Goal: Information Seeking & Learning: Learn about a topic

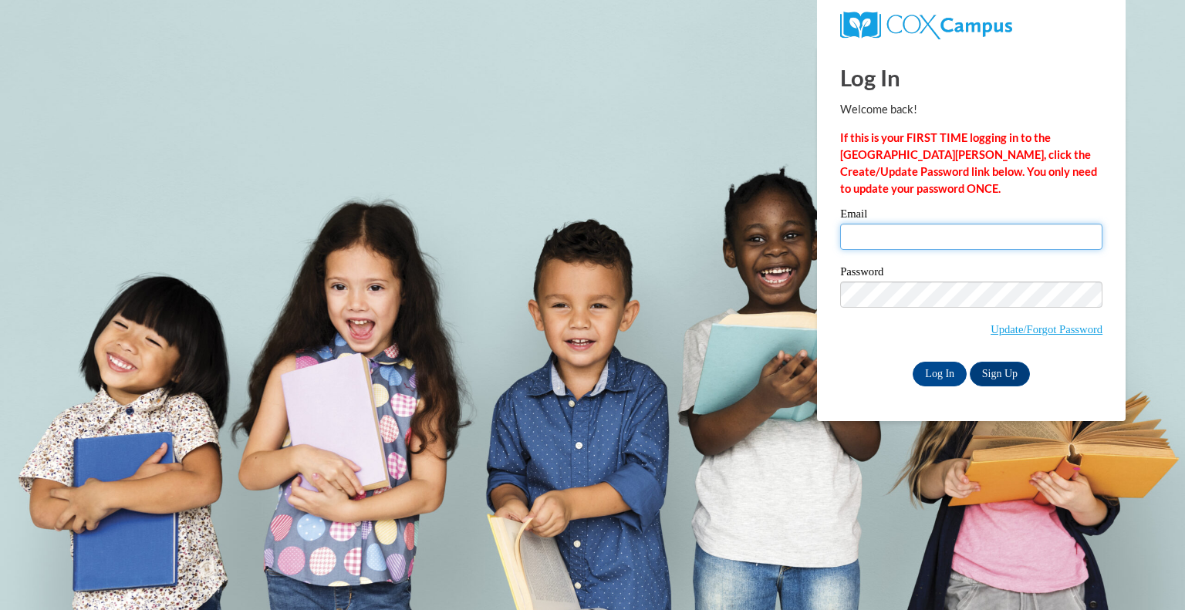
click at [916, 242] on input "Email" at bounding box center [971, 237] width 262 height 26
type input "graetzp@peshtigo.k12.wi.us"
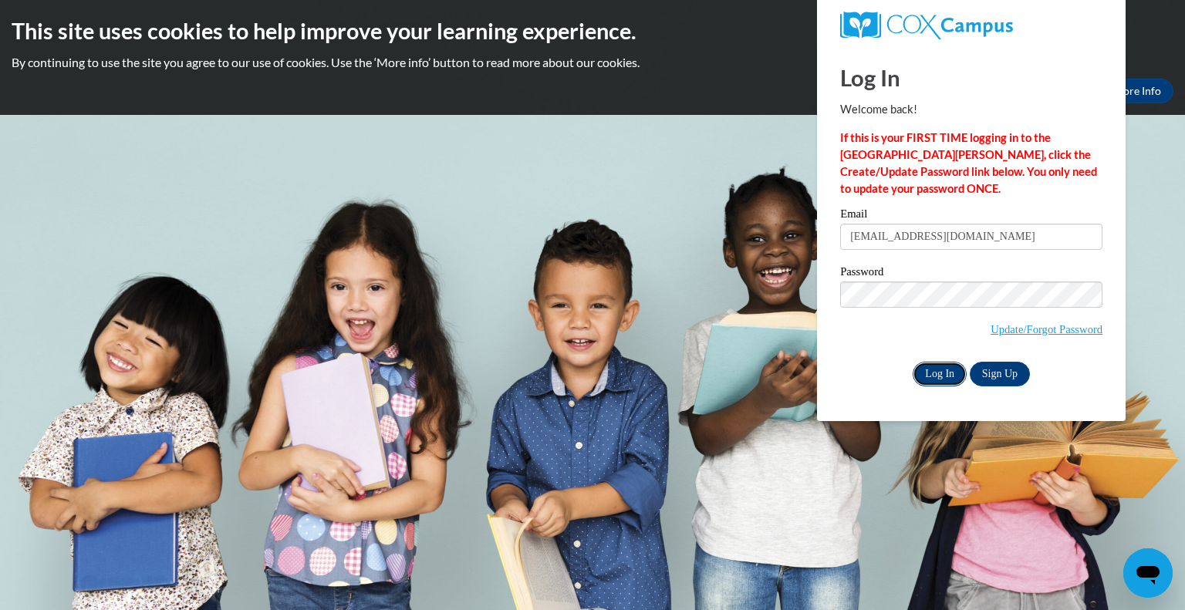
click at [950, 377] on input "Log In" at bounding box center [940, 374] width 54 height 25
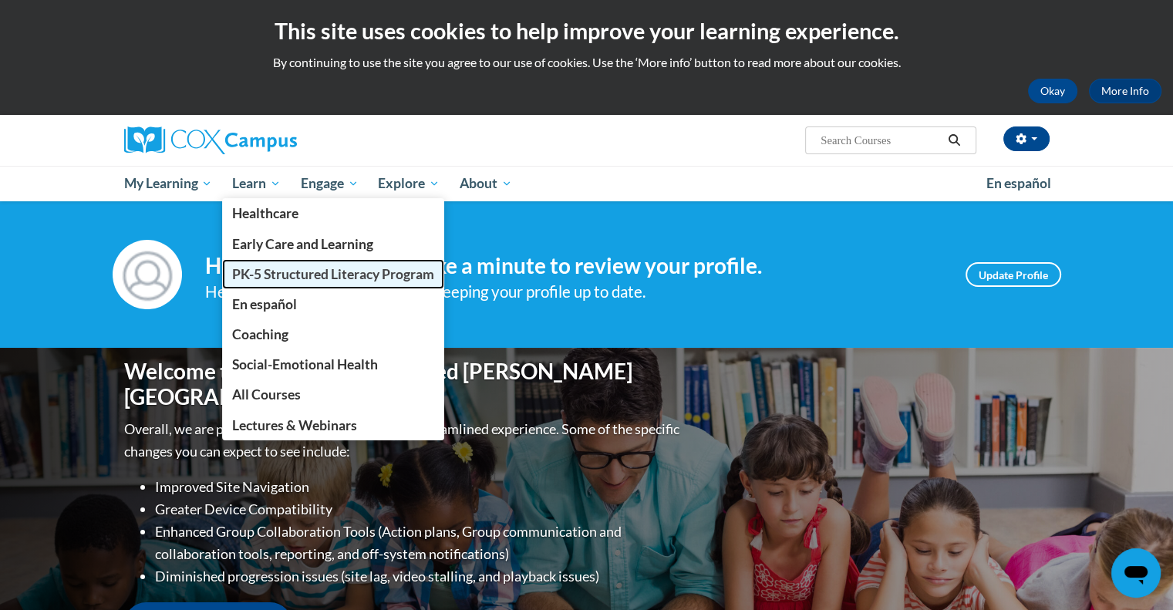
click at [348, 277] on span "PK-5 Structured Literacy Program" at bounding box center [333, 274] width 202 height 16
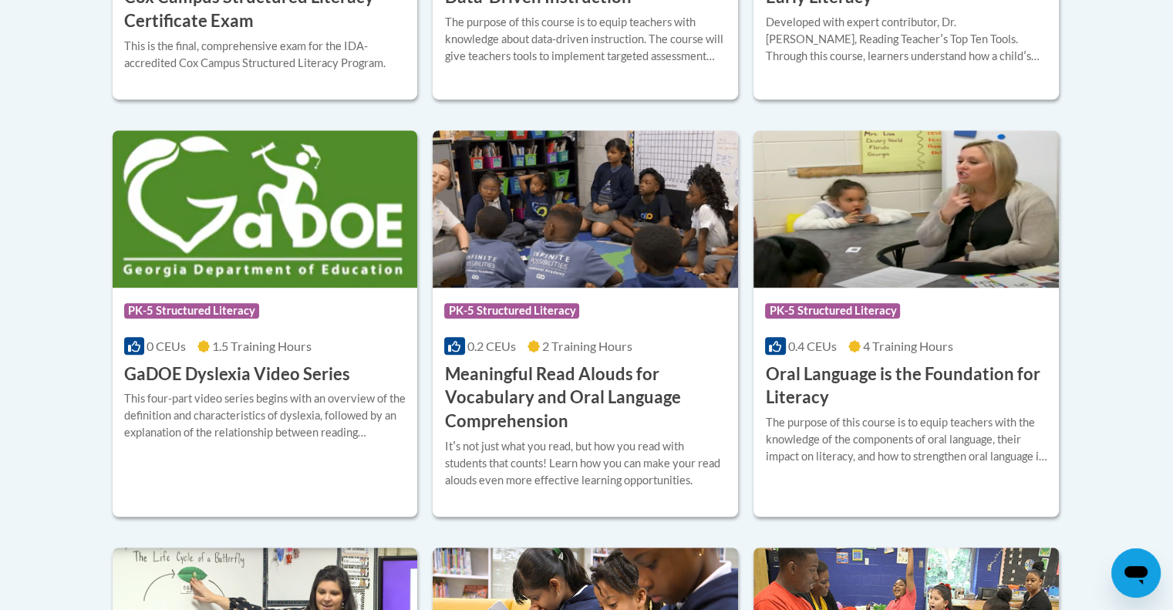
scroll to position [1071, 0]
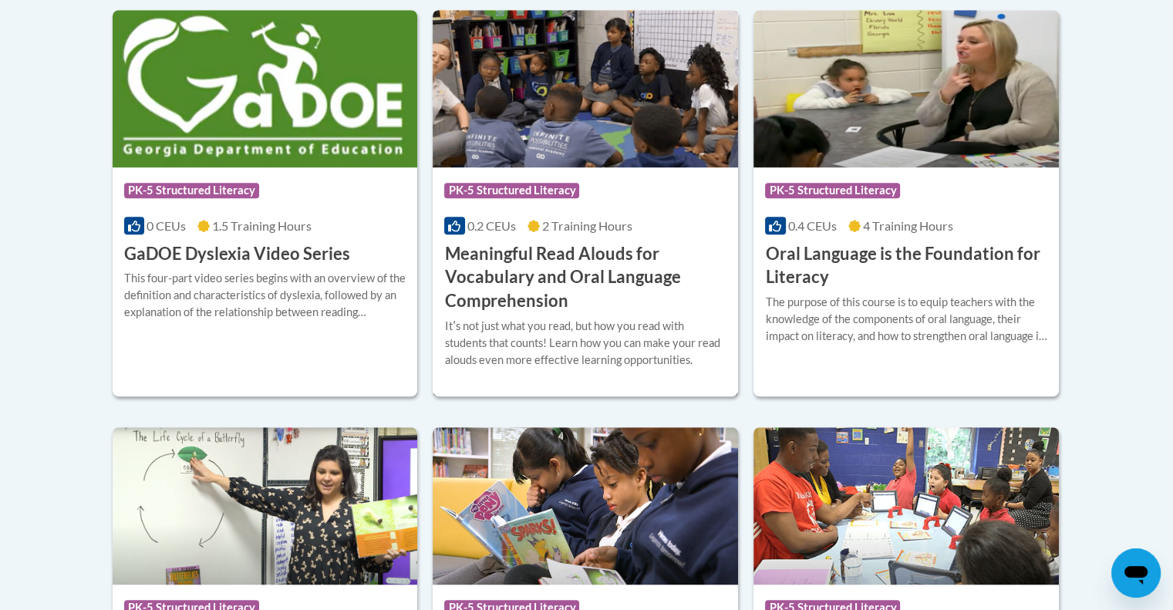
click at [563, 250] on h3 "Meaningful Read Alouds for Vocabulary and Oral Language Comprehension" at bounding box center [585, 277] width 282 height 71
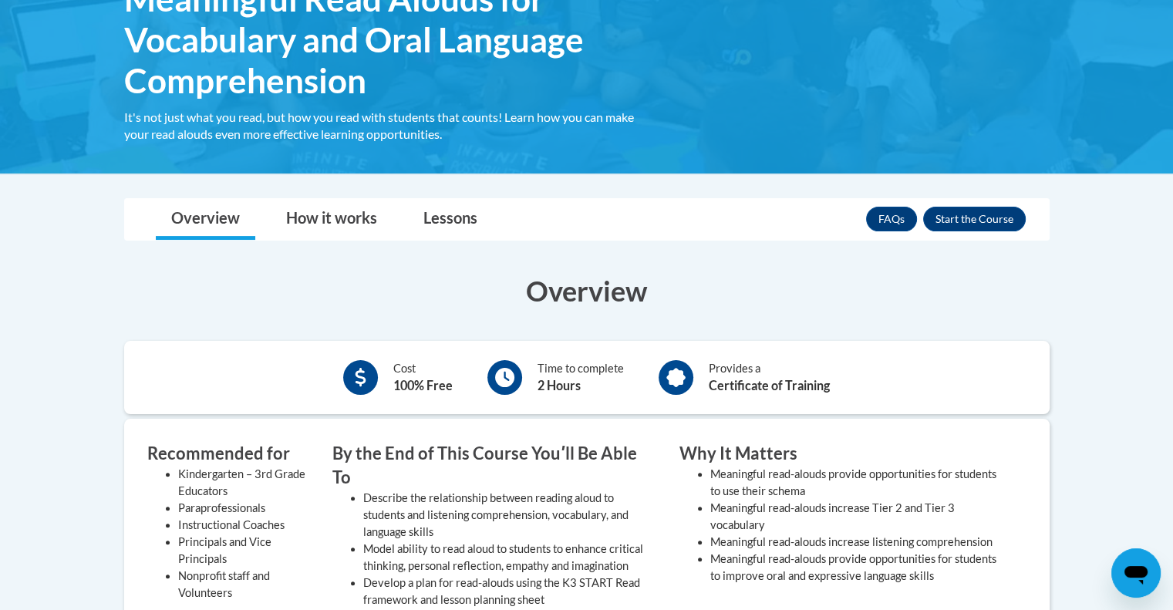
scroll to position [225, 0]
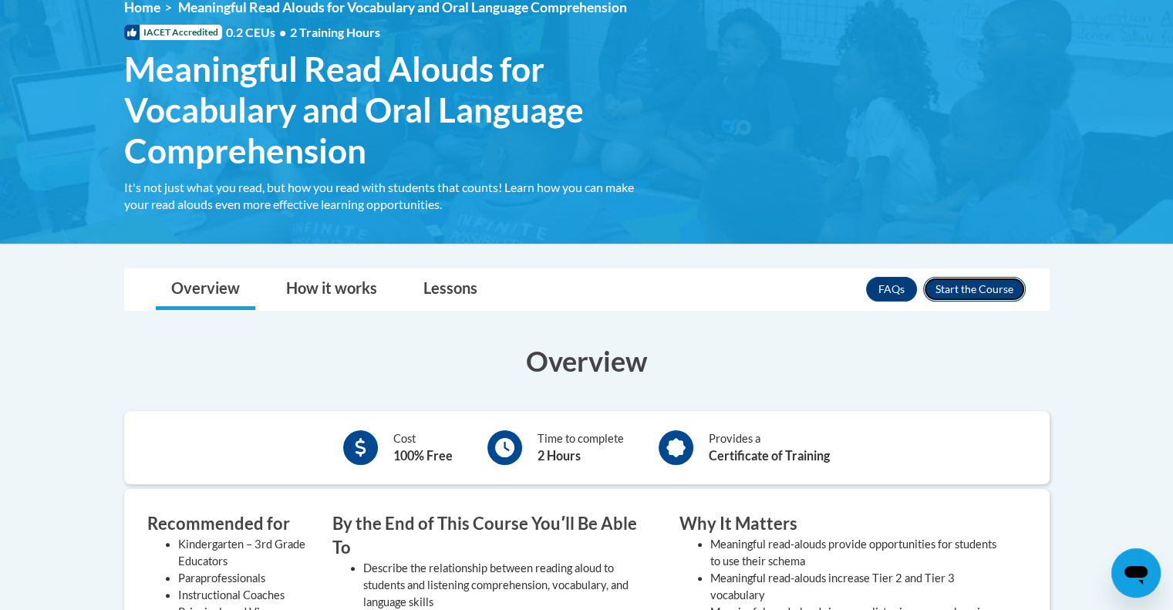
click at [984, 281] on button "Enroll" at bounding box center [974, 289] width 103 height 25
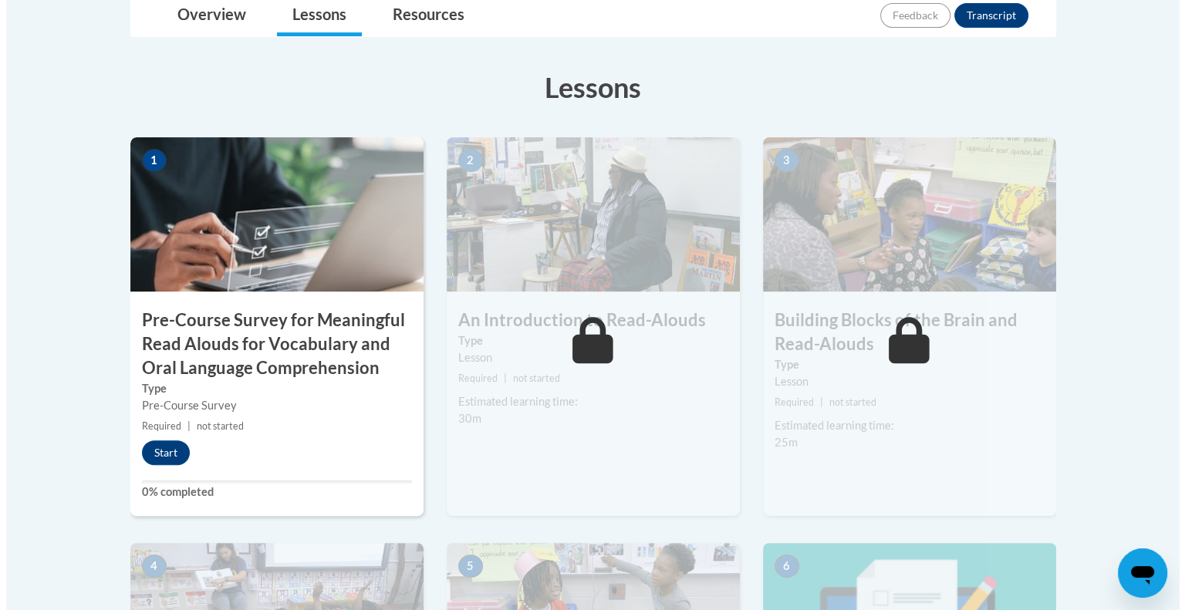
scroll to position [418, 0]
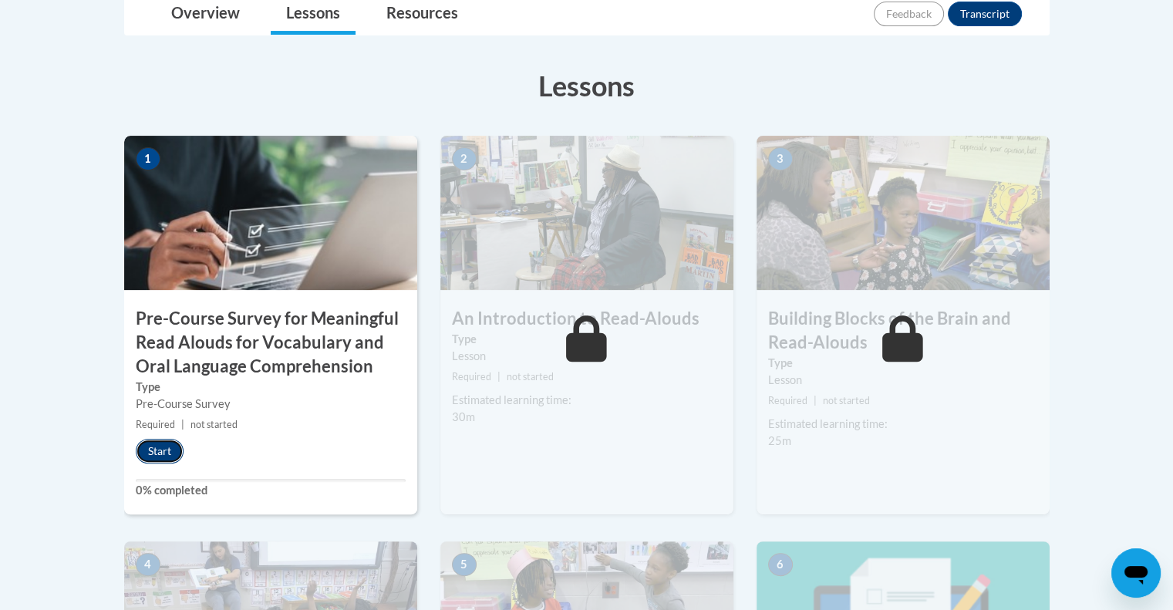
click at [167, 450] on button "Start" at bounding box center [160, 451] width 48 height 25
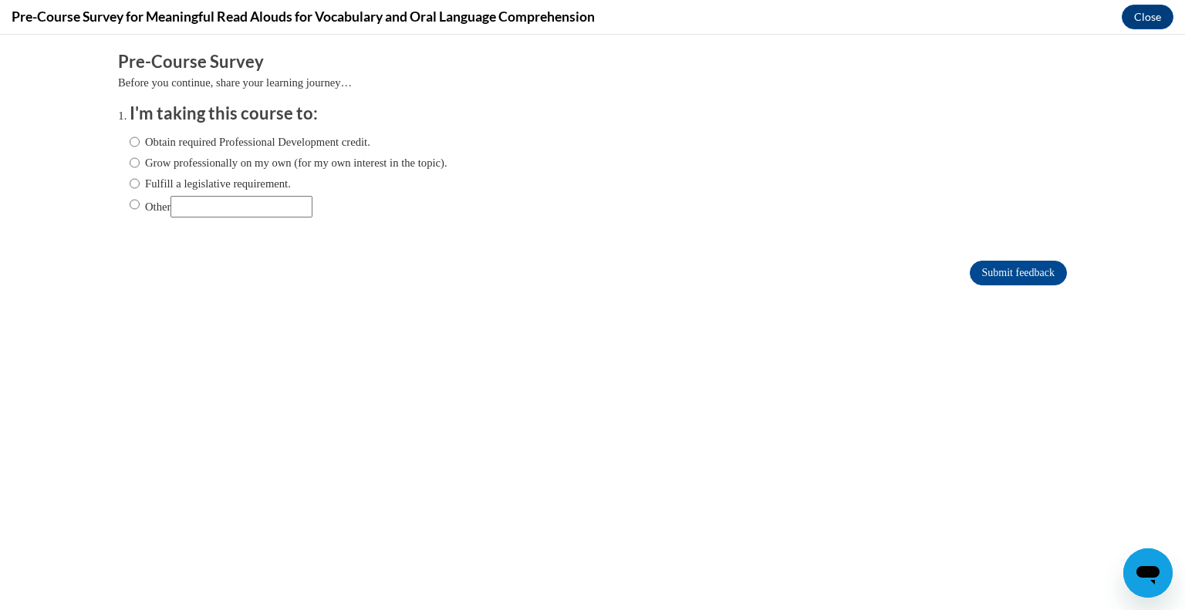
scroll to position [0, 0]
click at [241, 126] on div "Obtain required Professional Development credit. Grow professionally on my own …" at bounding box center [289, 176] width 318 height 100
click at [256, 143] on label "Obtain required Professional Development credit." at bounding box center [250, 141] width 241 height 17
click at [140, 143] on input "Obtain required Professional Development credit." at bounding box center [135, 141] width 10 height 17
radio input "true"
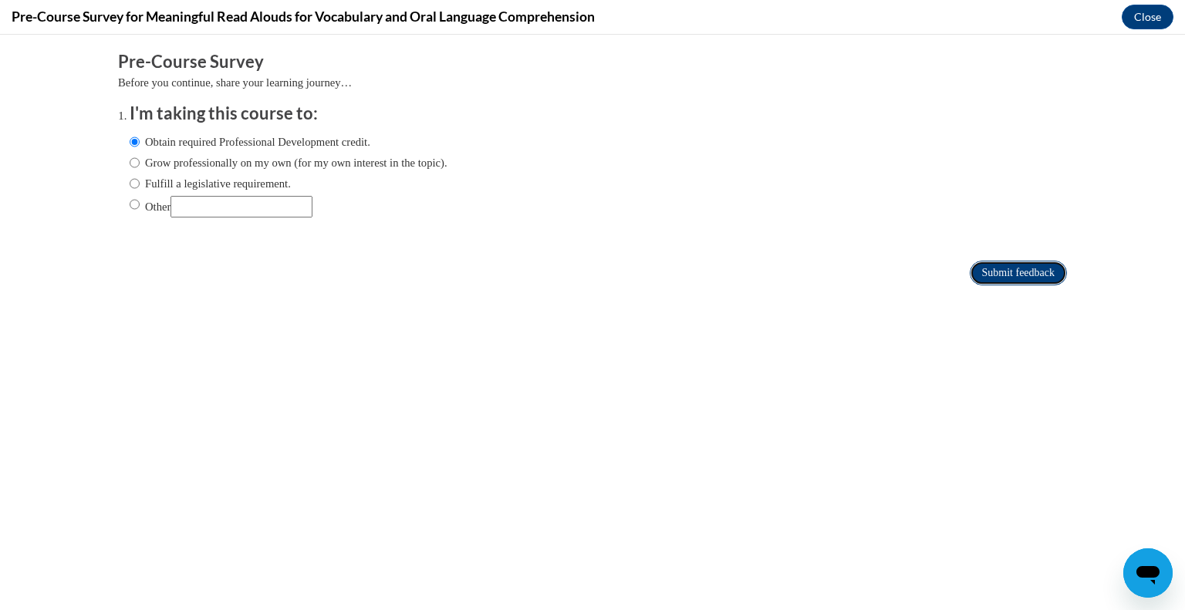
click at [997, 263] on input "Submit feedback" at bounding box center [1018, 273] width 97 height 25
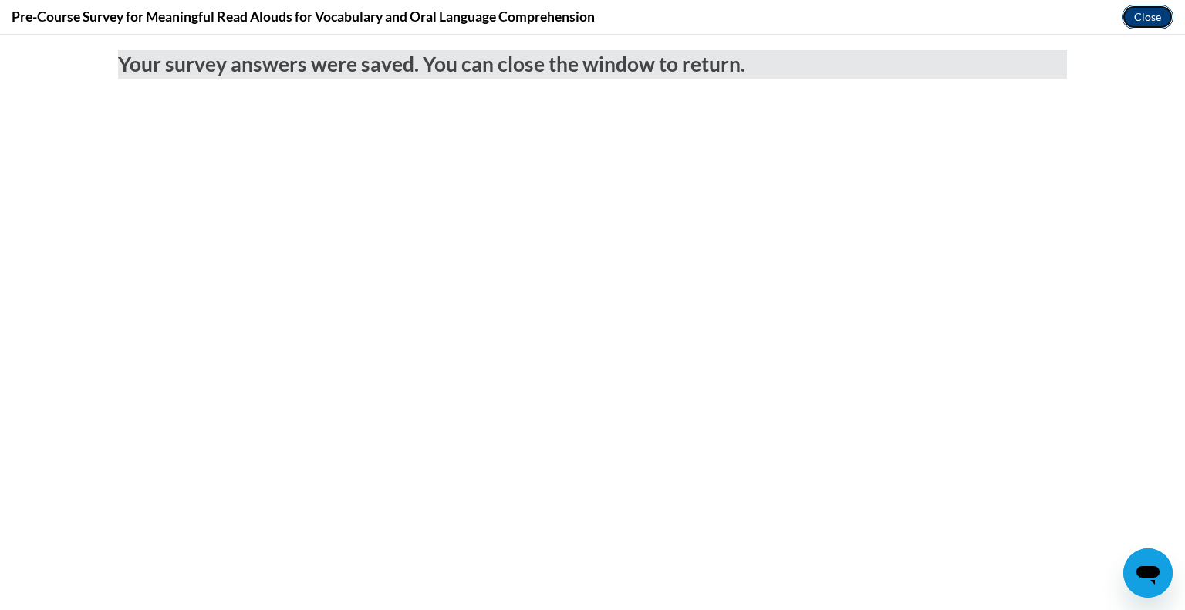
click at [1149, 13] on button "Close" at bounding box center [1148, 17] width 52 height 25
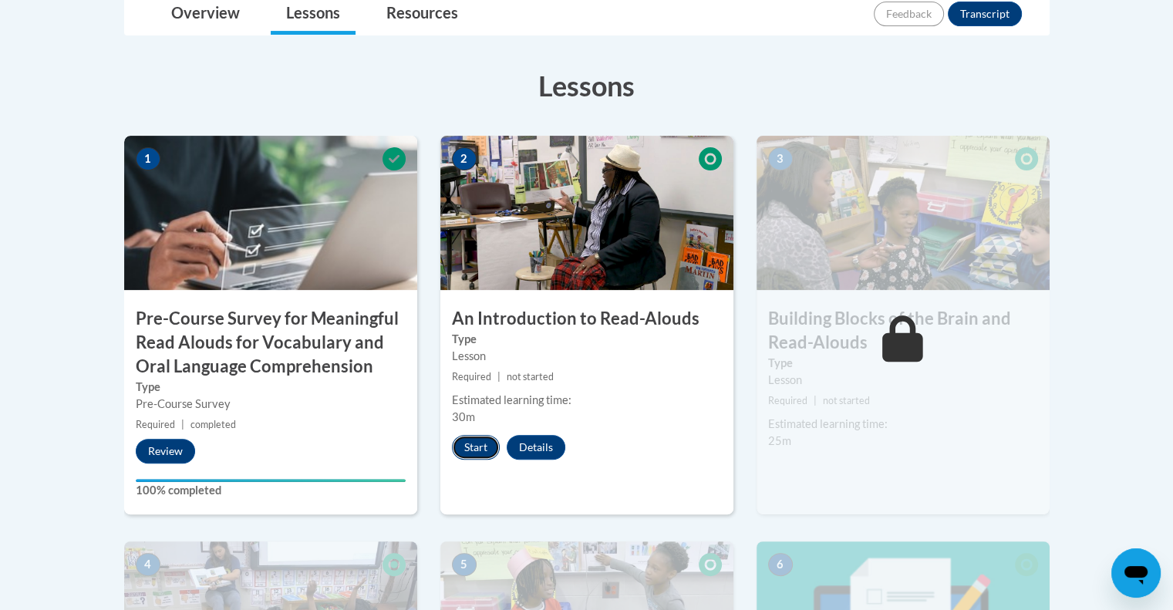
click at [475, 437] on button "Start" at bounding box center [476, 447] width 48 height 25
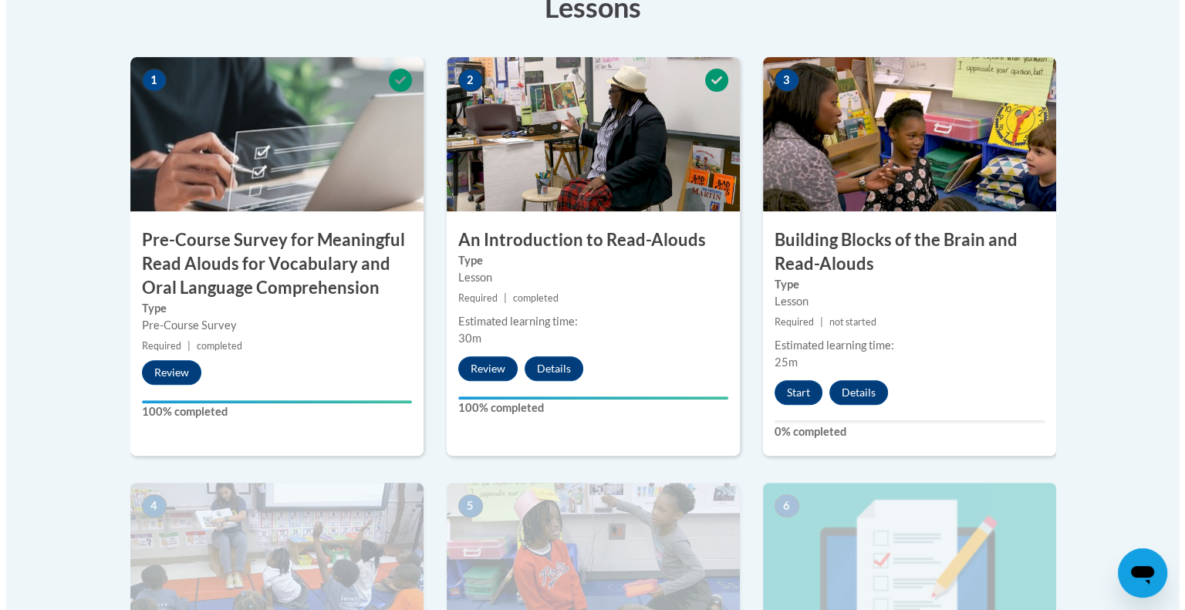
scroll to position [498, 0]
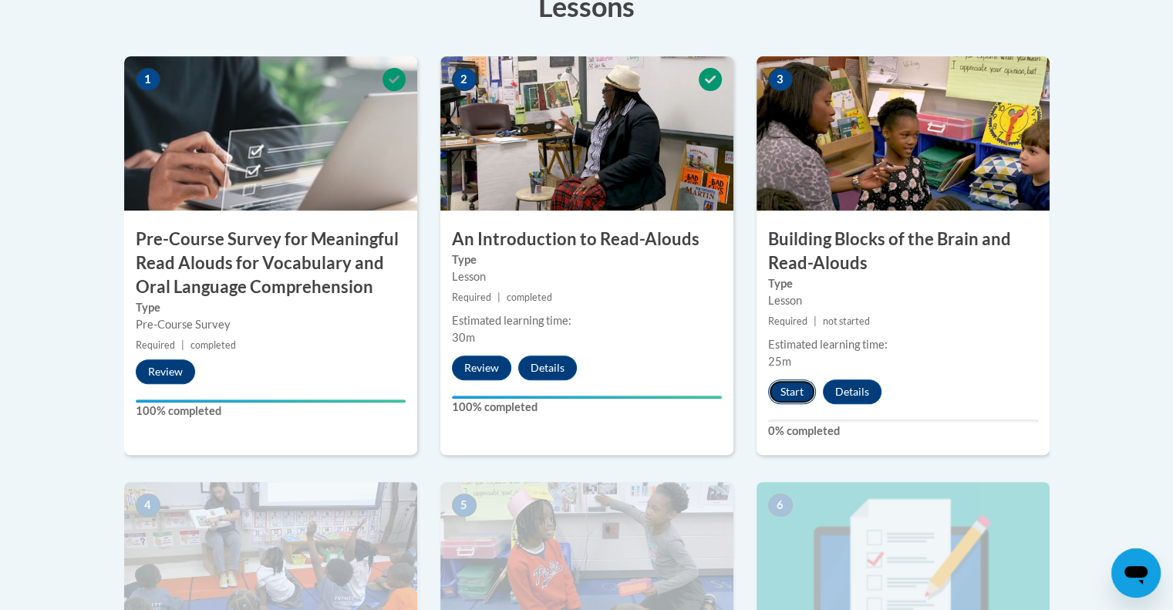
click at [808, 385] on button "Start" at bounding box center [792, 392] width 48 height 25
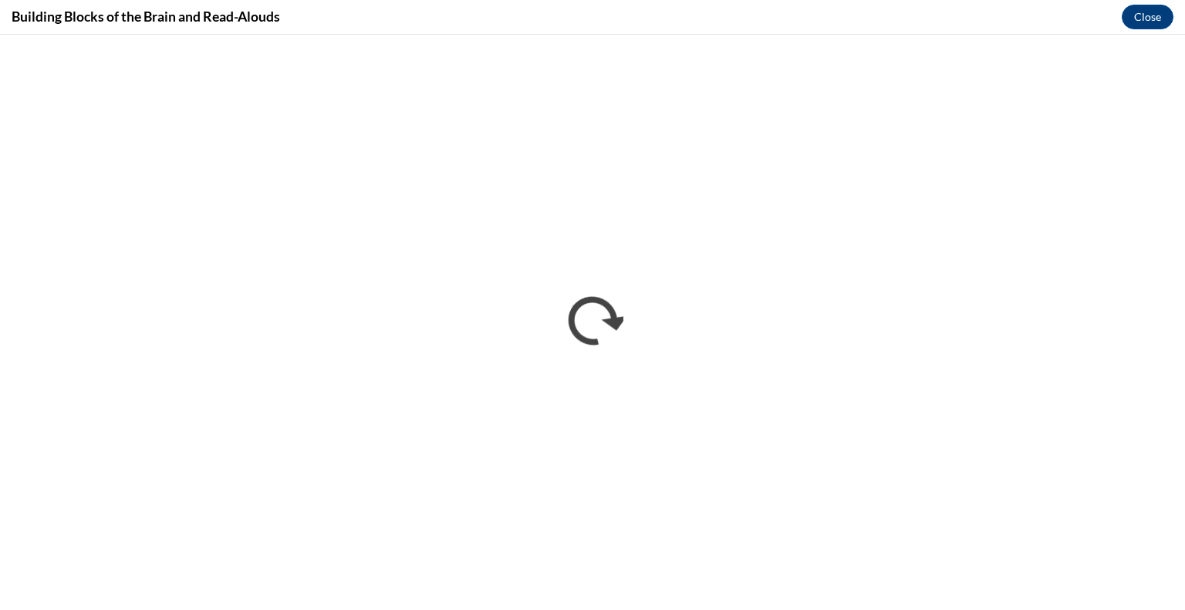
scroll to position [0, 0]
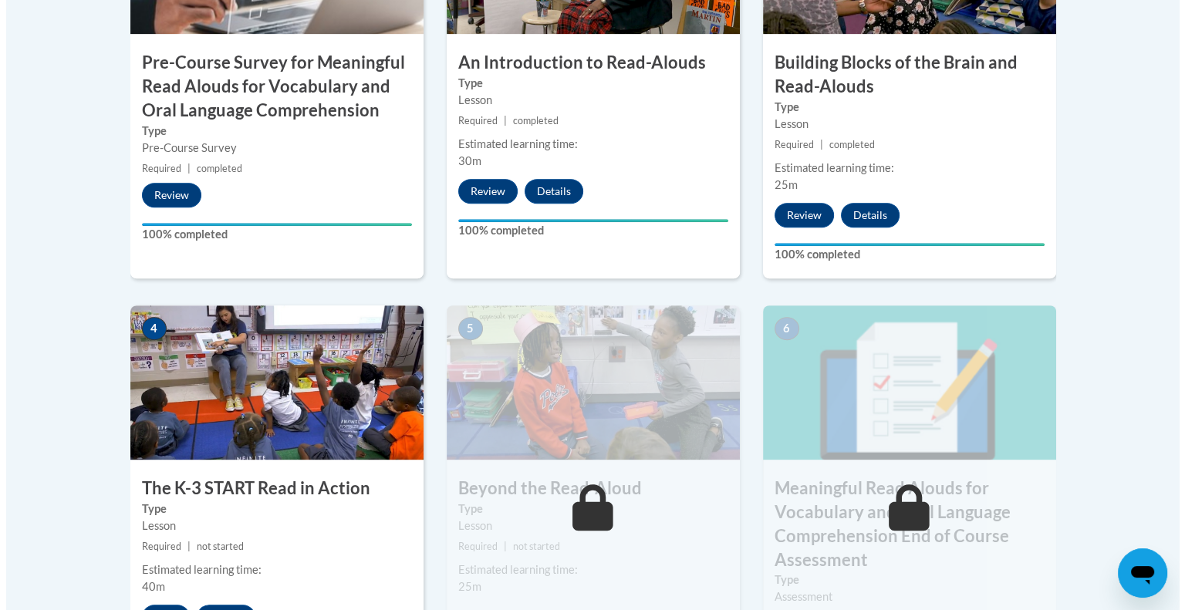
scroll to position [812, 0]
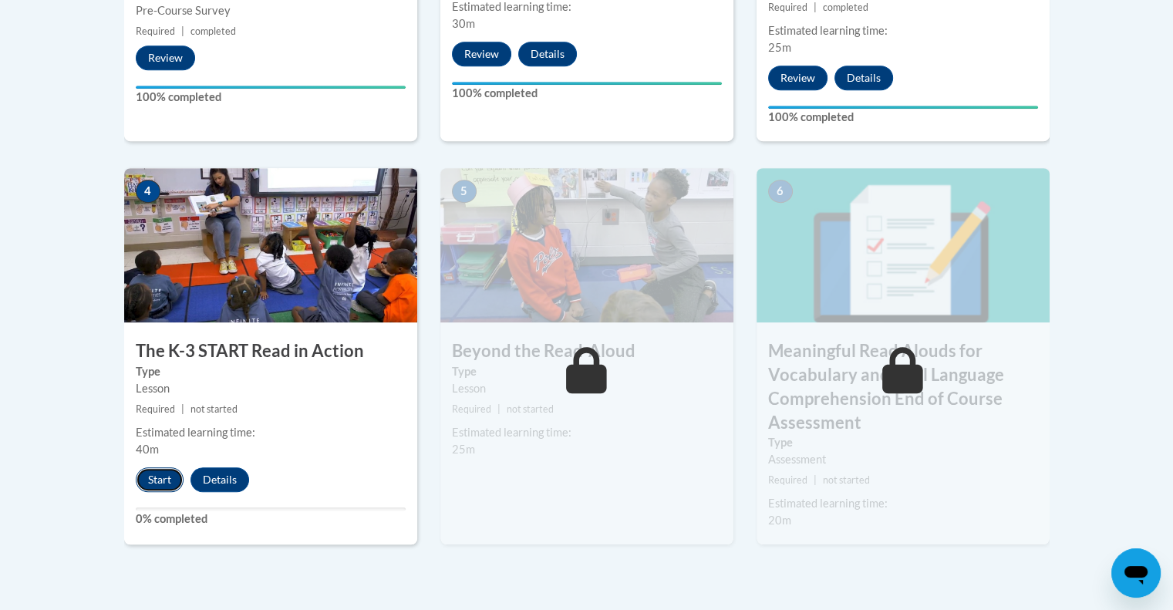
click at [177, 476] on button "Start" at bounding box center [160, 479] width 48 height 25
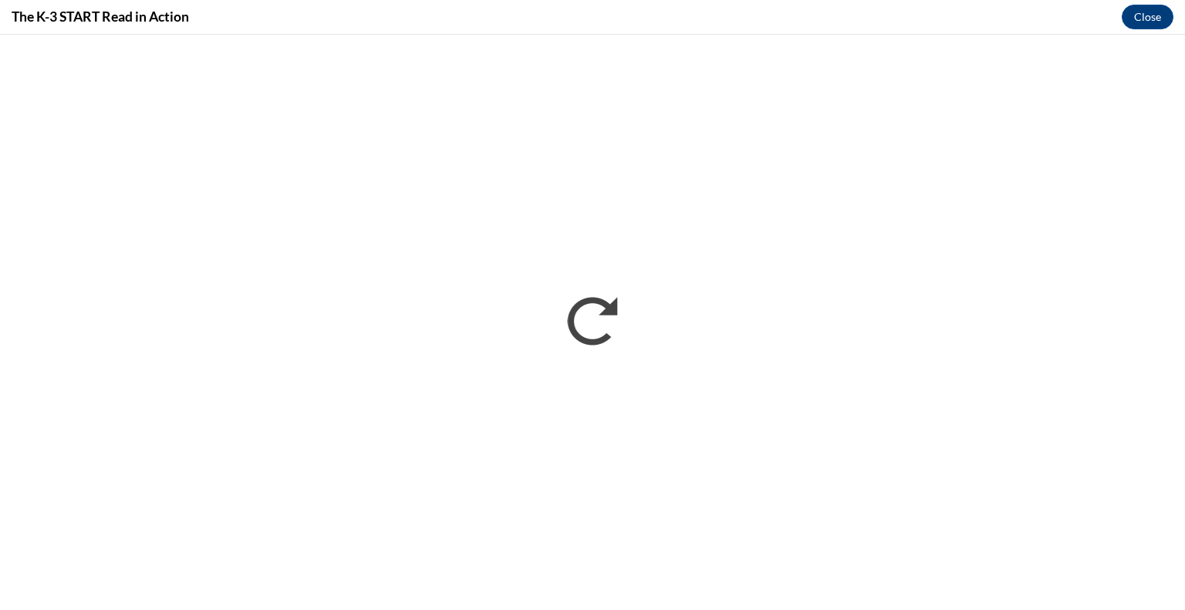
scroll to position [0, 0]
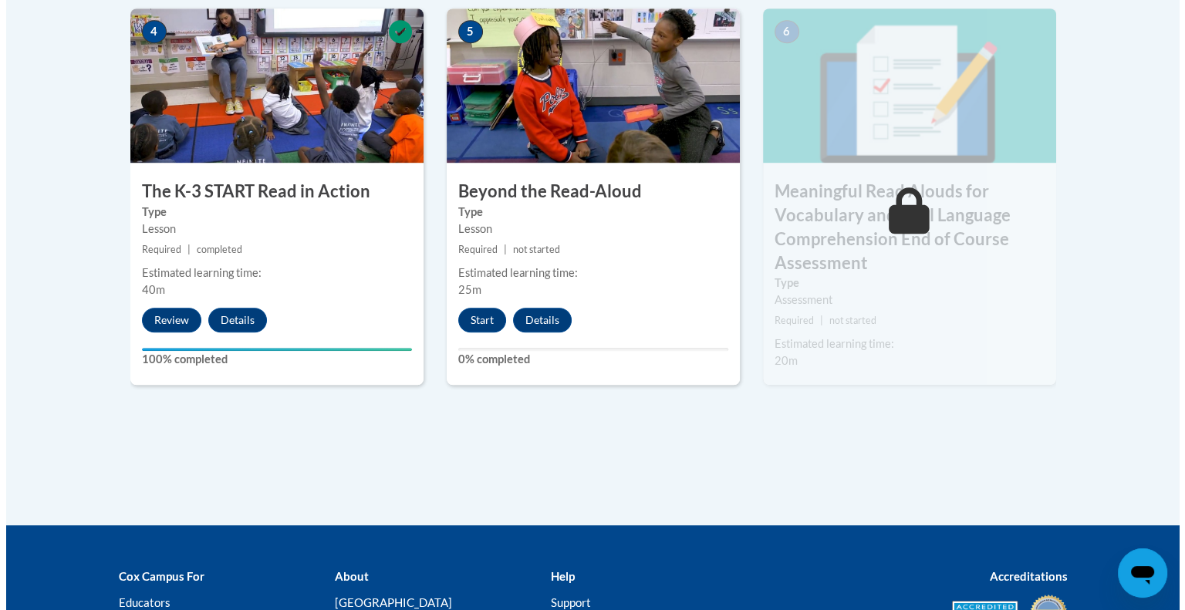
scroll to position [972, 0]
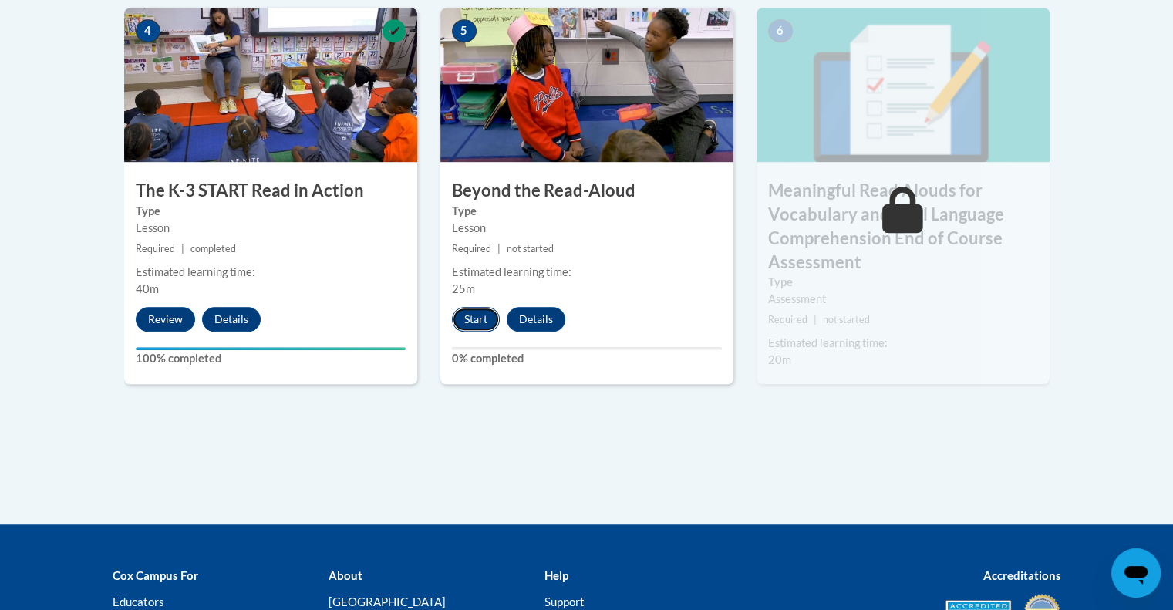
click at [466, 314] on button "Start" at bounding box center [476, 319] width 48 height 25
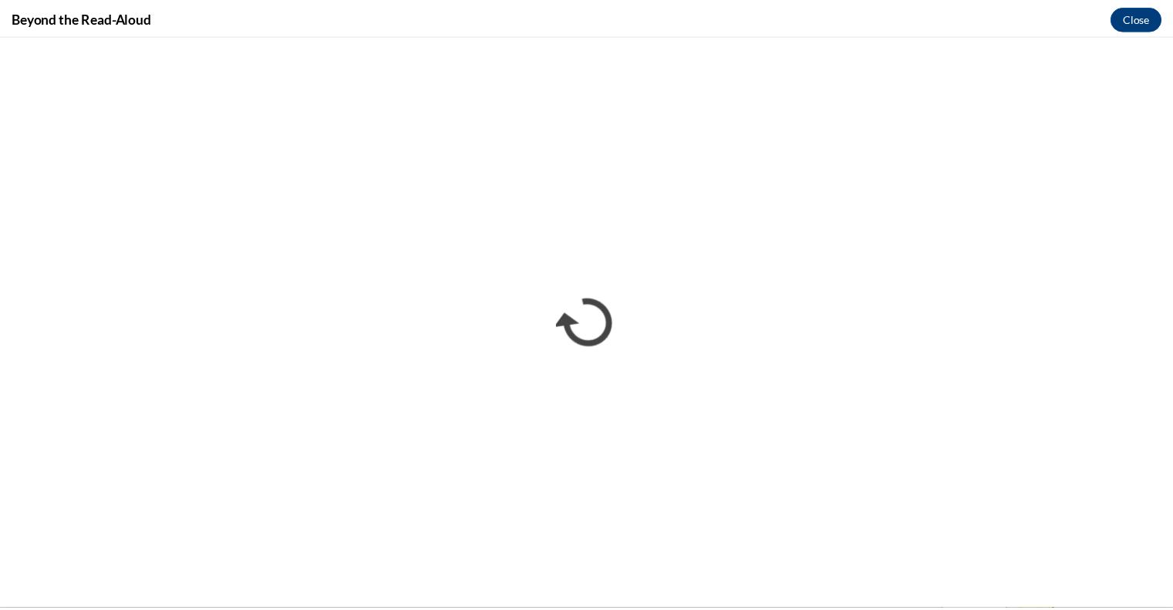
scroll to position [0, 0]
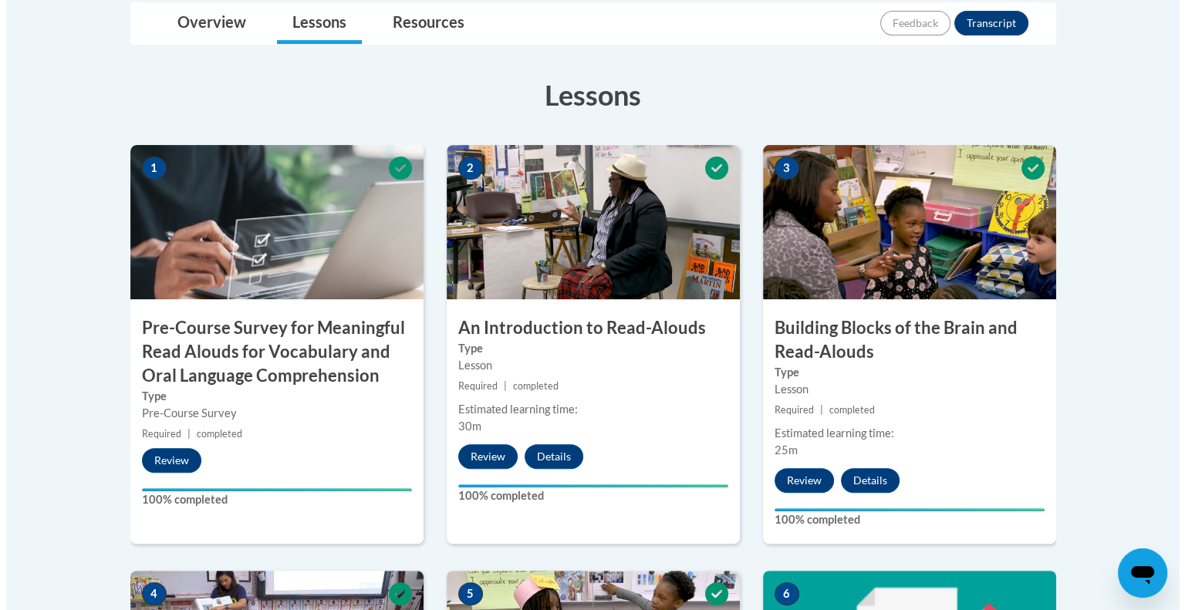
scroll to position [891, 0]
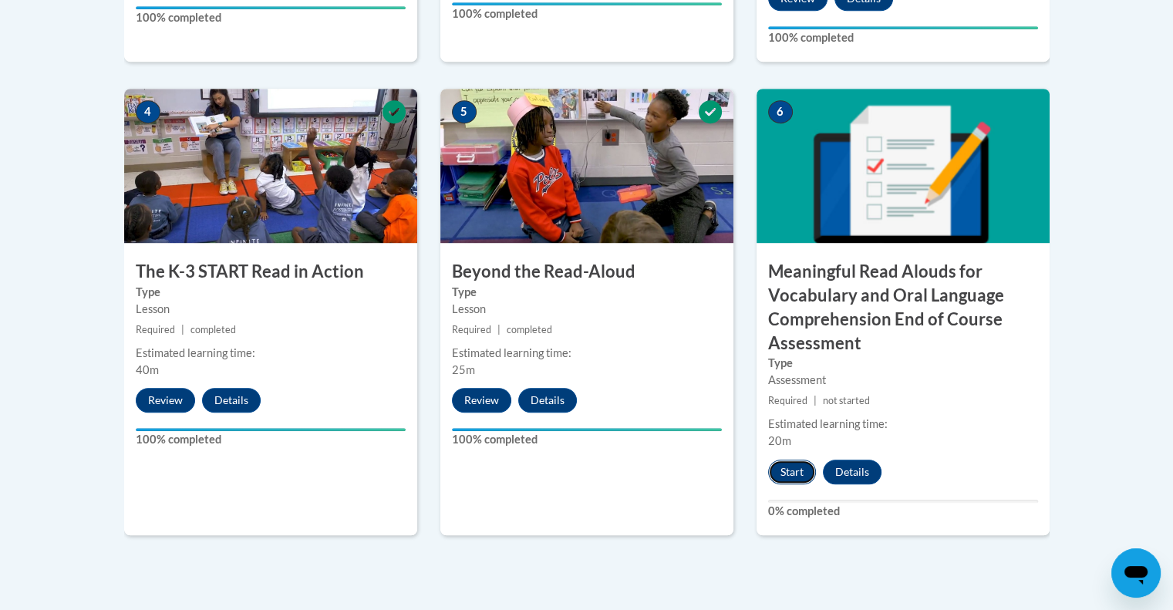
click at [784, 471] on button "Start" at bounding box center [792, 472] width 48 height 25
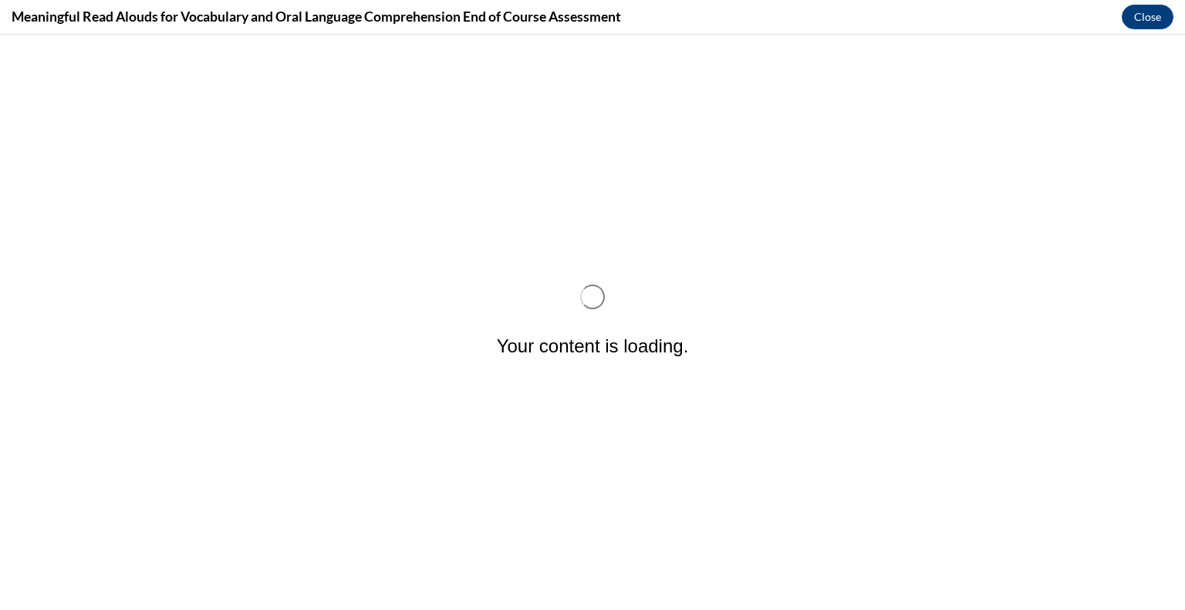
scroll to position [0, 0]
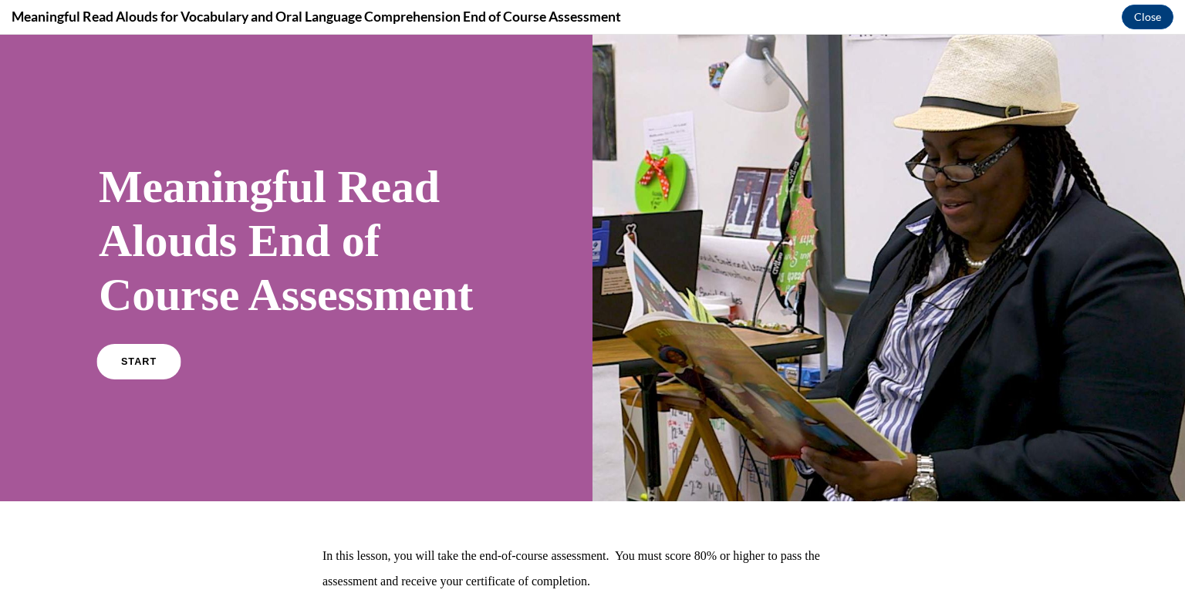
click at [120, 380] on link "START" at bounding box center [138, 361] width 84 height 35
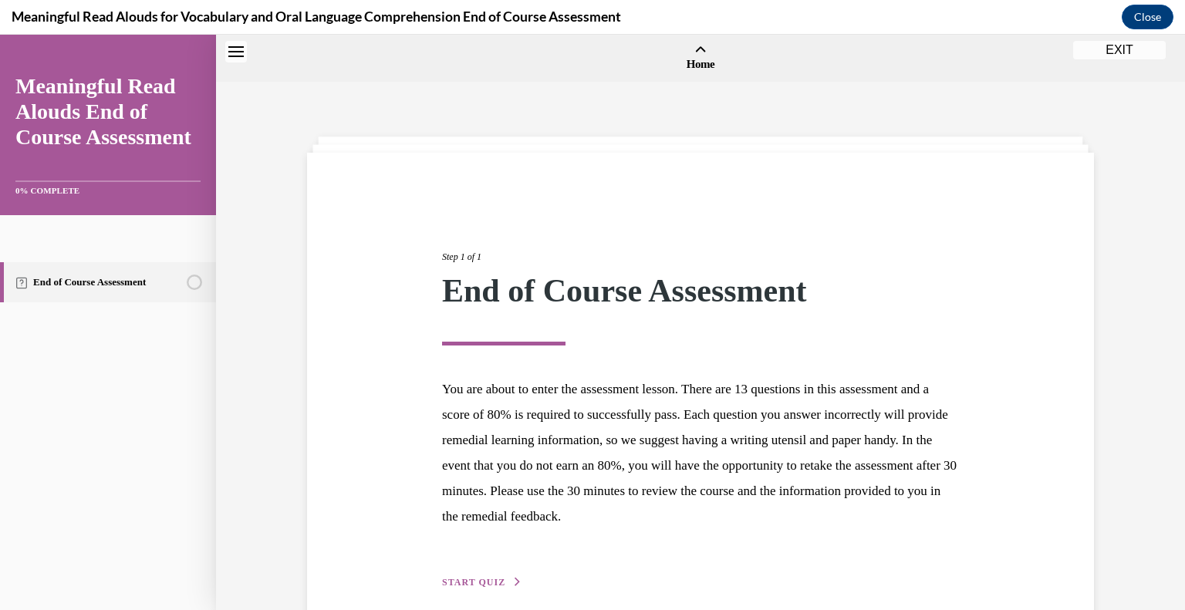
scroll to position [48, 0]
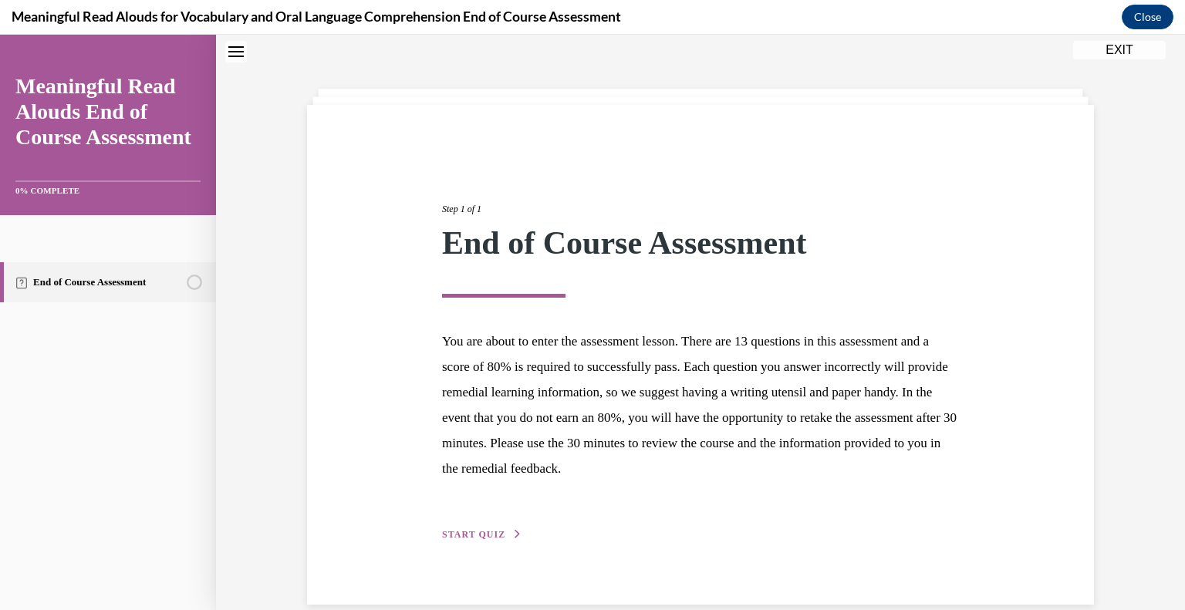
click at [489, 529] on span "START QUIZ" at bounding box center [473, 534] width 63 height 11
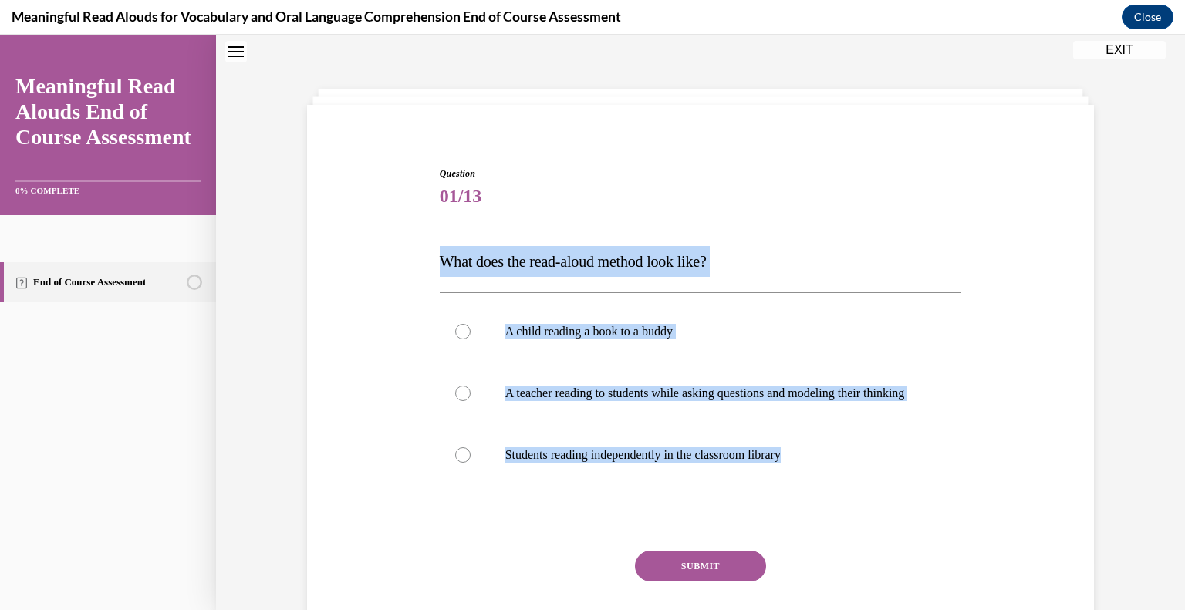
drag, startPoint x: 830, startPoint y: 467, endPoint x: 430, endPoint y: 261, distance: 450.6
click at [436, 261] on div "Question 01/13 What does the read-aloud method look like? A child reading a boo…" at bounding box center [701, 410] width 530 height 534
copy div "What does the read-aloud method look like? A child reading a book to a buddy A …"
click at [587, 401] on p "A teacher reading to students while asking questions and modeling their thinking" at bounding box center [714, 393] width 418 height 15
click at [471, 401] on input "A teacher reading to students while asking questions and modeling their thinking" at bounding box center [462, 393] width 15 height 15
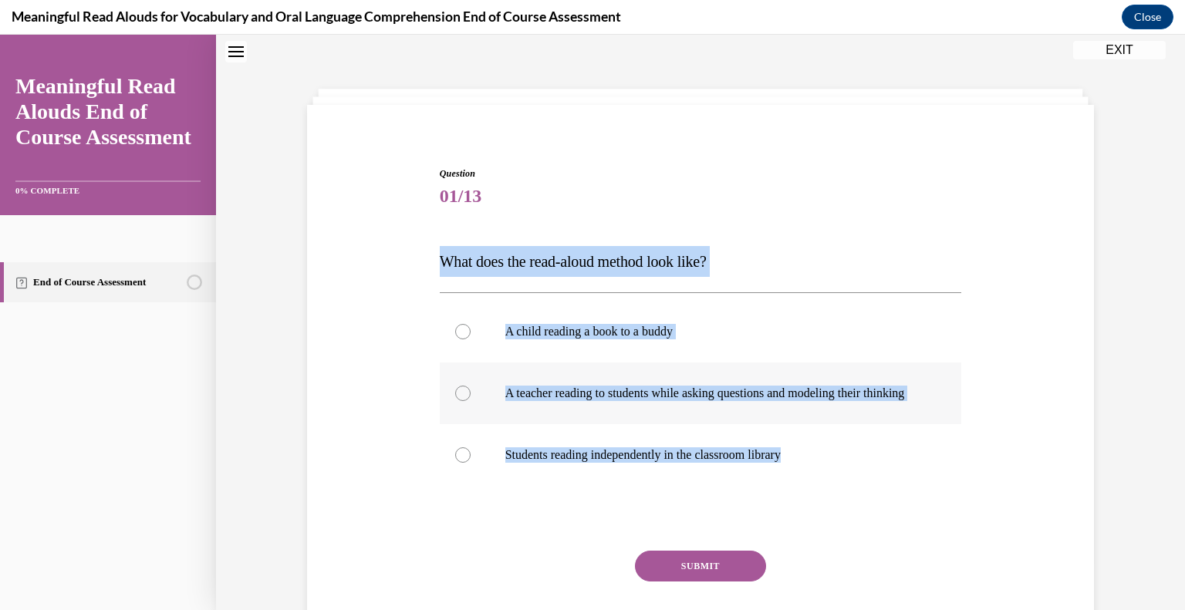
radio input "true"
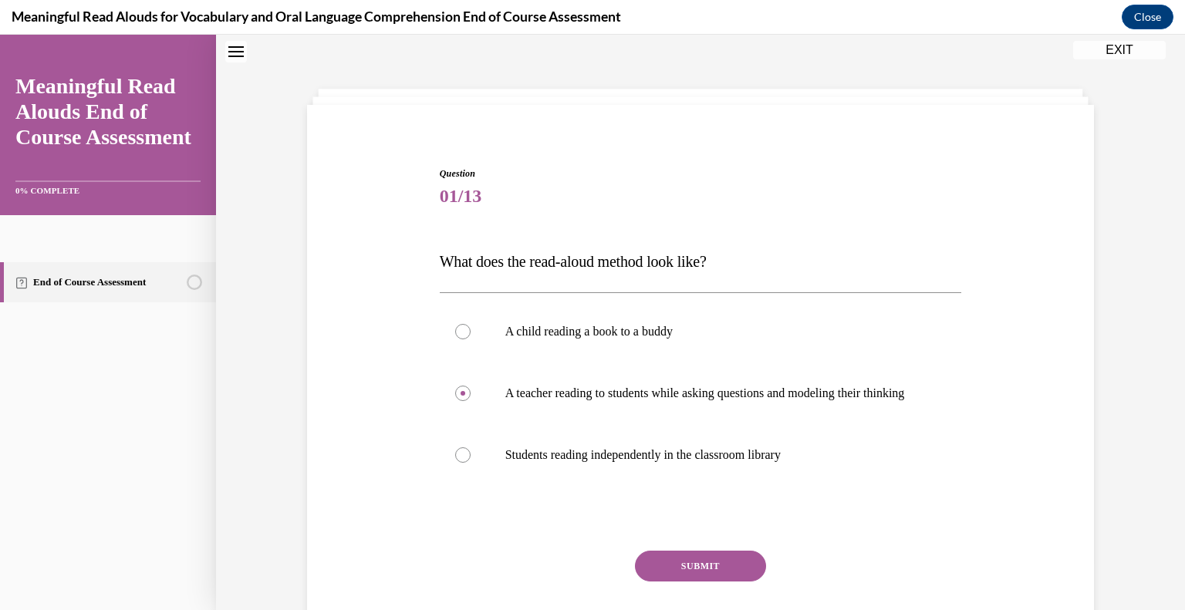
click at [671, 566] on button "SUBMIT" at bounding box center [700, 566] width 131 height 31
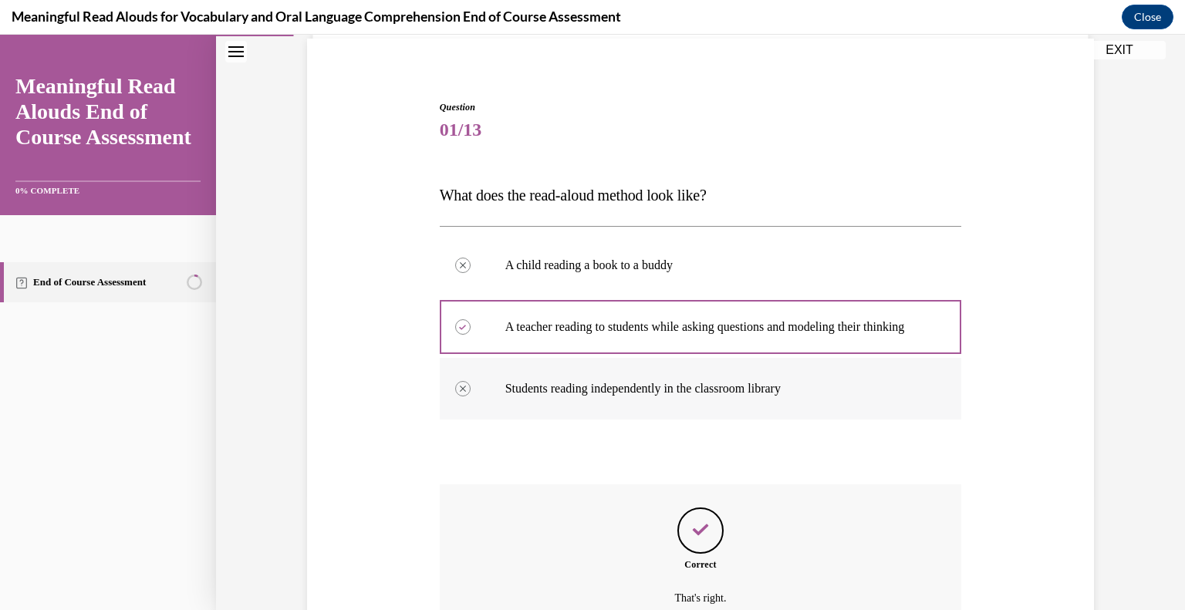
scroll to position [285, 0]
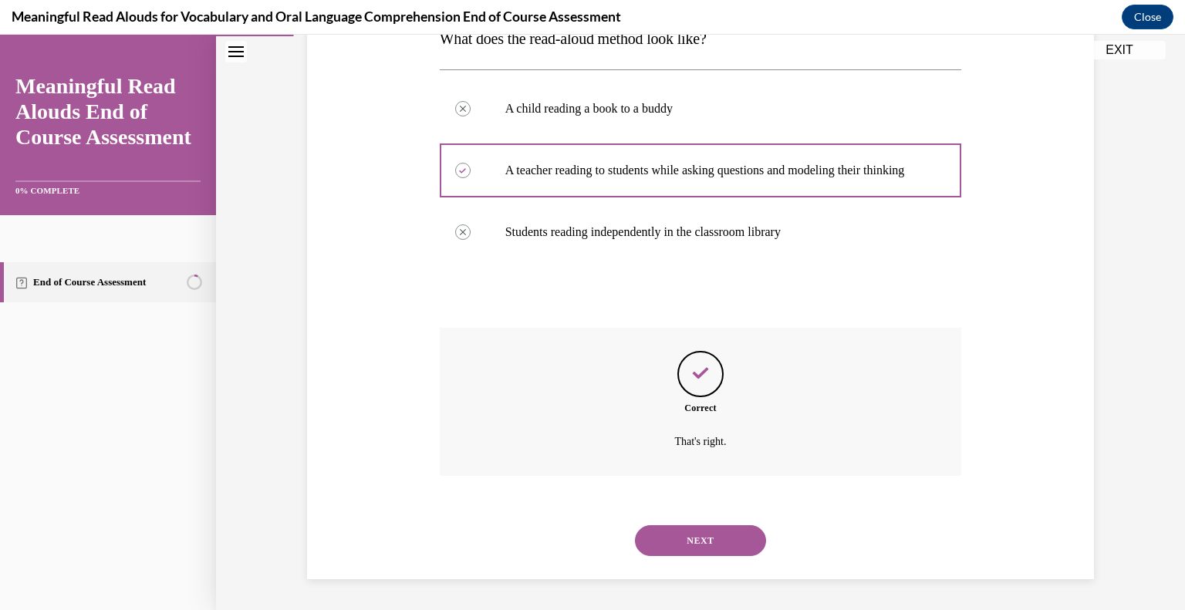
click at [705, 535] on button "NEXT" at bounding box center [700, 540] width 131 height 31
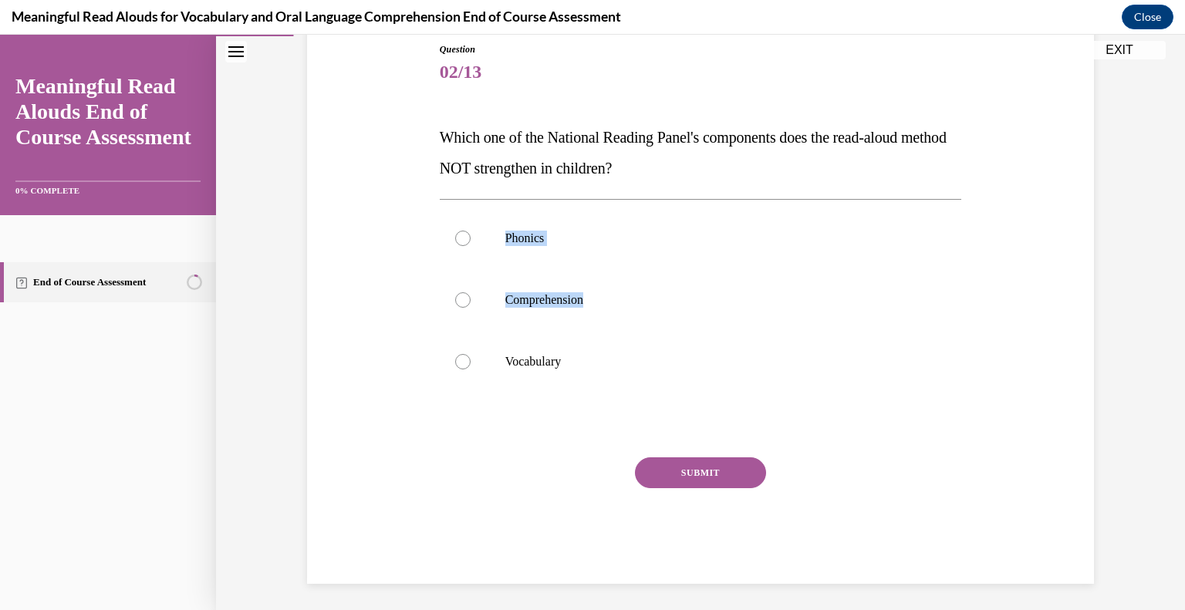
scroll to position [176, 0]
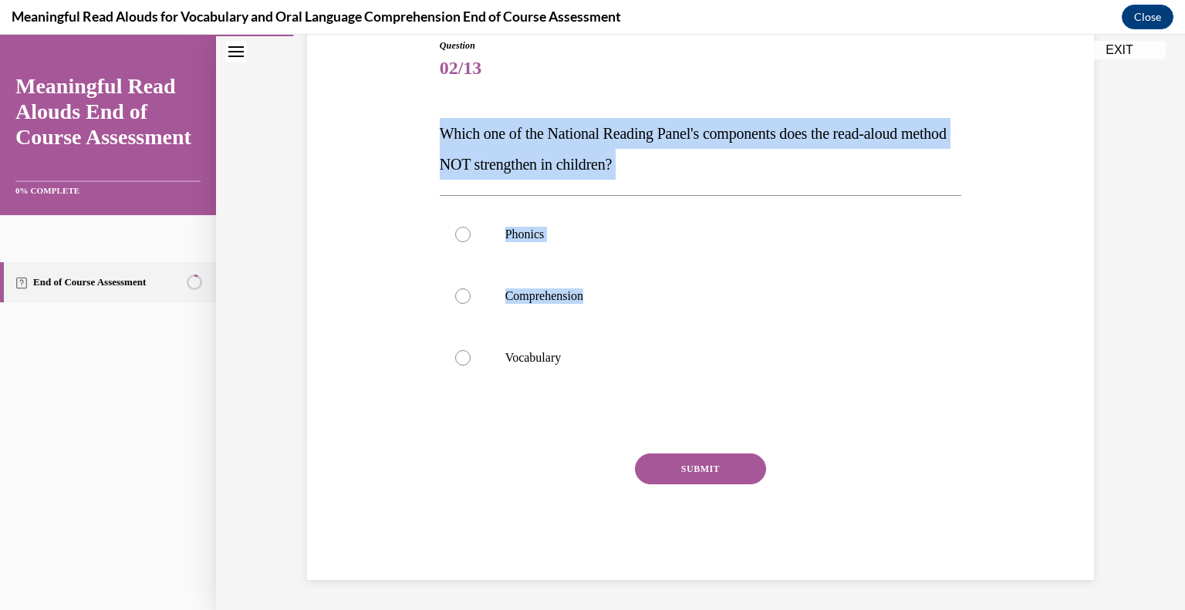
drag, startPoint x: 591, startPoint y: 369, endPoint x: 431, endPoint y: 137, distance: 281.2
click at [436, 137] on div "Question 02/13 Which one of the National Reading Panel's components does the re…" at bounding box center [701, 297] width 530 height 565
drag, startPoint x: 612, startPoint y: 372, endPoint x: 423, endPoint y: 127, distance: 309.1
click at [423, 127] on div "Question 02/13 Which one of the National Reading Panel's components does the re…" at bounding box center [700, 286] width 795 height 588
copy div "Which one of the National Reading Panel's components does the read-aloud method…"
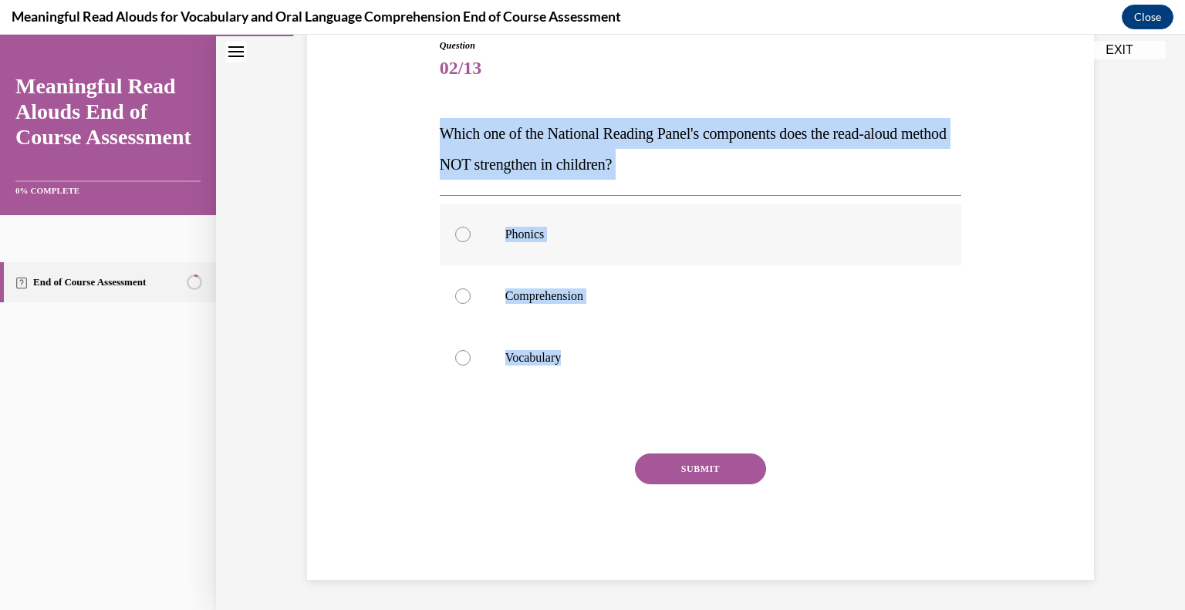
click at [522, 240] on p "Phonics" at bounding box center [714, 234] width 418 height 15
click at [471, 240] on input "Phonics" at bounding box center [462, 234] width 15 height 15
radio input "true"
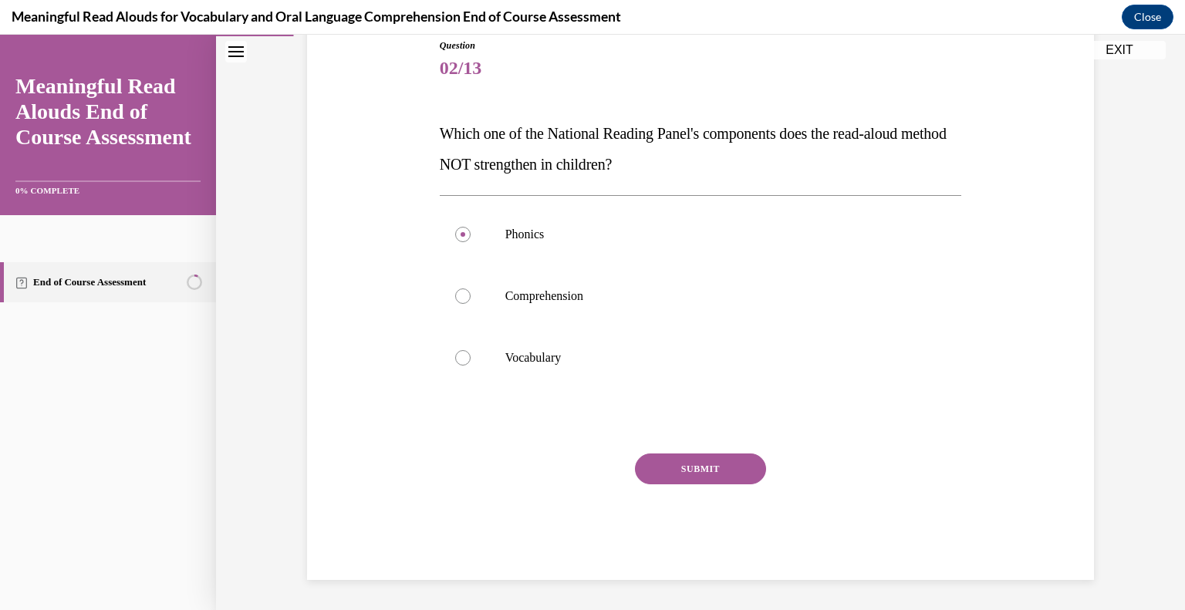
click at [687, 461] on button "SUBMIT" at bounding box center [700, 469] width 131 height 31
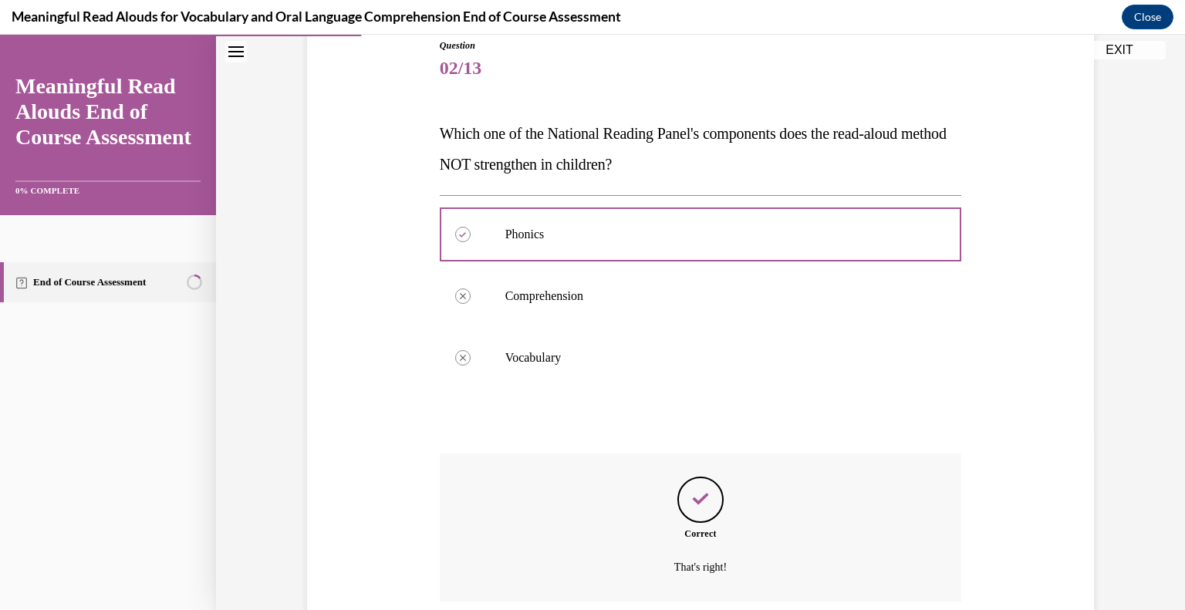
scroll to position [301, 0]
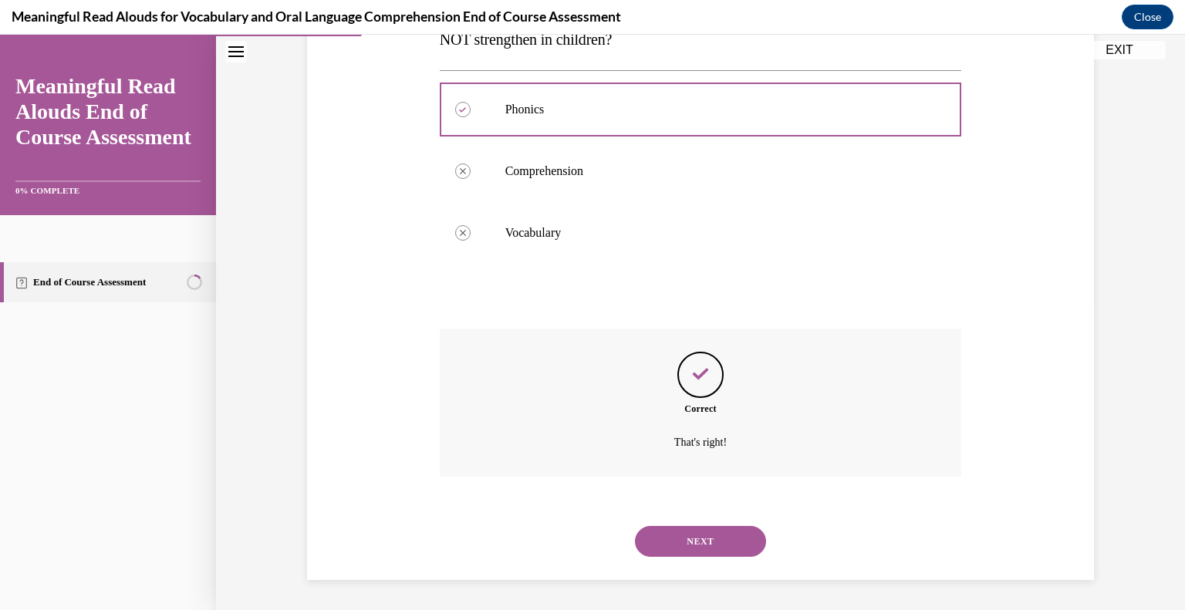
click at [685, 545] on button "NEXT" at bounding box center [700, 541] width 131 height 31
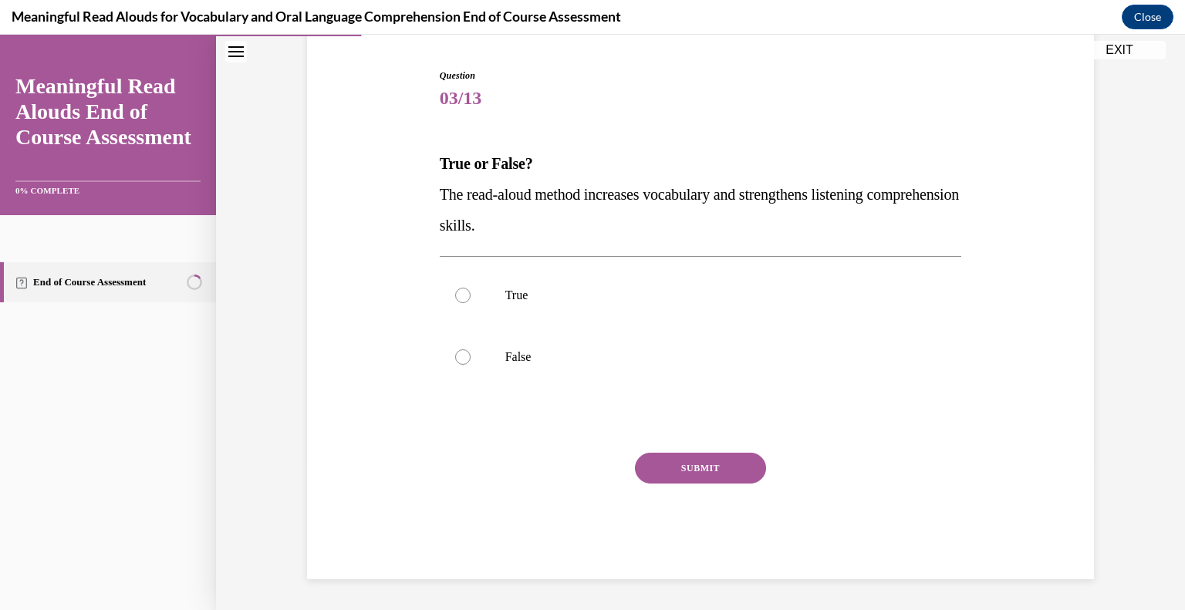
scroll to position [145, 0]
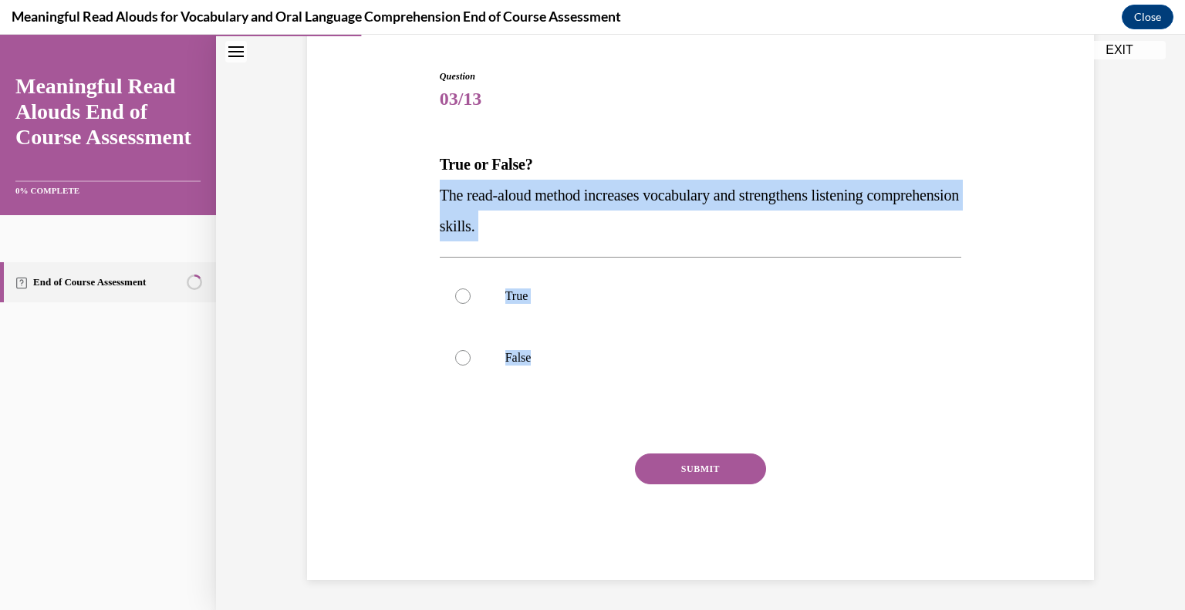
drag, startPoint x: 543, startPoint y: 353, endPoint x: 419, endPoint y: 201, distance: 195.7
click at [419, 201] on div "Question 03/13 True or False? The read-aloud method increases vocabulary and st…" at bounding box center [700, 301] width 795 height 557
copy div "The read-aloud method increases vocabulary and strengthens listening comprehens…"
click at [488, 298] on label "True" at bounding box center [701, 296] width 522 height 62
click at [471, 298] on input "True" at bounding box center [462, 296] width 15 height 15
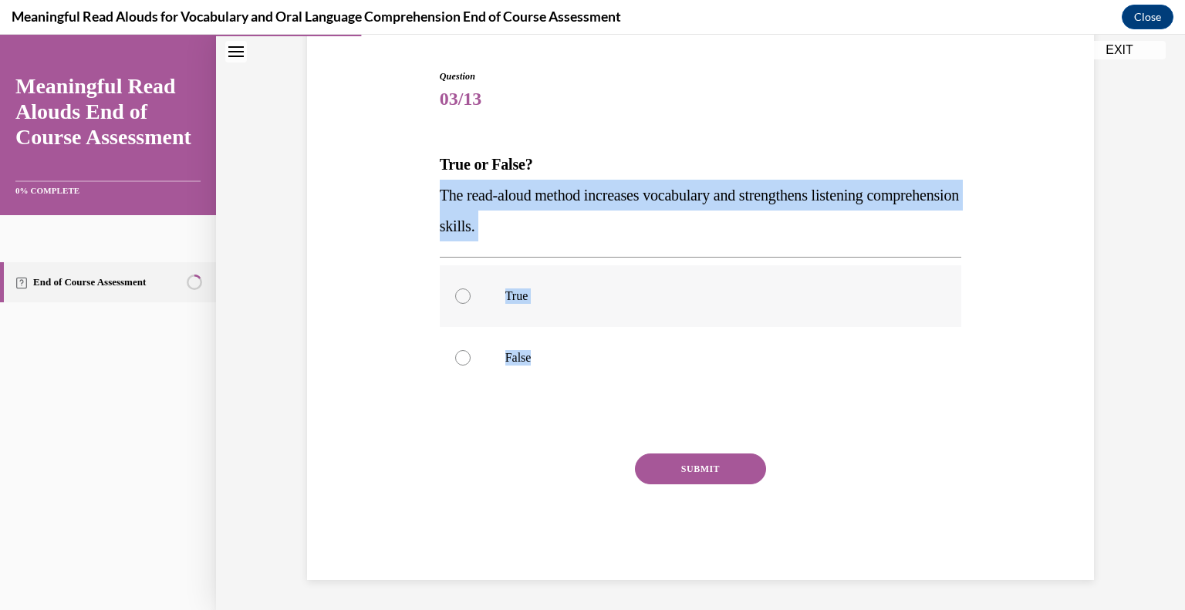
radio input "true"
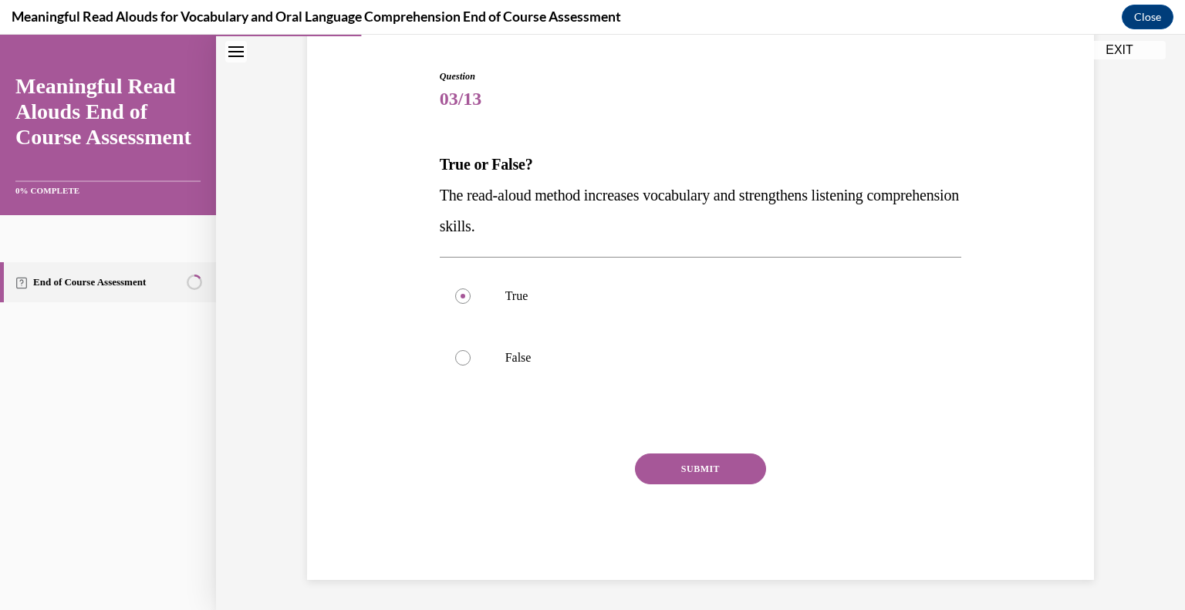
click at [712, 474] on button "SUBMIT" at bounding box center [700, 469] width 131 height 31
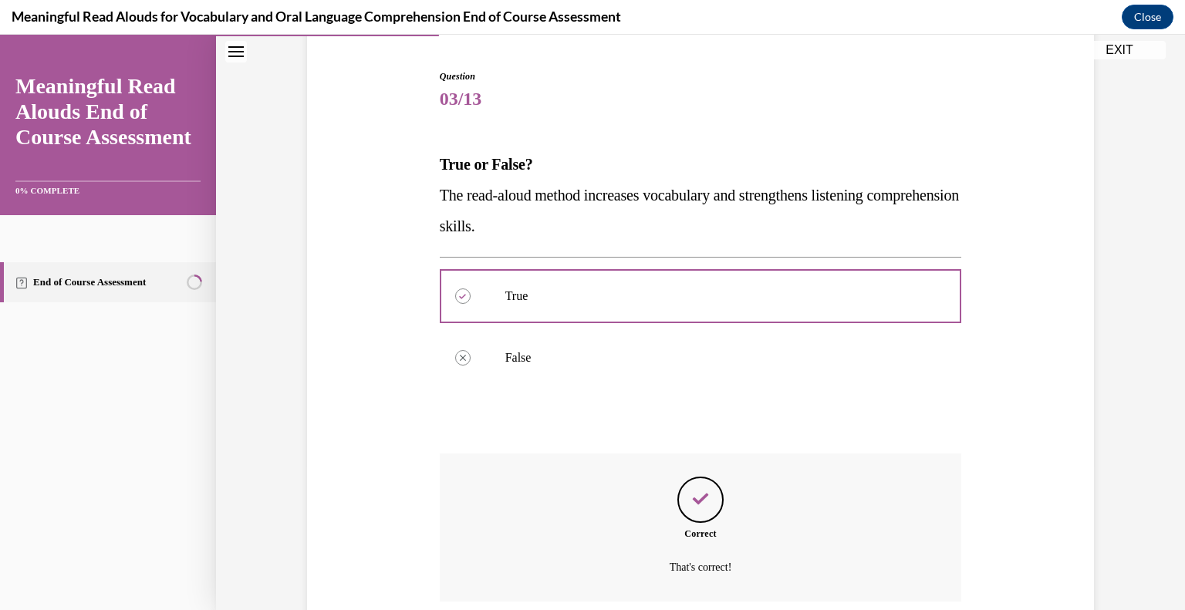
scroll to position [270, 0]
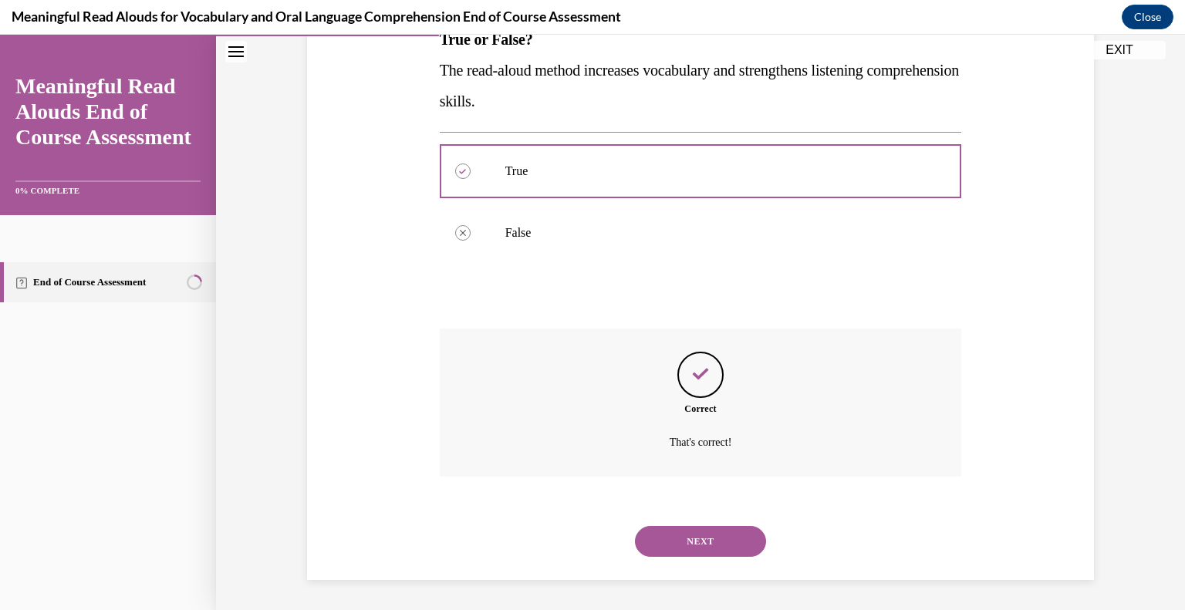
click at [722, 541] on button "NEXT" at bounding box center [700, 541] width 131 height 31
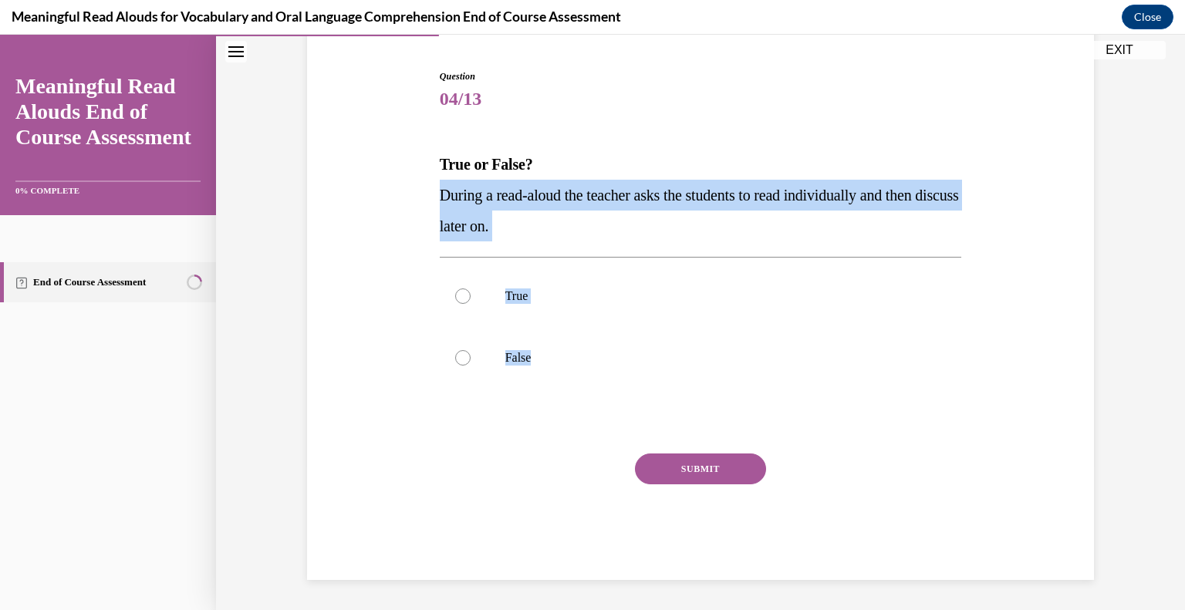
drag, startPoint x: 549, startPoint y: 359, endPoint x: 423, endPoint y: 196, distance: 206.3
click at [423, 196] on div "Question 04/13 True or False? During a read-aloud the teacher asks the students…" at bounding box center [700, 301] width 795 height 557
copy div "During a read-aloud the teacher asks the students to read individually and then…"
click at [508, 369] on label "False" at bounding box center [701, 358] width 522 height 62
click at [471, 366] on input "False" at bounding box center [462, 357] width 15 height 15
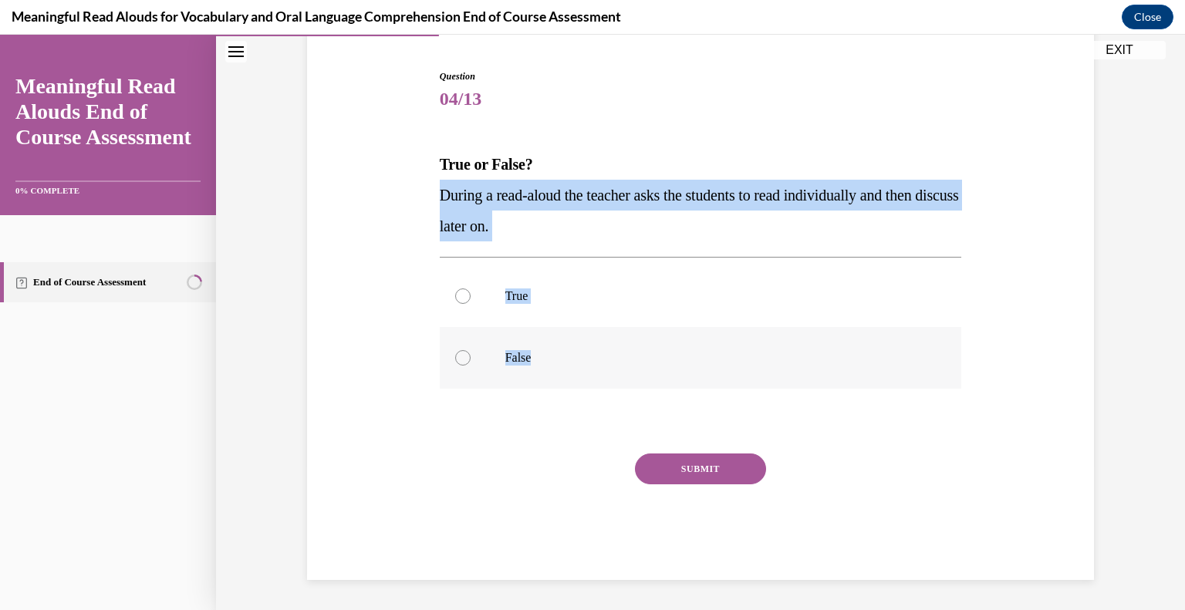
radio input "true"
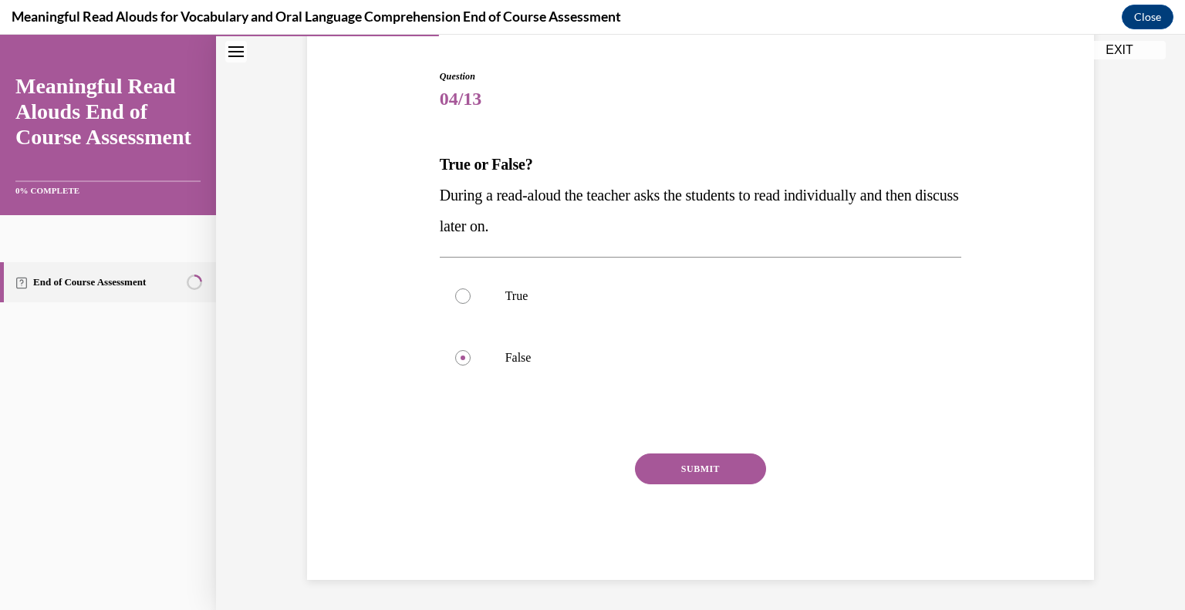
click at [699, 471] on button "SUBMIT" at bounding box center [700, 469] width 131 height 31
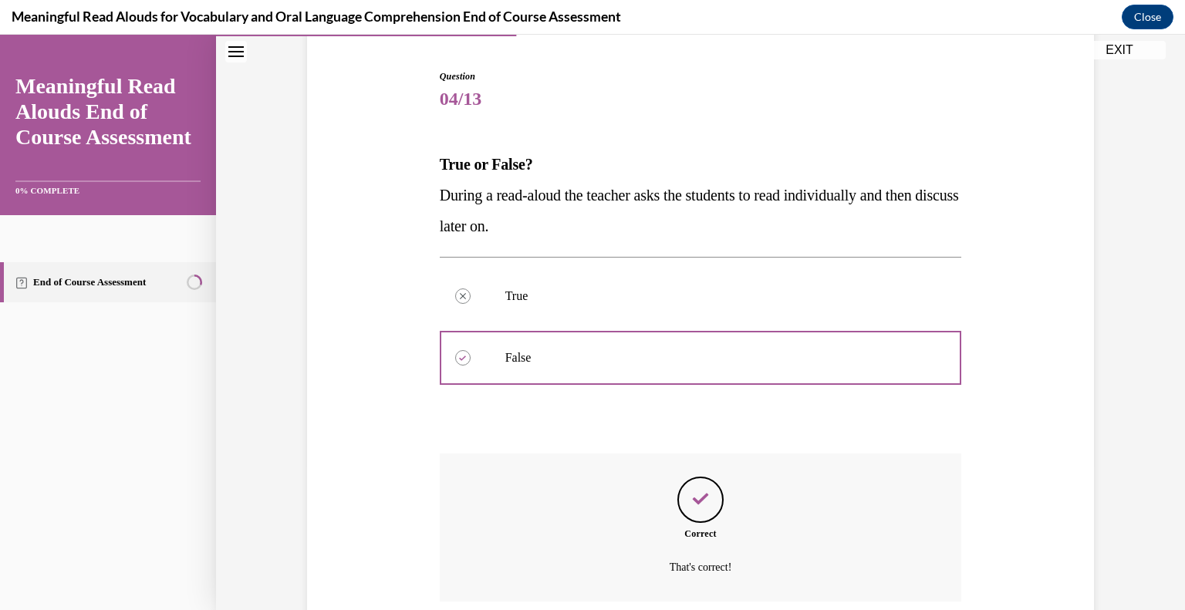
scroll to position [270, 0]
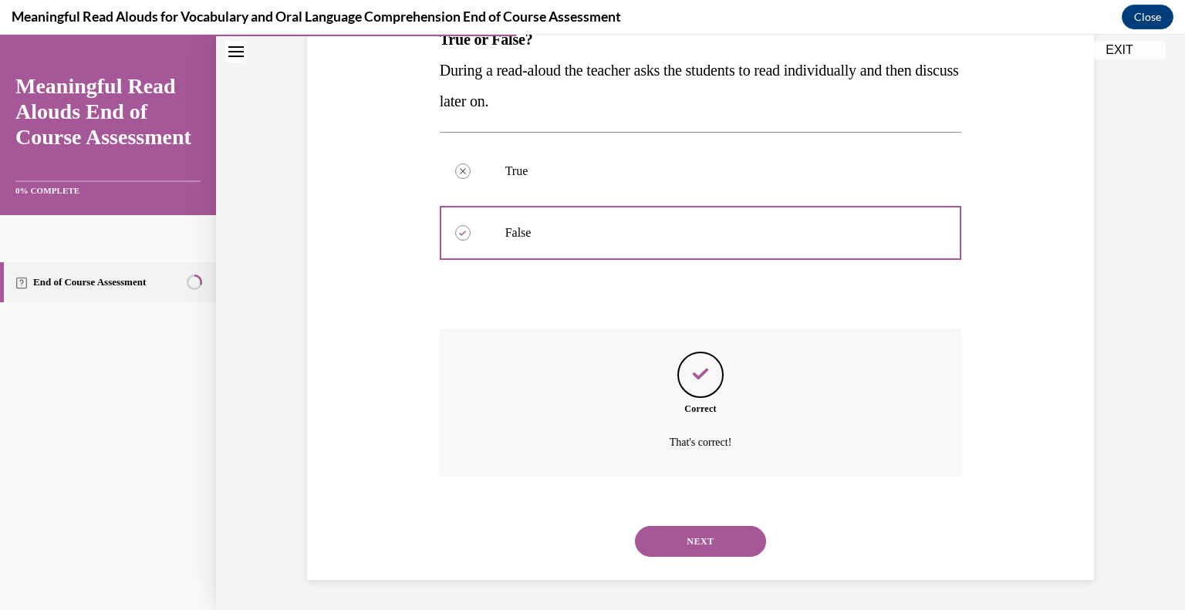
click at [688, 533] on button "NEXT" at bounding box center [700, 541] width 131 height 31
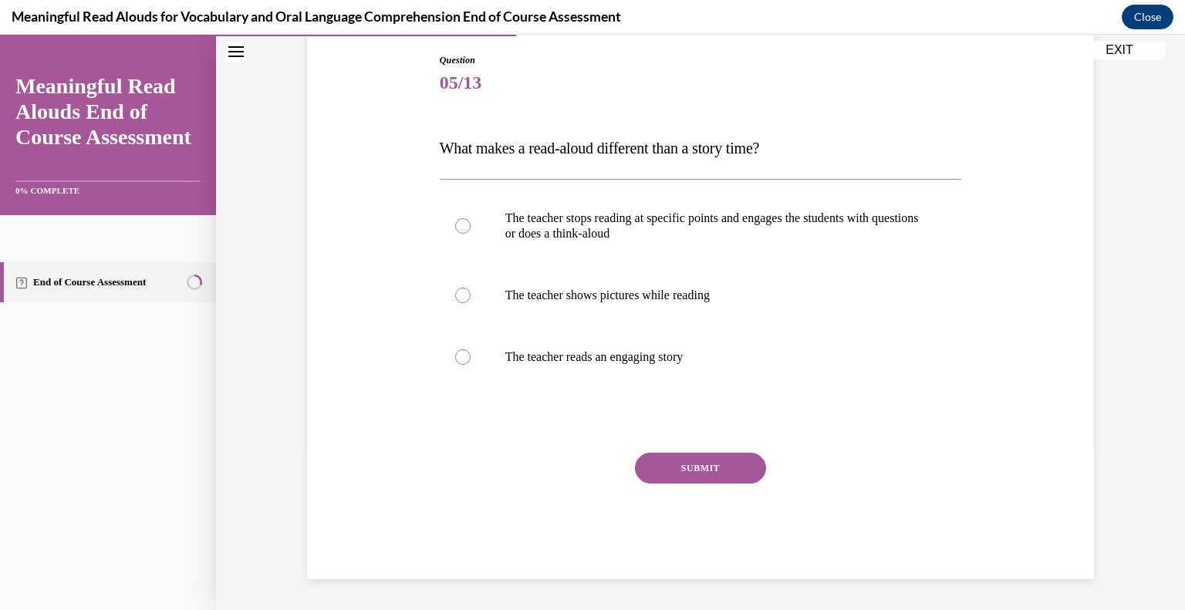
scroll to position [160, 0]
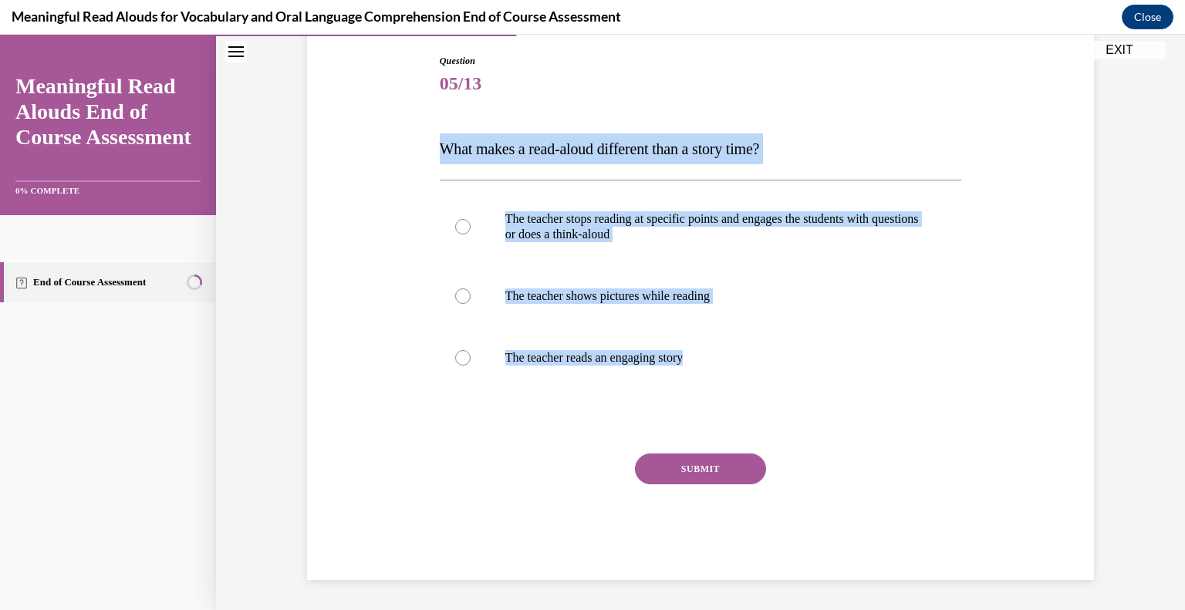
drag, startPoint x: 713, startPoint y: 355, endPoint x: 422, endPoint y: 152, distance: 354.6
click at [422, 152] on div "Question 05/13 What makes a read-aloud different than a story time? The teacher…" at bounding box center [700, 294] width 795 height 572
copy div "What makes a read-aloud different than a story time? The teacher stops reading …"
click at [599, 221] on p "The teacher stops reading at specific points and engages the students with ques…" at bounding box center [714, 226] width 418 height 31
click at [471, 221] on input "The teacher stops reading at specific points and engages the students with ques…" at bounding box center [462, 226] width 15 height 15
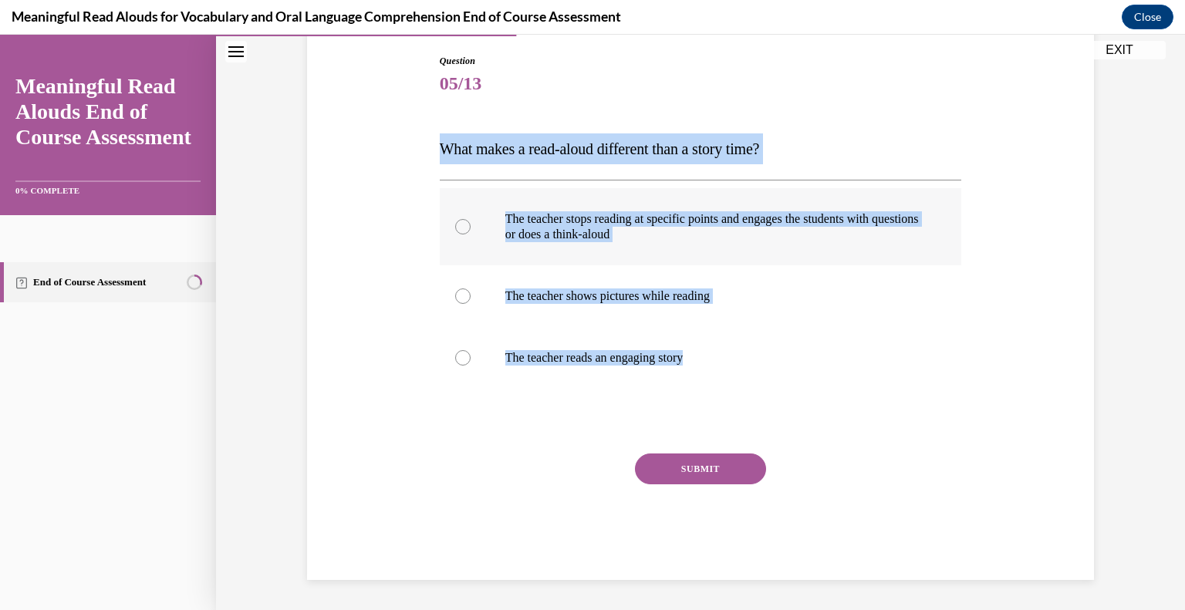
radio input "true"
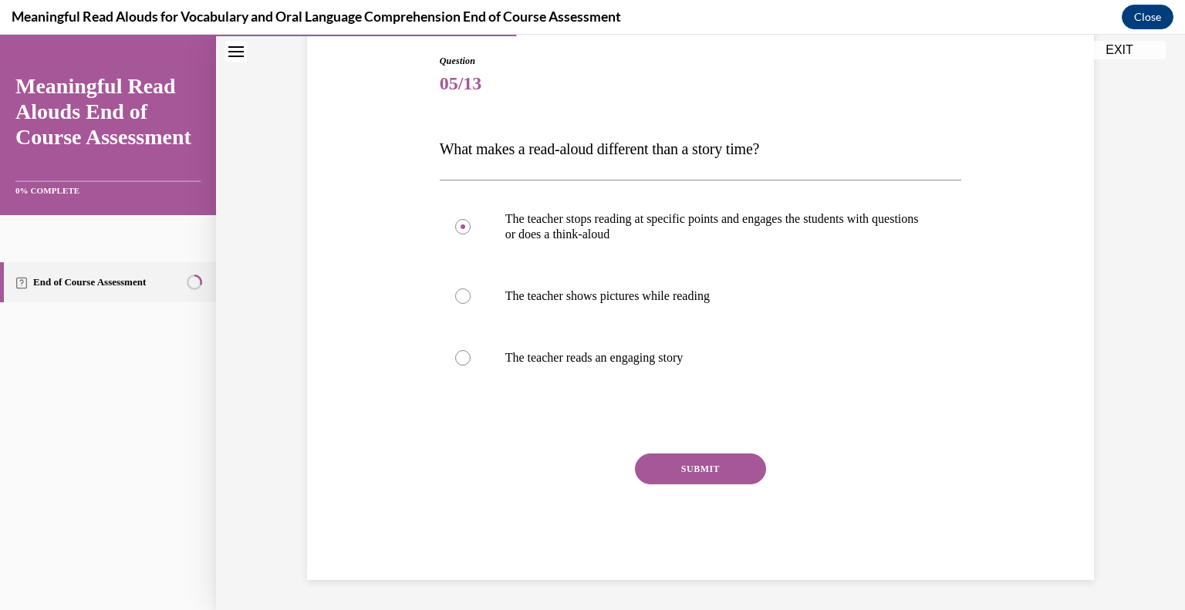
click at [714, 470] on button "SUBMIT" at bounding box center [700, 469] width 131 height 31
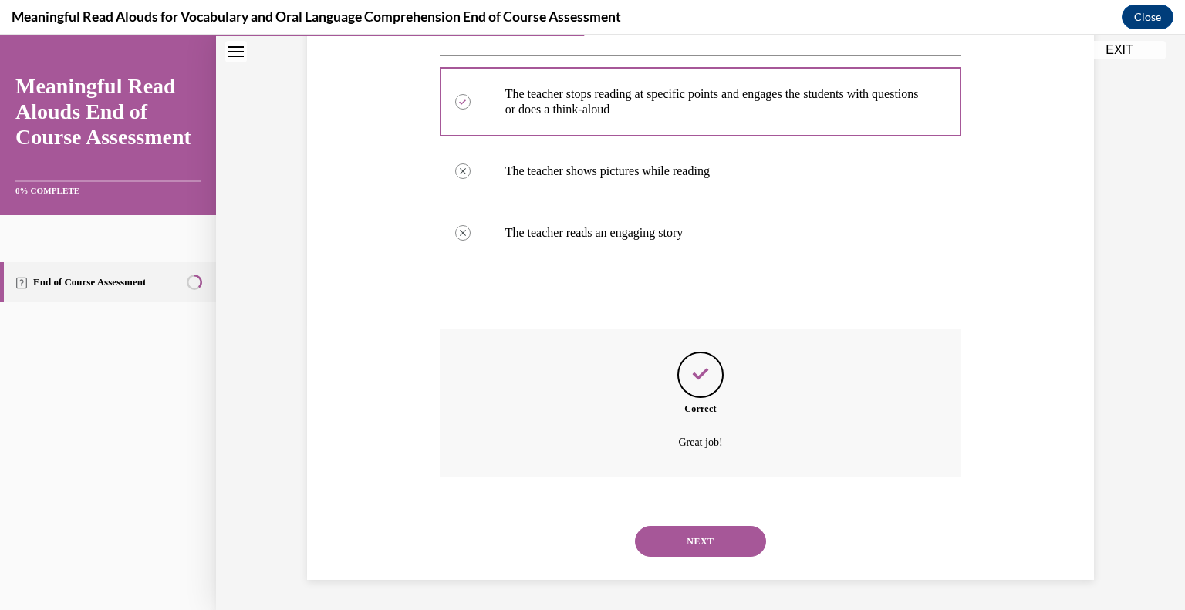
click at [697, 538] on button "NEXT" at bounding box center [700, 541] width 131 height 31
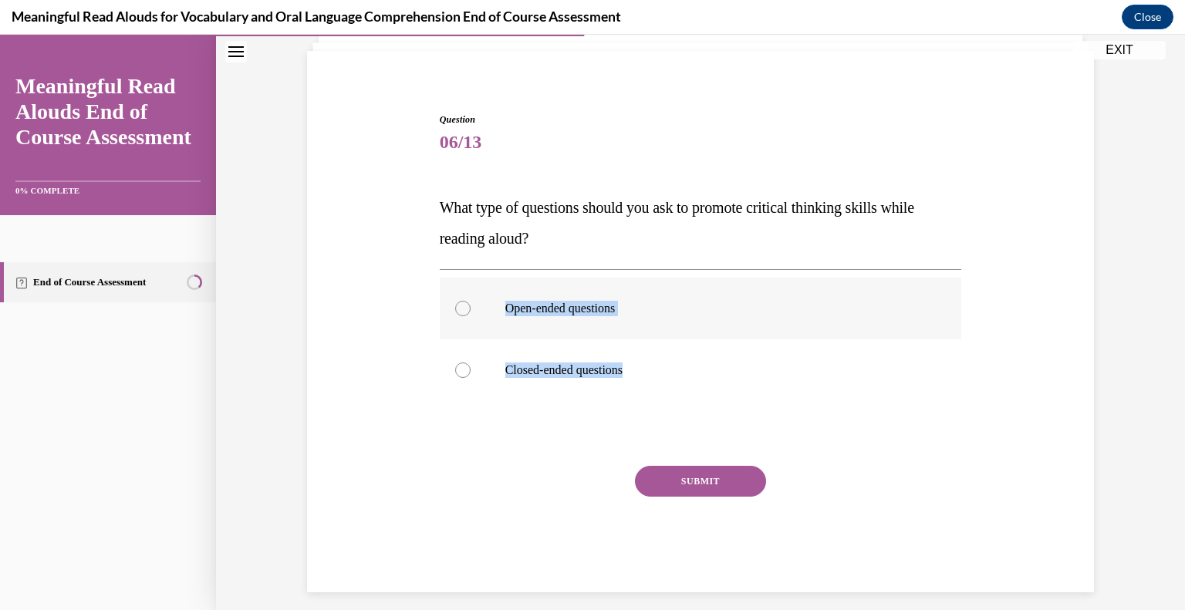
scroll to position [114, 0]
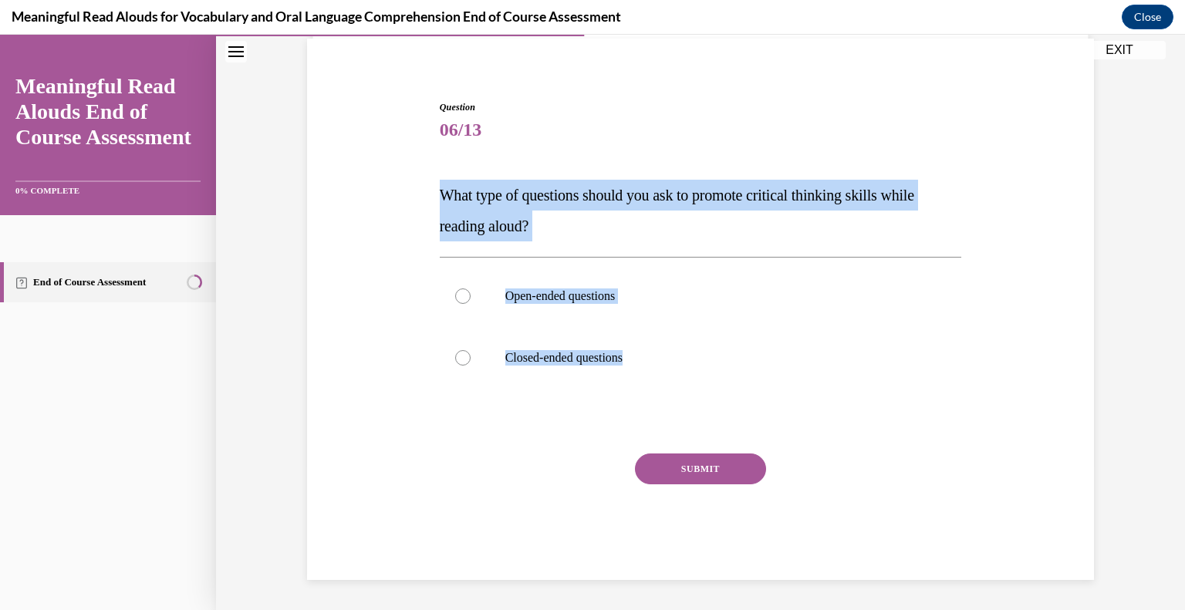
drag, startPoint x: 666, startPoint y: 363, endPoint x: 418, endPoint y: 178, distance: 309.8
click at [418, 178] on div "Question 06/13 What type of questions should you ask to promote critical thinki…" at bounding box center [700, 317] width 795 height 526
copy div "What type of questions should you ask to promote critical thinking skills while…"
click at [540, 291] on p "Open-ended questions" at bounding box center [714, 296] width 418 height 15
click at [471, 291] on input "Open-ended questions" at bounding box center [462, 296] width 15 height 15
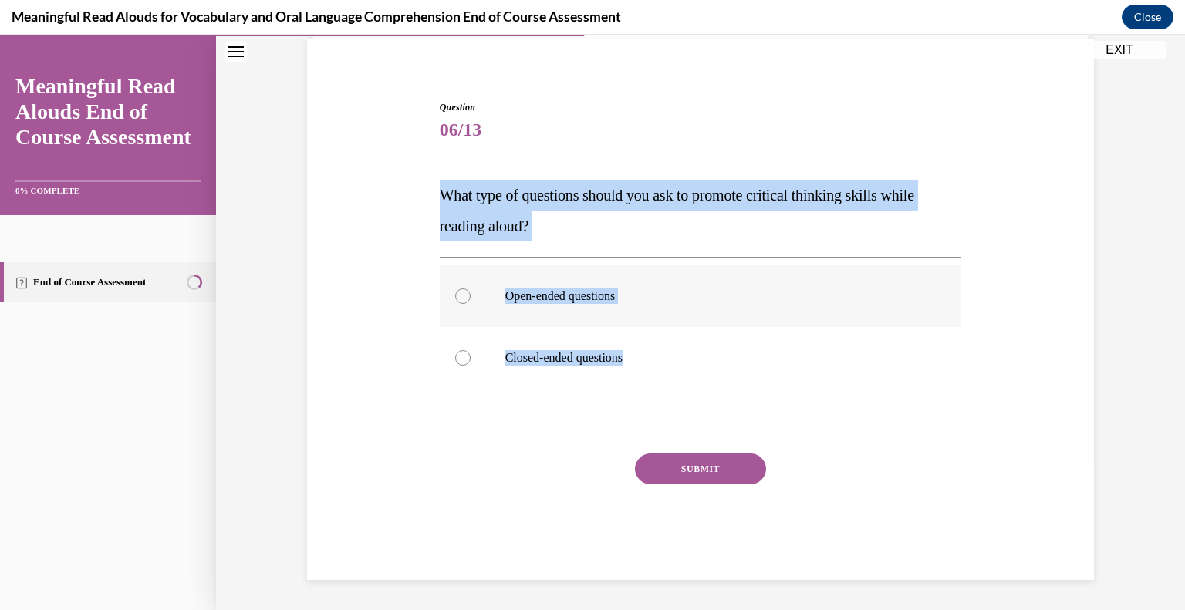
radio input "true"
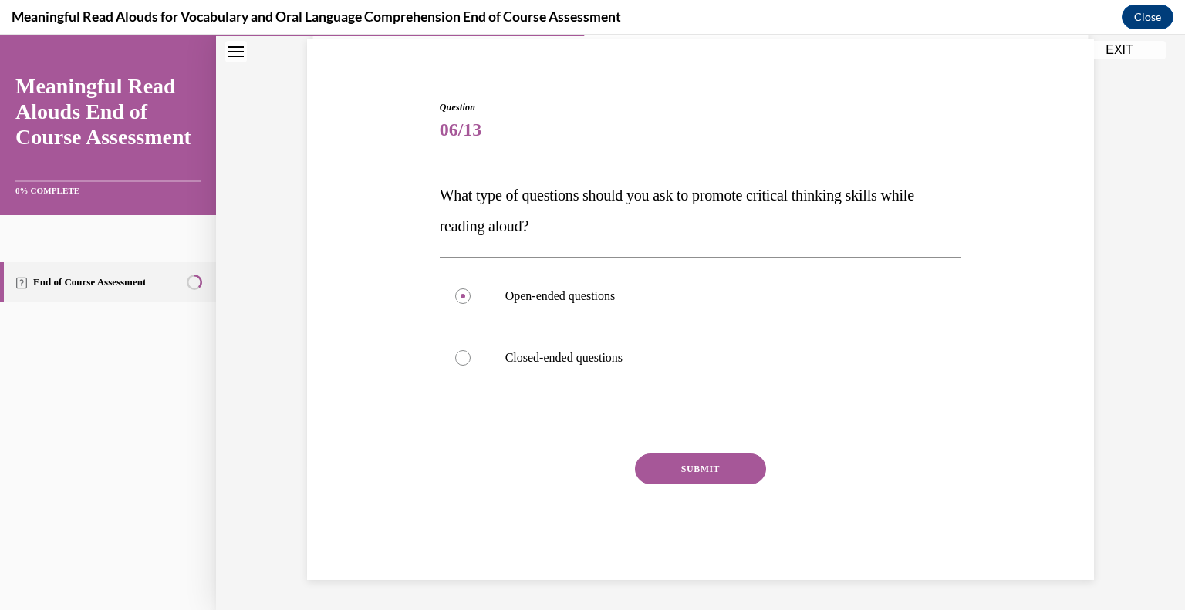
click at [697, 474] on button "SUBMIT" at bounding box center [700, 469] width 131 height 31
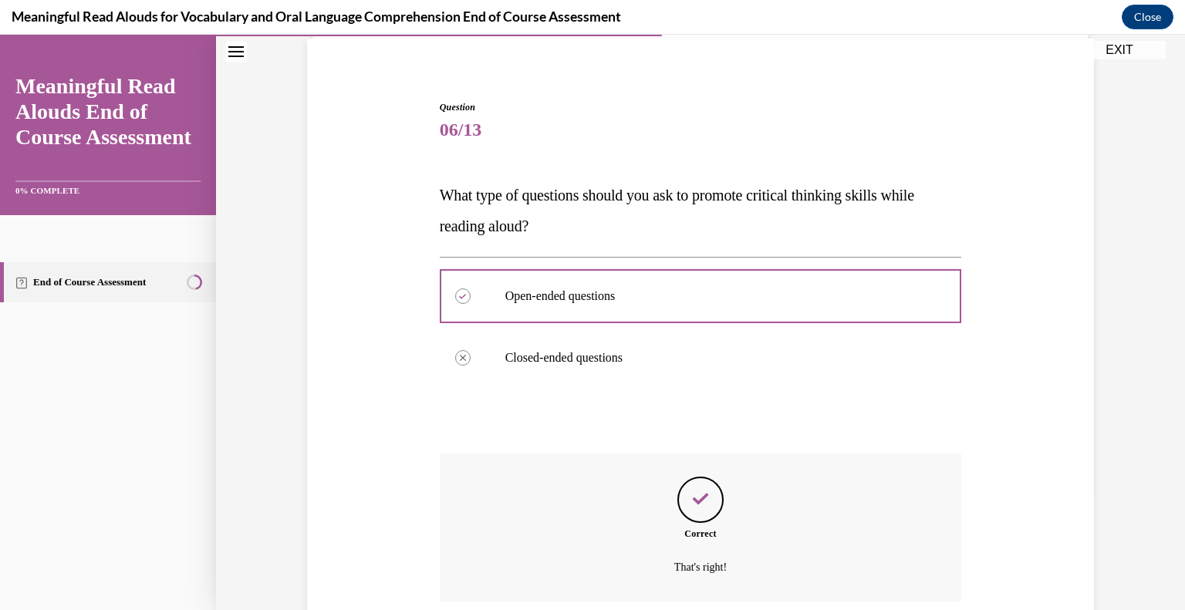
scroll to position [239, 0]
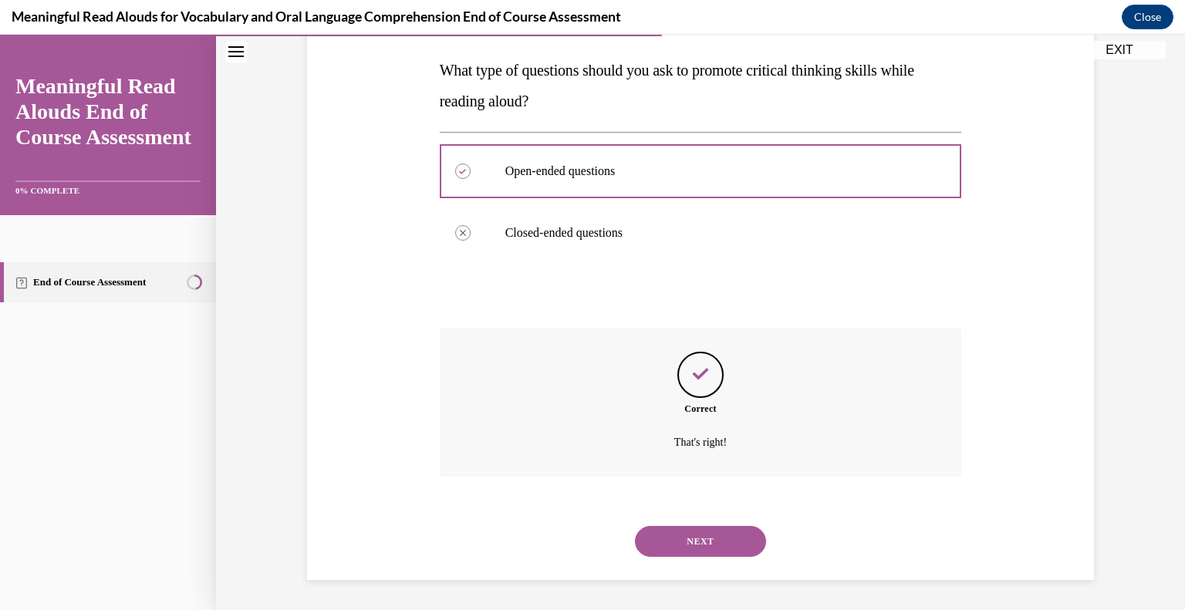
click at [688, 546] on button "NEXT" at bounding box center [700, 541] width 131 height 31
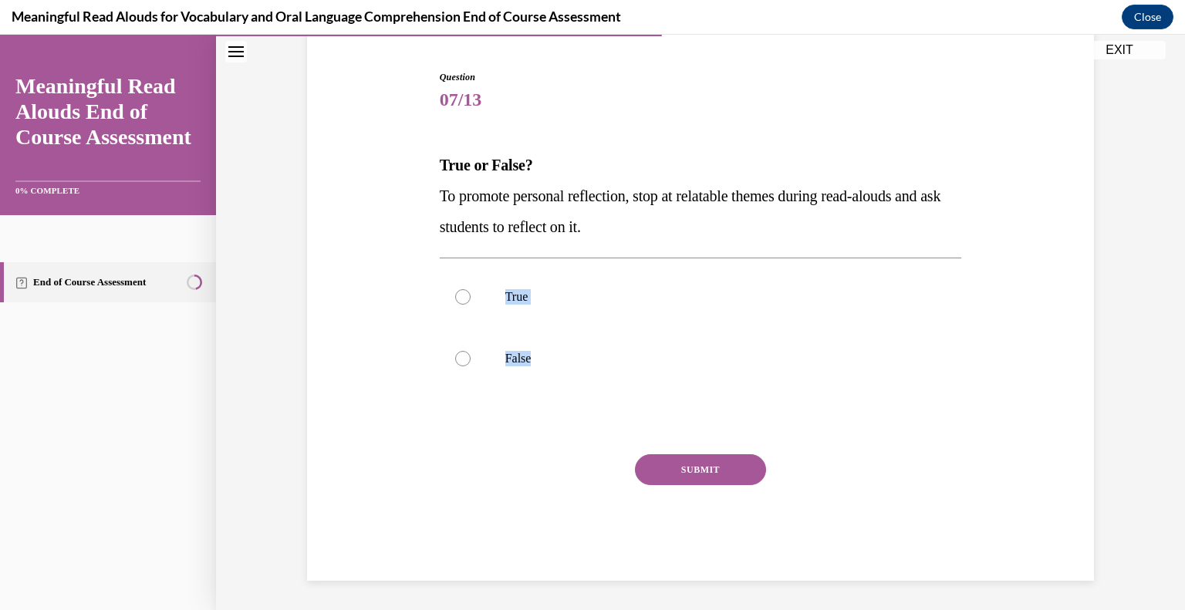
scroll to position [145, 0]
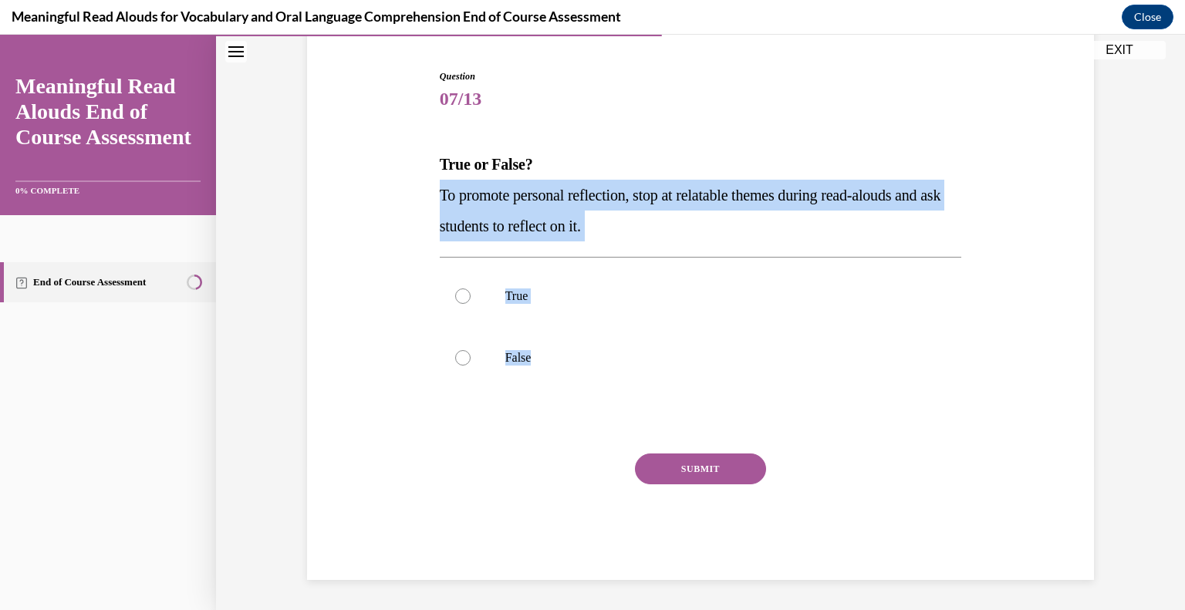
drag, startPoint x: 555, startPoint y: 362, endPoint x: 420, endPoint y: 203, distance: 209.0
click at [420, 203] on div "Question 07/13 True or False? To promote personal reflection, stop at relatable…" at bounding box center [700, 301] width 795 height 557
copy div "To promote personal reflection, stop at relatable themes during read-alouds and…"
click at [531, 295] on p "True" at bounding box center [714, 296] width 418 height 15
click at [471, 295] on input "True" at bounding box center [462, 296] width 15 height 15
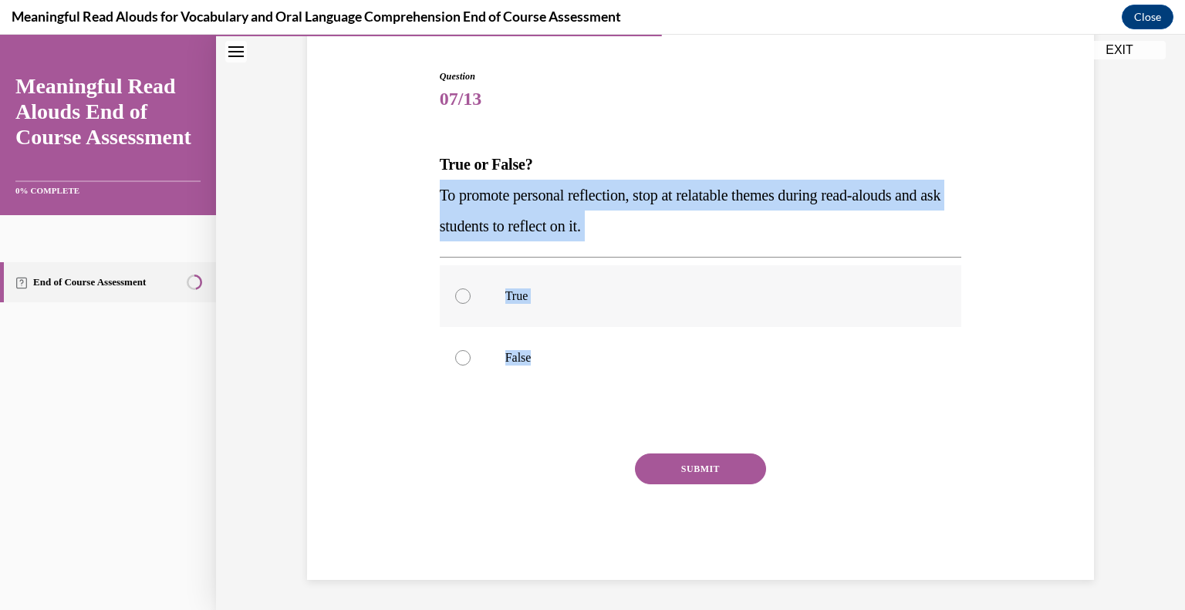
radio input "true"
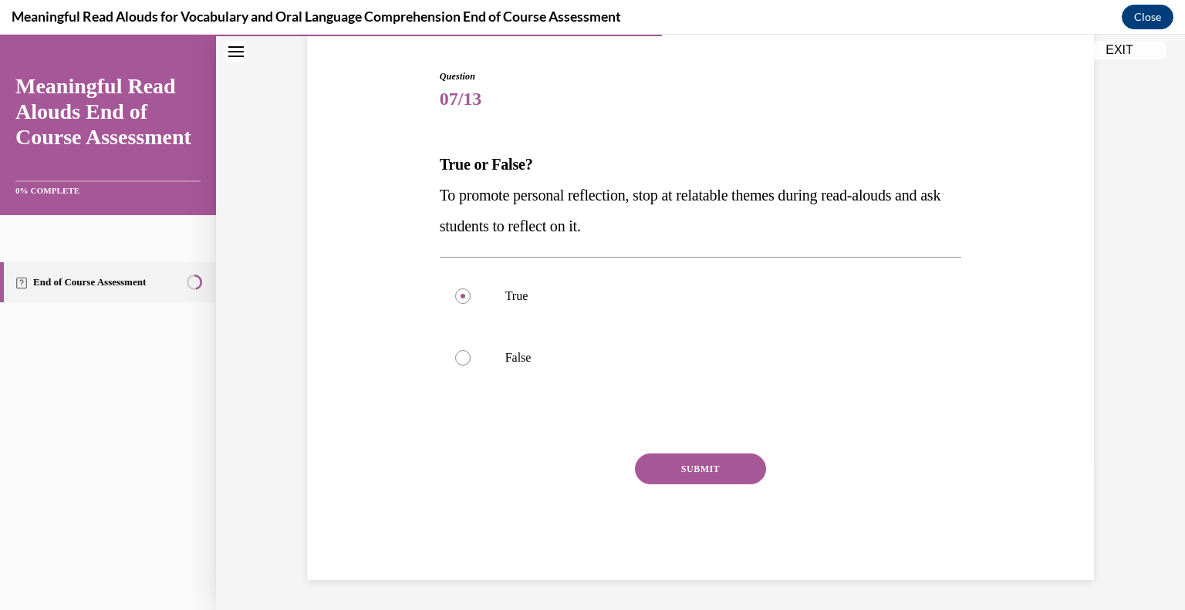
click at [695, 460] on button "SUBMIT" at bounding box center [700, 469] width 131 height 31
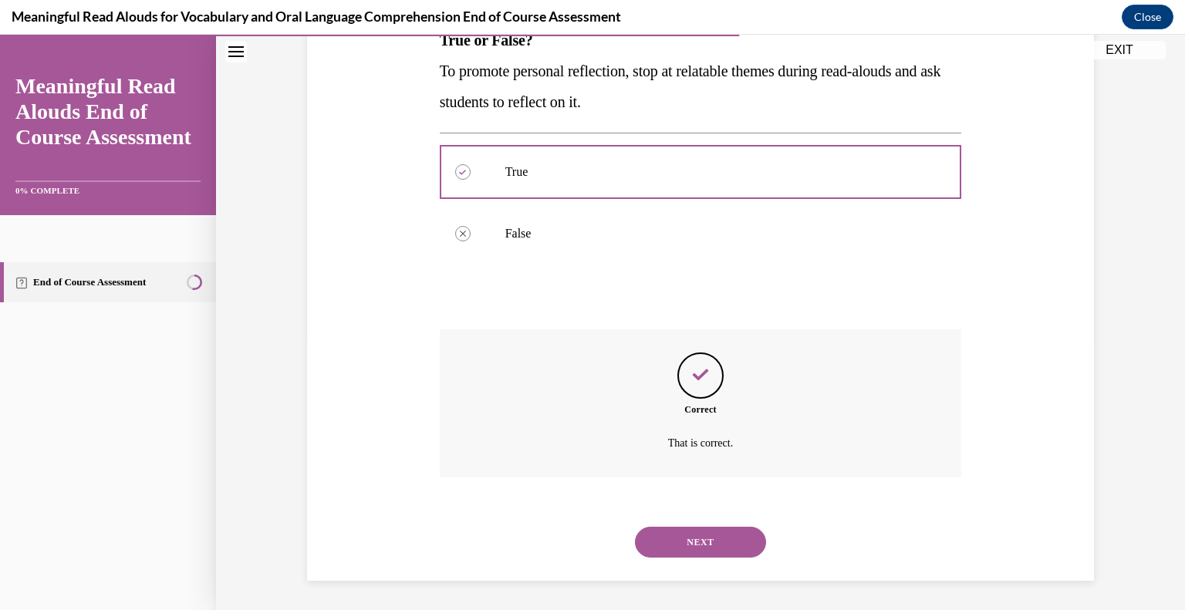
scroll to position [270, 0]
click at [729, 538] on button "NEXT" at bounding box center [700, 541] width 131 height 31
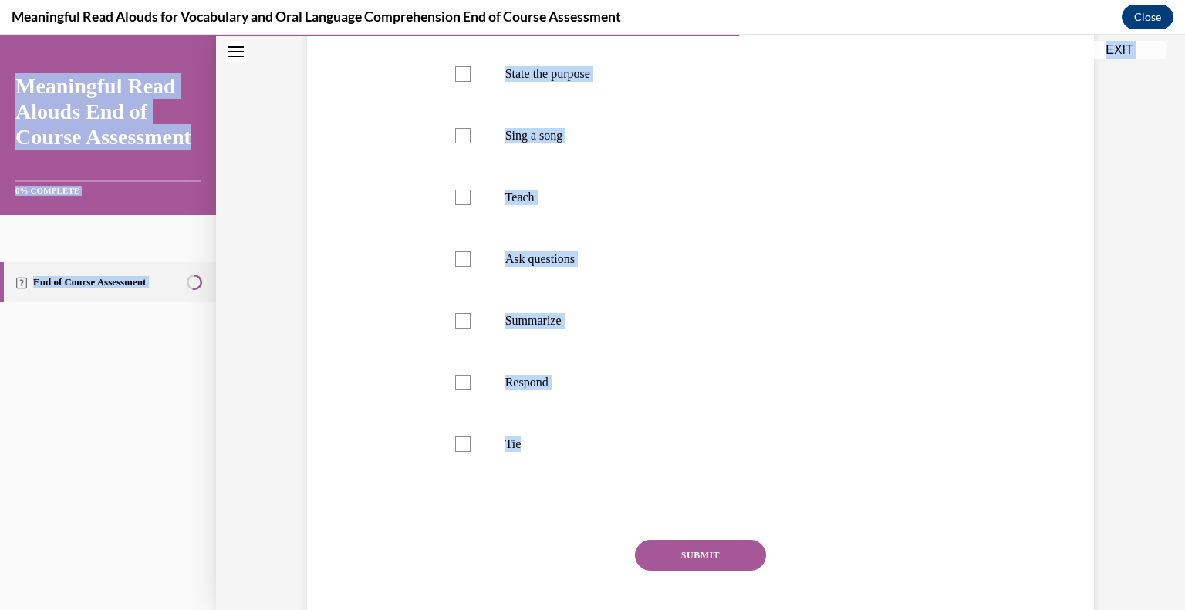
scroll to position [0, 0]
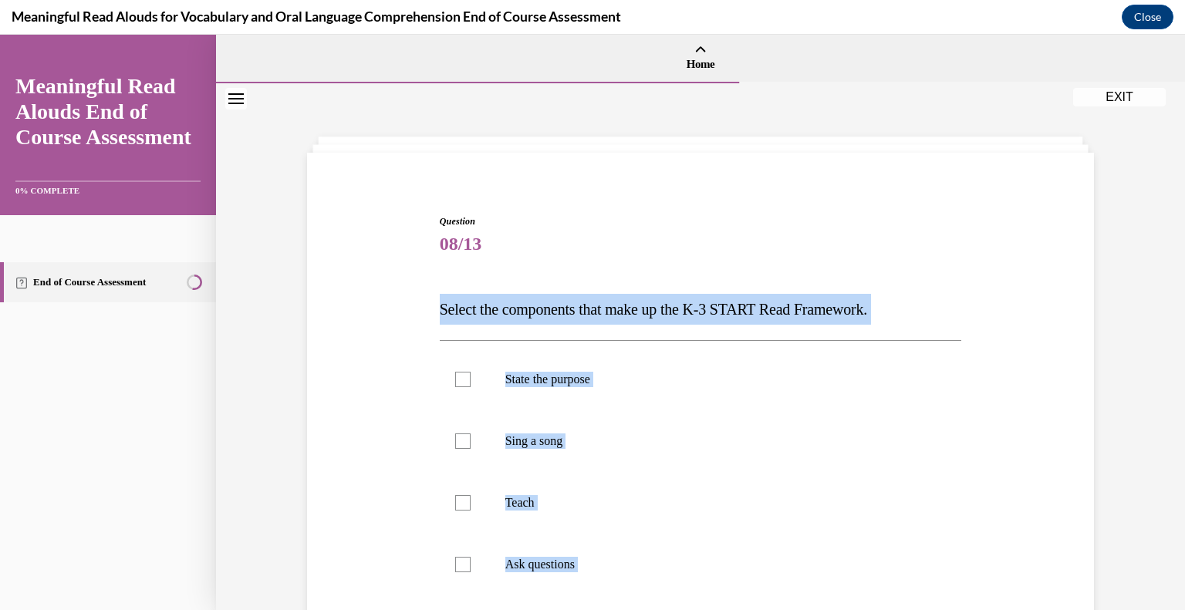
drag, startPoint x: 542, startPoint y: 424, endPoint x: 416, endPoint y: 293, distance: 181.7
click at [416, 293] on div "Question 08/13 Select the components that make up the K-3 START Read Framework.…" at bounding box center [700, 570] width 795 height 804
copy div "Select the components that make up the K-3 START Read Framework. State the purp…"
click at [567, 368] on label "State the purpose" at bounding box center [701, 380] width 522 height 62
click at [471, 372] on input "State the purpose" at bounding box center [462, 379] width 15 height 15
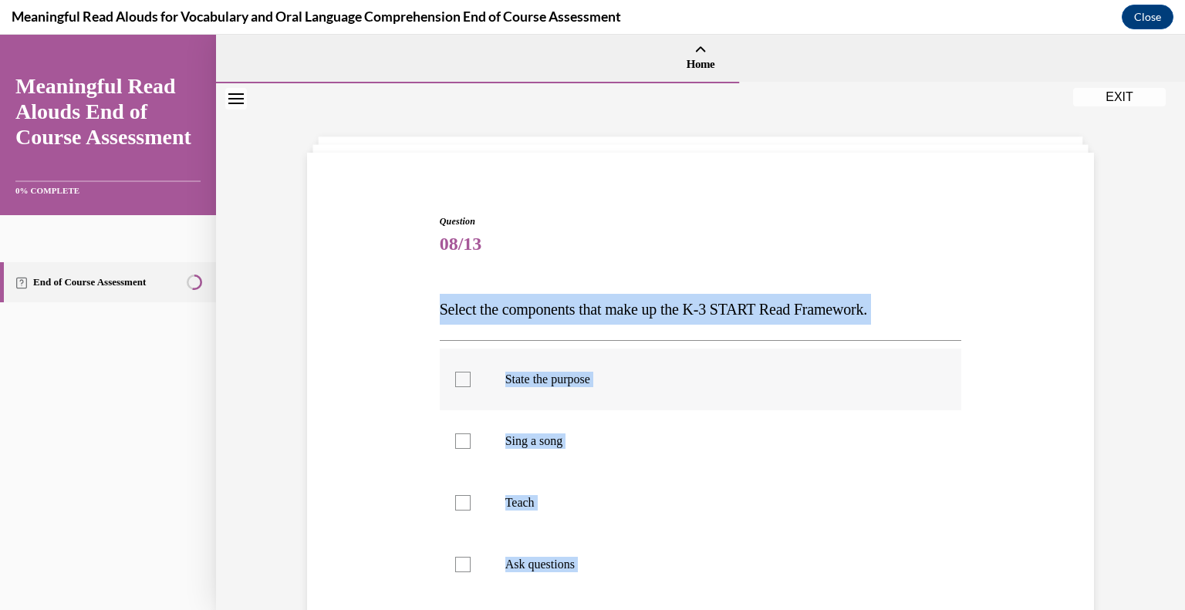
checkbox input "true"
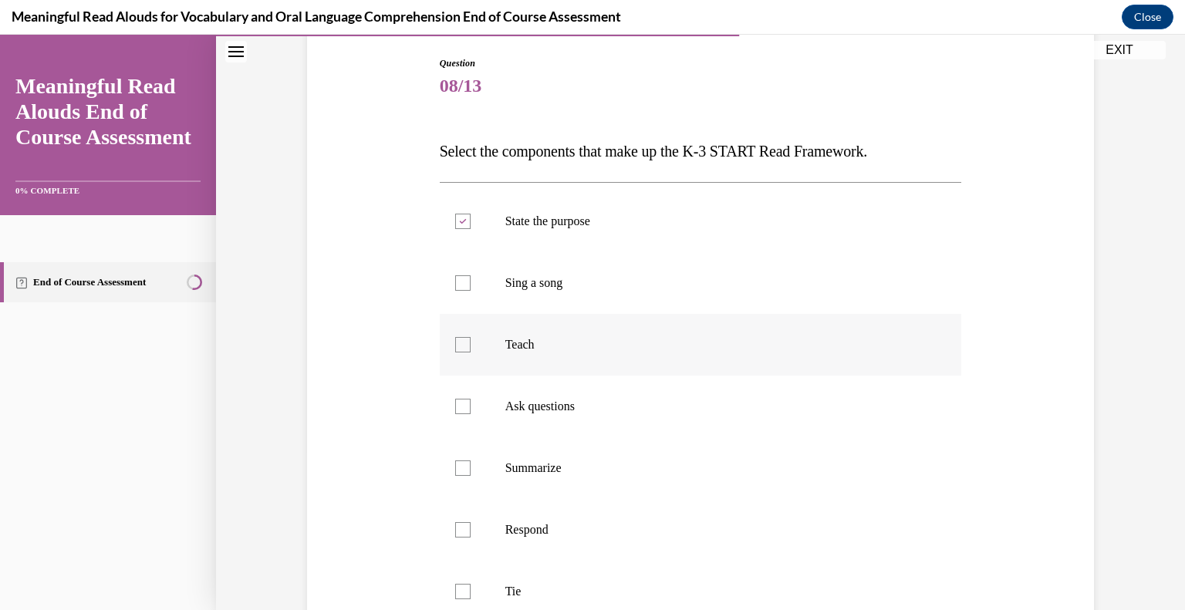
scroll to position [159, 0]
click at [509, 337] on p "Teach" at bounding box center [714, 343] width 418 height 15
click at [471, 337] on input "Teach" at bounding box center [462, 343] width 15 height 15
checkbox input "true"
click at [516, 394] on label "Ask questions" at bounding box center [701, 406] width 522 height 62
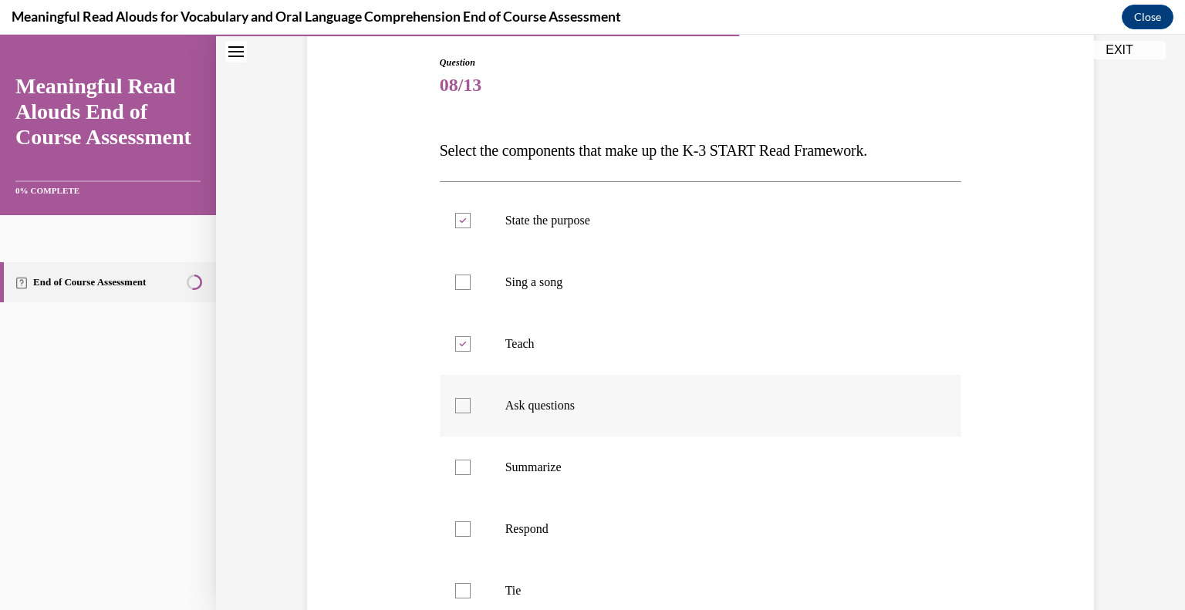
click at [471, 398] on input "Ask questions" at bounding box center [462, 405] width 15 height 15
checkbox input "true"
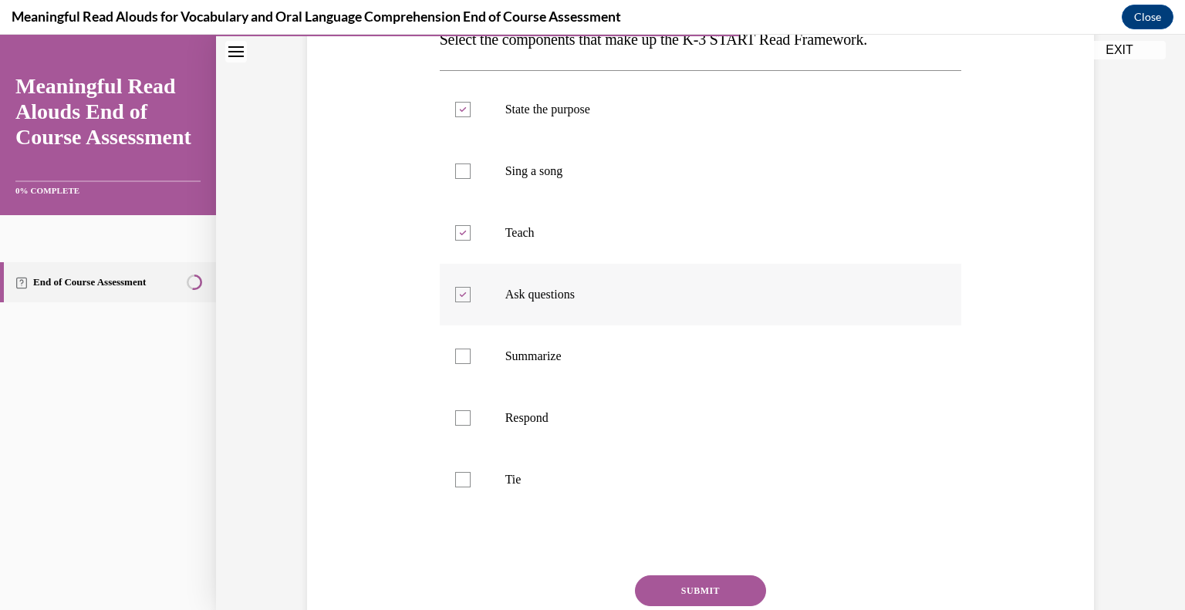
scroll to position [280, 0]
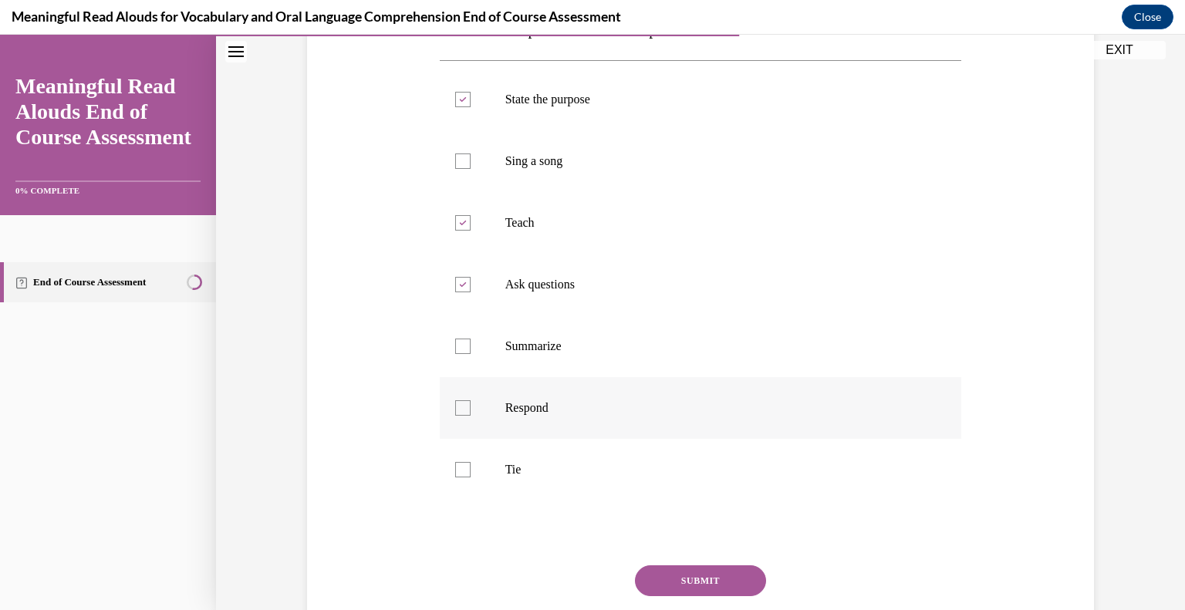
click at [512, 425] on label "Respond" at bounding box center [701, 408] width 522 height 62
click at [471, 416] on input "Respond" at bounding box center [462, 407] width 15 height 15
checkbox input "true"
click at [505, 471] on p "Tie" at bounding box center [714, 469] width 418 height 15
click at [471, 471] on input "Tie" at bounding box center [462, 469] width 15 height 15
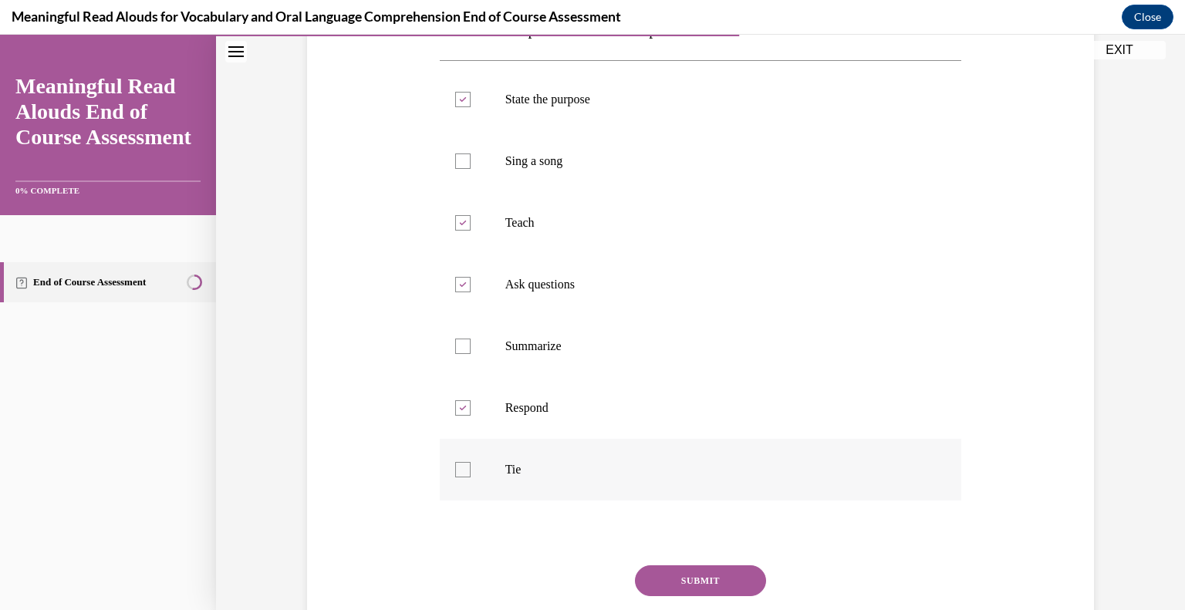
checkbox input "true"
click at [708, 583] on button "SUBMIT" at bounding box center [700, 580] width 131 height 31
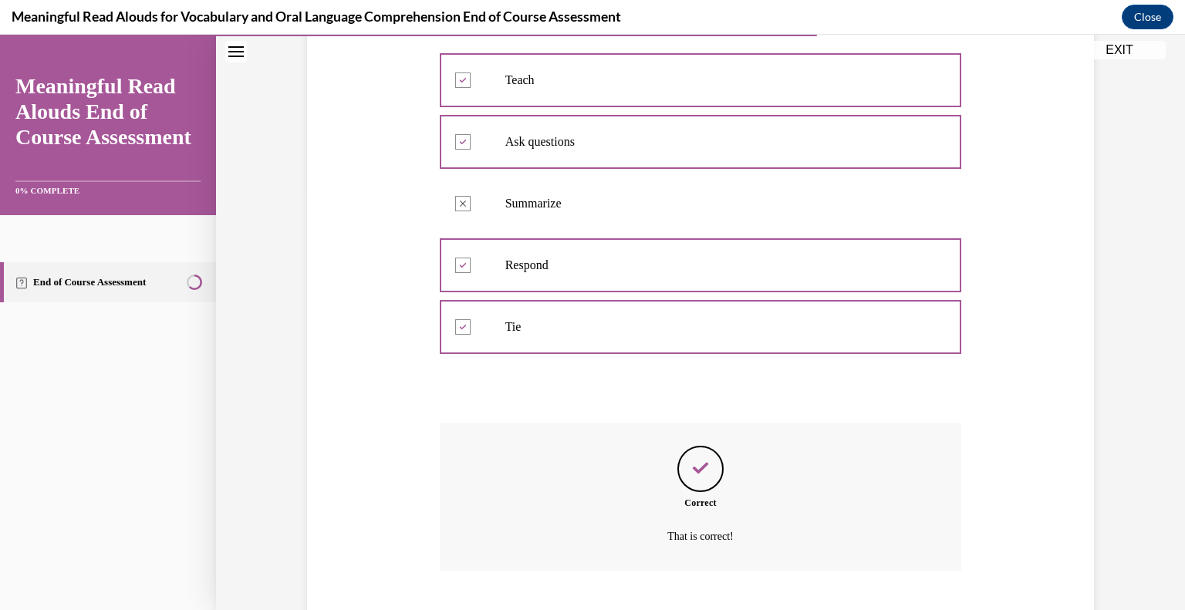
scroll to position [517, 0]
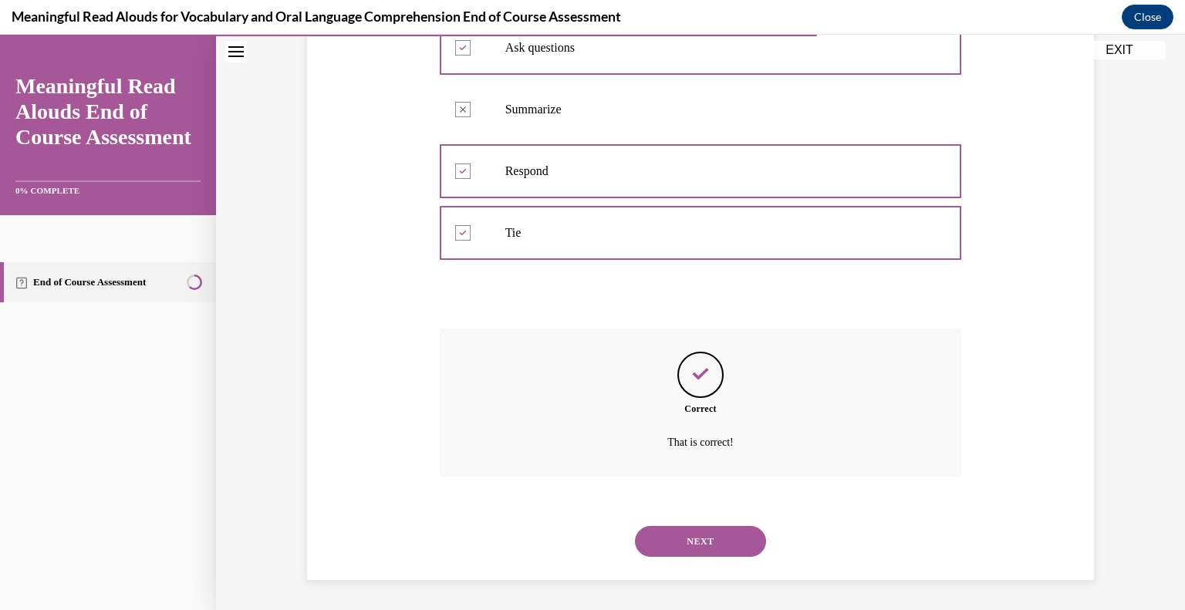
click at [694, 533] on button "NEXT" at bounding box center [700, 541] width 131 height 31
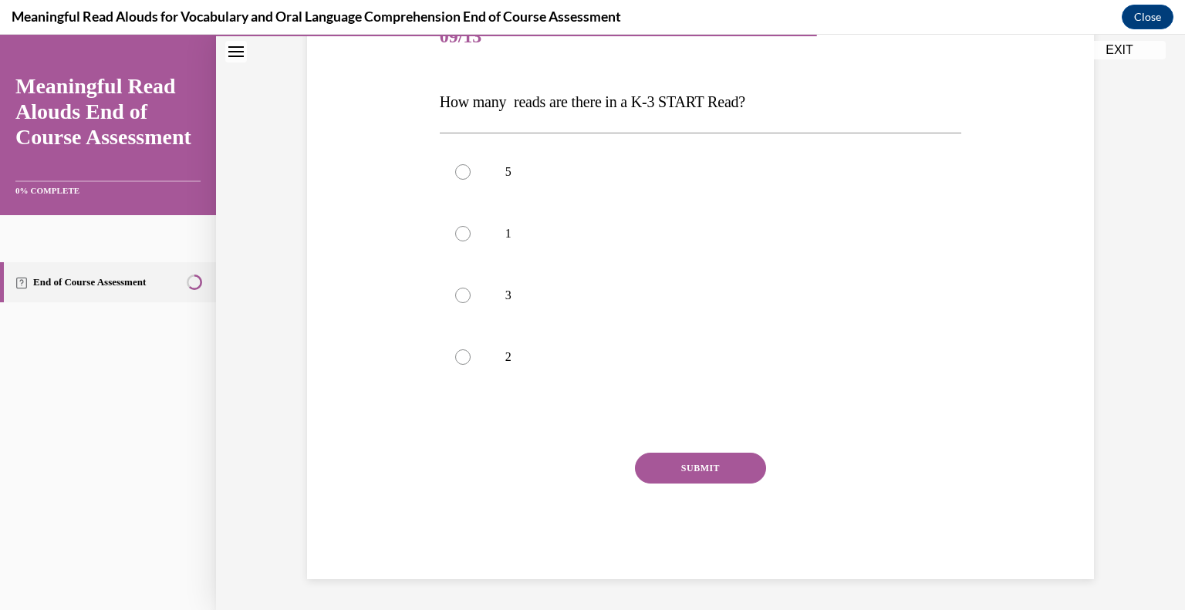
scroll to position [171, 0]
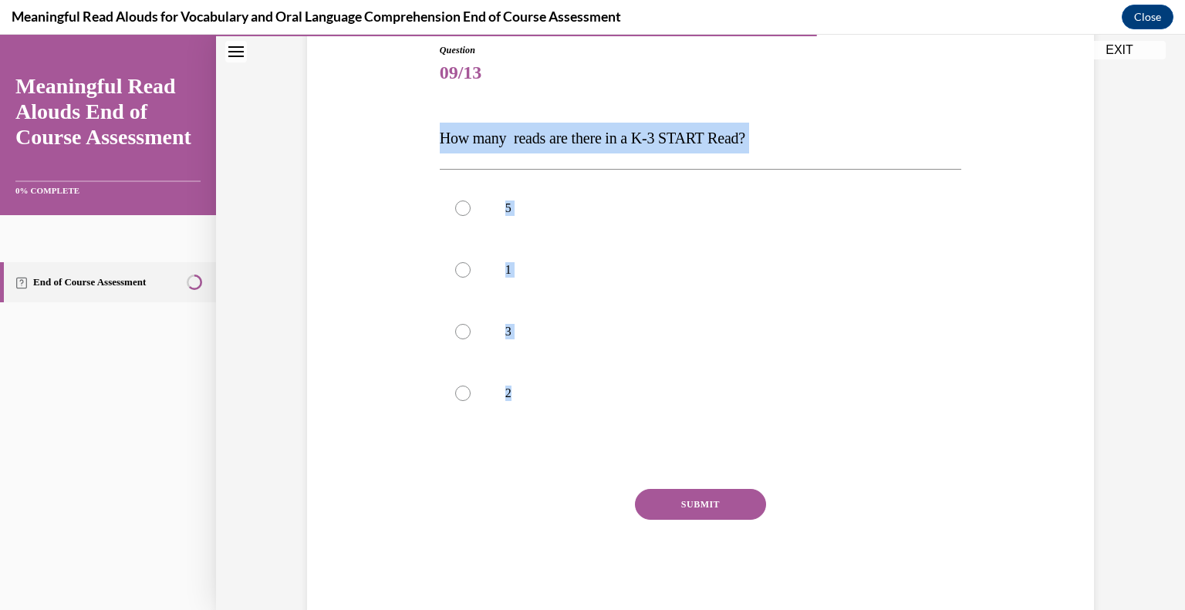
drag, startPoint x: 539, startPoint y: 407, endPoint x: 426, endPoint y: 123, distance: 305.7
click at [426, 123] on div "Question 09/13 How many reads are there in a K-3 START Read? 5 1 3 2 Incorrect …" at bounding box center [700, 306] width 795 height 619
copy div "How many reads are there in a K-3 START Read? 5 1 3 2"
click at [472, 334] on label "3" at bounding box center [701, 332] width 522 height 62
click at [471, 334] on input "3" at bounding box center [462, 331] width 15 height 15
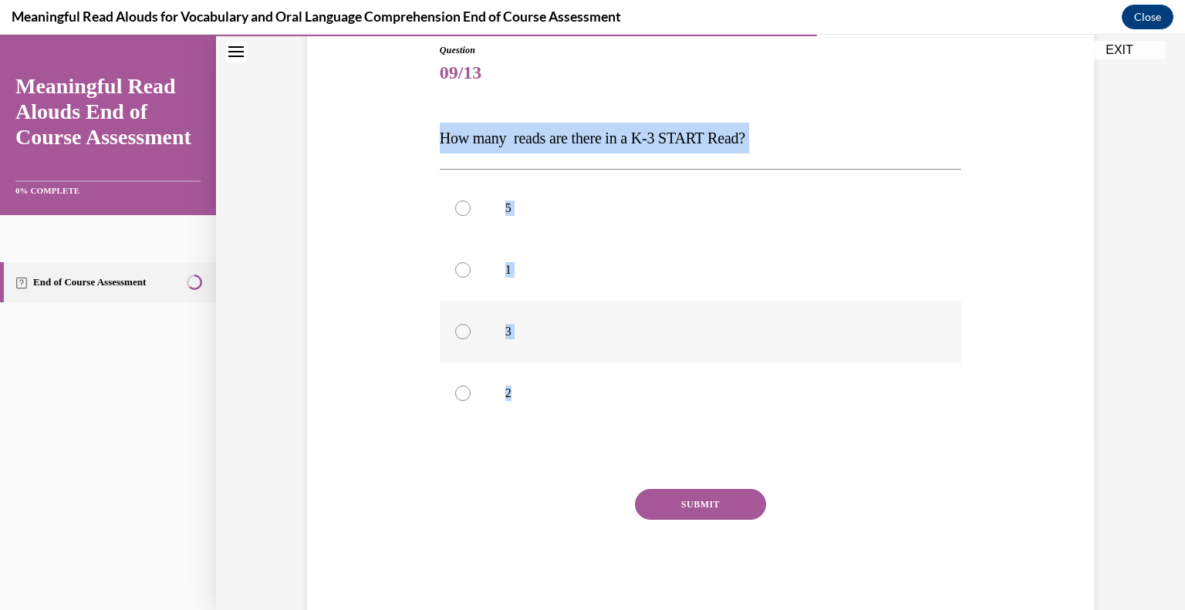
radio input "true"
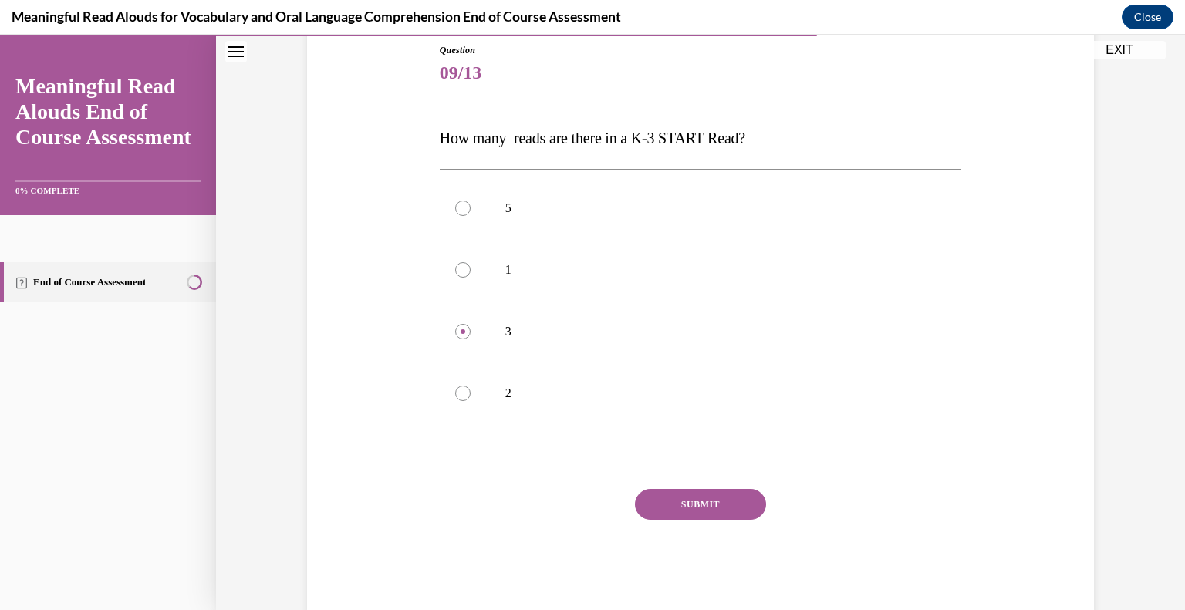
click at [673, 498] on button "SUBMIT" at bounding box center [700, 504] width 131 height 31
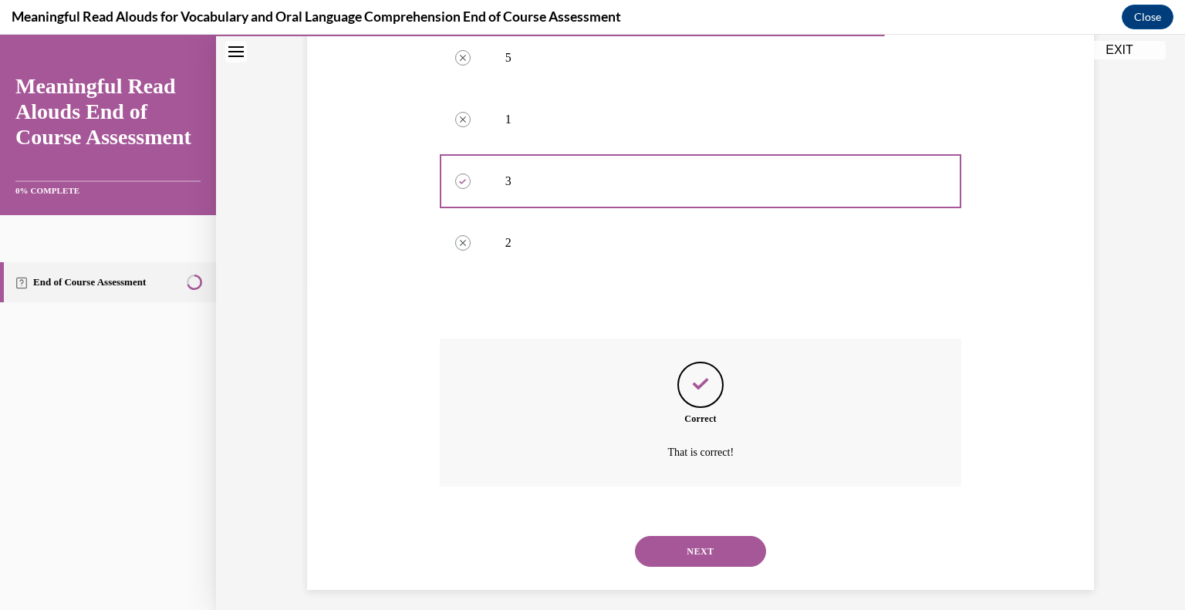
scroll to position [332, 0]
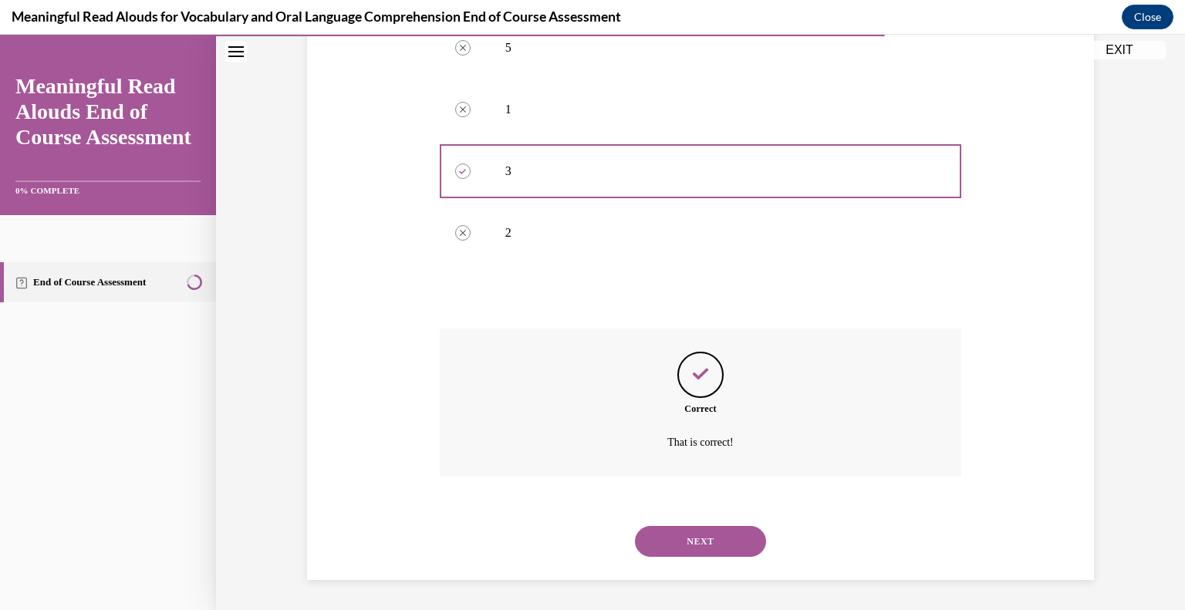
click at [686, 534] on button "NEXT" at bounding box center [700, 541] width 131 height 31
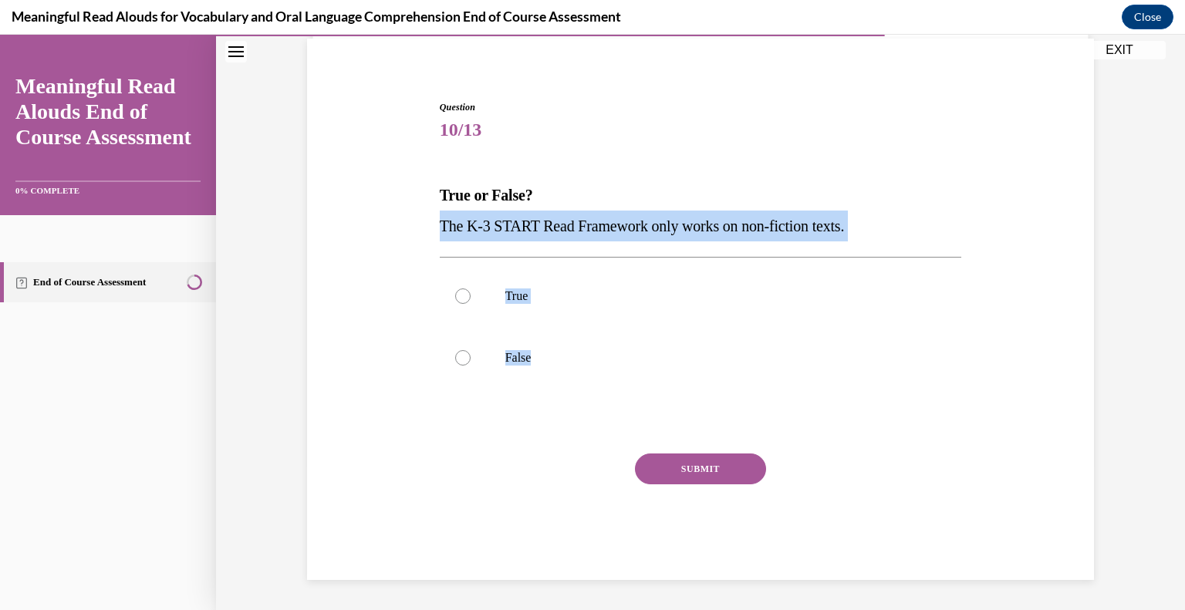
drag, startPoint x: 540, startPoint y: 354, endPoint x: 427, endPoint y: 231, distance: 167.0
click at [427, 231] on div "Question 10/13 True or False? The K-3 START Read Framework only works on non-fi…" at bounding box center [700, 317] width 795 height 526
copy div "The K-3 START Read Framework only works on non-fiction texts. True False"
click at [509, 382] on label "False" at bounding box center [701, 358] width 522 height 62
click at [471, 366] on input "False" at bounding box center [462, 357] width 15 height 15
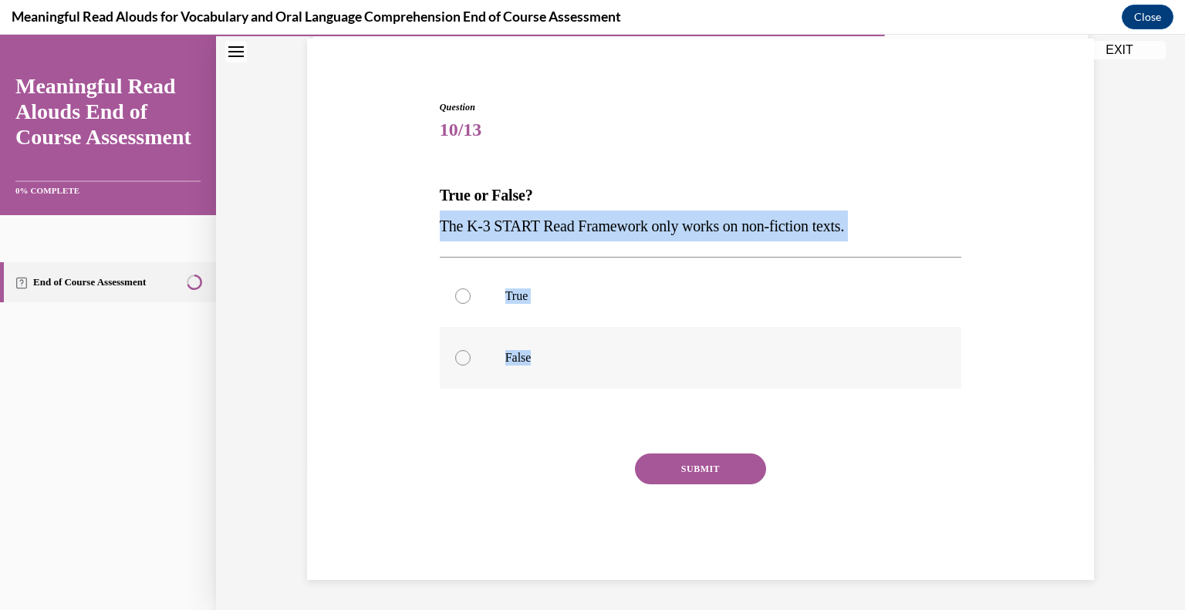
radio input "true"
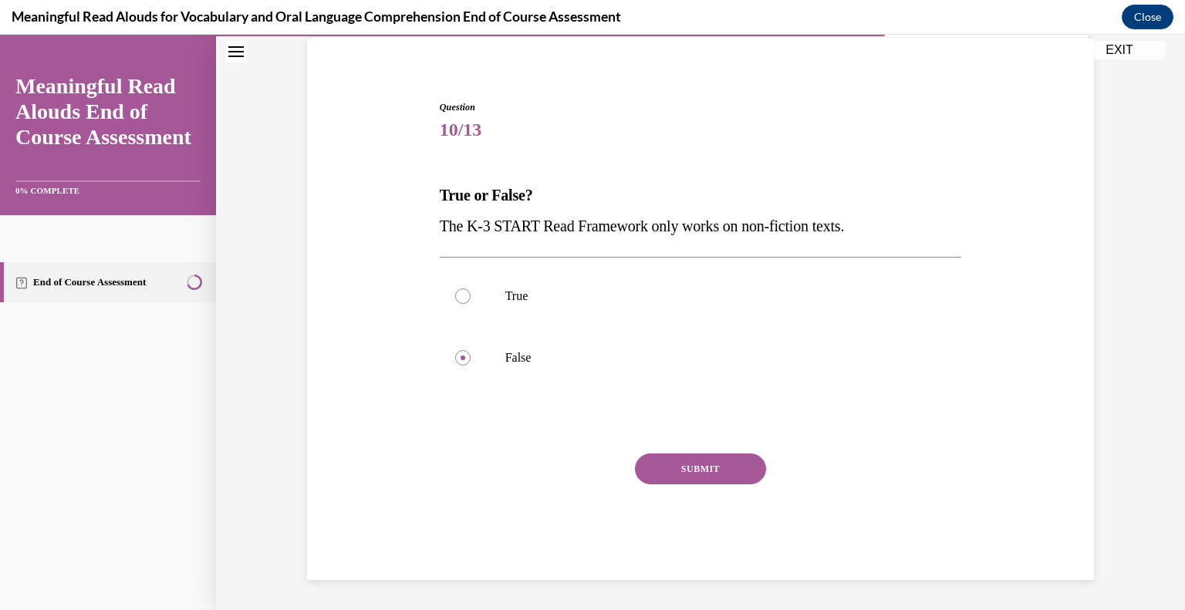
click at [683, 471] on button "SUBMIT" at bounding box center [700, 469] width 131 height 31
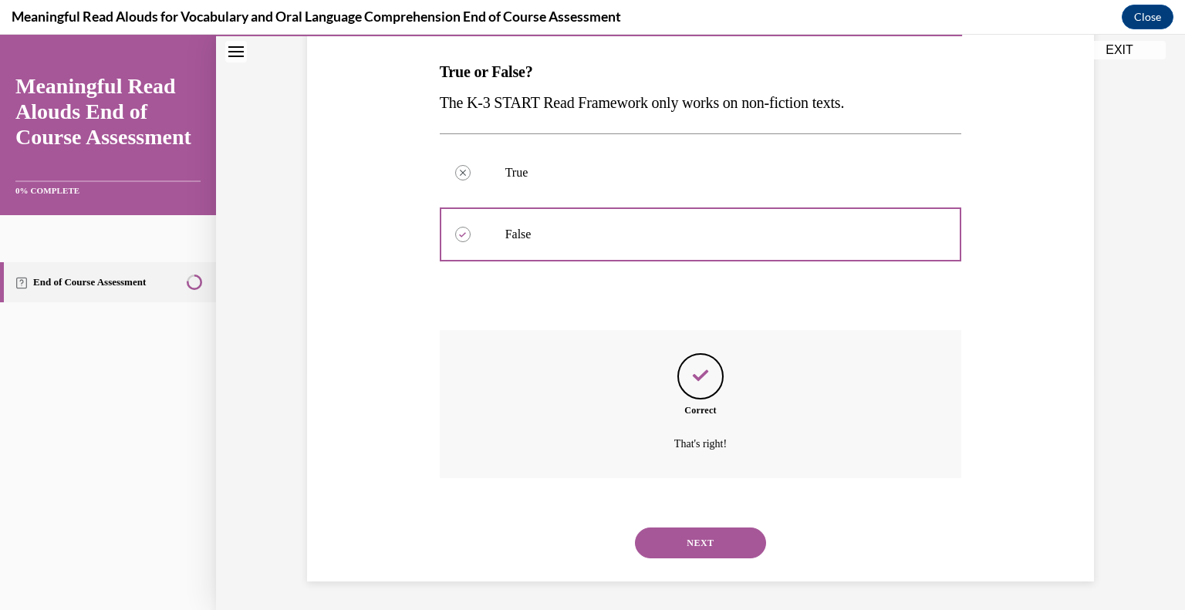
scroll to position [239, 0]
click at [701, 533] on button "NEXT" at bounding box center [700, 541] width 131 height 31
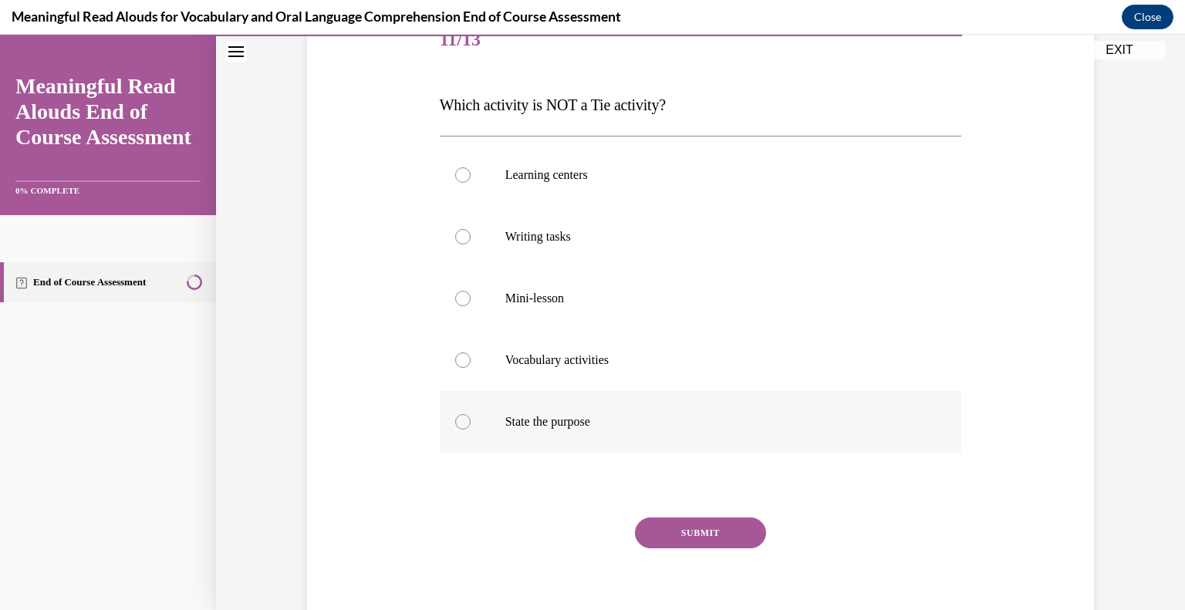
scroll to position [207, 0]
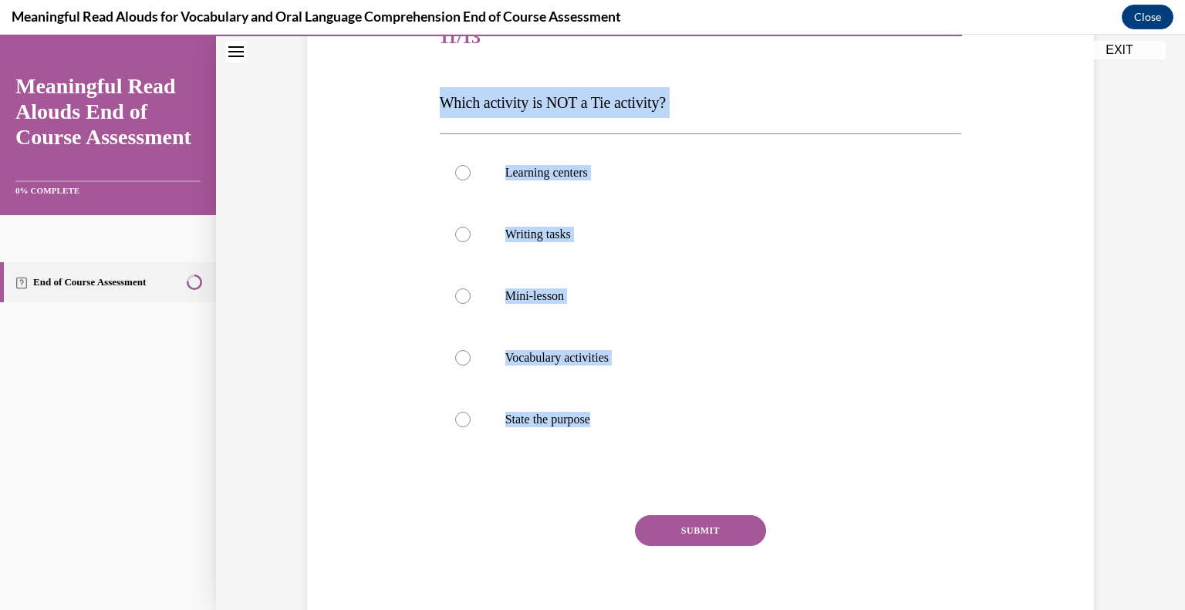
drag, startPoint x: 616, startPoint y: 413, endPoint x: 430, endPoint y: 86, distance: 375.5
click at [436, 86] on div "Question 11/13 Which activity is NOT a Tie activity? Learning centers Writing t…" at bounding box center [701, 313] width 530 height 657
click at [562, 428] on label "State the purpose" at bounding box center [701, 420] width 522 height 62
click at [471, 427] on input "State the purpose" at bounding box center [462, 419] width 15 height 15
radio input "true"
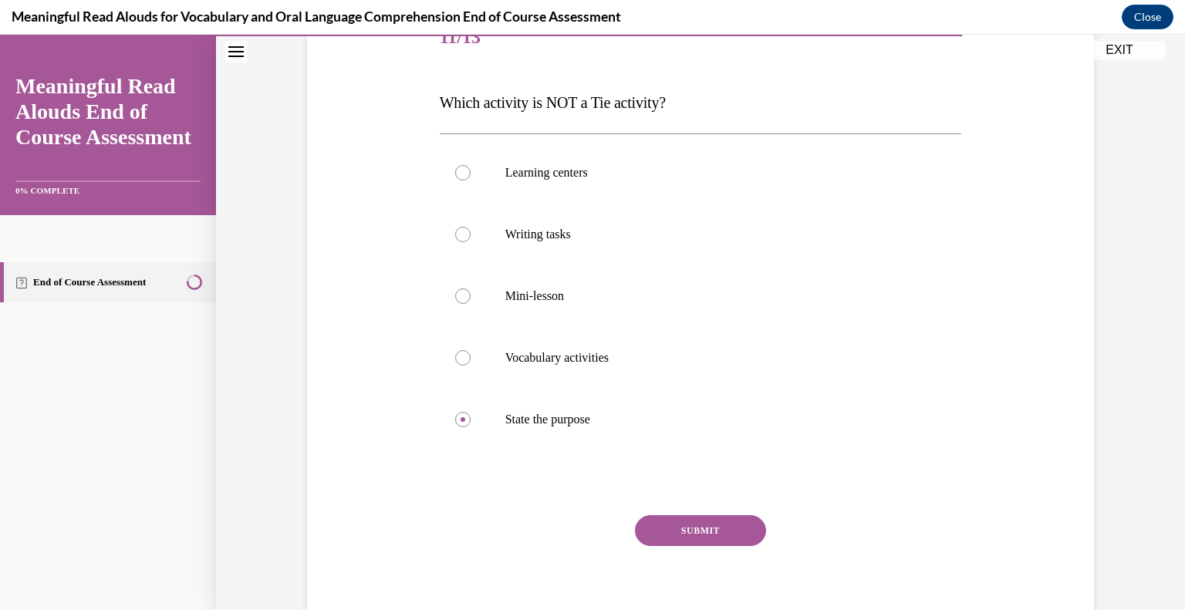
click at [694, 533] on button "SUBMIT" at bounding box center [700, 530] width 131 height 31
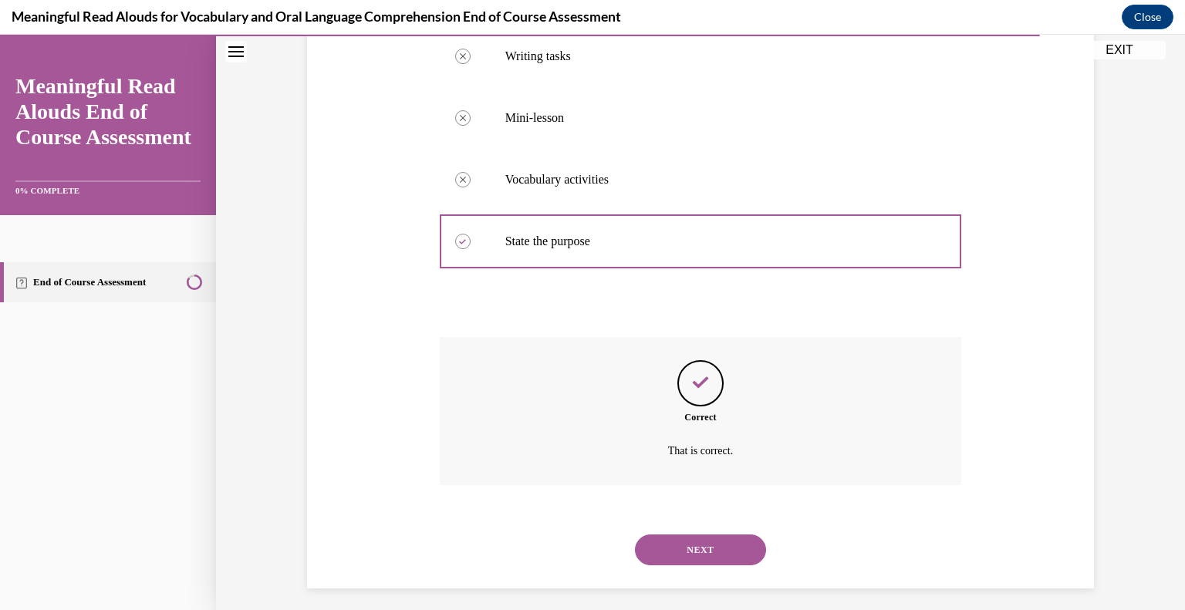
scroll to position [393, 0]
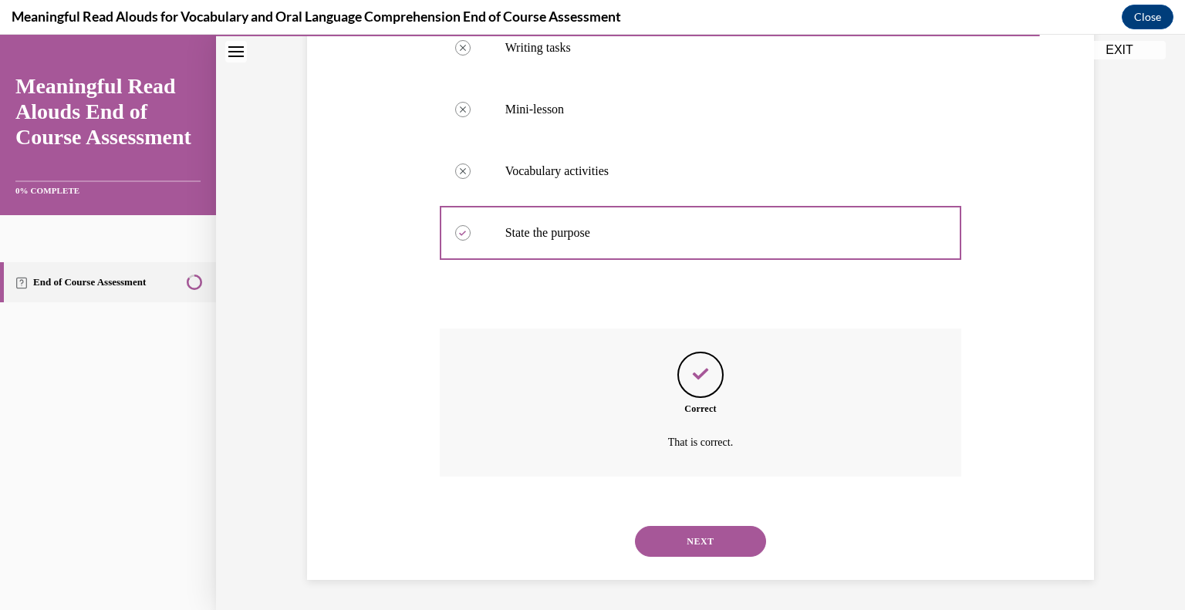
click at [696, 533] on button "NEXT" at bounding box center [700, 541] width 131 height 31
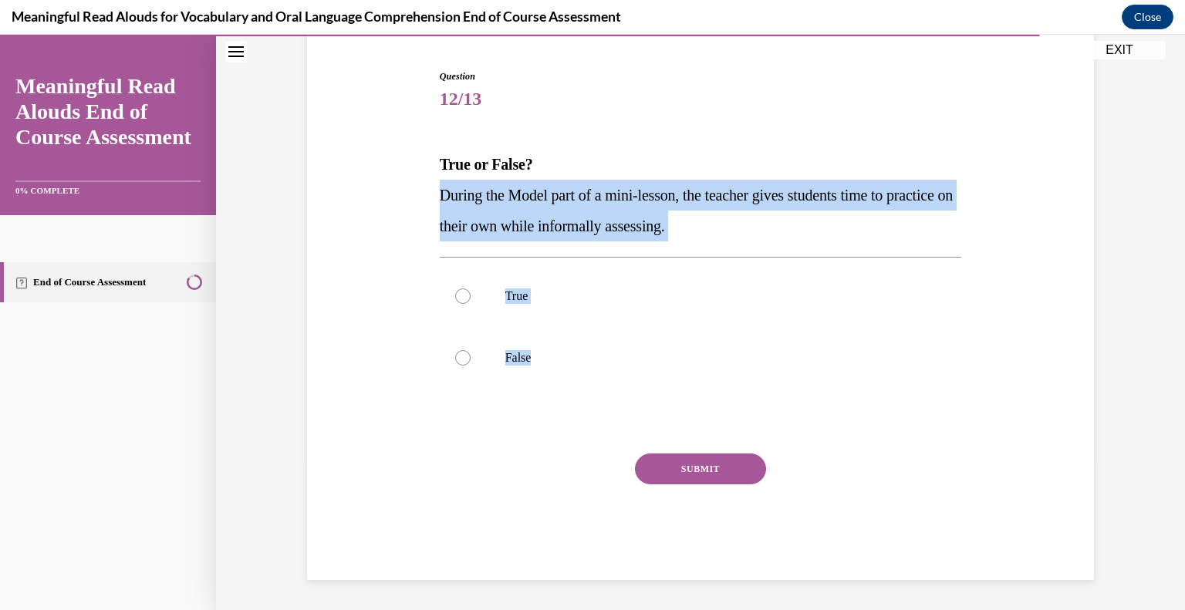
drag, startPoint x: 567, startPoint y: 351, endPoint x: 430, endPoint y: 199, distance: 204.3
click at [436, 199] on div "Question 12/13 True or False? During the Model part of a mini-lesson, the teach…" at bounding box center [701, 313] width 530 height 534
click at [510, 353] on p "False" at bounding box center [714, 357] width 418 height 15
click at [471, 353] on input "False" at bounding box center [462, 357] width 15 height 15
radio input "true"
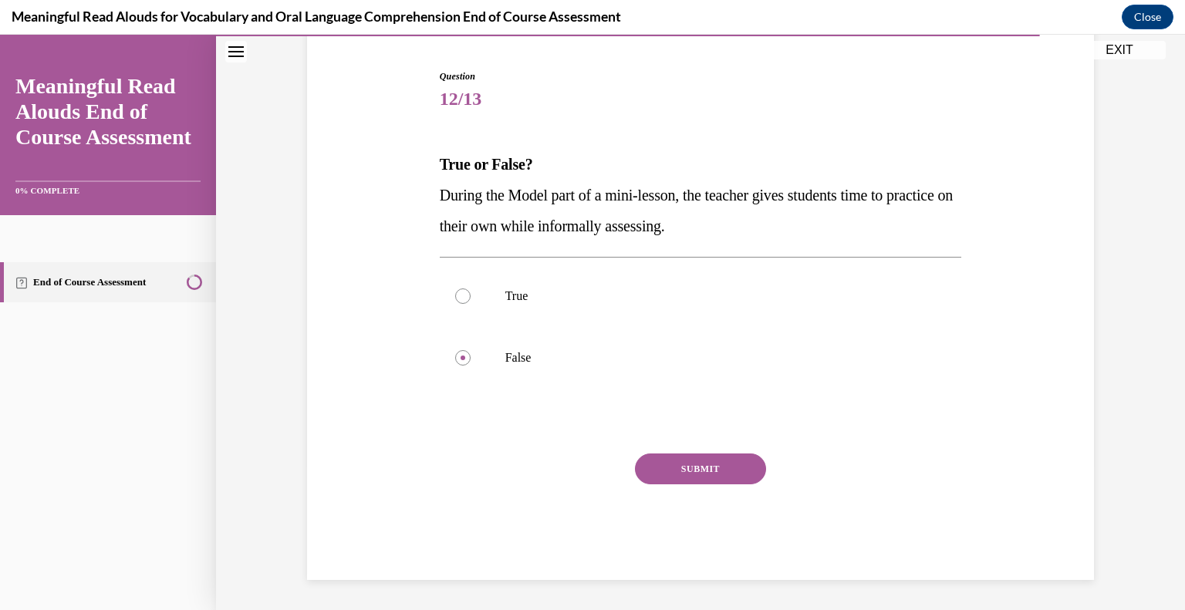
click at [710, 468] on button "SUBMIT" at bounding box center [700, 469] width 131 height 31
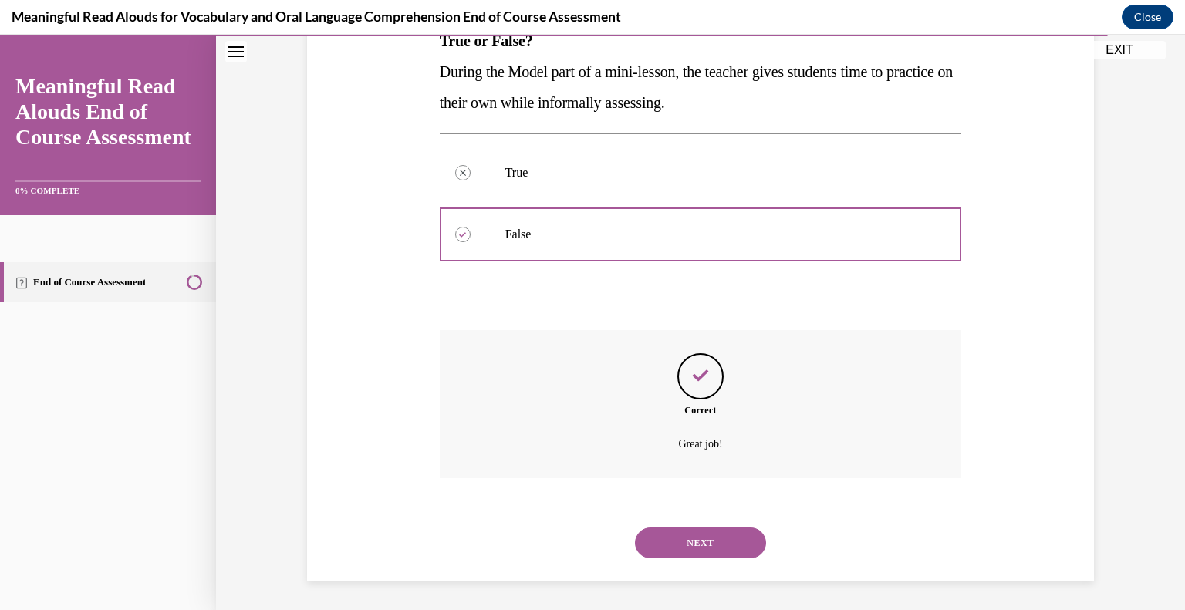
scroll to position [270, 0]
click at [701, 534] on button "NEXT" at bounding box center [700, 541] width 131 height 31
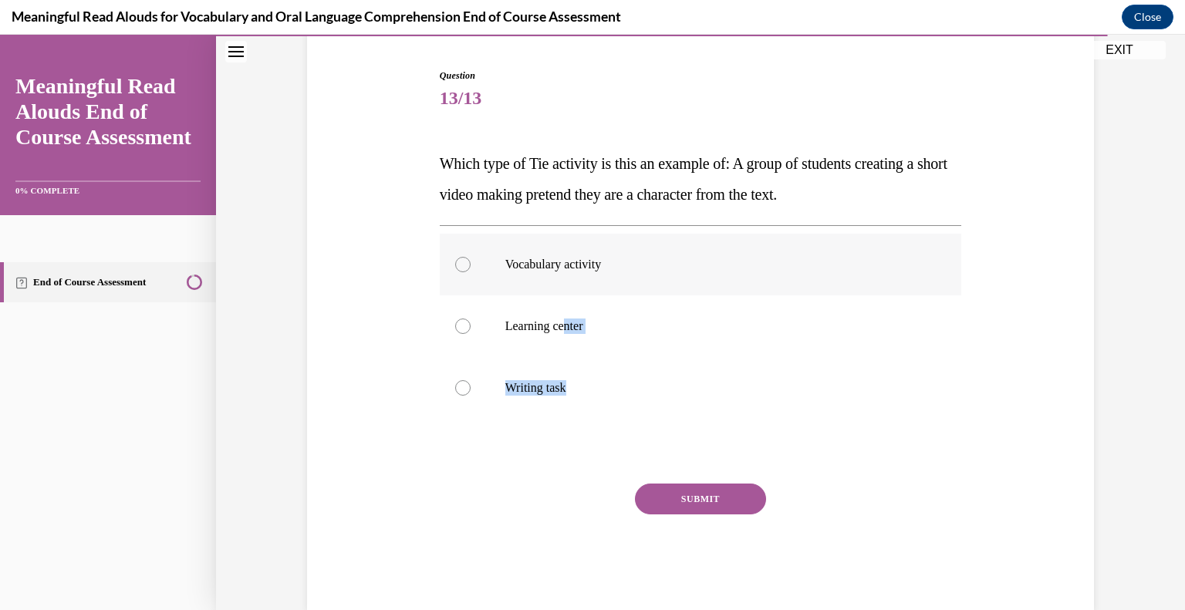
scroll to position [176, 0]
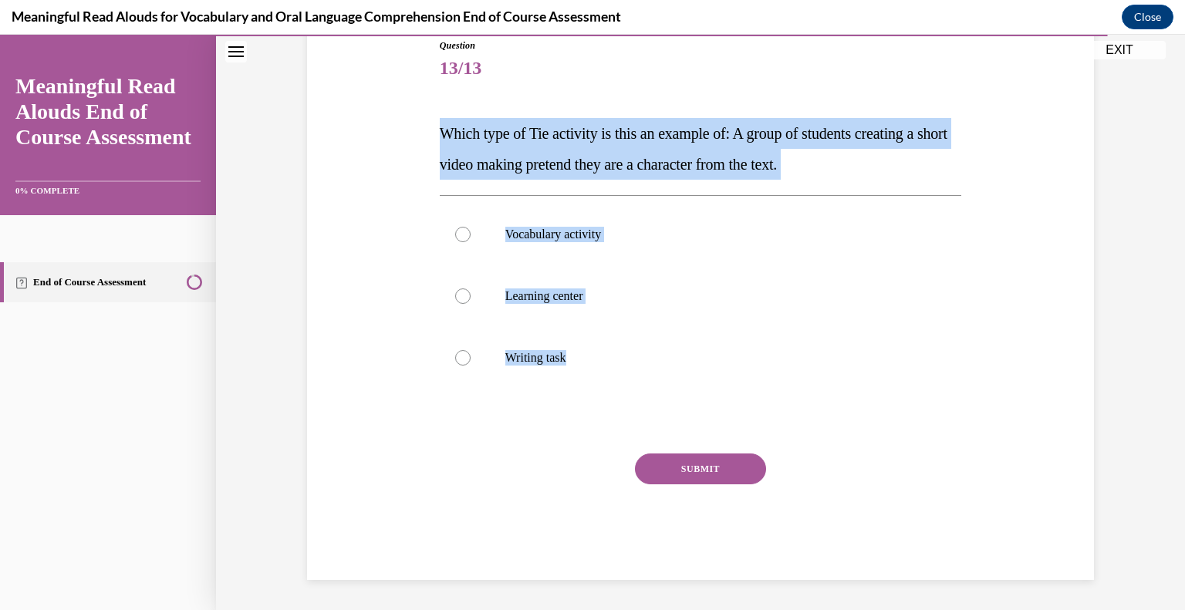
drag, startPoint x: 602, startPoint y: 365, endPoint x: 435, endPoint y: 132, distance: 286.4
click at [440, 132] on div "Question 13/13 Which type of Tie activity is this an example of: A group of stu…" at bounding box center [701, 310] width 522 height 542
click at [542, 292] on p "Learning center" at bounding box center [714, 296] width 418 height 15
click at [471, 292] on input "Learning center" at bounding box center [462, 296] width 15 height 15
radio input "true"
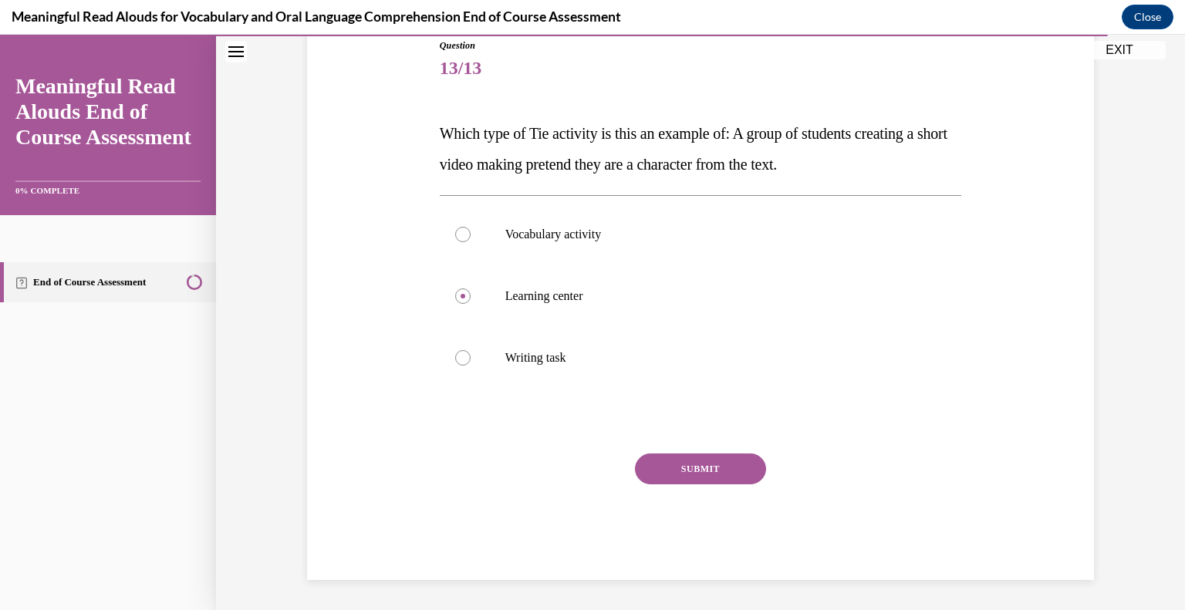
click at [668, 458] on button "SUBMIT" at bounding box center [700, 469] width 131 height 31
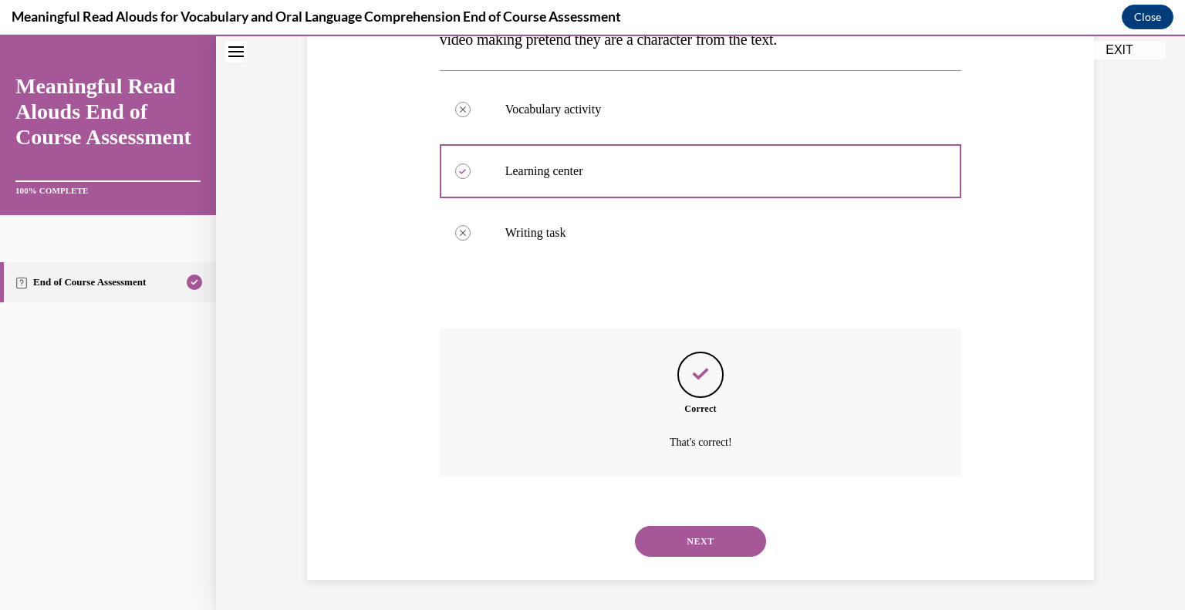
click at [719, 526] on button "NEXT" at bounding box center [700, 541] width 131 height 31
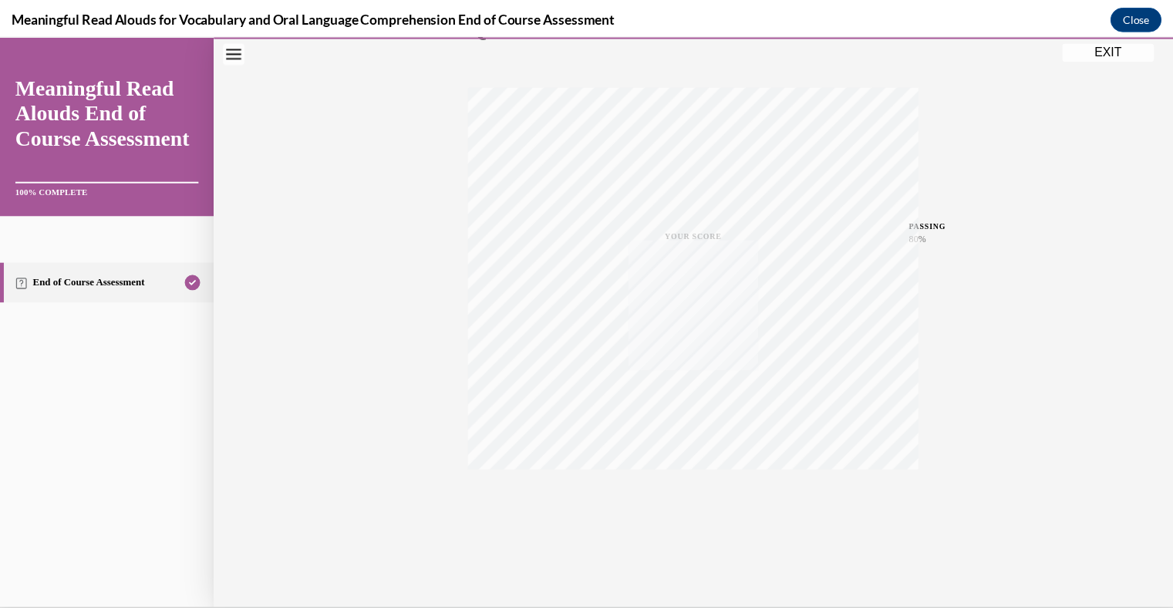
scroll to position [191, 0]
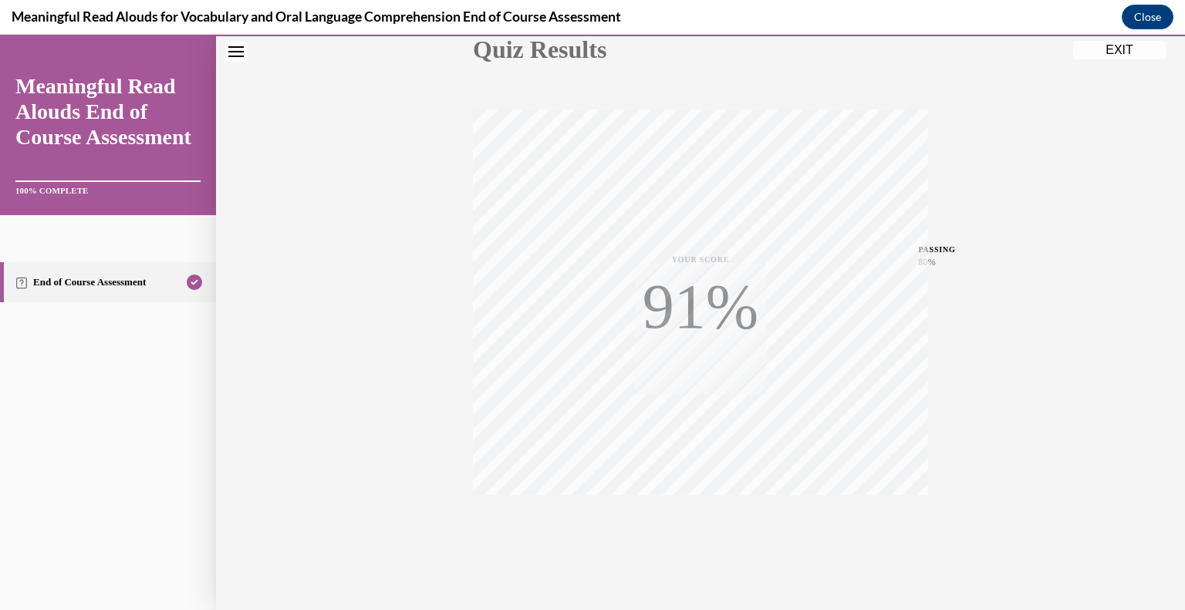
click at [1119, 46] on button "EXIT" at bounding box center [1119, 50] width 93 height 19
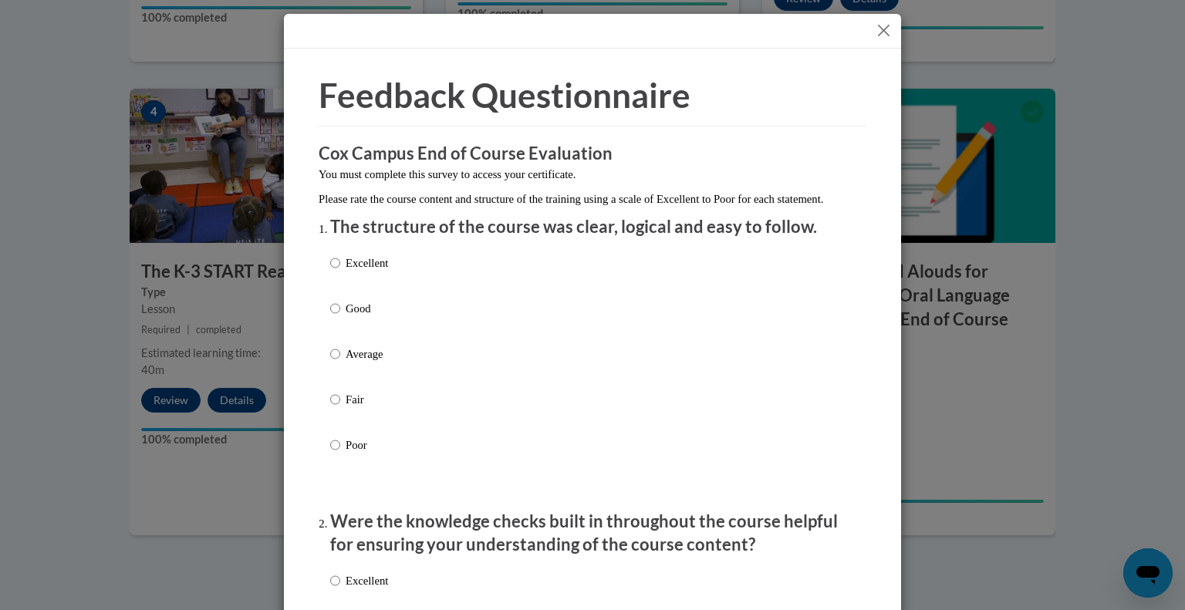
click at [874, 29] on button "Close" at bounding box center [883, 30] width 19 height 19
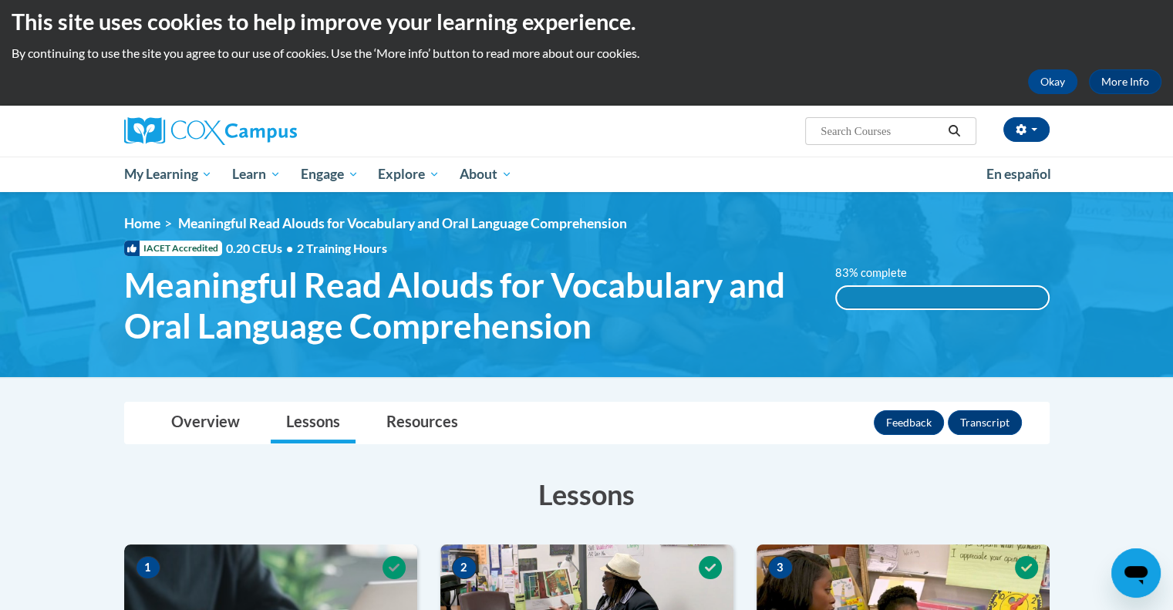
scroll to position [0, 0]
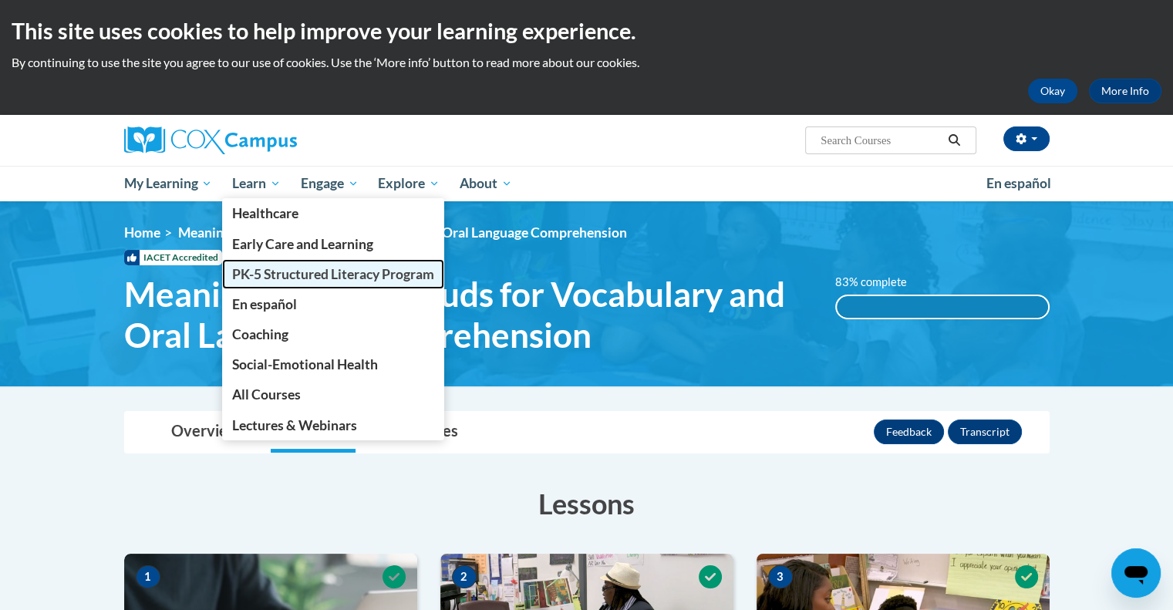
click at [305, 277] on span "PK-5 Structured Literacy Program" at bounding box center [333, 274] width 202 height 16
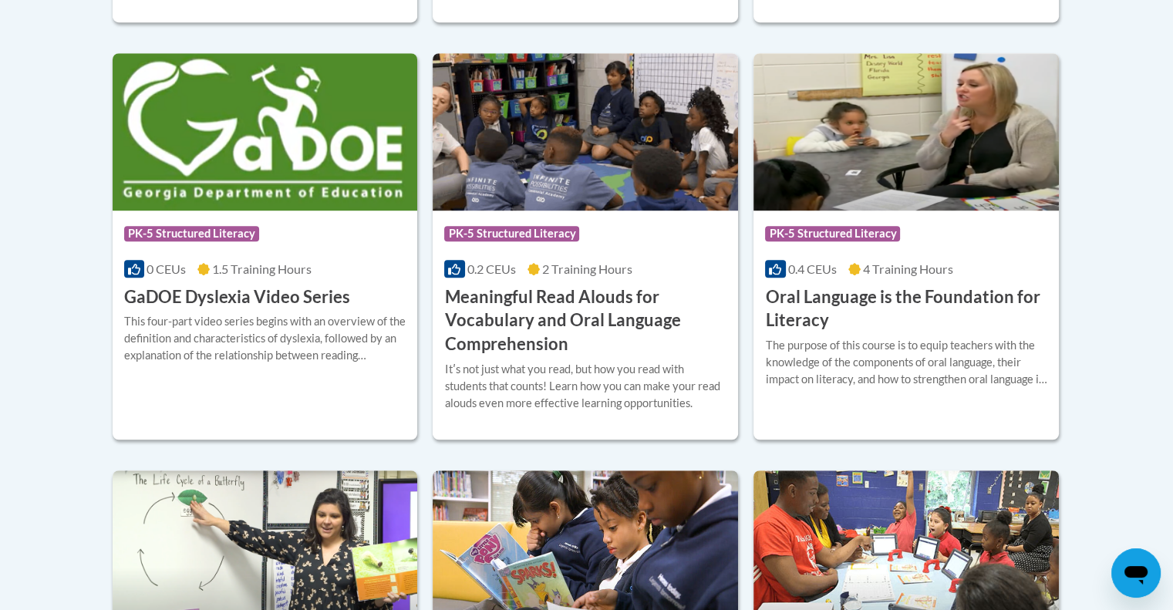
scroll to position [1029, 0]
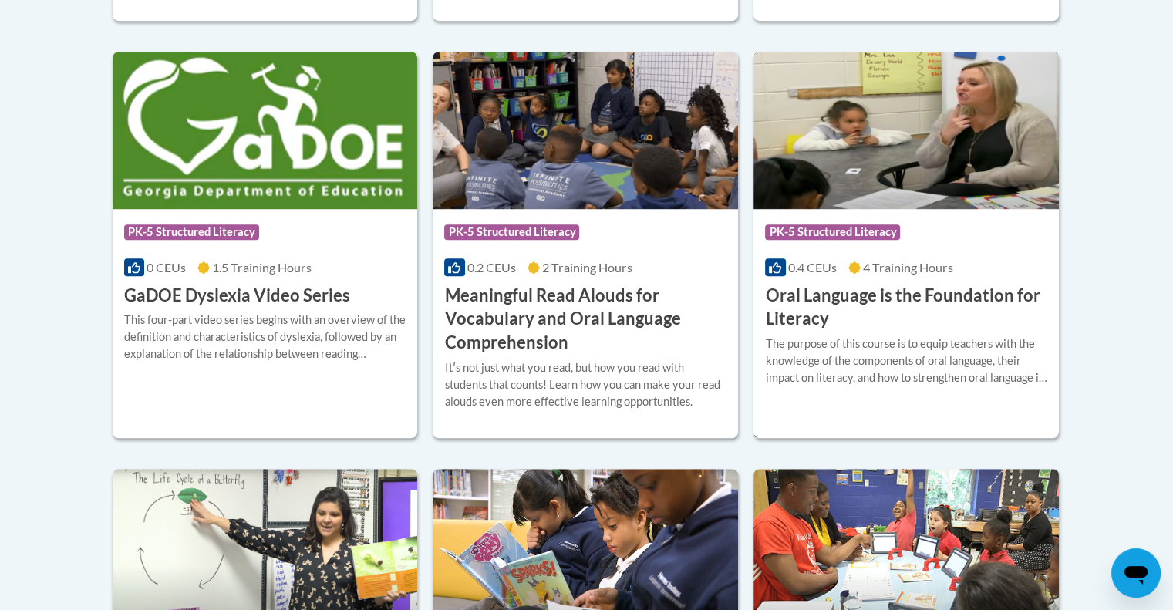
click at [838, 297] on h3 "Oral Language is the Foundation for Literacy" at bounding box center [906, 308] width 282 height 48
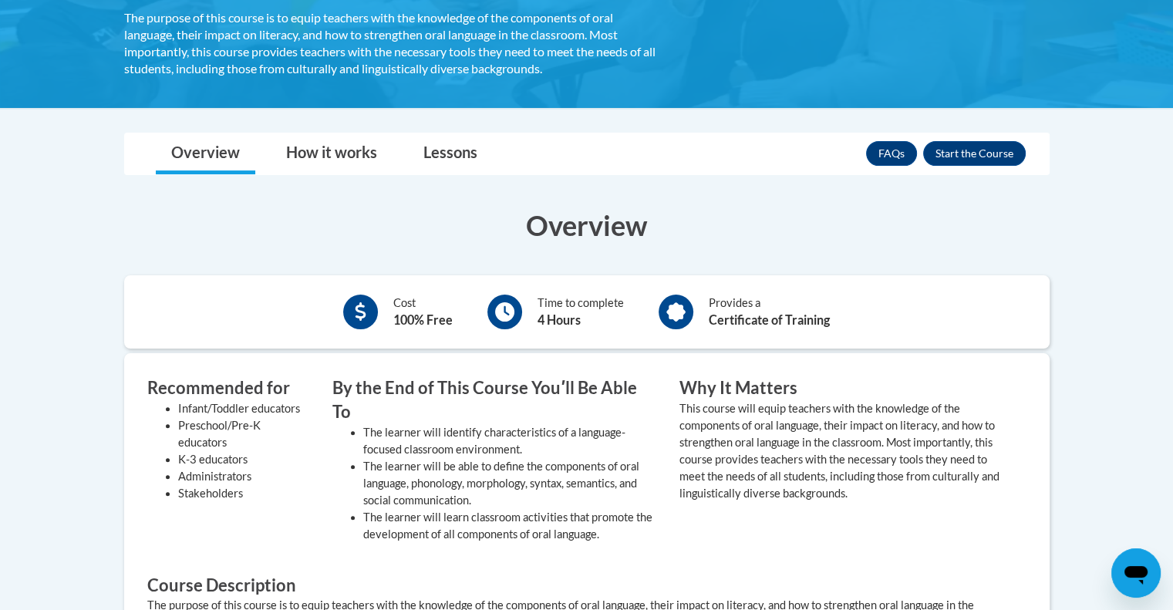
scroll to position [355, 0]
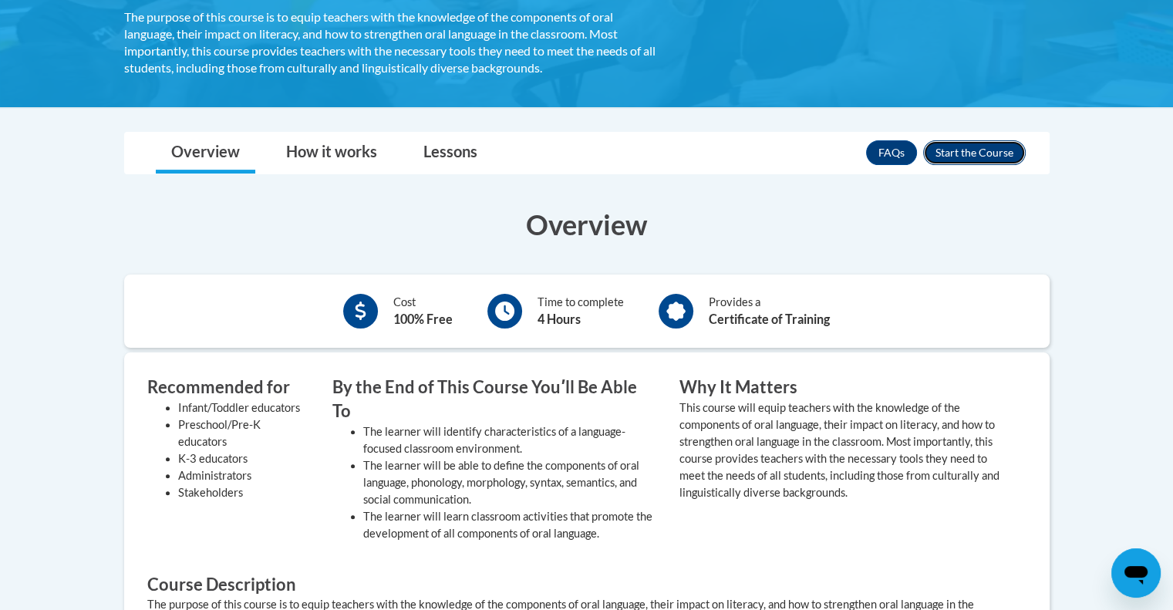
click at [972, 140] on button "Enroll" at bounding box center [974, 152] width 103 height 25
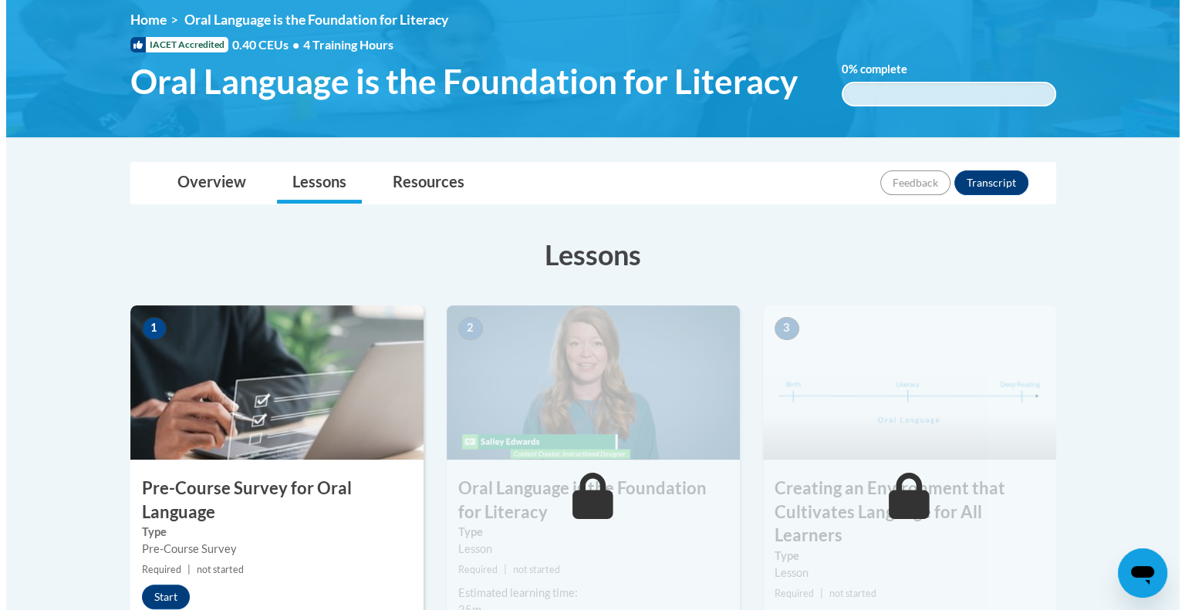
scroll to position [363, 0]
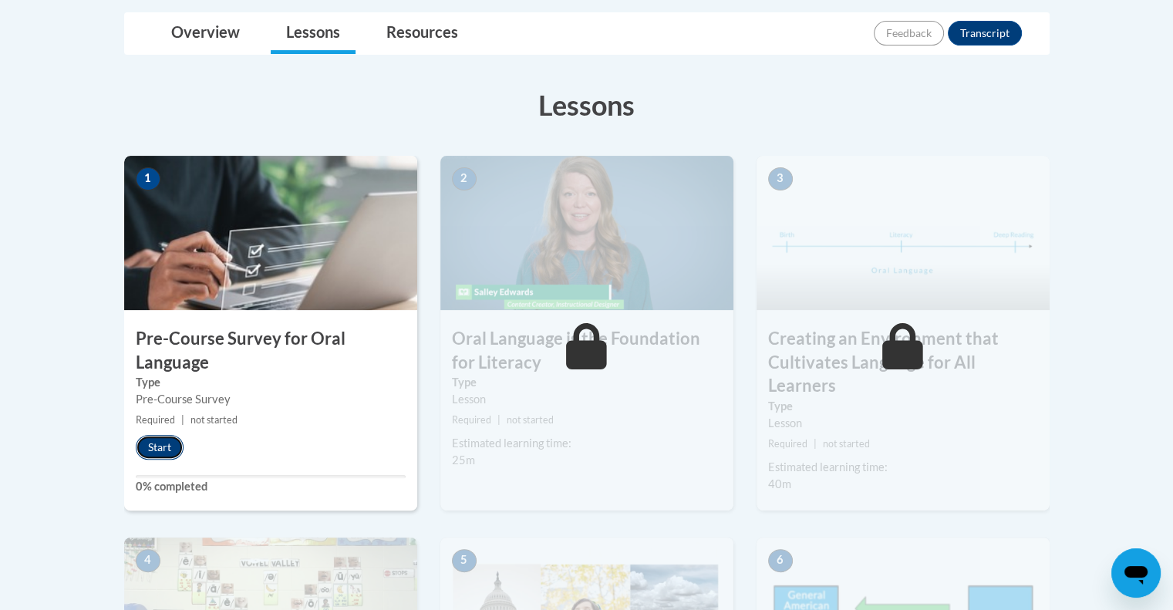
click at [162, 440] on button "Start" at bounding box center [160, 447] width 48 height 25
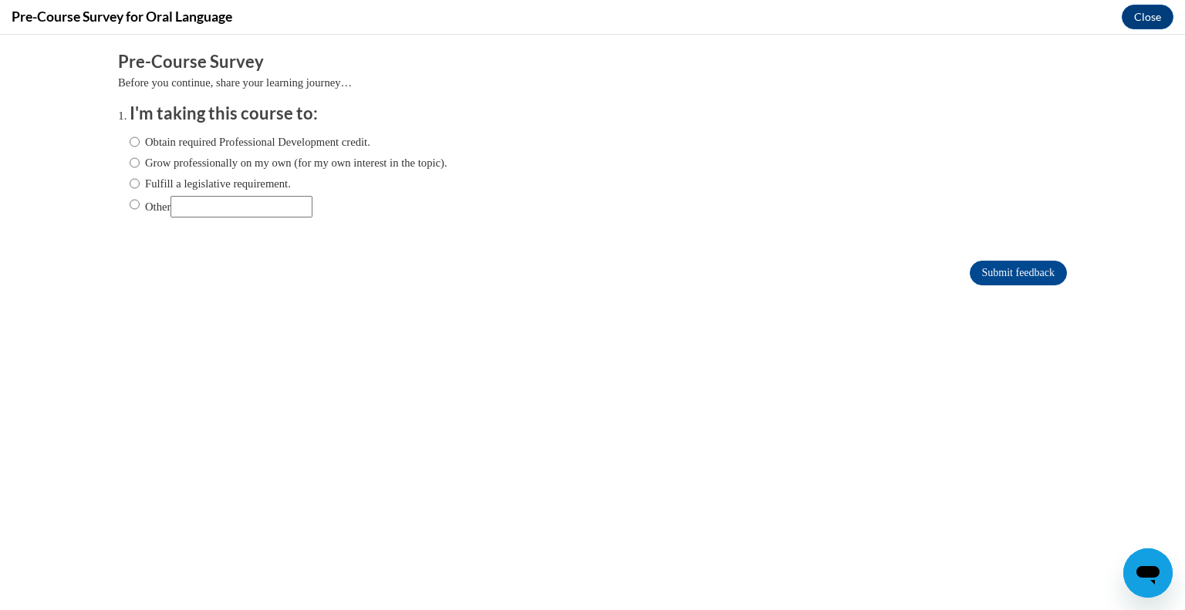
scroll to position [0, 0]
click at [327, 142] on label "Obtain required Professional Development credit." at bounding box center [250, 141] width 241 height 17
click at [140, 142] on input "Obtain required Professional Development credit." at bounding box center [135, 141] width 10 height 17
radio input "true"
click at [974, 274] on input "Submit feedback" at bounding box center [1018, 273] width 97 height 25
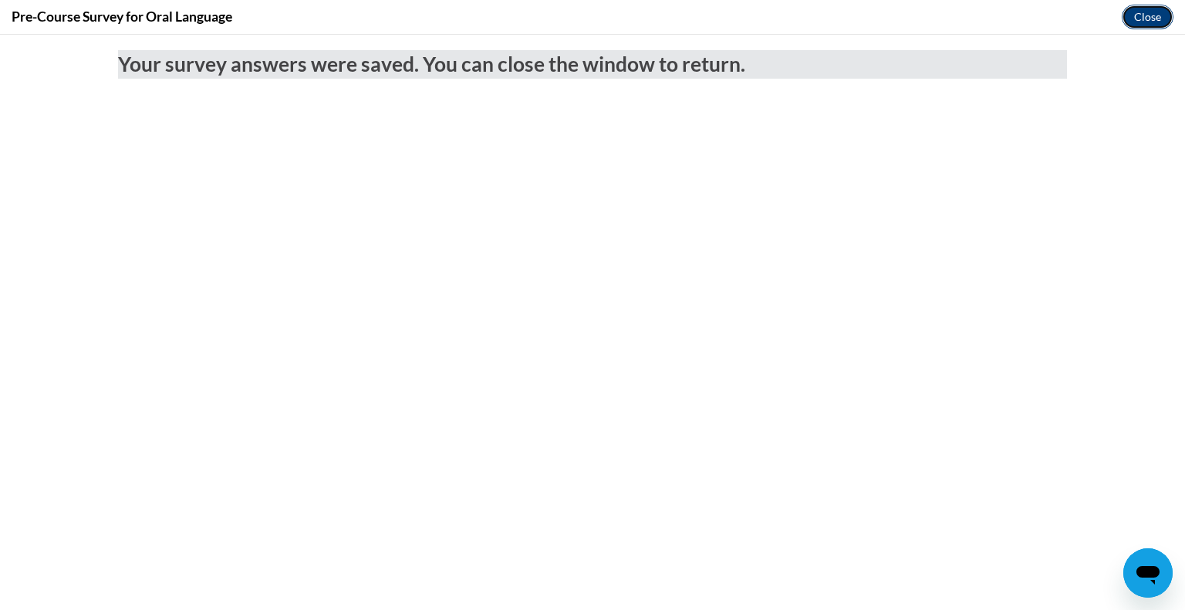
click at [1152, 14] on button "Close" at bounding box center [1148, 17] width 52 height 25
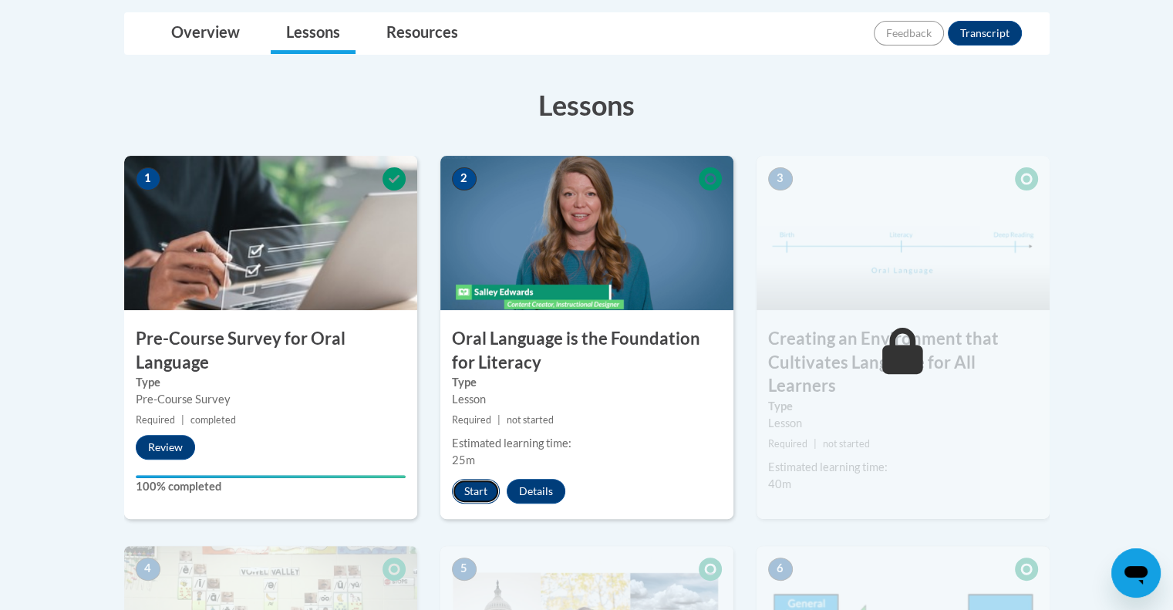
click at [471, 485] on button "Start" at bounding box center [476, 491] width 48 height 25
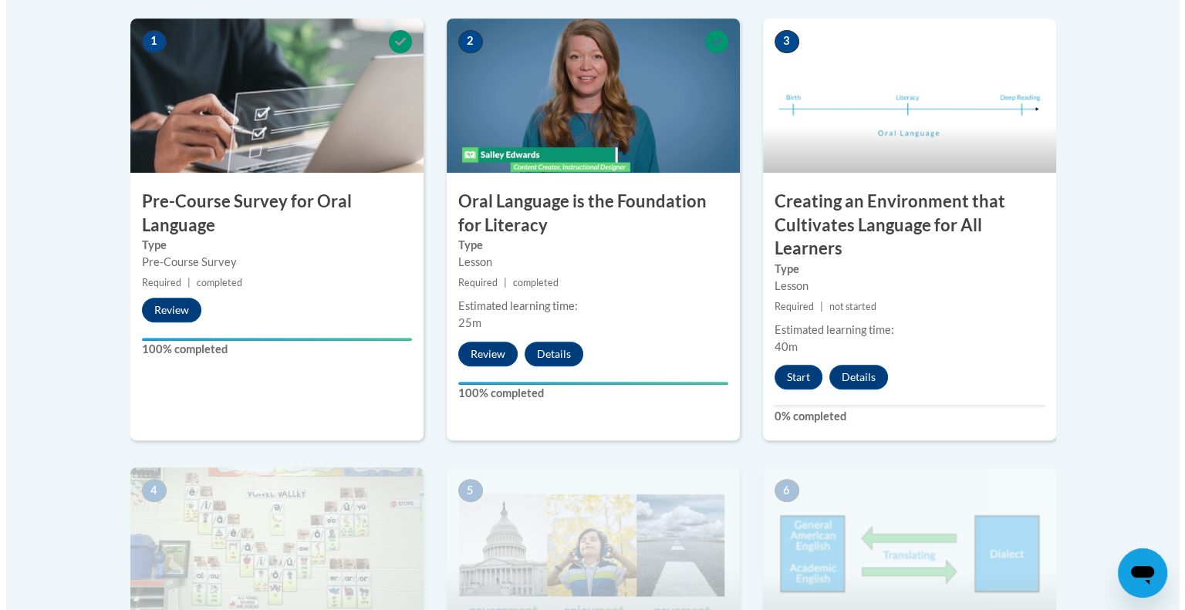
scroll to position [502, 0]
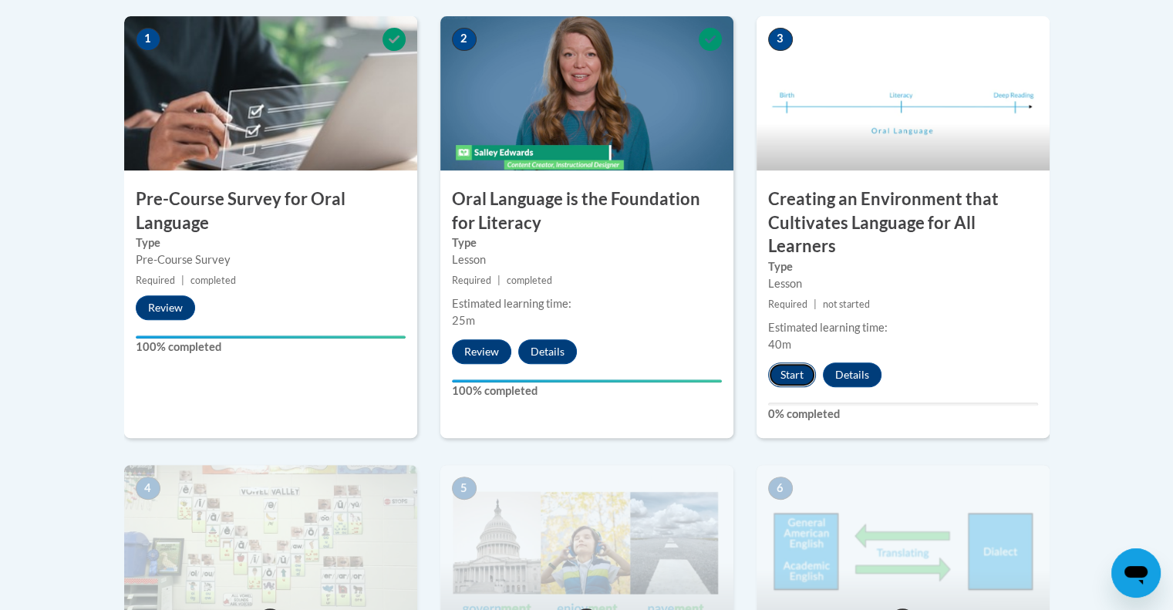
click at [794, 375] on button "Start" at bounding box center [792, 375] width 48 height 25
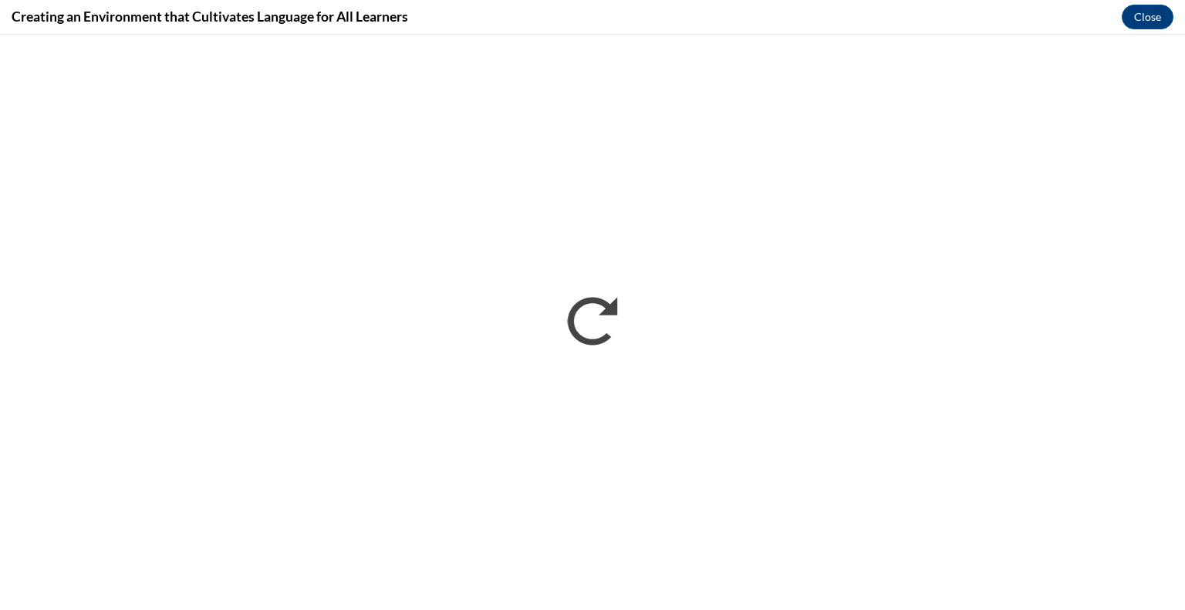
scroll to position [0, 0]
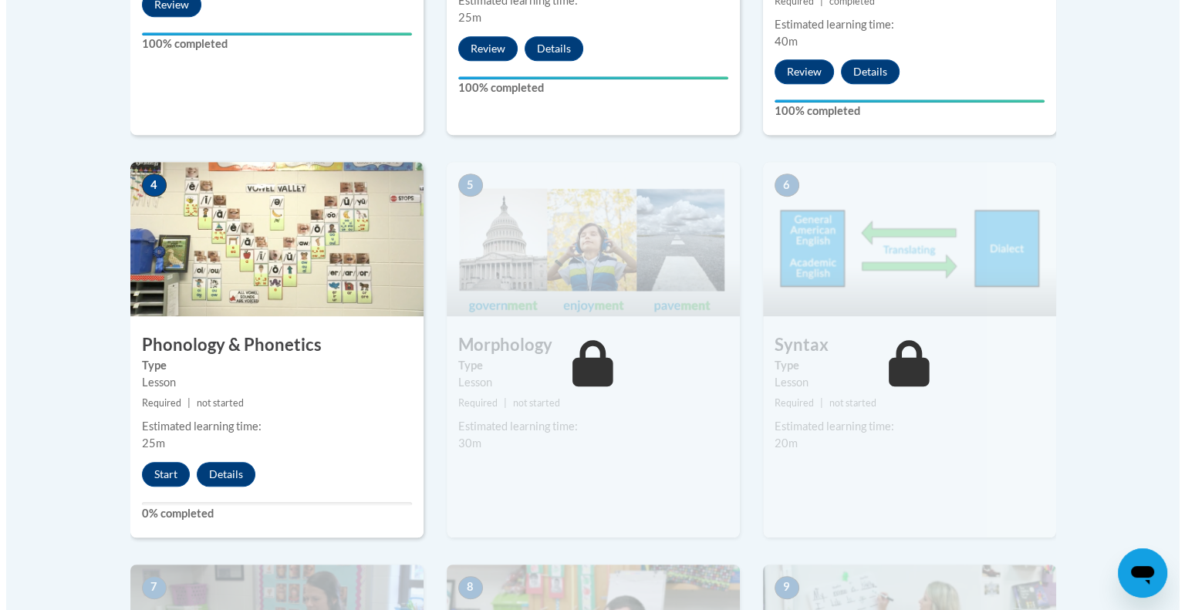
scroll to position [805, 0]
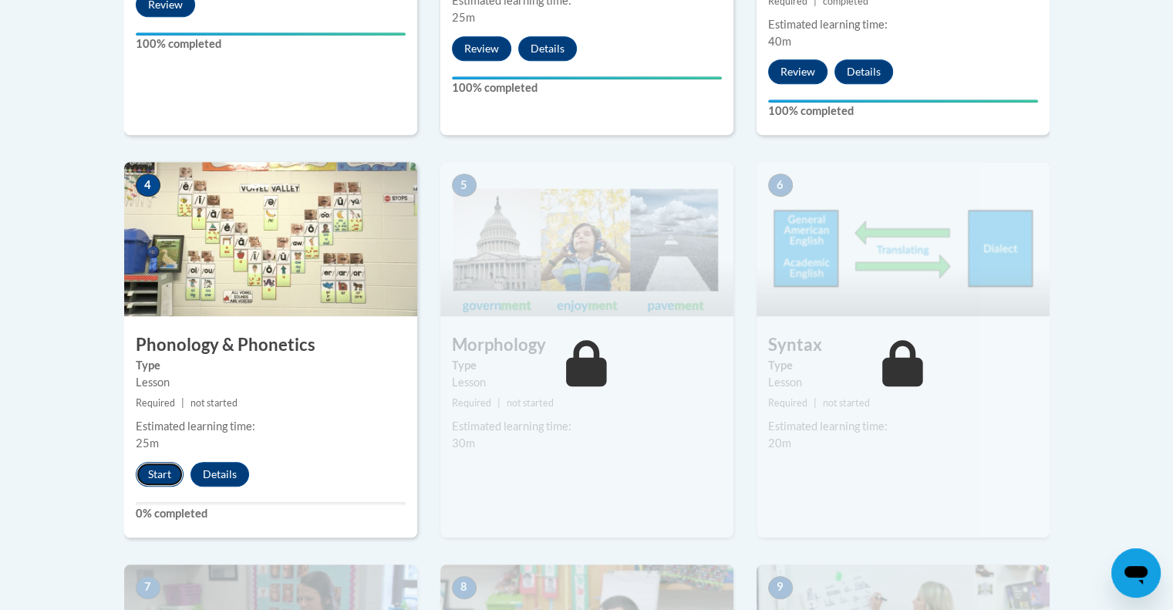
click at [164, 474] on button "Start" at bounding box center [160, 474] width 48 height 25
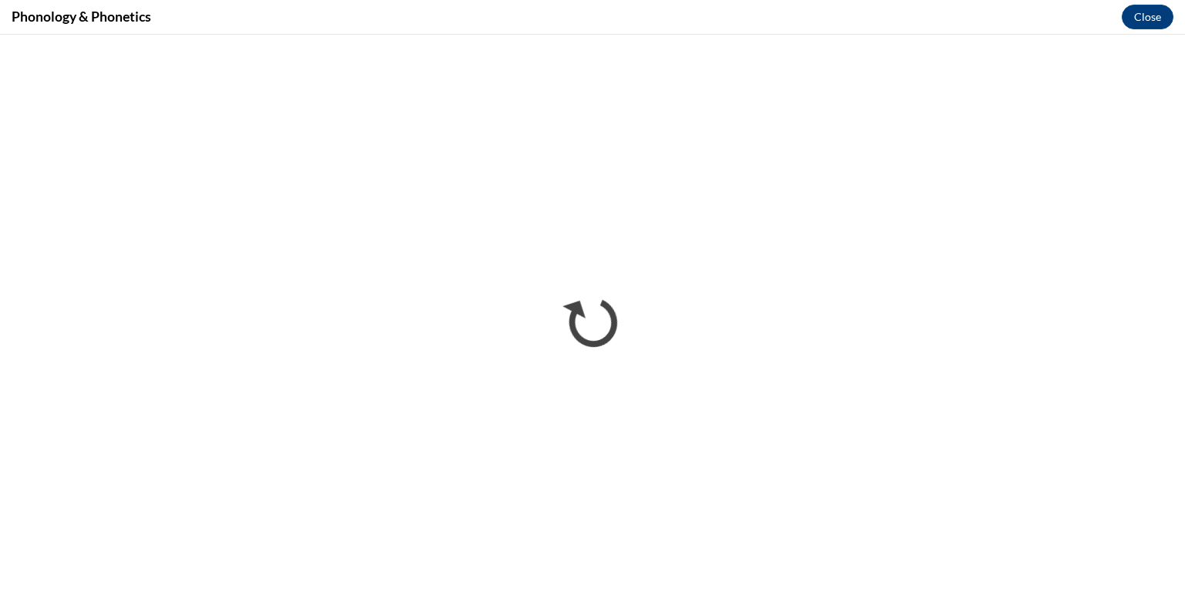
scroll to position [0, 0]
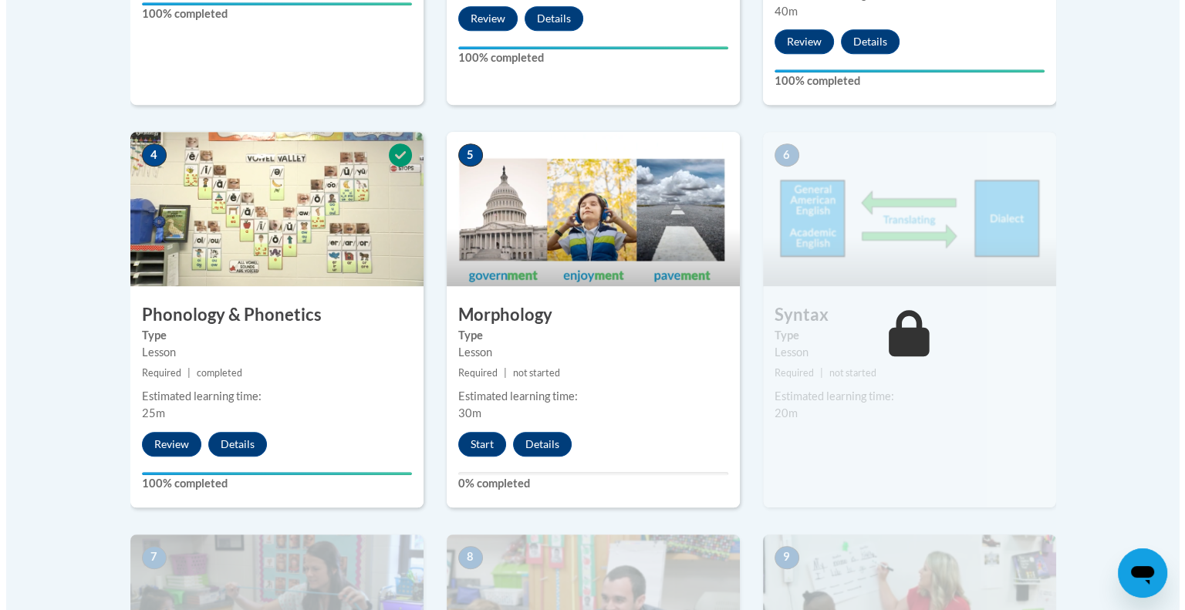
scroll to position [836, 0]
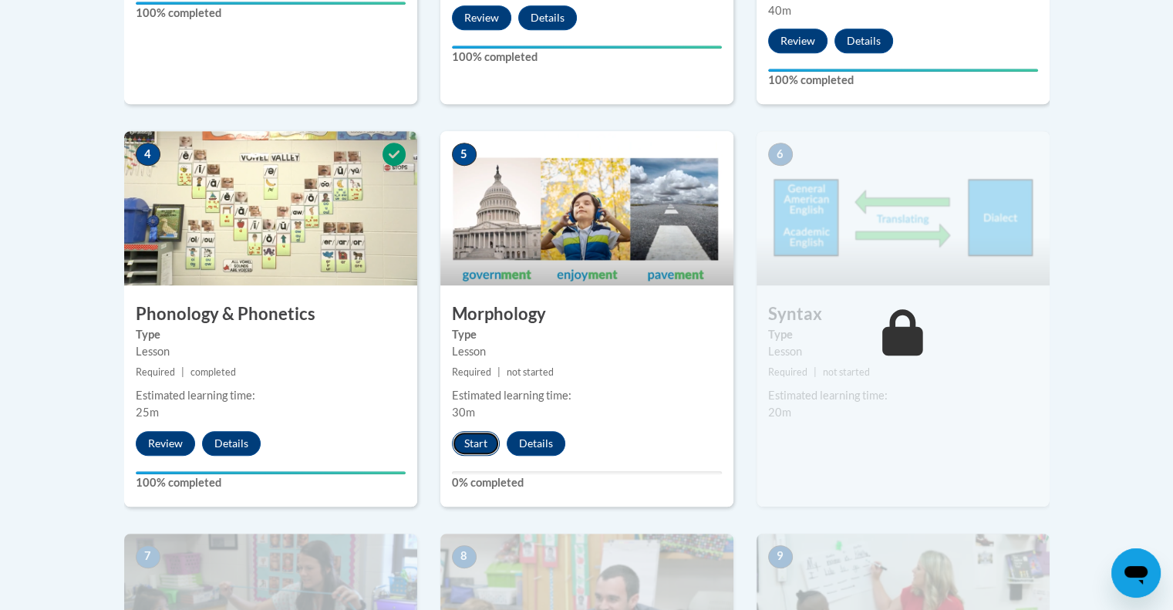
click at [476, 444] on button "Start" at bounding box center [476, 443] width 48 height 25
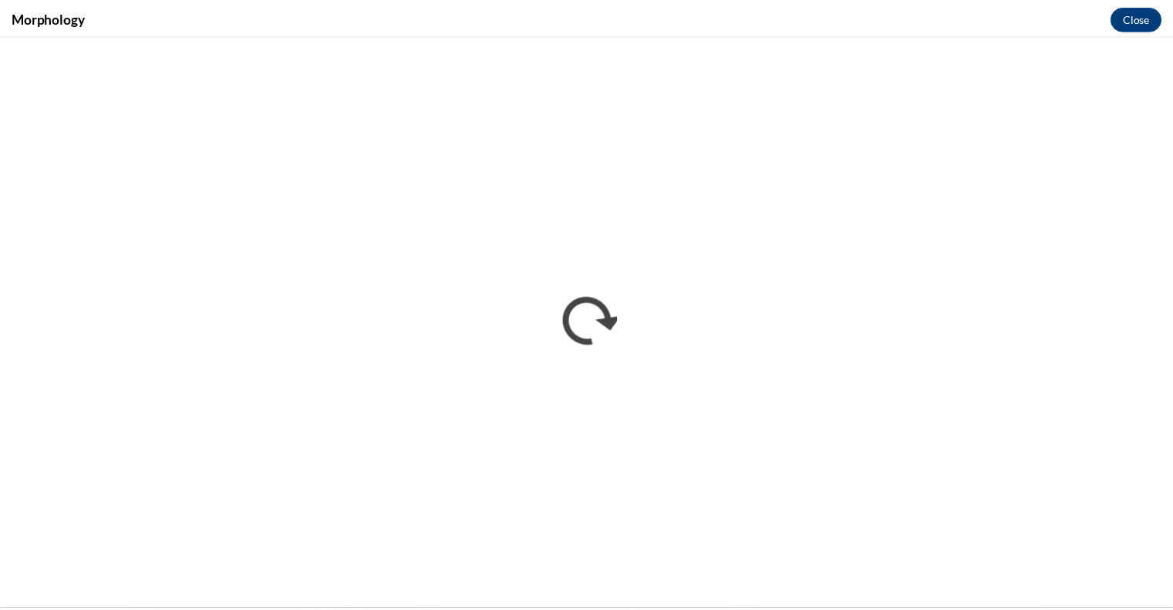
scroll to position [0, 0]
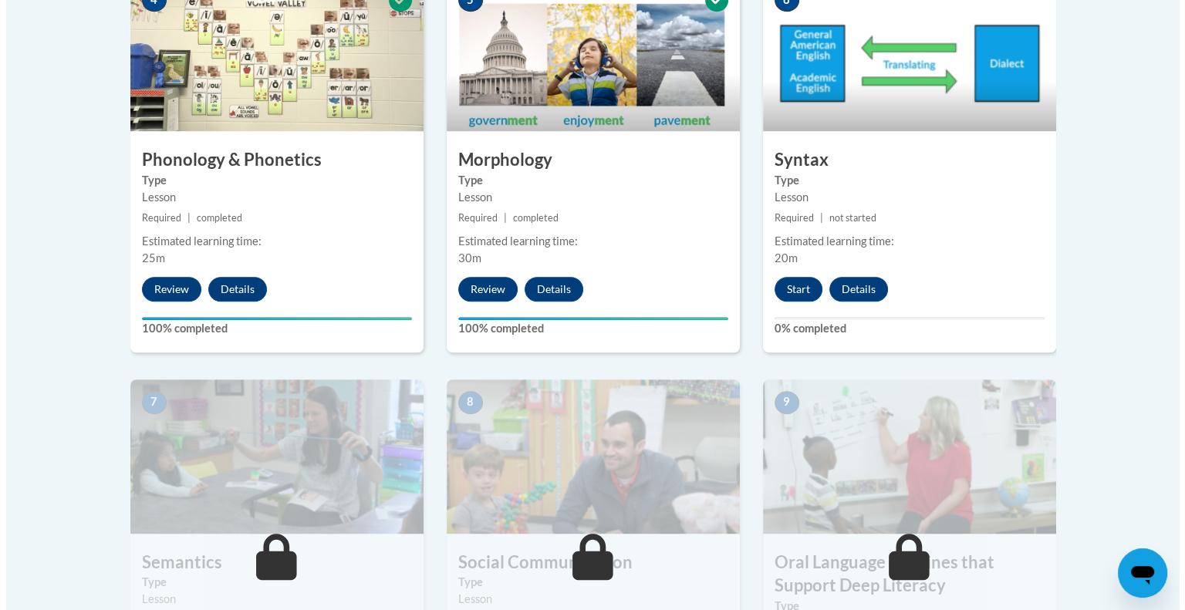
scroll to position [1004, 0]
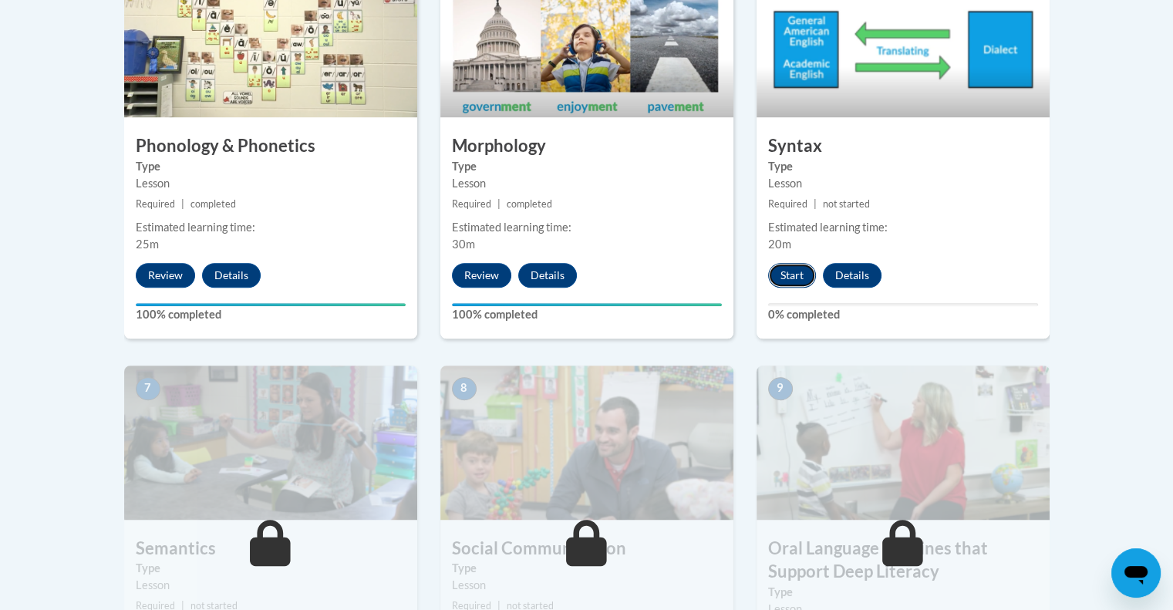
click at [793, 264] on button "Start" at bounding box center [792, 275] width 48 height 25
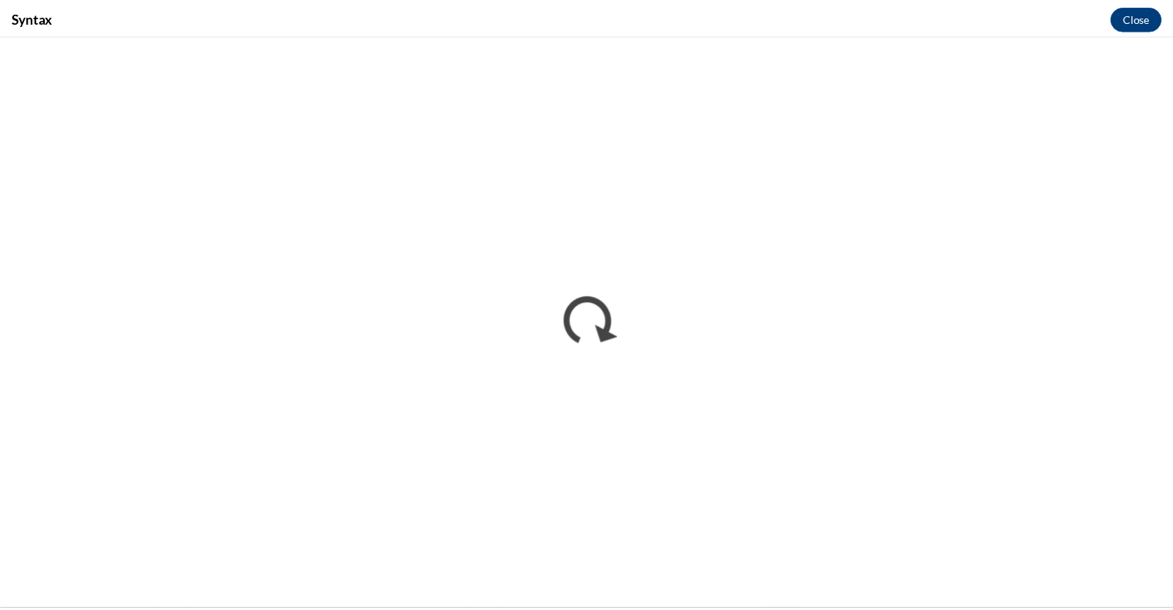
scroll to position [0, 0]
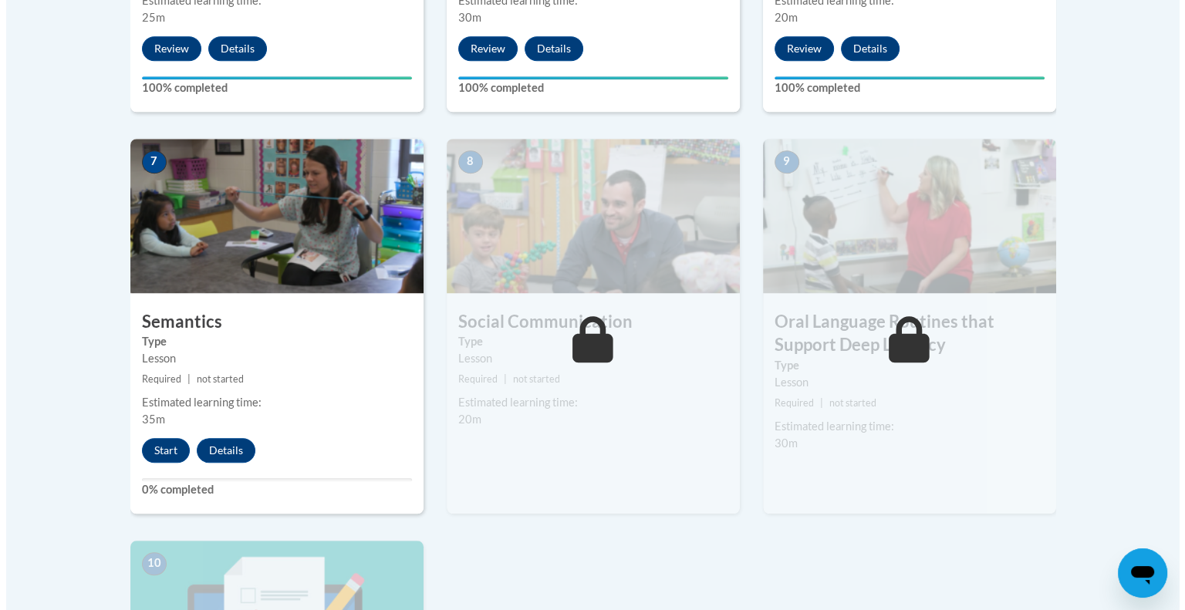
scroll to position [1253, 0]
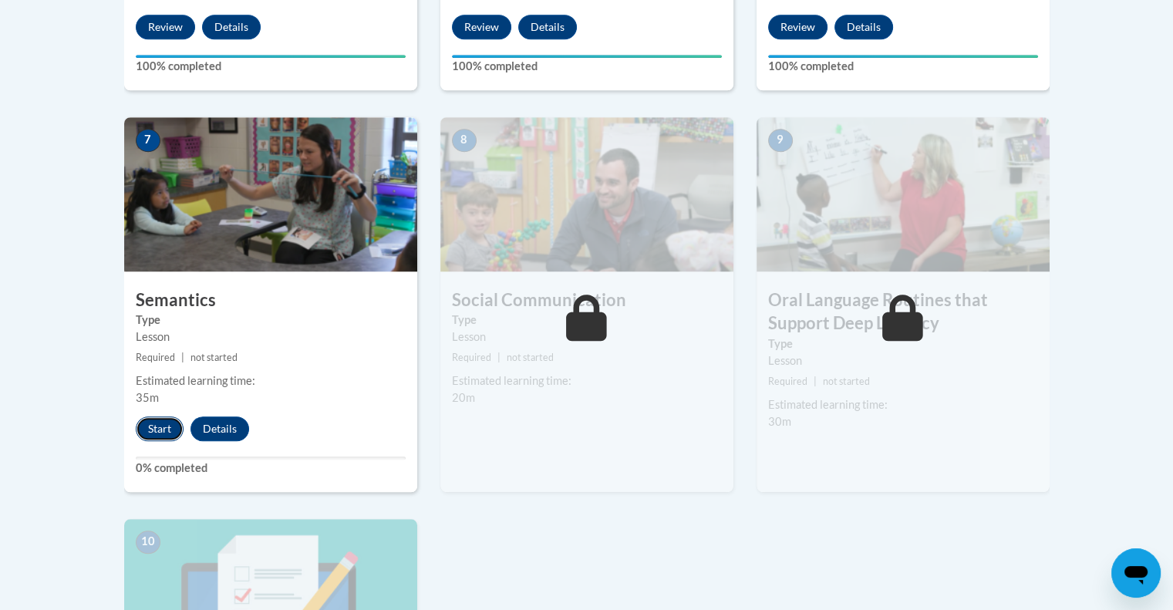
click at [165, 430] on button "Start" at bounding box center [160, 429] width 48 height 25
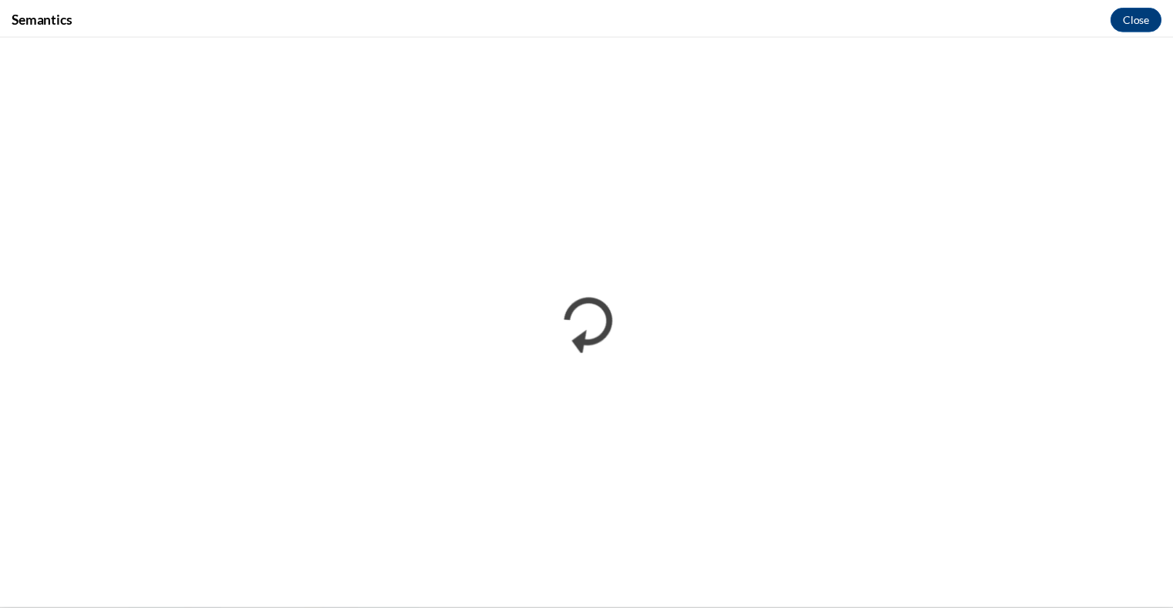
scroll to position [0, 0]
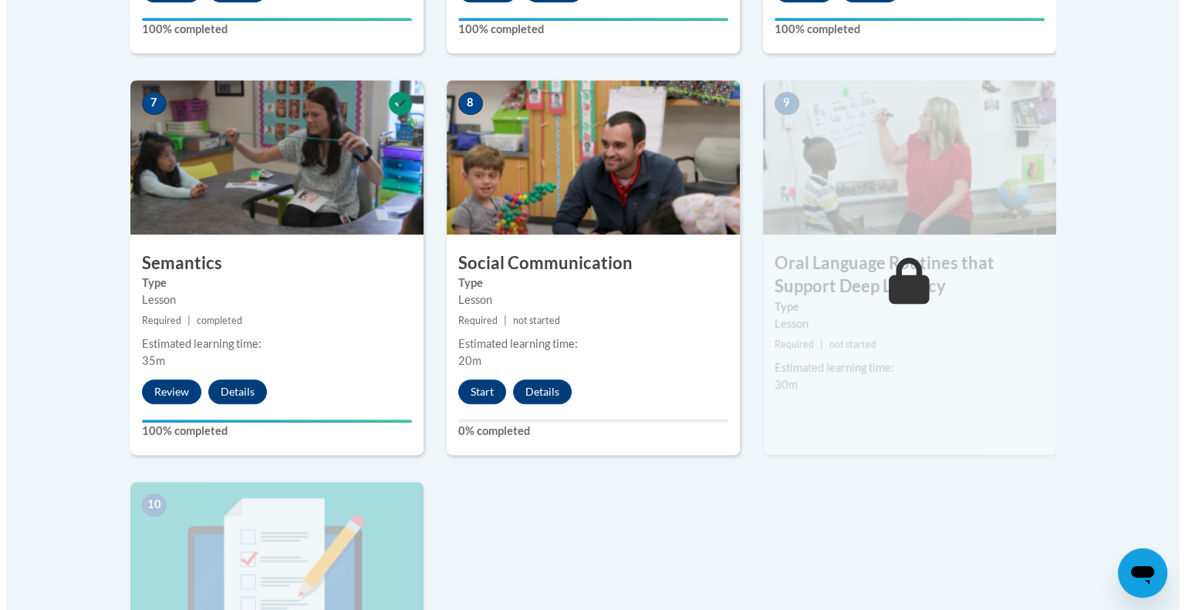
scroll to position [1291, 0]
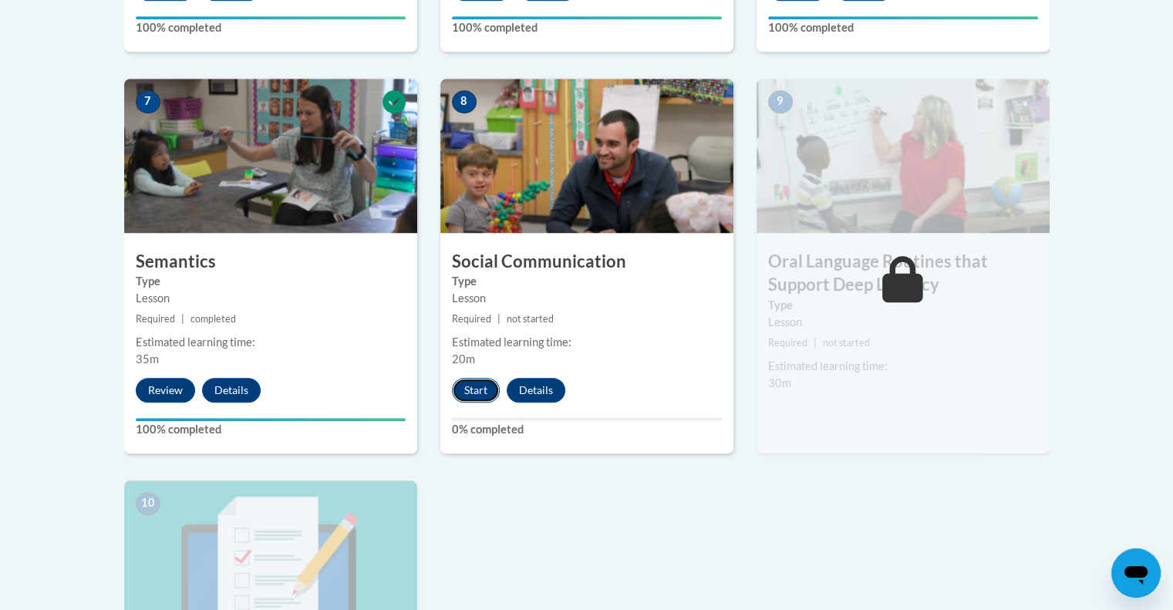
click at [478, 389] on button "Start" at bounding box center [476, 390] width 48 height 25
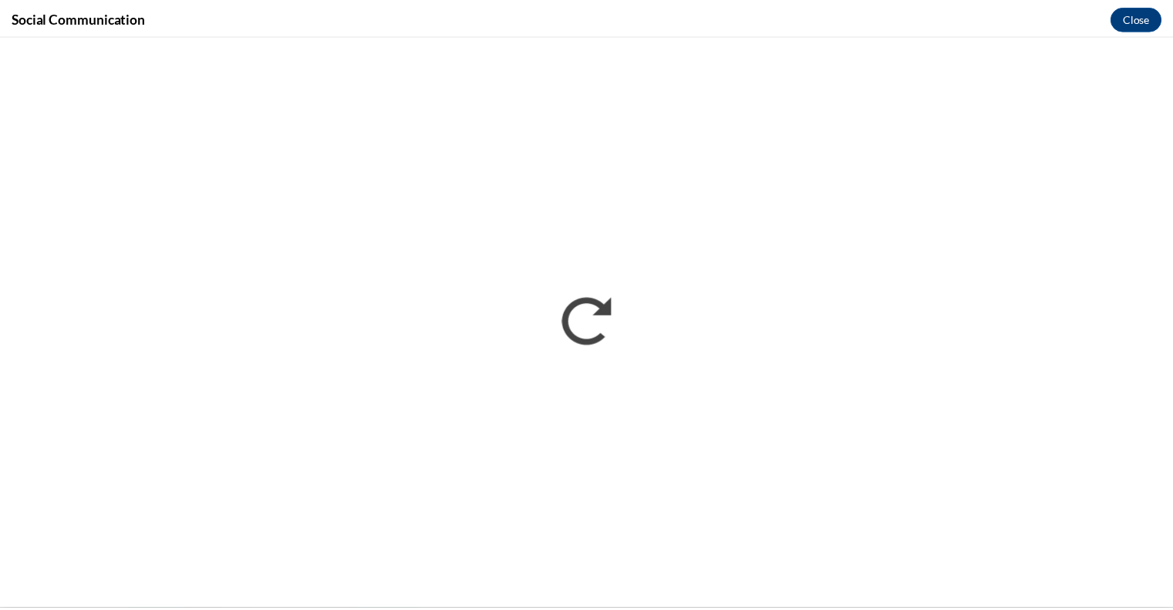
scroll to position [0, 0]
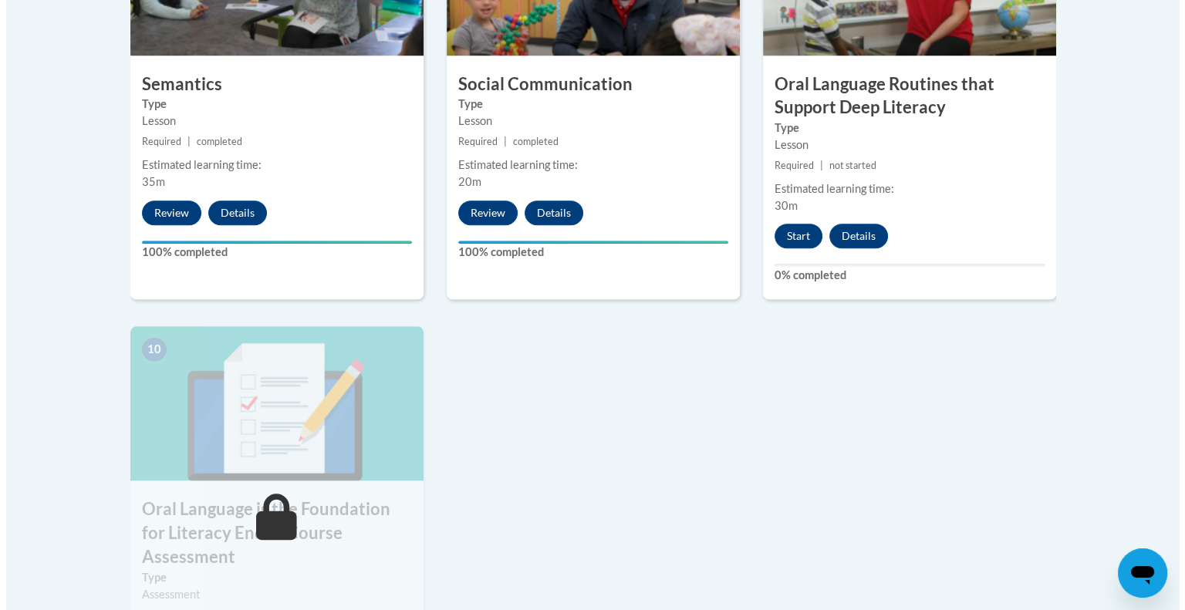
scroll to position [1379, 0]
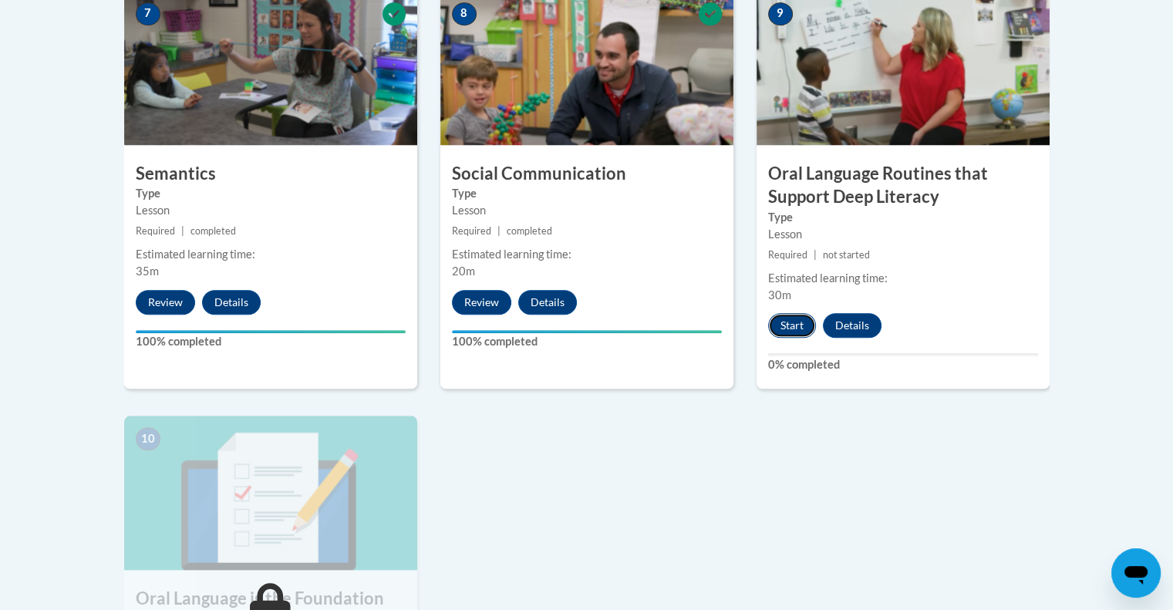
click at [785, 321] on button "Start" at bounding box center [792, 325] width 48 height 25
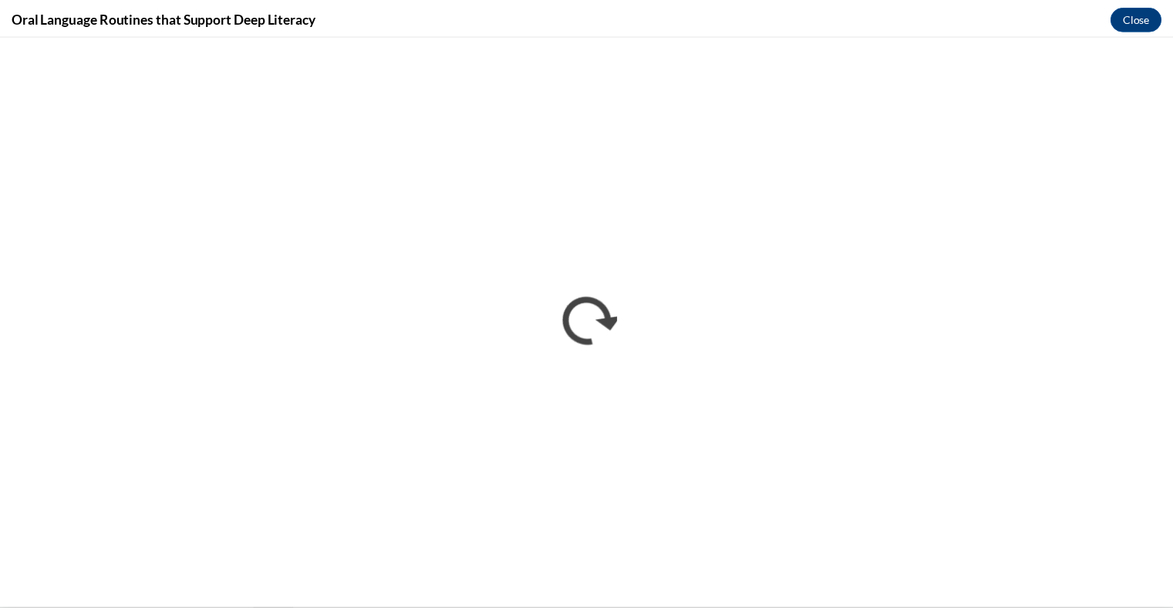
scroll to position [0, 0]
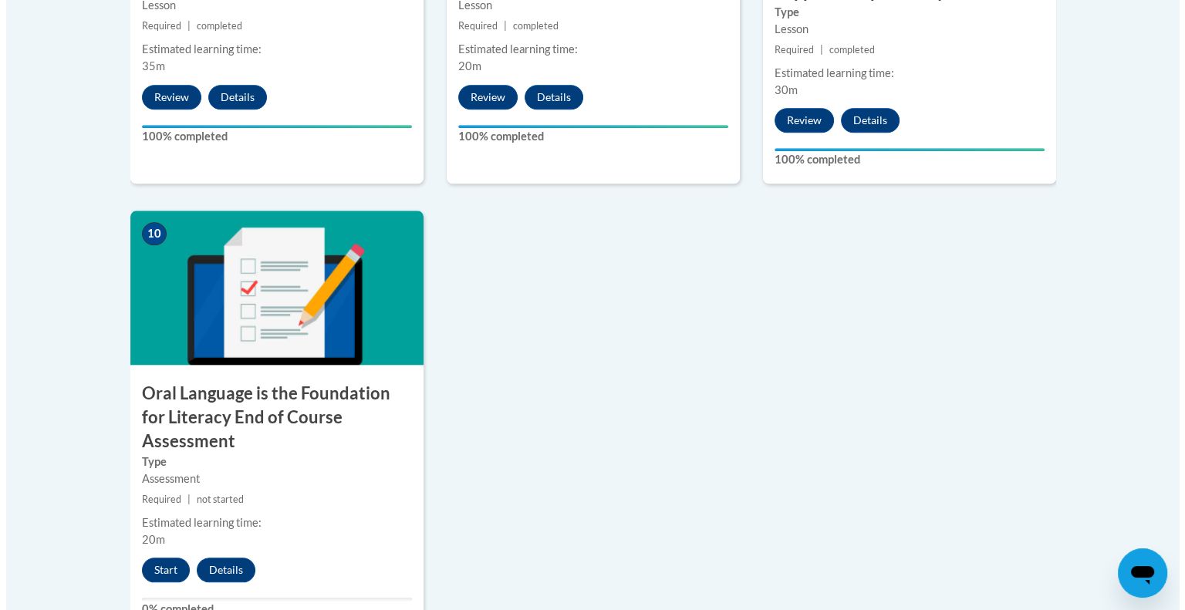
scroll to position [1585, 0]
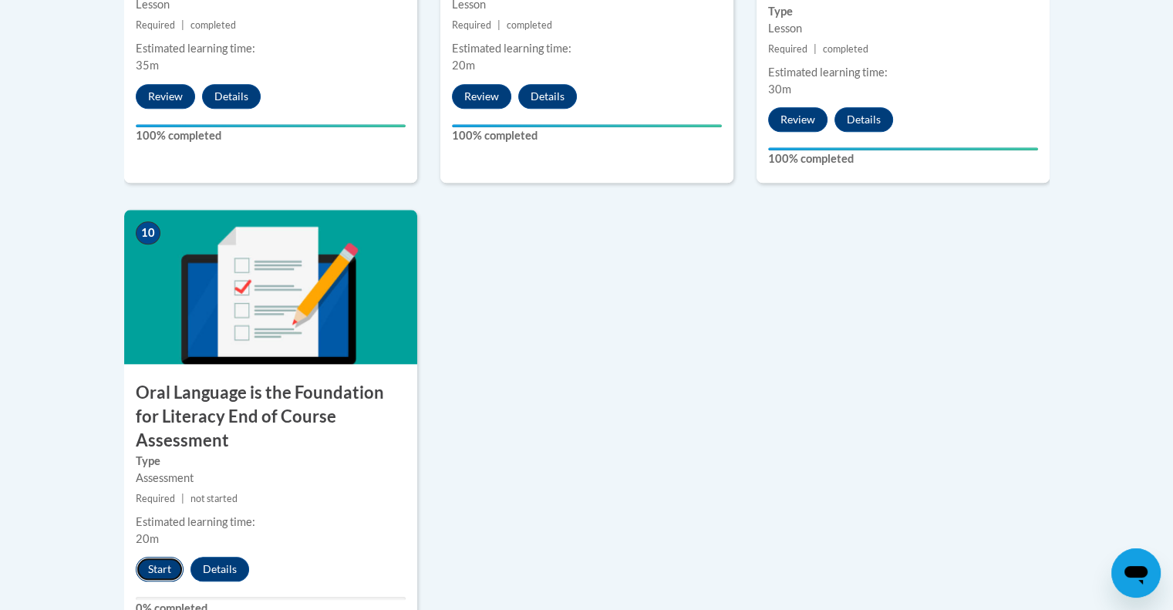
click at [160, 557] on button "Start" at bounding box center [160, 569] width 48 height 25
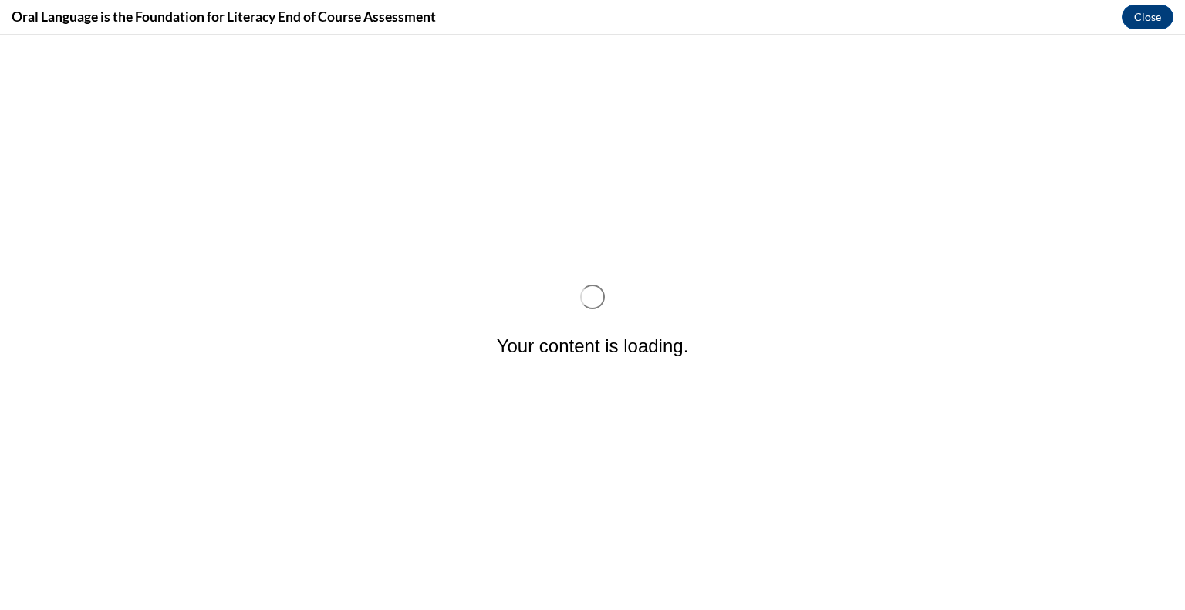
scroll to position [0, 0]
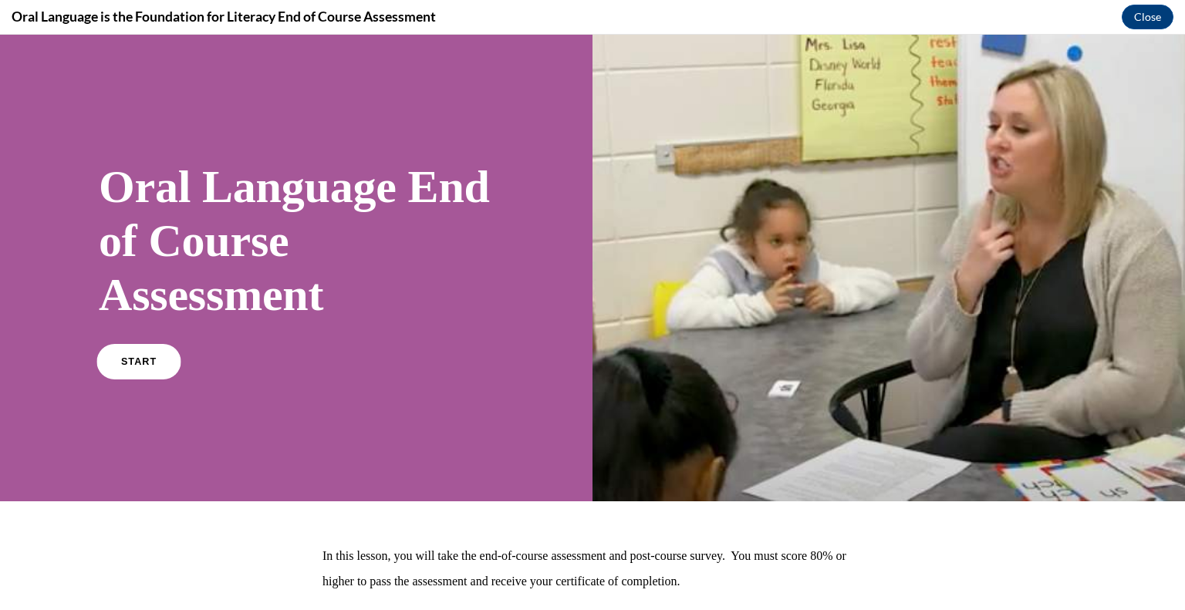
click at [117, 361] on link "START" at bounding box center [138, 361] width 84 height 35
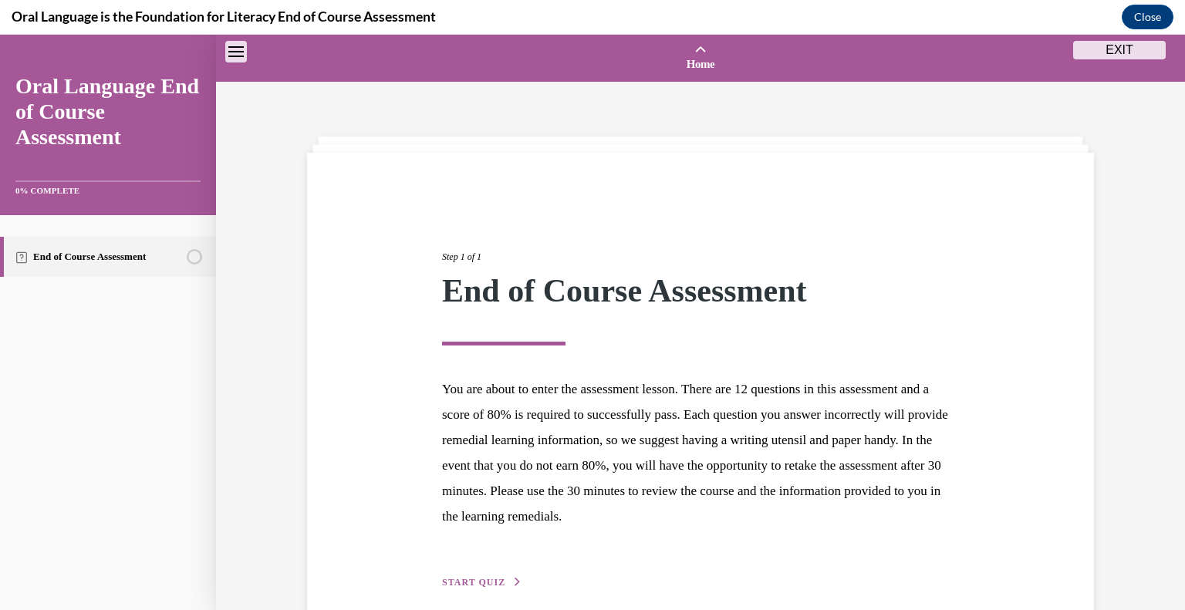
scroll to position [48, 0]
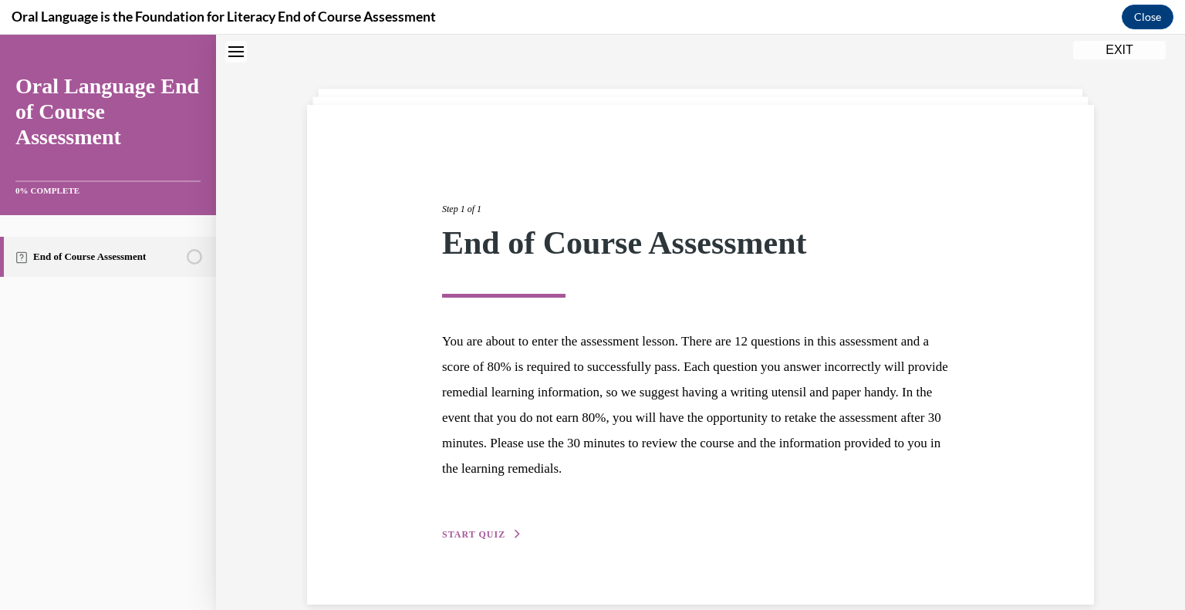
click at [491, 531] on span "START QUIZ" at bounding box center [473, 534] width 63 height 11
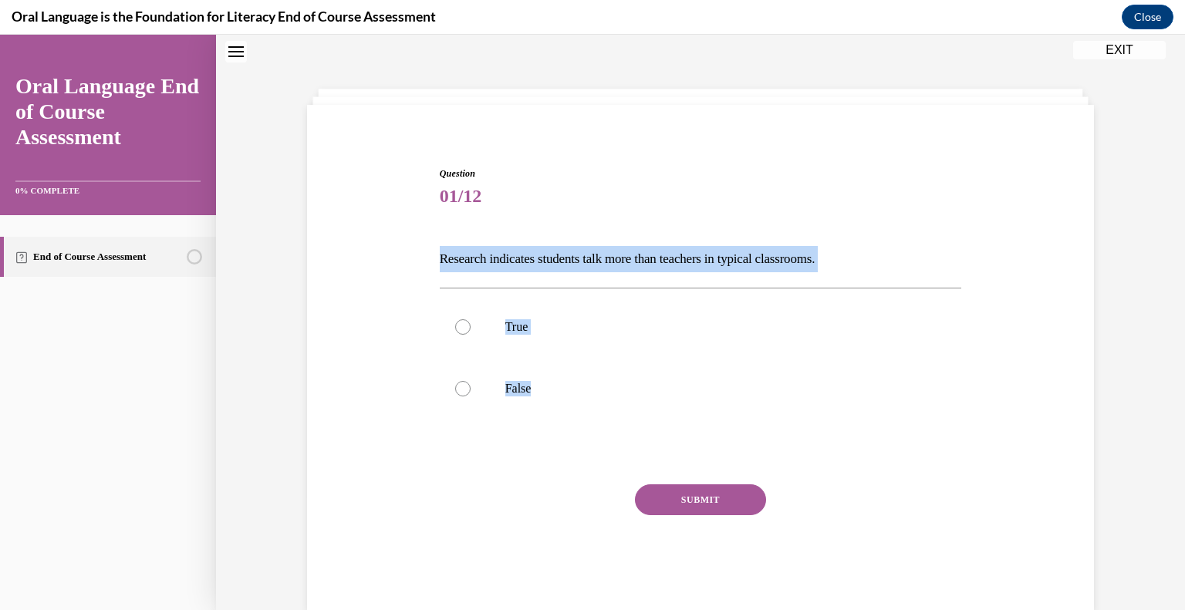
drag, startPoint x: 550, startPoint y: 400, endPoint x: 423, endPoint y: 258, distance: 190.6
click at [423, 258] on div "Question 01/12 Research indicates students talk more than teachers in typical c…" at bounding box center [700, 365] width 795 height 491
copy div "Research indicates students talk more than teachers in typical classrooms.   Tr…"
click at [533, 373] on label "False" at bounding box center [701, 389] width 522 height 62
click at [471, 381] on input "False" at bounding box center [462, 388] width 15 height 15
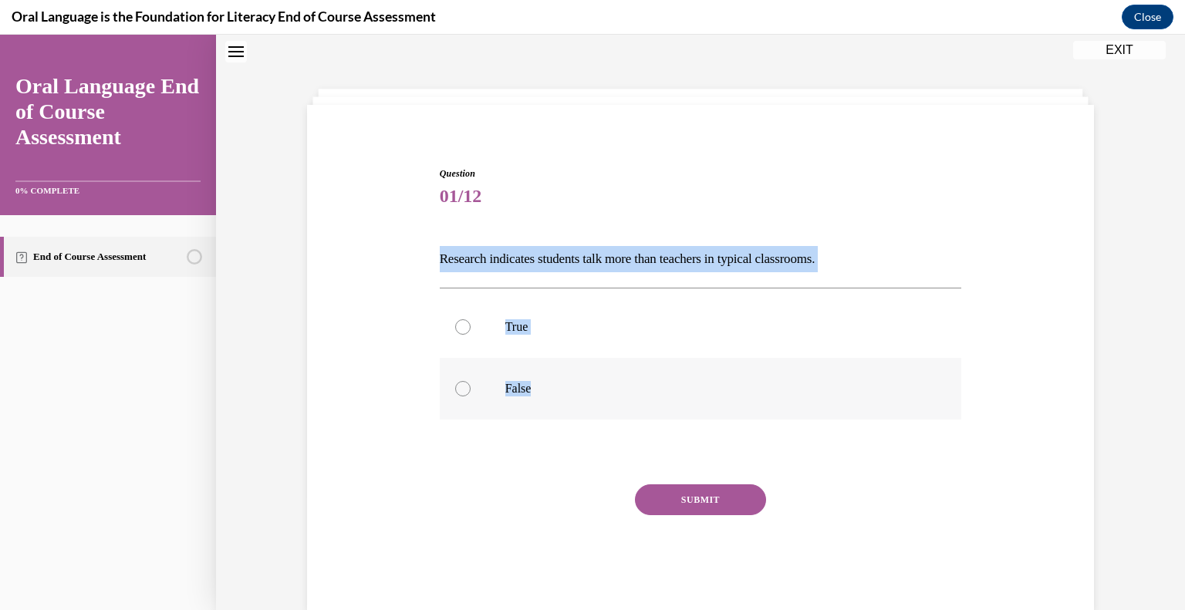
radio input "true"
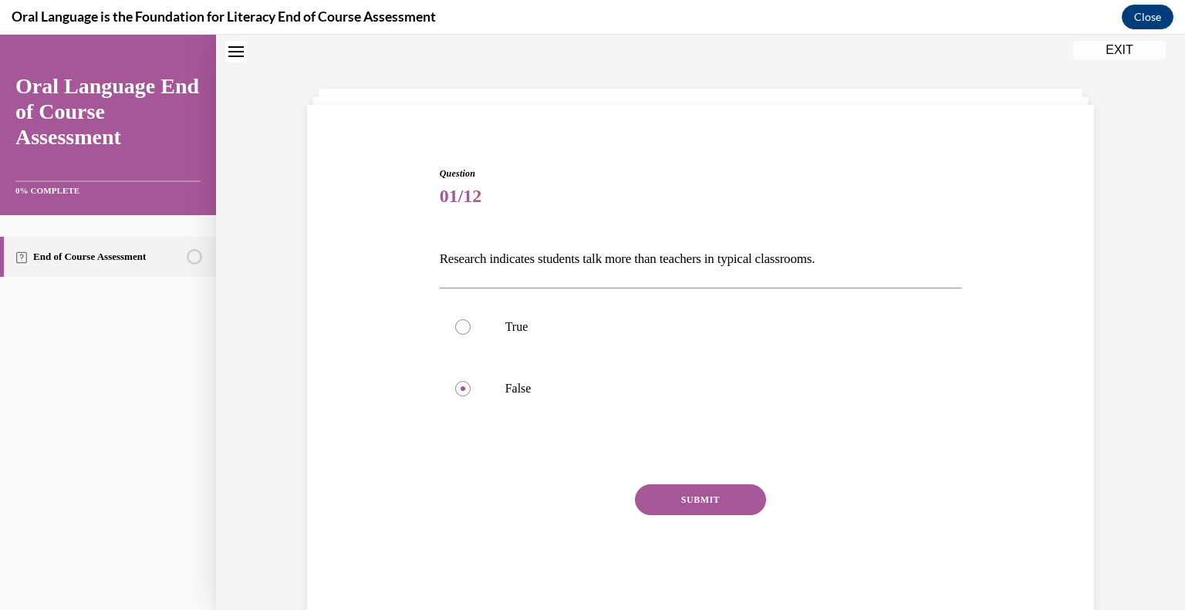
click at [687, 490] on button "SUBMIT" at bounding box center [700, 499] width 131 height 31
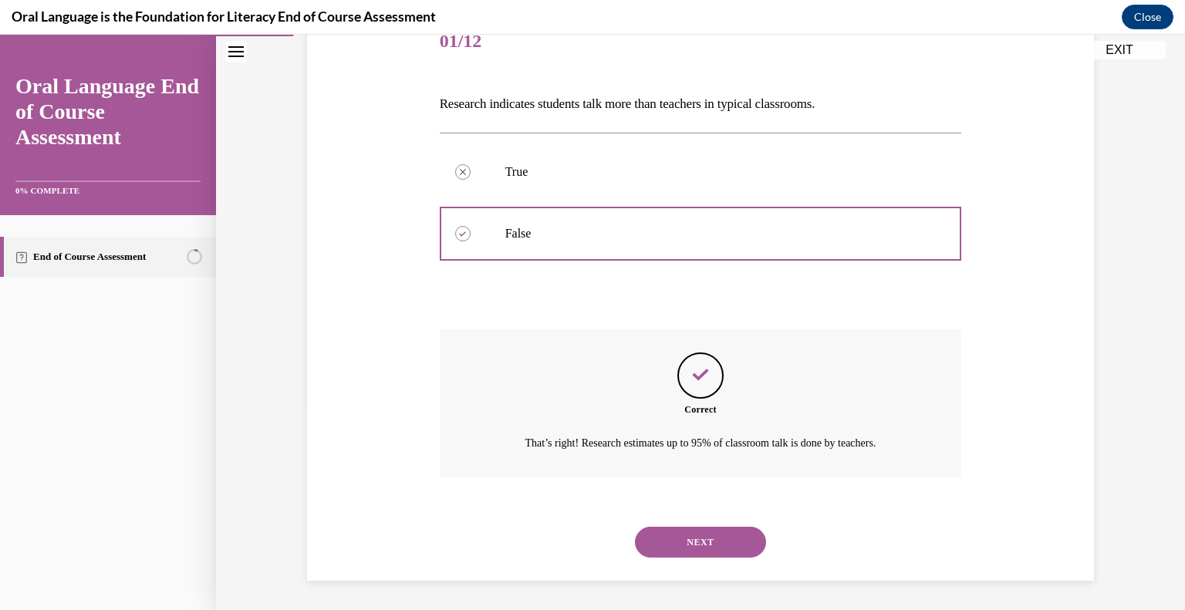
scroll to position [204, 0]
click at [703, 553] on button "NEXT" at bounding box center [700, 541] width 131 height 31
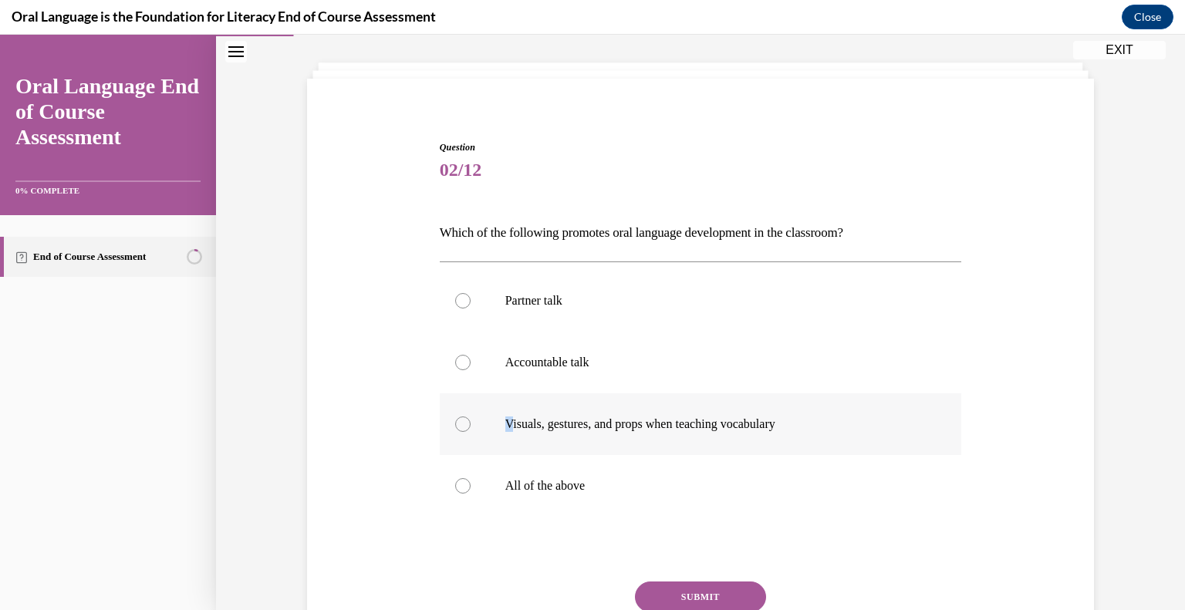
scroll to position [78, 0]
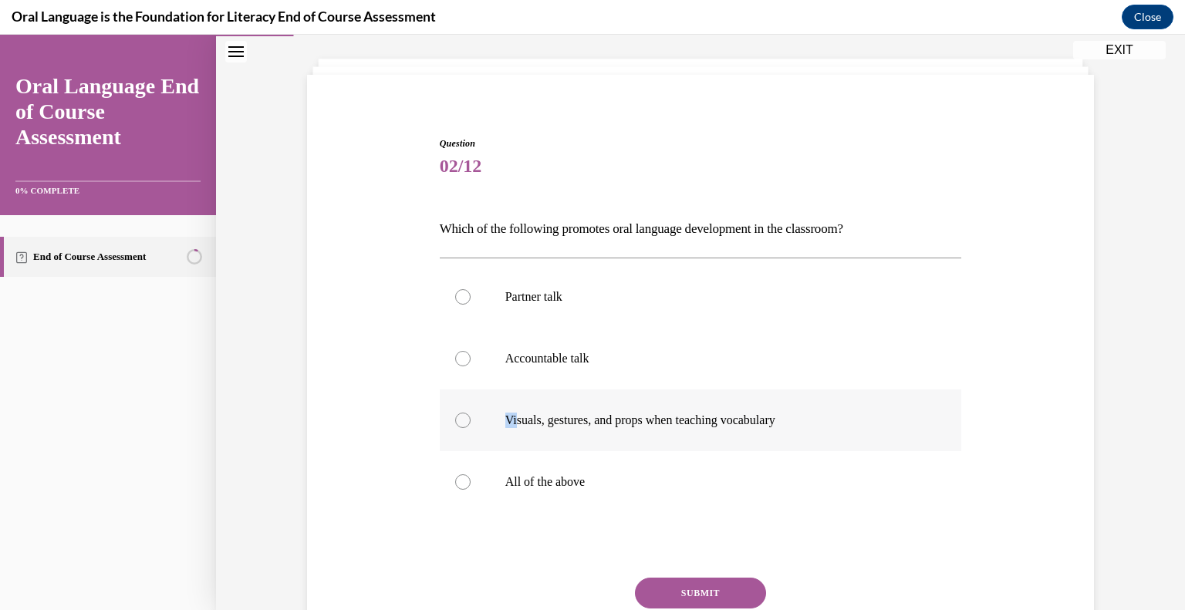
drag, startPoint x: 627, startPoint y: 401, endPoint x: 509, endPoint y: 403, distance: 118.0
click at [509, 403] on label "Visuals, gestures, and props when teaching vocabulary" at bounding box center [701, 421] width 522 height 62
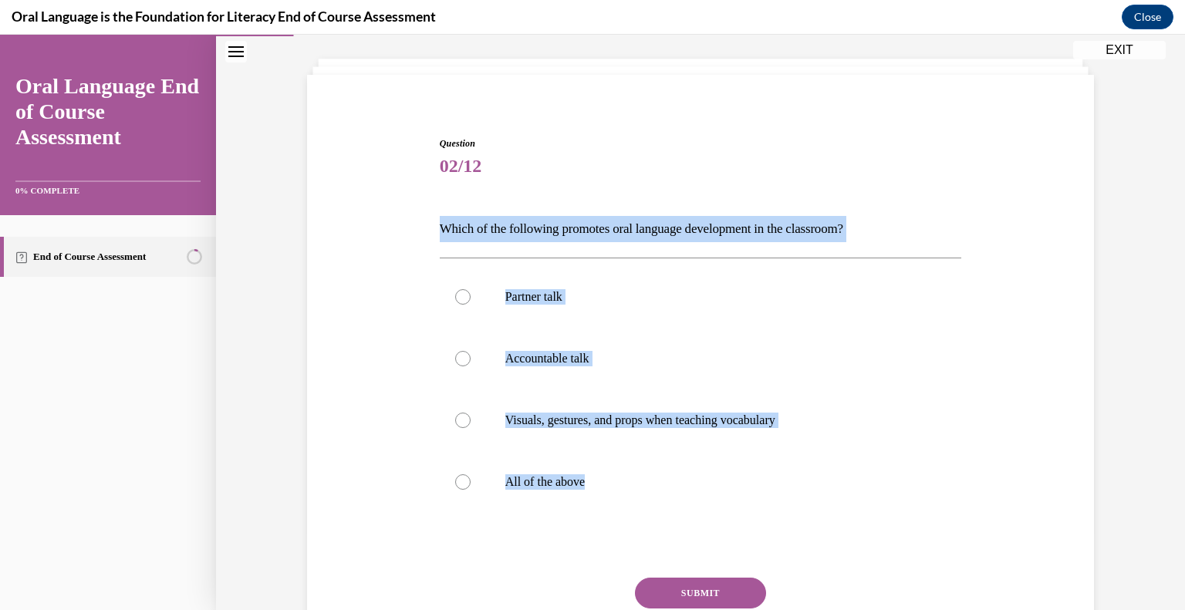
drag, startPoint x: 612, startPoint y: 481, endPoint x: 426, endPoint y: 233, distance: 309.6
click at [426, 233] on div "Question 02/12 Which of the following promotes oral language development in the…" at bounding box center [700, 397] width 795 height 614
copy div "Which of the following promotes oral language development in the classroom?  Pa…"
click at [517, 484] on p "All of the above" at bounding box center [714, 481] width 418 height 15
click at [471, 484] on input "All of the above" at bounding box center [462, 481] width 15 height 15
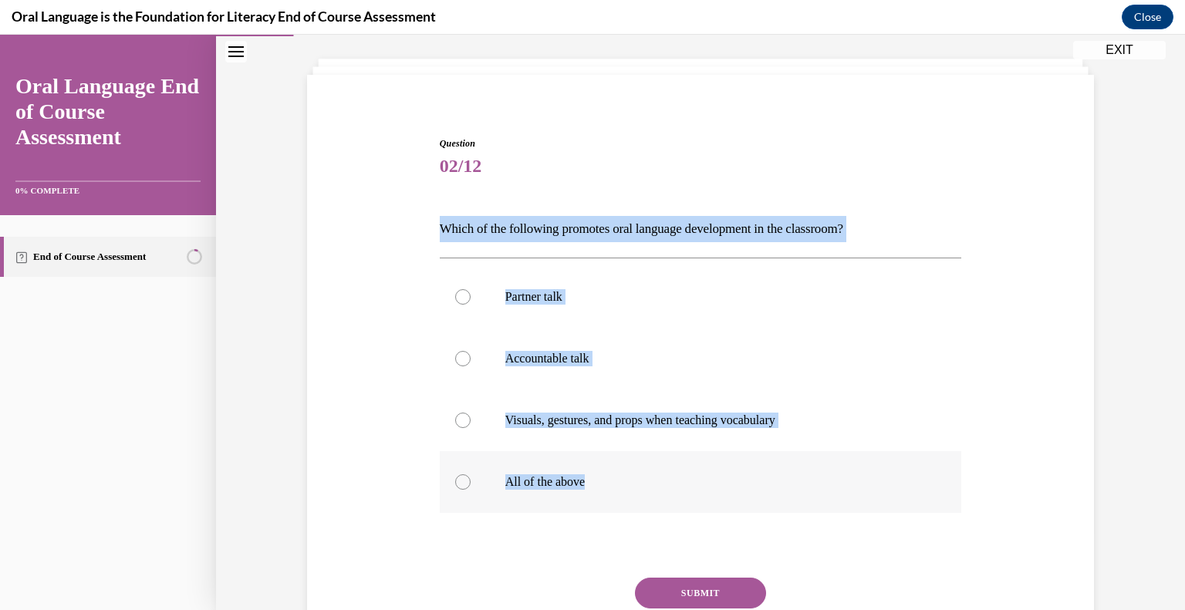
radio input "true"
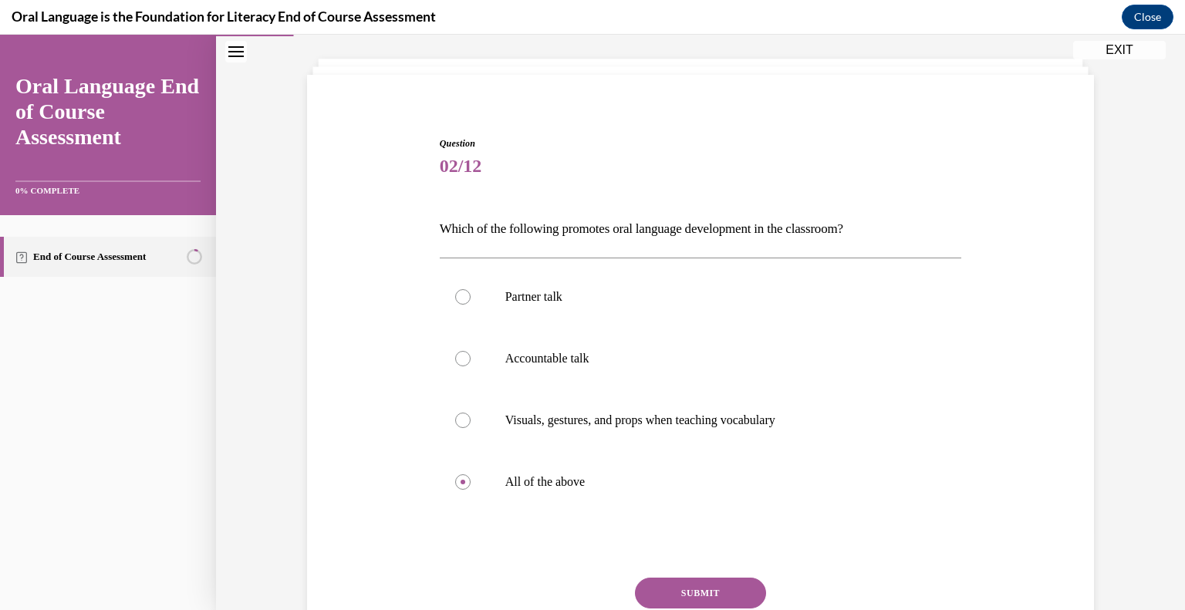
click at [662, 587] on button "SUBMIT" at bounding box center [700, 593] width 131 height 31
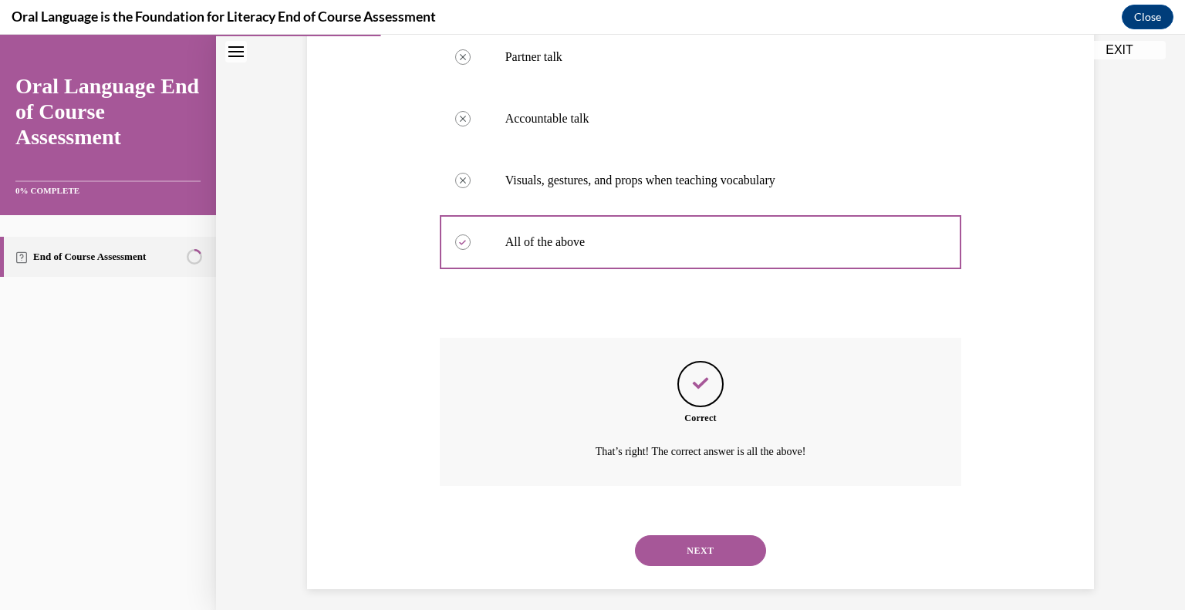
scroll to position [327, 0]
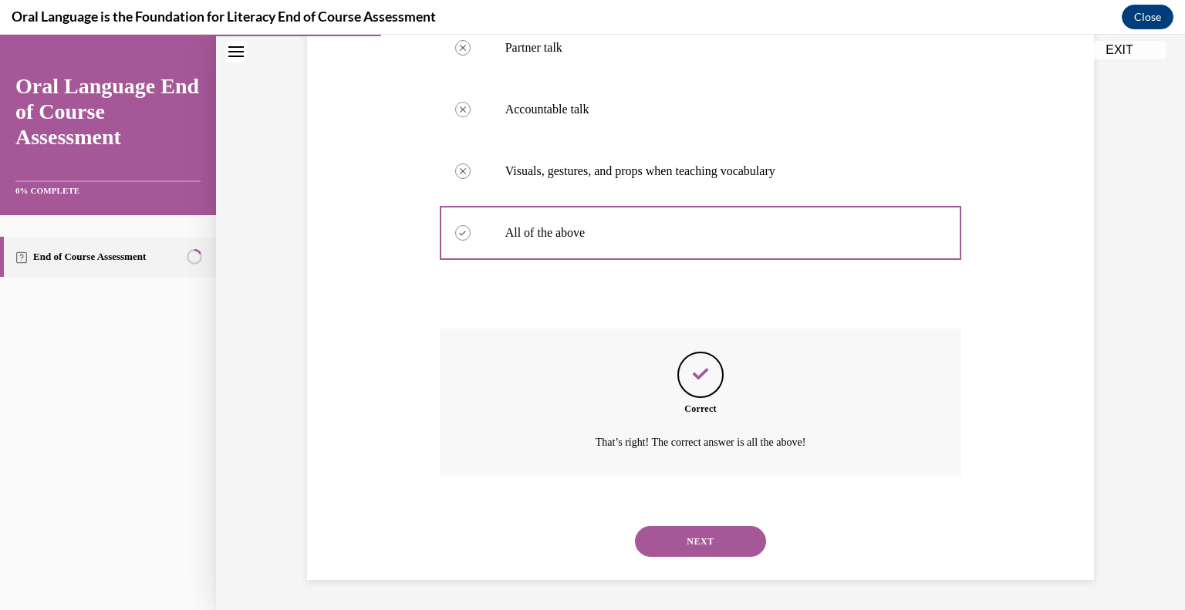
click at [719, 528] on button "NEXT" at bounding box center [700, 541] width 131 height 31
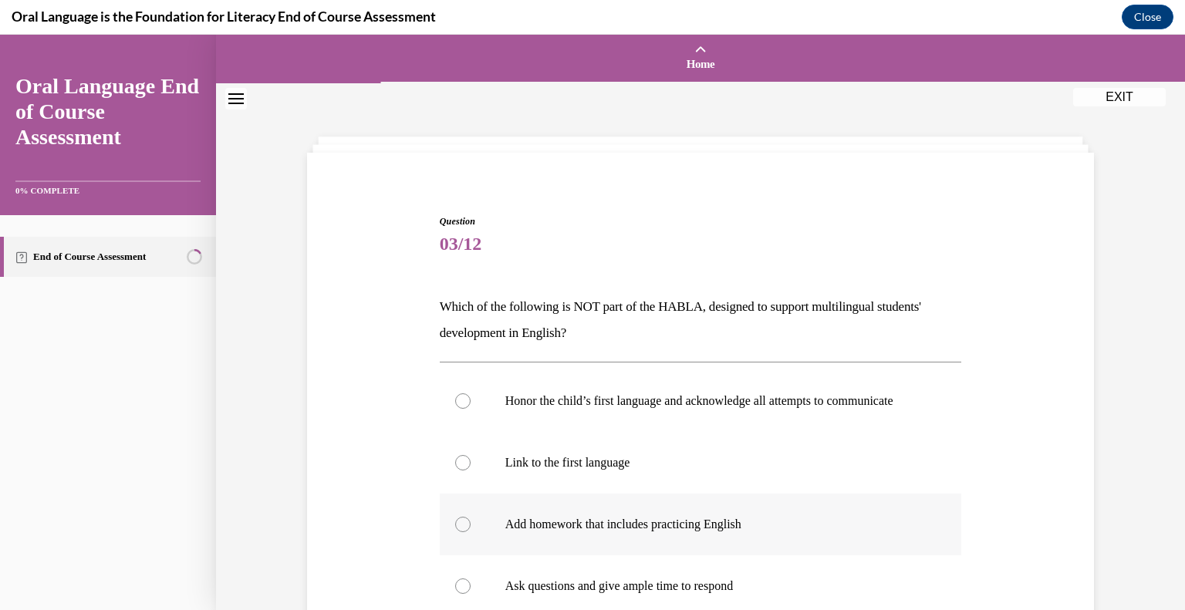
scroll to position [244, 0]
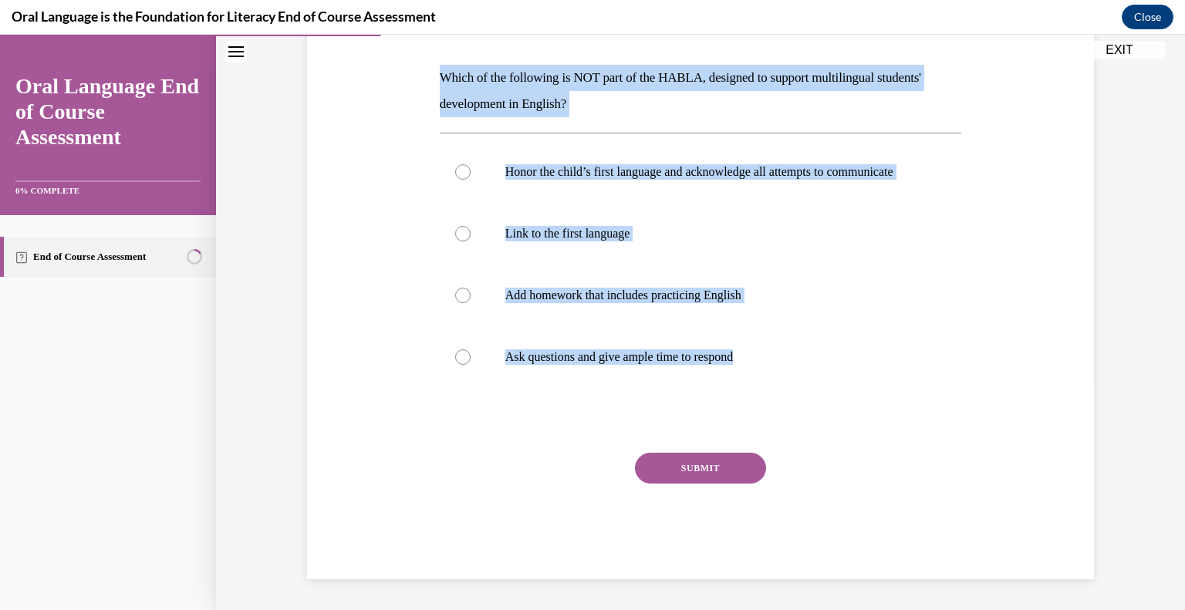
drag, startPoint x: 784, startPoint y: 356, endPoint x: 428, endPoint y: 74, distance: 453.6
click at [428, 74] on div "Question 03/12 Which of the following is NOT part of the HABLA, designed to sup…" at bounding box center [700, 259] width 795 height 640
copy div "Which of the following is NOT part of the HABLA, designed to support multilingu…"
click at [603, 295] on p "Add homework that includes practicing English" at bounding box center [714, 295] width 418 height 15
click at [471, 295] on input "Add homework that includes practicing English" at bounding box center [462, 295] width 15 height 15
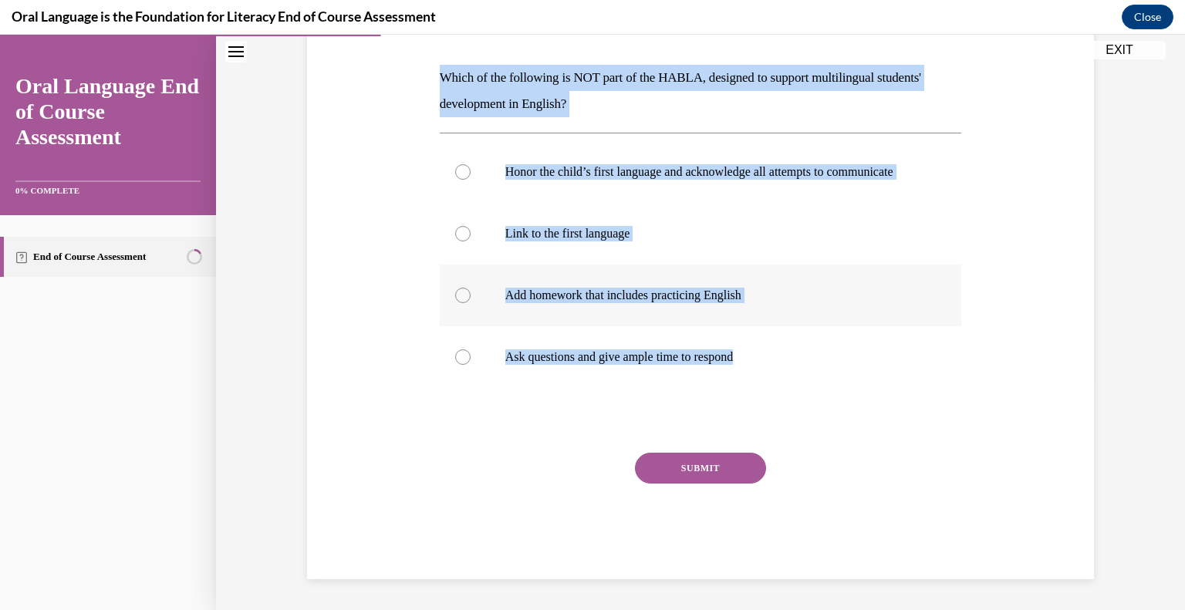
radio input "true"
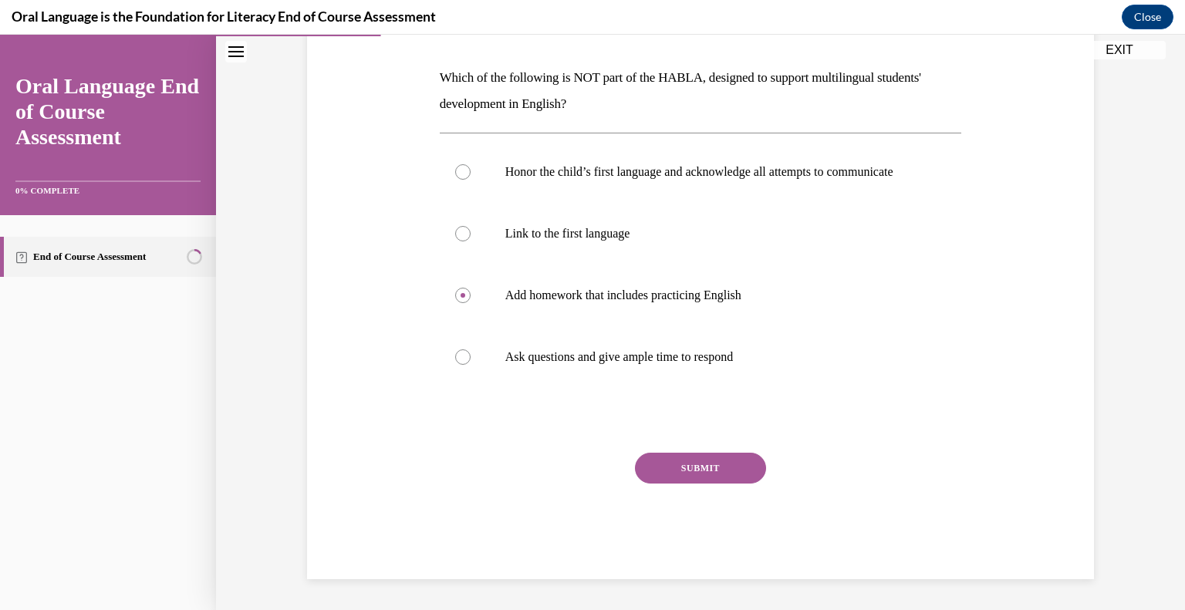
click at [713, 464] on button "SUBMIT" at bounding box center [700, 468] width 131 height 31
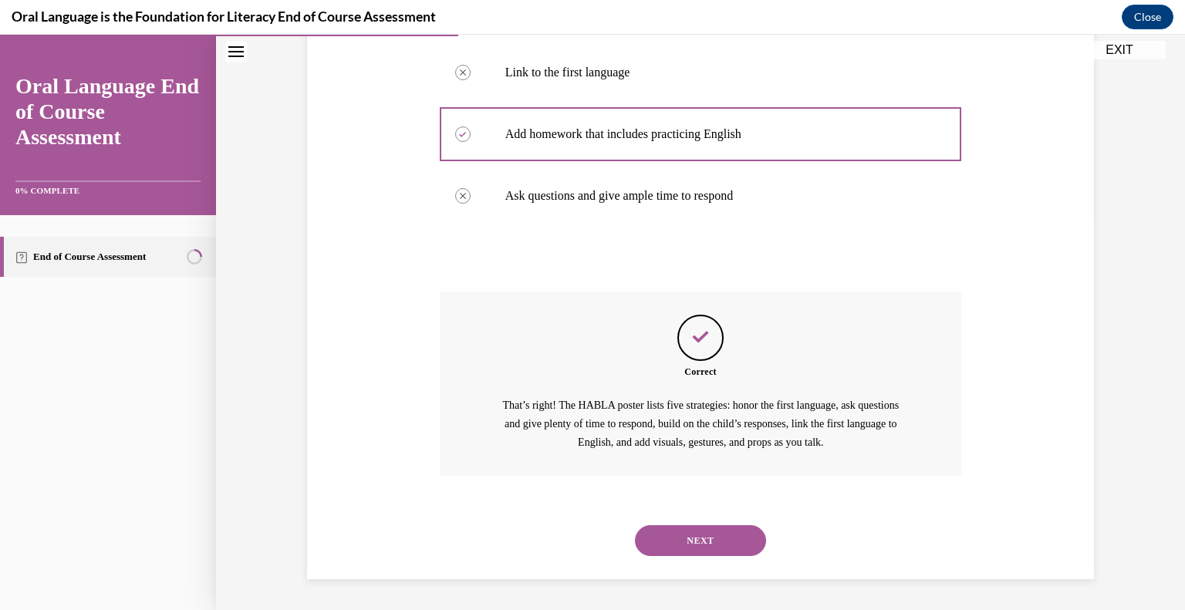
scroll to position [405, 0]
click at [721, 531] on button "NEXT" at bounding box center [700, 540] width 131 height 31
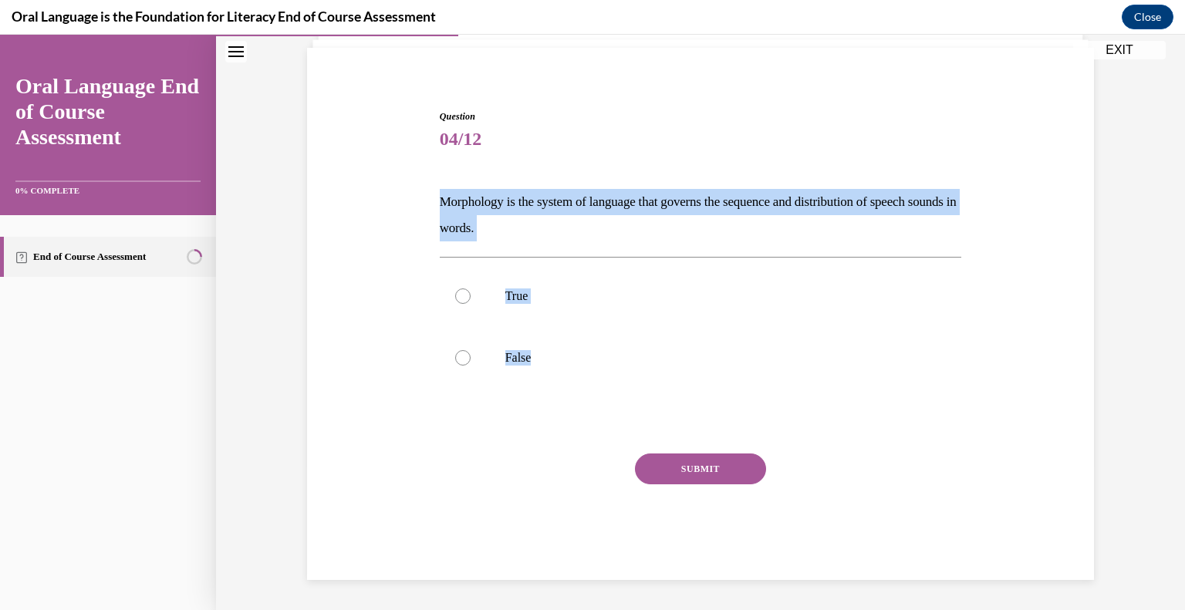
drag, startPoint x: 572, startPoint y: 353, endPoint x: 423, endPoint y: 200, distance: 213.3
click at [423, 200] on div "Question 04/12 Morphology is the system of language that governs the sequence a…" at bounding box center [700, 321] width 795 height 517
copy div "Morphology is the system of language that governs the sequence and distribution…"
click at [509, 359] on p "False" at bounding box center [714, 357] width 418 height 15
click at [471, 359] on input "False" at bounding box center [462, 357] width 15 height 15
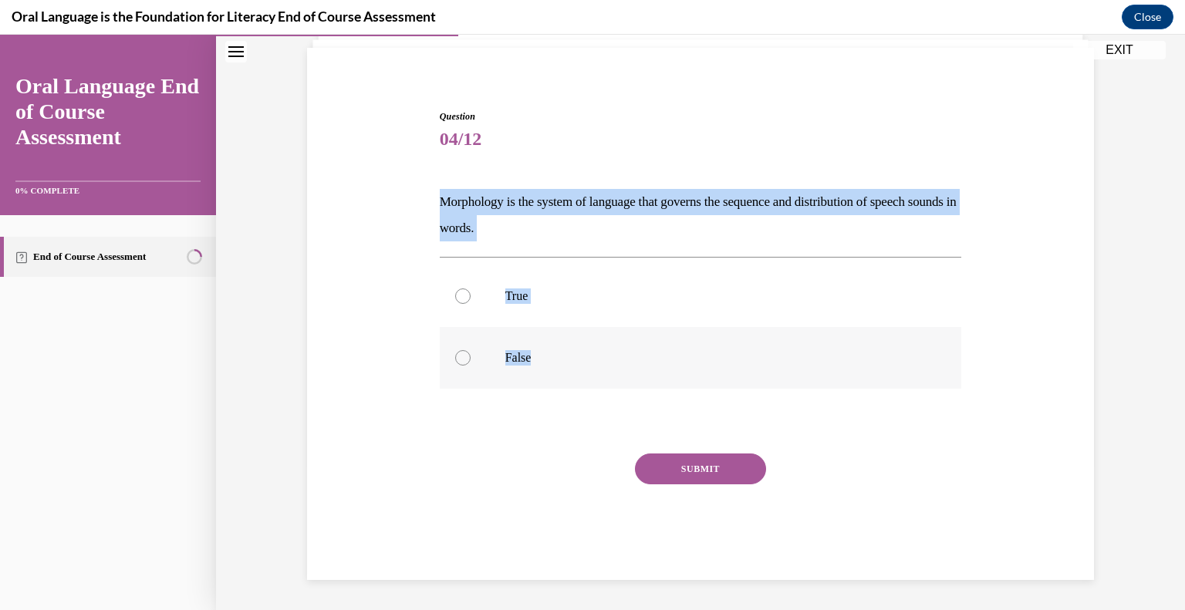
radio input "true"
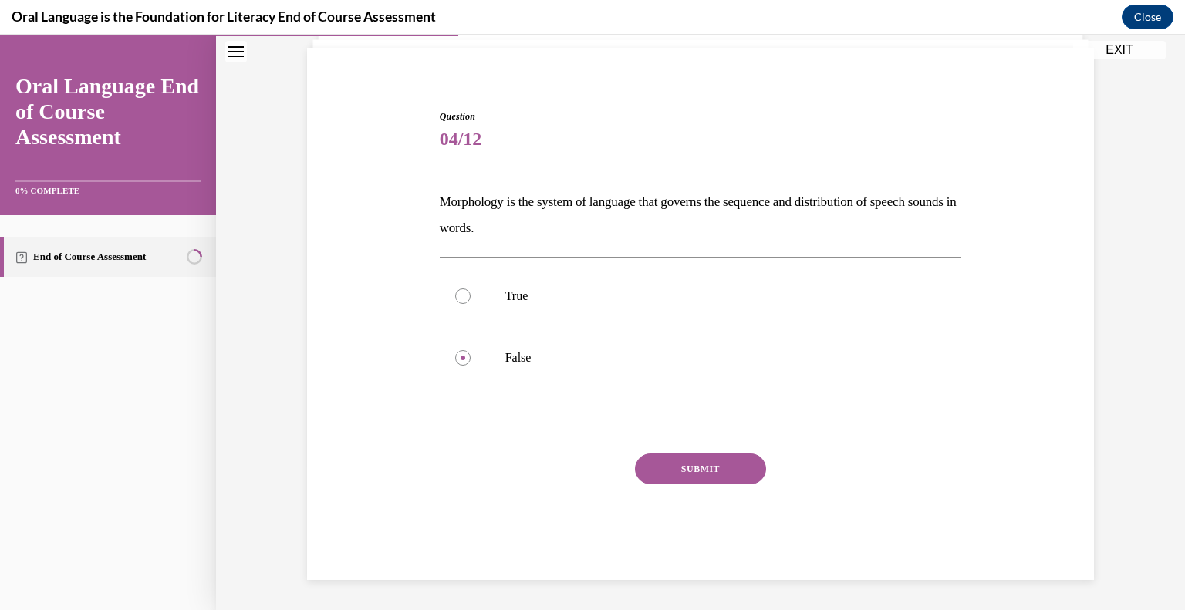
click at [643, 477] on button "SUBMIT" at bounding box center [700, 469] width 131 height 31
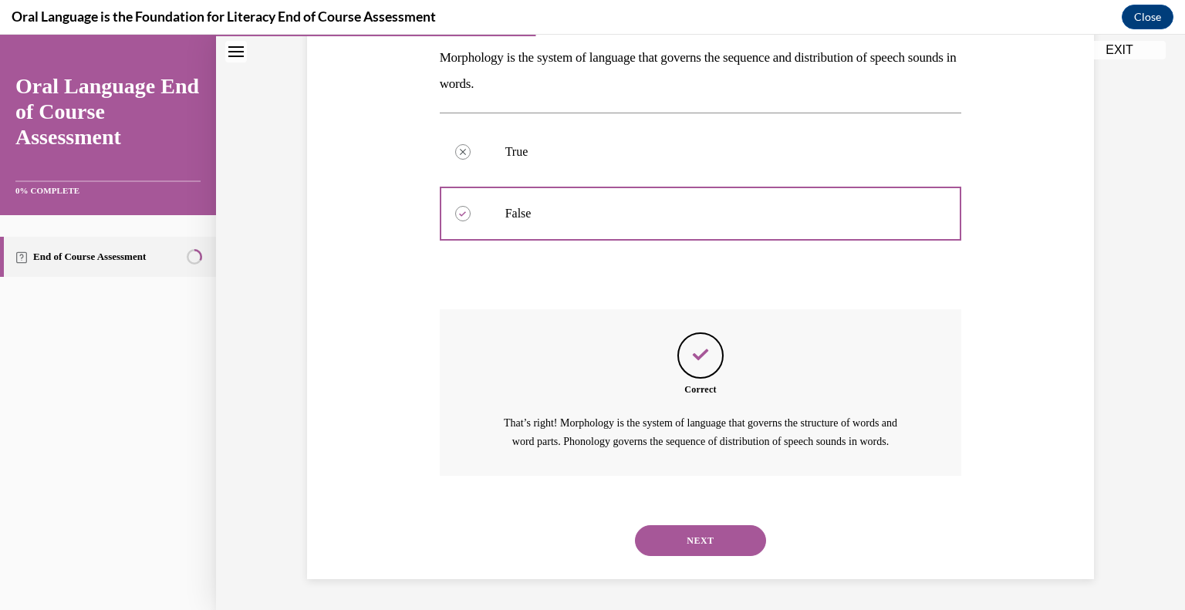
scroll to position [266, 0]
click at [727, 542] on button "NEXT" at bounding box center [700, 540] width 131 height 31
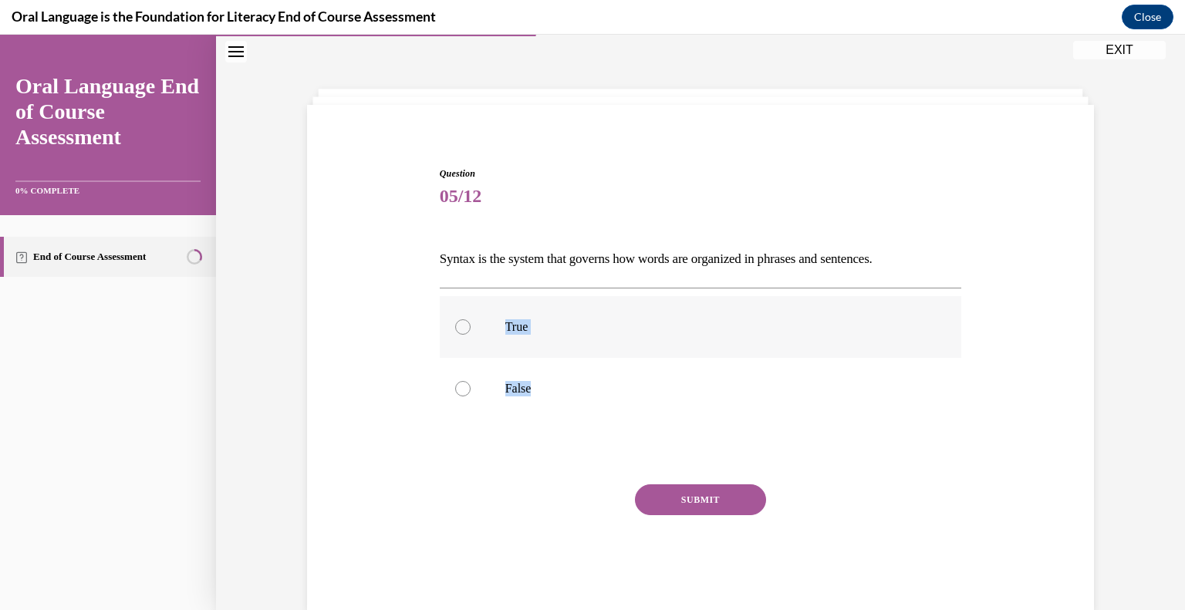
scroll to position [79, 0]
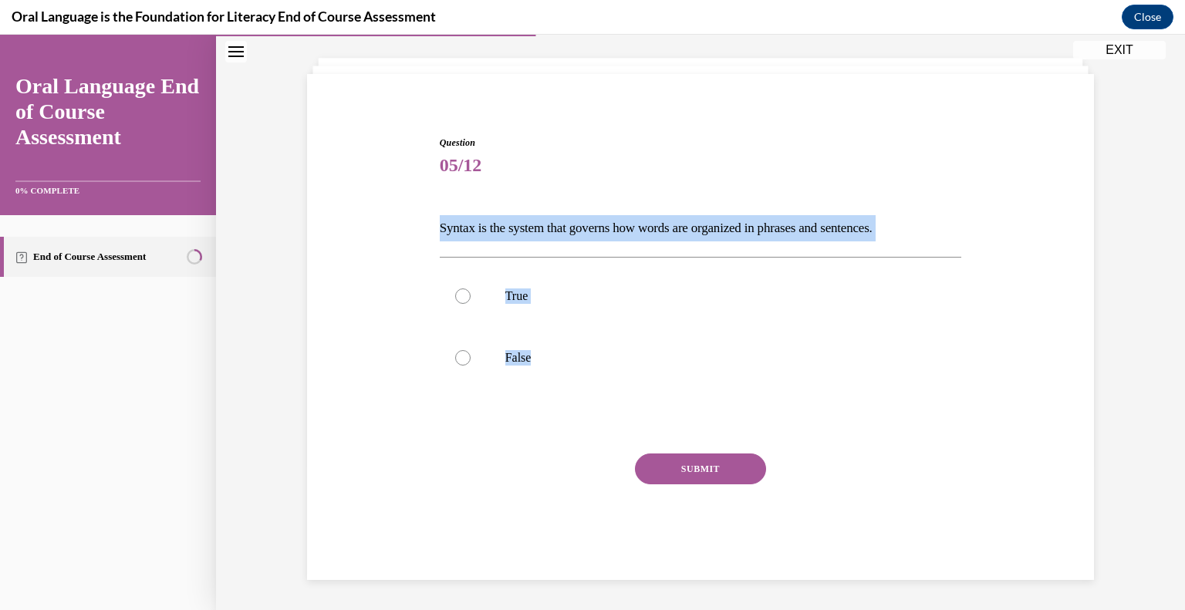
drag, startPoint x: 541, startPoint y: 358, endPoint x: 427, endPoint y: 231, distance: 170.4
click at [427, 231] on div "Question 05/12 Syntax is the system that governs how words are organized in phr…" at bounding box center [700, 334] width 795 height 491
copy div "Syntax is the system that governs how words are organized in phrases and senten…"
click at [549, 319] on label "True" at bounding box center [701, 296] width 522 height 62
click at [471, 304] on input "True" at bounding box center [462, 296] width 15 height 15
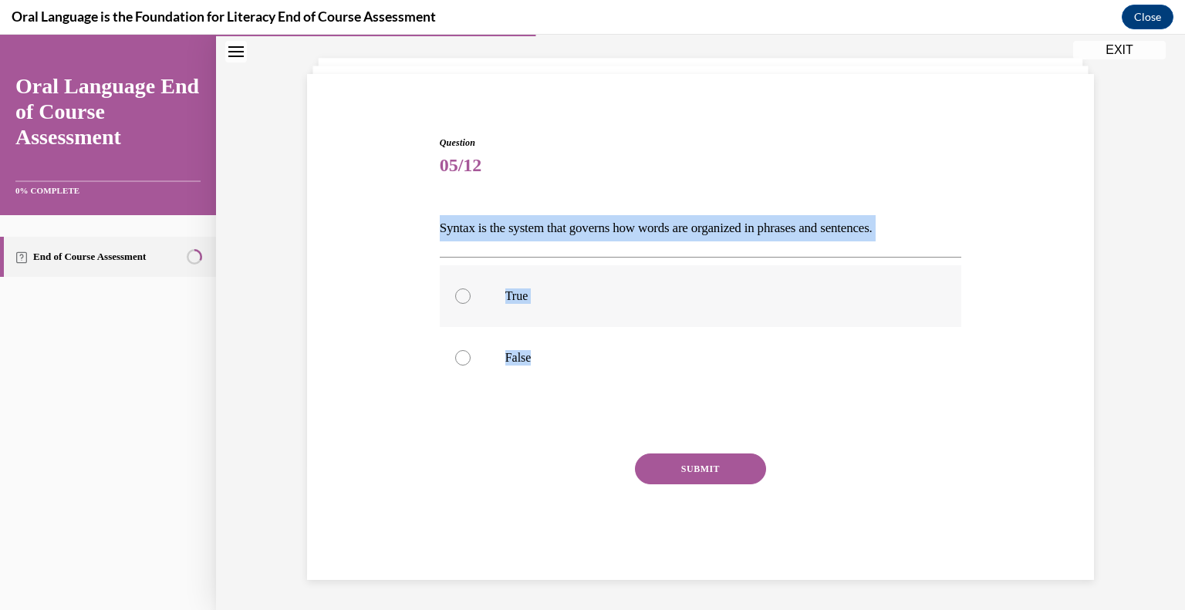
radio input "true"
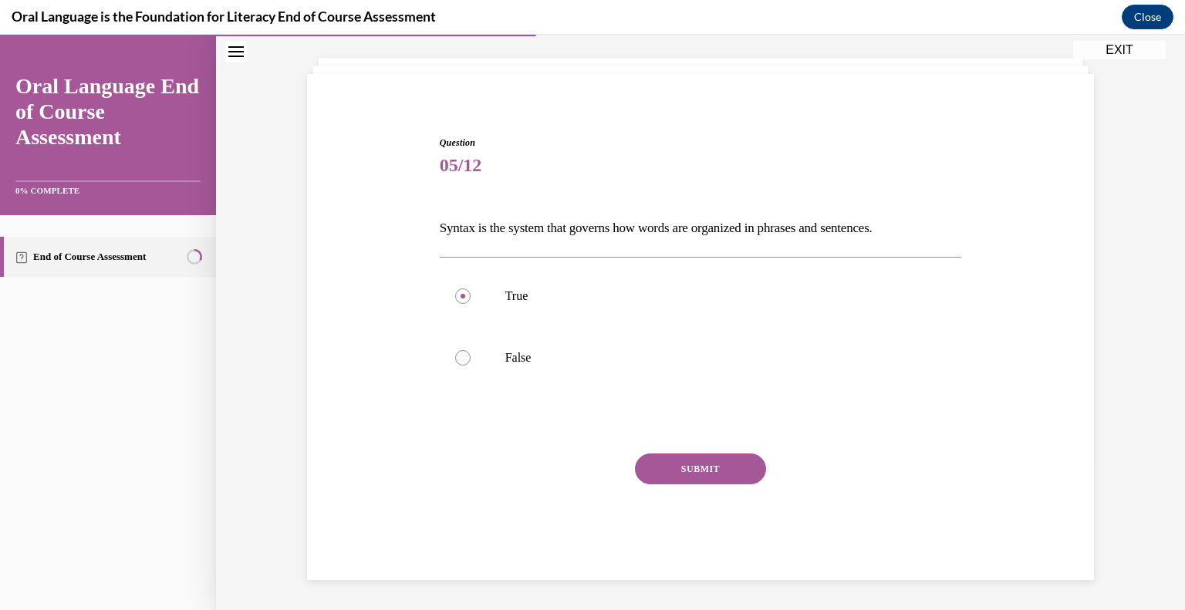
click at [659, 461] on button "SUBMIT" at bounding box center [700, 469] width 131 height 31
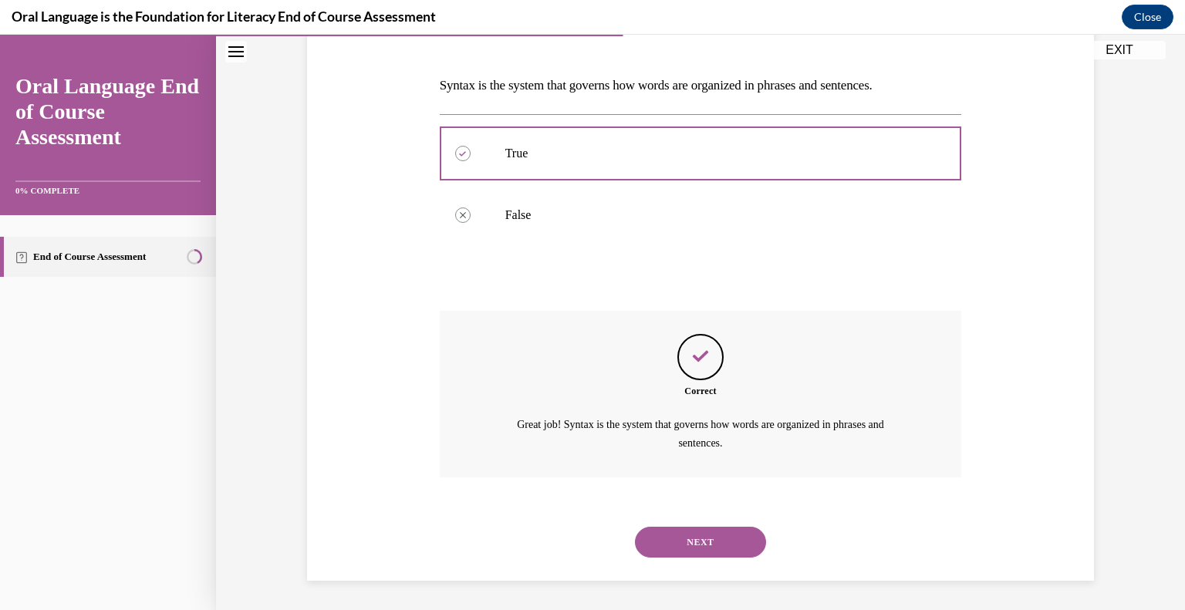
scroll to position [222, 0]
click at [690, 555] on button "NEXT" at bounding box center [700, 541] width 131 height 31
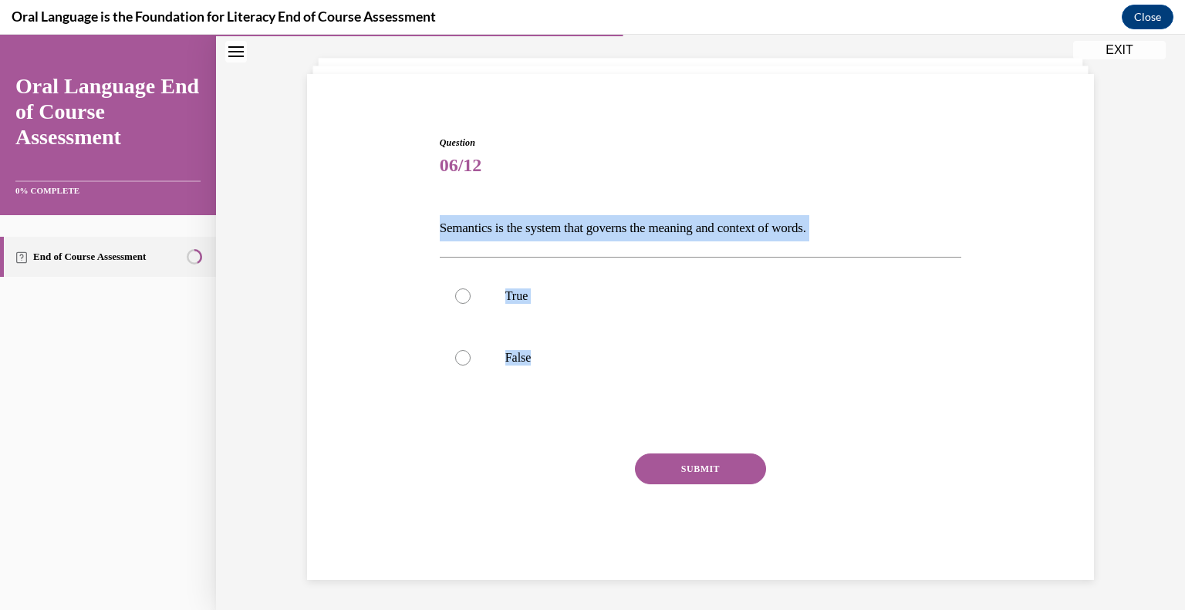
drag, startPoint x: 552, startPoint y: 364, endPoint x: 431, endPoint y: 231, distance: 180.2
click at [436, 231] on div "Question 06/12 Semantics is the system that governs the meaning and context of …" at bounding box center [701, 346] width 530 height 467
copy div "Semantics is the system that governs the meaning and context of words.  True Fa…"
click at [505, 300] on p "True" at bounding box center [714, 296] width 418 height 15
click at [471, 300] on input "True" at bounding box center [462, 296] width 15 height 15
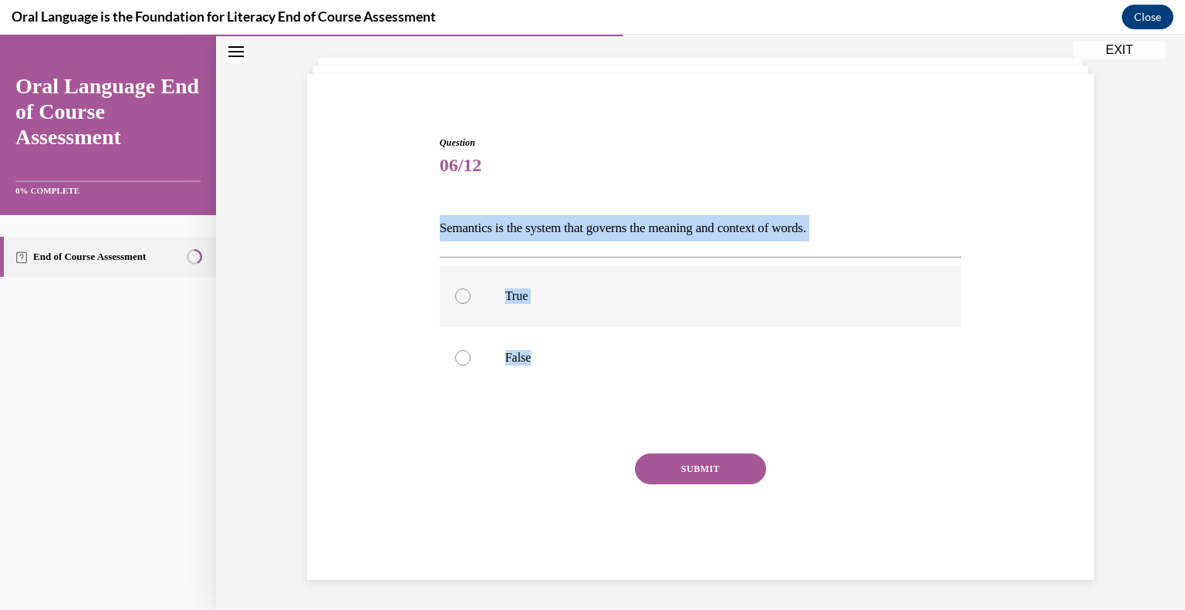
radio input "true"
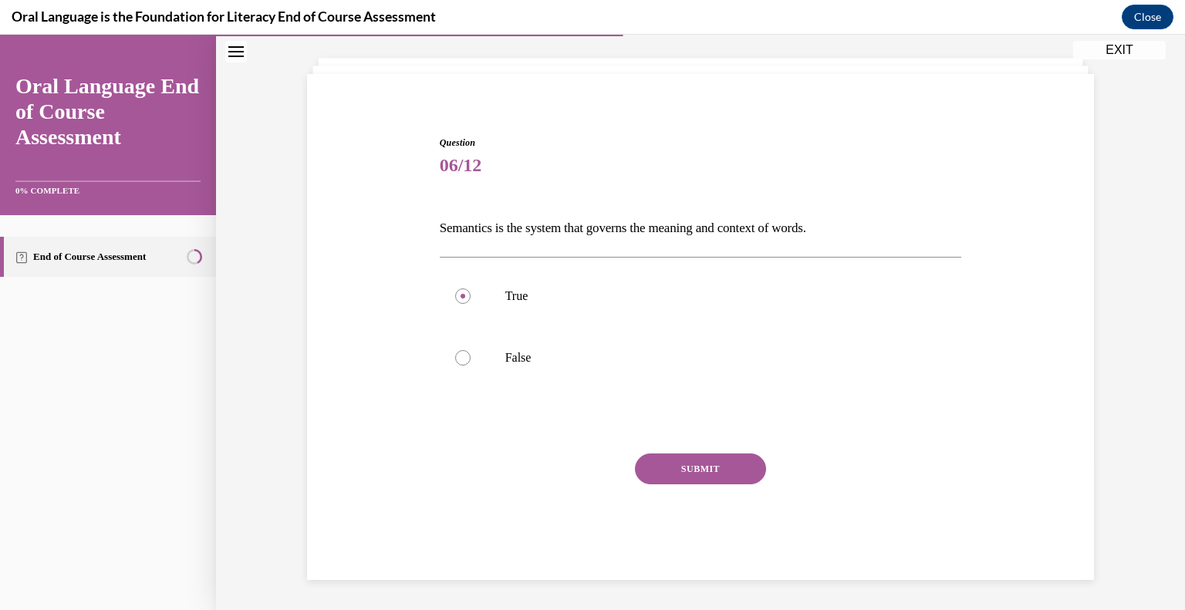
click at [651, 468] on button "SUBMIT" at bounding box center [700, 469] width 131 height 31
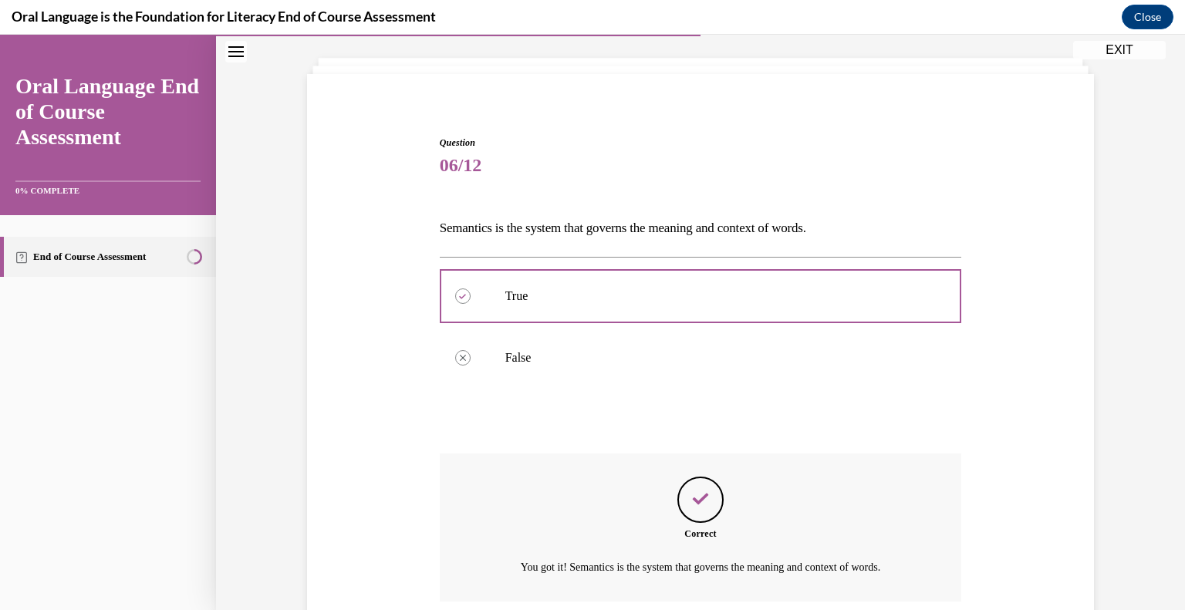
scroll to position [204, 0]
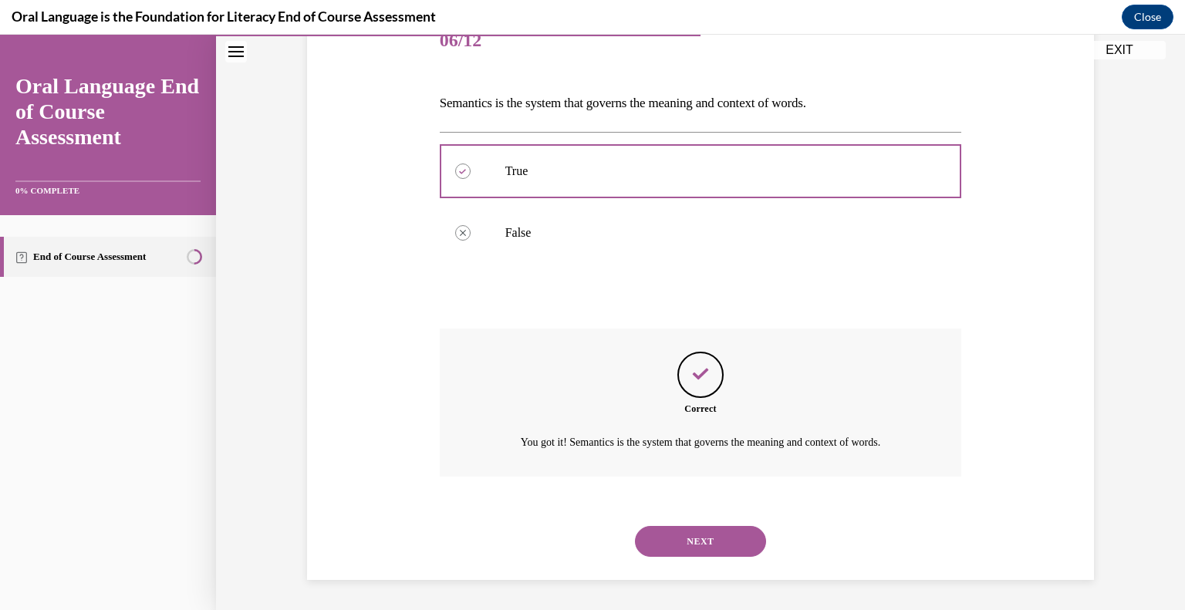
click at [690, 536] on button "NEXT" at bounding box center [700, 541] width 131 height 31
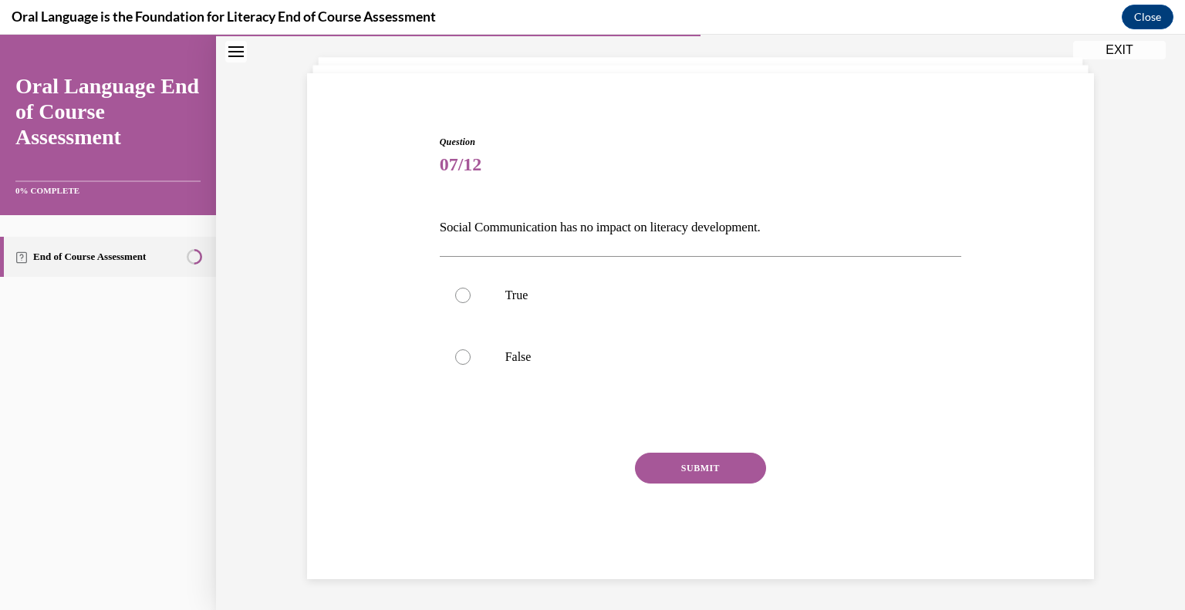
scroll to position [79, 0]
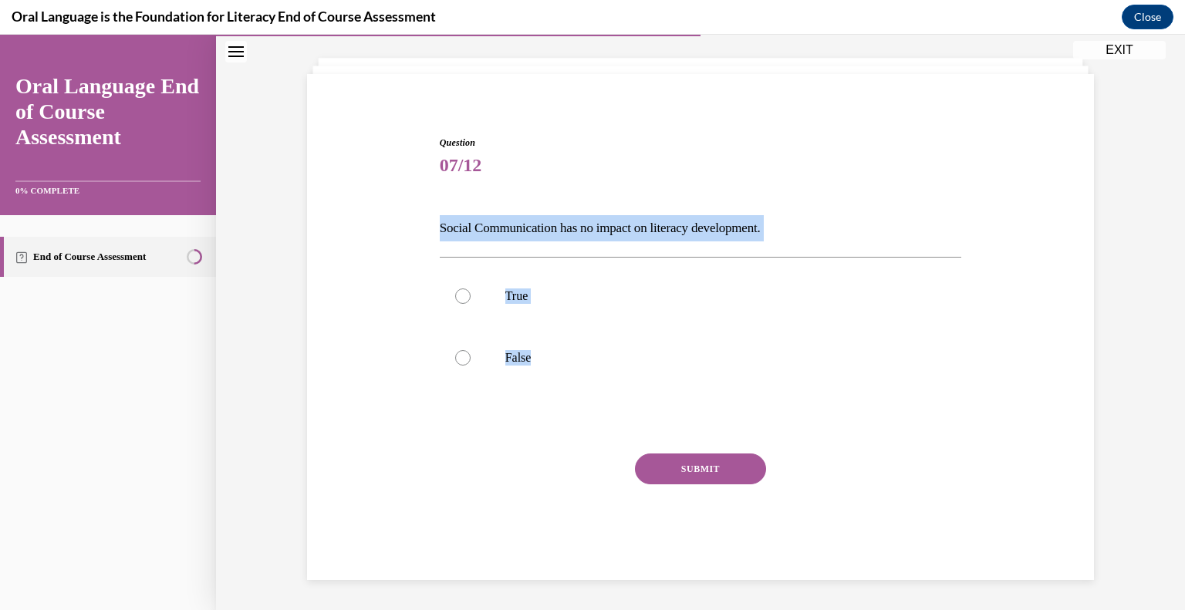
drag, startPoint x: 555, startPoint y: 369, endPoint x: 431, endPoint y: 231, distance: 185.2
click at [436, 231] on div "Question 07/12 Social Communication has no impact on literacy development. True…" at bounding box center [701, 346] width 530 height 467
copy div "Social Communication has no impact on literacy development. True False"
click at [534, 360] on p "False" at bounding box center [714, 357] width 418 height 15
click at [471, 360] on input "False" at bounding box center [462, 357] width 15 height 15
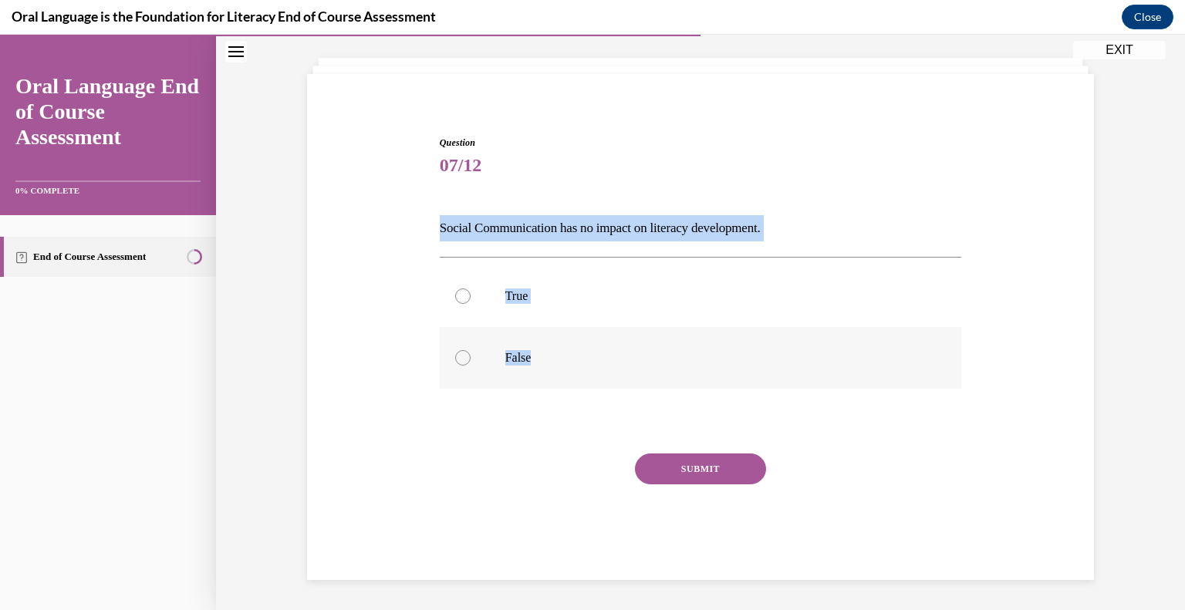
radio input "true"
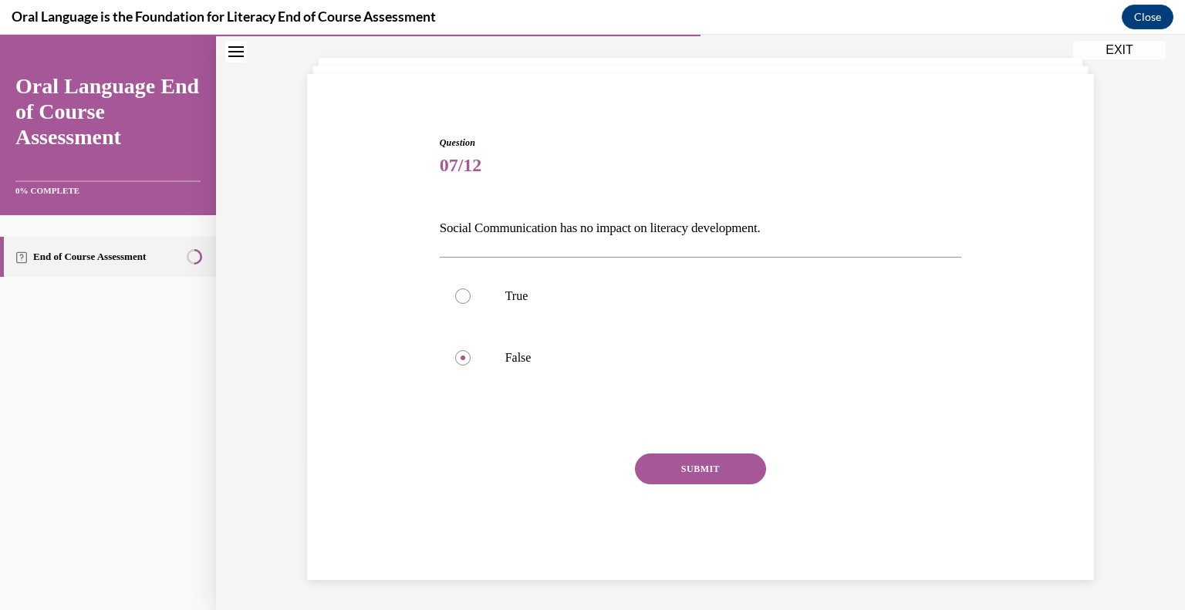
click at [646, 462] on button "SUBMIT" at bounding box center [700, 469] width 131 height 31
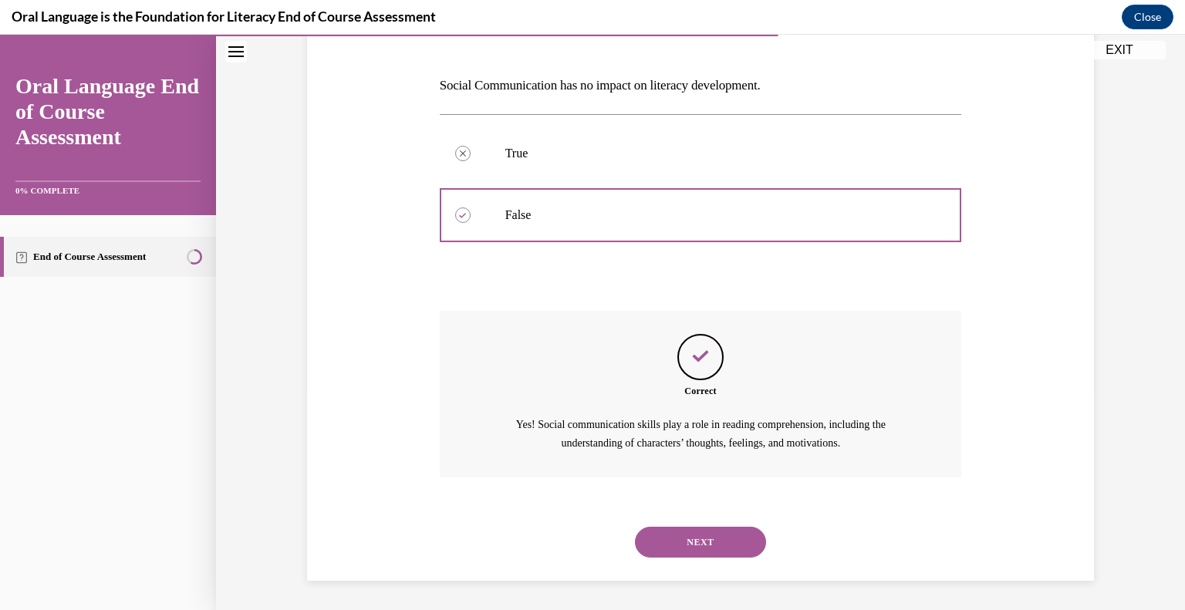
scroll to position [222, 0]
click at [692, 535] on button "NEXT" at bounding box center [700, 541] width 131 height 31
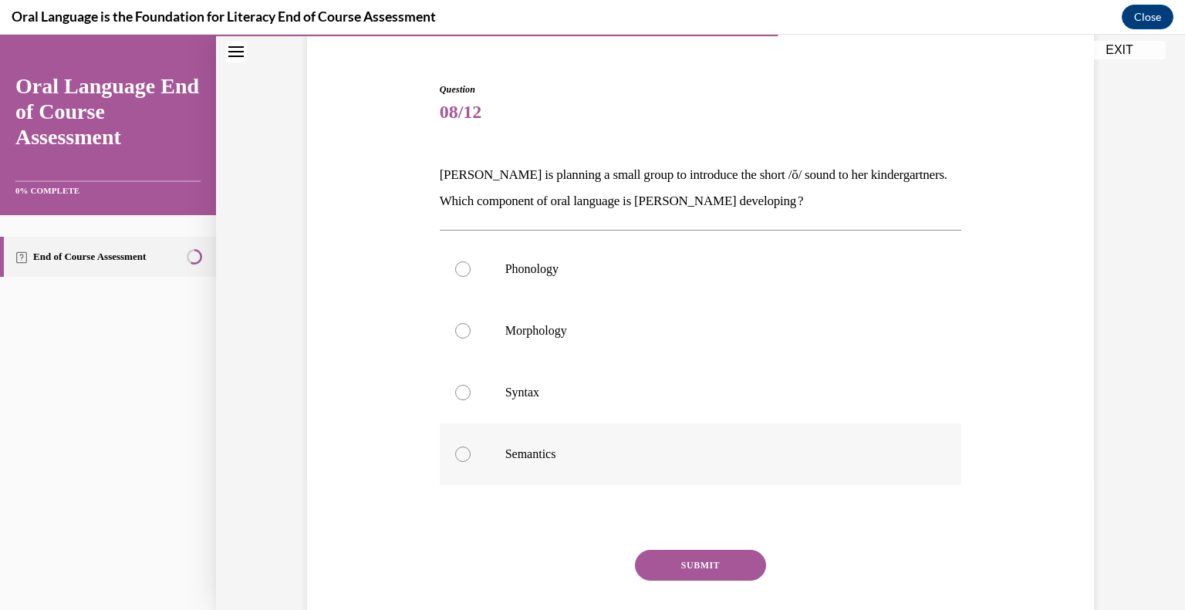
scroll to position [136, 0]
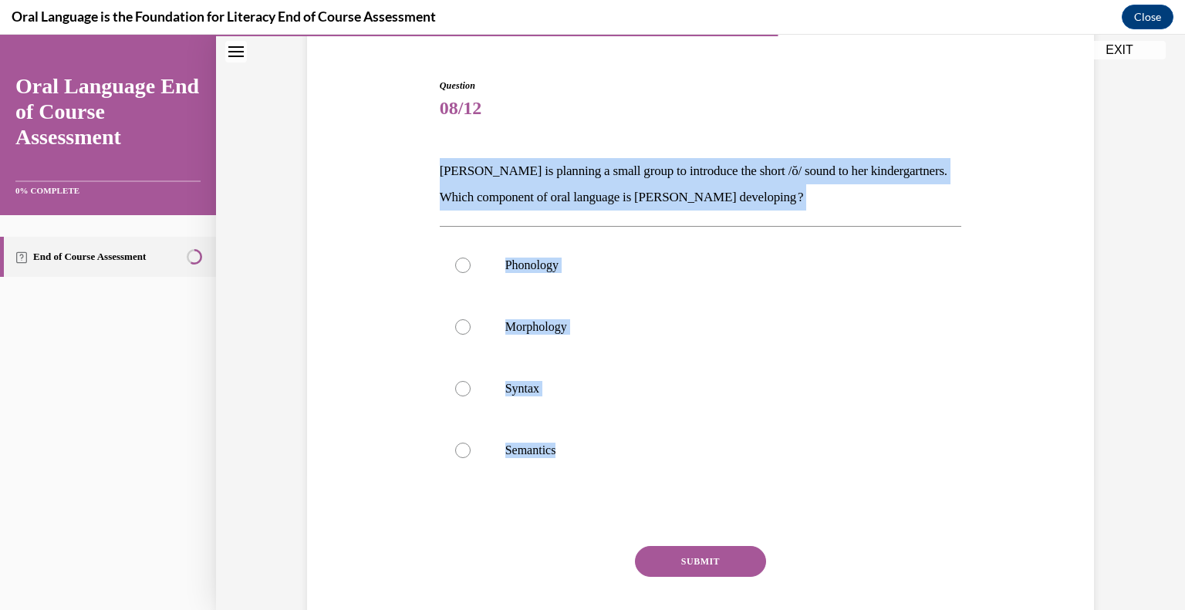
drag, startPoint x: 599, startPoint y: 481, endPoint x: 420, endPoint y: 157, distance: 370.5
click at [420, 157] on div "Question 08/12 Mrs. Coleman is planning a small group to introduce the short /ŏ…" at bounding box center [700, 352] width 795 height 640
copy div "Mrs. Coleman is planning a small group to introduce the short /ŏ/ sound to her …"
click at [521, 255] on label "Phonology" at bounding box center [701, 266] width 522 height 62
click at [471, 258] on input "Phonology" at bounding box center [462, 265] width 15 height 15
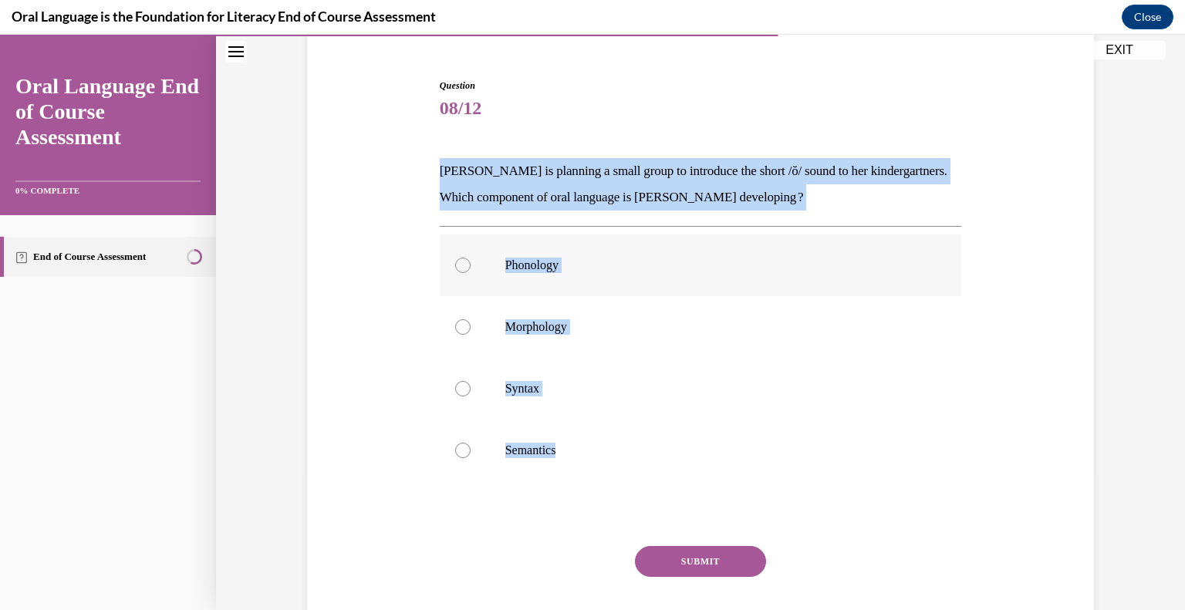
radio input "true"
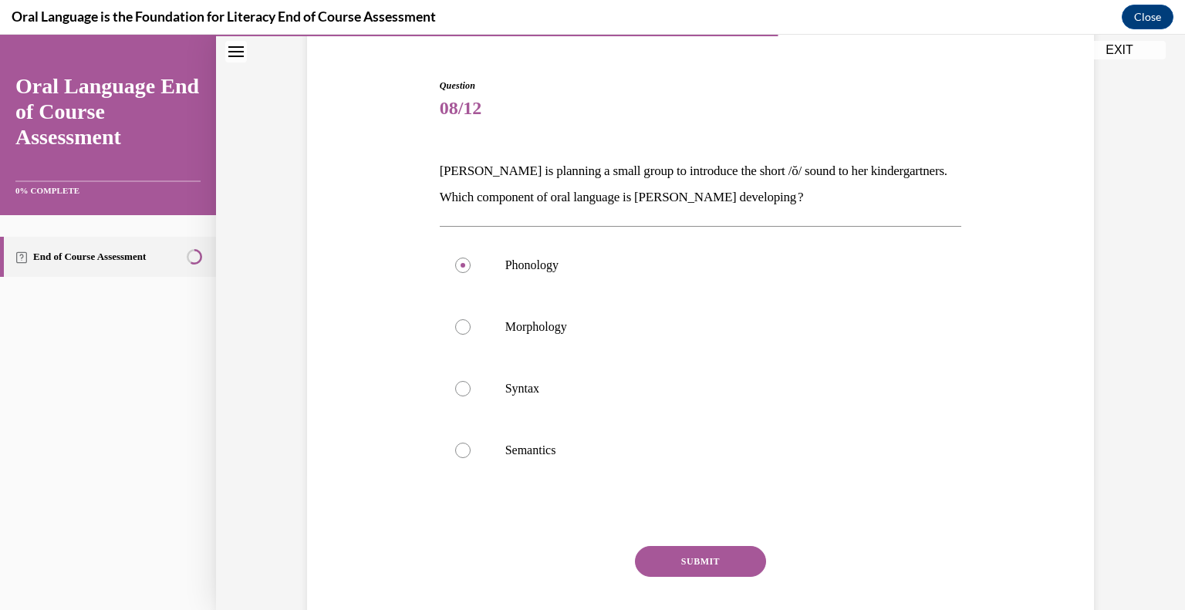
click at [680, 549] on button "SUBMIT" at bounding box center [700, 561] width 131 height 31
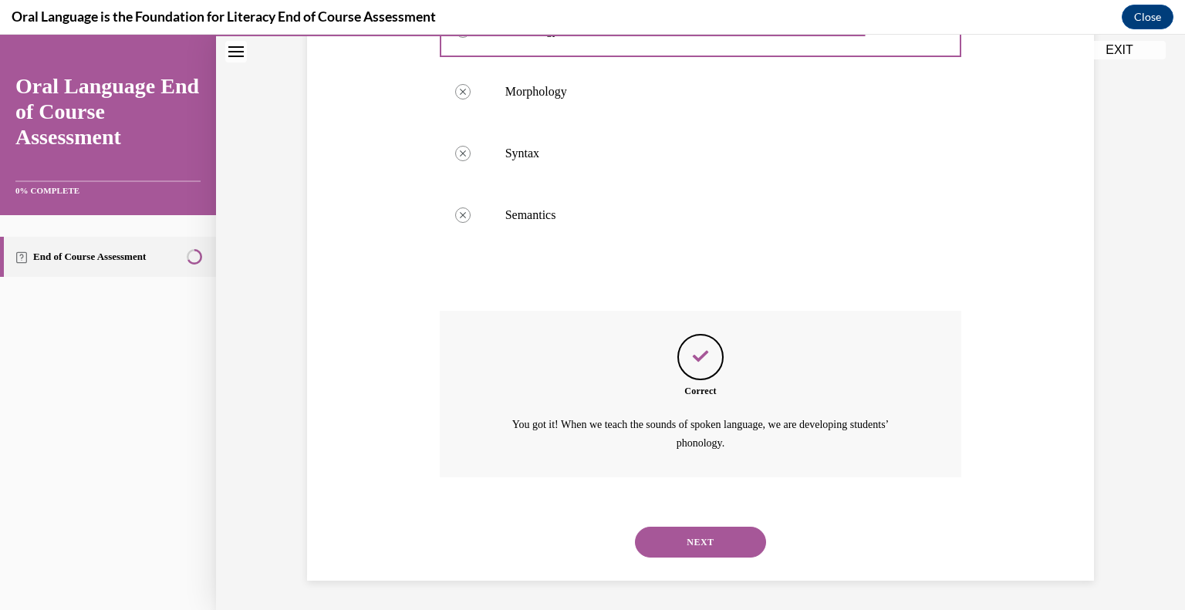
scroll to position [372, 0]
click at [707, 529] on button "NEXT" at bounding box center [700, 541] width 131 height 31
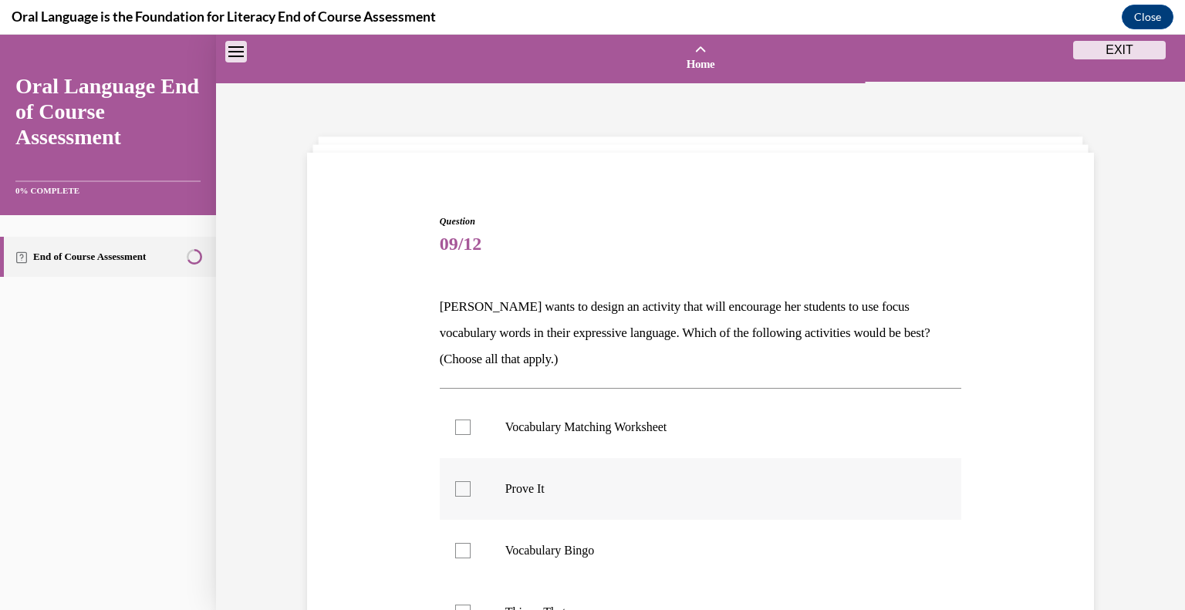
scroll to position [123, 0]
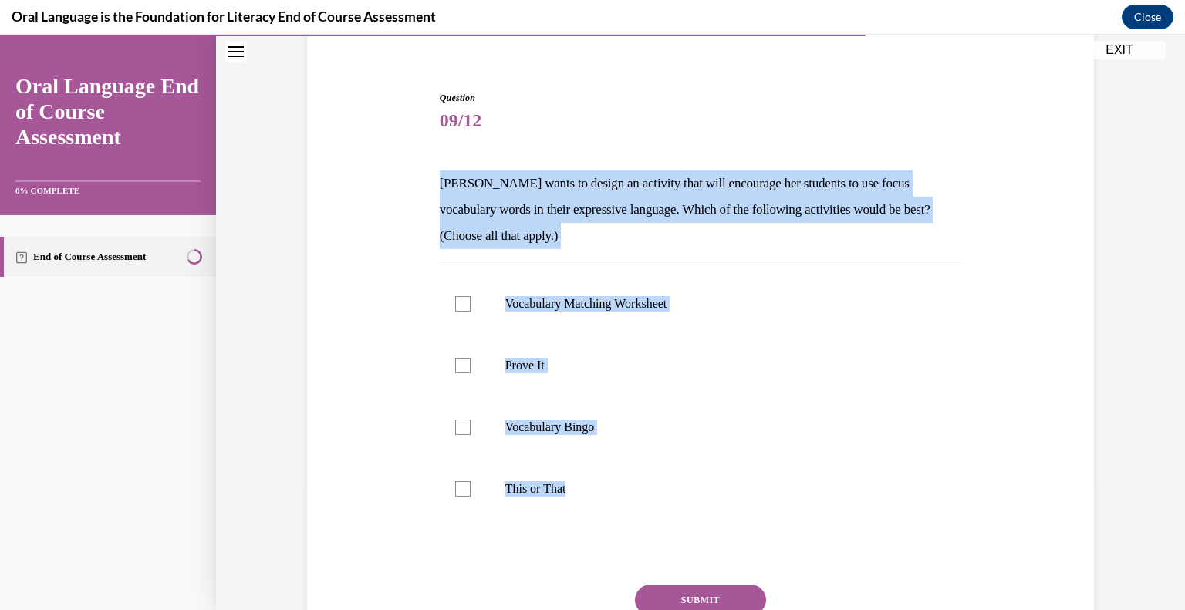
drag, startPoint x: 605, startPoint y: 494, endPoint x: 414, endPoint y: 171, distance: 375.2
click at [414, 171] on div "Question 09/12 Mrs. Butler wants to design an activity that will encourage her …" at bounding box center [700, 378] width 795 height 666
copy div "Mrs. Butler wants to design an activity that will encourage her students to use…"
click at [528, 368] on p "Prove It" at bounding box center [714, 365] width 418 height 15
click at [471, 368] on input "Prove It" at bounding box center [462, 365] width 15 height 15
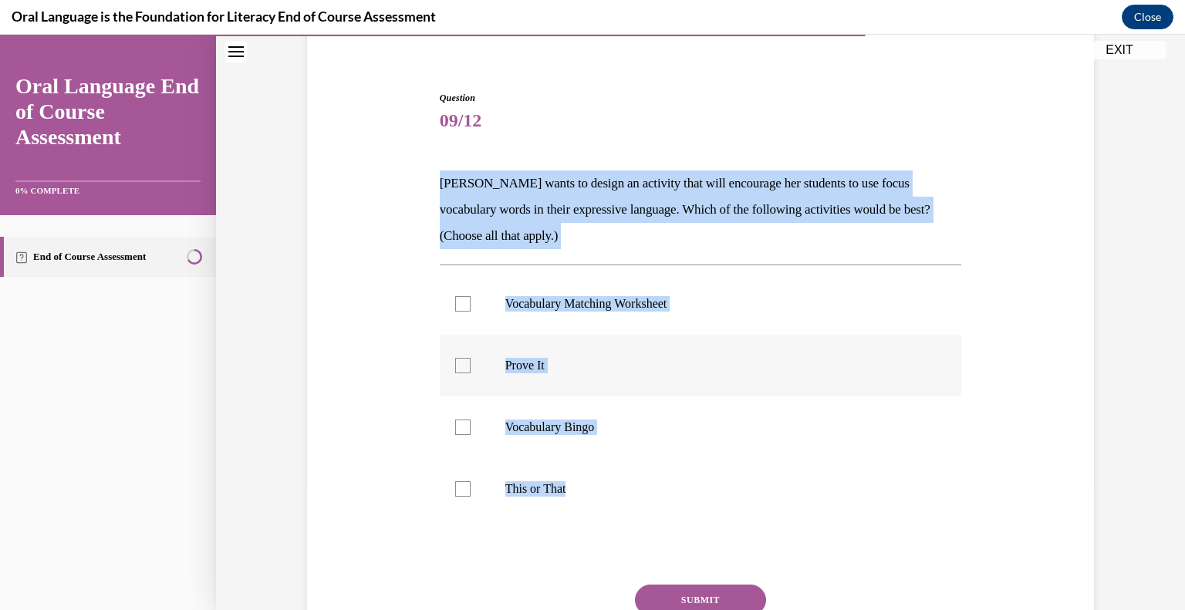
checkbox input "true"
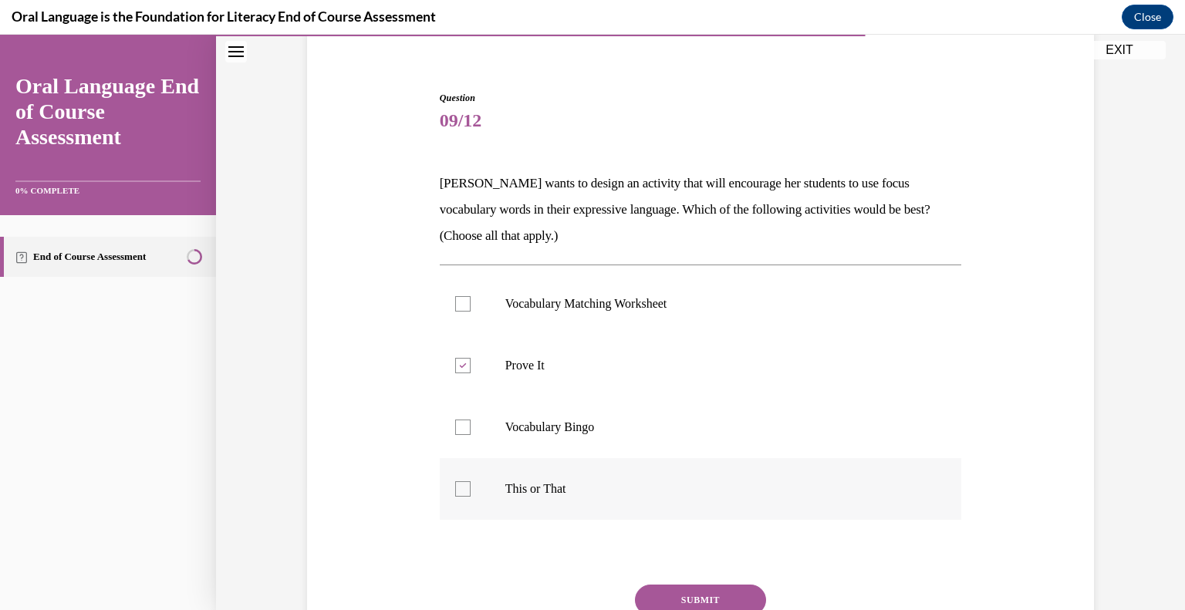
click at [538, 480] on label "This or That" at bounding box center [701, 489] width 522 height 62
click at [471, 481] on input "This or That" at bounding box center [462, 488] width 15 height 15
checkbox input "true"
click at [656, 585] on button "SUBMIT" at bounding box center [700, 600] width 131 height 31
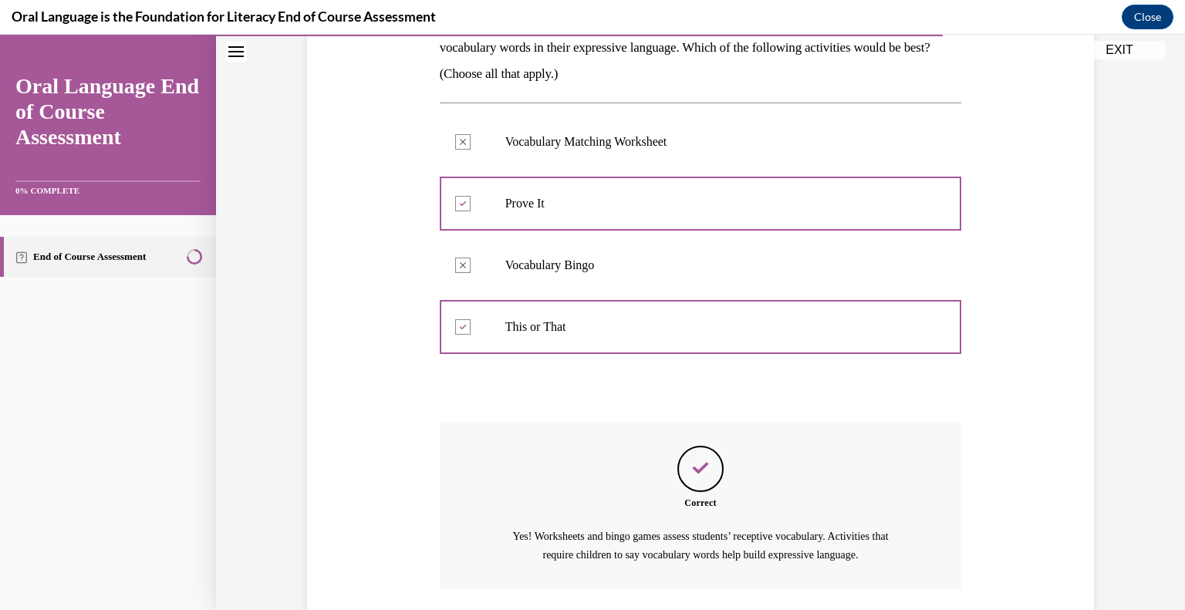
scroll to position [398, 0]
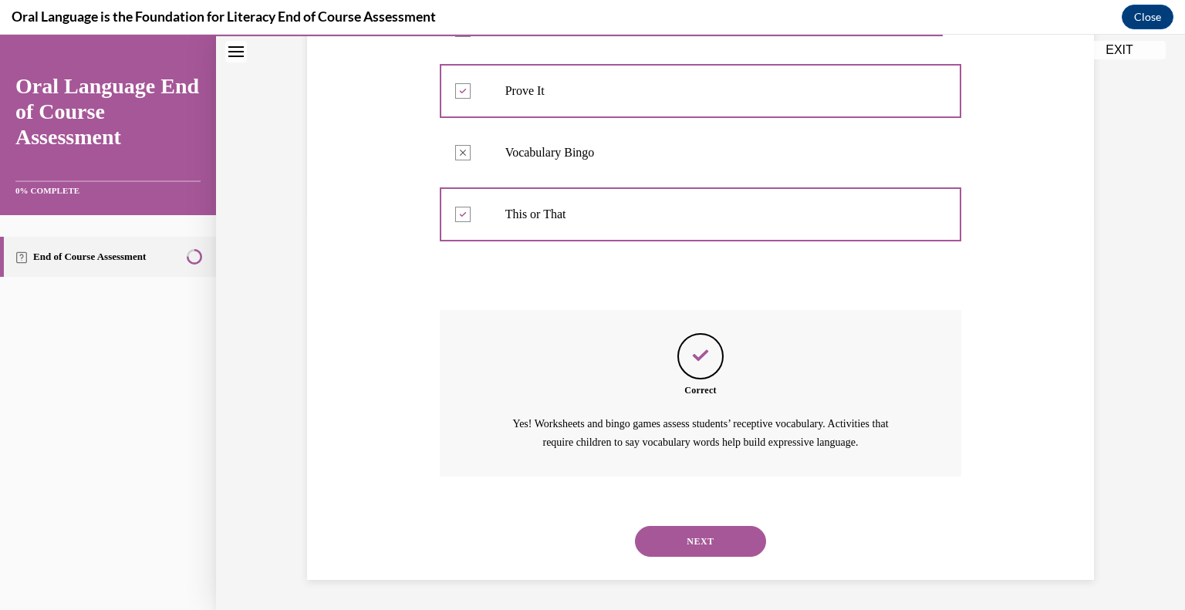
click at [732, 526] on button "NEXT" at bounding box center [700, 541] width 131 height 31
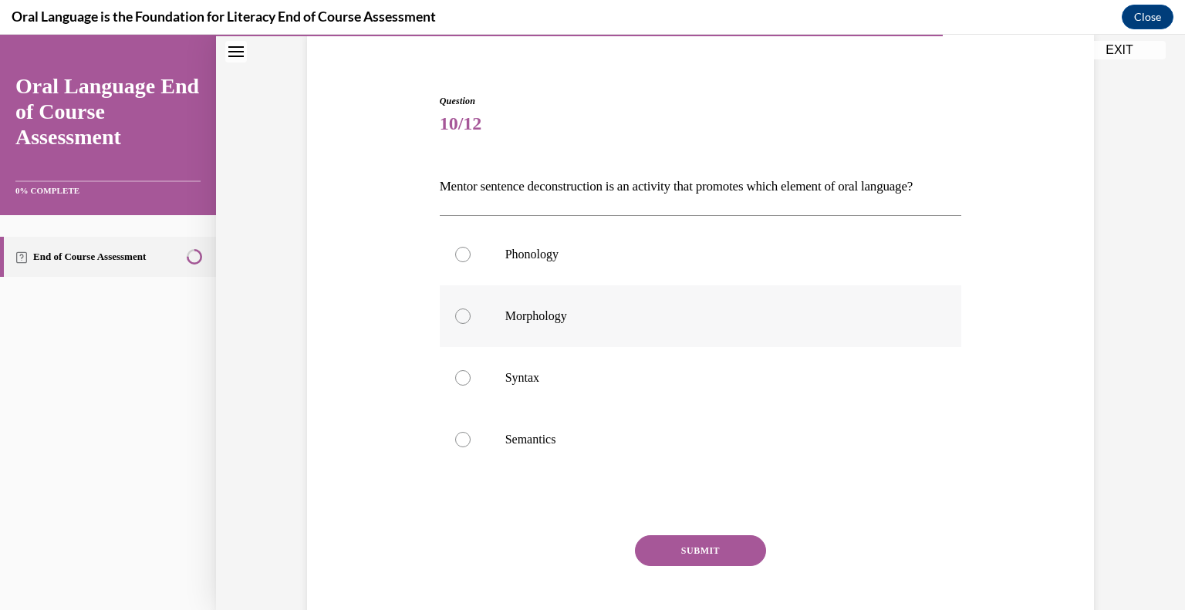
scroll to position [123, 0]
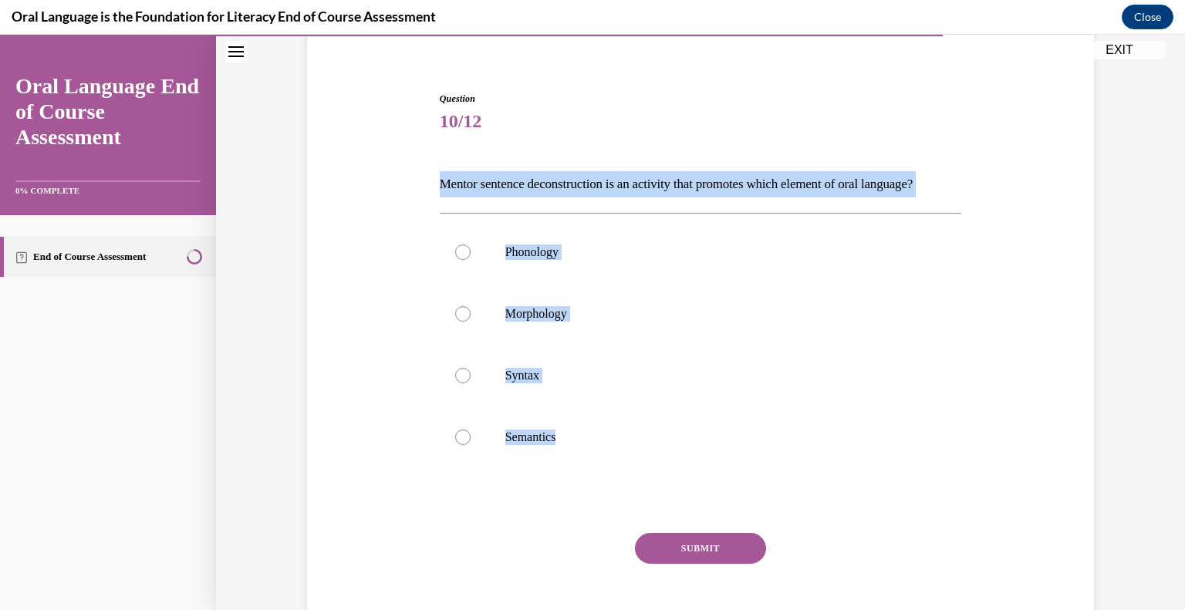
drag, startPoint x: 599, startPoint y: 457, endPoint x: 432, endPoint y: 185, distance: 319.6
click at [436, 185] on div "Question 10/12 Mentor sentence deconstruction is an activity that promotes whic…" at bounding box center [701, 364] width 530 height 591
copy div "Mentor sentence deconstruction is an activity that promotes which element of or…"
click at [549, 407] on label "Syntax" at bounding box center [701, 376] width 522 height 62
click at [471, 383] on input "Syntax" at bounding box center [462, 375] width 15 height 15
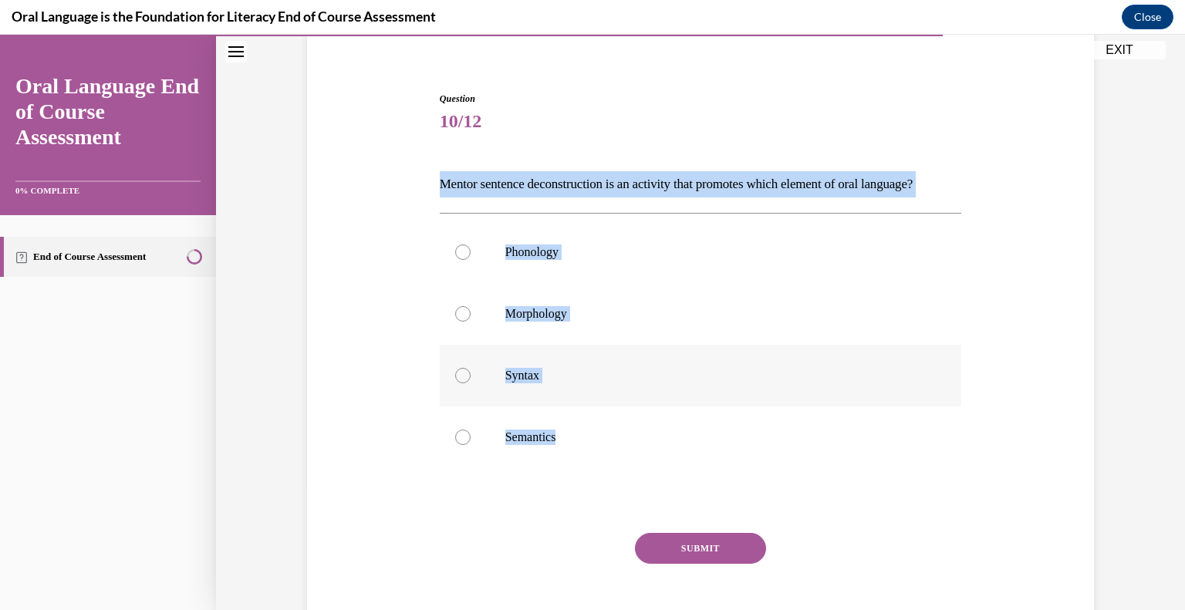
radio input "true"
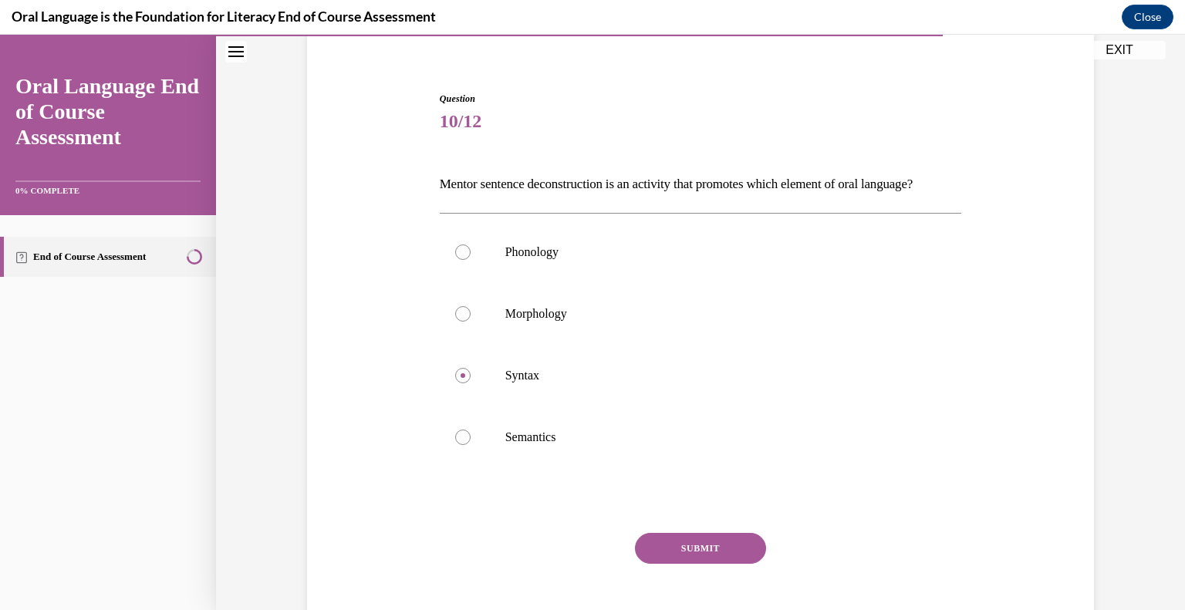
click at [655, 564] on button "SUBMIT" at bounding box center [700, 548] width 131 height 31
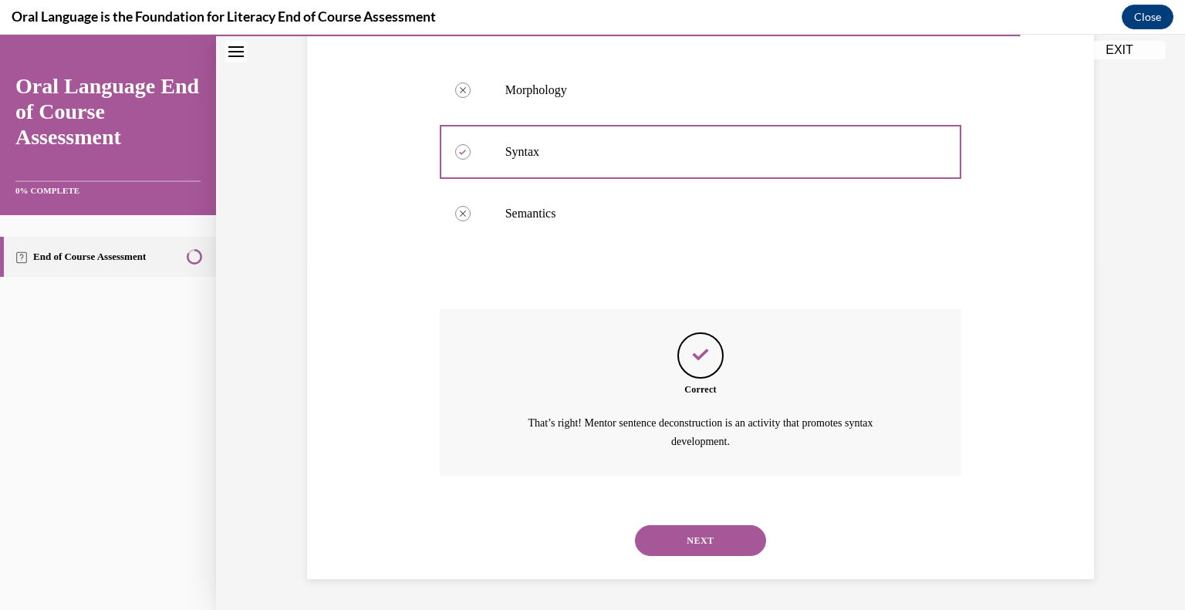
scroll to position [372, 0]
click at [700, 525] on button "NEXT" at bounding box center [700, 540] width 131 height 31
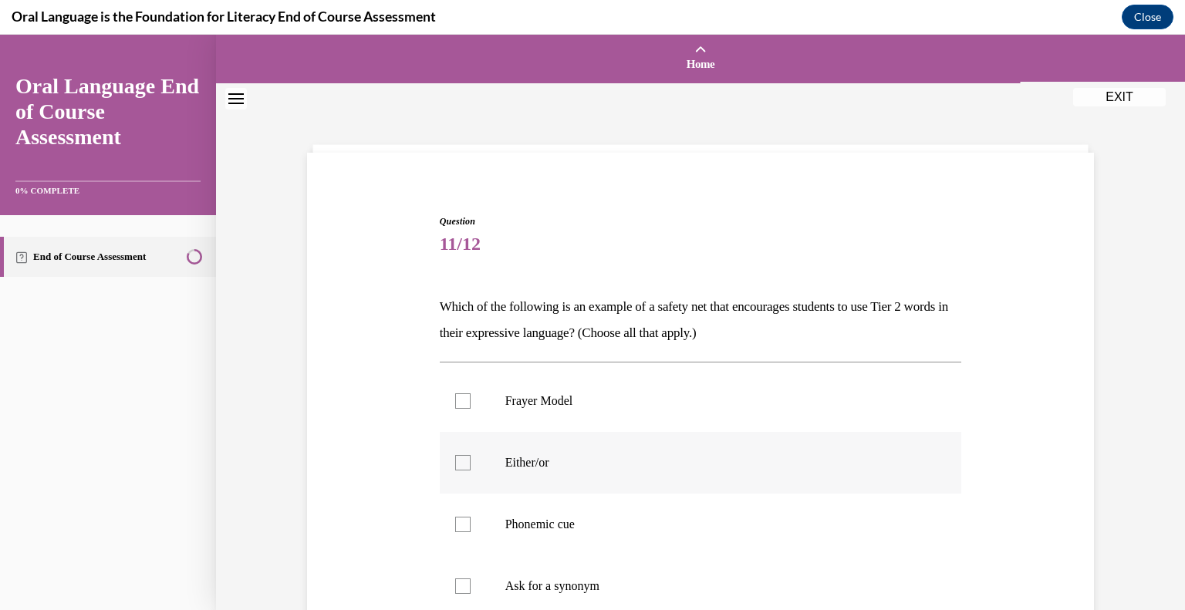
scroll to position [156, 0]
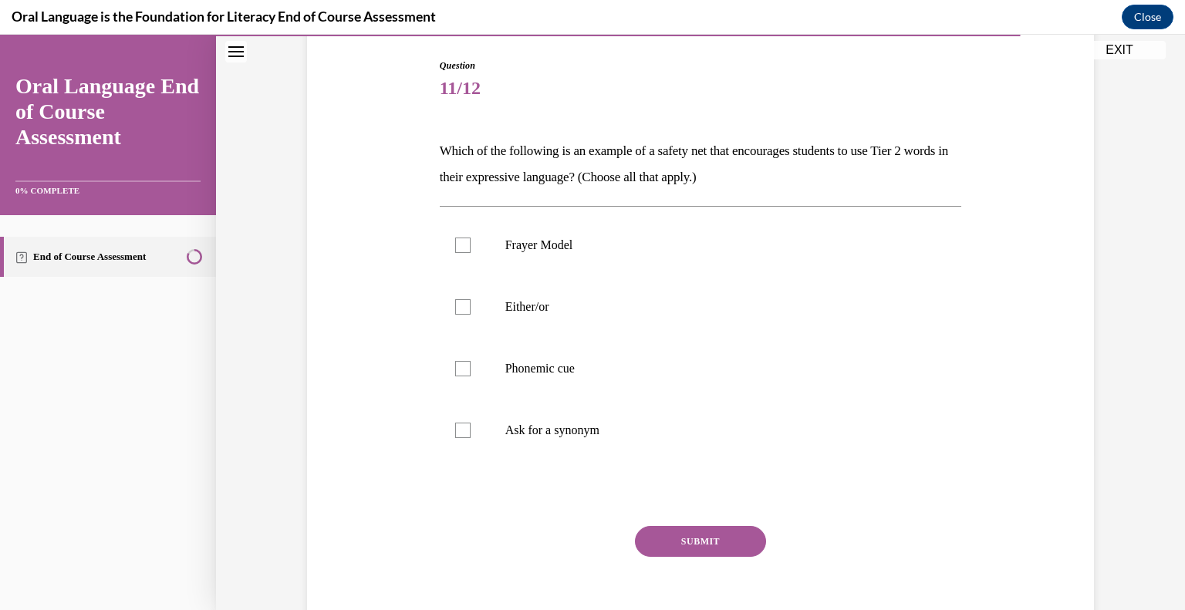
drag, startPoint x: 611, startPoint y: 443, endPoint x: 421, endPoint y: 160, distance: 340.2
click at [421, 160] on div "Question 11/12 Which of the following is an example of a safety net that encour…" at bounding box center [700, 332] width 795 height 640
click at [525, 240] on p "Frayer Model" at bounding box center [714, 245] width 418 height 15
click at [471, 240] on input "Frayer Model" at bounding box center [462, 245] width 15 height 15
checkbox input "true"
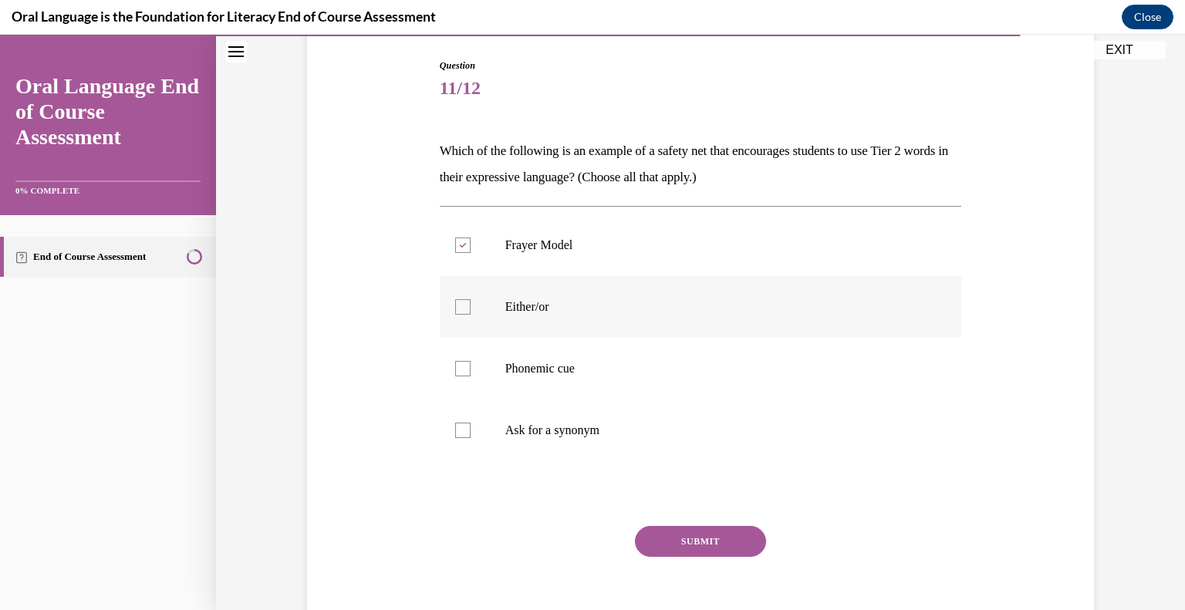
click at [524, 292] on label "Either/or" at bounding box center [701, 307] width 522 height 62
click at [471, 299] on input "Either/or" at bounding box center [462, 306] width 15 height 15
checkbox input "true"
click at [537, 411] on label "Ask for a synonym" at bounding box center [701, 431] width 522 height 62
click at [471, 423] on input "Ask for a synonym" at bounding box center [462, 430] width 15 height 15
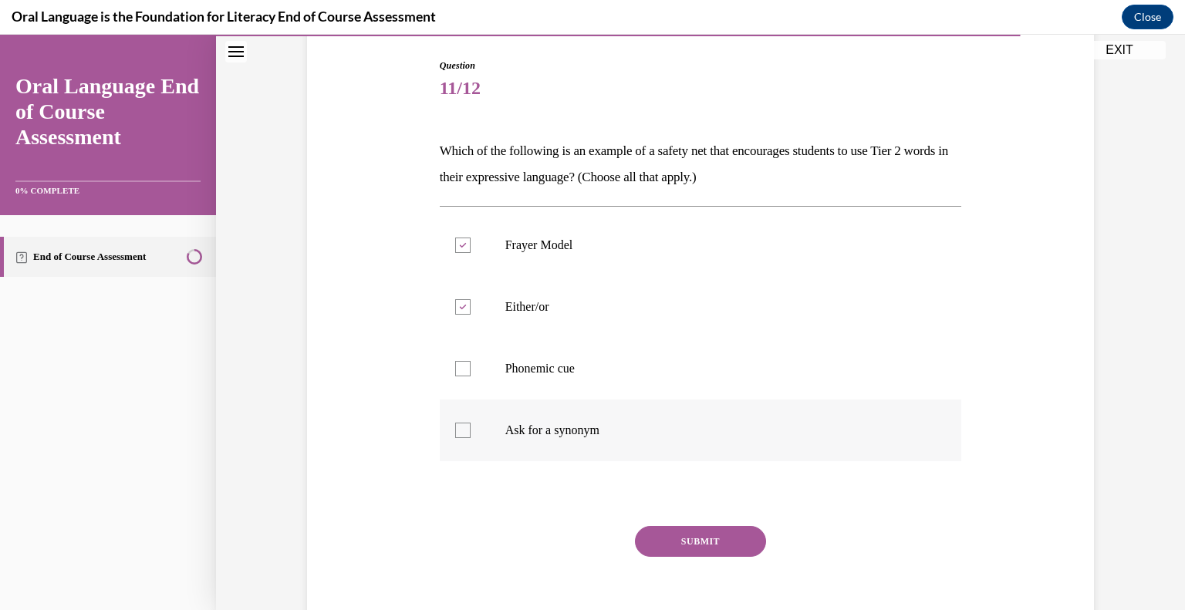
checkbox input "true"
click at [656, 526] on button "SUBMIT" at bounding box center [700, 541] width 131 height 31
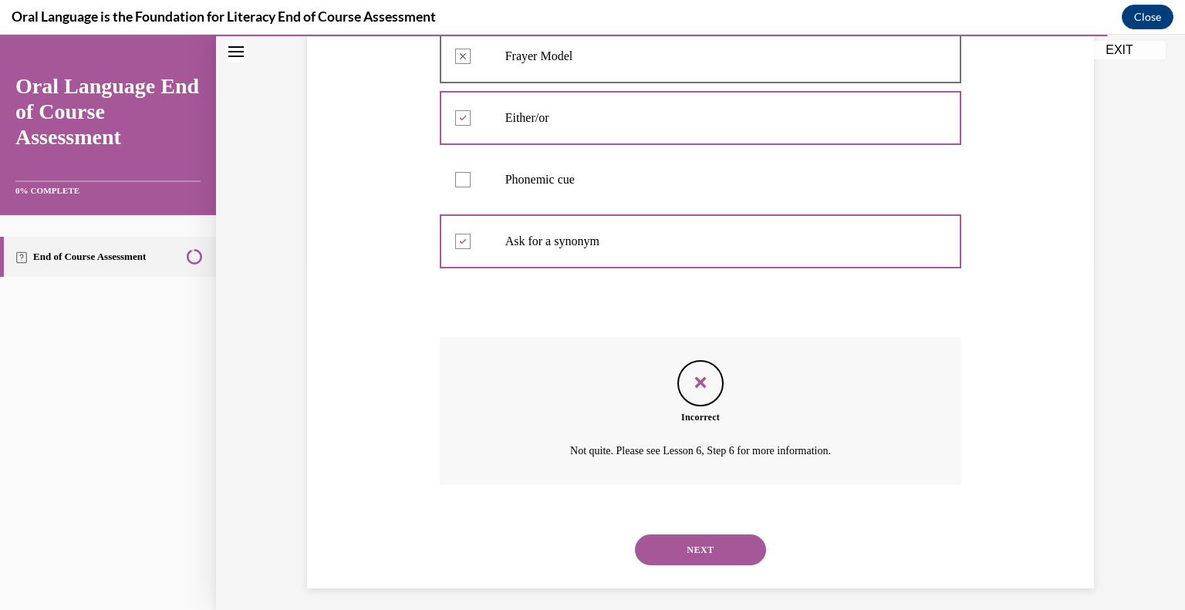
scroll to position [353, 0]
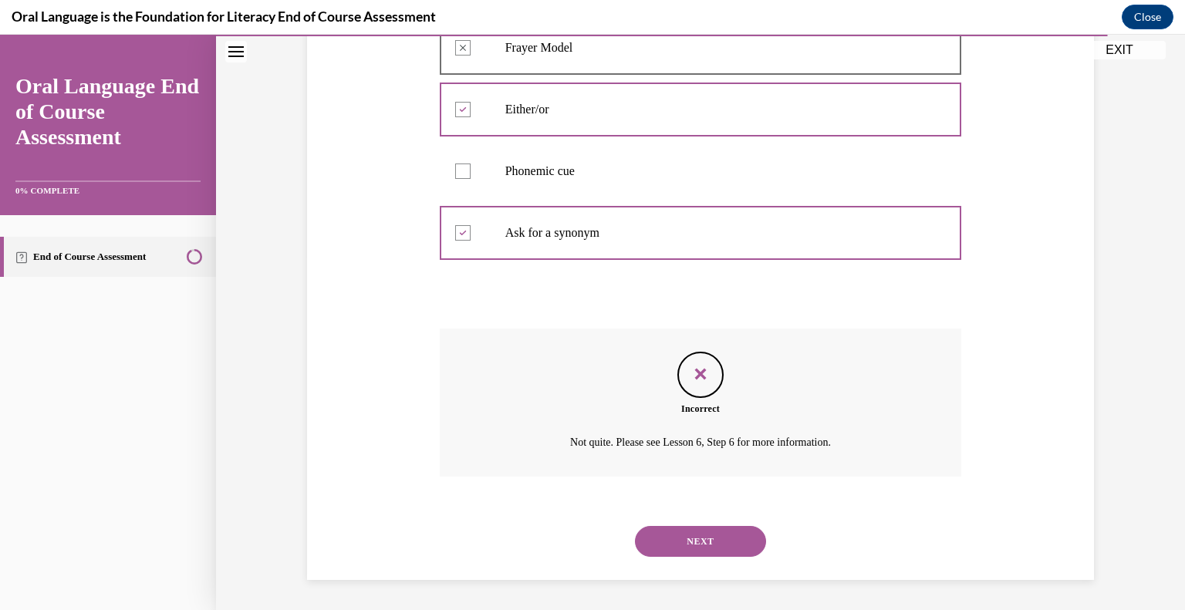
click at [681, 521] on div "NEXT" at bounding box center [701, 542] width 522 height 62
click at [697, 555] on button "NEXT" at bounding box center [700, 541] width 131 height 31
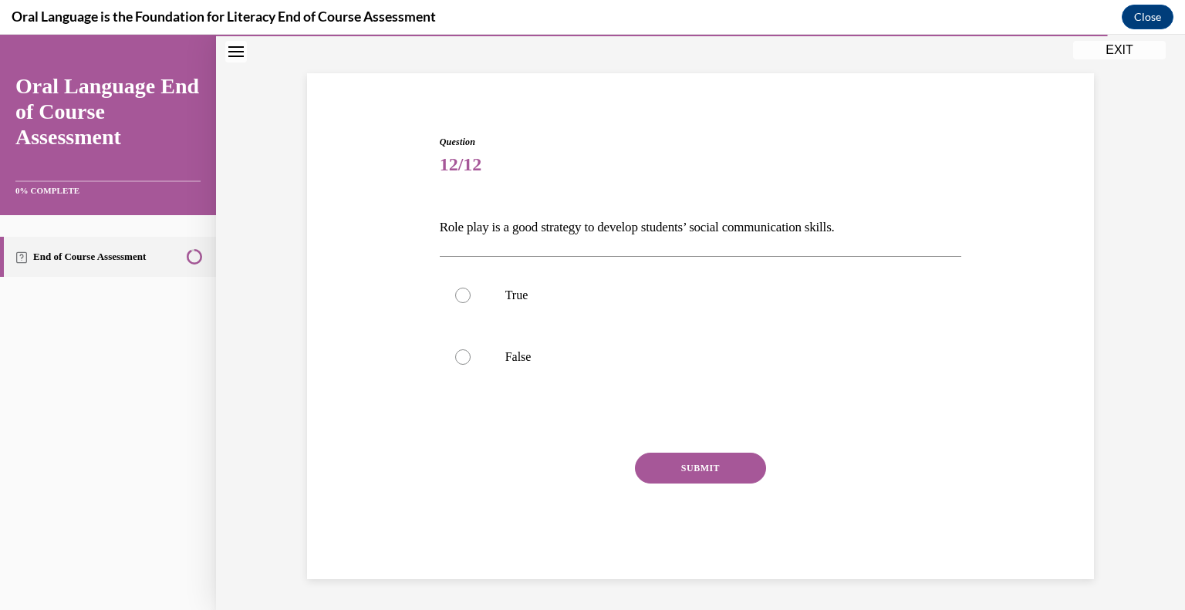
scroll to position [79, 0]
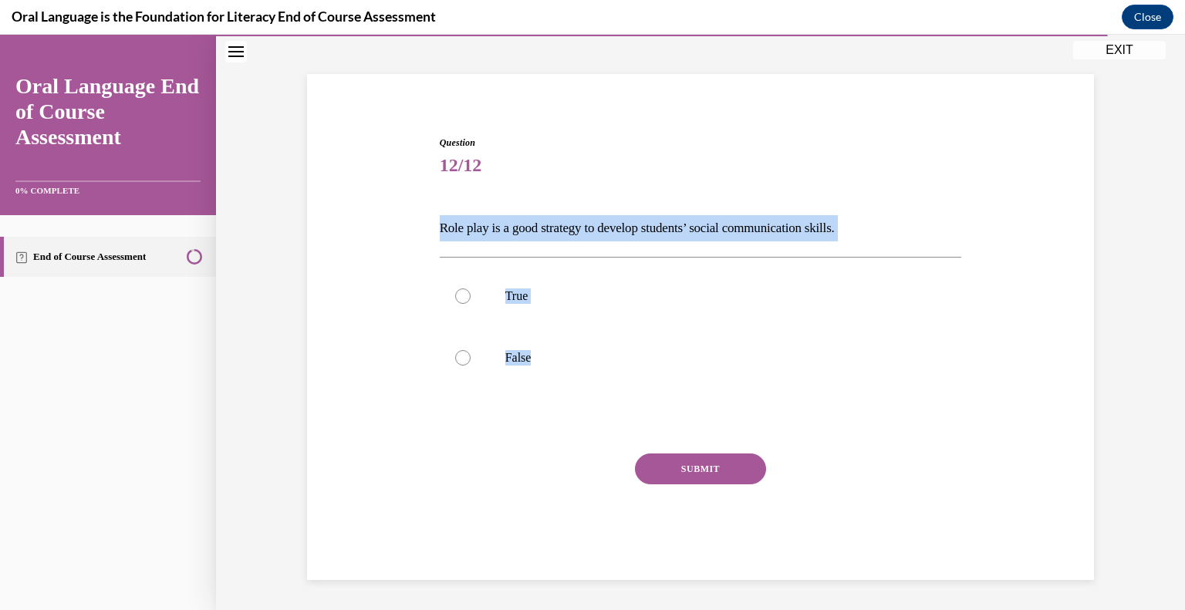
drag, startPoint x: 555, startPoint y: 375, endPoint x: 429, endPoint y: 231, distance: 191.9
click at [429, 231] on div "Question 12/12 Role play is a good strategy to develop students’ social communi…" at bounding box center [700, 334] width 795 height 491
click at [547, 302] on p "True" at bounding box center [714, 296] width 418 height 15
click at [471, 302] on input "True" at bounding box center [462, 296] width 15 height 15
radio input "true"
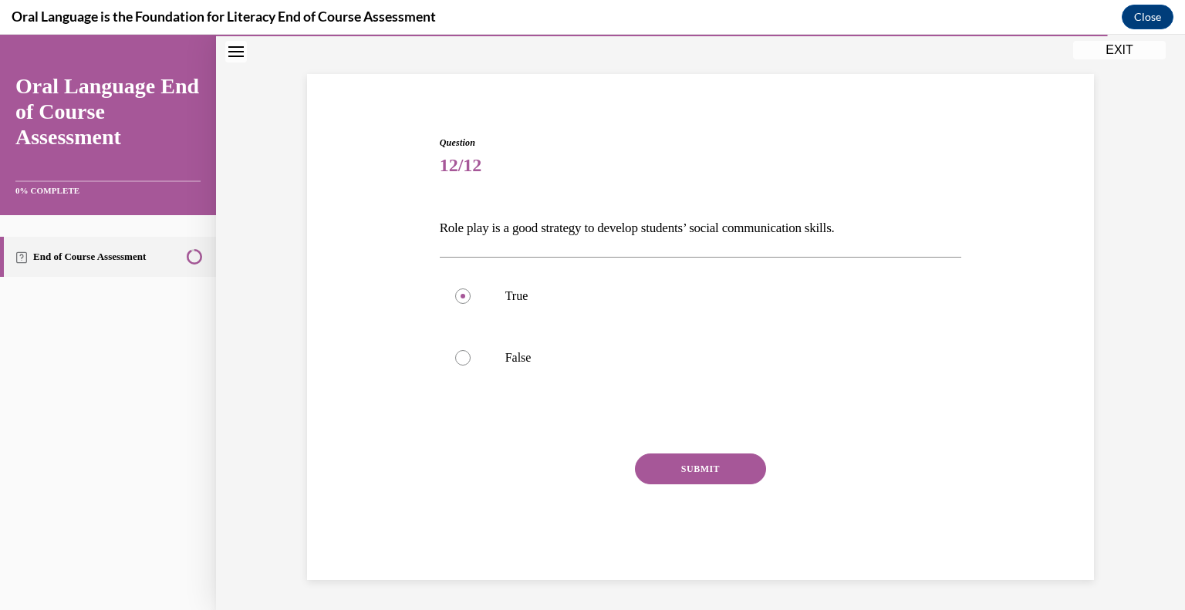
click at [688, 461] on button "SUBMIT" at bounding box center [700, 469] width 131 height 31
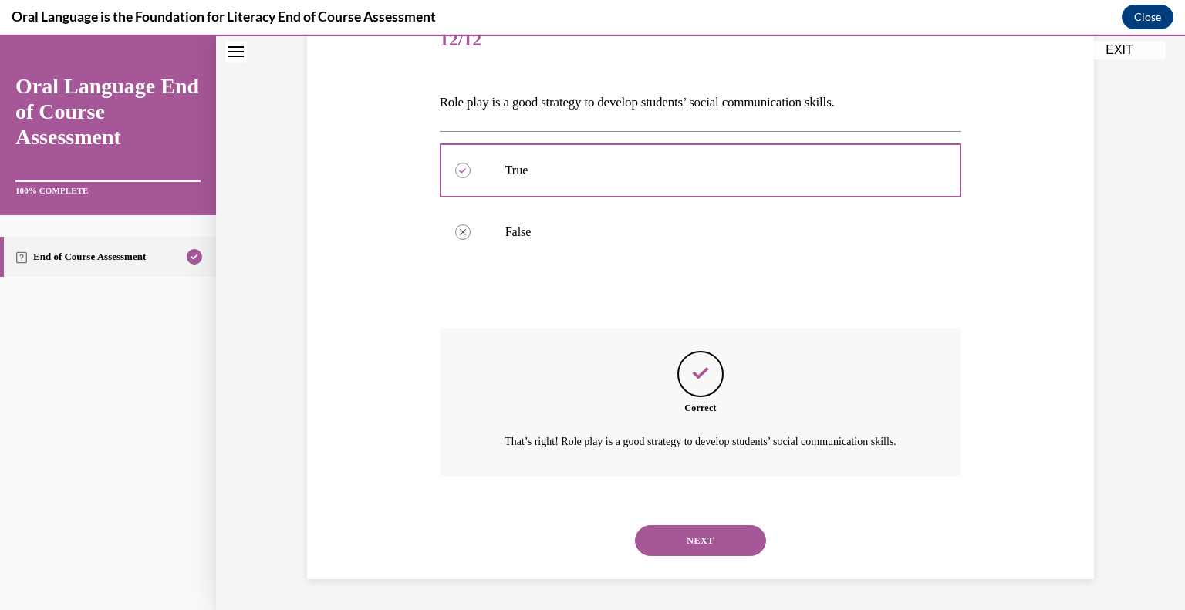
scroll to position [222, 0]
click at [729, 541] on button "NEXT" at bounding box center [700, 540] width 131 height 31
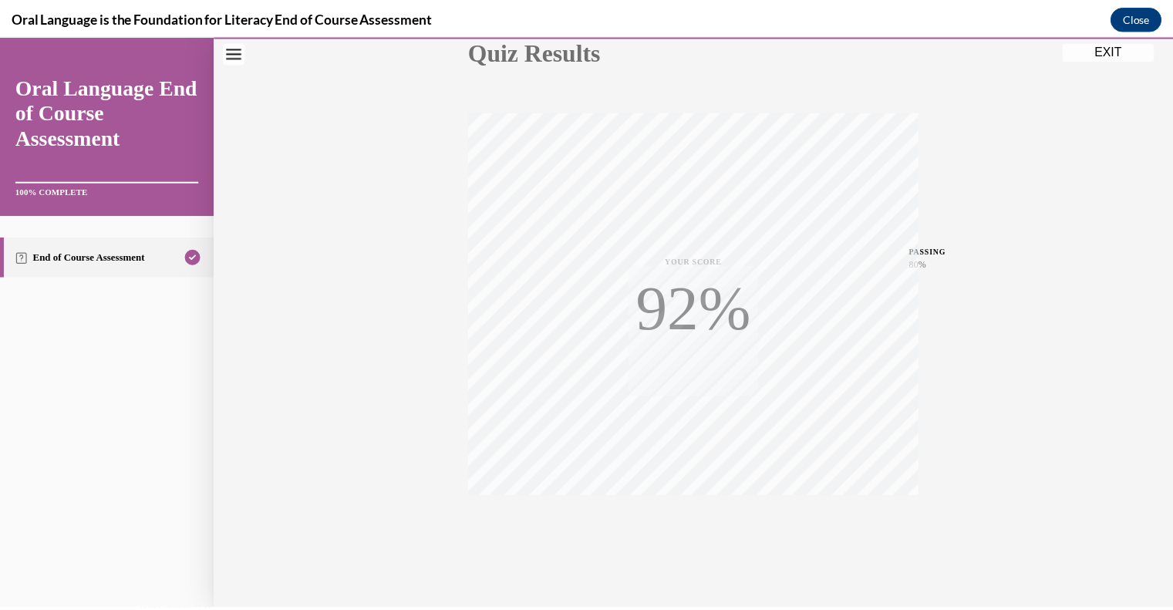
scroll to position [214, 0]
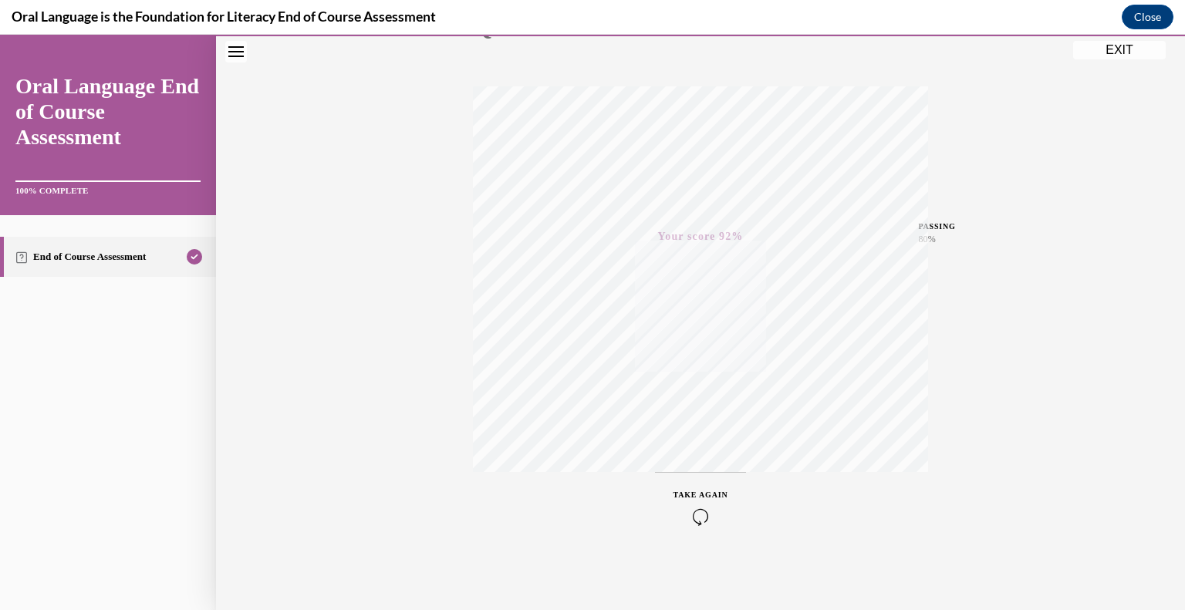
click at [1125, 46] on button "EXIT" at bounding box center [1119, 50] width 93 height 19
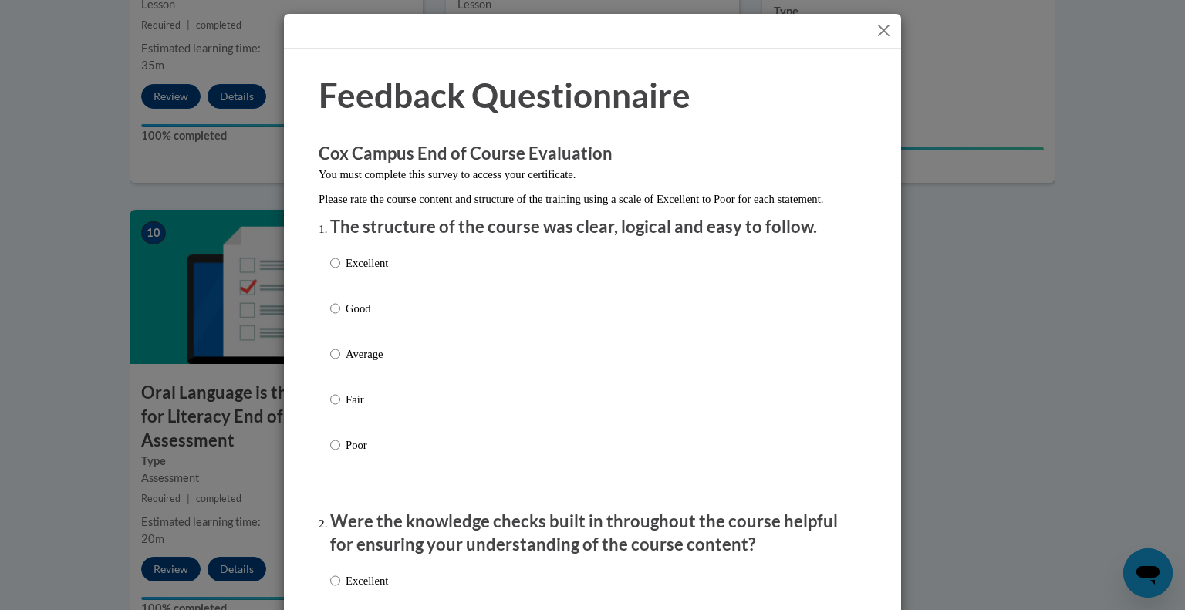
click at [882, 28] on button "Close" at bounding box center [883, 30] width 19 height 19
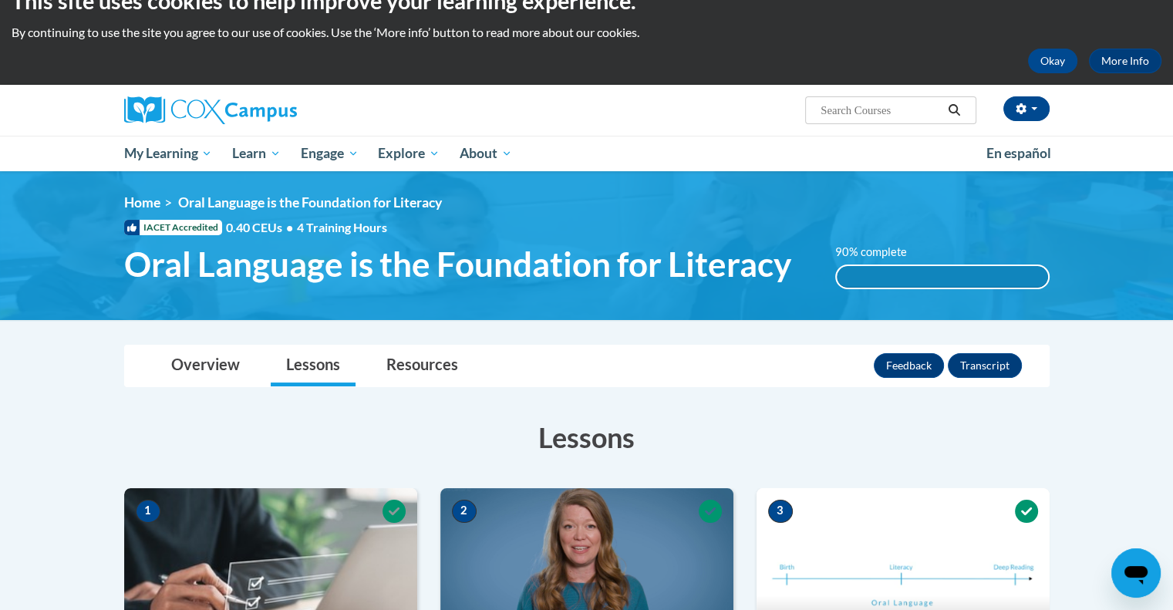
scroll to position [0, 0]
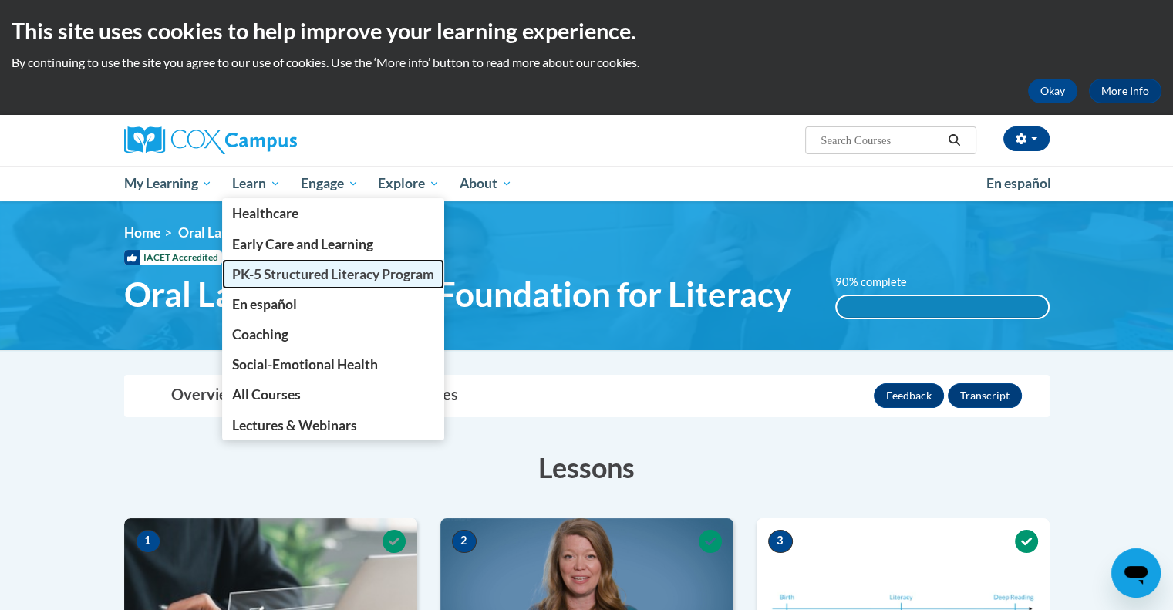
click at [289, 268] on span "PK-5 Structured Literacy Program" at bounding box center [333, 274] width 202 height 16
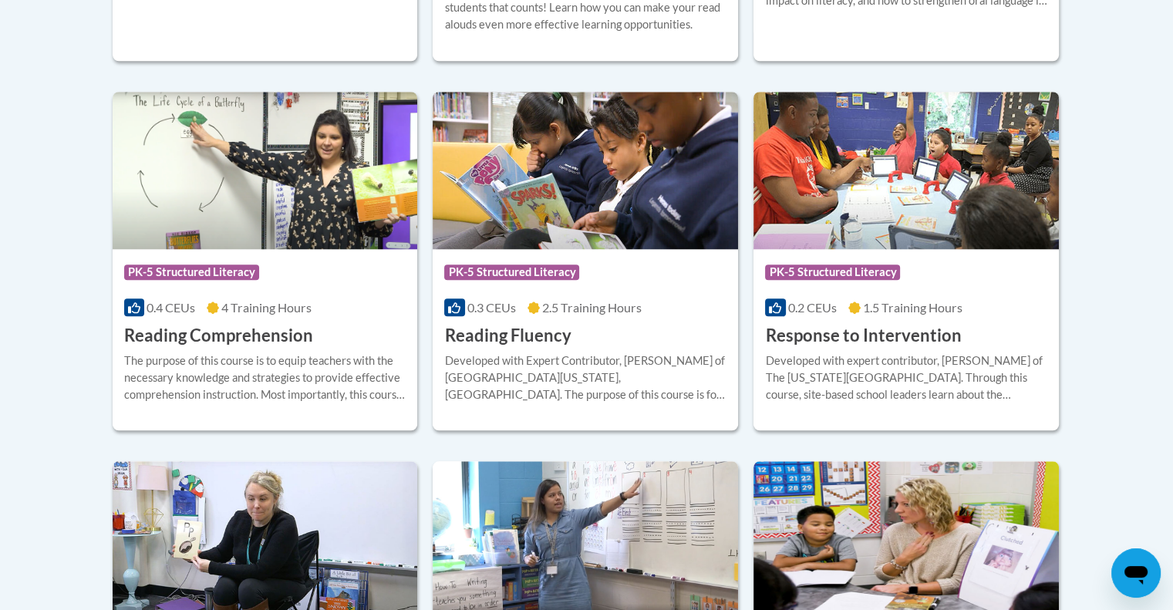
scroll to position [1405, 0]
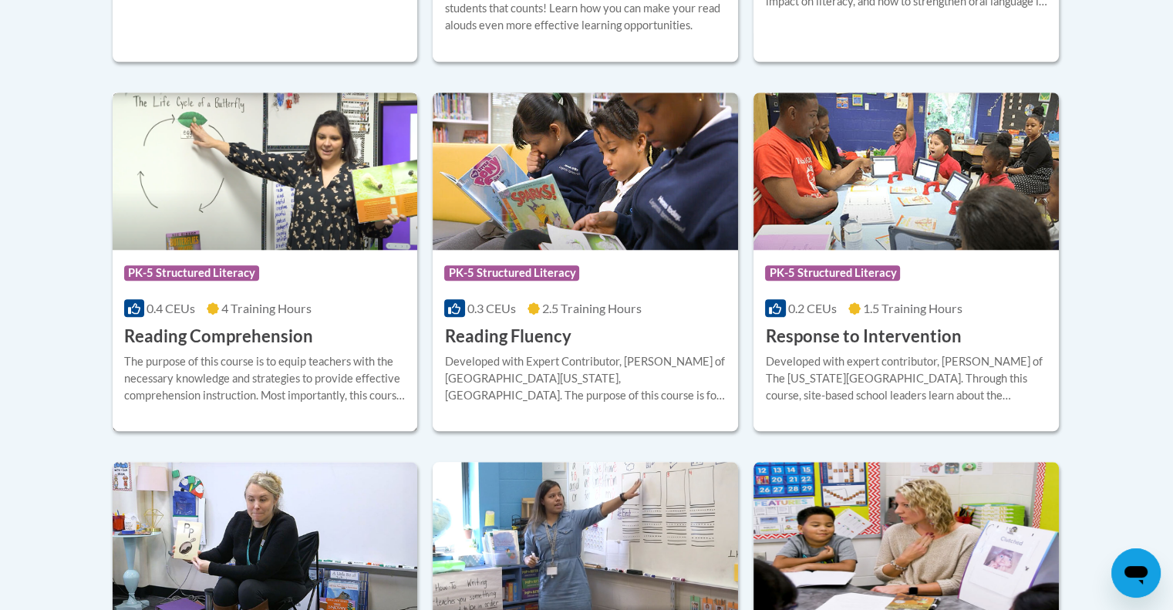
click at [311, 255] on div "Course Category: PK-5 Structured Literacy 0.4 CEUs 4 Training Hours COURSE Read…" at bounding box center [265, 299] width 305 height 99
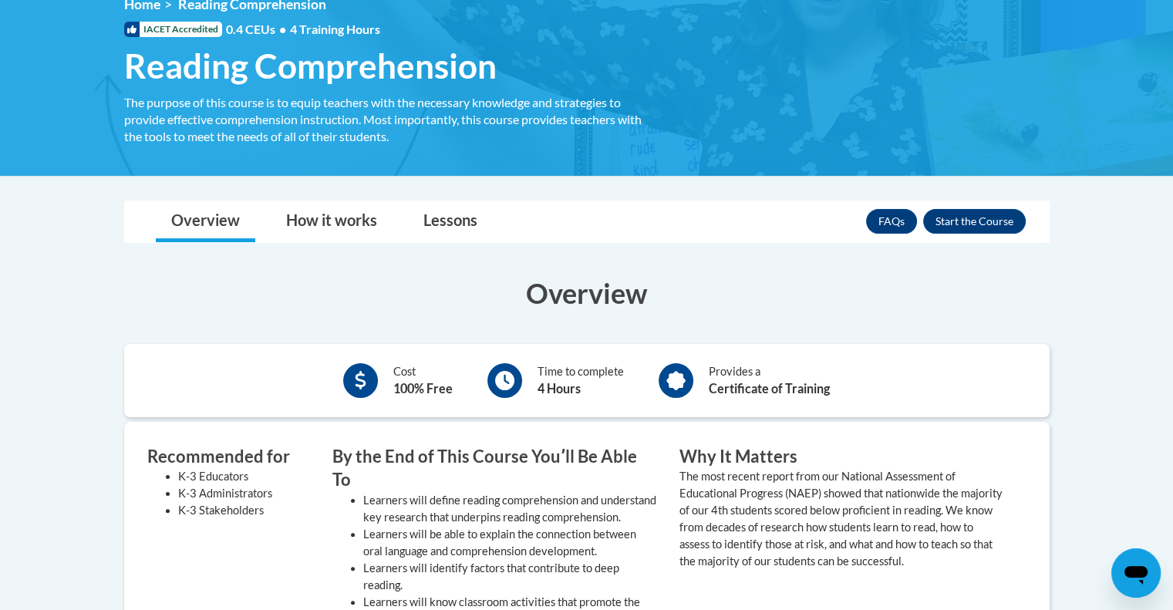
scroll to position [265, 0]
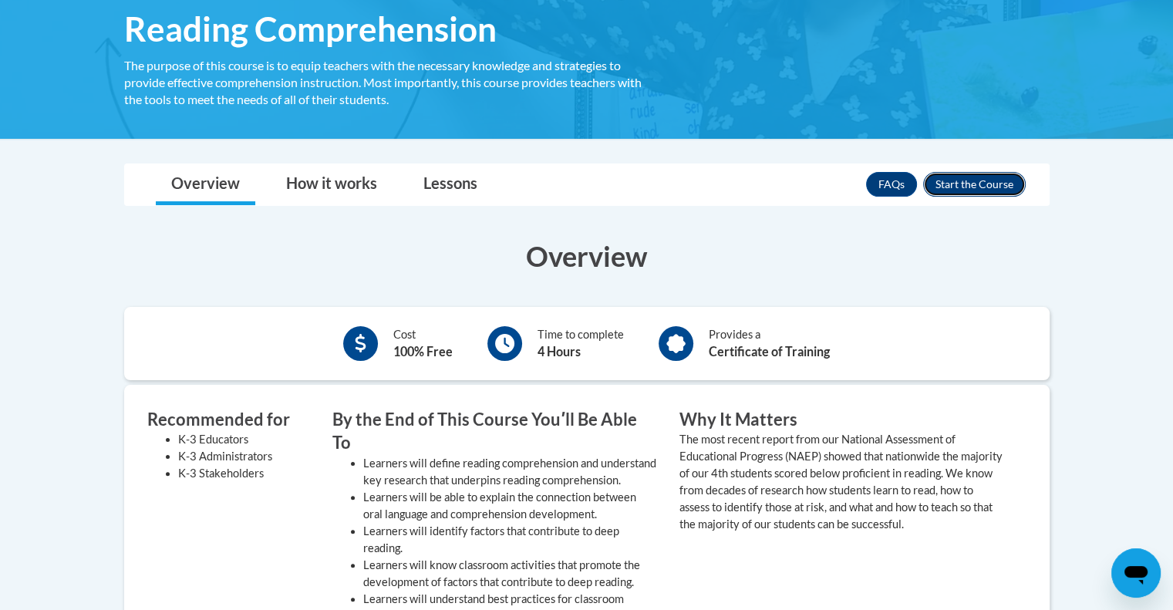
click at [960, 184] on button "Enroll" at bounding box center [974, 184] width 103 height 25
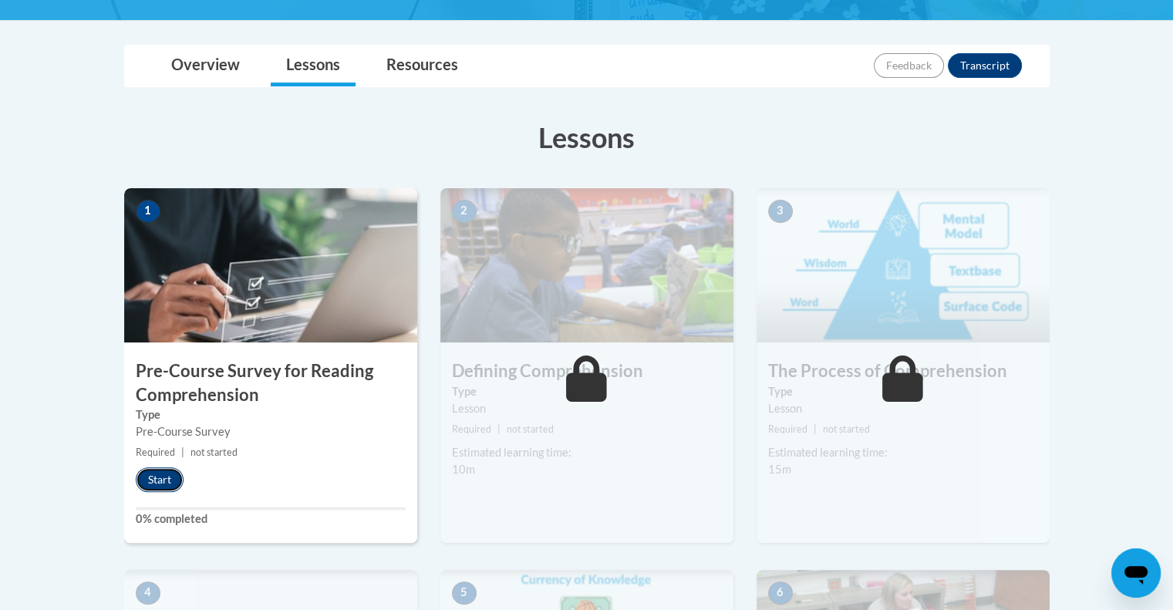
click at [157, 481] on button "Start" at bounding box center [160, 479] width 48 height 25
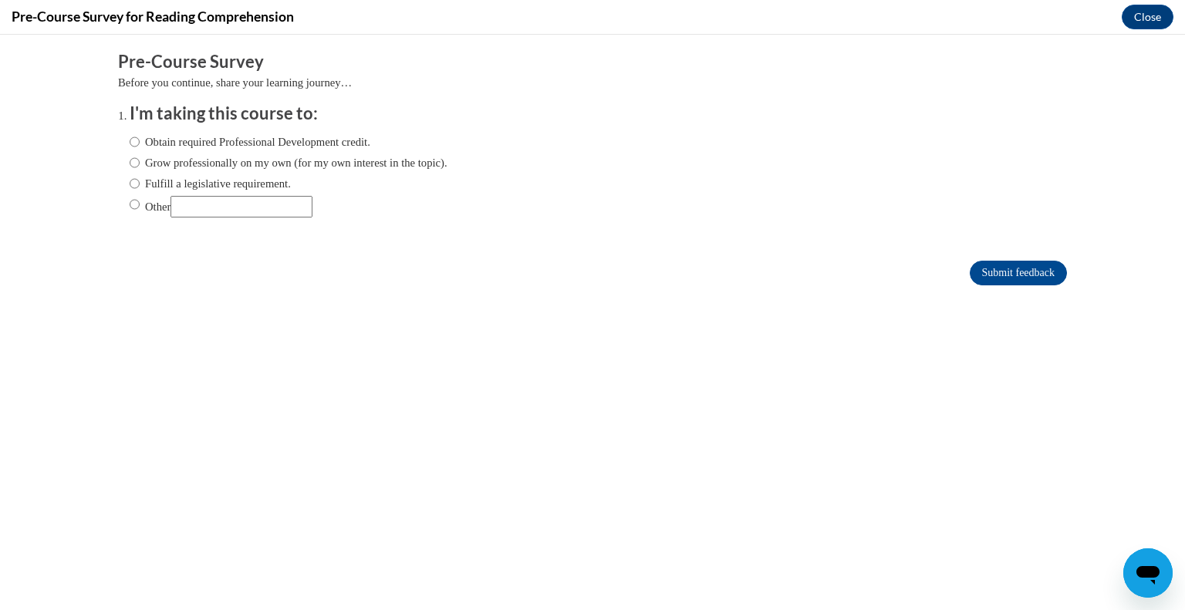
click at [275, 138] on label "Obtain required Professional Development credit." at bounding box center [250, 141] width 241 height 17
click at [140, 138] on input "Obtain required Professional Development credit." at bounding box center [135, 141] width 10 height 17
radio input "true"
click at [1010, 265] on input "Submit feedback" at bounding box center [1018, 273] width 97 height 25
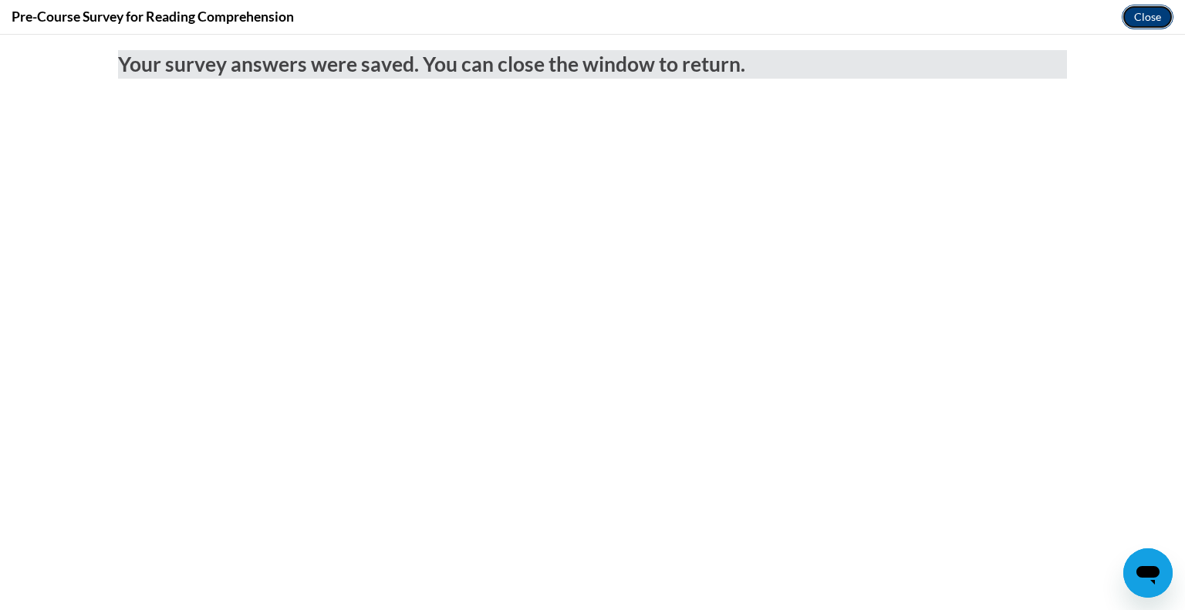
click at [1147, 18] on button "Close" at bounding box center [1148, 17] width 52 height 25
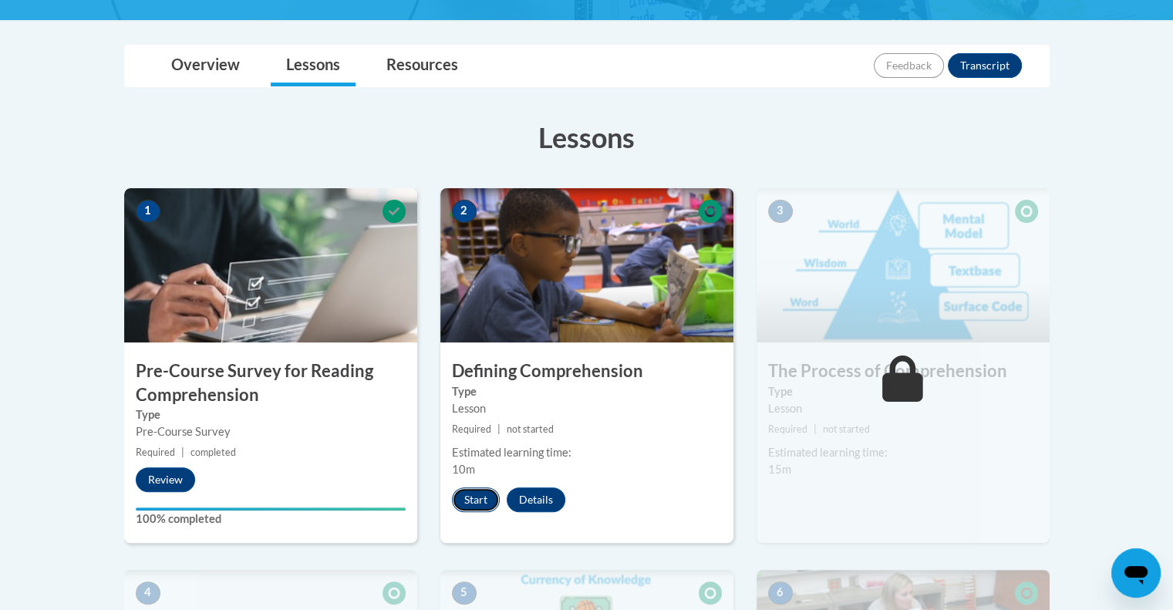
click at [488, 501] on button "Start" at bounding box center [476, 500] width 48 height 25
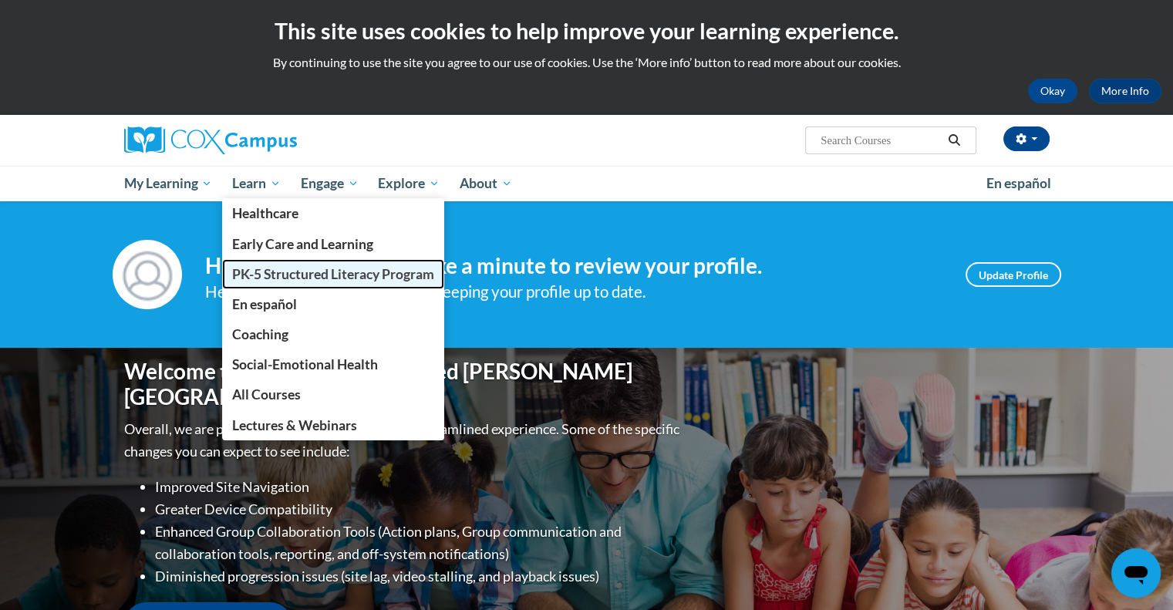
click at [301, 271] on span "PK-5 Structured Literacy Program" at bounding box center [333, 274] width 202 height 16
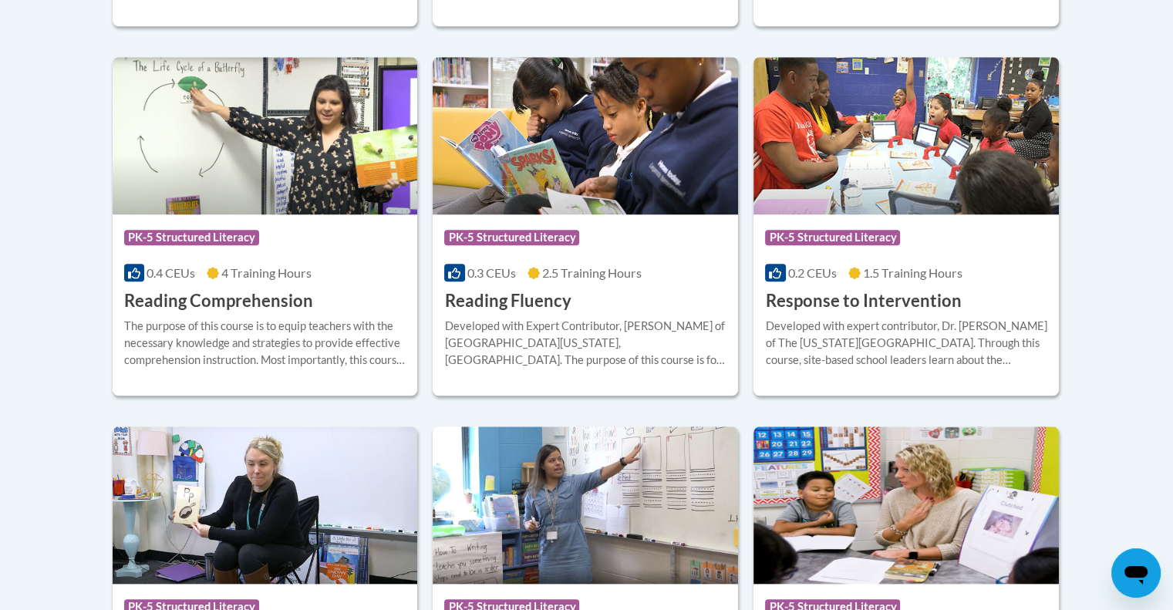
scroll to position [1443, 0]
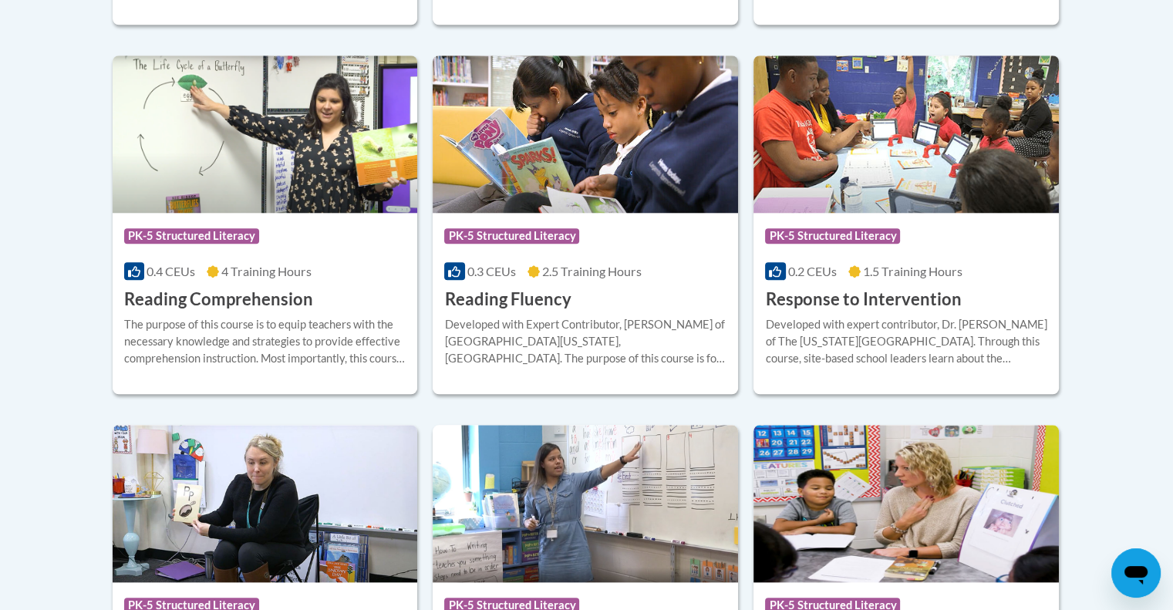
click at [538, 299] on h3 "Reading Fluency" at bounding box center [507, 300] width 127 height 24
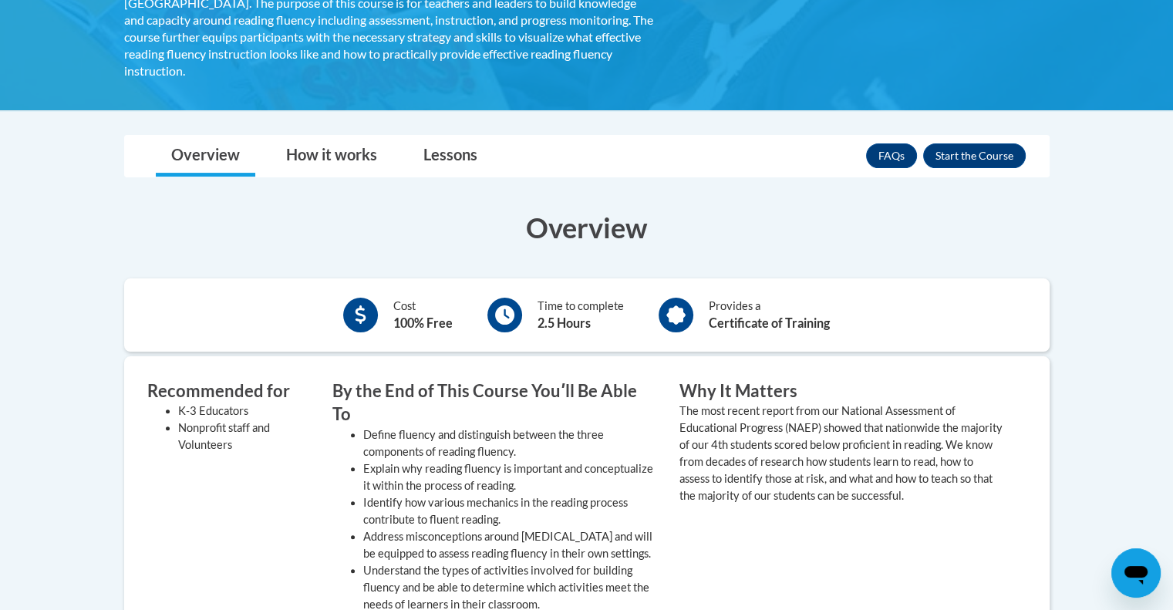
scroll to position [346, 0]
click at [975, 143] on button "Enroll" at bounding box center [974, 155] width 103 height 25
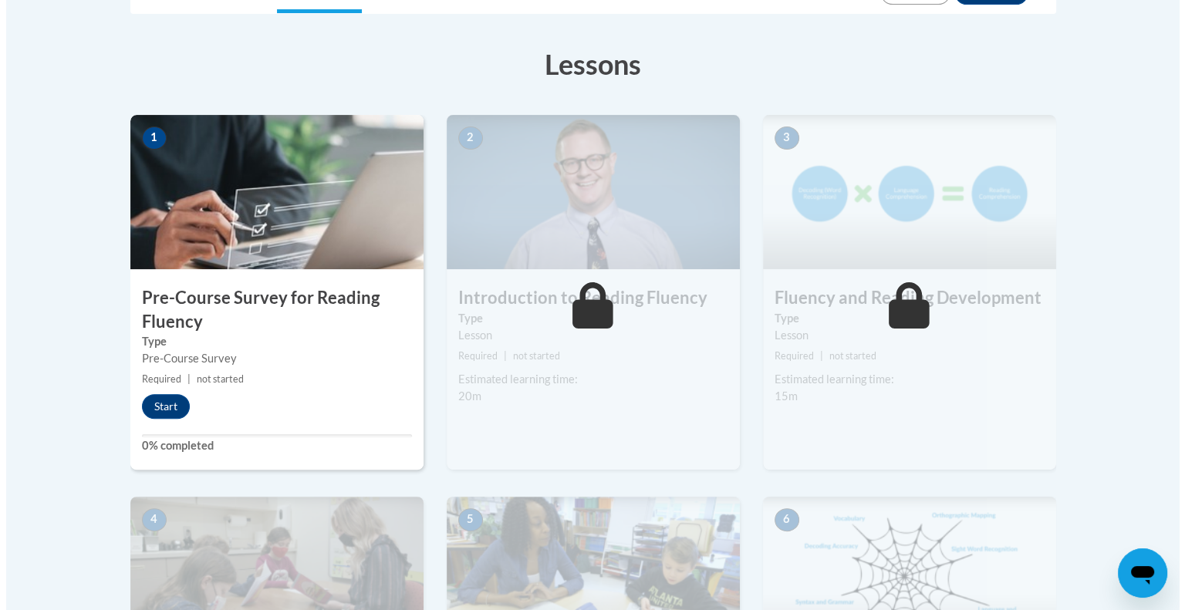
scroll to position [404, 0]
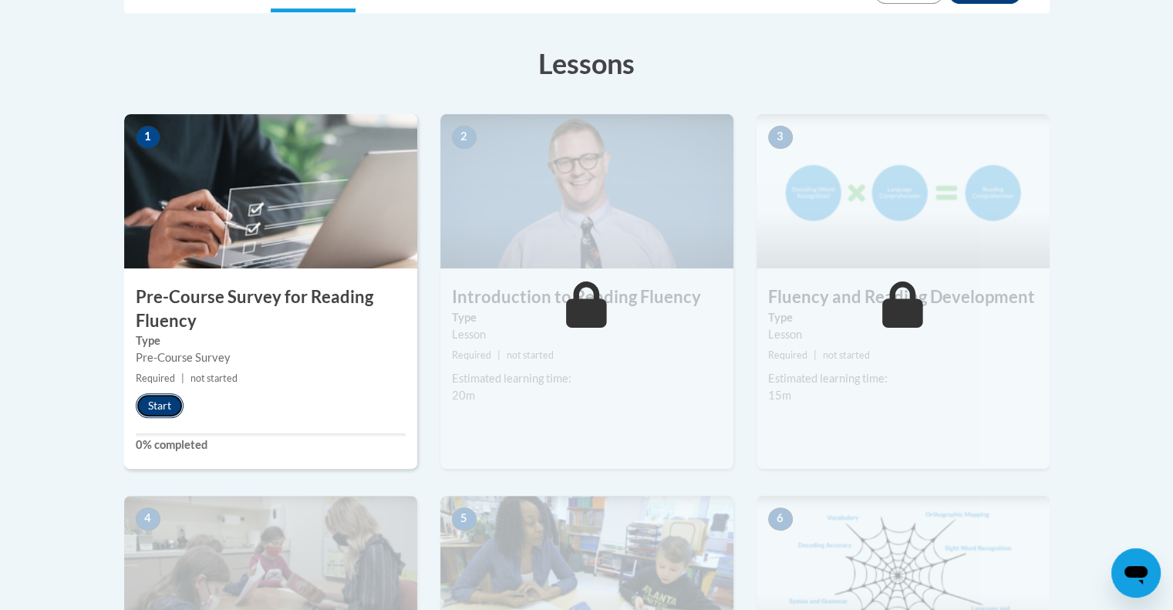
click at [156, 400] on button "Start" at bounding box center [160, 405] width 48 height 25
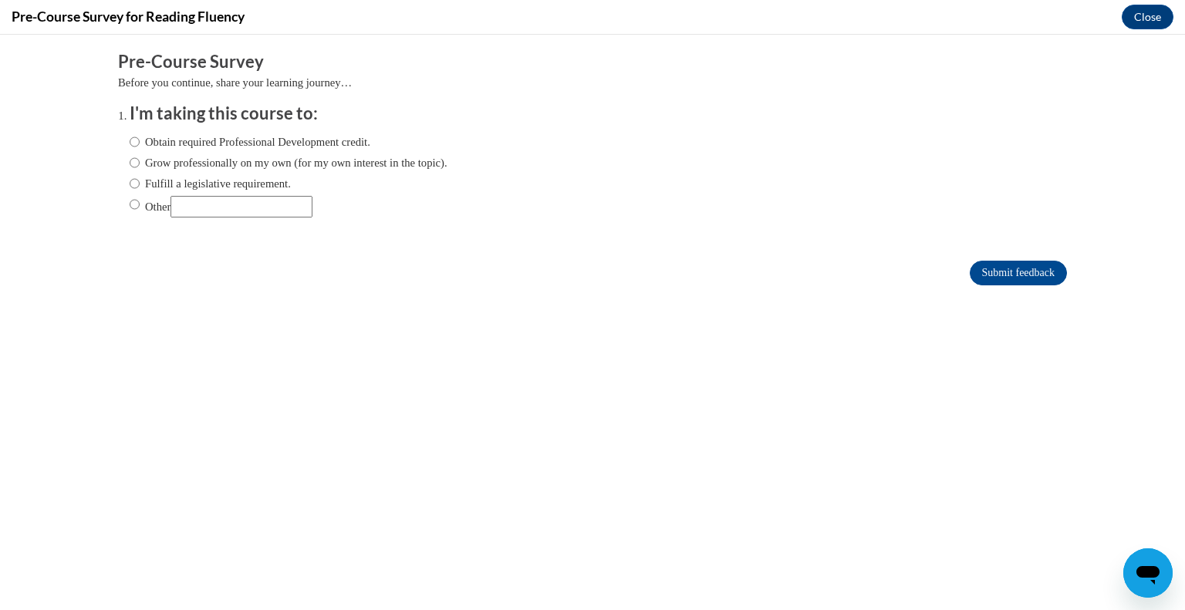
scroll to position [0, 0]
click at [184, 136] on label "Obtain required Professional Development credit." at bounding box center [250, 141] width 241 height 17
click at [140, 136] on input "Obtain required Professional Development credit." at bounding box center [135, 141] width 10 height 17
radio input "true"
click at [1027, 264] on input "Submit feedback" at bounding box center [1018, 273] width 97 height 25
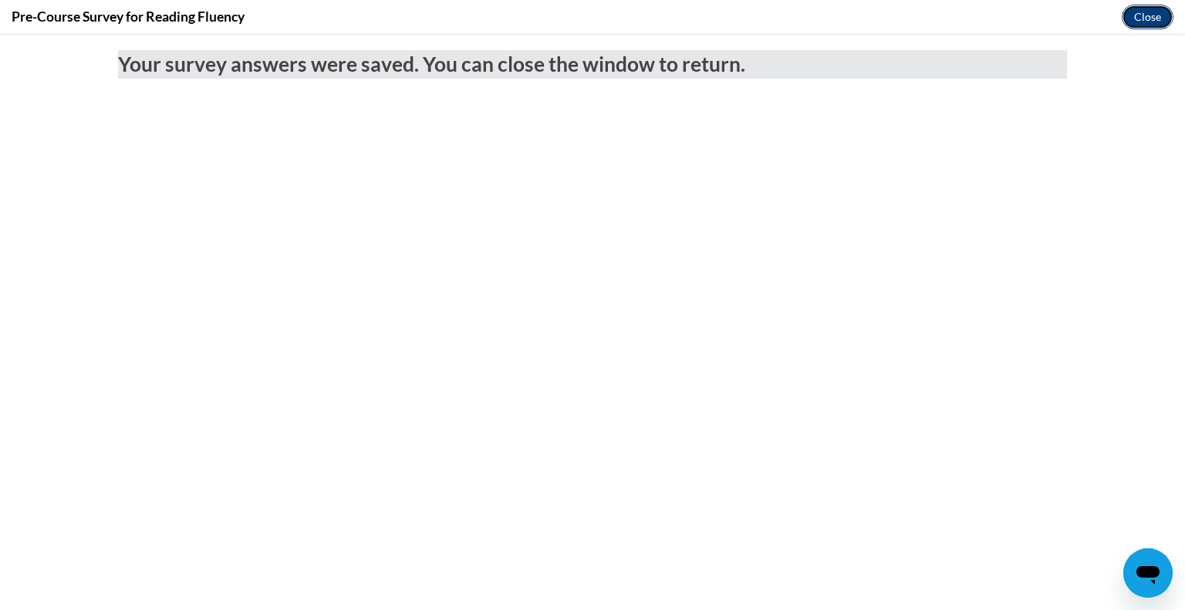
click at [1149, 11] on button "Close" at bounding box center [1148, 17] width 52 height 25
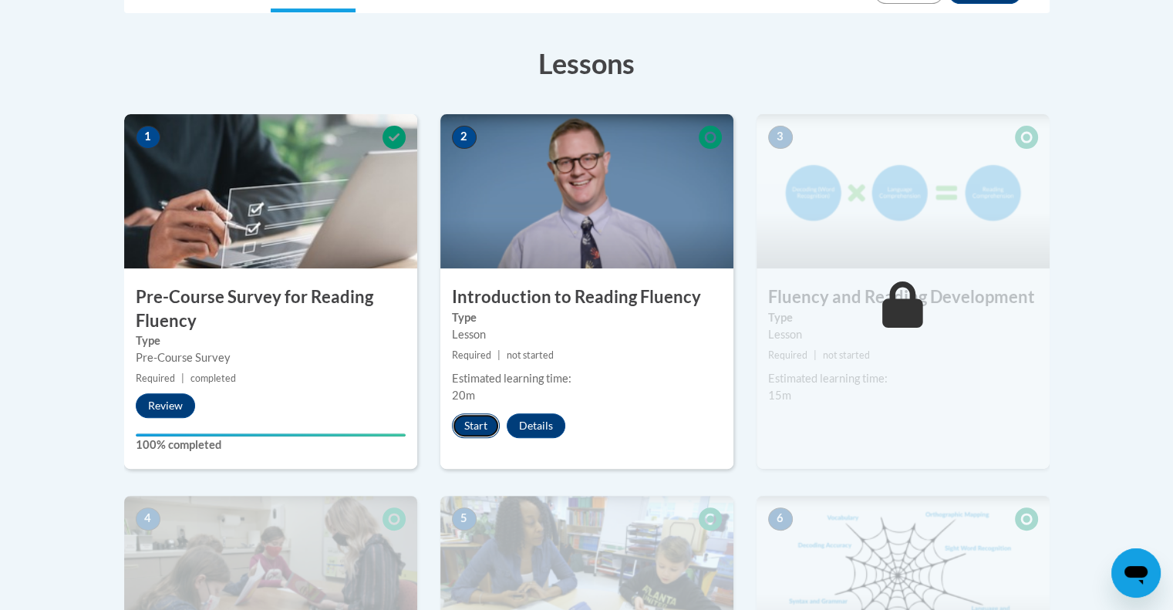
click at [468, 428] on button "Start" at bounding box center [476, 425] width 48 height 25
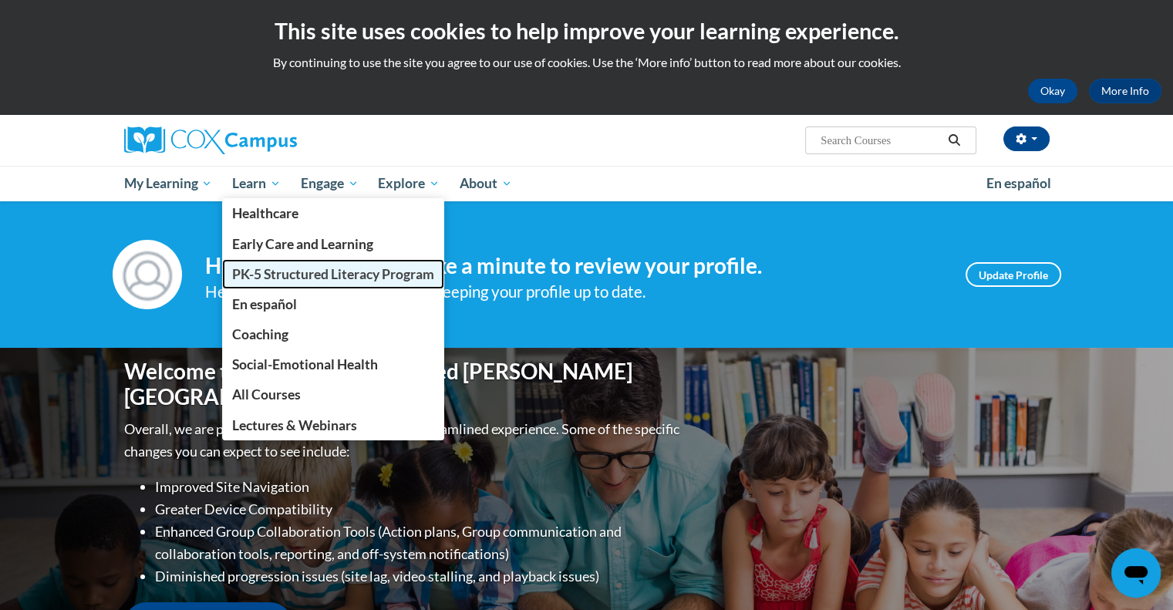
click at [318, 268] on span "PK-5 Structured Literacy Program" at bounding box center [333, 274] width 202 height 16
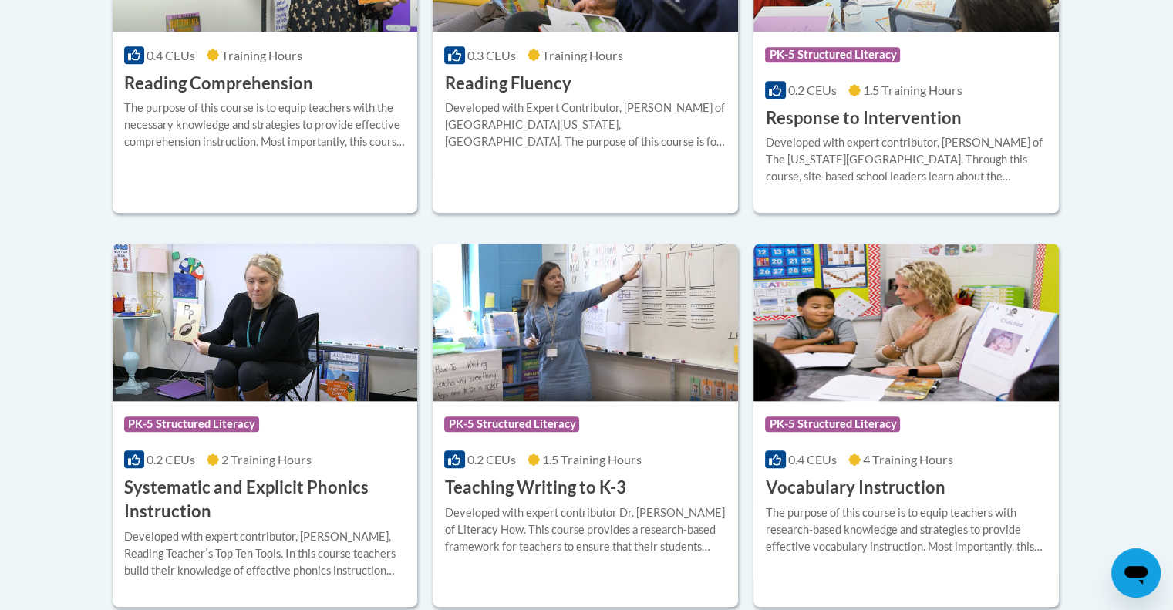
scroll to position [1595, 0]
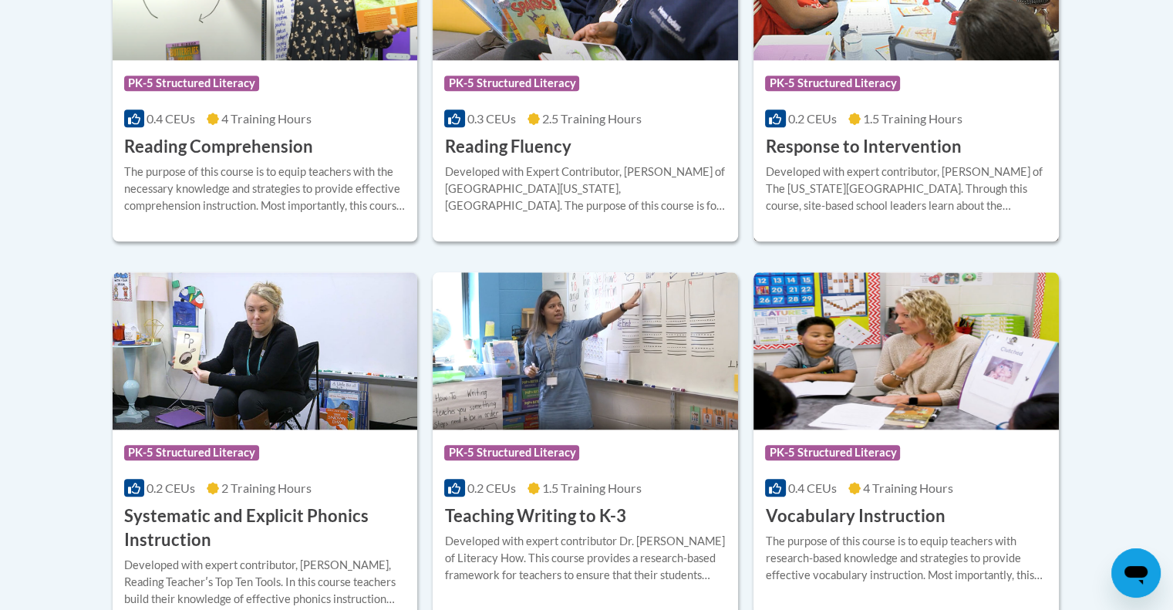
click at [856, 143] on h3 "Response to Intervention" at bounding box center [863, 147] width 196 height 24
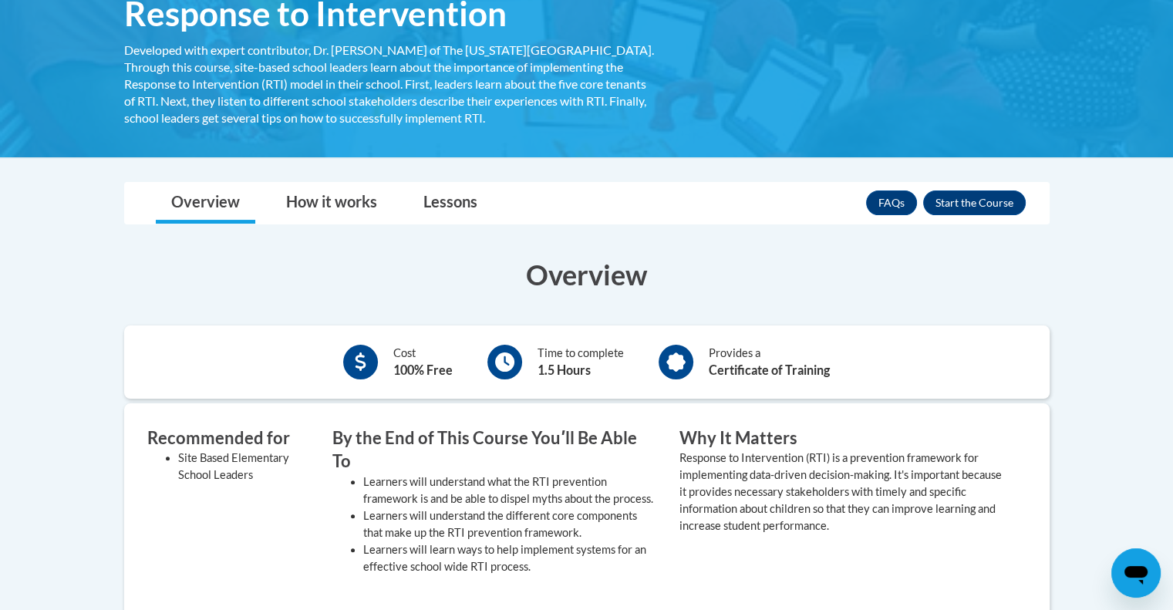
scroll to position [358, 0]
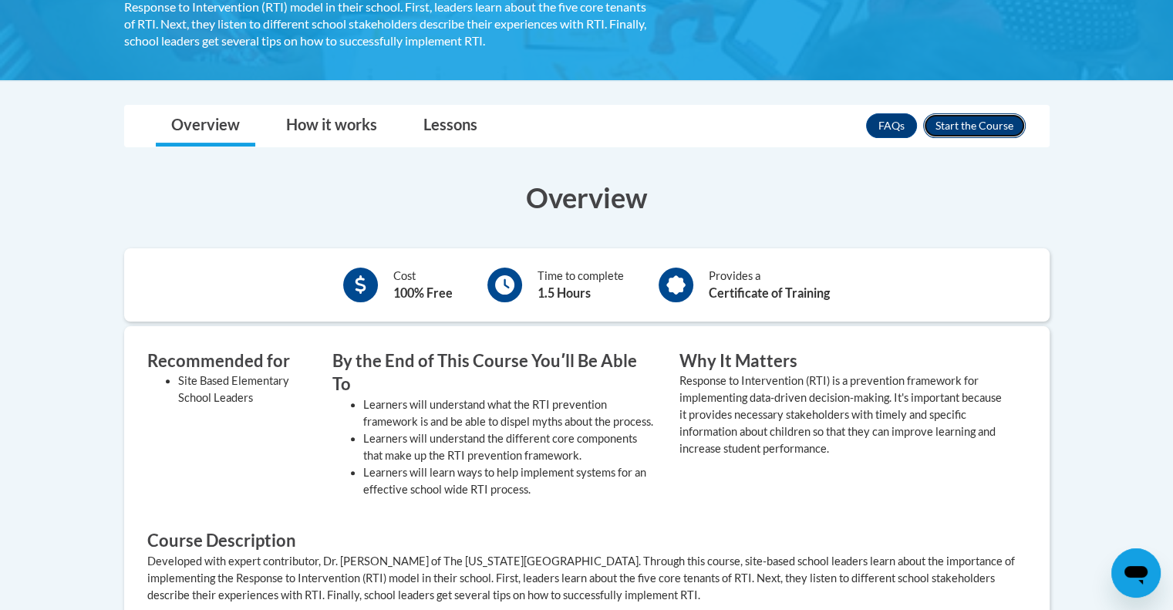
click at [960, 126] on button "Enroll" at bounding box center [974, 125] width 103 height 25
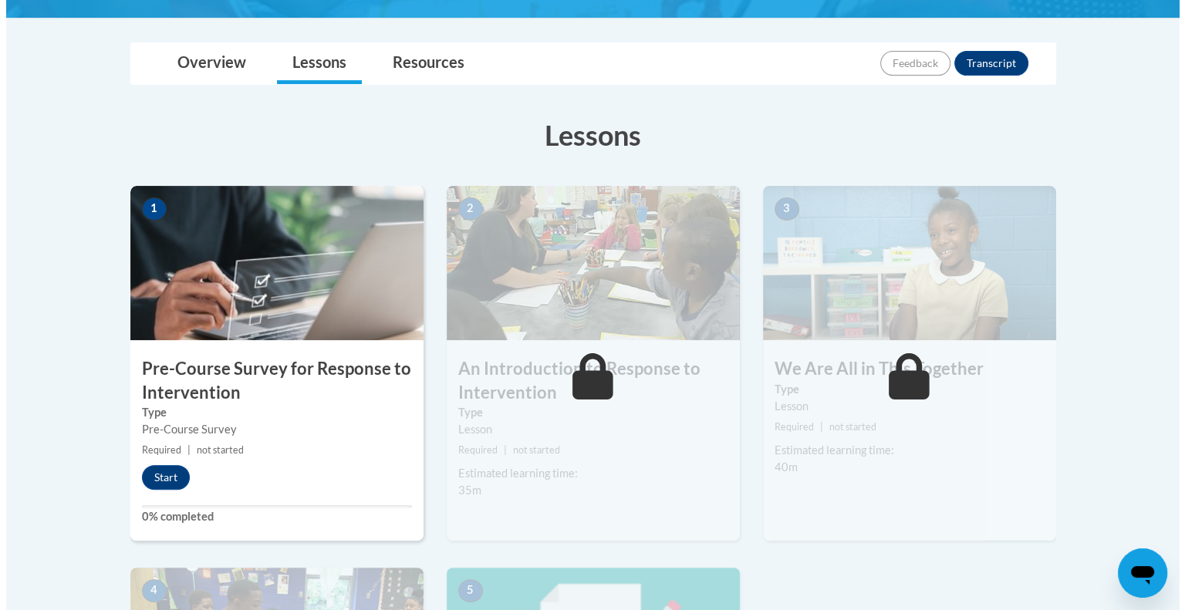
scroll to position [333, 0]
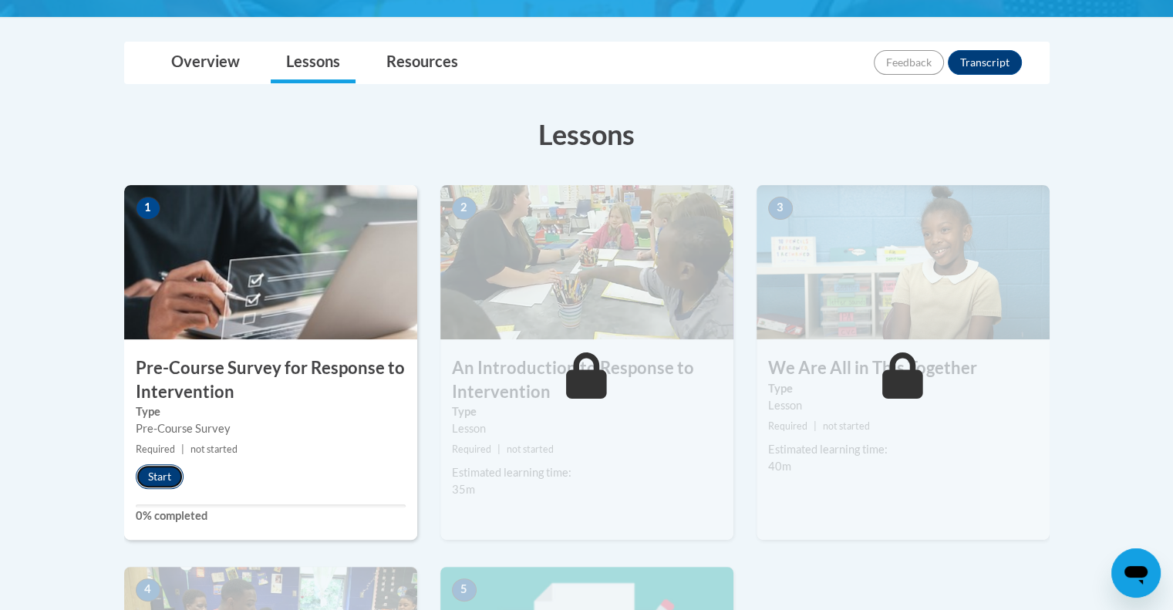
click at [139, 471] on button "Start" at bounding box center [160, 476] width 48 height 25
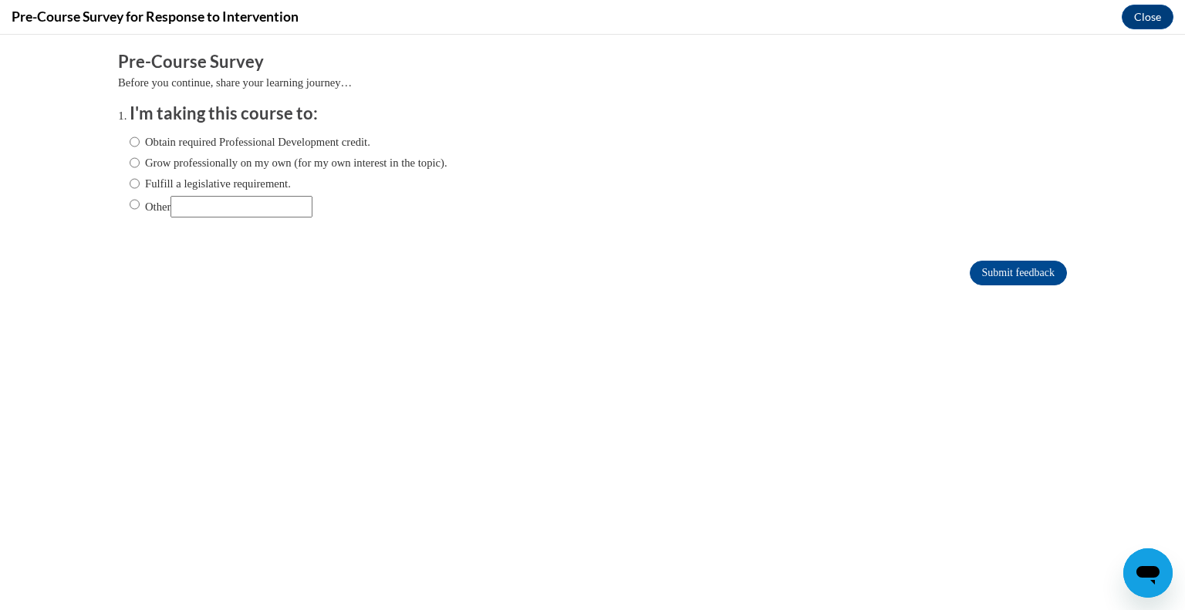
scroll to position [0, 0]
click at [342, 137] on label "Obtain required Professional Development credit." at bounding box center [250, 141] width 241 height 17
click at [140, 137] on input "Obtain required Professional Development credit." at bounding box center [135, 141] width 10 height 17
radio input "true"
click at [1024, 270] on input "Submit feedback" at bounding box center [1018, 273] width 97 height 25
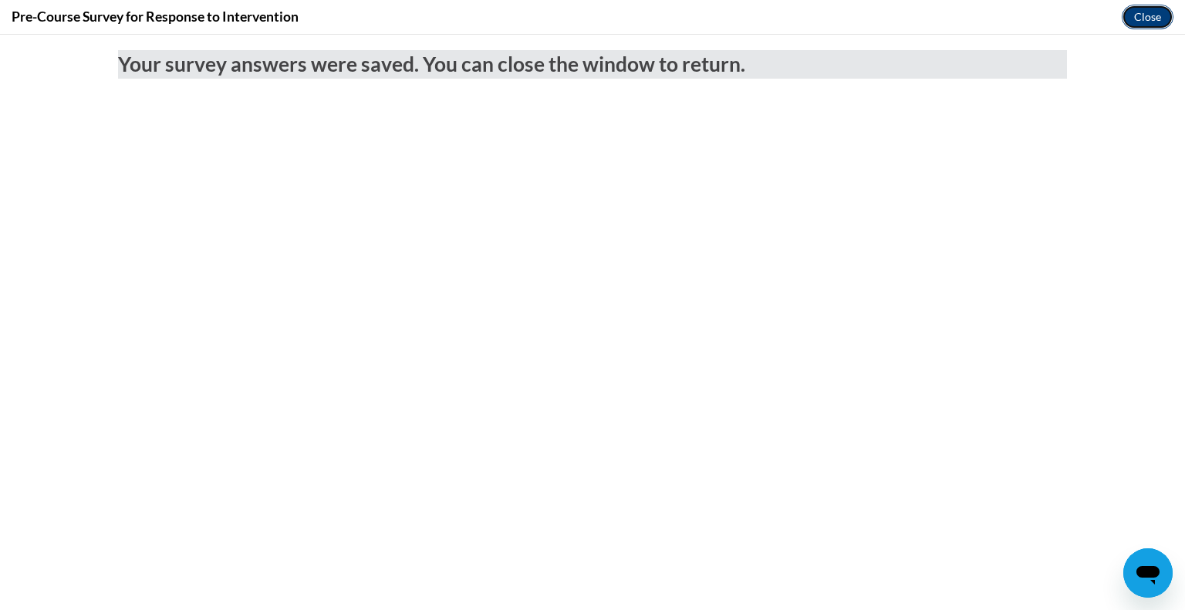
click at [1149, 12] on button "Close" at bounding box center [1148, 17] width 52 height 25
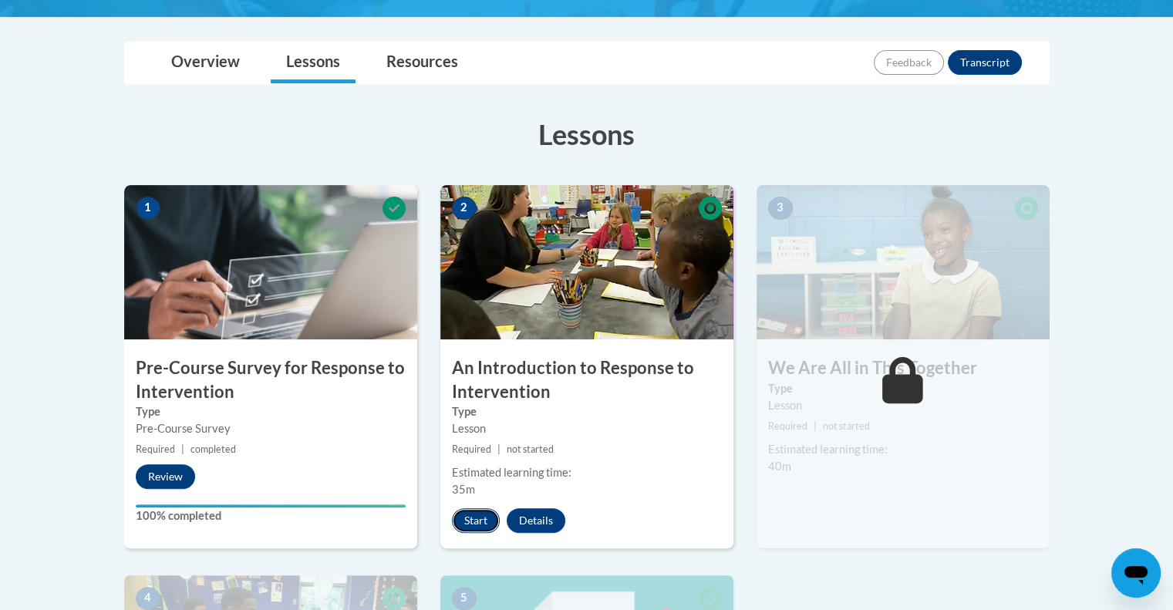
click at [477, 515] on button "Start" at bounding box center [476, 520] width 48 height 25
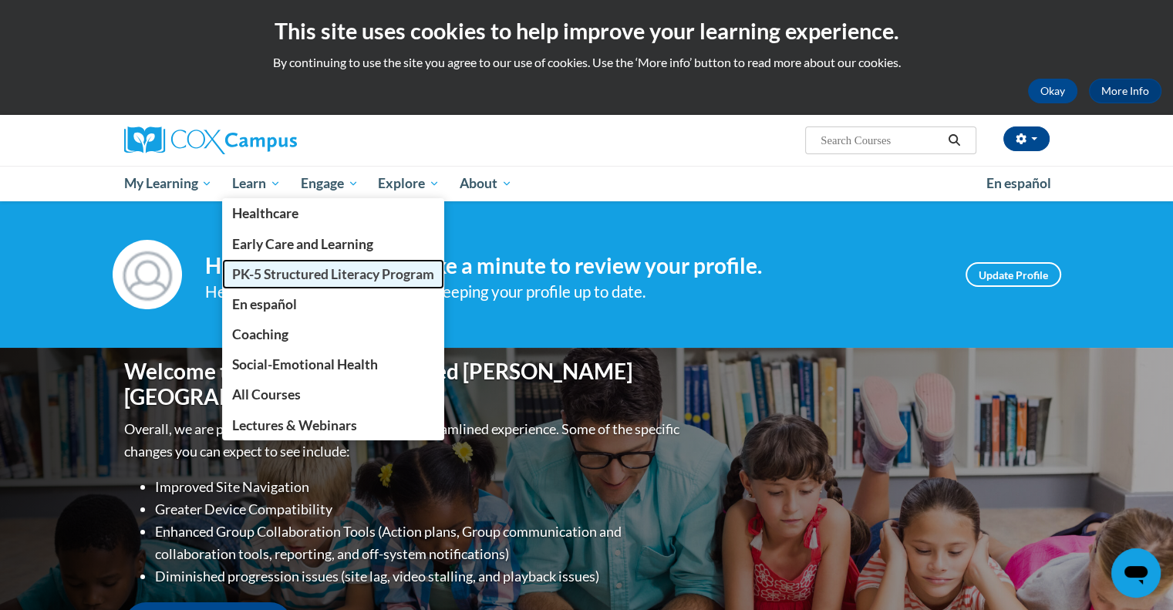
click at [289, 275] on span "PK-5 Structured Literacy Program" at bounding box center [333, 274] width 202 height 16
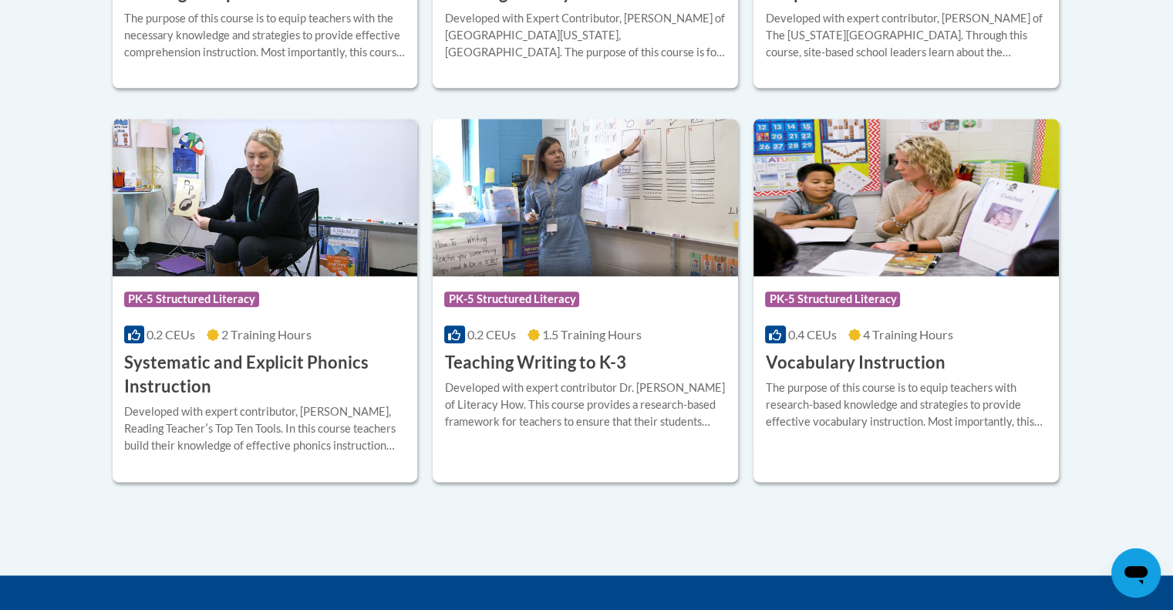
scroll to position [1750, 0]
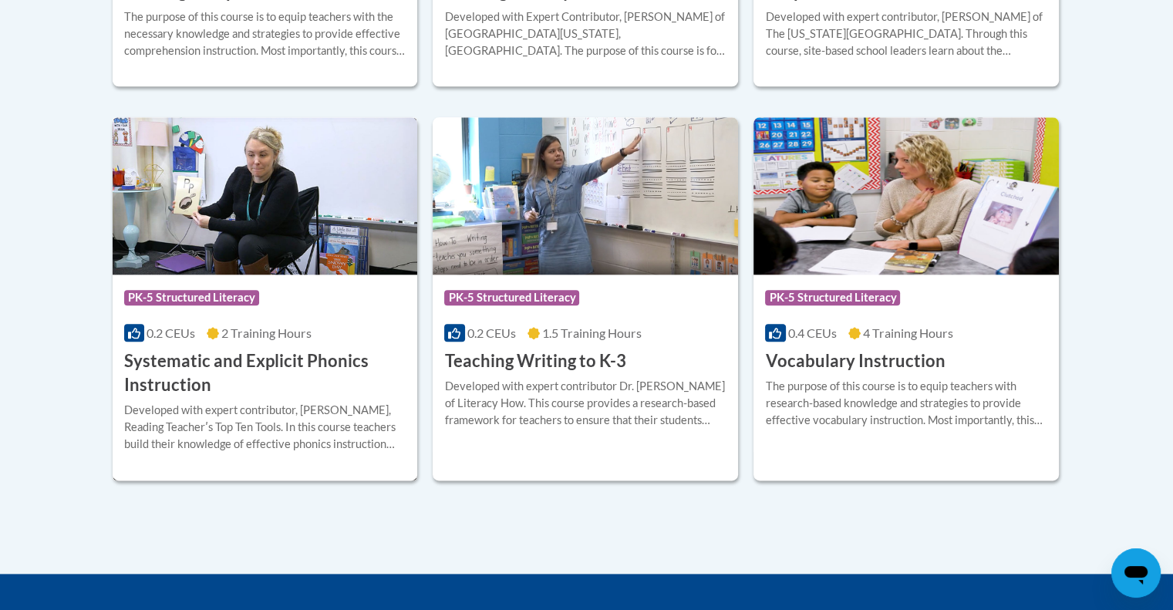
click at [341, 363] on h3 "Systematic and Explicit Phonics Instruction" at bounding box center [265, 373] width 282 height 48
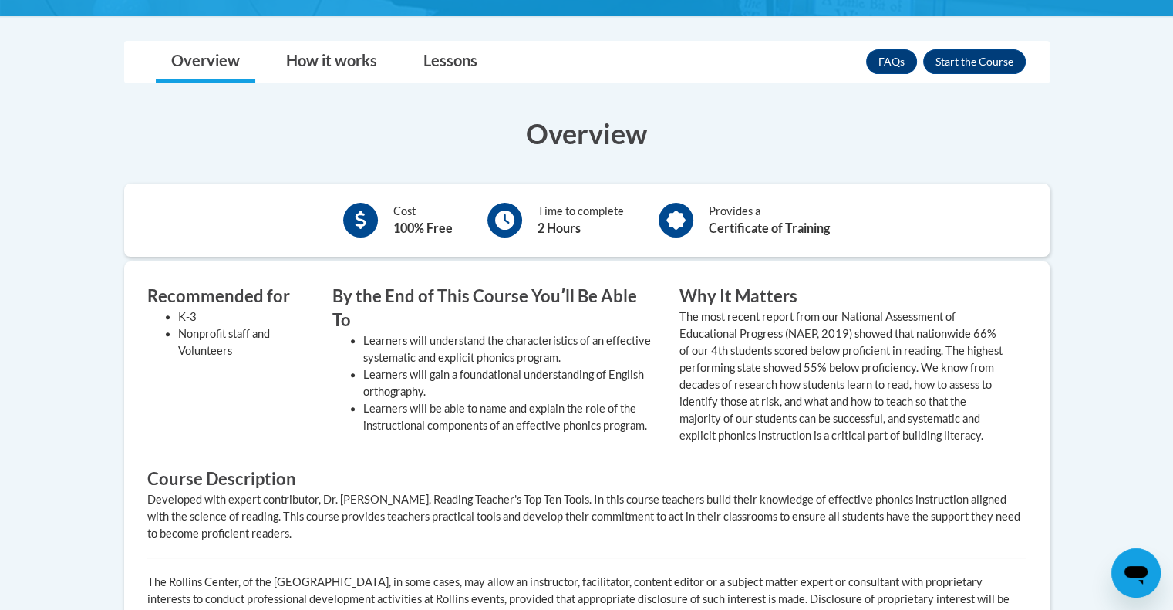
scroll to position [447, 0]
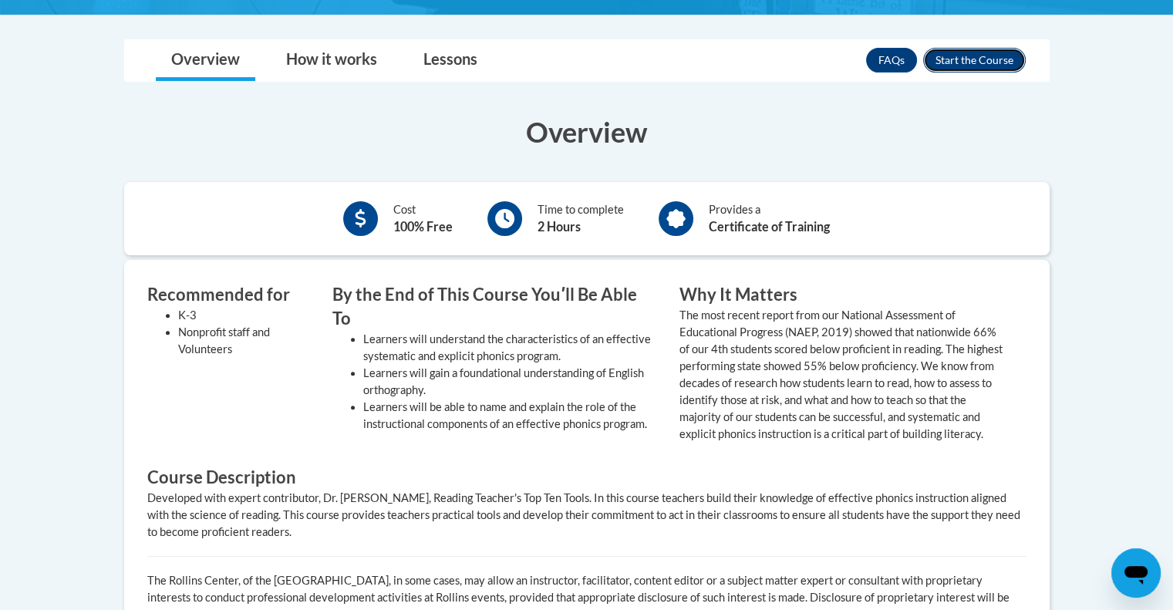
click at [978, 59] on button "Enroll" at bounding box center [974, 60] width 103 height 25
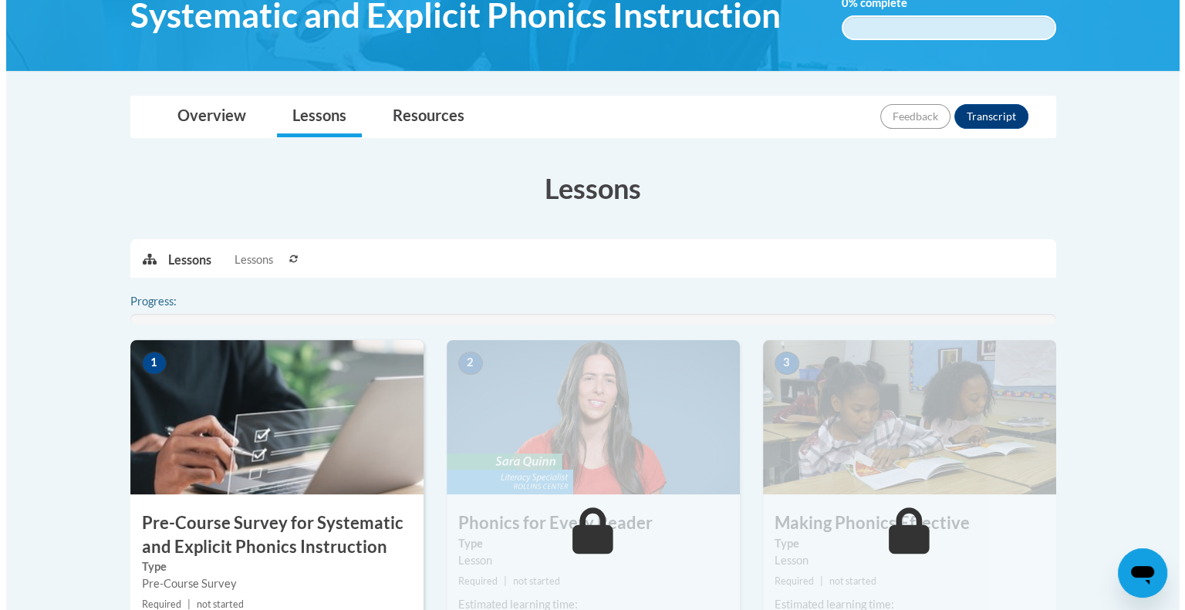
scroll to position [287, 0]
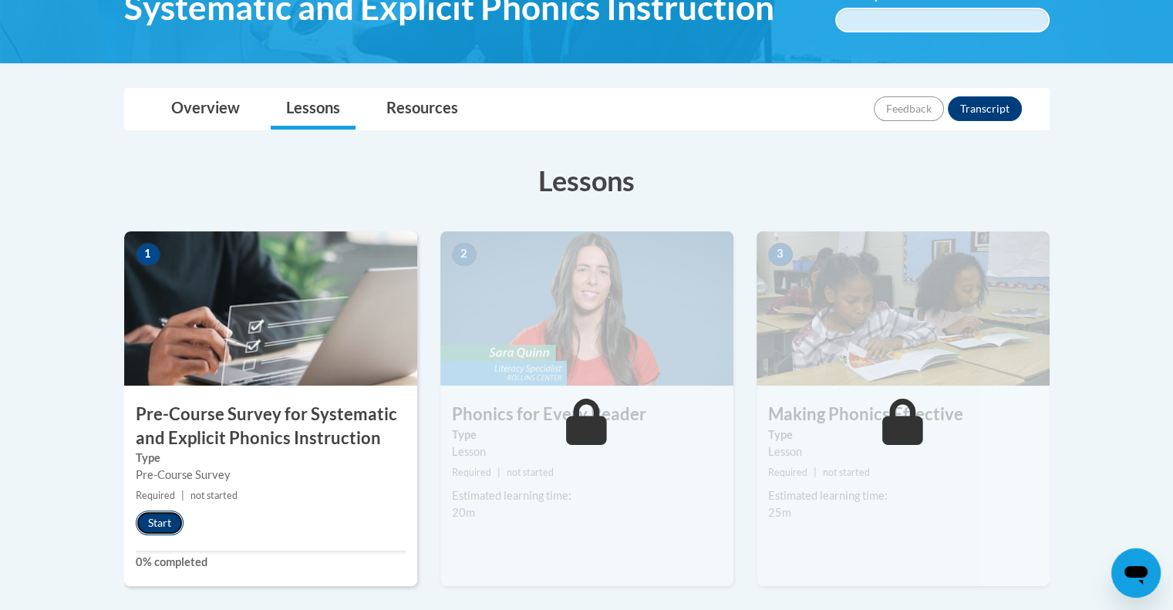
click at [172, 528] on button "Start" at bounding box center [160, 523] width 48 height 25
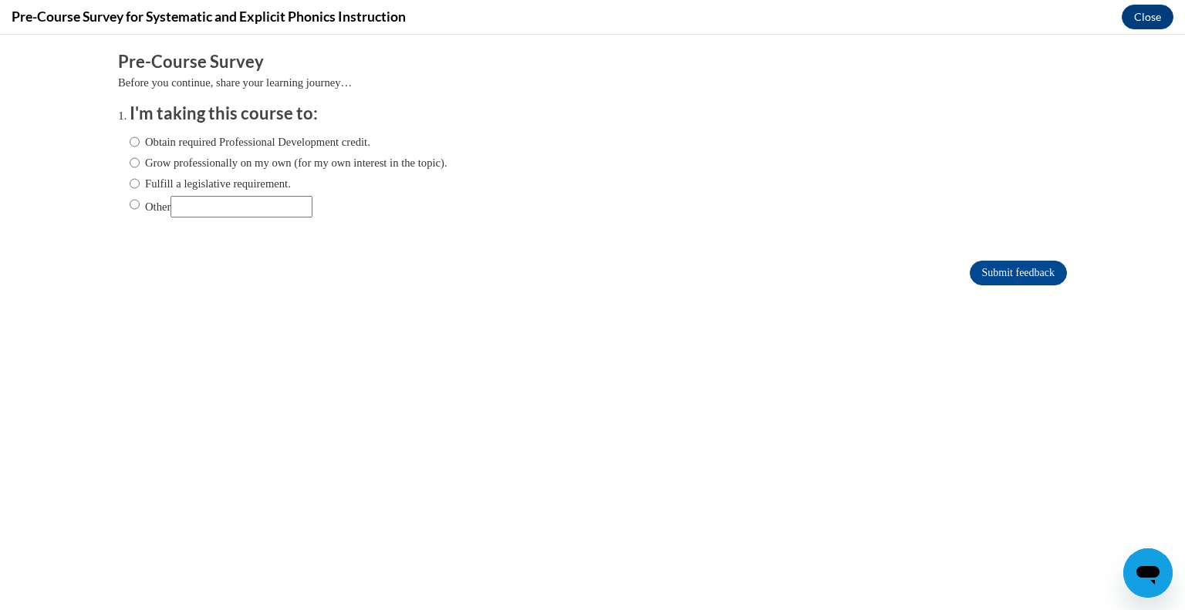
scroll to position [0, 0]
click at [326, 138] on label "Obtain required Professional Development credit." at bounding box center [250, 141] width 241 height 17
click at [140, 138] on input "Obtain required Professional Development credit." at bounding box center [135, 141] width 10 height 17
radio input "true"
click at [980, 255] on form "Pre-Course Survey Before you continue, share your learning journey… I'm taking …" at bounding box center [592, 175] width 949 height 251
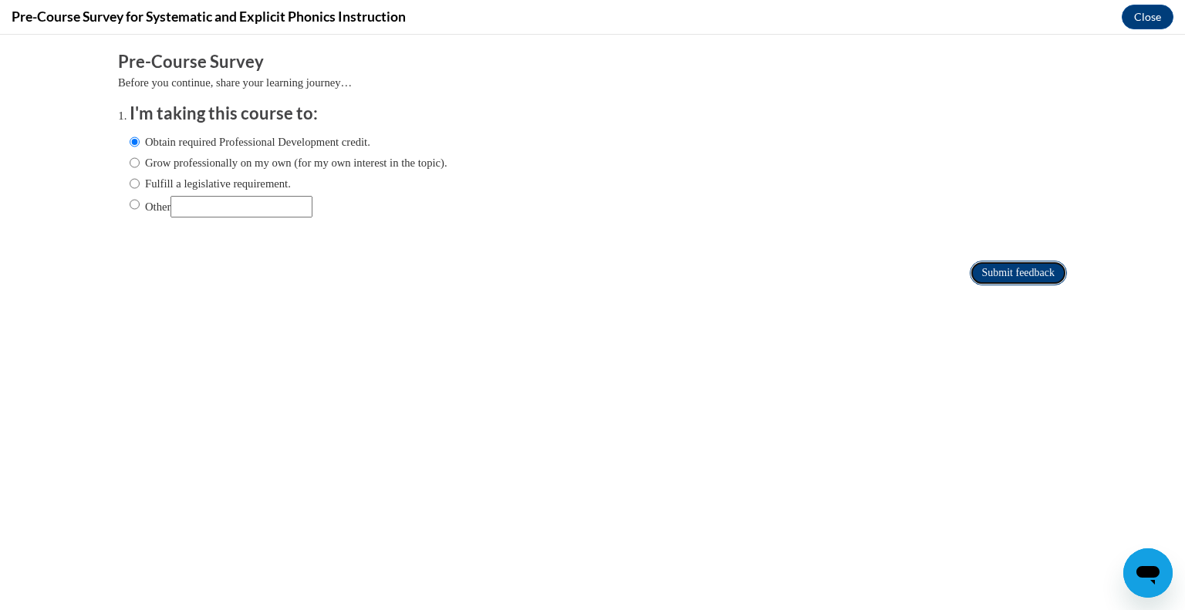
click at [980, 261] on input "Submit feedback" at bounding box center [1018, 273] width 97 height 25
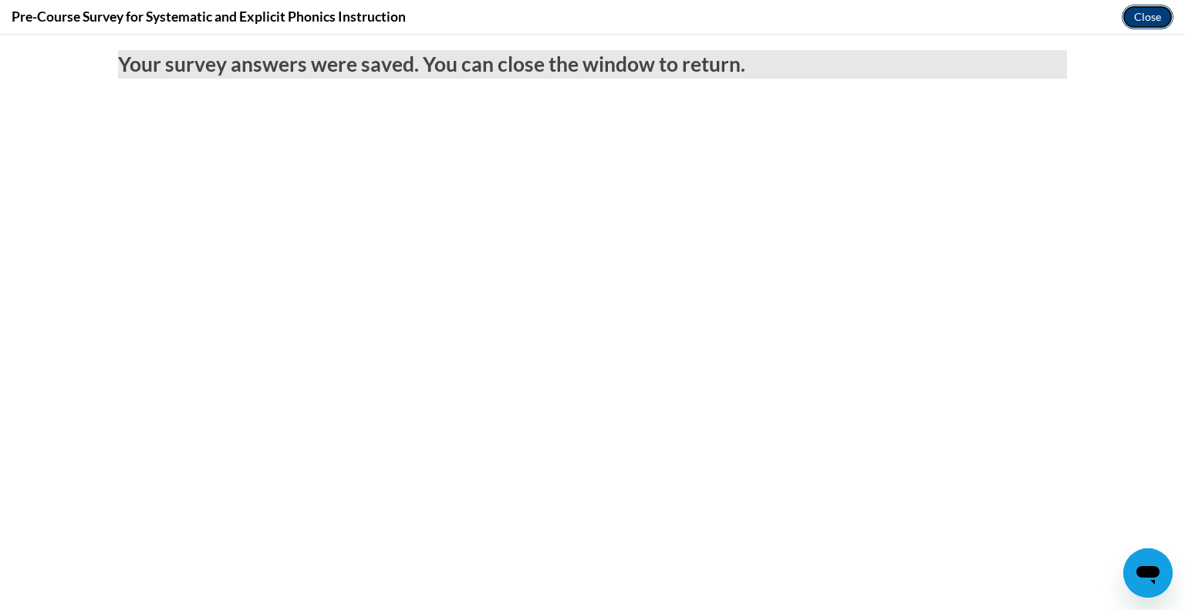
click at [1151, 15] on button "Close" at bounding box center [1148, 17] width 52 height 25
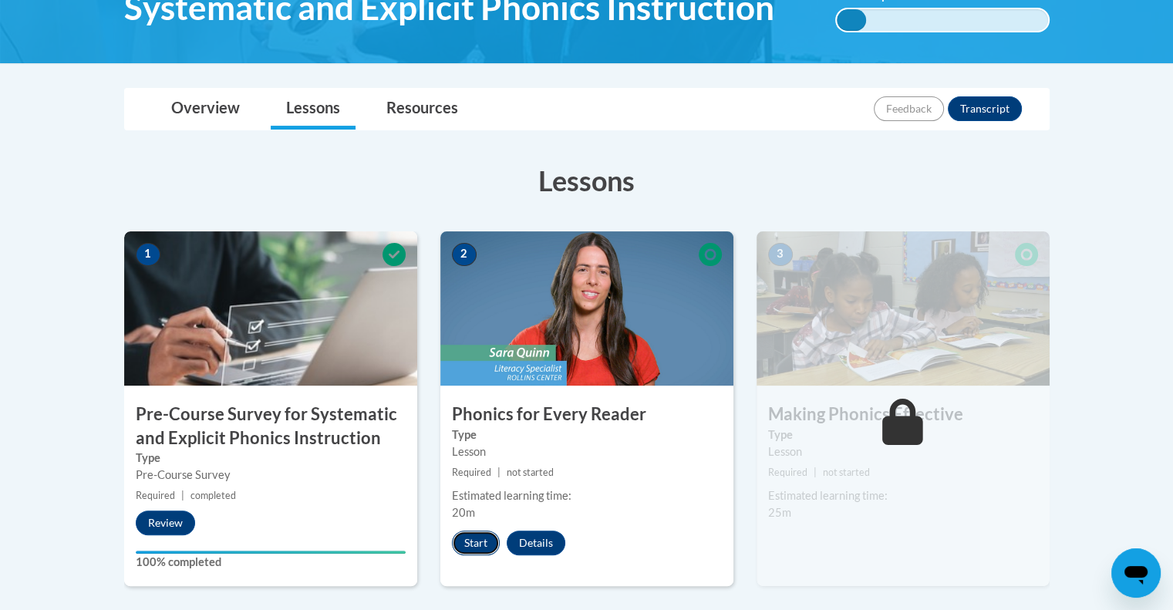
click at [476, 548] on button "Start" at bounding box center [476, 543] width 48 height 25
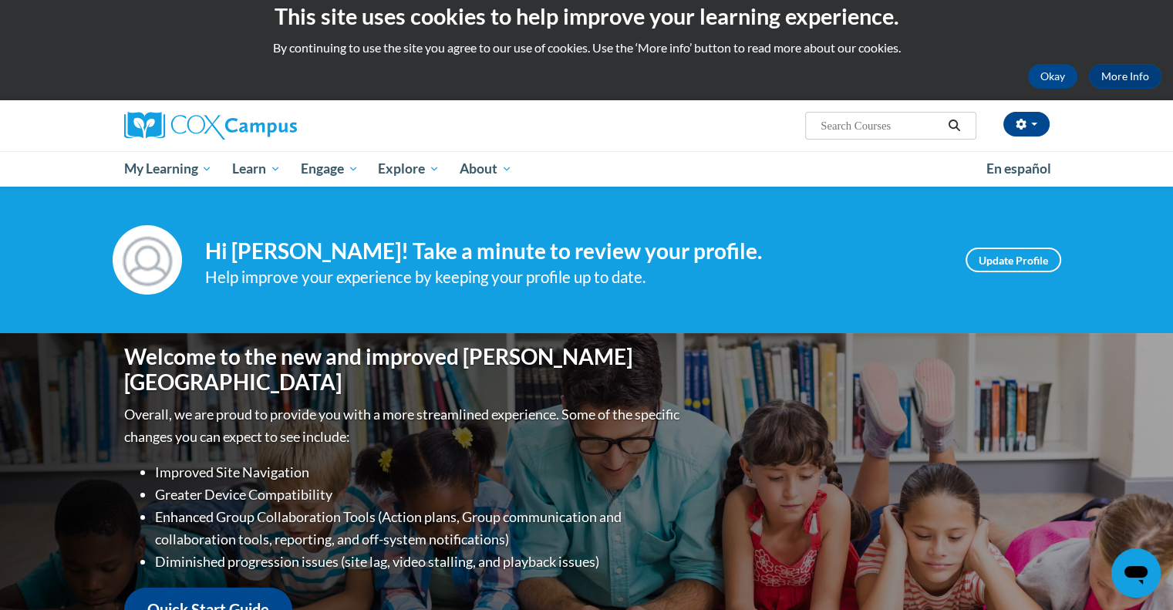
scroll to position [15, 0]
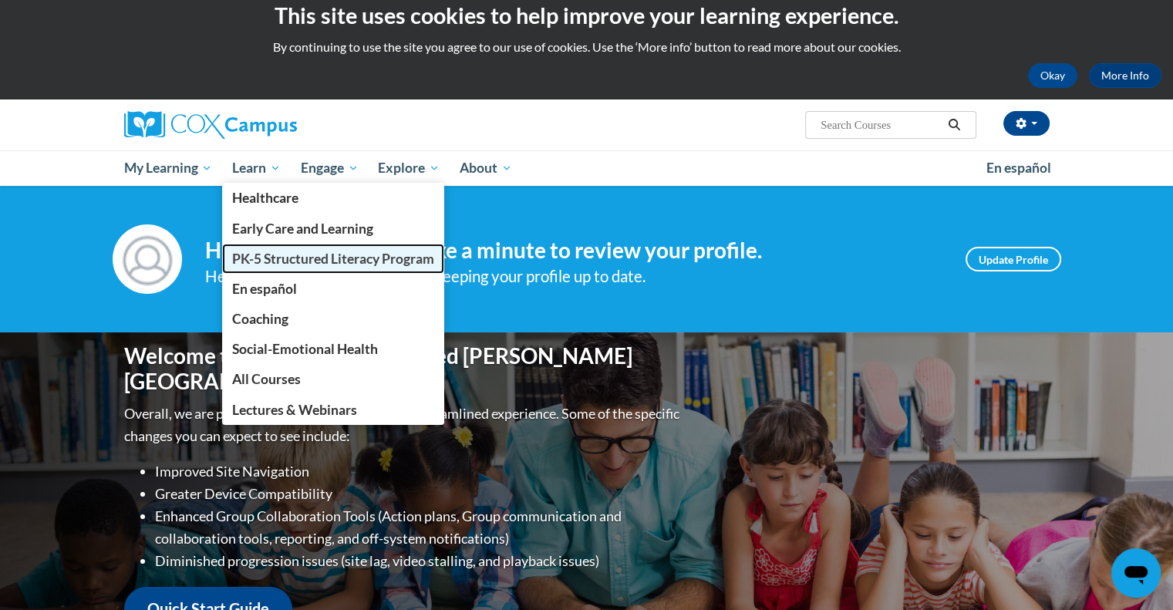
click at [331, 251] on span "PK-5 Structured Literacy Program" at bounding box center [333, 259] width 202 height 16
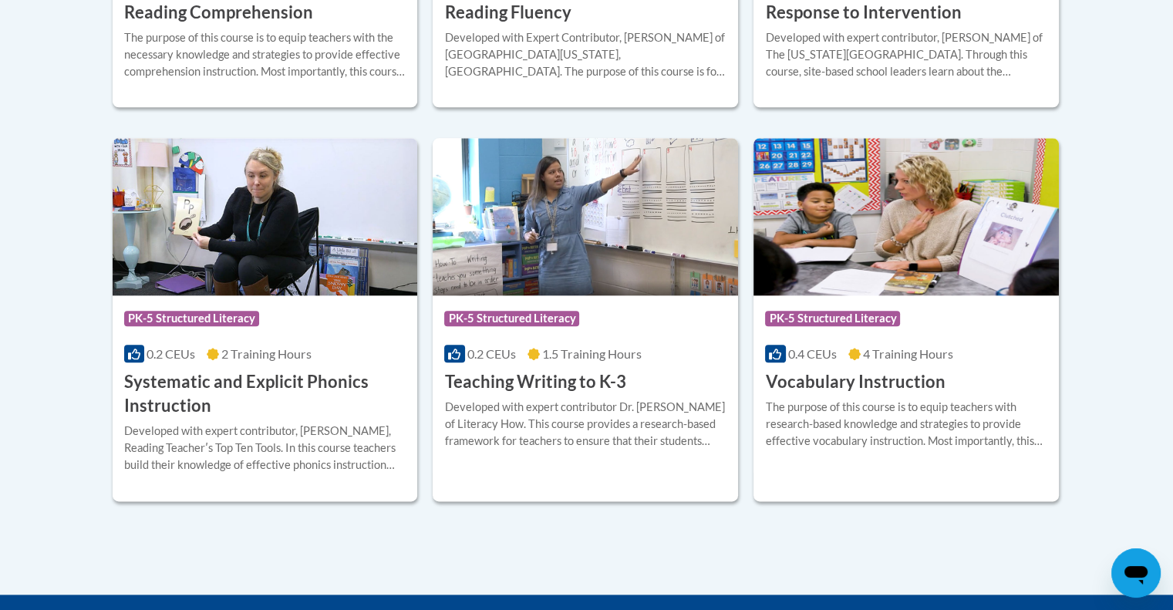
scroll to position [1728, 0]
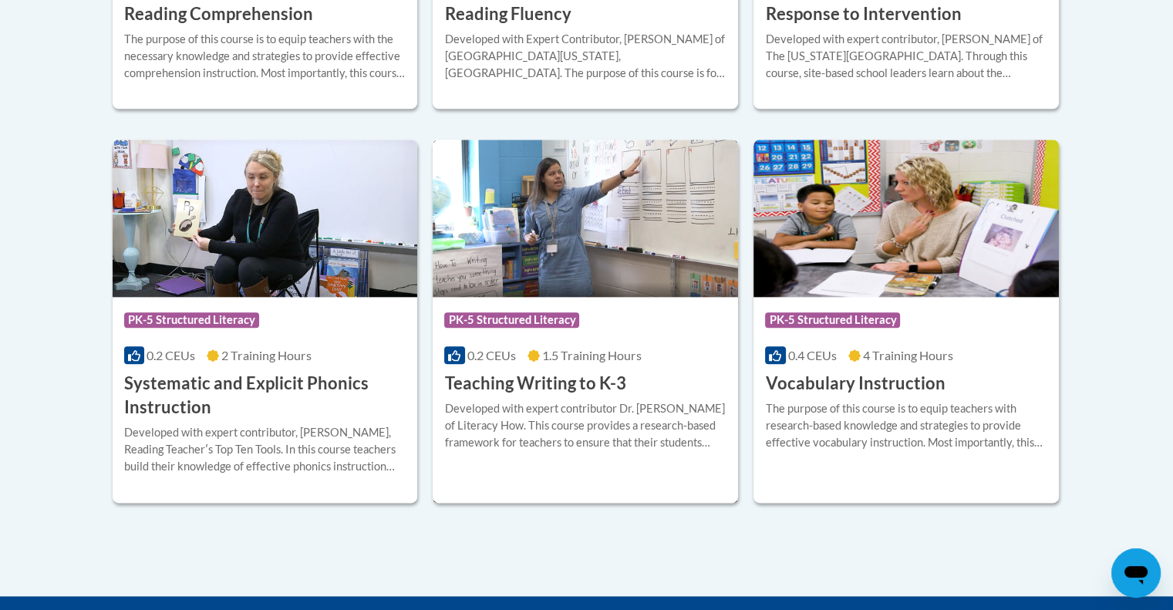
click at [494, 378] on h3 "Teaching Writing to K-3" at bounding box center [534, 384] width 181 height 24
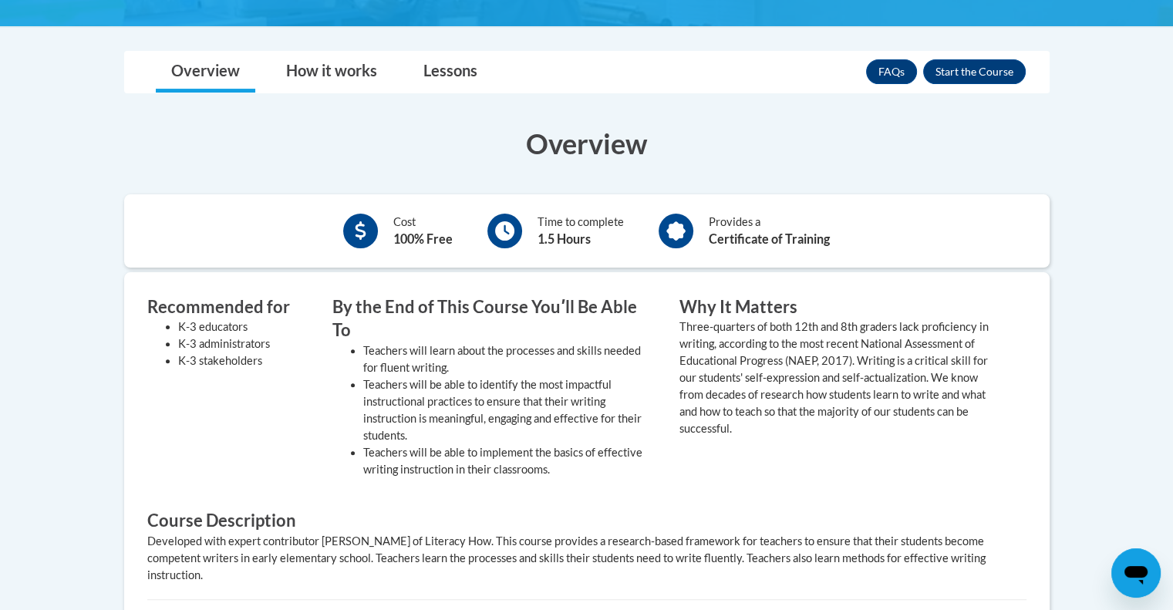
scroll to position [395, 0]
click at [974, 67] on button "Enroll" at bounding box center [974, 71] width 103 height 25
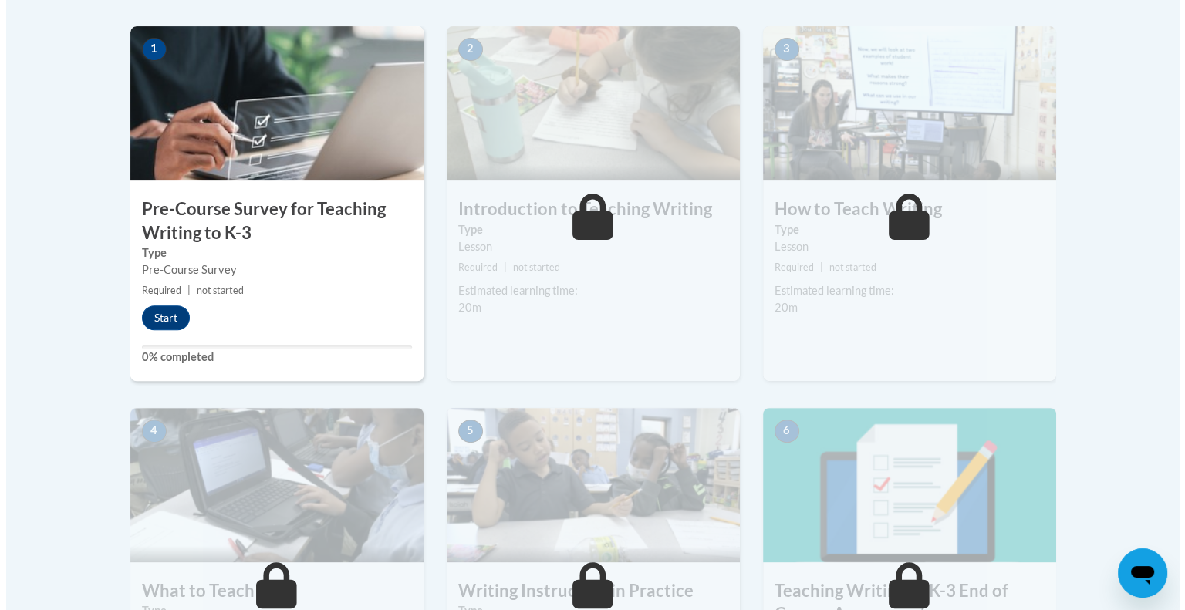
scroll to position [493, 0]
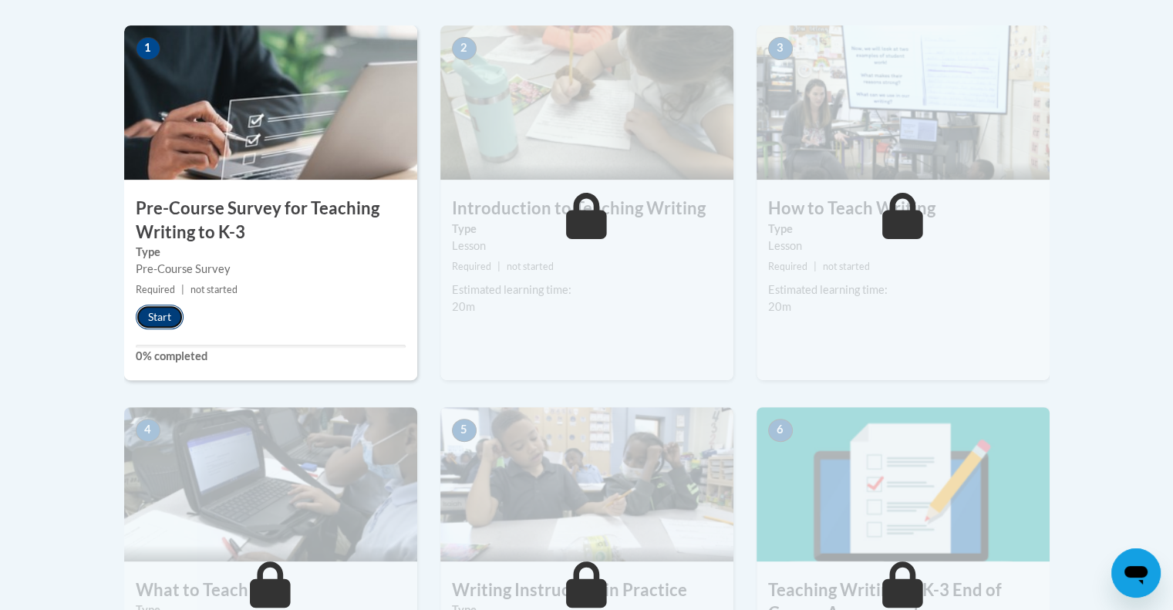
click at [167, 312] on button "Start" at bounding box center [160, 317] width 48 height 25
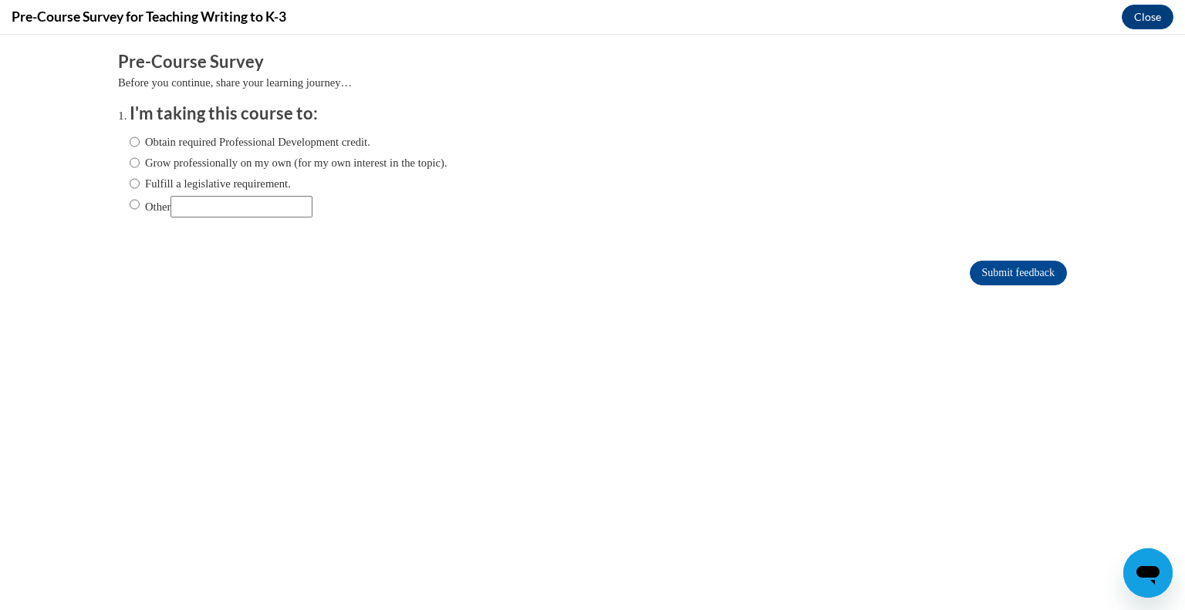
scroll to position [0, 0]
click at [322, 135] on label "Obtain required Professional Development credit." at bounding box center [250, 141] width 241 height 17
click at [140, 135] on input "Obtain required Professional Development credit." at bounding box center [135, 141] width 10 height 17
radio input "true"
click at [994, 268] on input "Submit feedback" at bounding box center [1018, 273] width 97 height 25
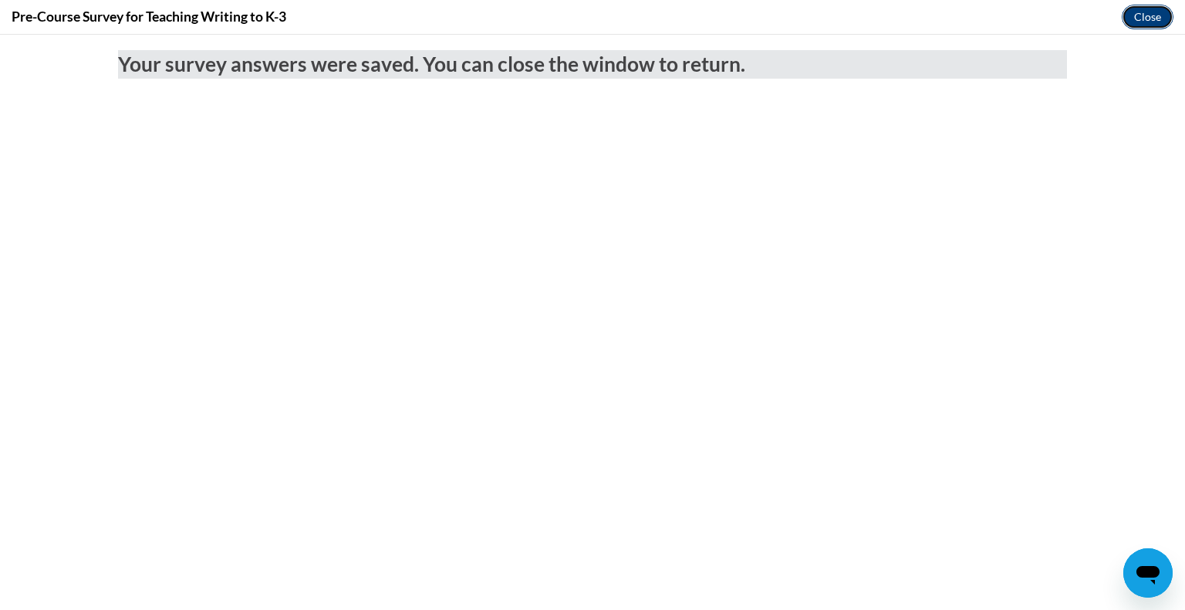
click at [1141, 14] on button "Close" at bounding box center [1148, 17] width 52 height 25
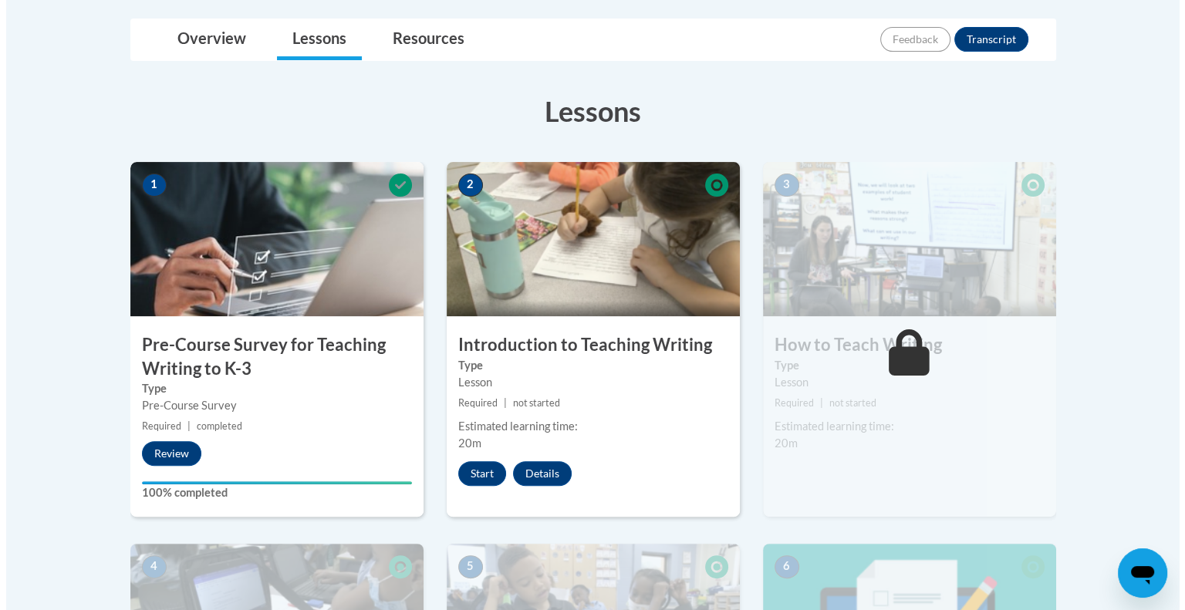
scroll to position [355, 0]
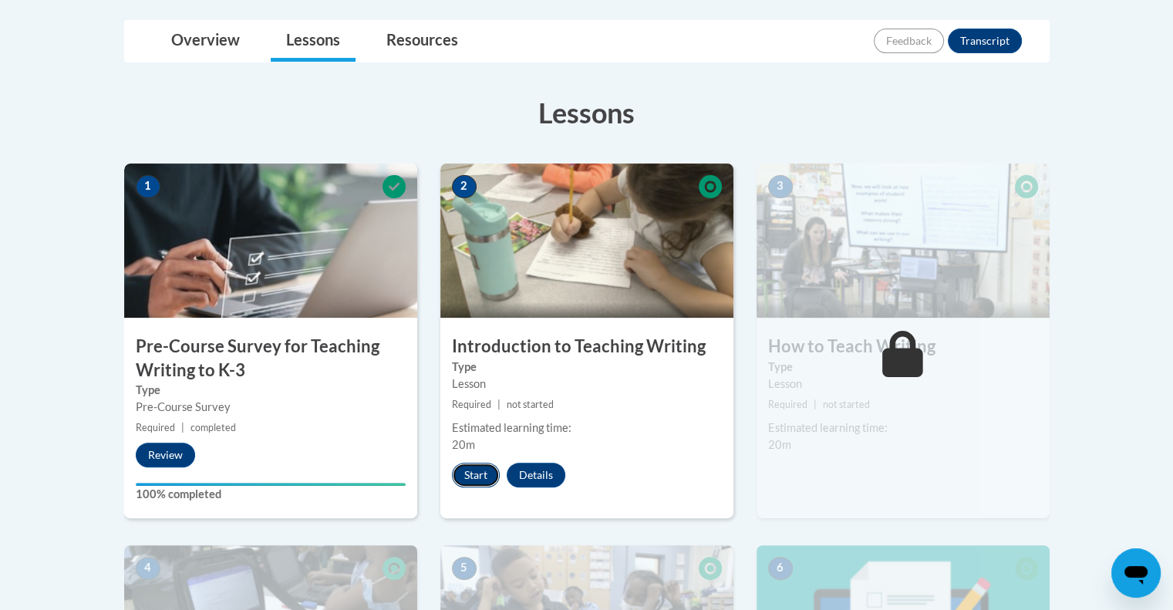
click at [481, 471] on button "Start" at bounding box center [476, 475] width 48 height 25
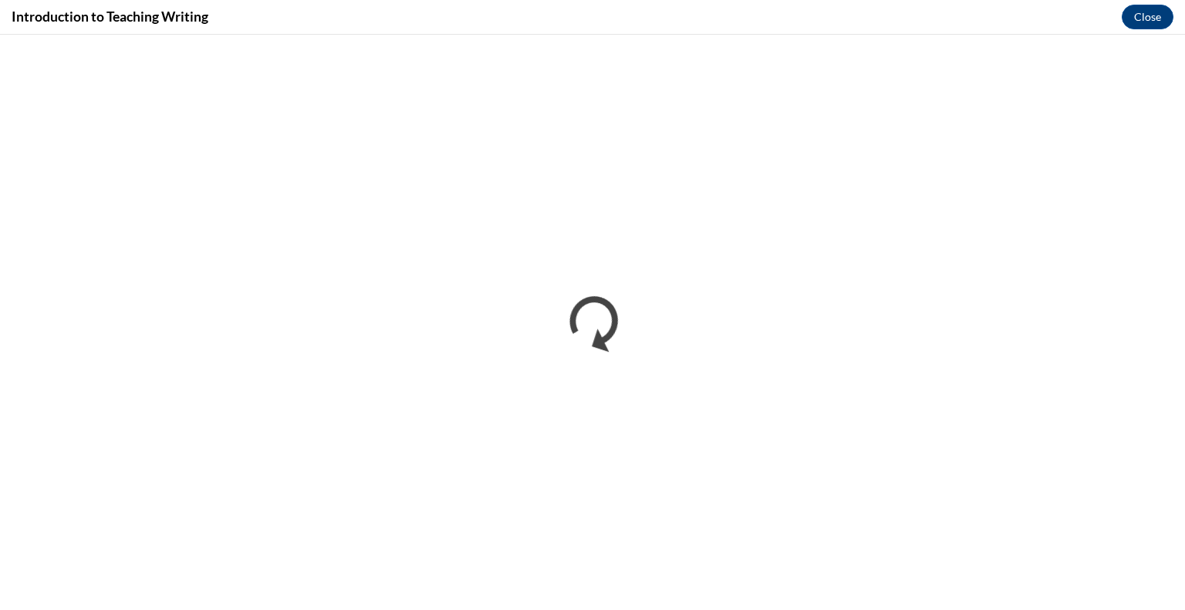
scroll to position [0, 0]
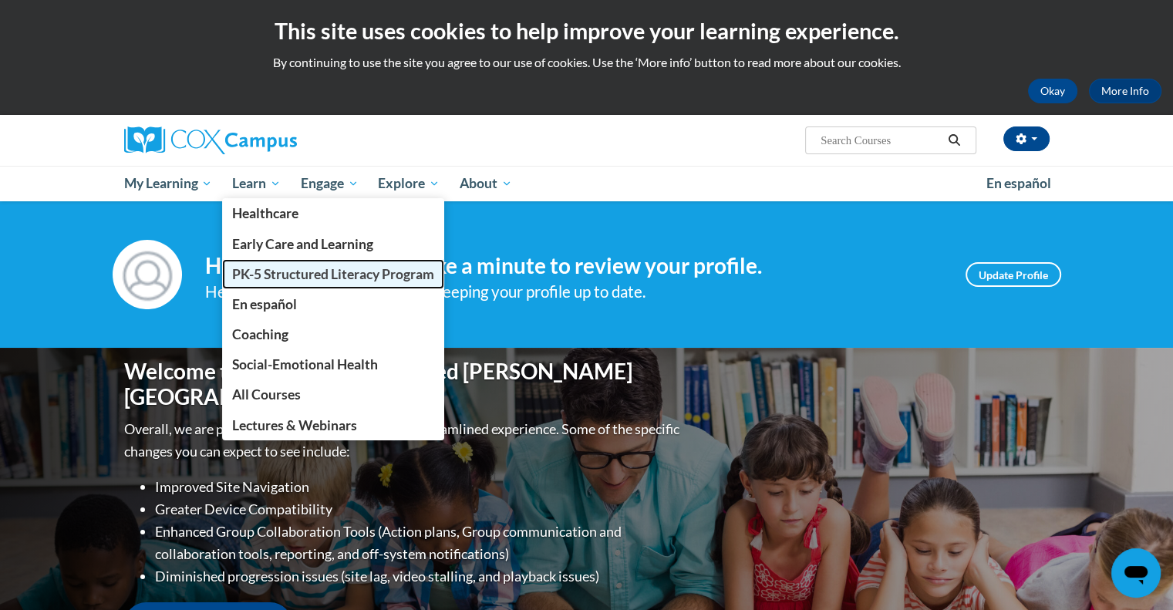
click at [349, 269] on span "PK-5 Structured Literacy Program" at bounding box center [333, 274] width 202 height 16
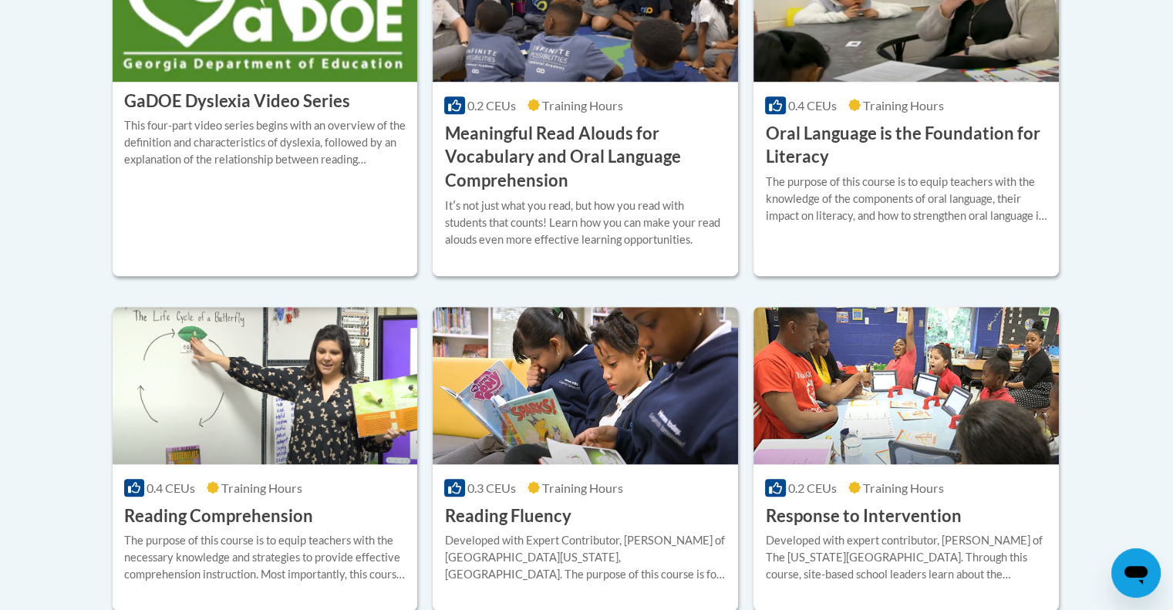
scroll to position [1874, 0]
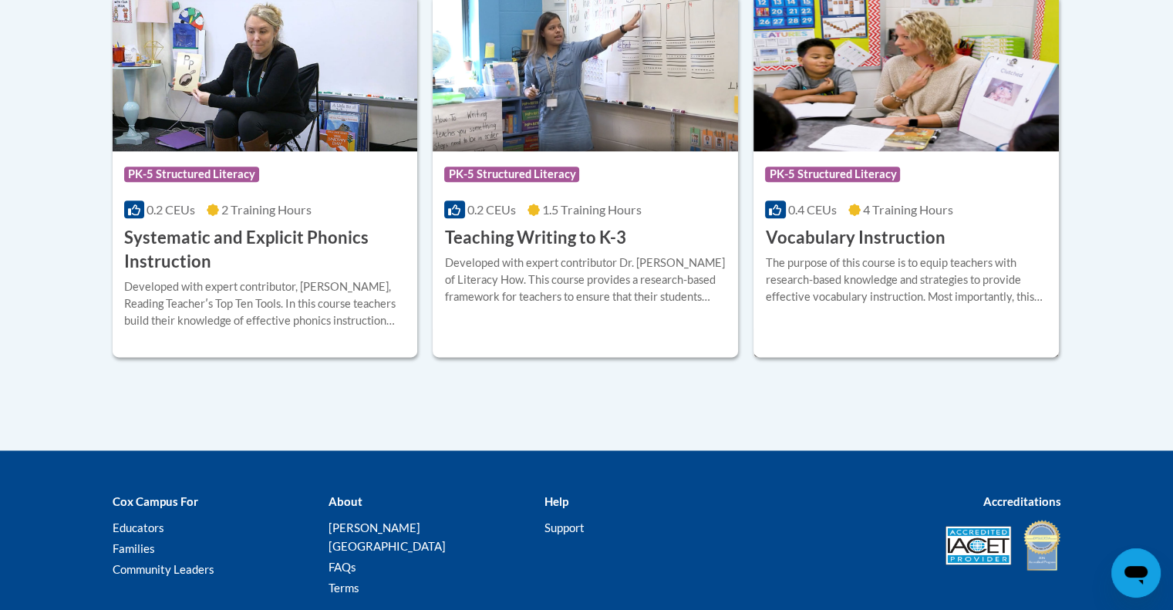
click at [836, 239] on h3 "Vocabulary Instruction" at bounding box center [855, 238] width 180 height 24
click at [833, 185] on span "PK-5 Structured Literacy" at bounding box center [834, 176] width 139 height 19
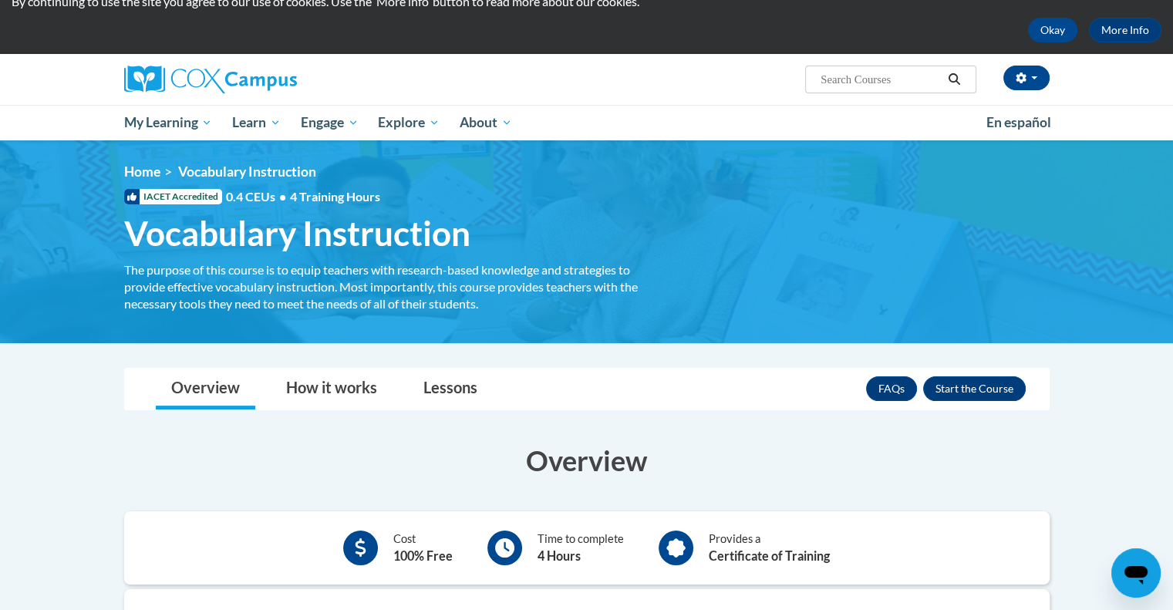
scroll to position [36, 0]
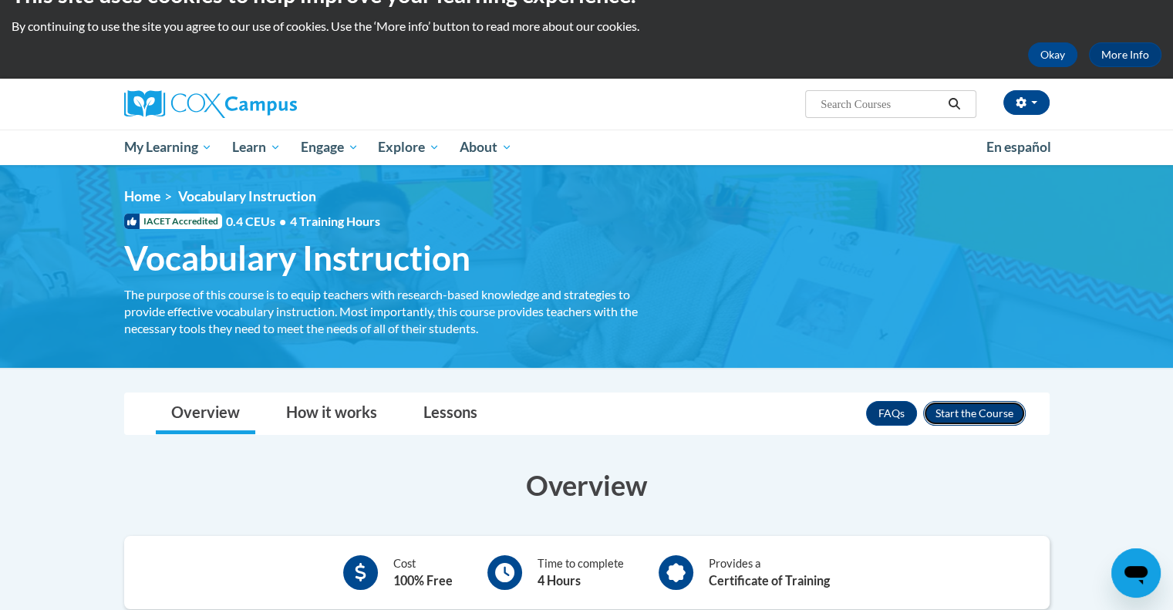
click at [960, 407] on button "Enroll" at bounding box center [974, 413] width 103 height 25
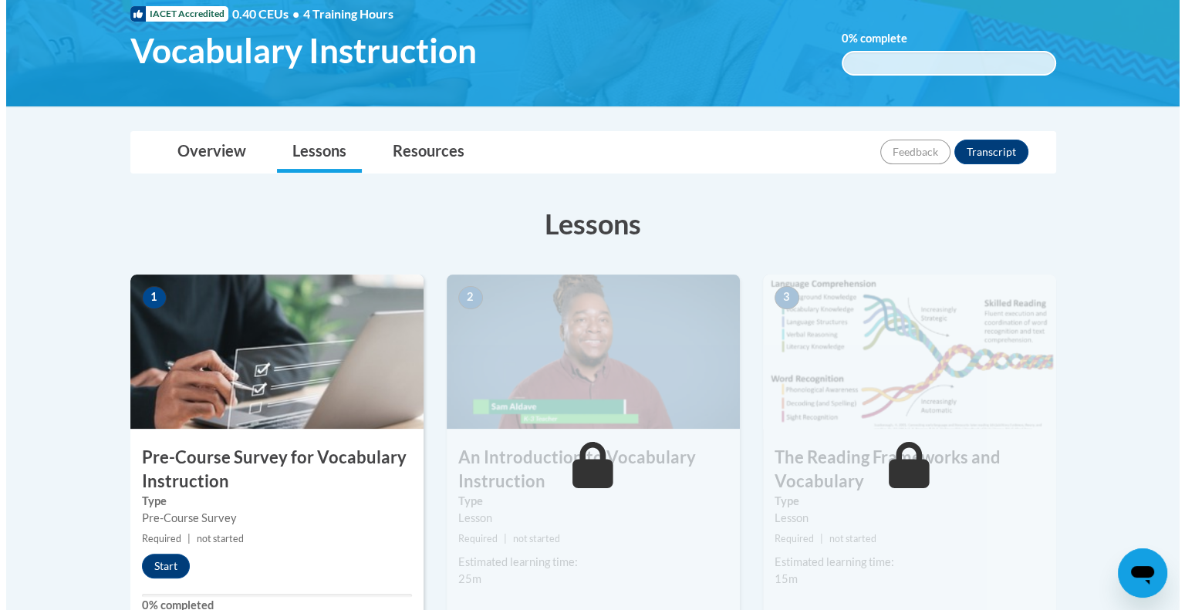
scroll to position [251, 0]
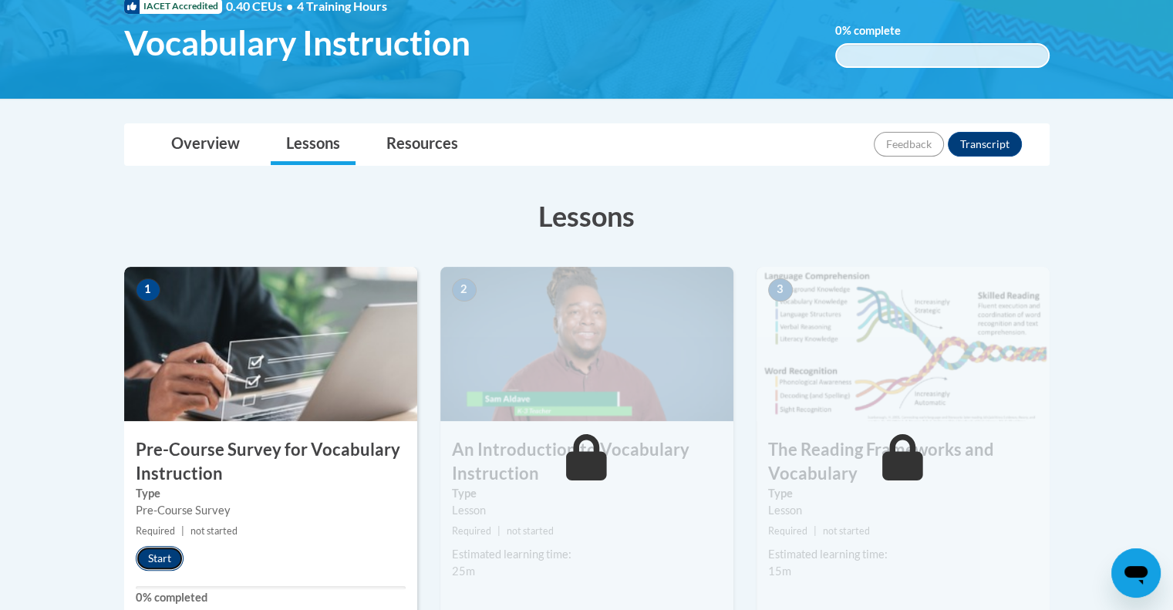
click at [163, 558] on button "Start" at bounding box center [160, 558] width 48 height 25
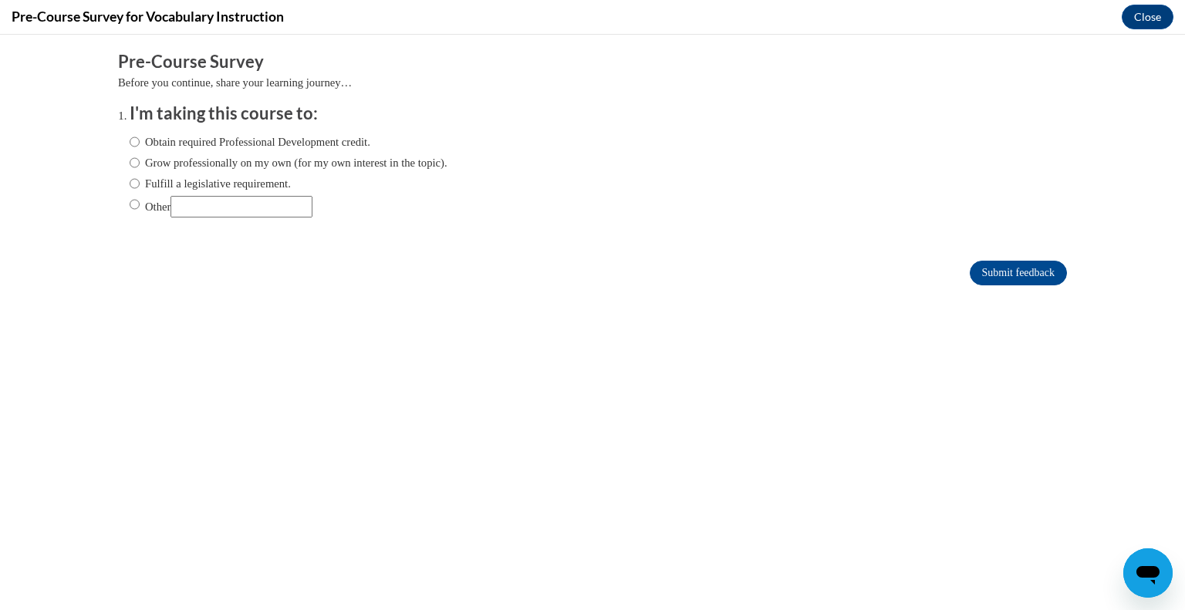
scroll to position [0, 0]
click at [348, 137] on label "Obtain required Professional Development credit." at bounding box center [250, 141] width 241 height 17
click at [140, 137] on input "Obtain required Professional Development credit." at bounding box center [135, 141] width 10 height 17
radio input "true"
click at [970, 265] on input "Submit feedback" at bounding box center [1018, 273] width 97 height 25
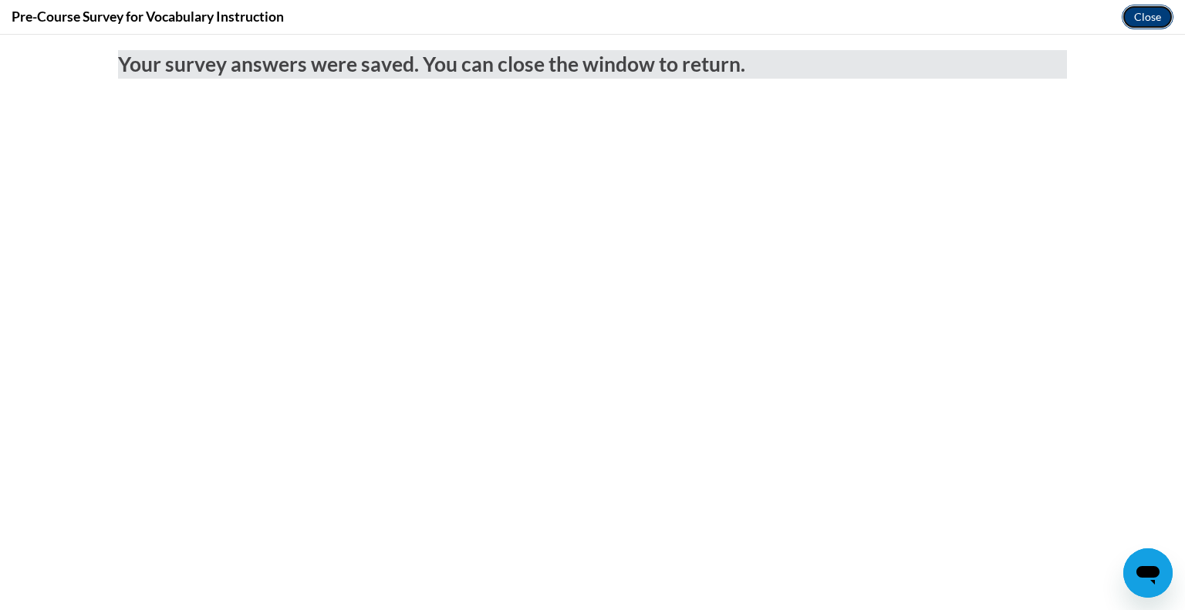
click at [1140, 19] on button "Close" at bounding box center [1148, 17] width 52 height 25
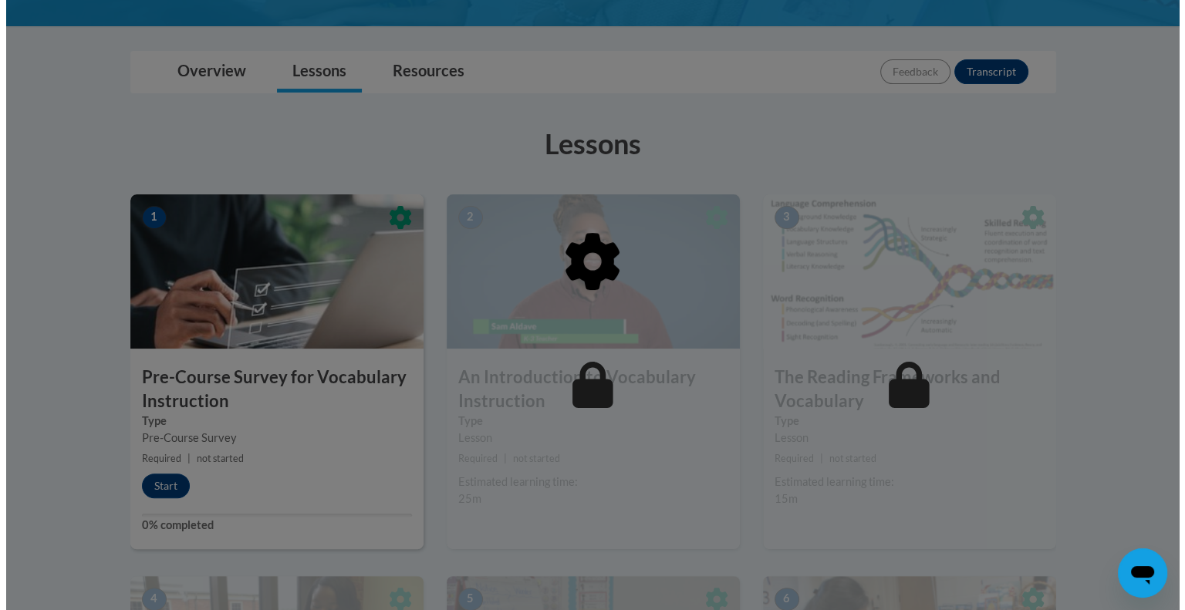
scroll to position [335, 0]
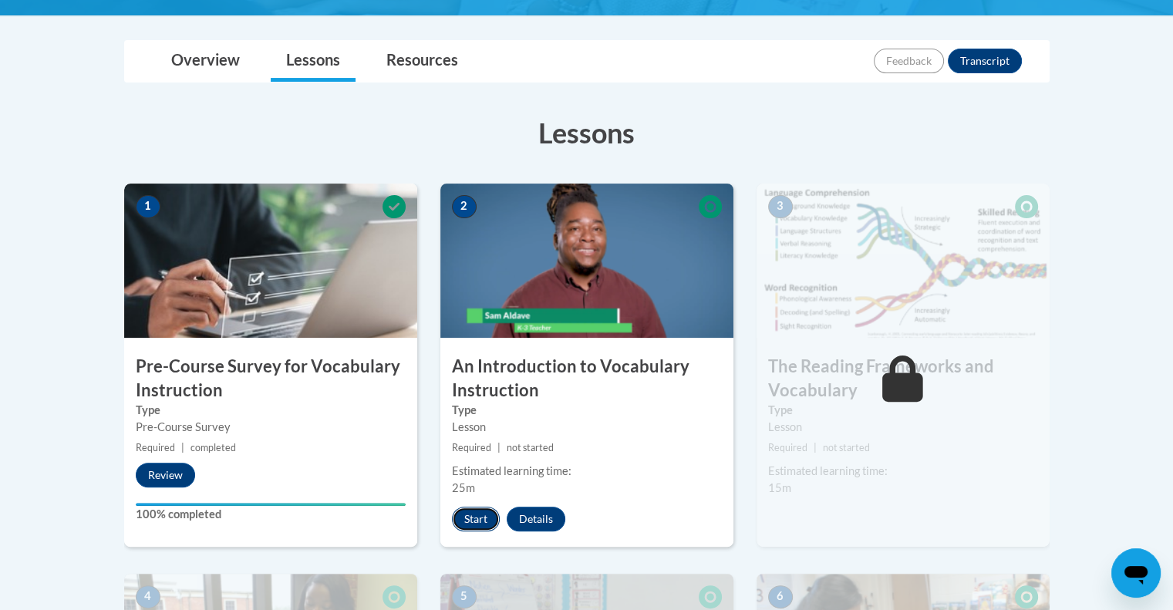
click at [485, 517] on button "Start" at bounding box center [476, 519] width 48 height 25
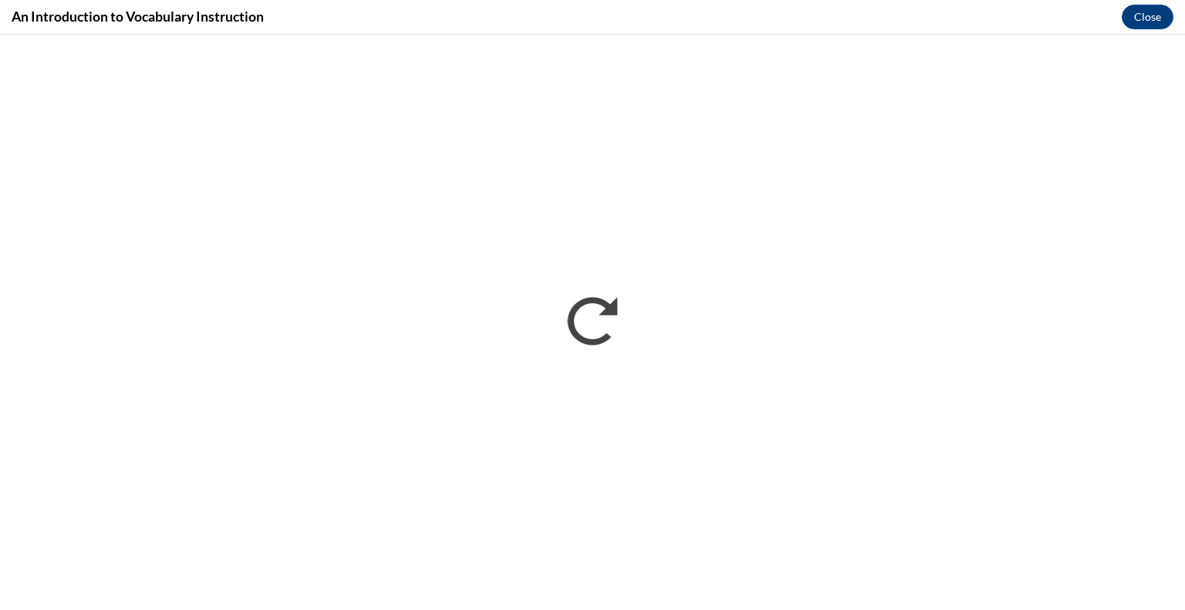
scroll to position [0, 0]
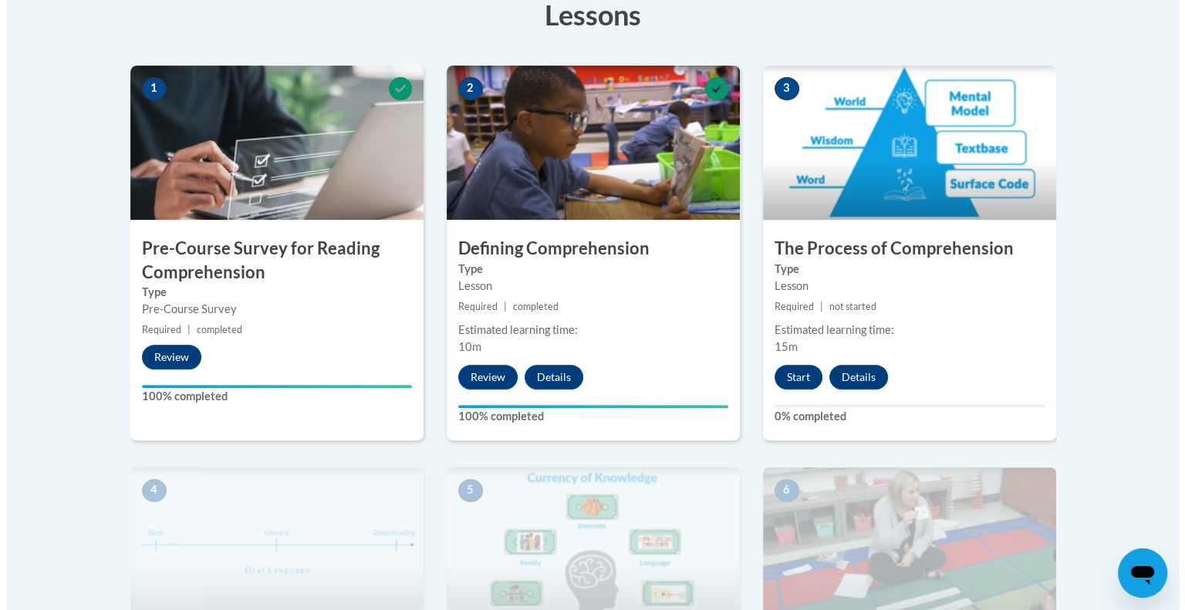
scroll to position [457, 0]
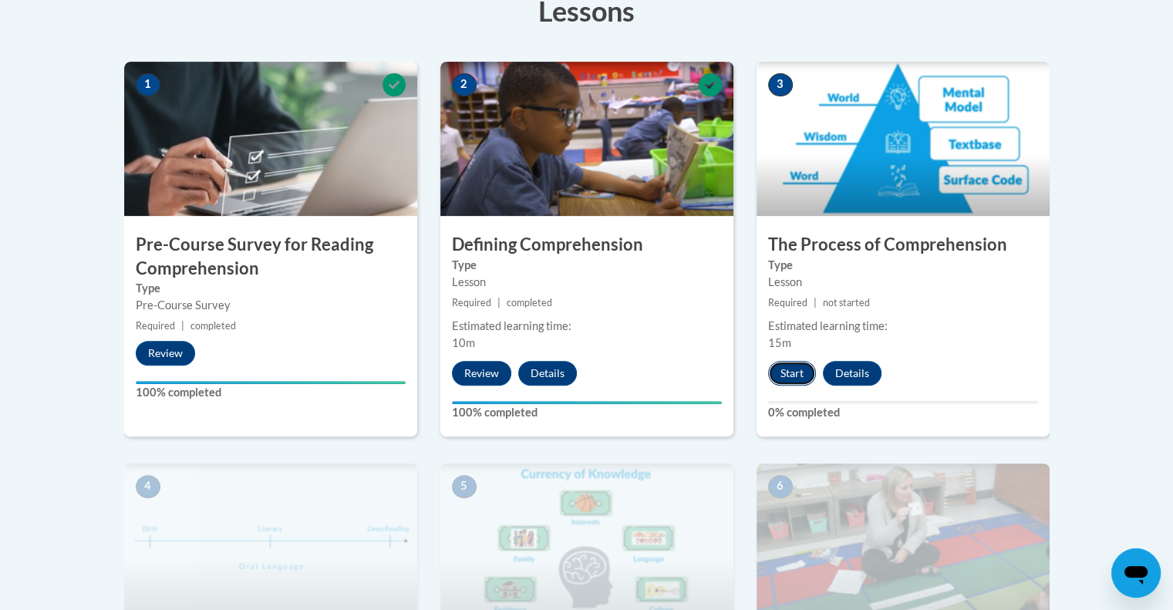
click at [787, 374] on button "Start" at bounding box center [792, 373] width 48 height 25
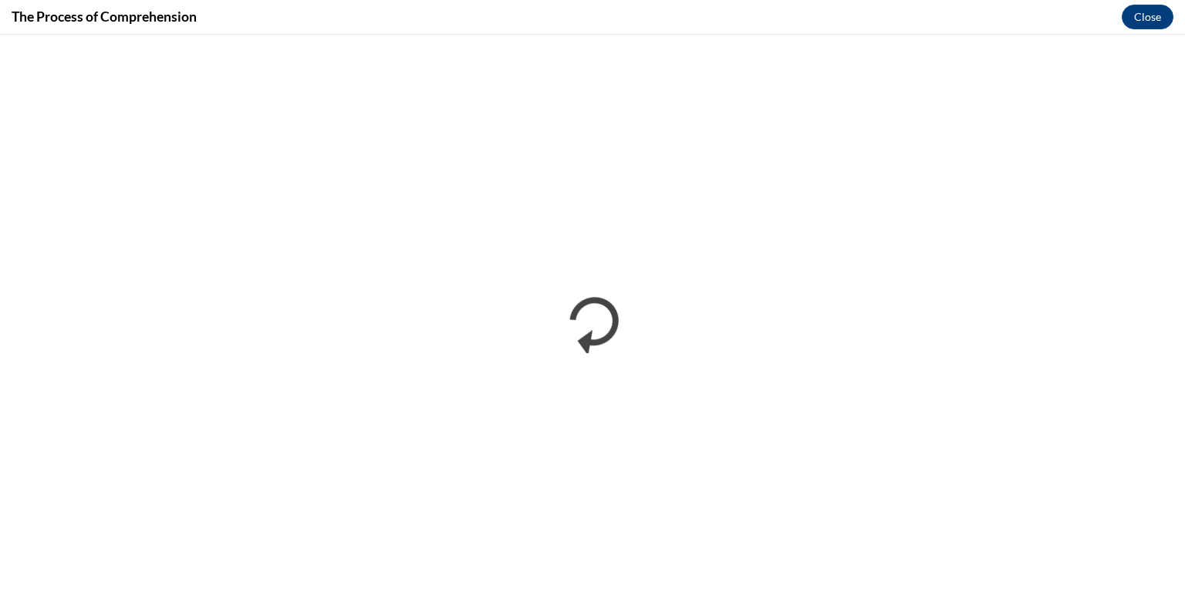
scroll to position [0, 0]
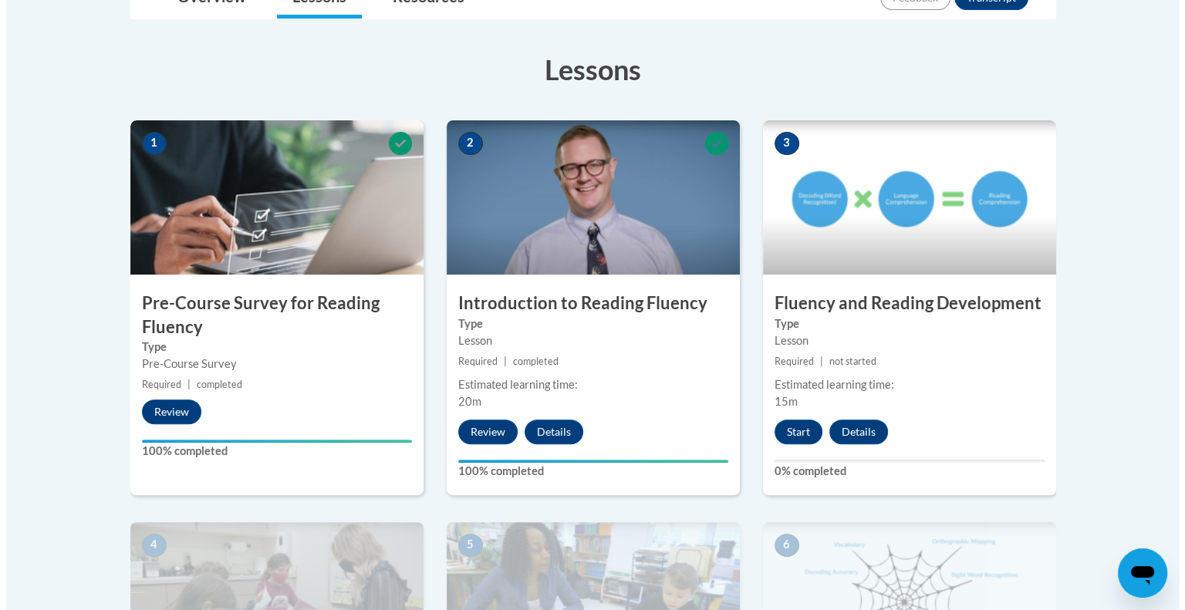
scroll to position [419, 0]
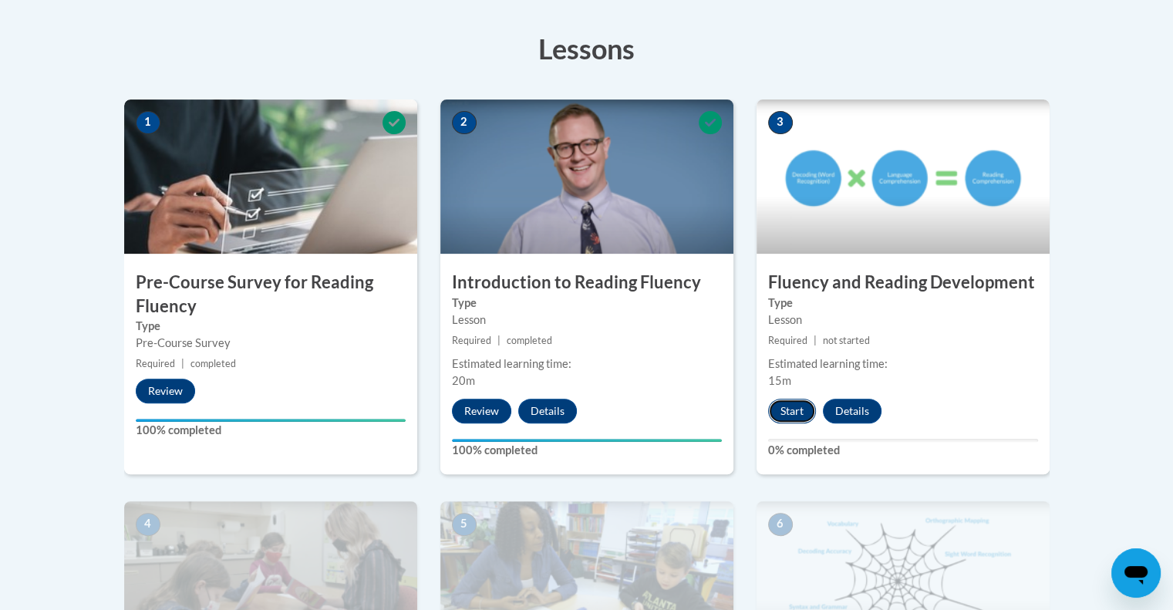
click at [787, 406] on button "Start" at bounding box center [792, 411] width 48 height 25
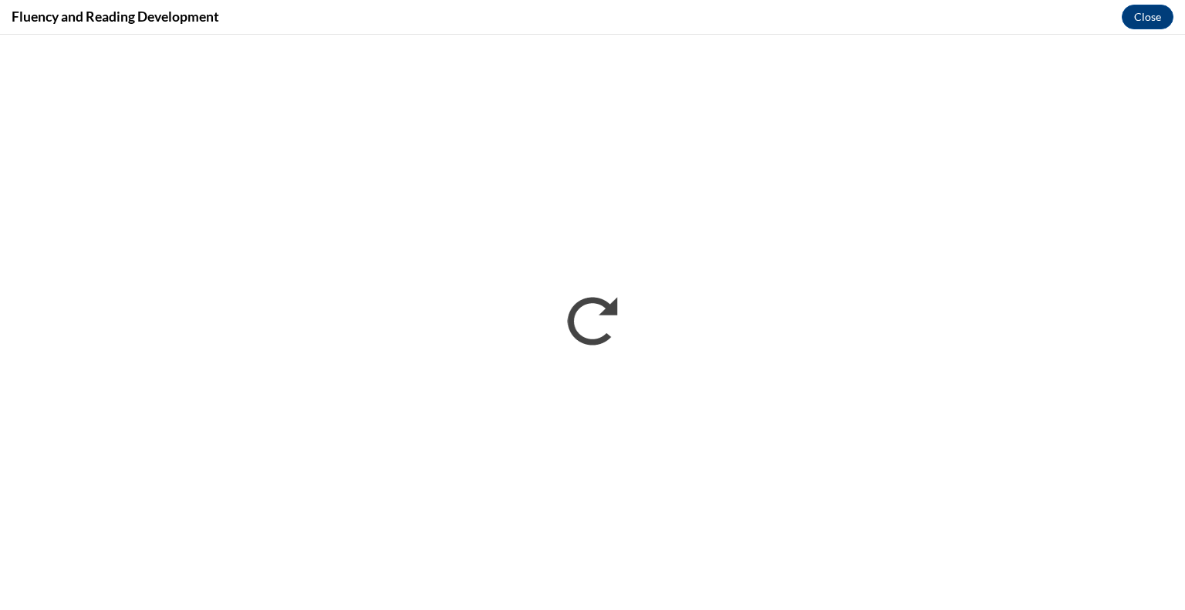
scroll to position [0, 0]
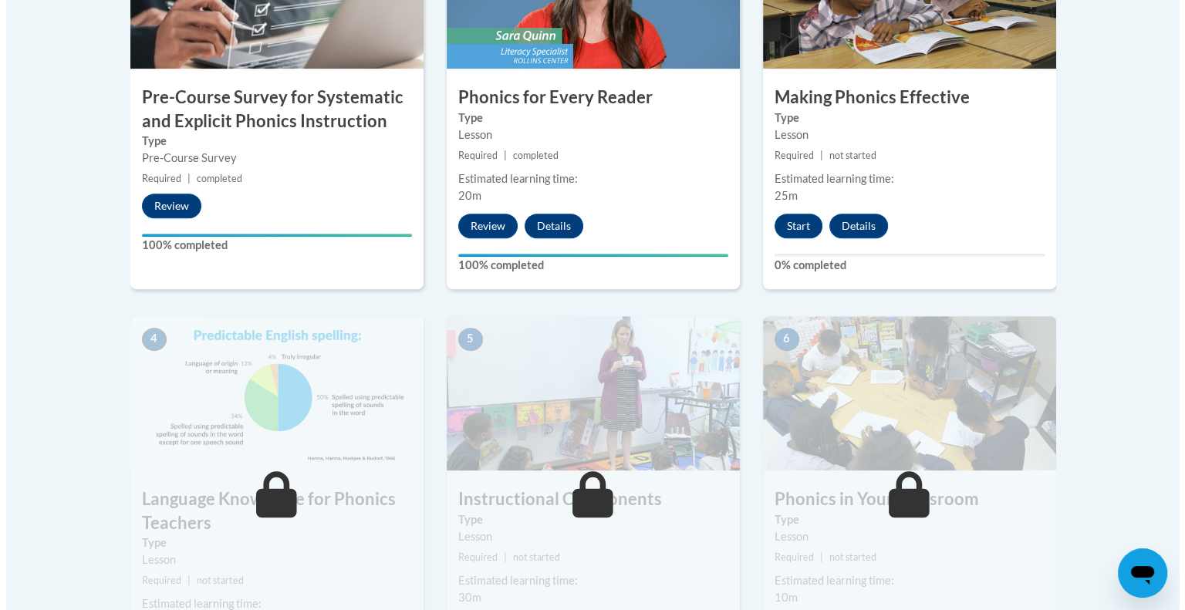
scroll to position [654, 0]
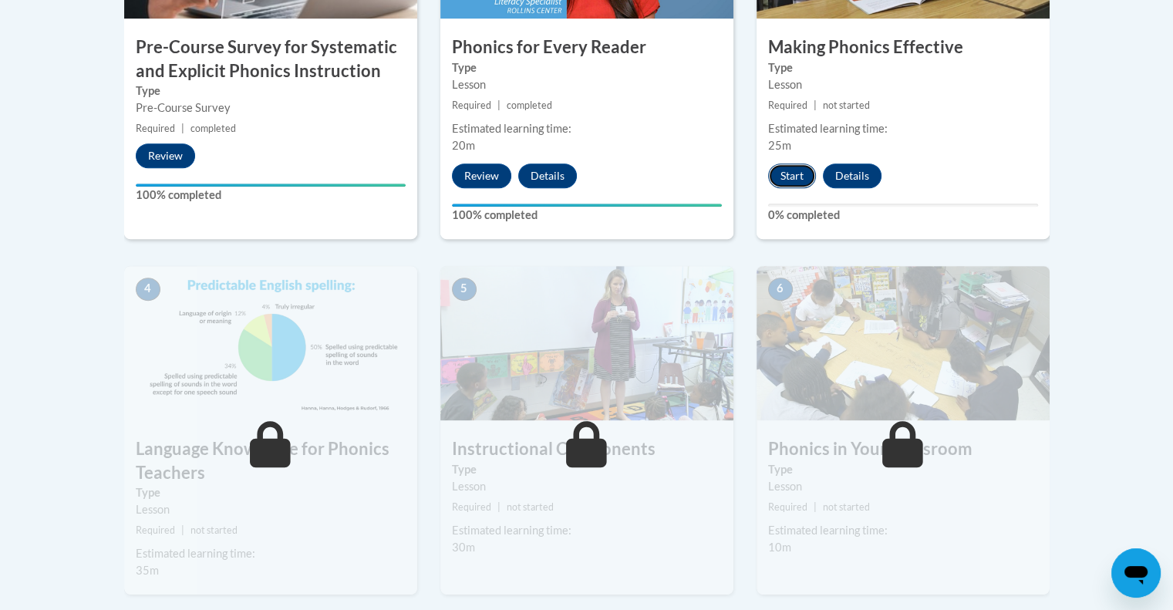
click at [799, 172] on button "Start" at bounding box center [792, 176] width 48 height 25
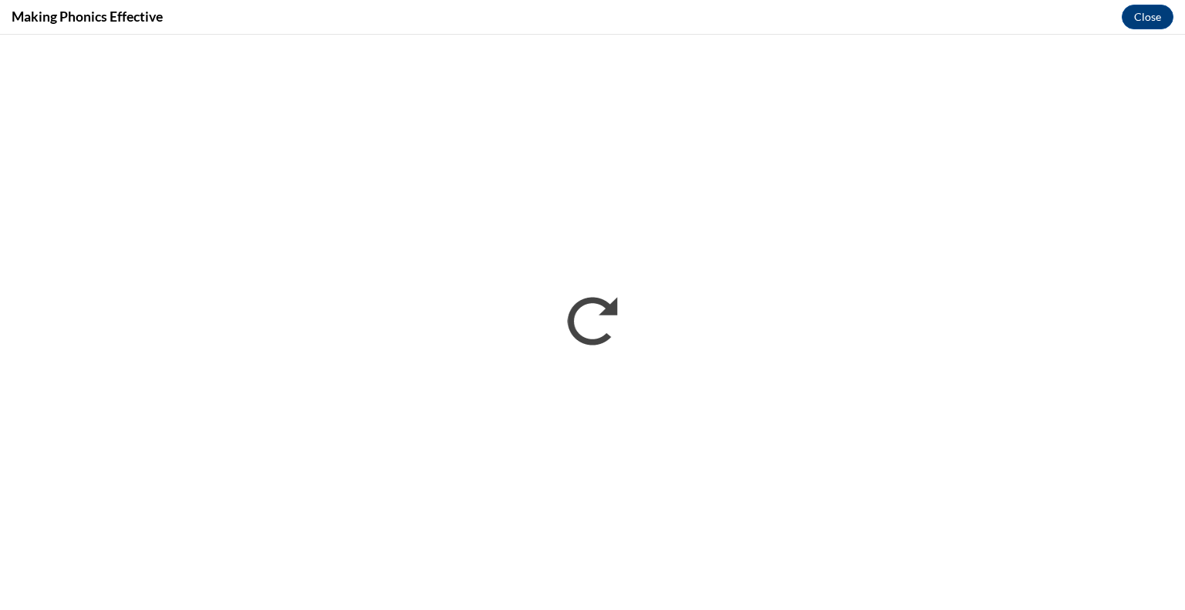
scroll to position [0, 0]
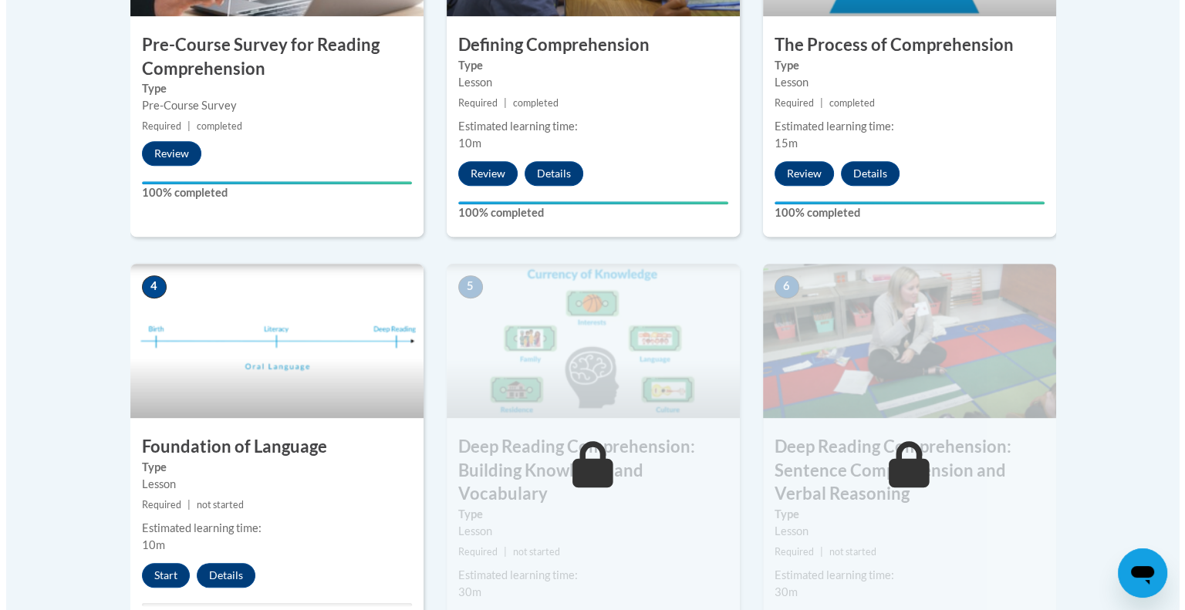
scroll to position [657, 0]
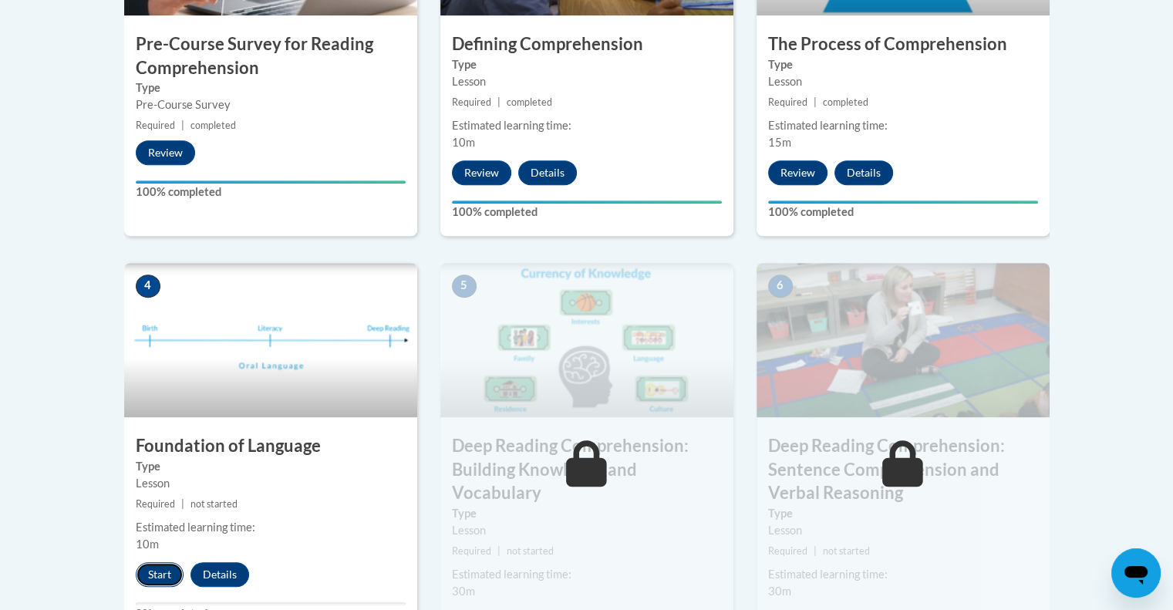
click at [164, 571] on button "Start" at bounding box center [160, 574] width 48 height 25
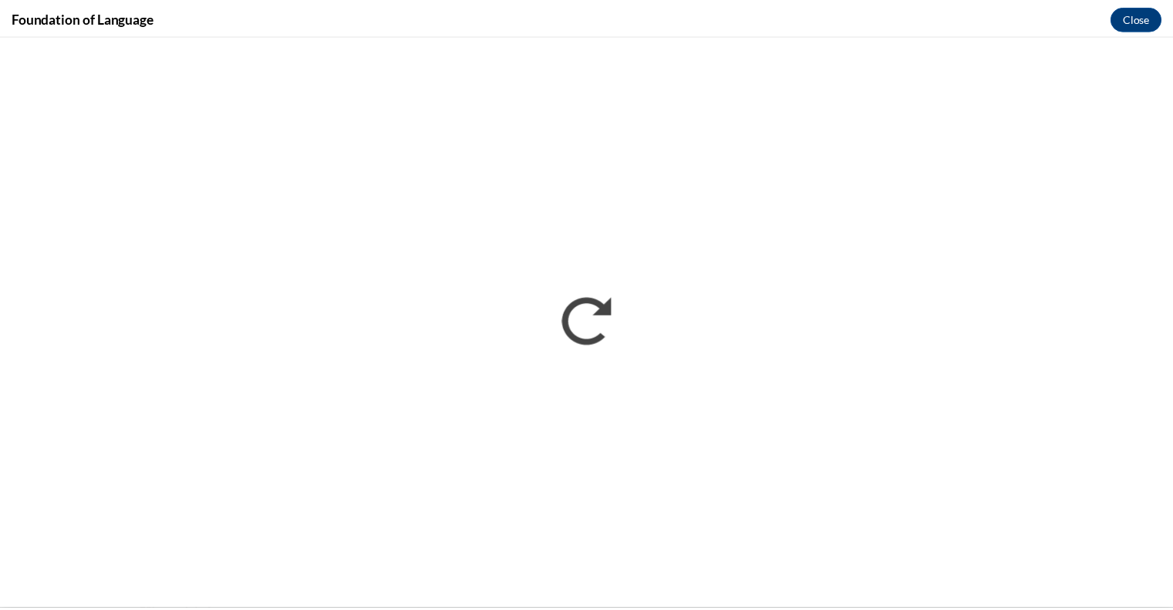
scroll to position [0, 0]
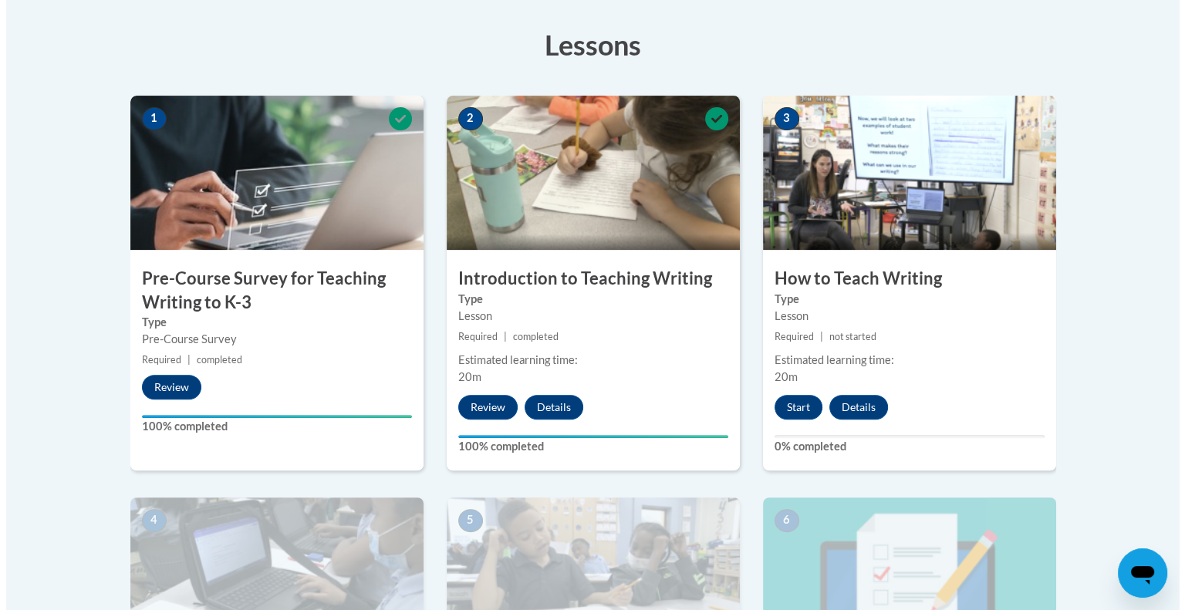
scroll to position [466, 0]
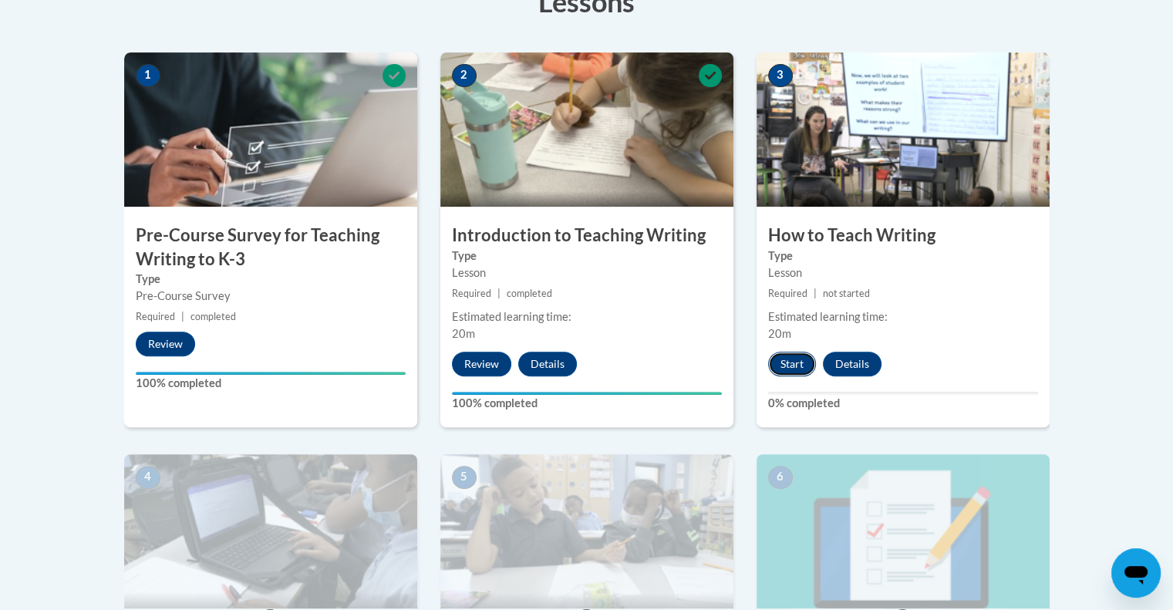
click at [791, 356] on button "Start" at bounding box center [792, 364] width 48 height 25
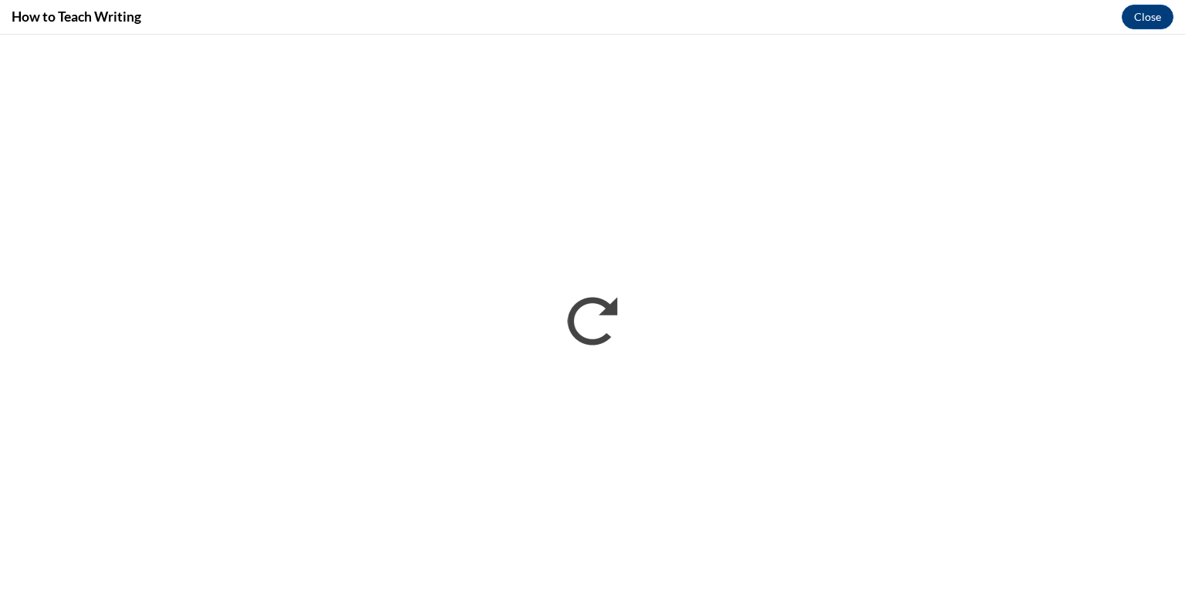
scroll to position [0, 0]
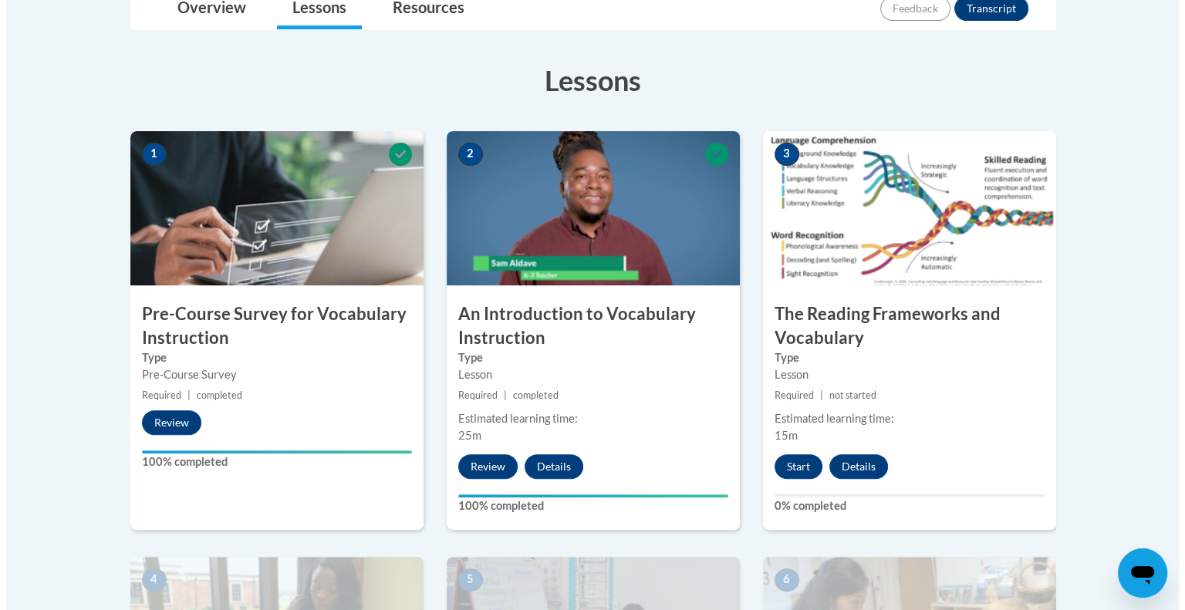
scroll to position [388, 0]
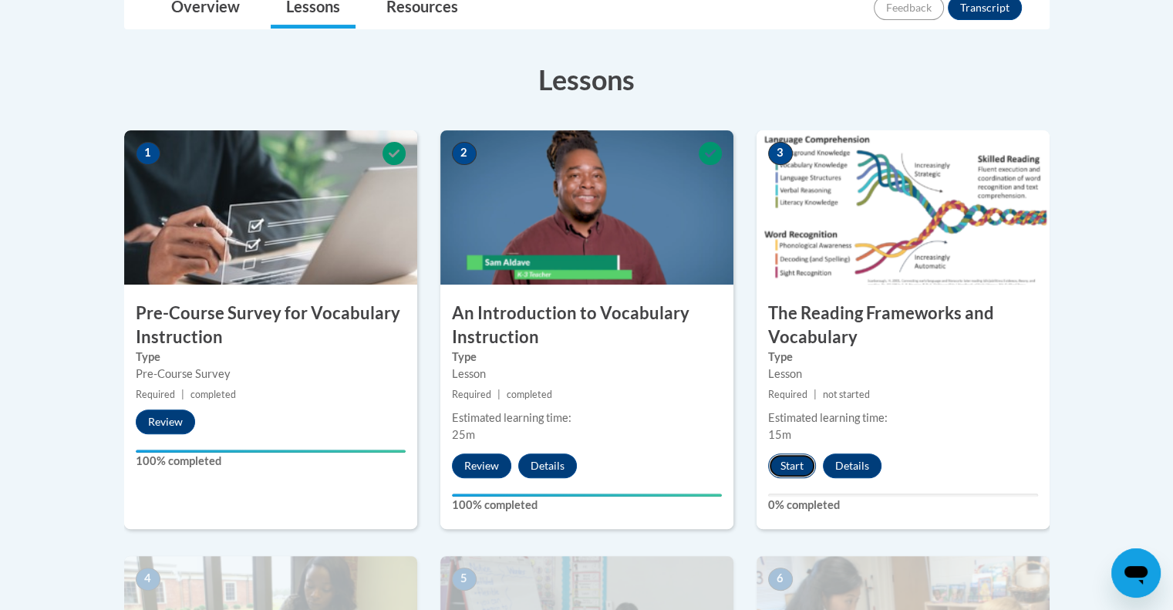
click at [795, 456] on button "Start" at bounding box center [792, 466] width 48 height 25
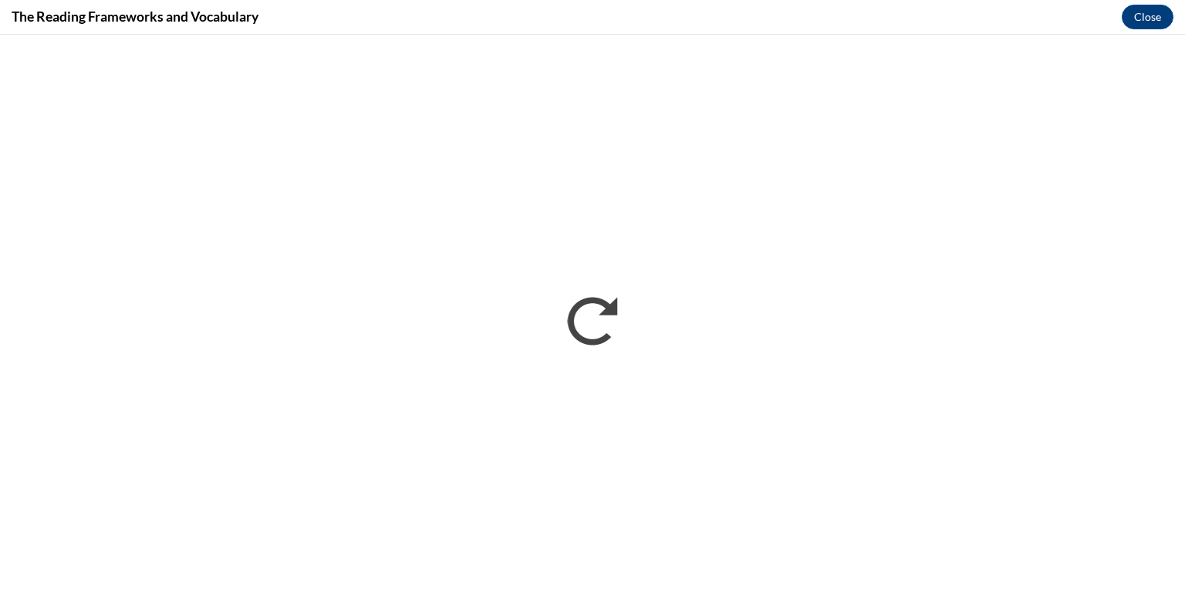
scroll to position [0, 0]
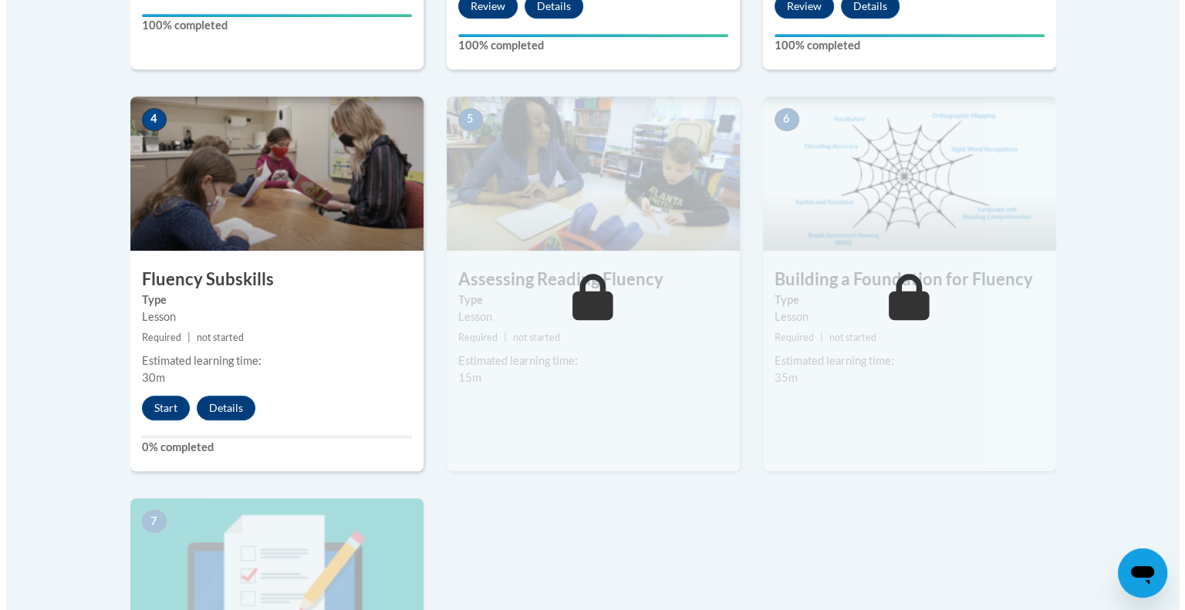
scroll to position [835, 0]
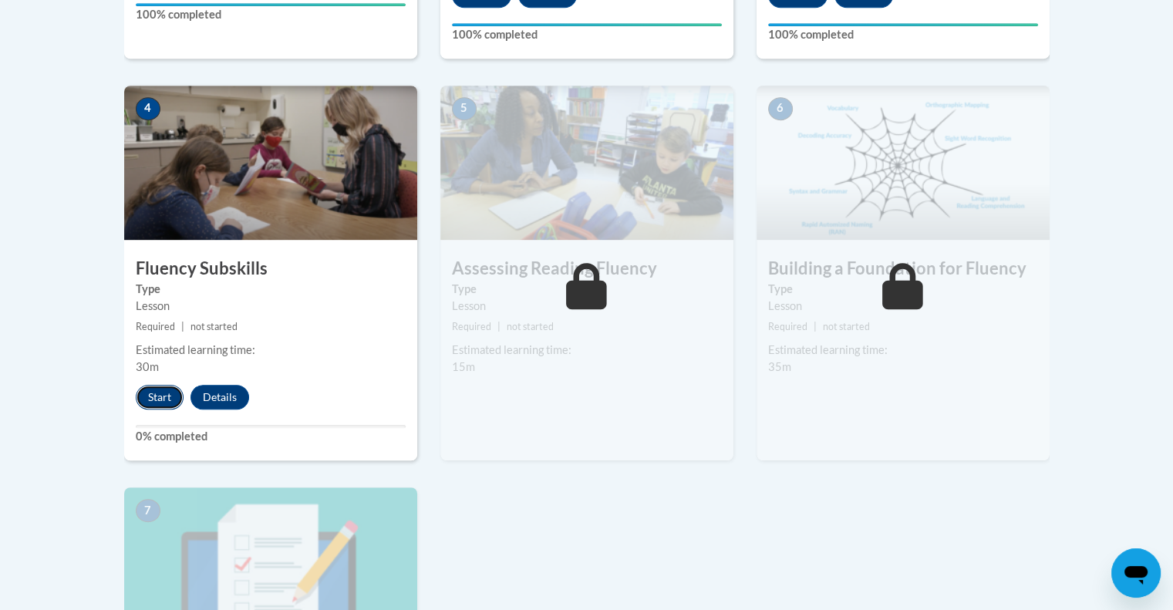
click at [163, 386] on button "Start" at bounding box center [160, 397] width 48 height 25
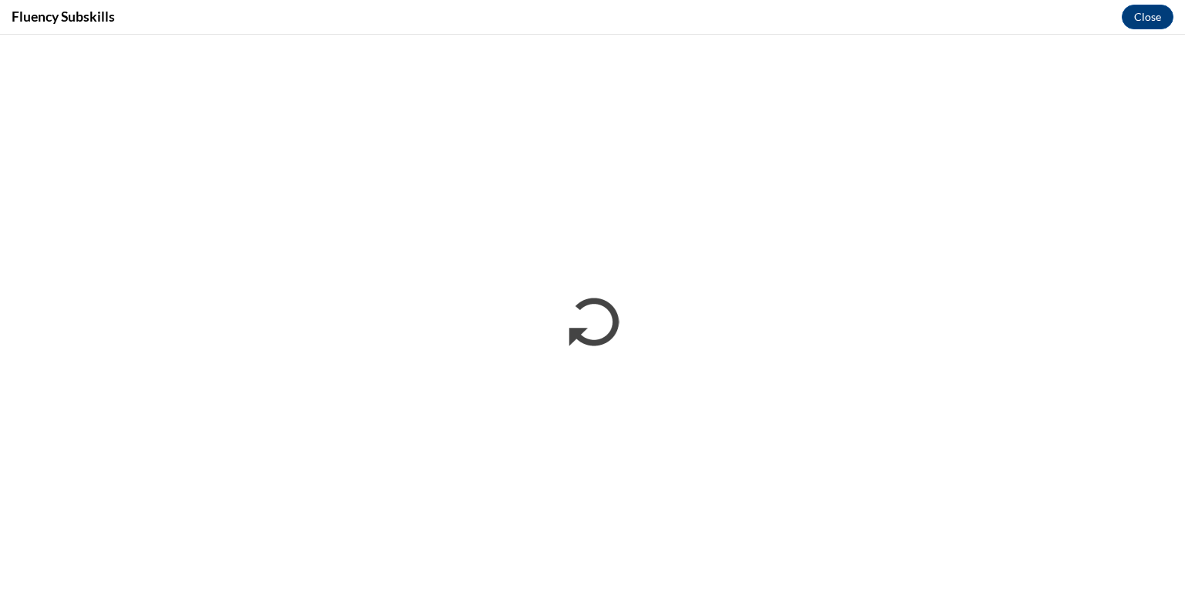
scroll to position [0, 0]
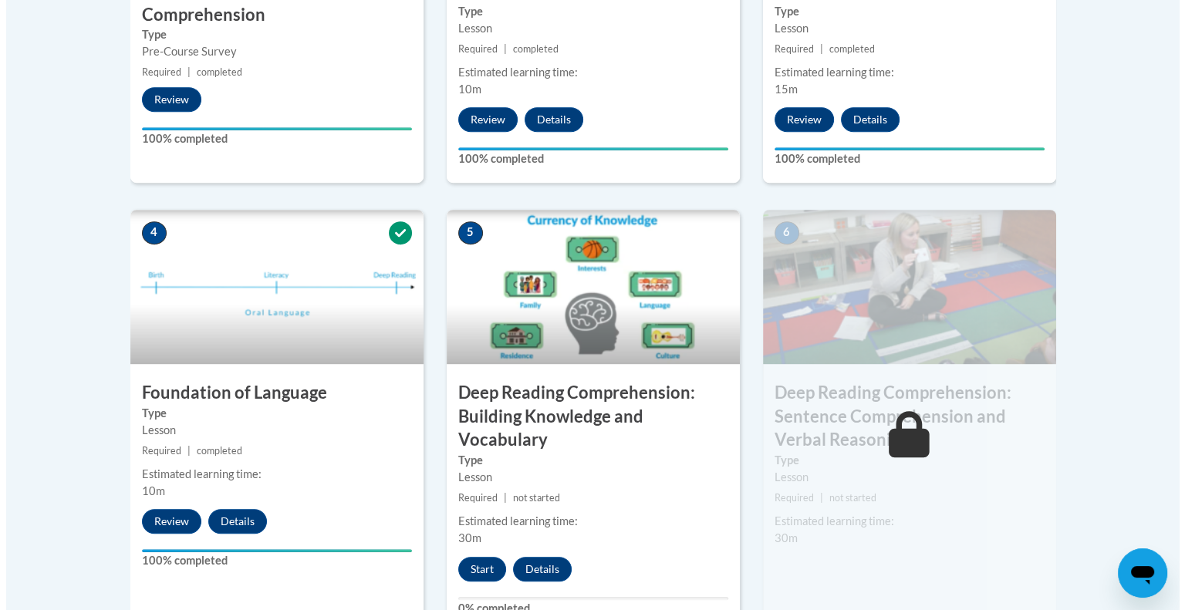
scroll to position [714, 0]
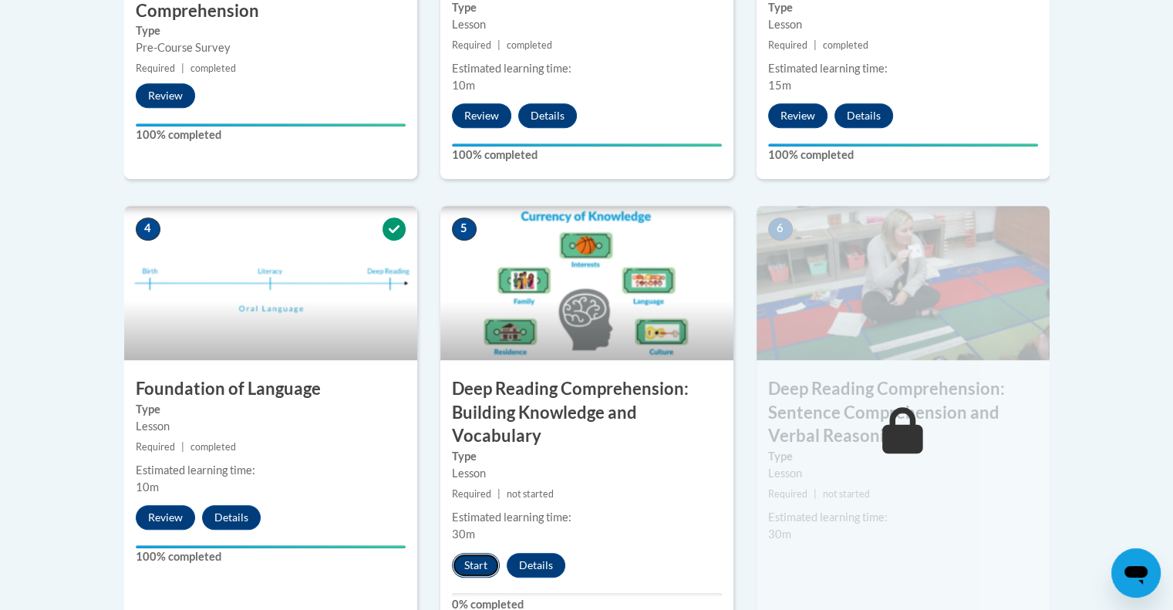
click at [484, 565] on button "Start" at bounding box center [476, 565] width 48 height 25
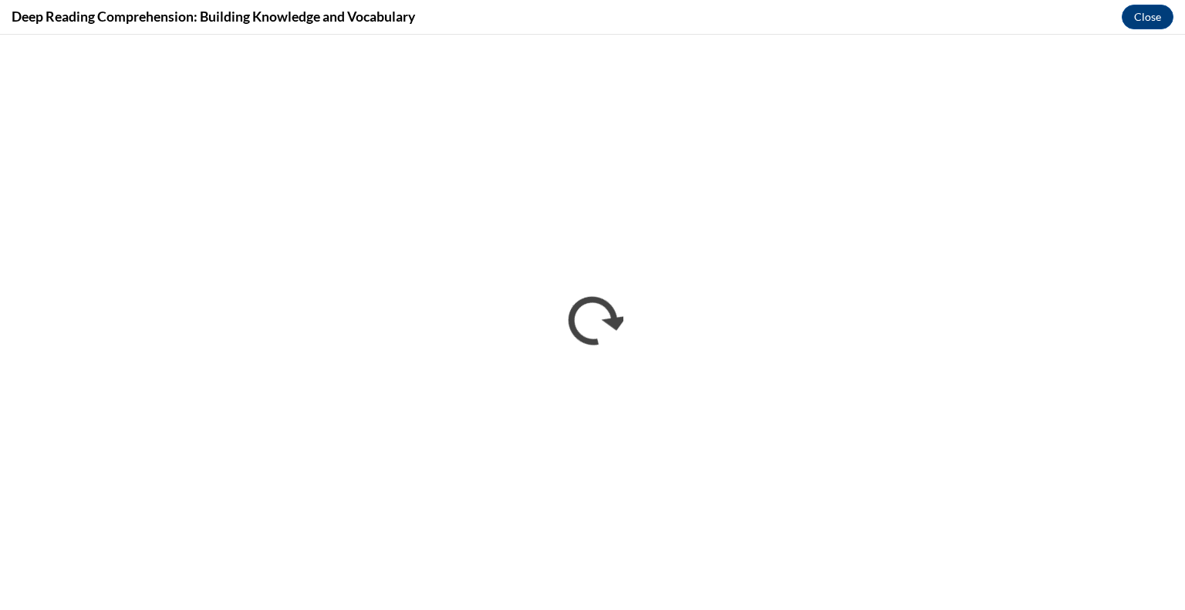
scroll to position [0, 0]
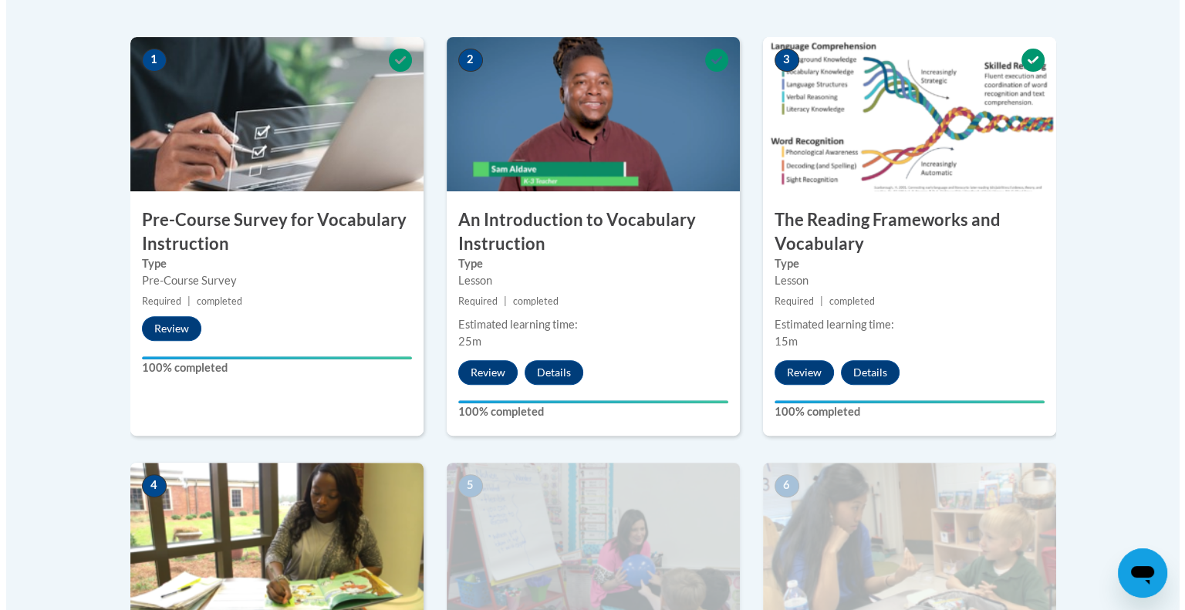
scroll to position [722, 0]
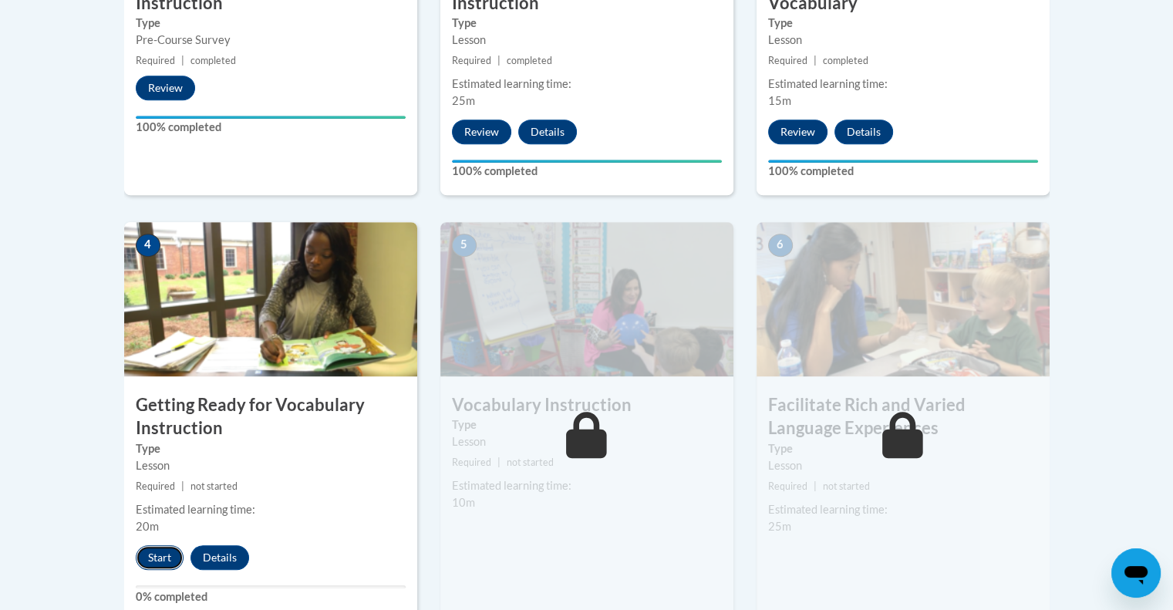
click at [153, 558] on button "Start" at bounding box center [160, 557] width 48 height 25
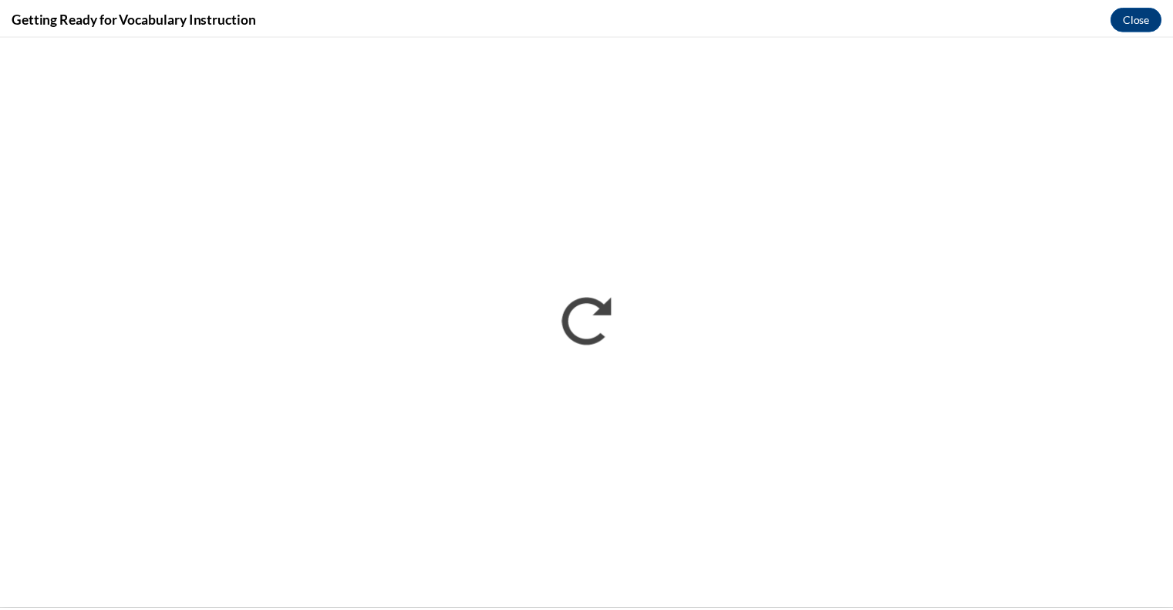
scroll to position [0, 0]
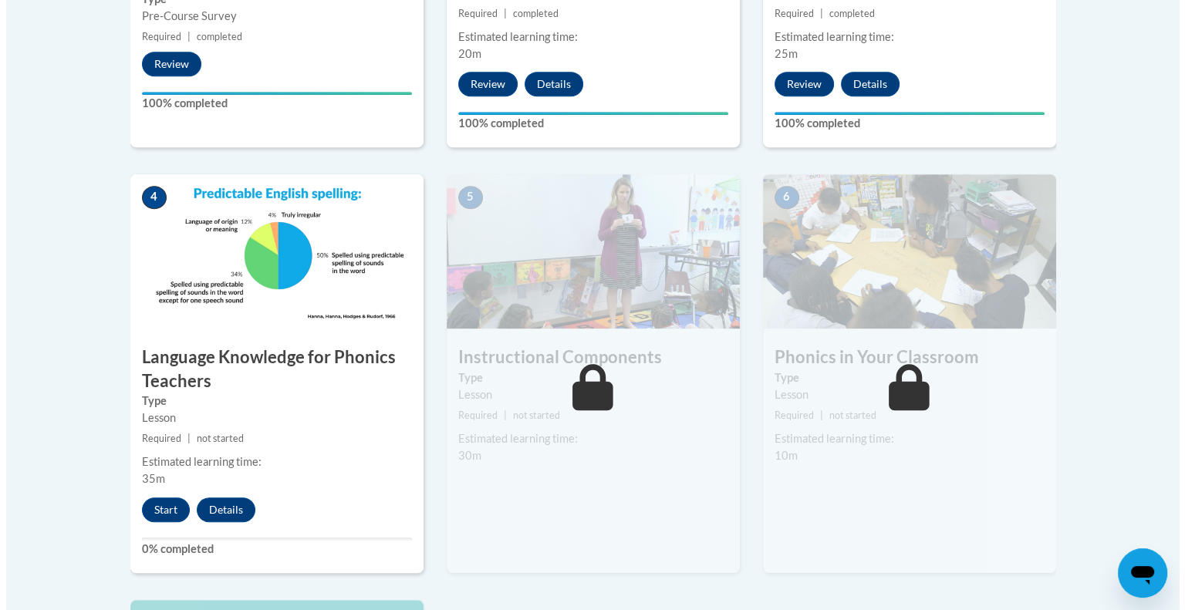
scroll to position [747, 0]
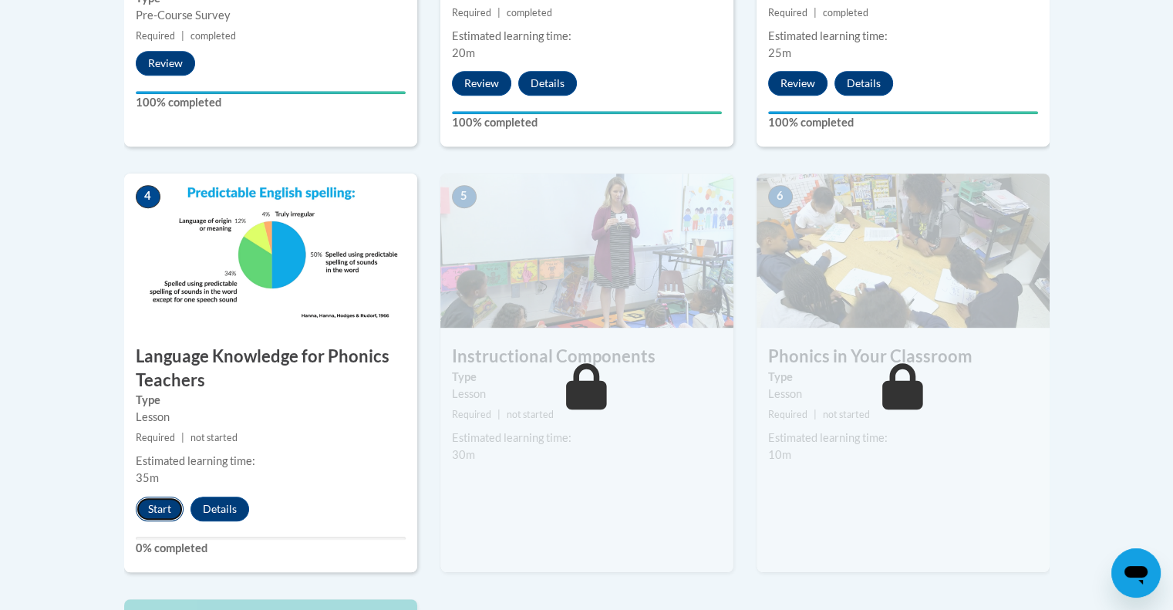
click at [167, 502] on button "Start" at bounding box center [160, 509] width 48 height 25
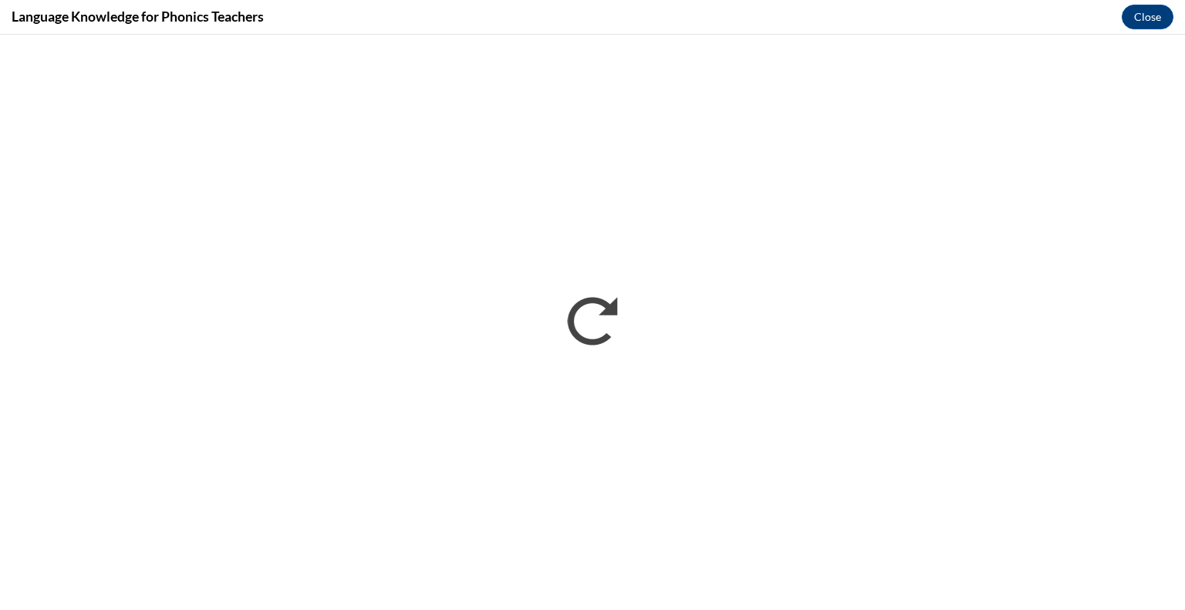
scroll to position [0, 0]
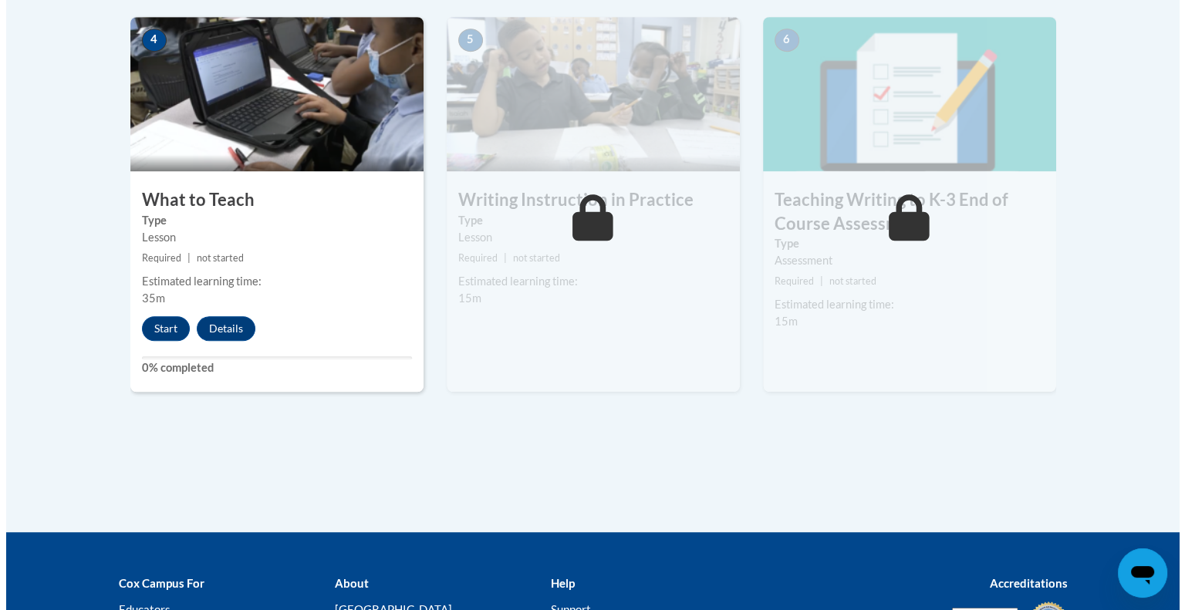
scroll to position [909, 0]
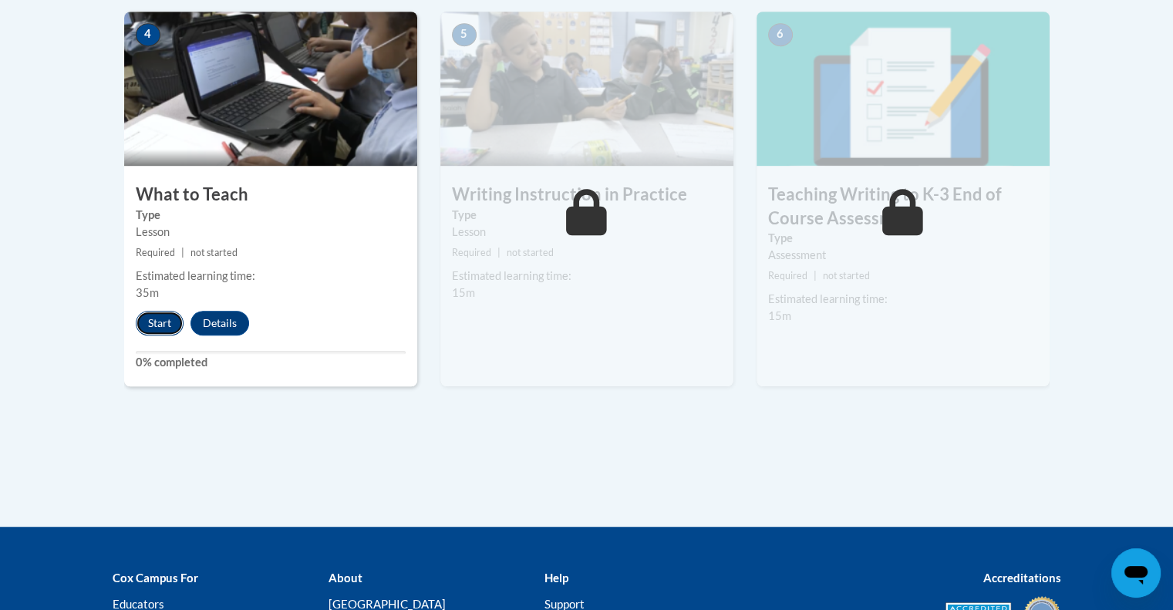
click at [160, 319] on button "Start" at bounding box center [160, 323] width 48 height 25
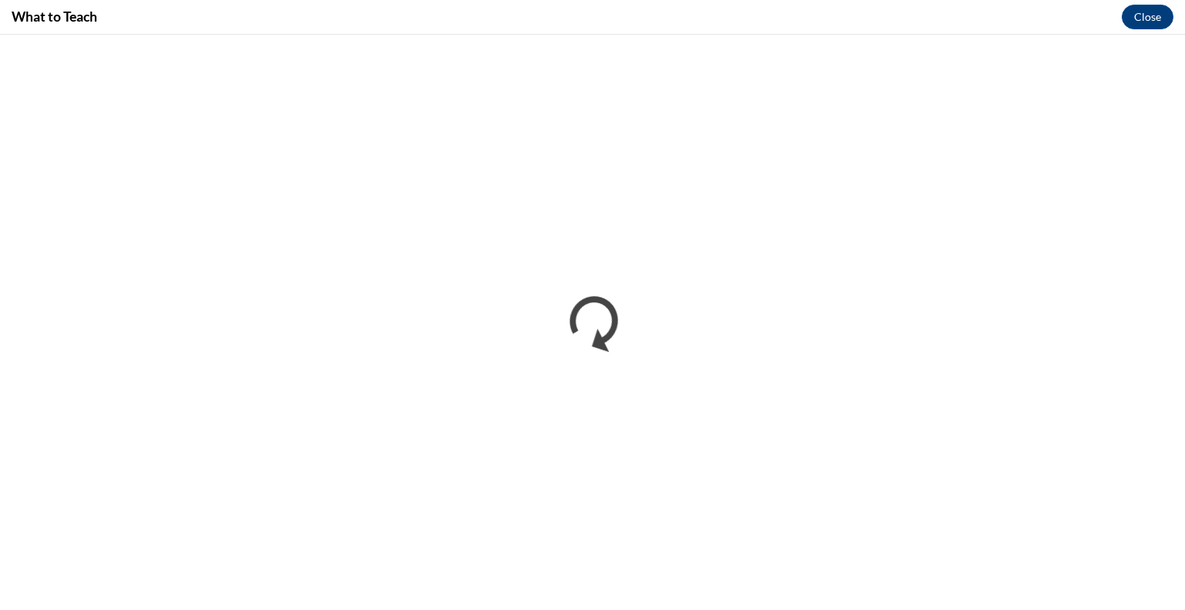
scroll to position [0, 0]
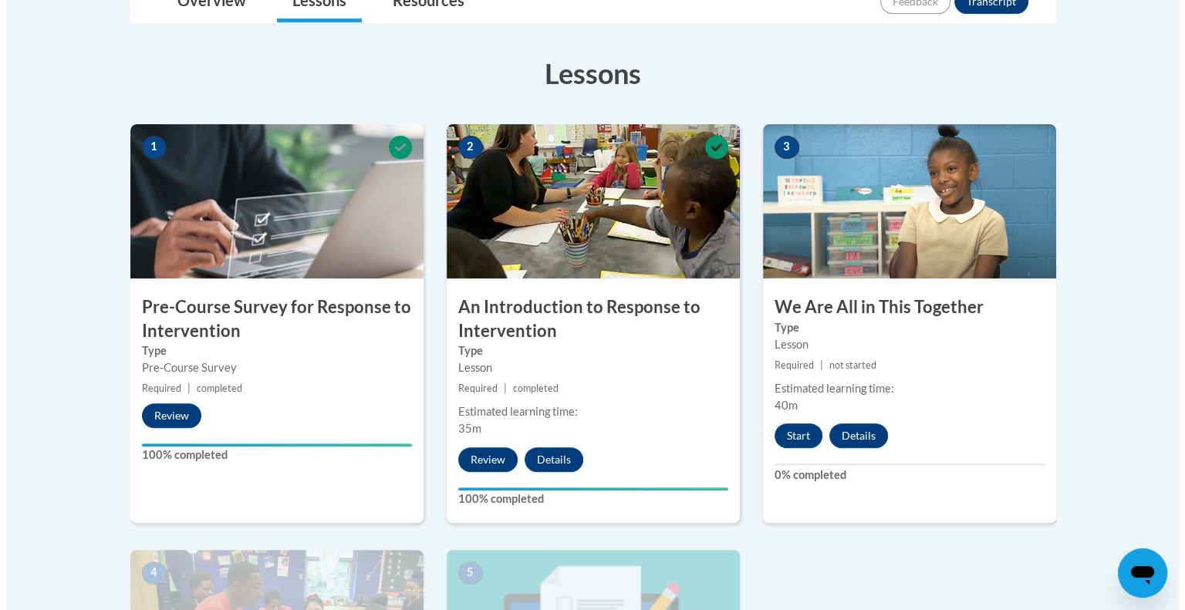
scroll to position [401, 0]
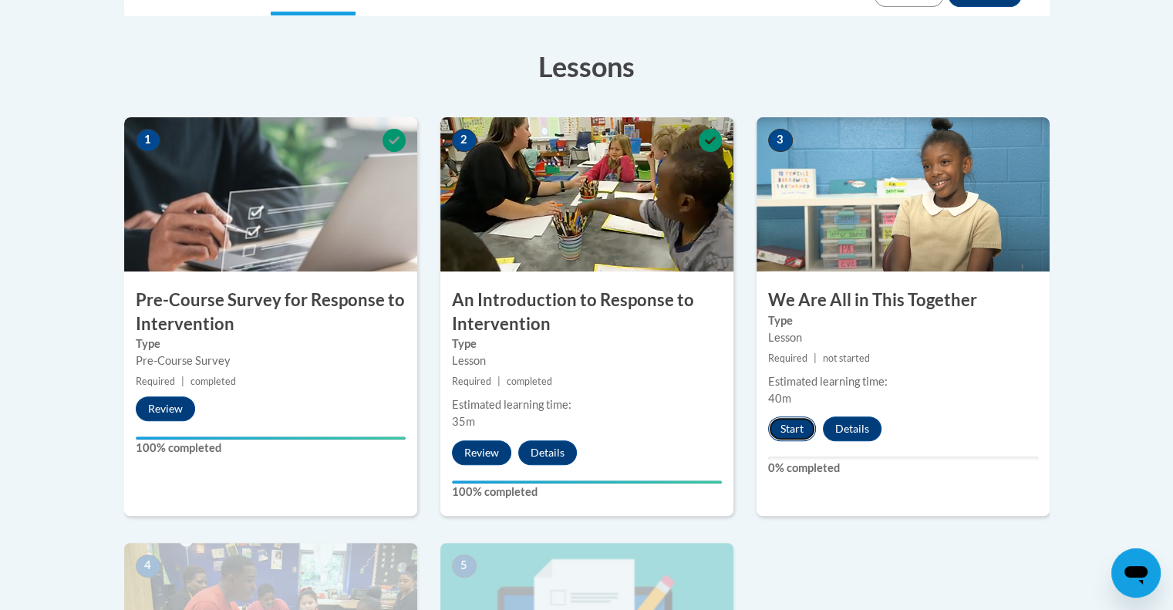
click at [801, 433] on button "Start" at bounding box center [792, 429] width 48 height 25
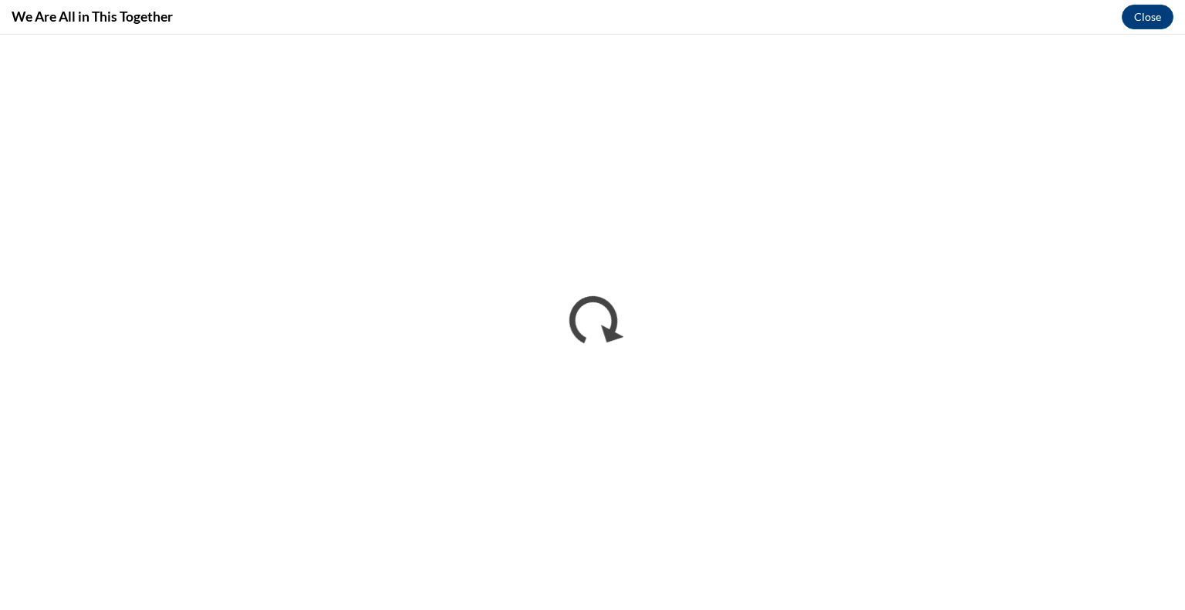
scroll to position [0, 0]
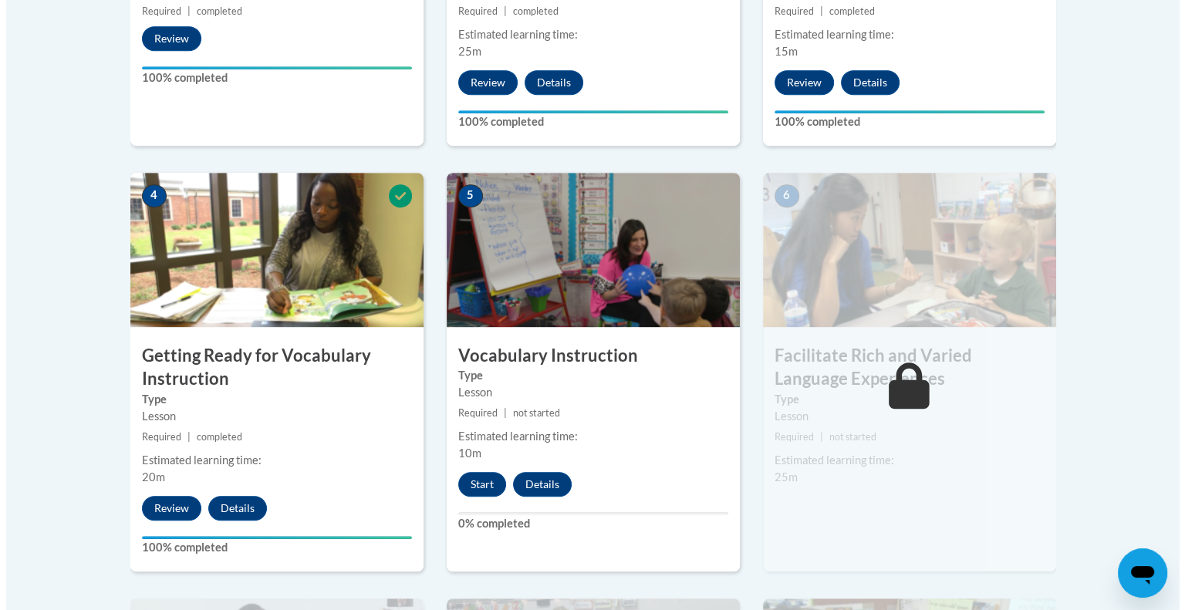
scroll to position [781, 0]
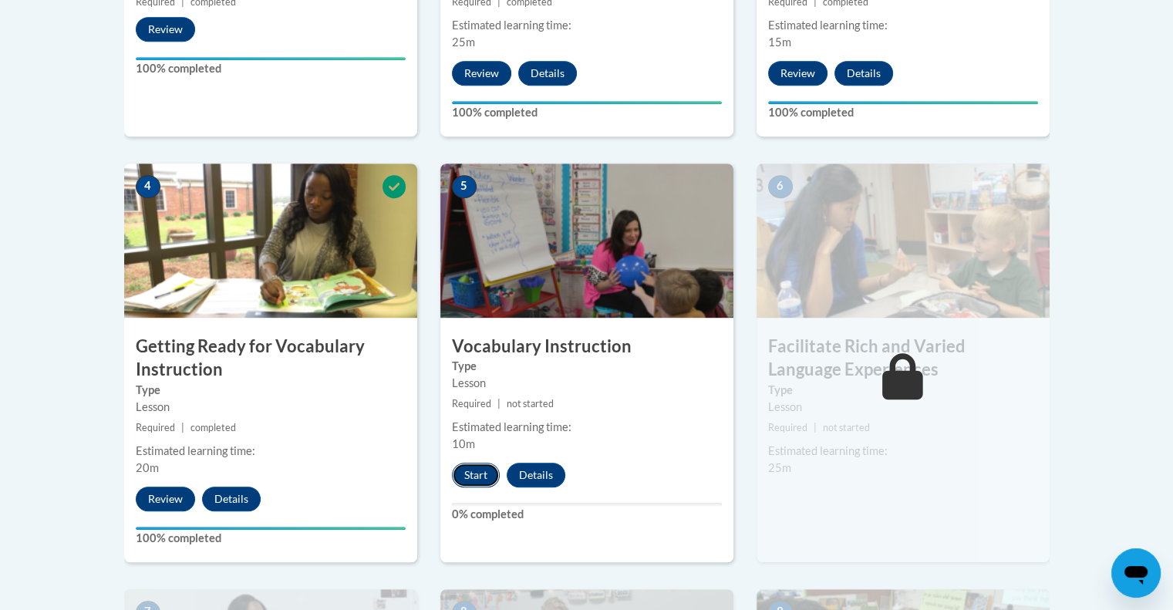
click at [481, 474] on button "Start" at bounding box center [476, 475] width 48 height 25
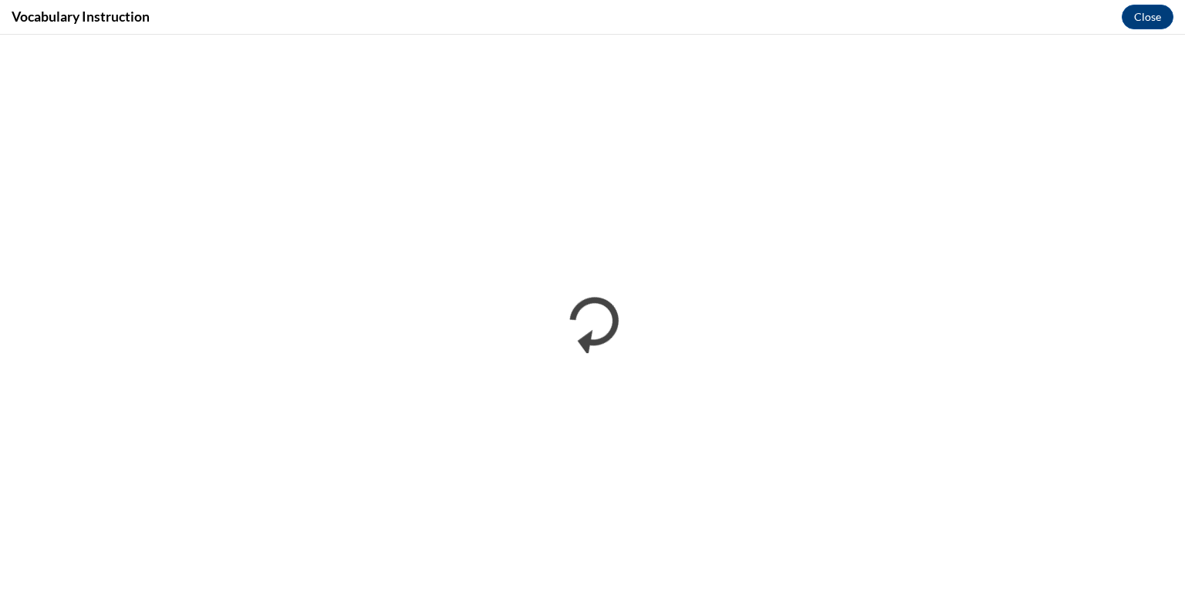
scroll to position [0, 0]
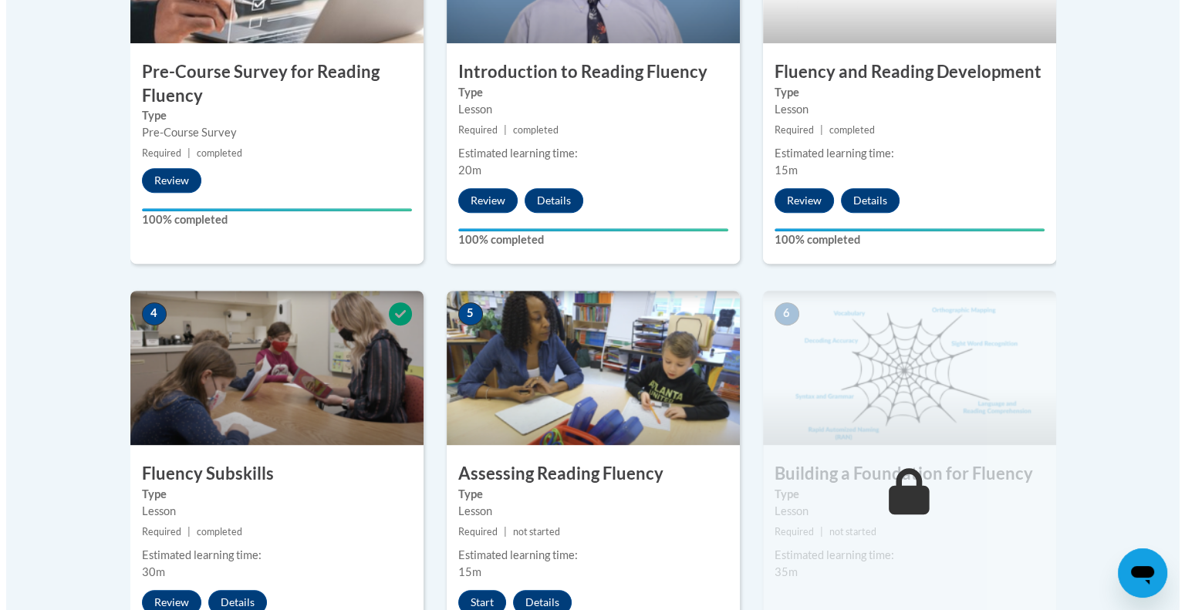
scroll to position [879, 0]
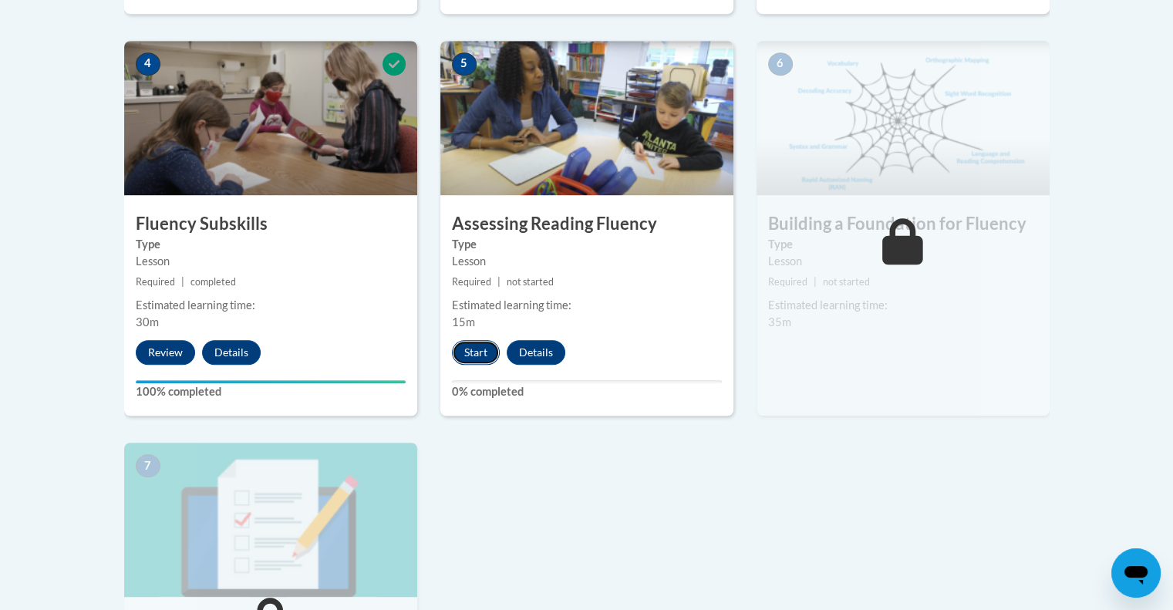
click at [488, 344] on button "Start" at bounding box center [476, 352] width 48 height 25
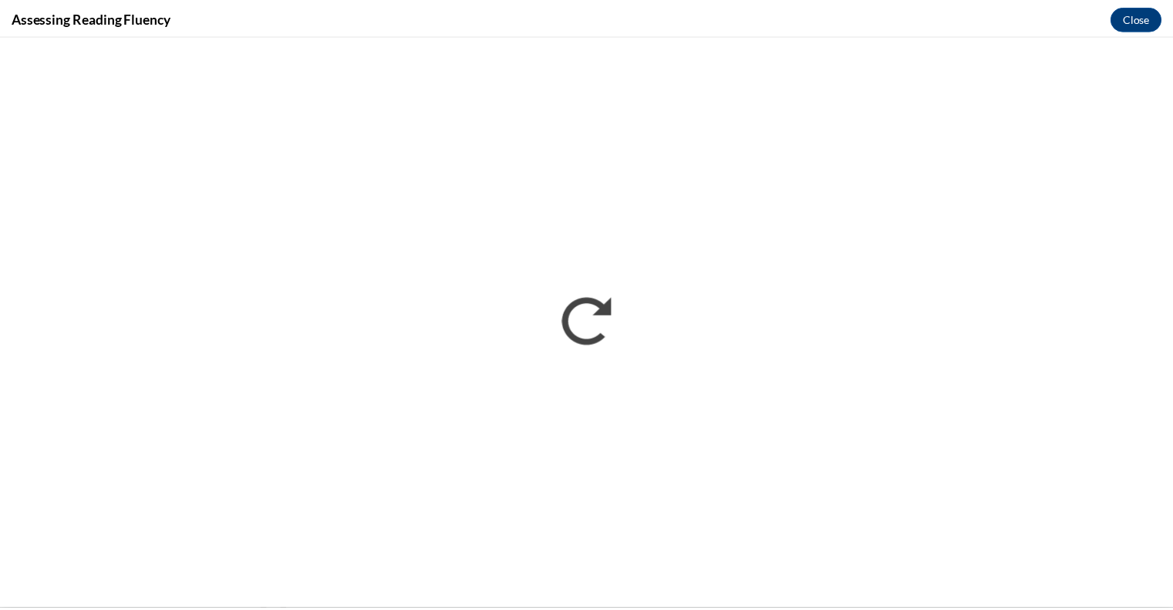
scroll to position [0, 0]
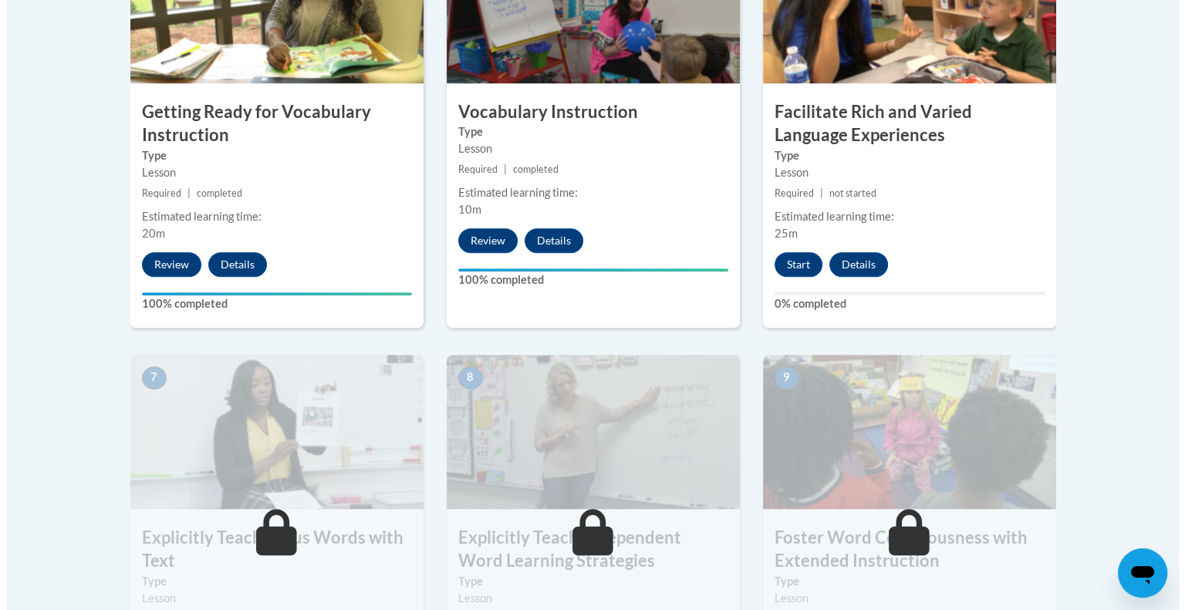
scroll to position [1015, 0]
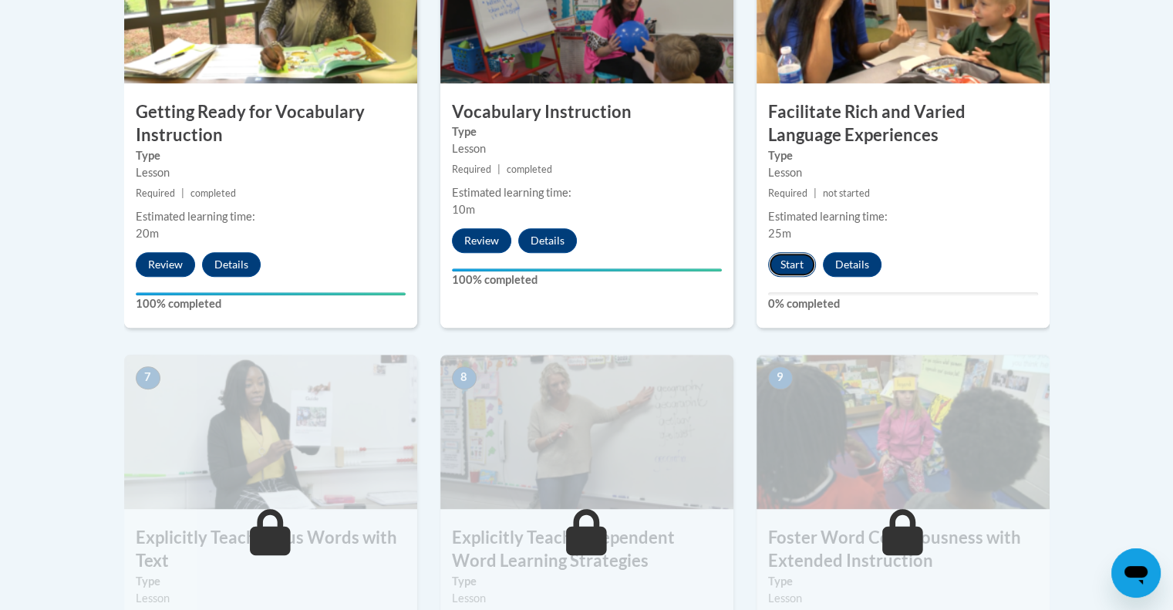
click at [796, 272] on button "Start" at bounding box center [792, 264] width 48 height 25
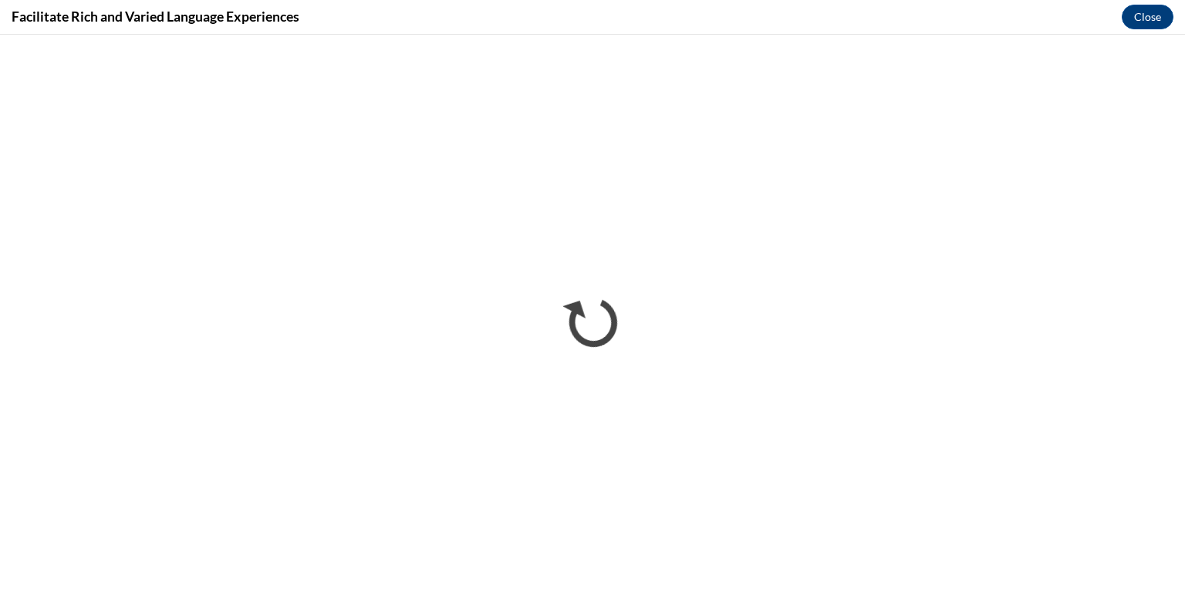
scroll to position [0, 0]
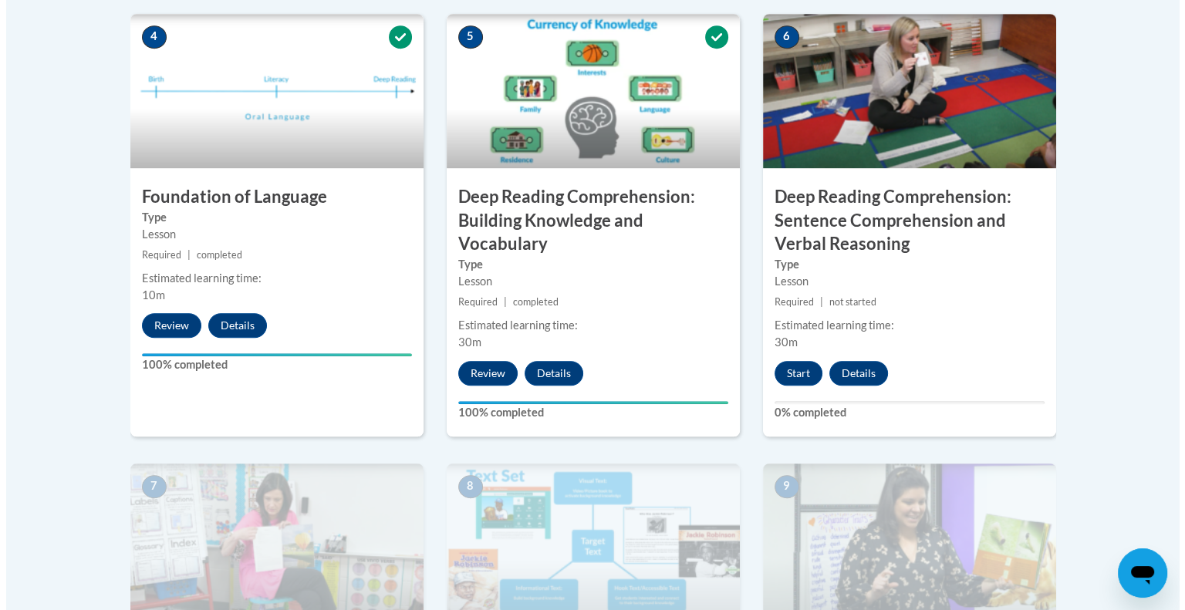
scroll to position [915, 0]
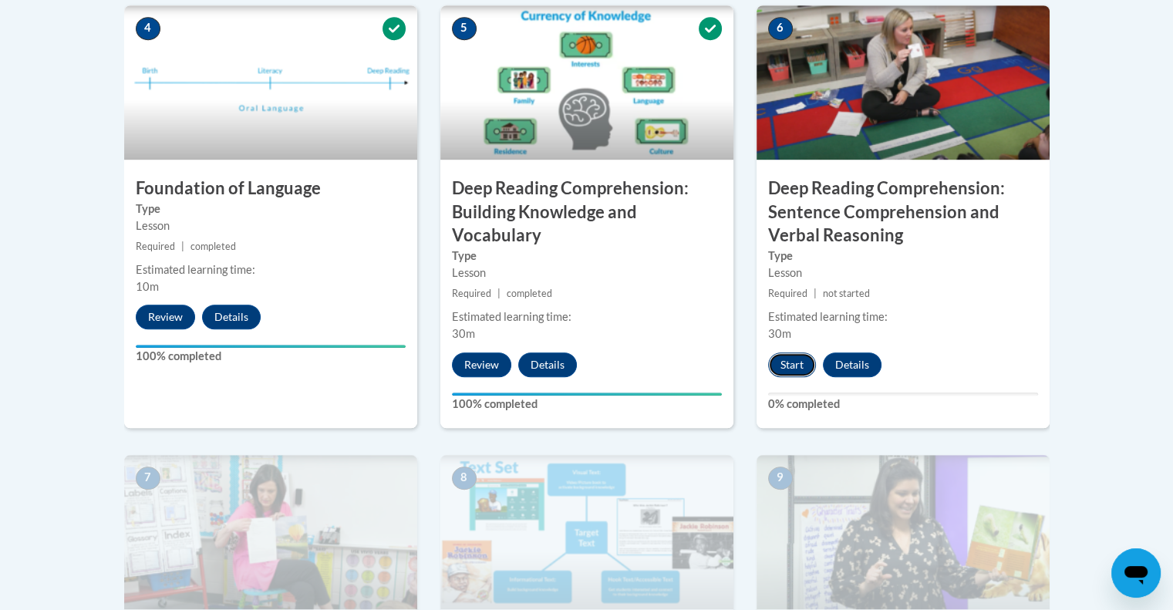
click at [785, 358] on button "Start" at bounding box center [792, 365] width 48 height 25
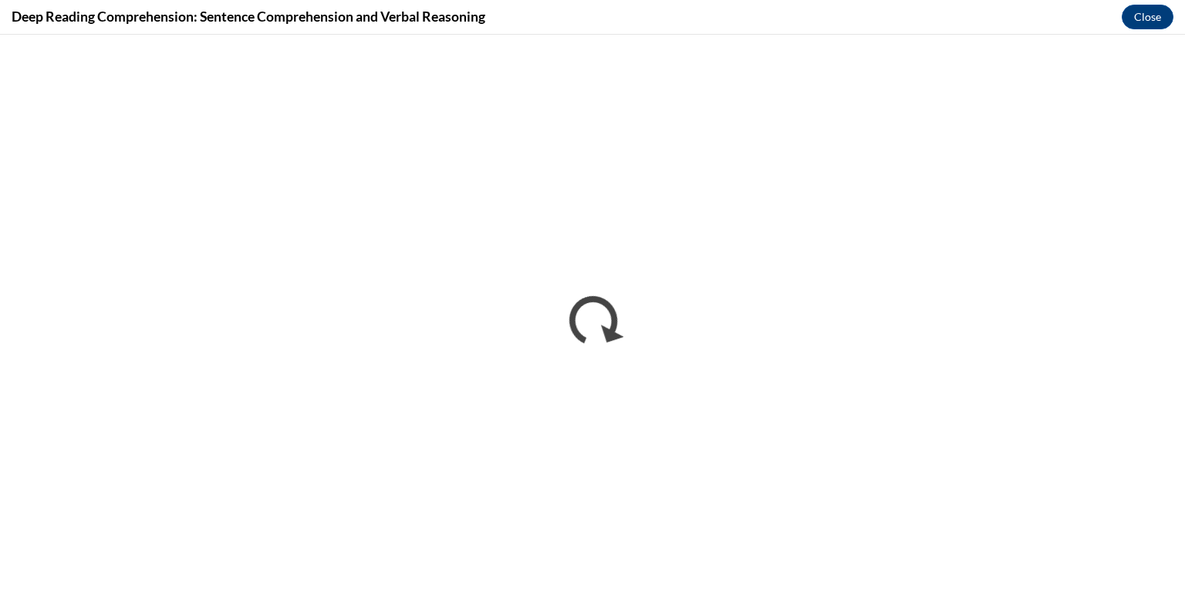
scroll to position [0, 0]
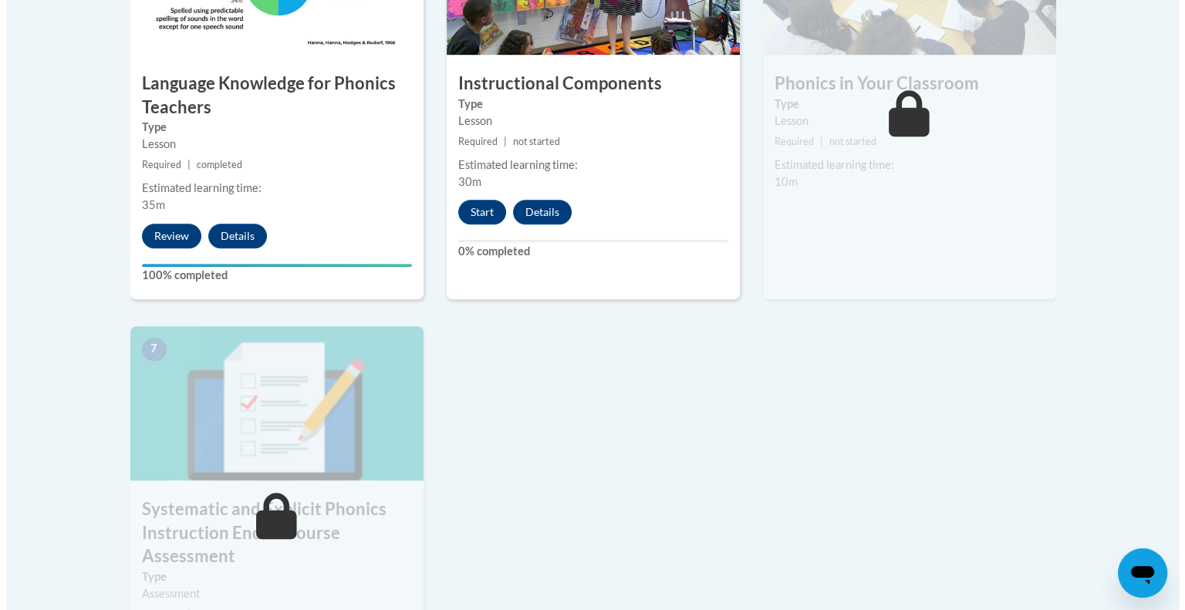
scroll to position [1021, 0]
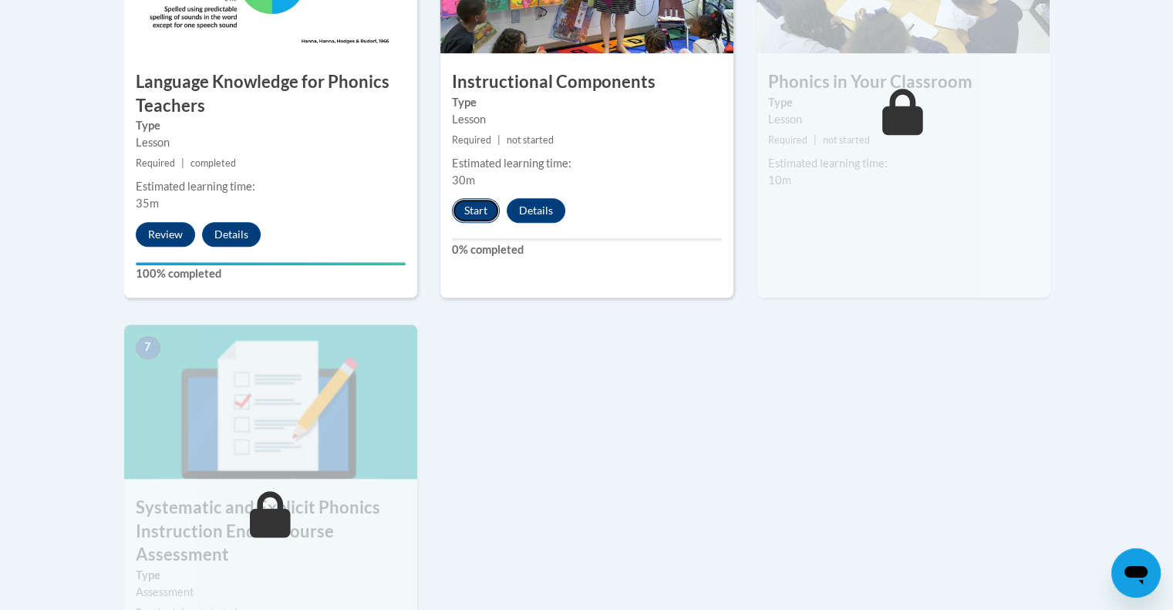
click at [478, 210] on button "Start" at bounding box center [476, 210] width 48 height 25
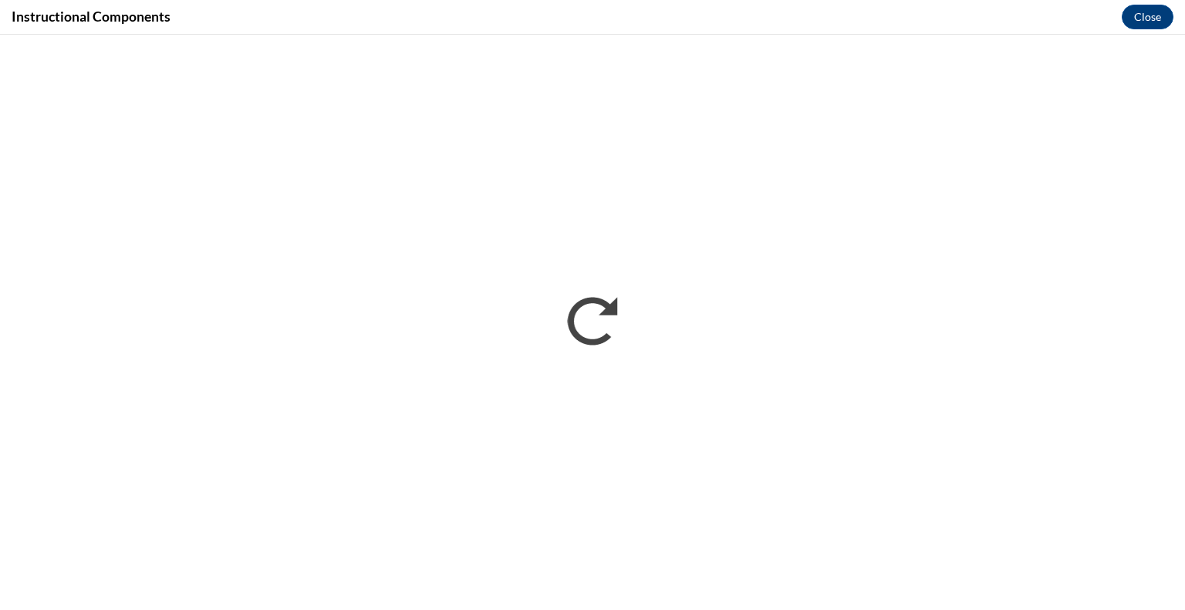
scroll to position [0, 0]
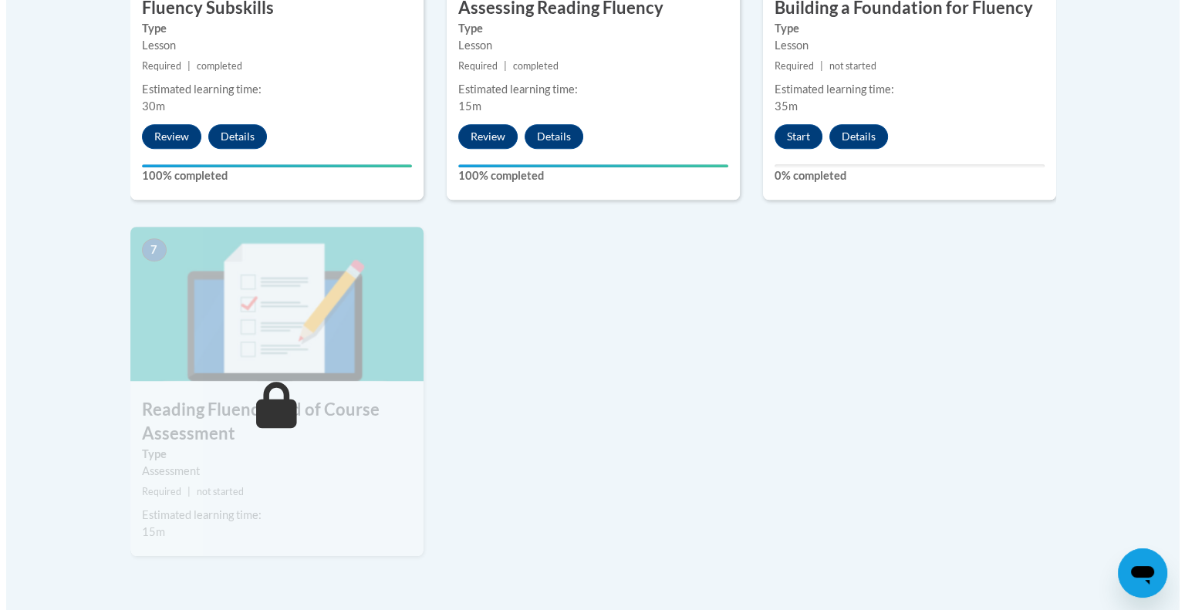
scroll to position [1117, 0]
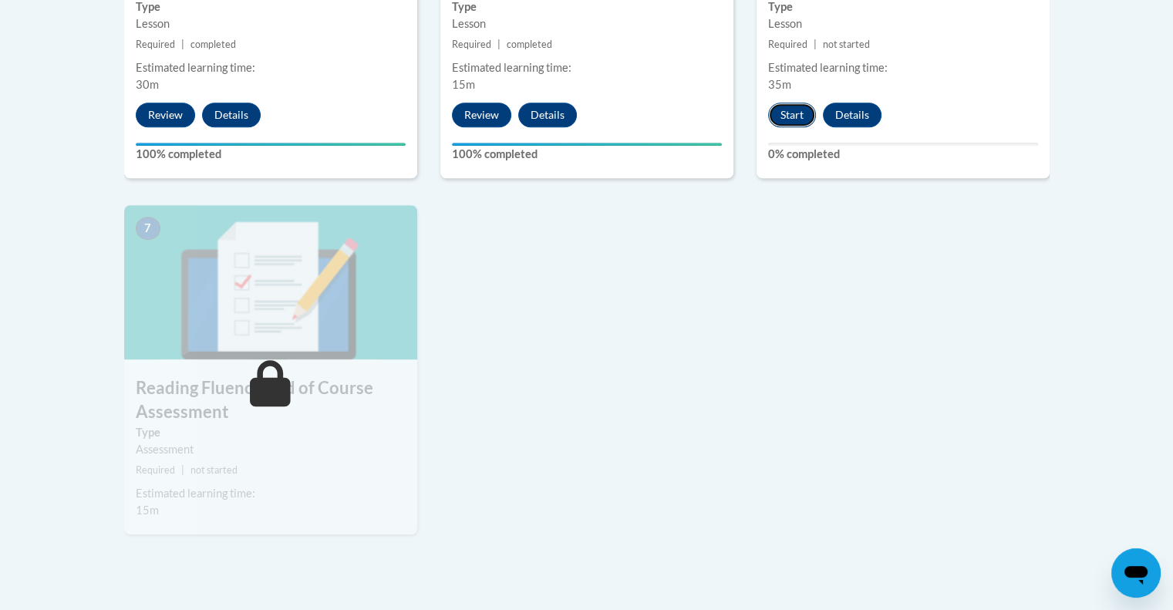
click at [795, 110] on button "Start" at bounding box center [792, 115] width 48 height 25
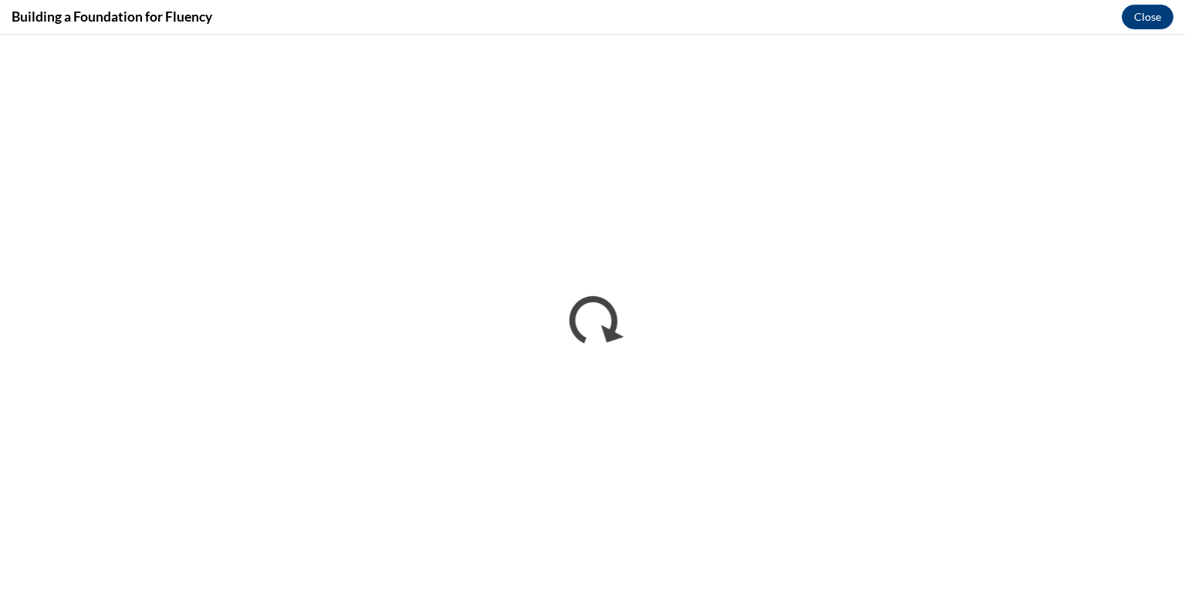
scroll to position [0, 0]
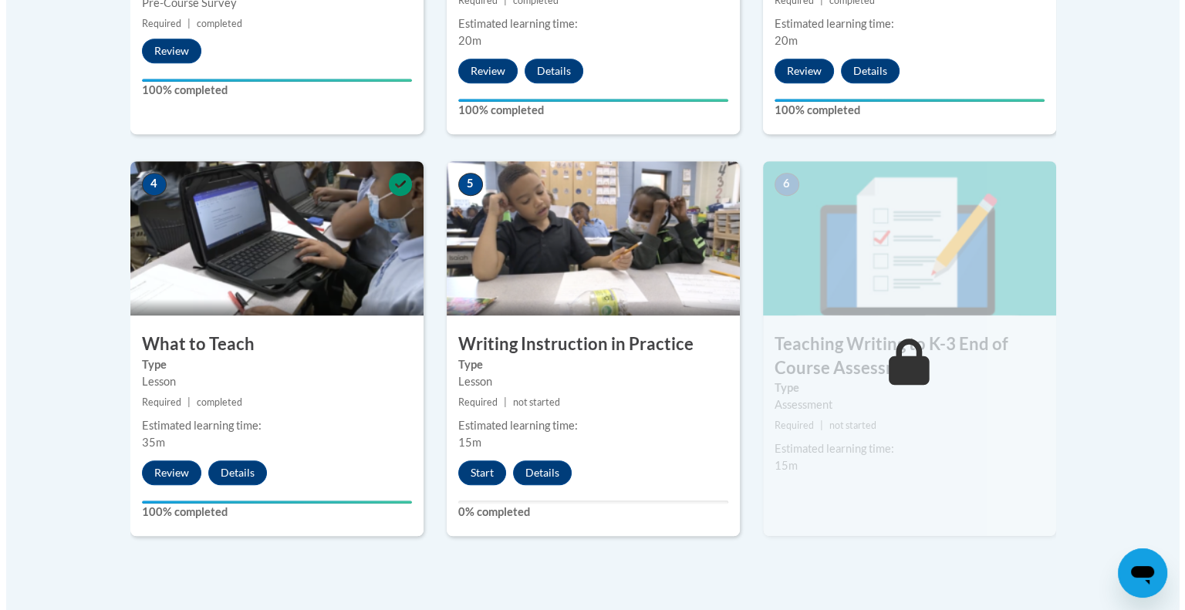
scroll to position [761, 0]
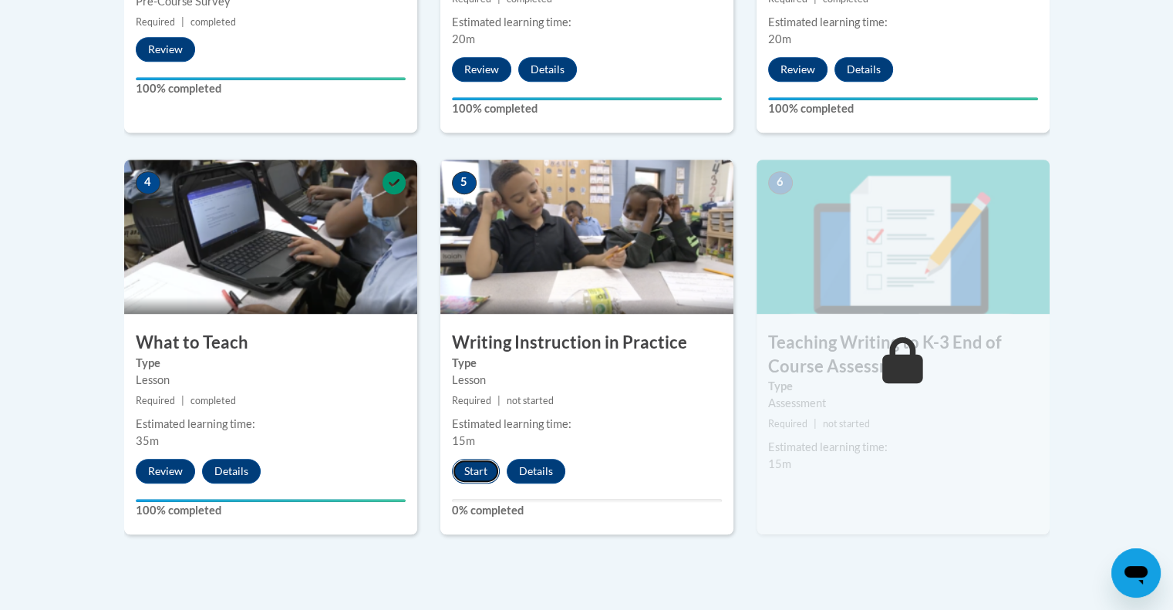
click at [471, 464] on button "Start" at bounding box center [476, 471] width 48 height 25
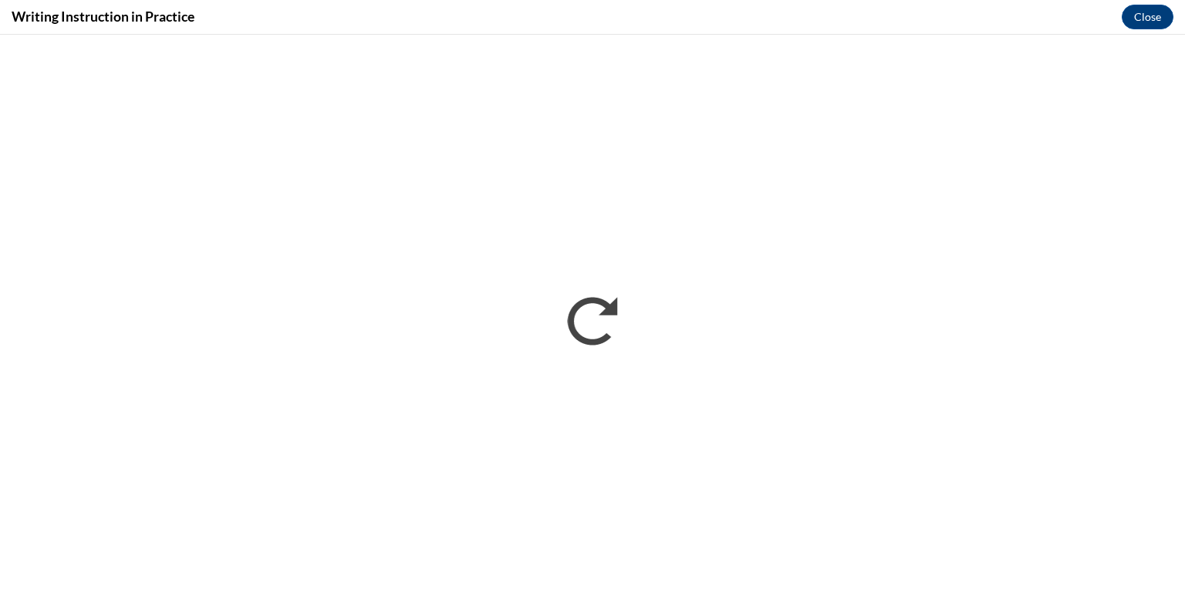
scroll to position [0, 0]
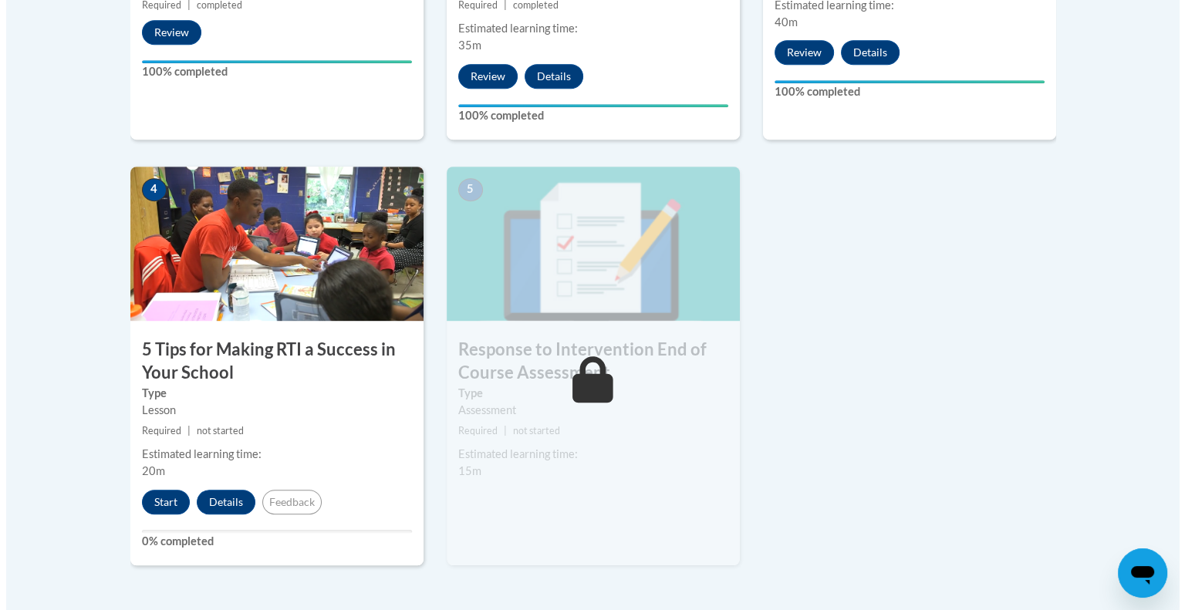
scroll to position [799, 0]
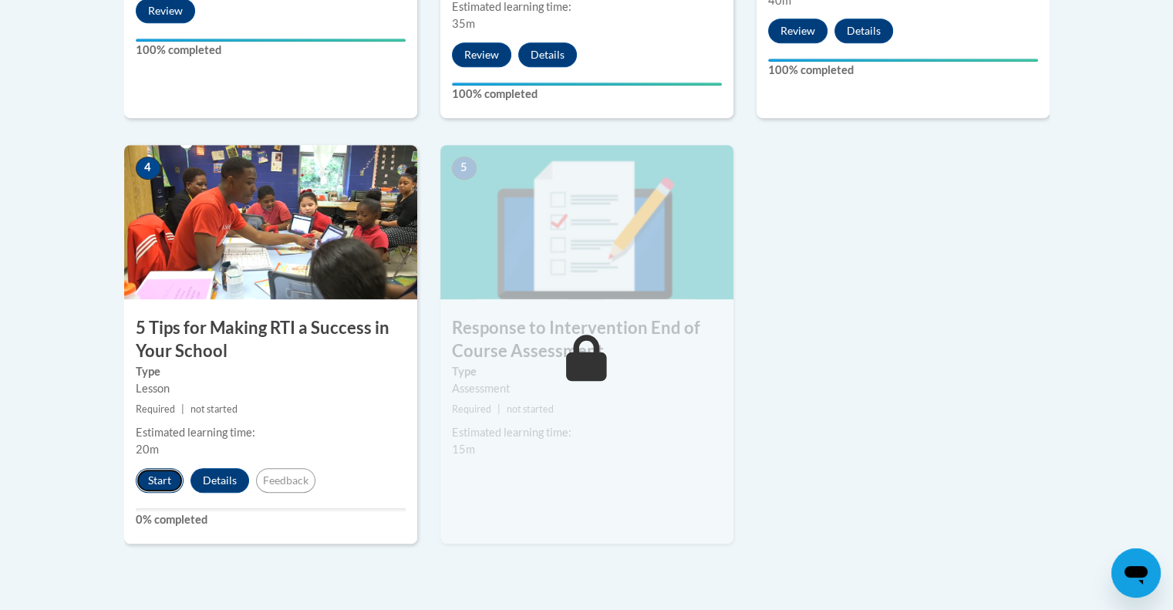
click at [175, 474] on button "Start" at bounding box center [160, 480] width 48 height 25
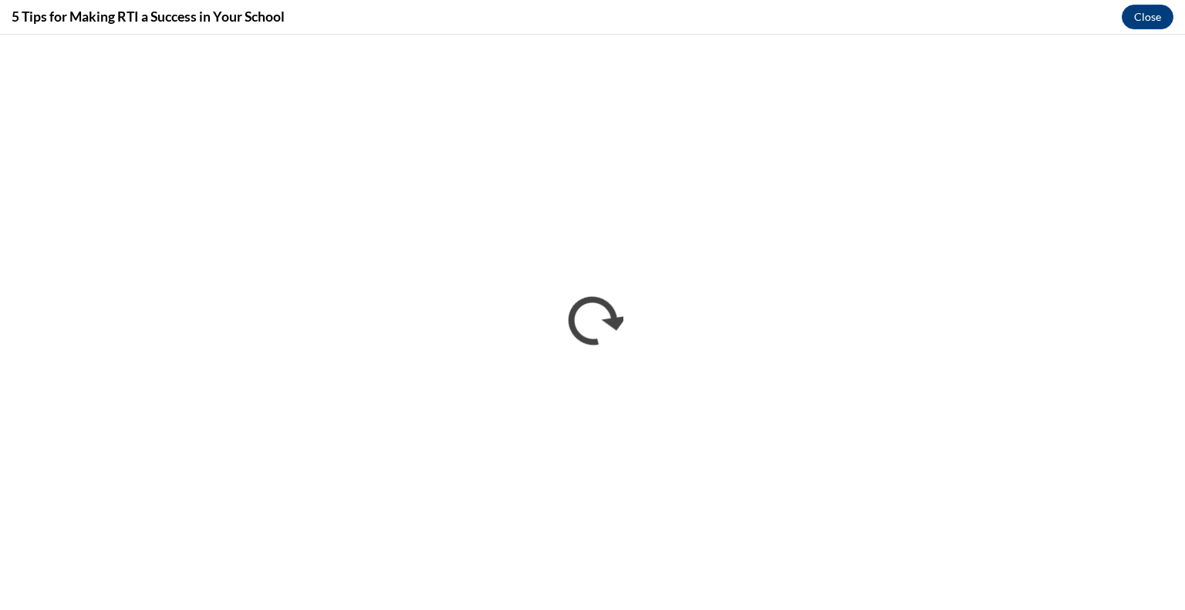
scroll to position [0, 0]
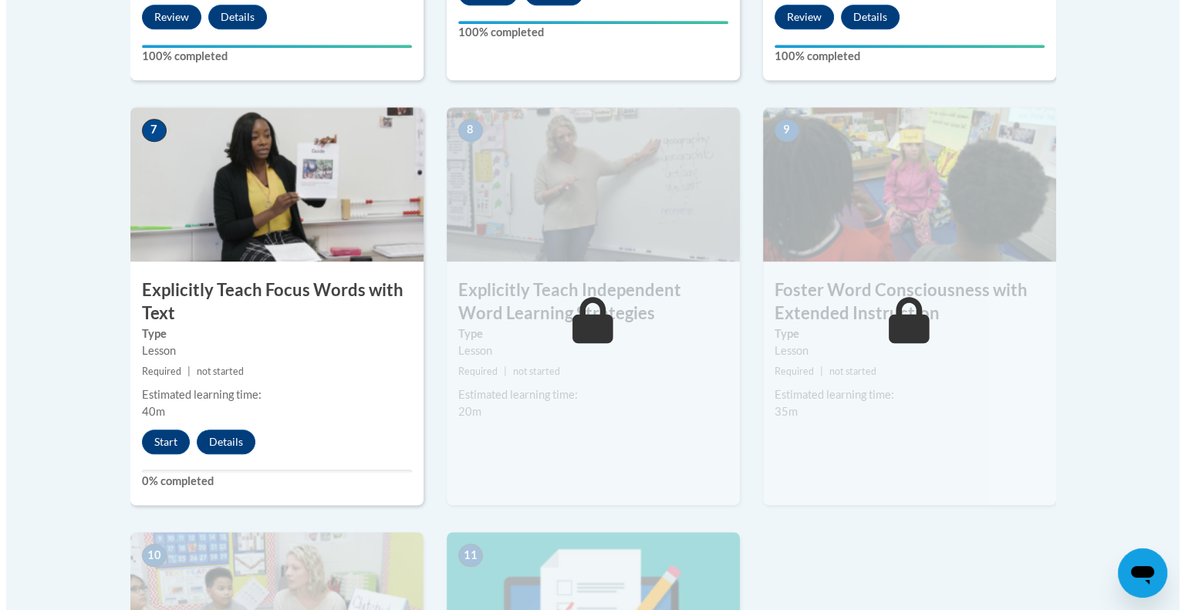
scroll to position [1287, 0]
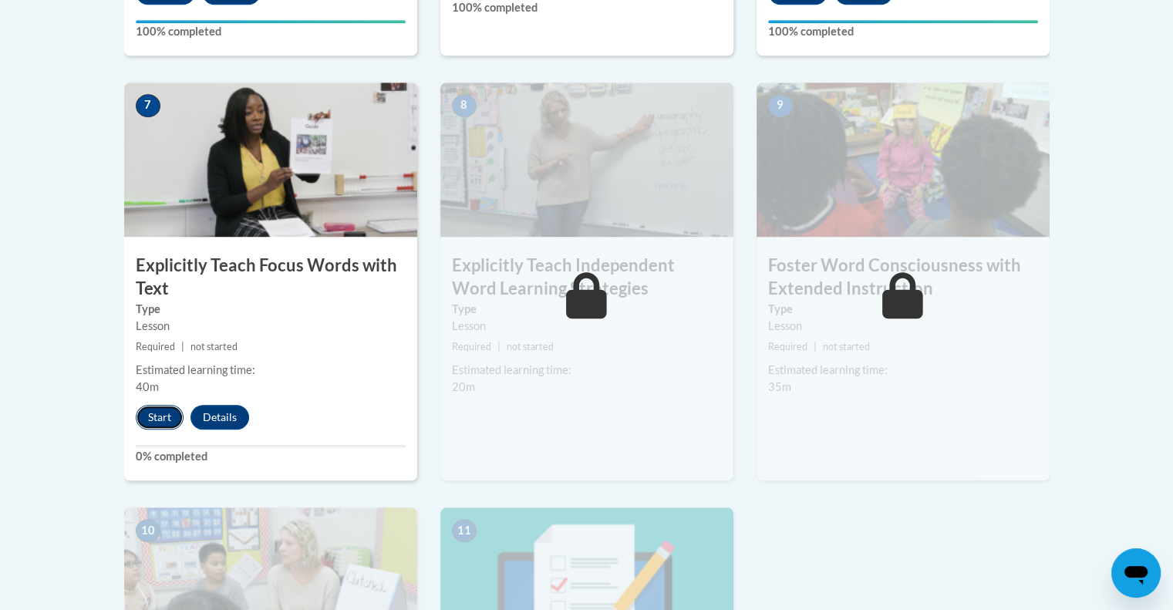
click at [155, 413] on button "Start" at bounding box center [160, 417] width 48 height 25
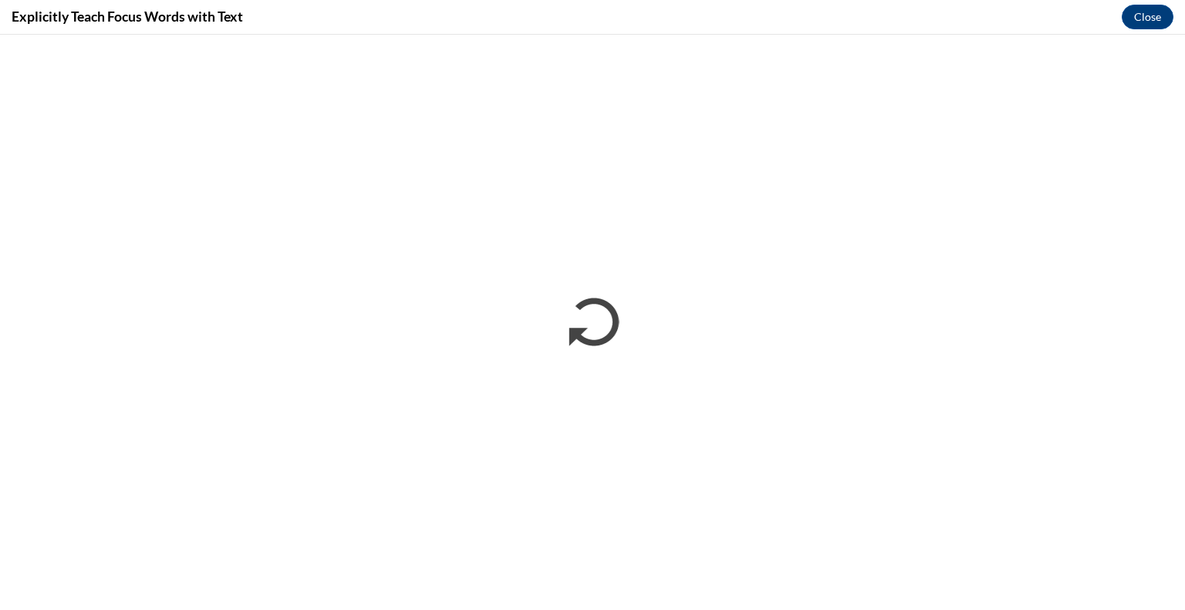
scroll to position [0, 0]
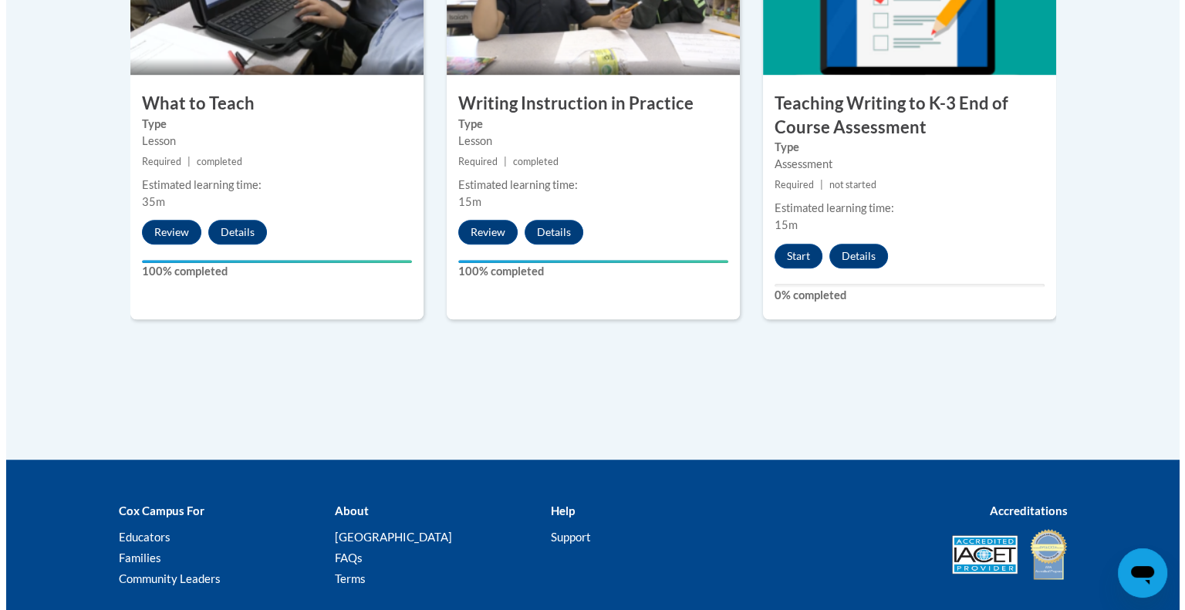
scroll to position [987, 0]
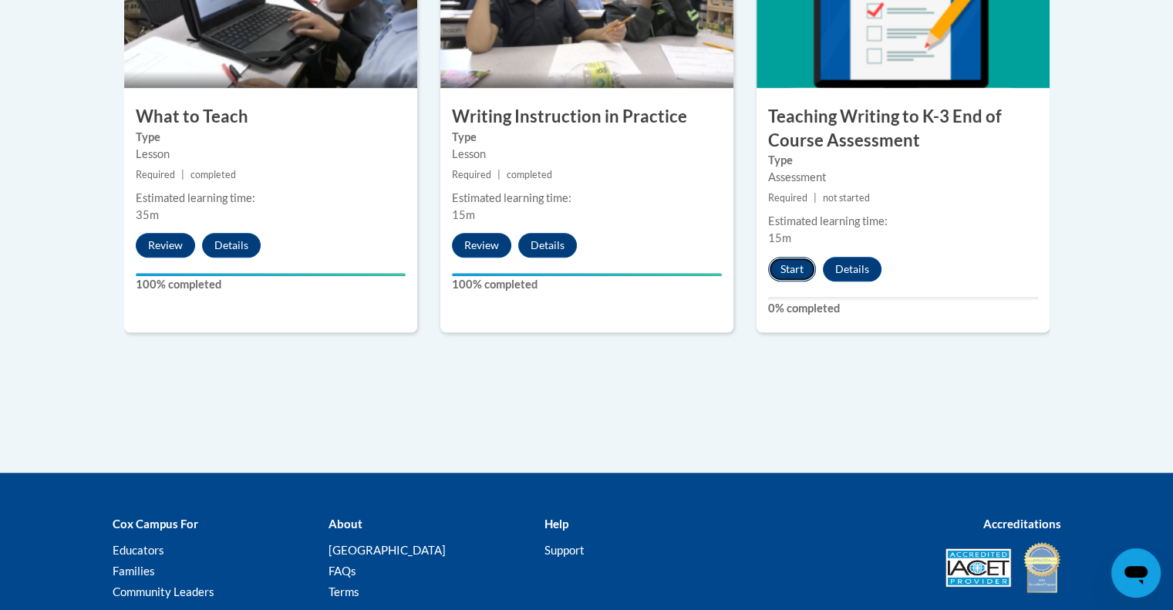
click at [795, 272] on button "Start" at bounding box center [792, 269] width 48 height 25
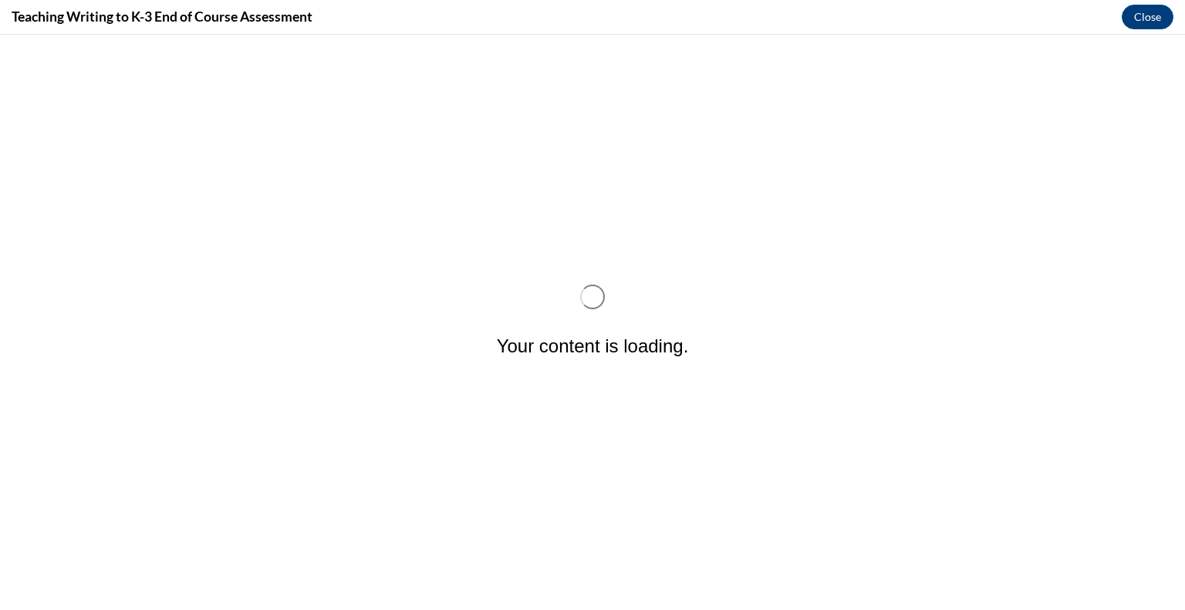
scroll to position [0, 0]
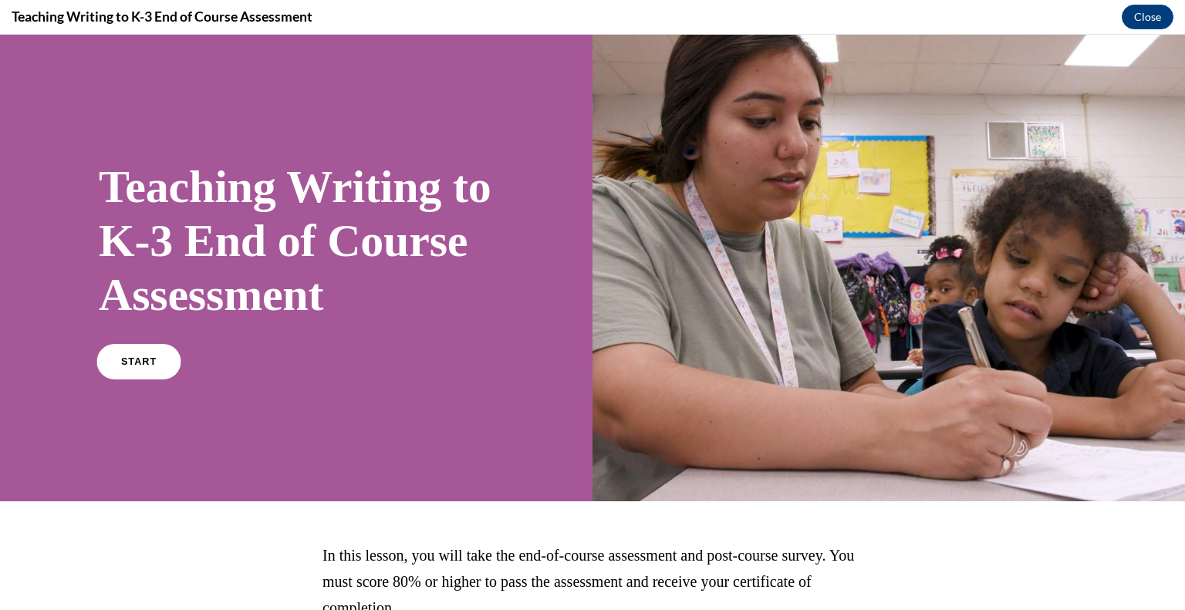
click at [162, 380] on link "START" at bounding box center [138, 361] width 84 height 35
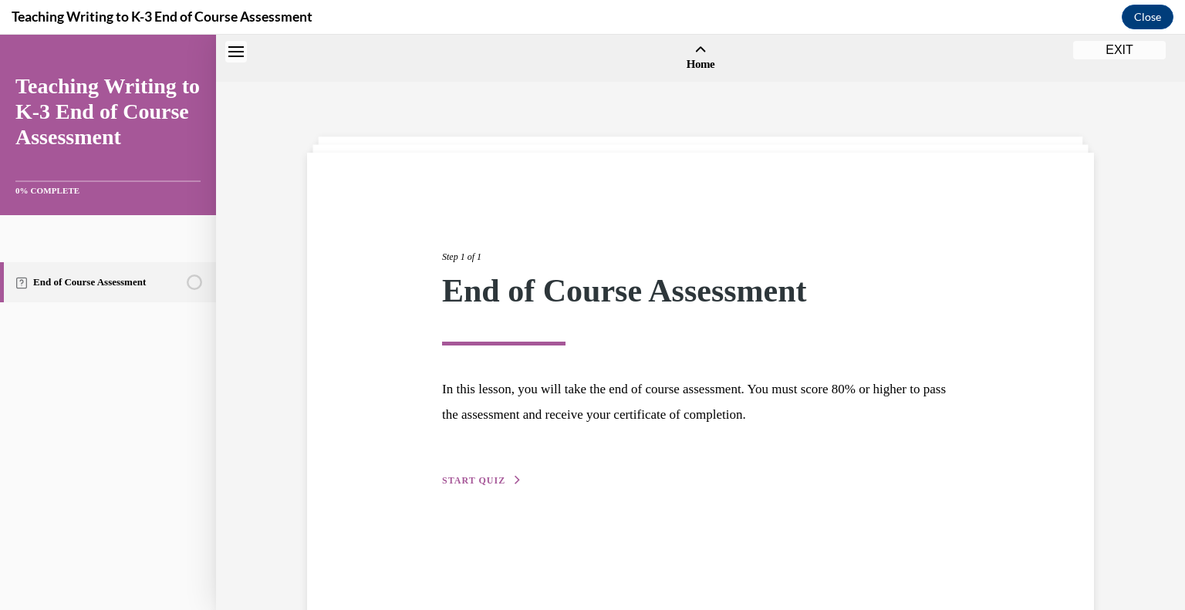
scroll to position [48, 0]
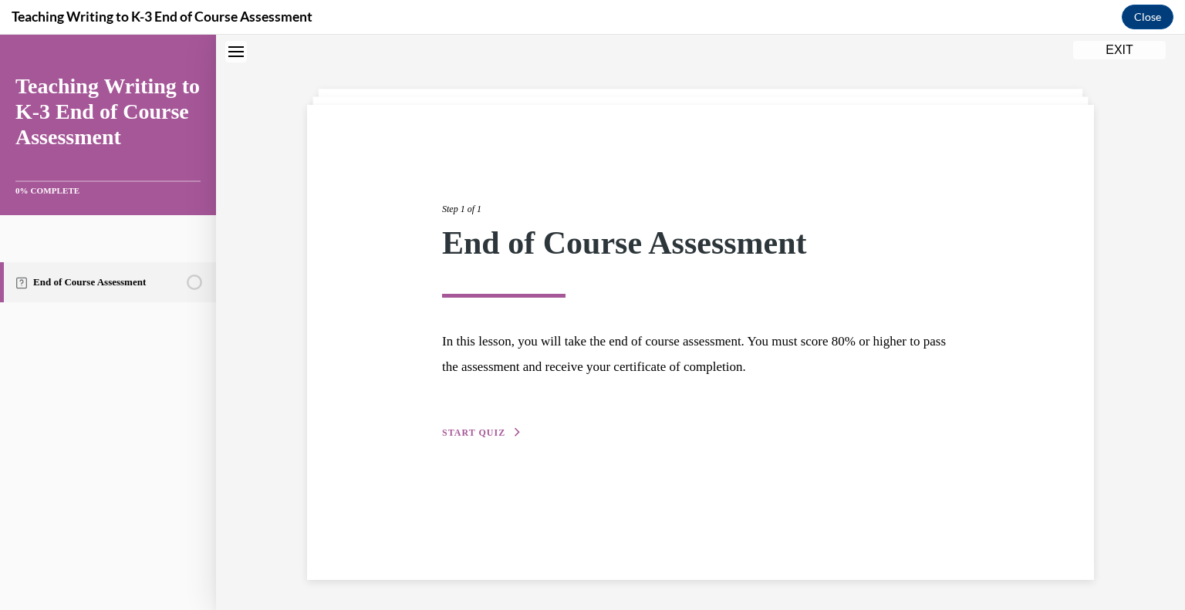
click at [454, 426] on button "START QUIZ" at bounding box center [482, 433] width 80 height 14
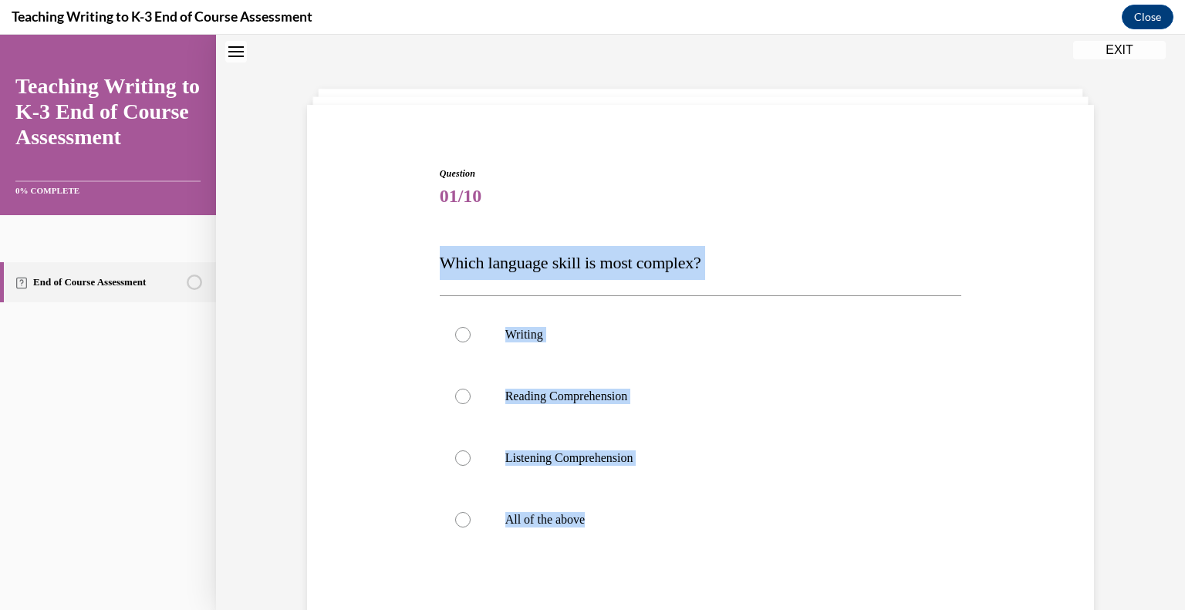
drag, startPoint x: 603, startPoint y: 511, endPoint x: 441, endPoint y: 265, distance: 294.0
click at [441, 265] on div "Question 01/10 Which language skill is most complex? Writing Reading Comprehens…" at bounding box center [701, 454] width 522 height 575
copy div "Which language skill is most complex? Writing Reading Comprehension Listening C…"
drag, startPoint x: 515, startPoint y: 336, endPoint x: 466, endPoint y: 326, distance: 49.6
click at [466, 326] on label "Writing" at bounding box center [701, 335] width 522 height 62
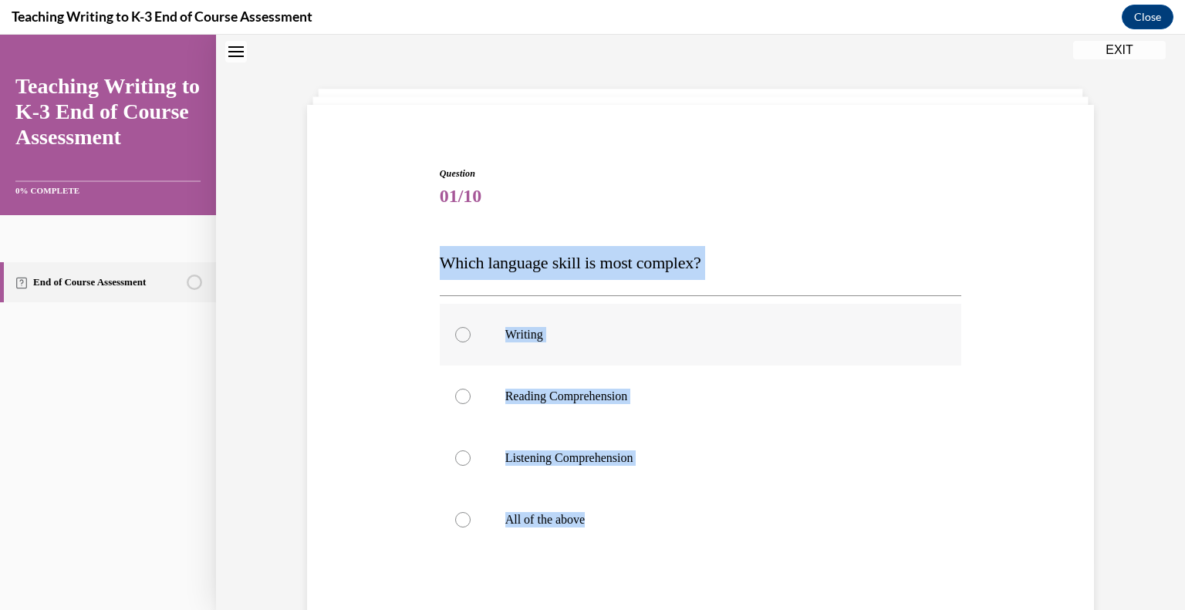
click at [466, 327] on input "Writing" at bounding box center [462, 334] width 15 height 15
radio input "true"
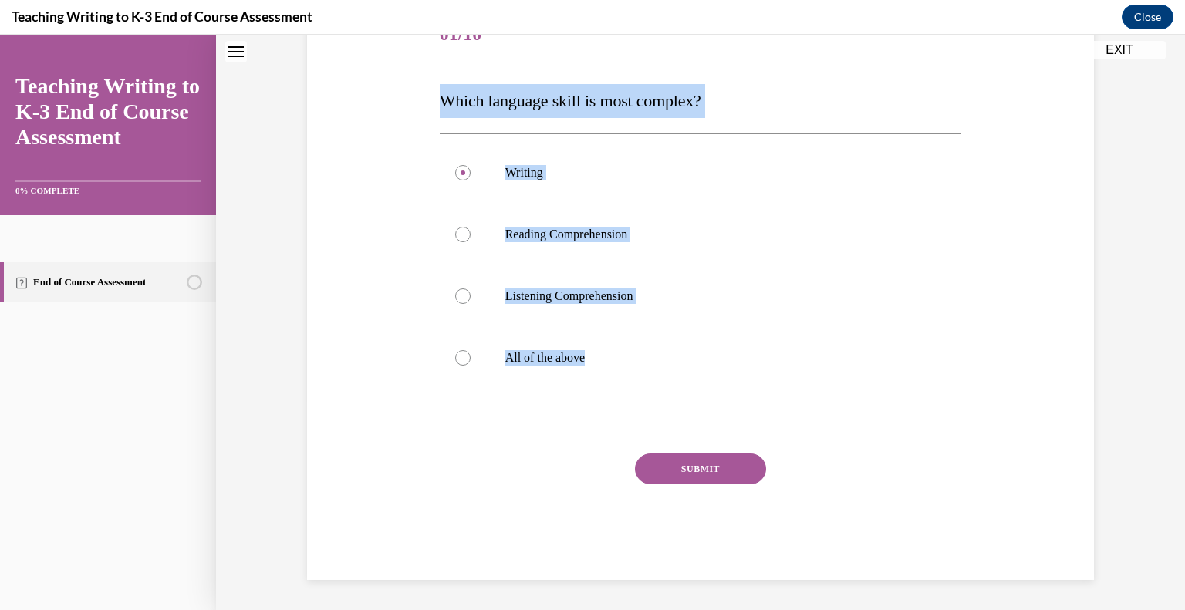
click at [683, 468] on button "SUBMIT" at bounding box center [700, 469] width 131 height 31
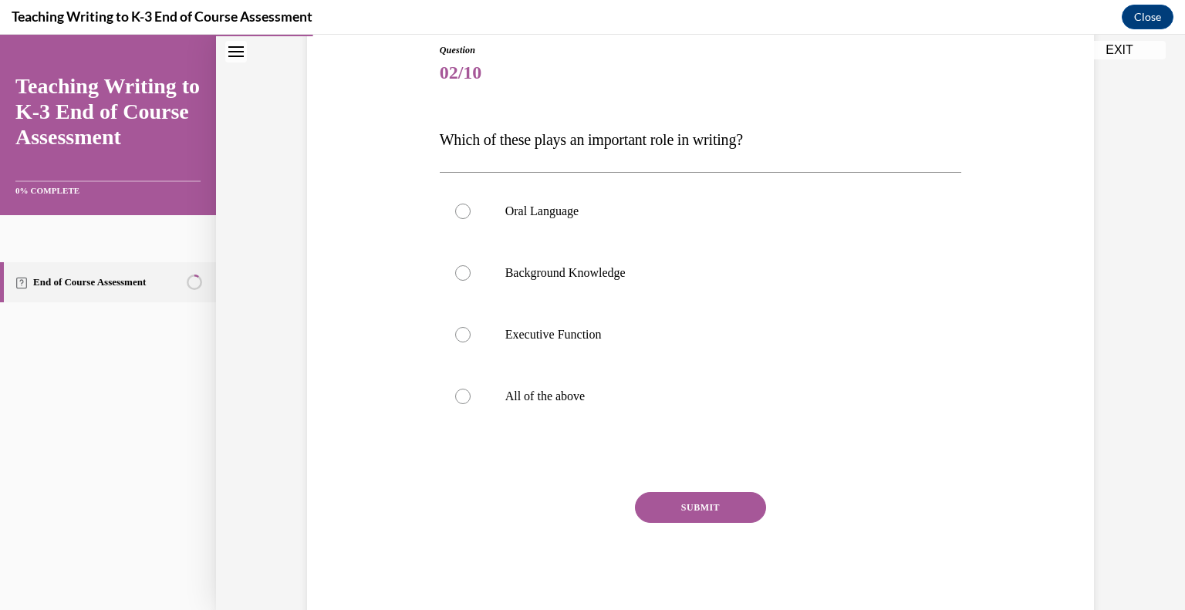
scroll to position [210, 0]
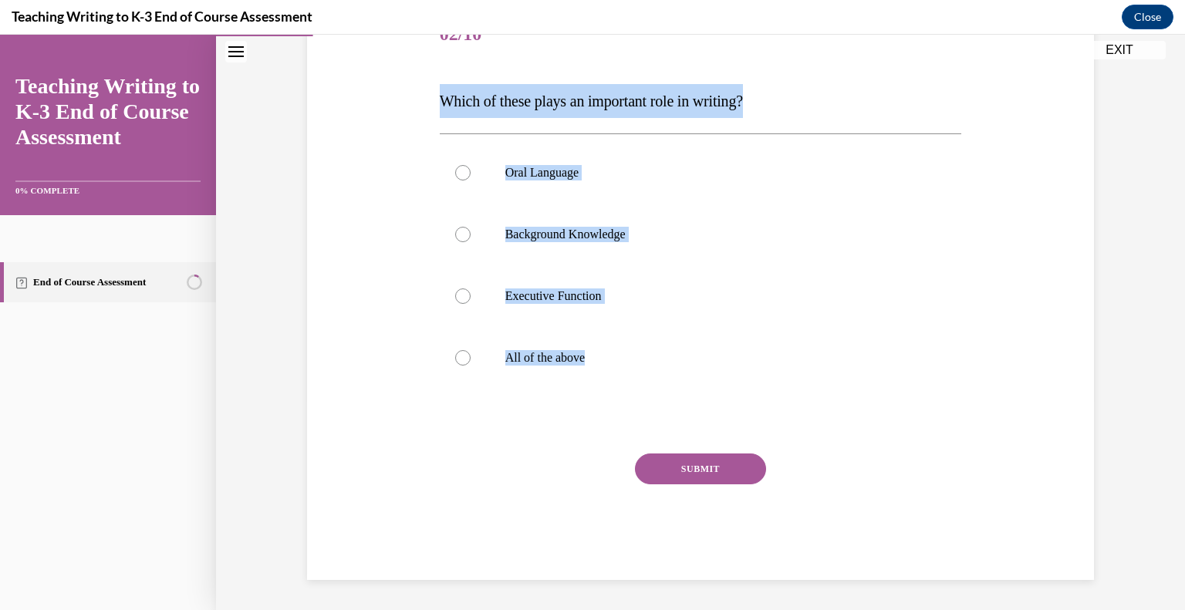
drag, startPoint x: 596, startPoint y: 360, endPoint x: 431, endPoint y: 92, distance: 314.7
click at [436, 92] on div "Question 02/10 Which of these plays an important role in writing? Oral Language…" at bounding box center [701, 280] width 530 height 599
copy div "Which of these plays an important role in writing? Oral Language Background Kno…"
click at [461, 345] on label "All of the above" at bounding box center [701, 358] width 522 height 62
click at [461, 350] on input "All of the above" at bounding box center [462, 357] width 15 height 15
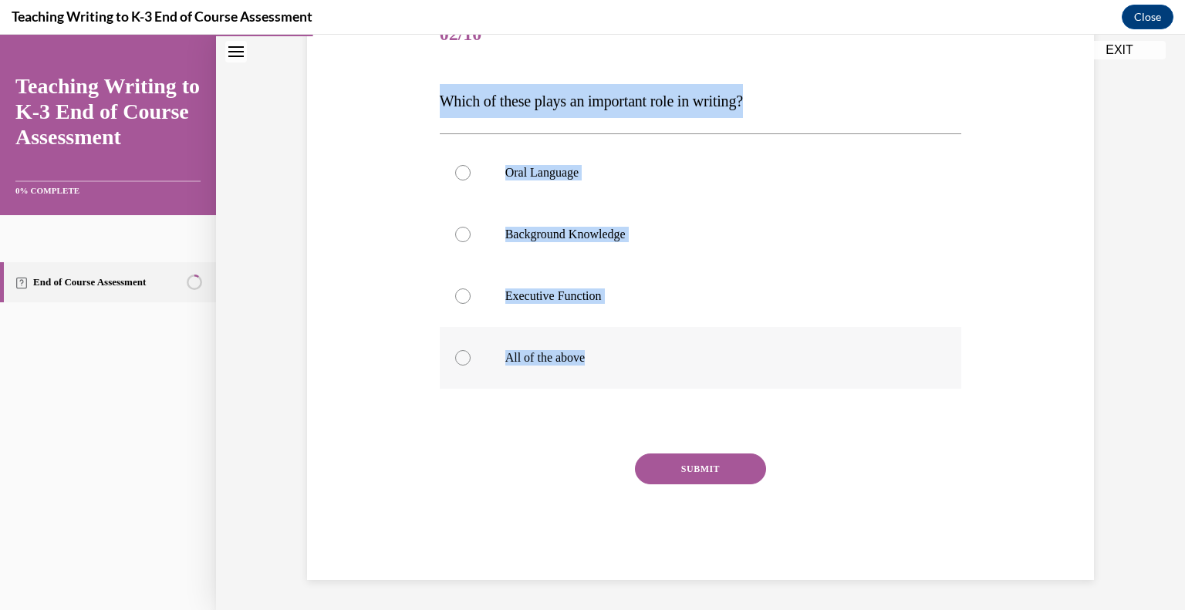
radio input "true"
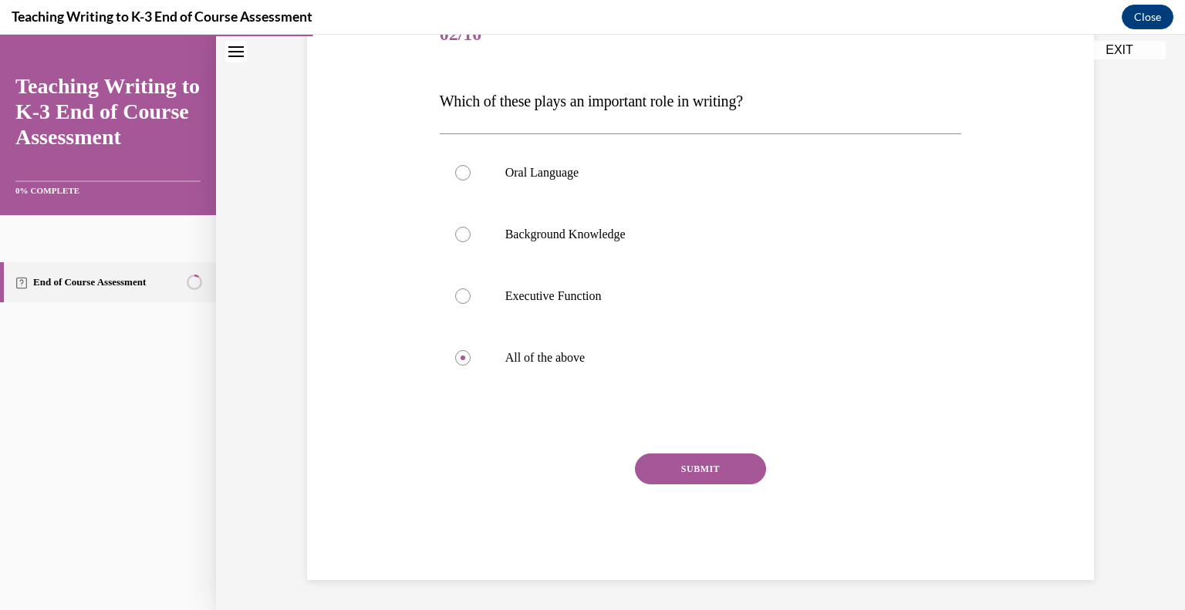
click at [670, 461] on button "SUBMIT" at bounding box center [700, 469] width 131 height 31
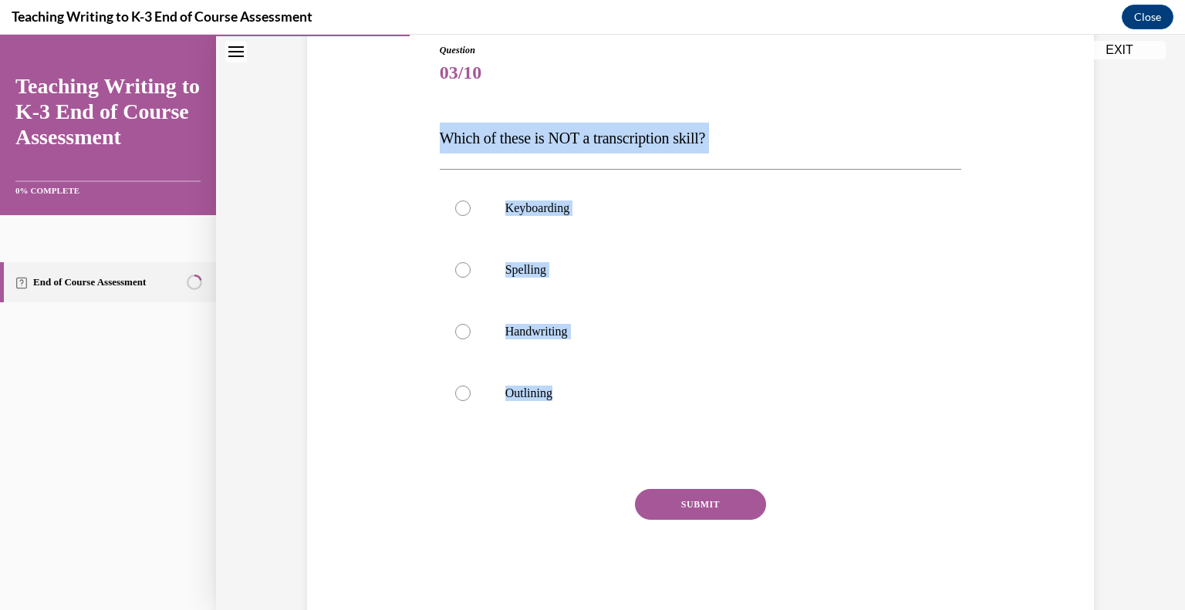
drag, startPoint x: 586, startPoint y: 387, endPoint x: 430, endPoint y: 132, distance: 299.5
click at [436, 132] on div "Question 03/10 Which of these is NOT a transcription skill? Keyboarding Spellin…" at bounding box center [701, 318] width 530 height 596
copy div "Which of these is NOT a transcription skill? Keyboarding Spelling Handwriting O…"
click at [525, 390] on p "Outlining" at bounding box center [714, 393] width 418 height 15
click at [471, 390] on input "Outlining" at bounding box center [462, 393] width 15 height 15
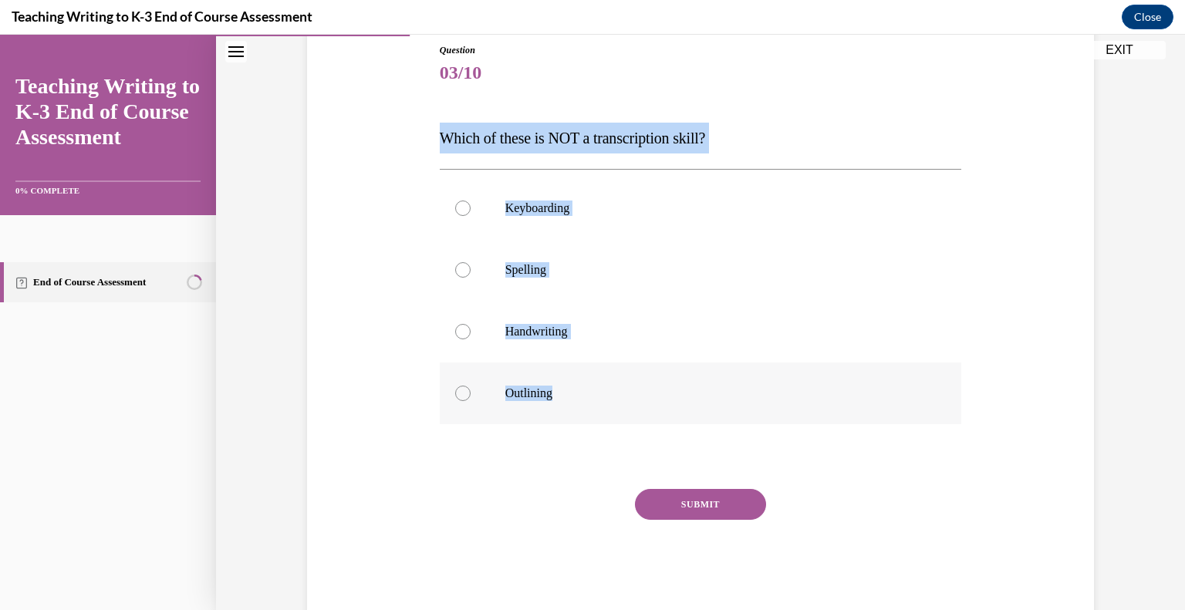
radio input "true"
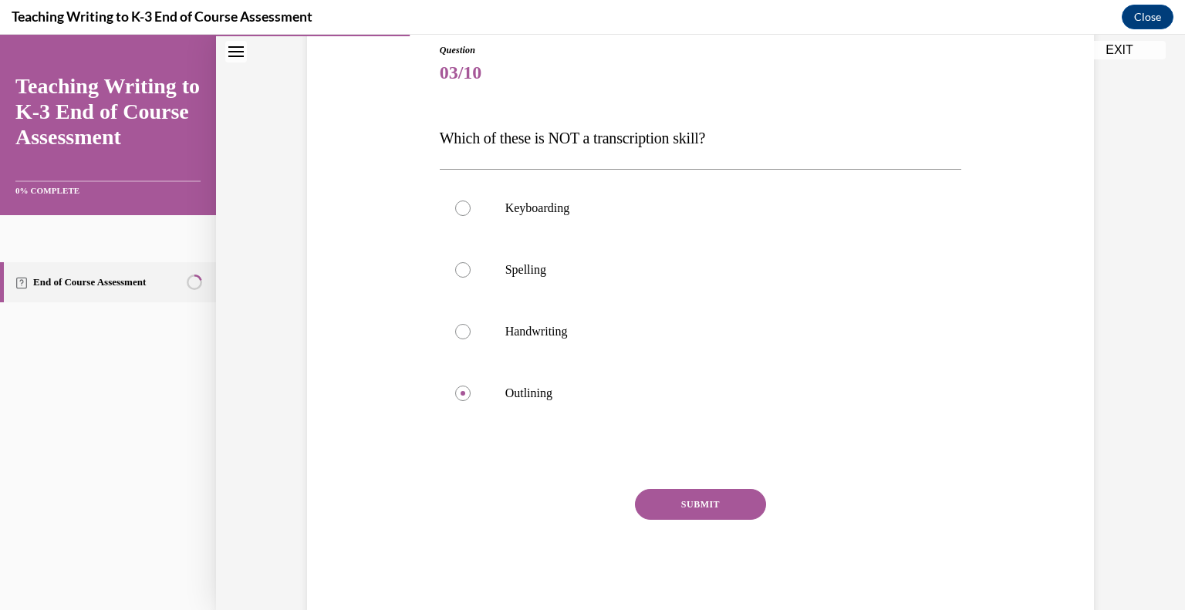
click at [667, 494] on button "SUBMIT" at bounding box center [700, 504] width 131 height 31
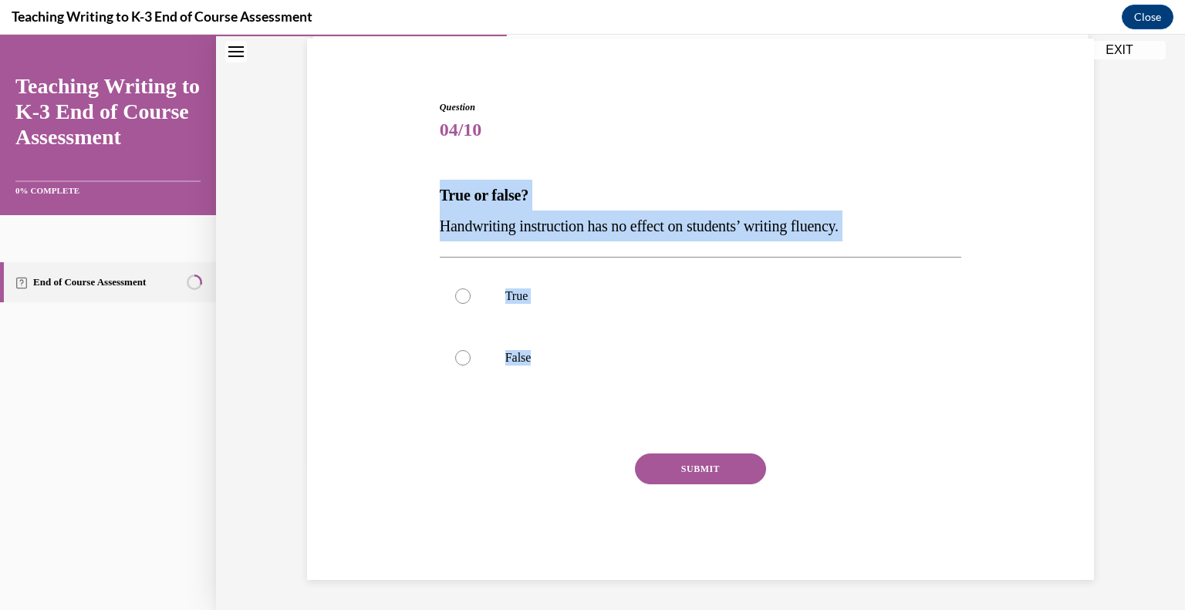
drag, startPoint x: 539, startPoint y: 351, endPoint x: 416, endPoint y: 186, distance: 206.1
click at [416, 186] on div "Question 04/10 True or false? Handwriting instruction has no effect on students…" at bounding box center [700, 317] width 795 height 526
copy div "True or false? Handwriting instruction has no effect on students’ writing fluen…"
click at [512, 348] on label "False" at bounding box center [701, 358] width 522 height 62
click at [471, 350] on input "False" at bounding box center [462, 357] width 15 height 15
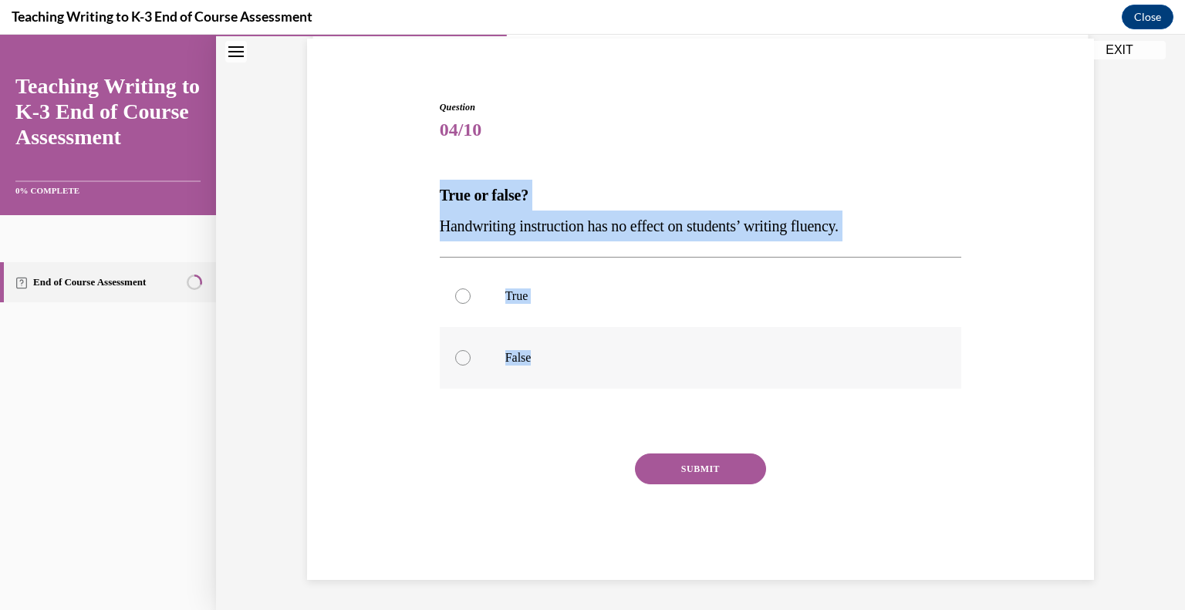
radio input "true"
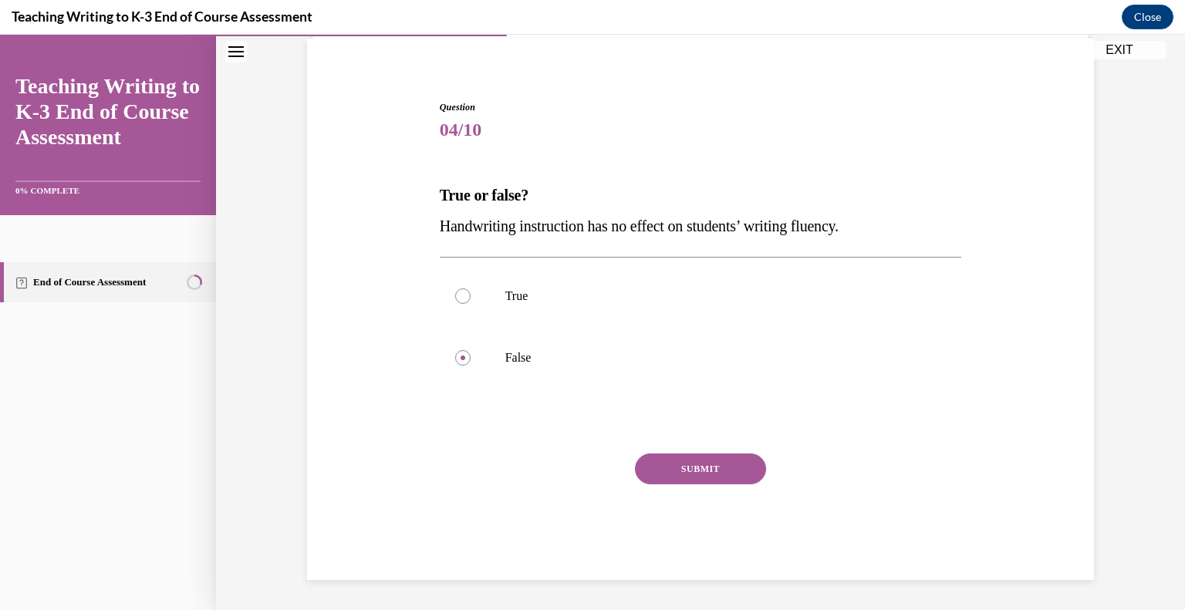
click at [662, 461] on button "SUBMIT" at bounding box center [700, 469] width 131 height 31
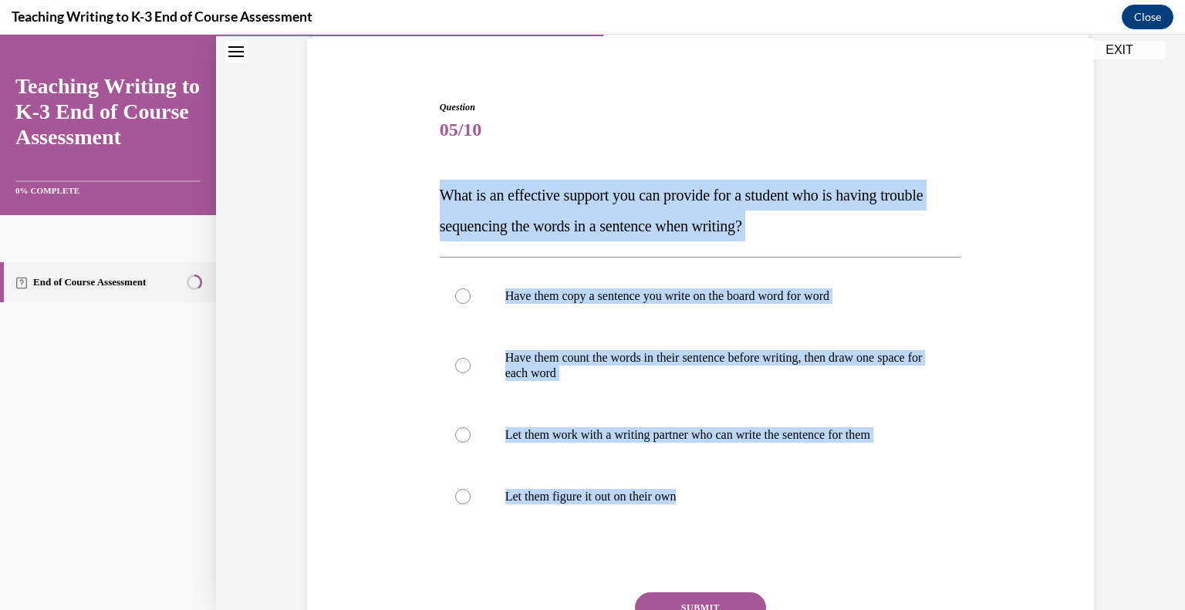
drag, startPoint x: 713, startPoint y: 494, endPoint x: 417, endPoint y: 188, distance: 425.0
click at [417, 188] on div "Question 05/10 What is an effective support you can provide for a student who i…" at bounding box center [700, 386] width 795 height 665
copy div "What is an effective support you can provide for a student who is having troubl…"
click at [581, 362] on p "Have them count the words in their sentence before writing, then draw one space…" at bounding box center [714, 365] width 418 height 31
click at [471, 362] on input "Have them count the words in their sentence before writing, then draw one space…" at bounding box center [462, 365] width 15 height 15
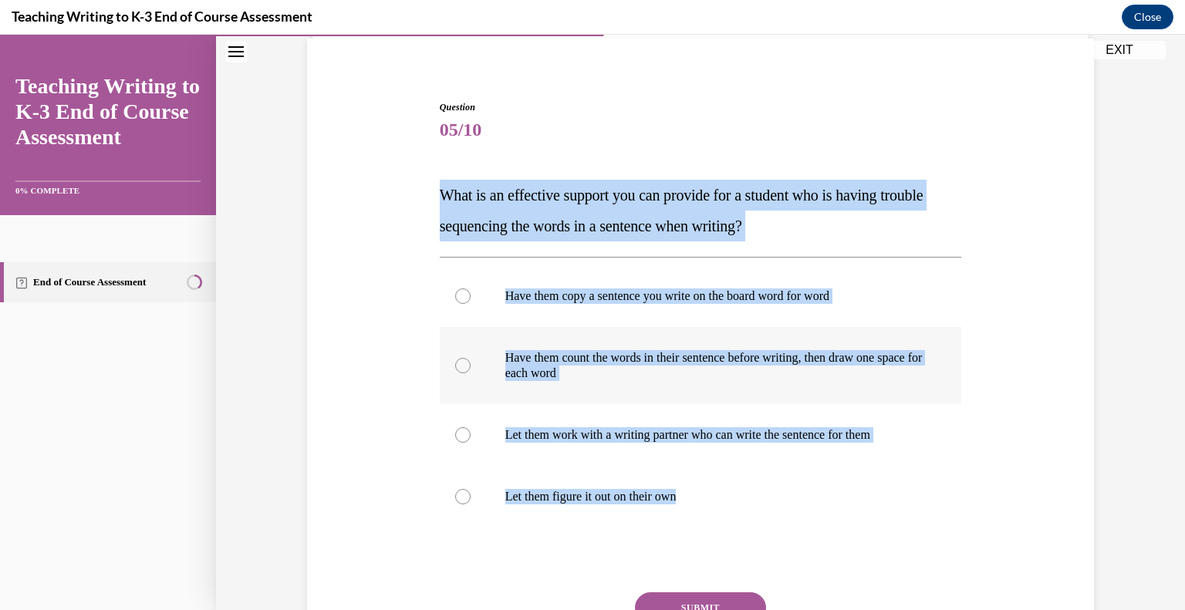
radio input "true"
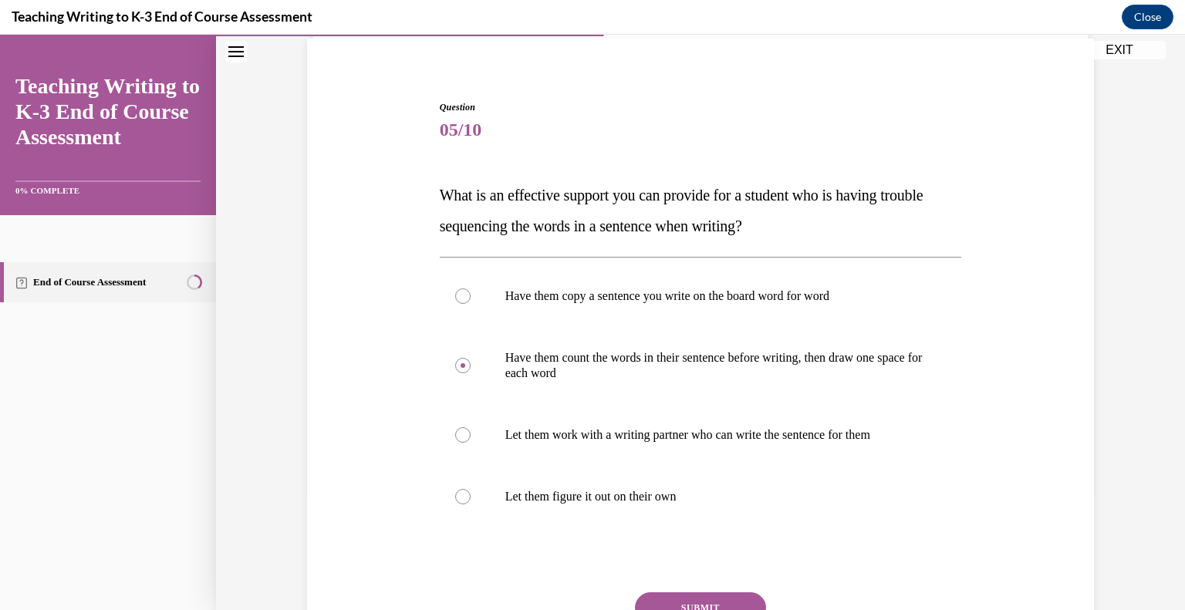
click at [696, 599] on button "SUBMIT" at bounding box center [700, 607] width 131 height 31
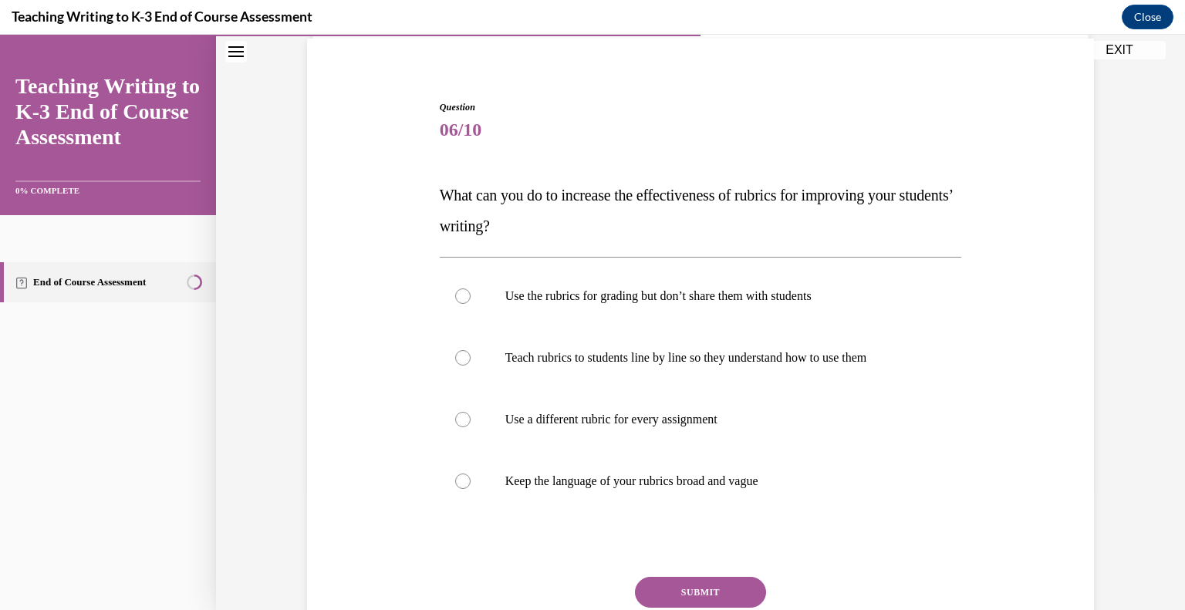
drag, startPoint x: 816, startPoint y: 482, endPoint x: 430, endPoint y: 203, distance: 476.2
click at [436, 203] on div "Question 06/10 What can you do to increase the effectiveness of rubrics for imp…" at bounding box center [701, 390] width 530 height 626
copy div "What can you do to increase the effectiveness of rubrics for improving your stu…"
click at [539, 350] on p "Teach rubrics to students line by line so they understand how to use them" at bounding box center [714, 357] width 418 height 15
click at [471, 350] on input "Teach rubrics to students line by line so they understand how to use them" at bounding box center [462, 357] width 15 height 15
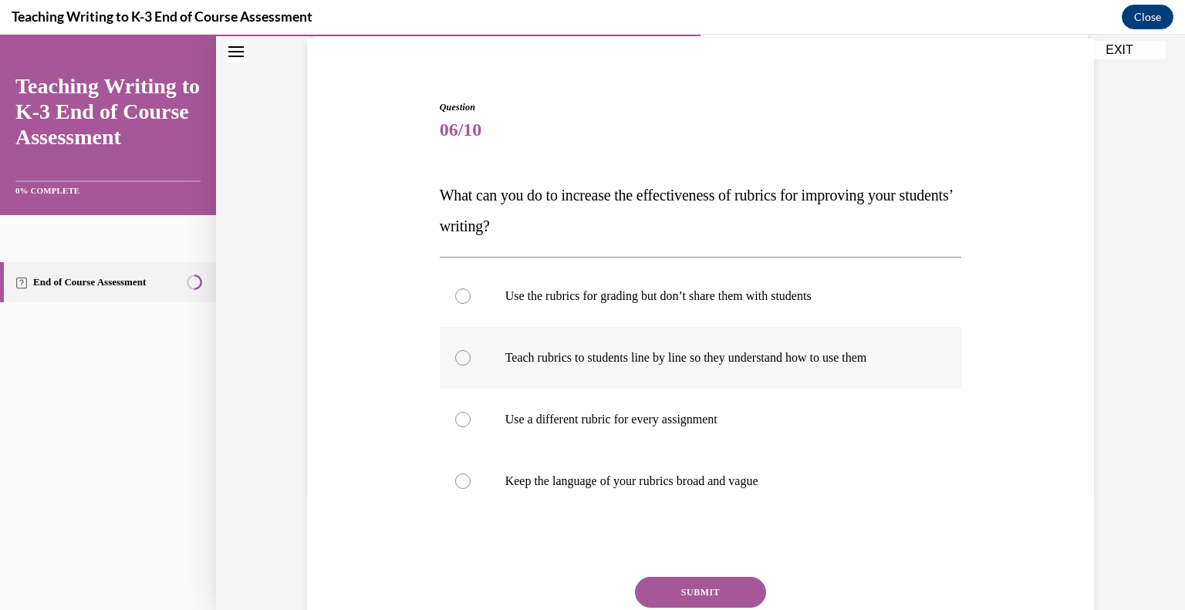
radio input "true"
click at [663, 589] on button "SUBMIT" at bounding box center [700, 592] width 131 height 31
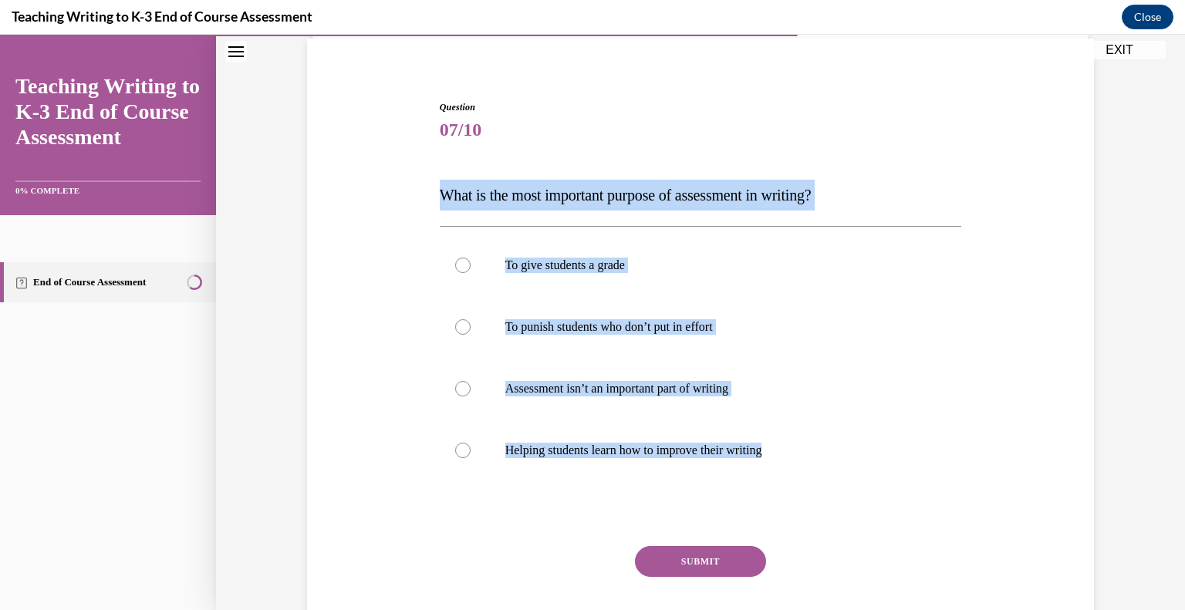
drag, startPoint x: 796, startPoint y: 452, endPoint x: 420, endPoint y: 202, distance: 451.2
click at [420, 202] on div "Question 07/10 What is the most important purpose of assessment in writing? To …" at bounding box center [700, 363] width 795 height 619
copy div "What is the most important purpose of assessment in writing? To give students a…"
click at [602, 457] on p "Helping students learn how to improve their writing" at bounding box center [714, 450] width 418 height 15
click at [471, 457] on input "Helping students learn how to improve their writing" at bounding box center [462, 450] width 15 height 15
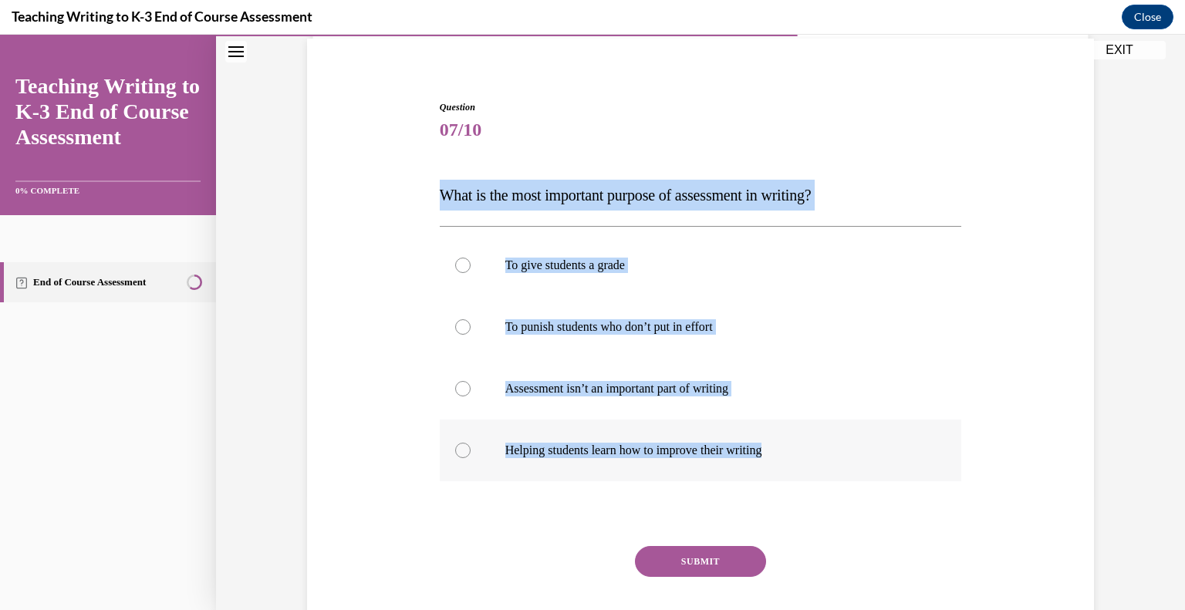
radio input "true"
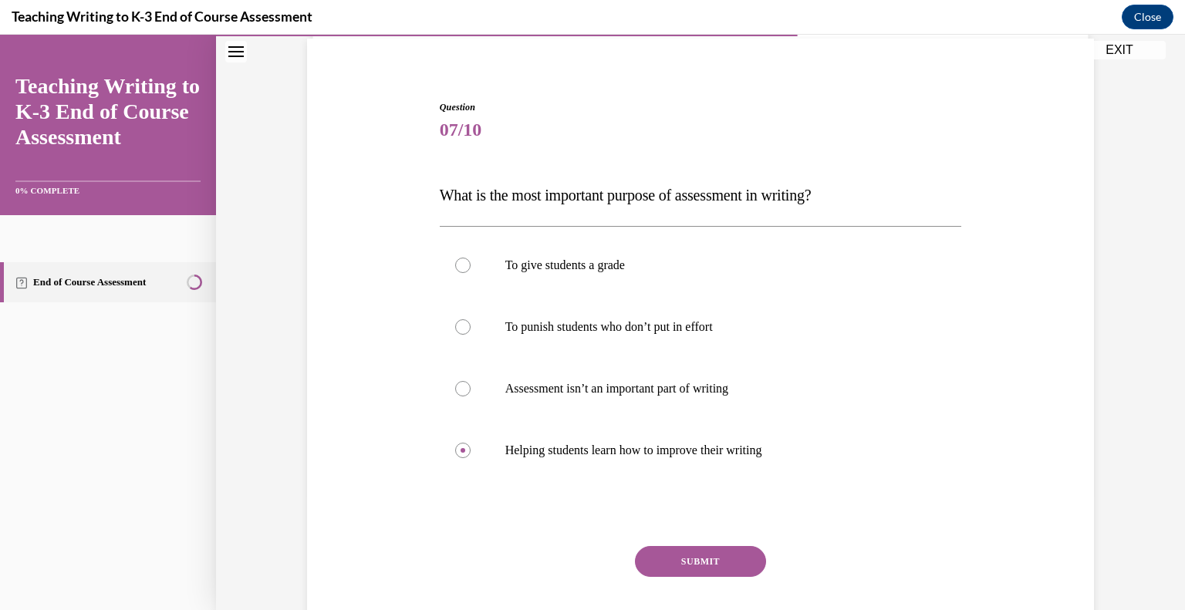
click at [692, 555] on button "SUBMIT" at bounding box center [700, 561] width 131 height 31
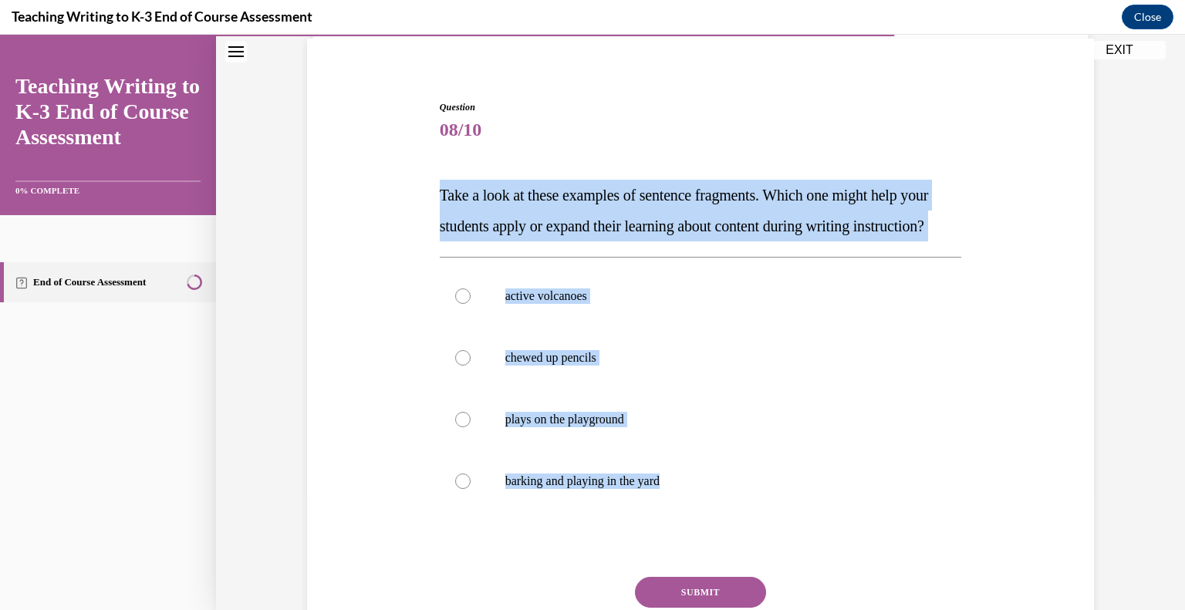
drag, startPoint x: 688, startPoint y: 507, endPoint x: 427, endPoint y: 170, distance: 426.0
click at [427, 170] on div "Question 08/10 Take a look at these examples of sentence fragments. Which one m…" at bounding box center [700, 379] width 795 height 650
copy div "Take a look at these examples of sentence fragments. Which one might help your …"
click at [508, 317] on label "active volcanoes" at bounding box center [701, 296] width 522 height 62
click at [471, 304] on input "active volcanoes" at bounding box center [462, 296] width 15 height 15
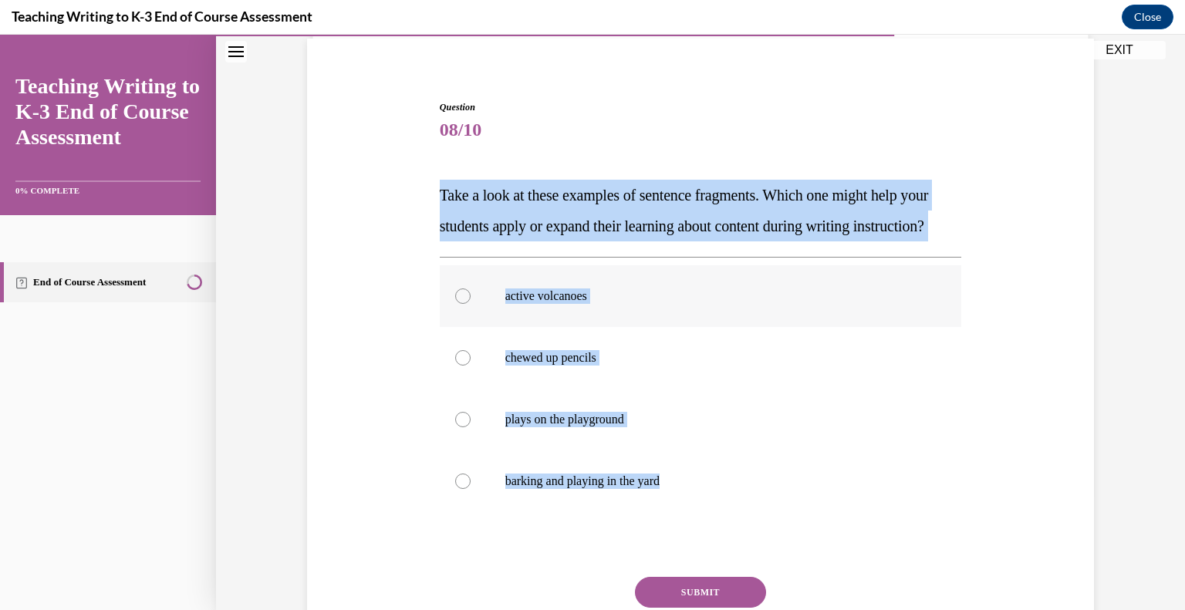
radio input "true"
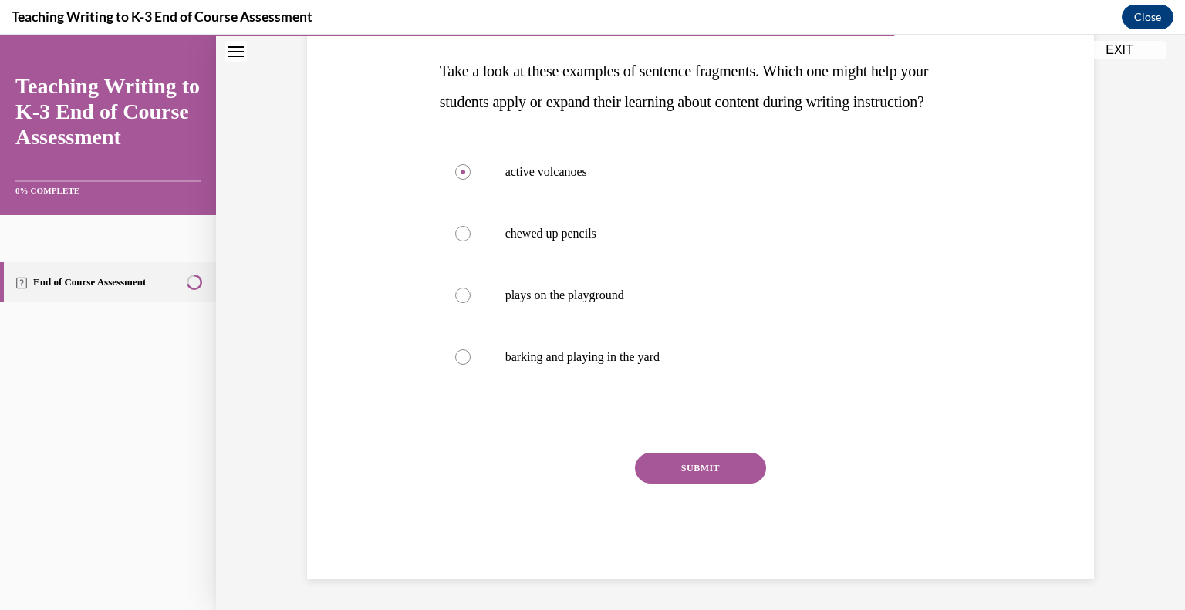
click at [715, 484] on button "SUBMIT" at bounding box center [700, 468] width 131 height 31
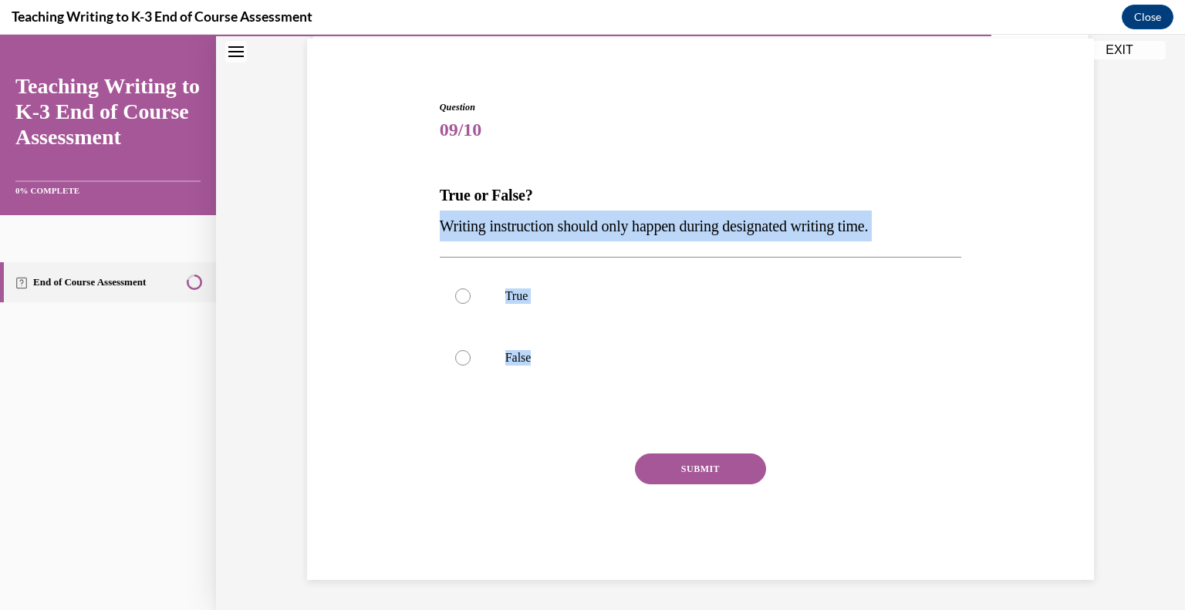
drag, startPoint x: 545, startPoint y: 358, endPoint x: 427, endPoint y: 221, distance: 180.5
click at [427, 221] on div "Question 09/10 True or False? Writing instruction should only happen during des…" at bounding box center [700, 317] width 795 height 526
copy div "Writing instruction should only happen during designated writing time. True Fal…"
click at [468, 359] on label "False" at bounding box center [701, 358] width 522 height 62
click at [468, 359] on input "False" at bounding box center [462, 357] width 15 height 15
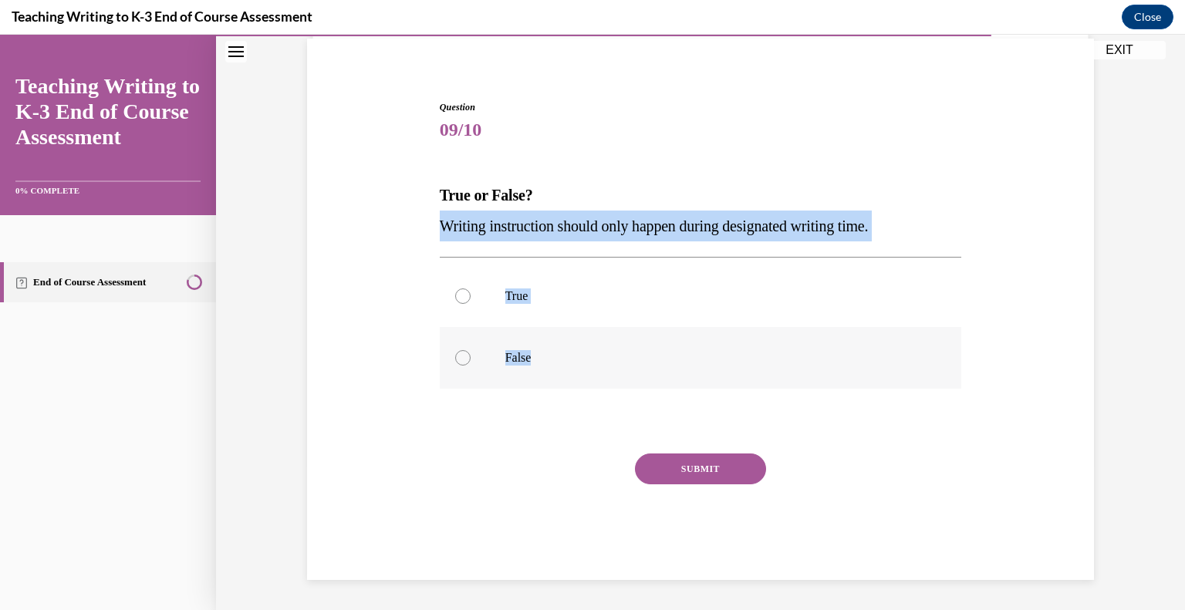
radio input "true"
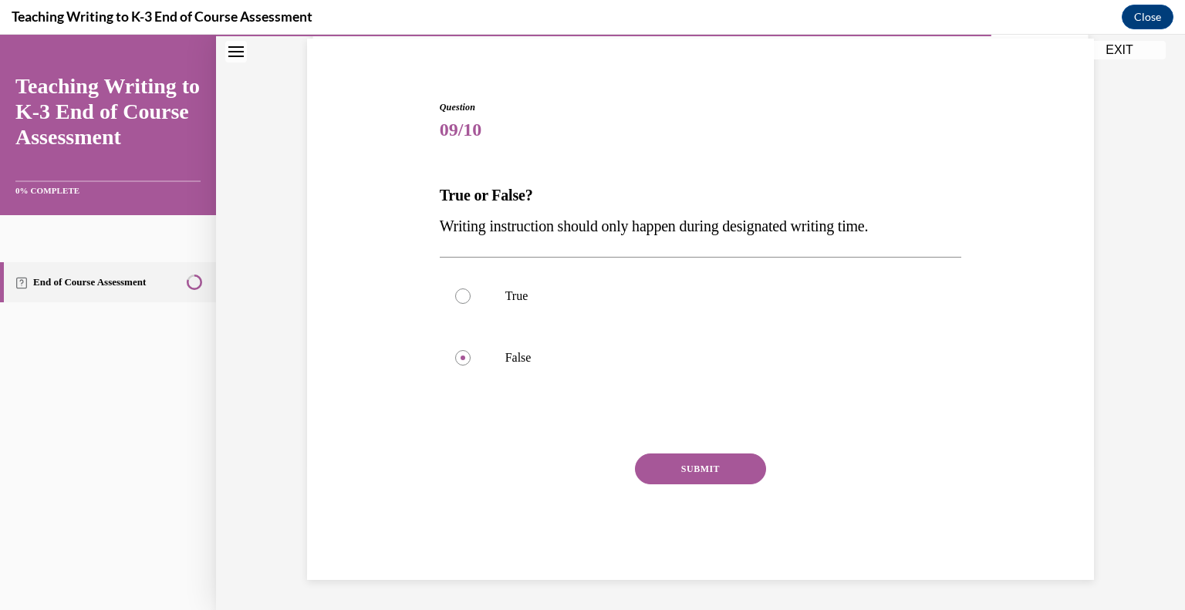
click at [673, 477] on button "SUBMIT" at bounding box center [700, 469] width 131 height 31
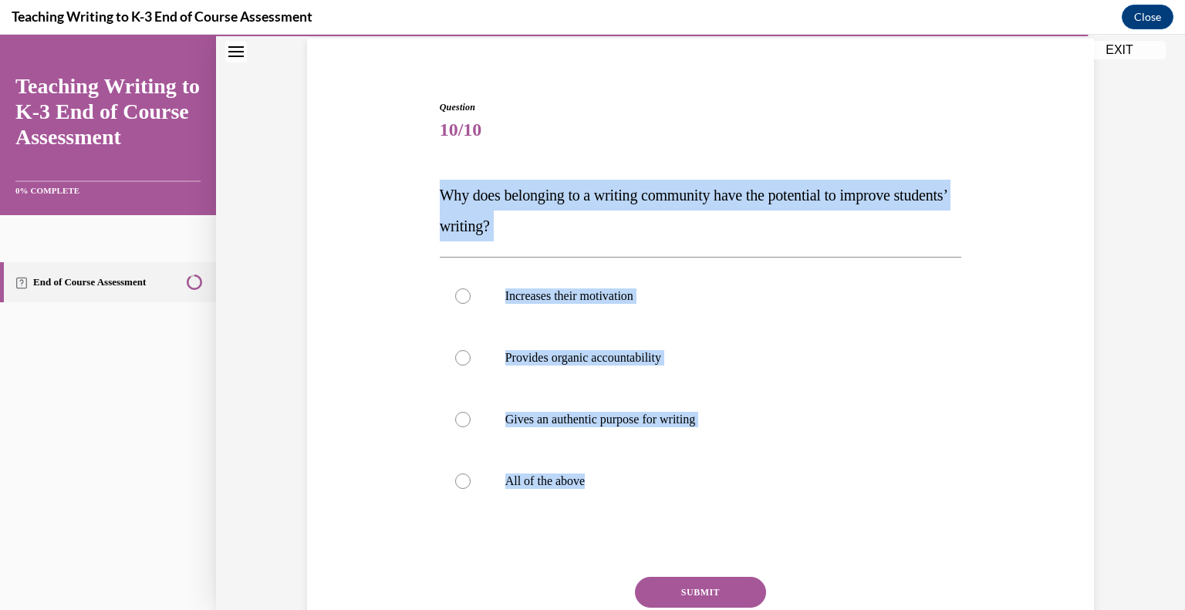
drag, startPoint x: 605, startPoint y: 487, endPoint x: 429, endPoint y: 178, distance: 355.2
click at [436, 178] on div "Question 10/10 Why does belonging to a writing community have the potential to …" at bounding box center [701, 390] width 530 height 626
copy div "Why does belonging to a writing community have the potential to improve student…"
click at [542, 480] on p "All of the above" at bounding box center [714, 481] width 418 height 15
click at [471, 480] on input "All of the above" at bounding box center [462, 481] width 15 height 15
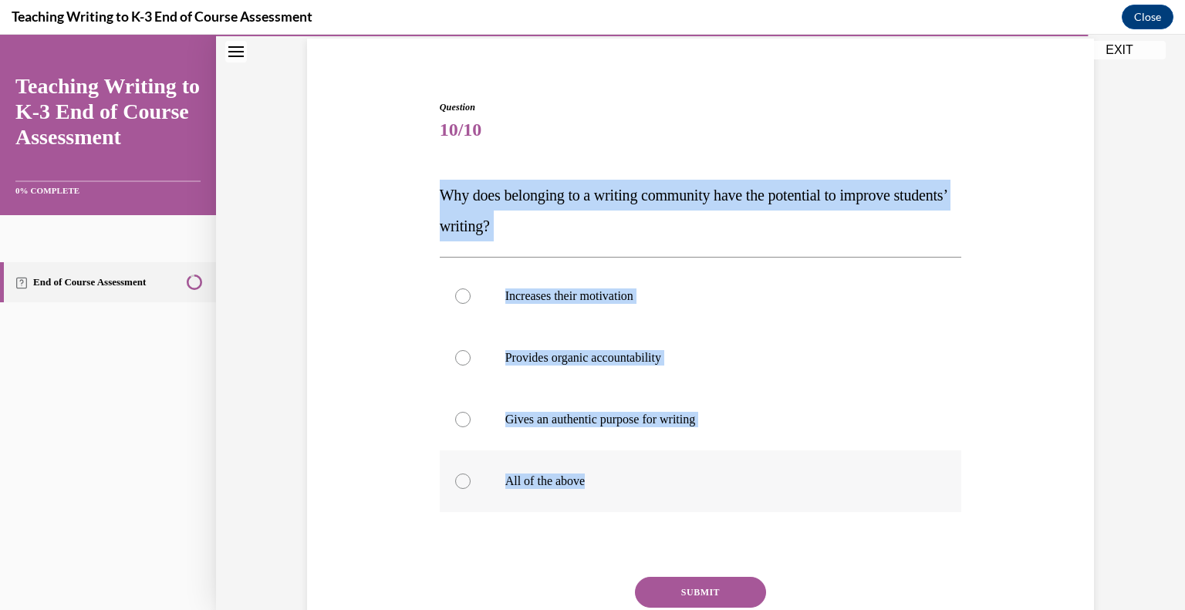
radio input "true"
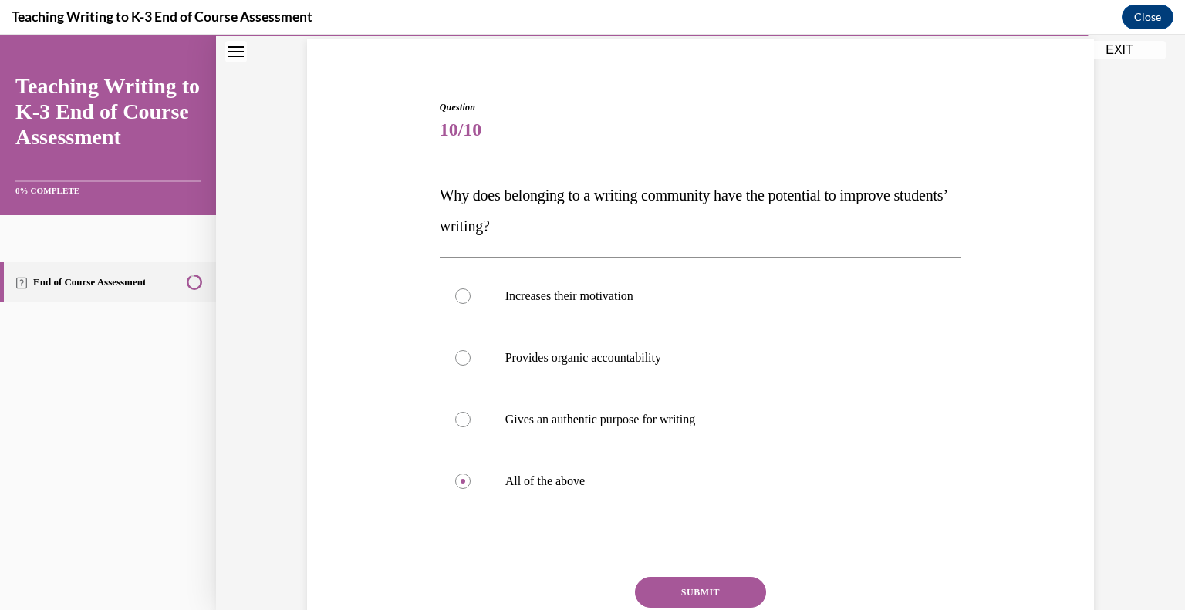
click at [685, 585] on button "SUBMIT" at bounding box center [700, 592] width 131 height 31
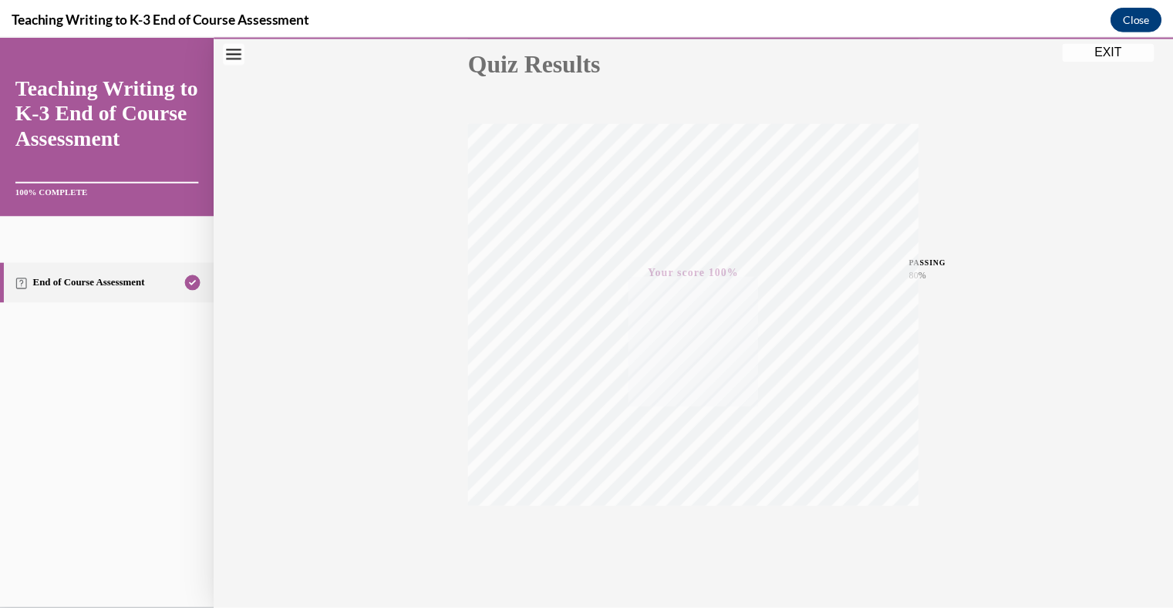
scroll to position [214, 0]
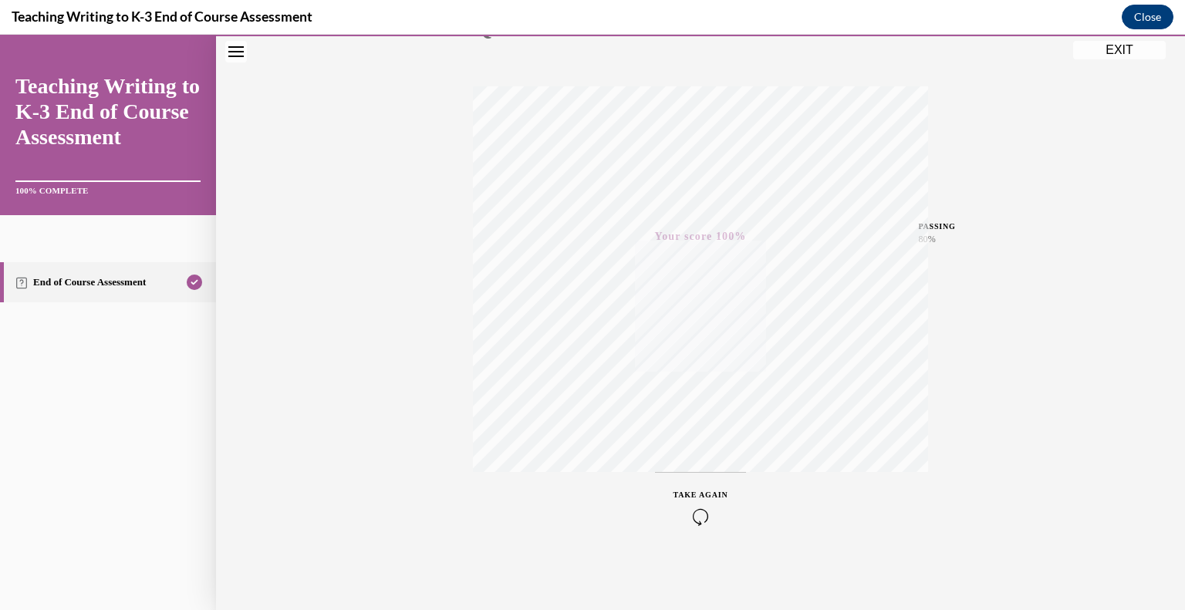
click at [1159, 18] on button "Close" at bounding box center [1148, 17] width 52 height 25
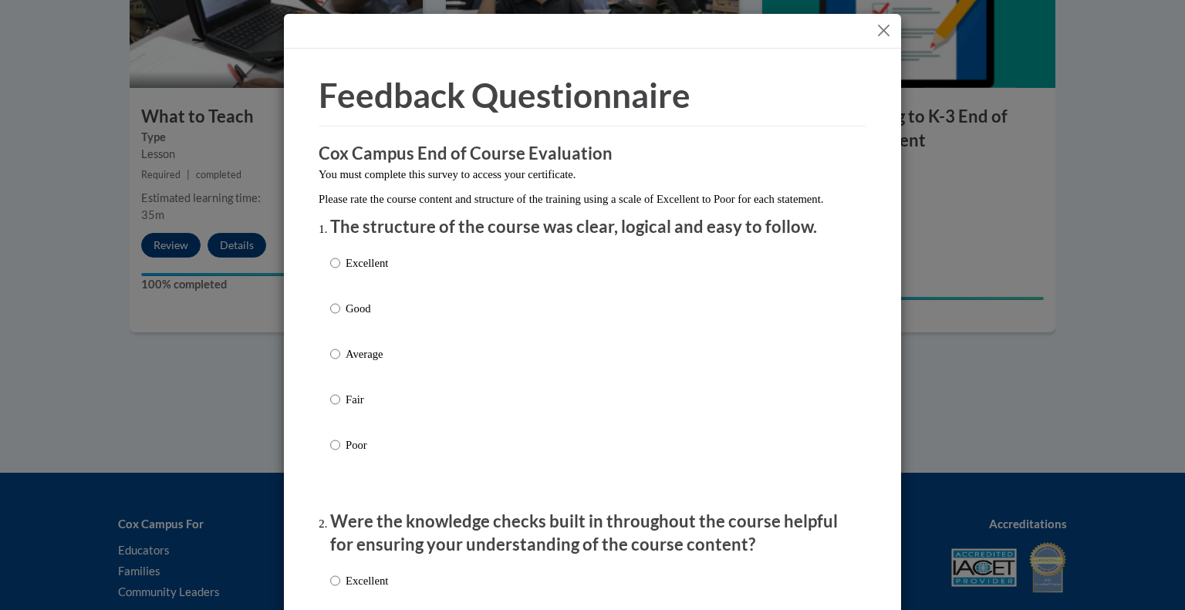
click at [879, 31] on button "Close" at bounding box center [883, 30] width 19 height 19
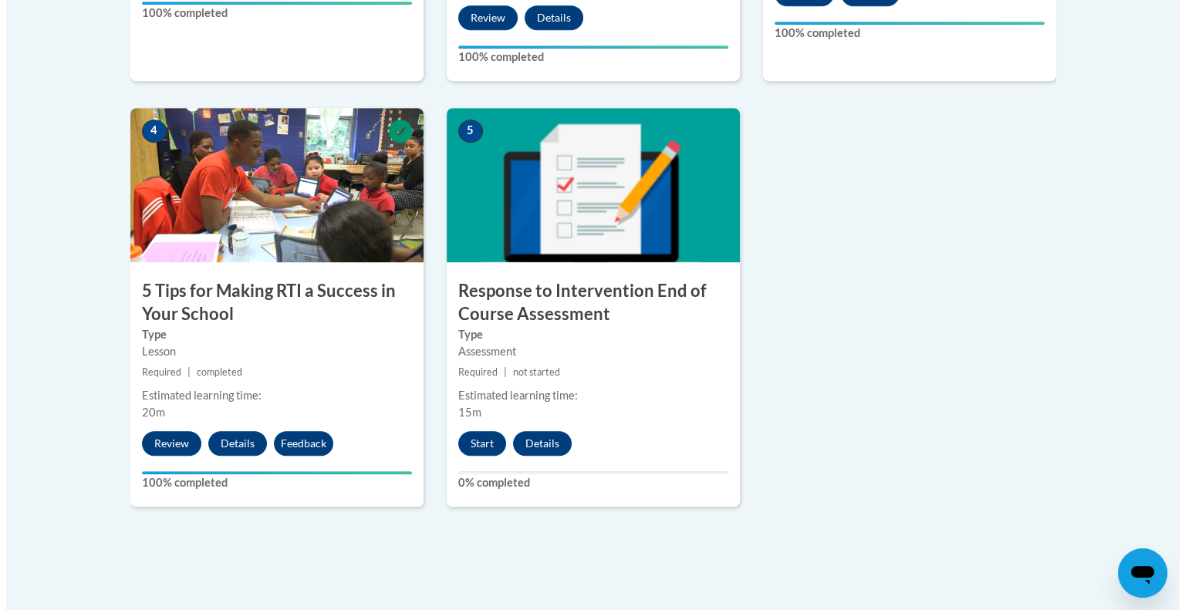
scroll to position [858, 0]
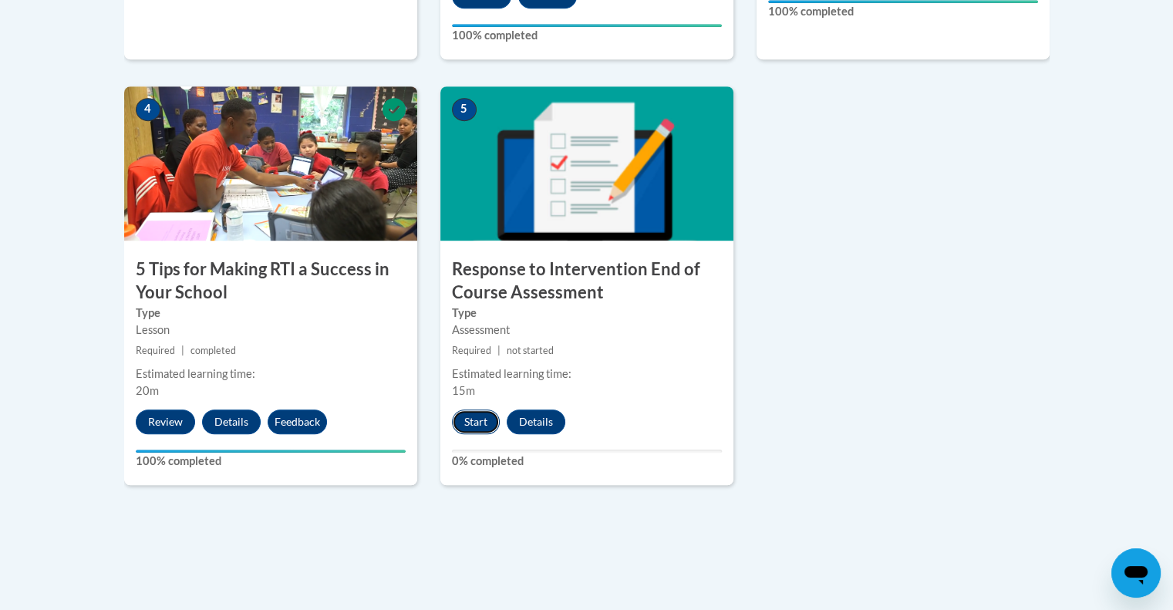
click at [477, 420] on button "Start" at bounding box center [476, 422] width 48 height 25
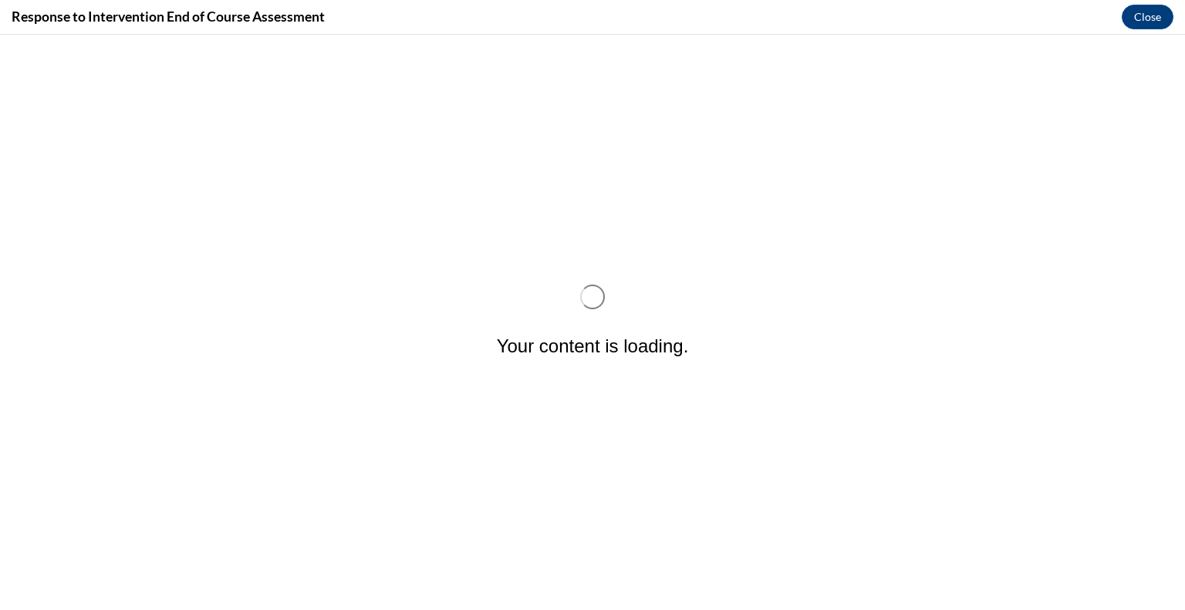
scroll to position [0, 0]
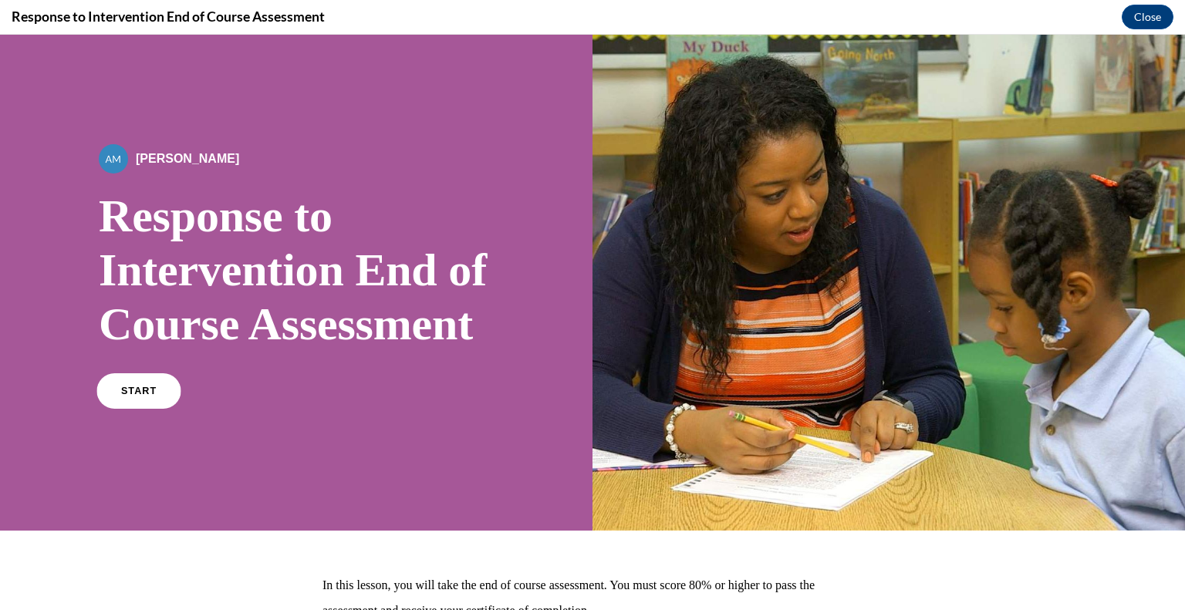
click at [137, 409] on link "START" at bounding box center [138, 390] width 84 height 35
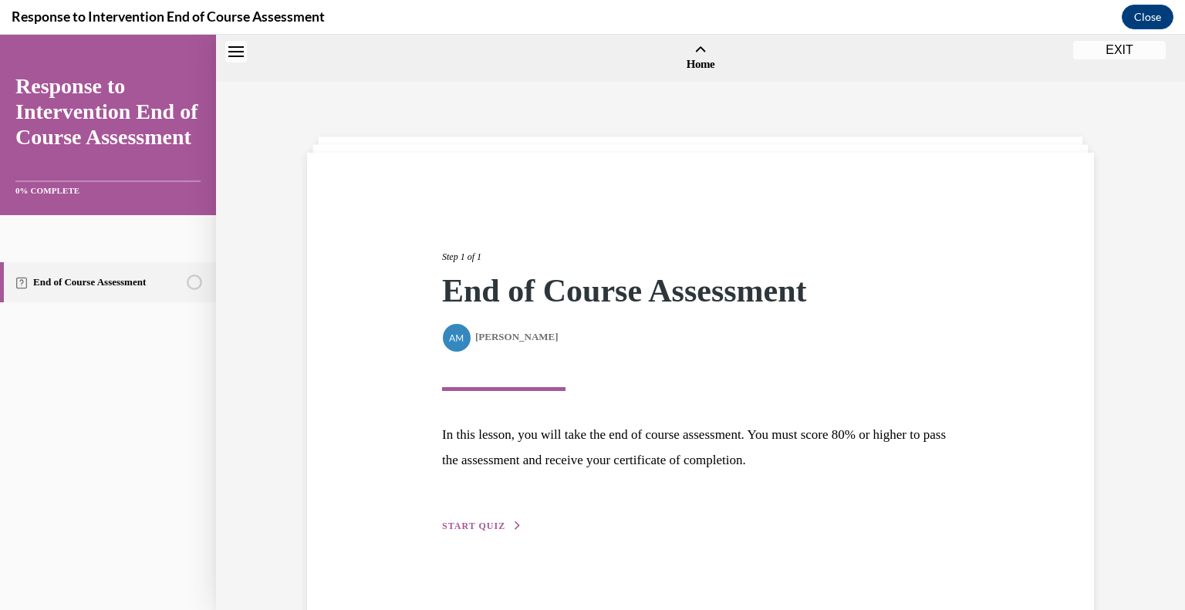
scroll to position [48, 0]
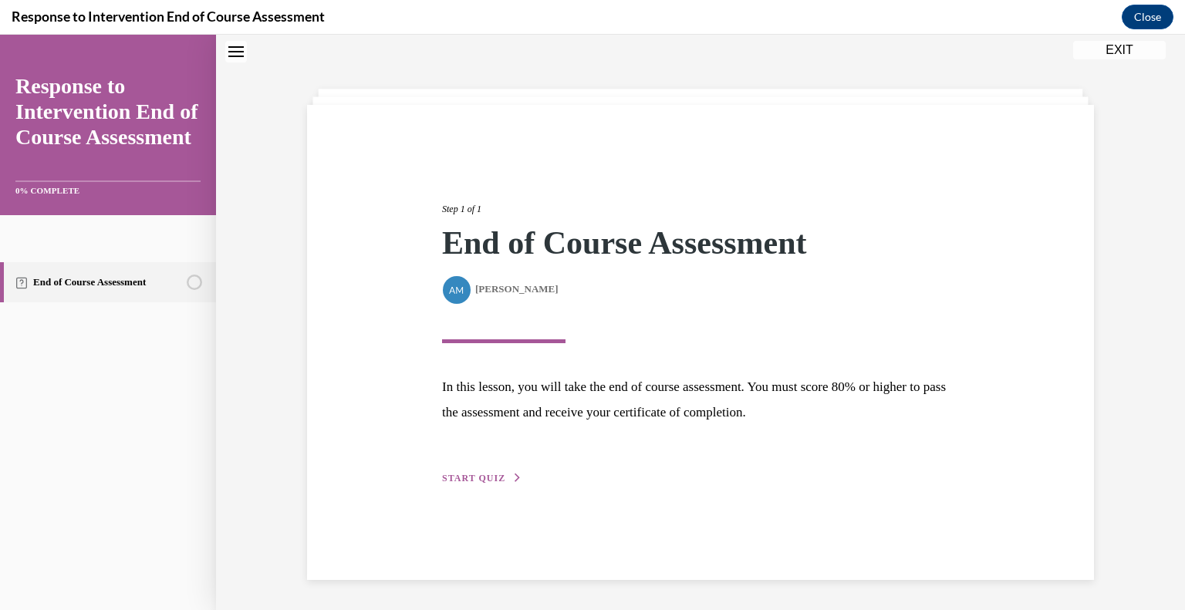
click at [459, 463] on div "Step 1 of 1 End of Course Assessment By Alexander Mackey Alexander Mackey In th…" at bounding box center [700, 327] width 540 height 320
click at [464, 478] on span "START QUIZ" at bounding box center [473, 478] width 63 height 11
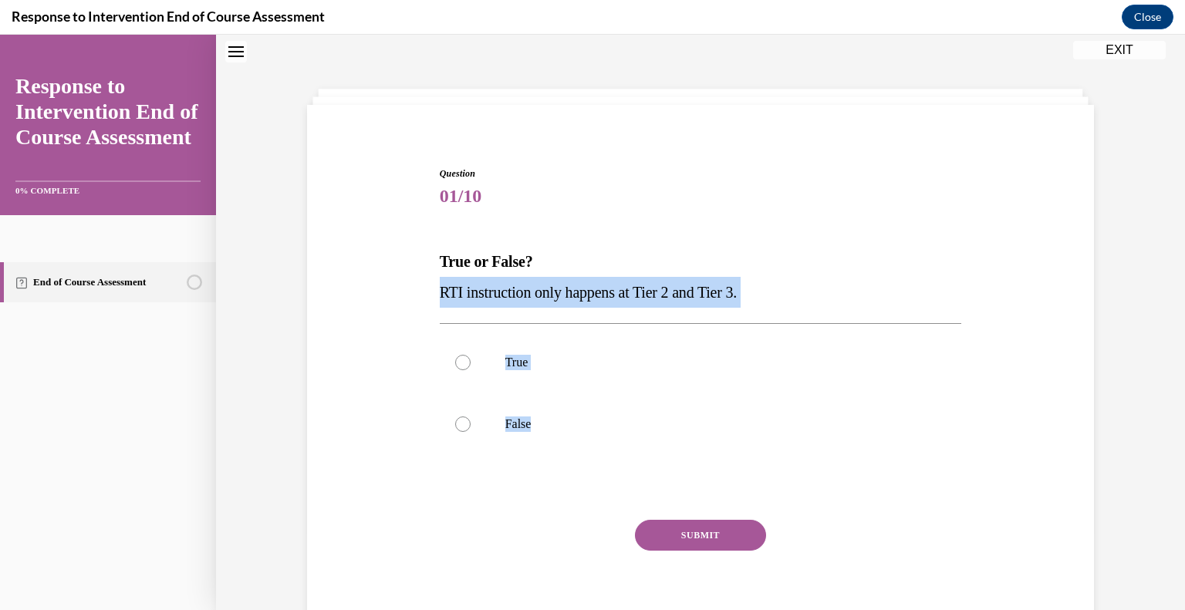
drag, startPoint x: 548, startPoint y: 431, endPoint x: 435, endPoint y: 292, distance: 178.8
click at [440, 292] on div "Question 01/10 True or False? RTI instruction only happens at Tier 2 and Tier 3…" at bounding box center [701, 407] width 522 height 480
copy div "RTI instruction only happens at Tier 2 and Tier 3. True False"
click at [531, 434] on label "False" at bounding box center [701, 424] width 522 height 62
click at [471, 432] on input "False" at bounding box center [462, 424] width 15 height 15
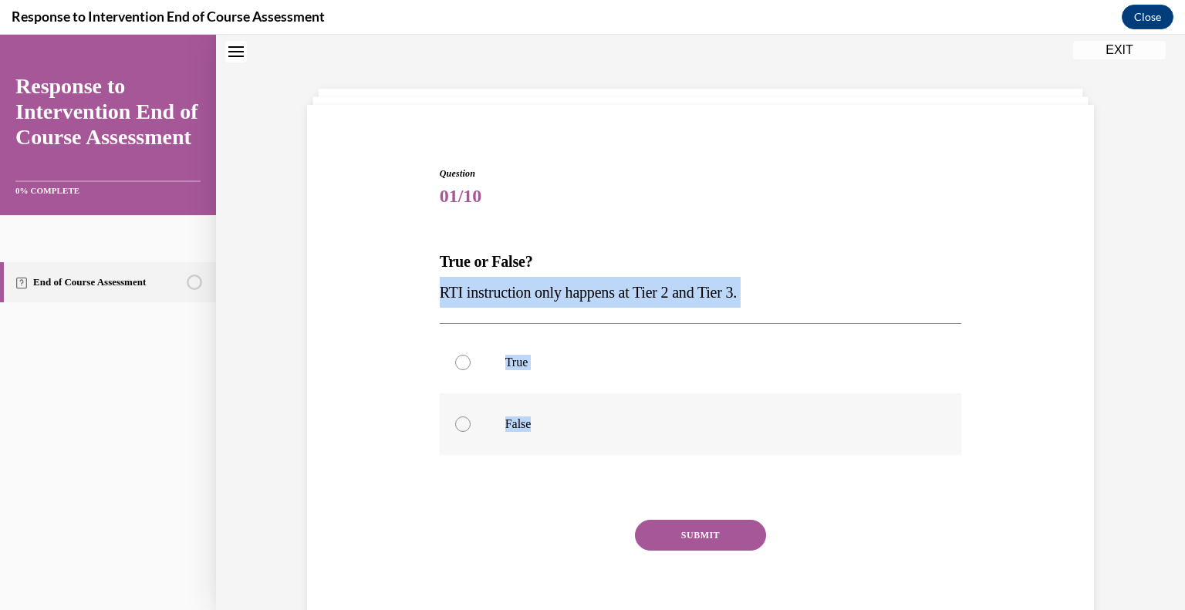
radio input "true"
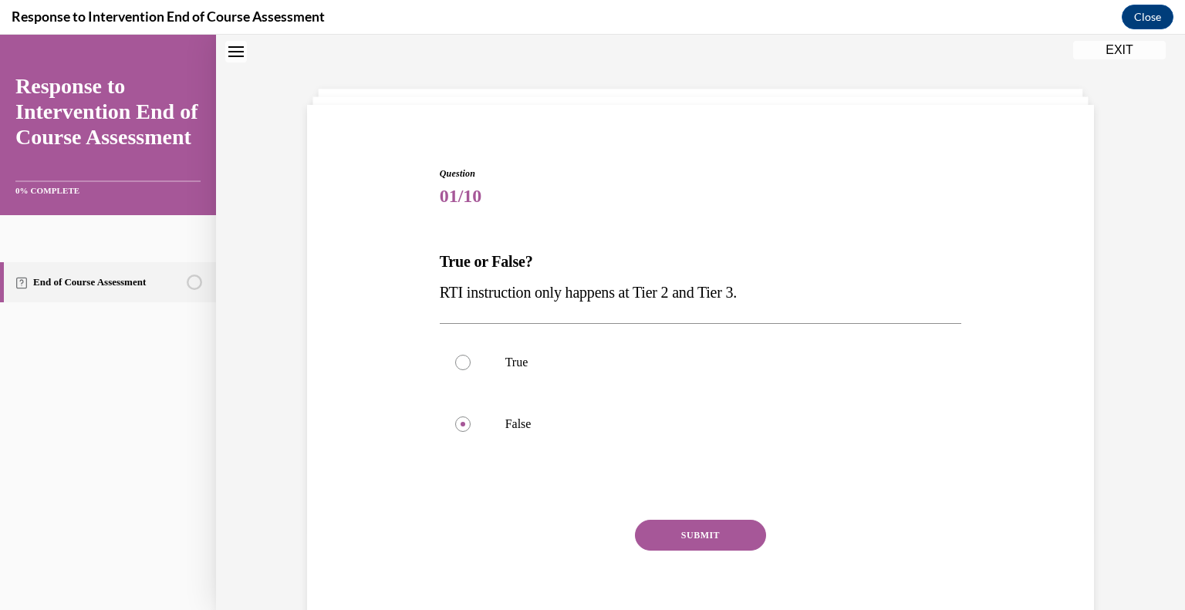
click at [664, 531] on button "SUBMIT" at bounding box center [700, 535] width 131 height 31
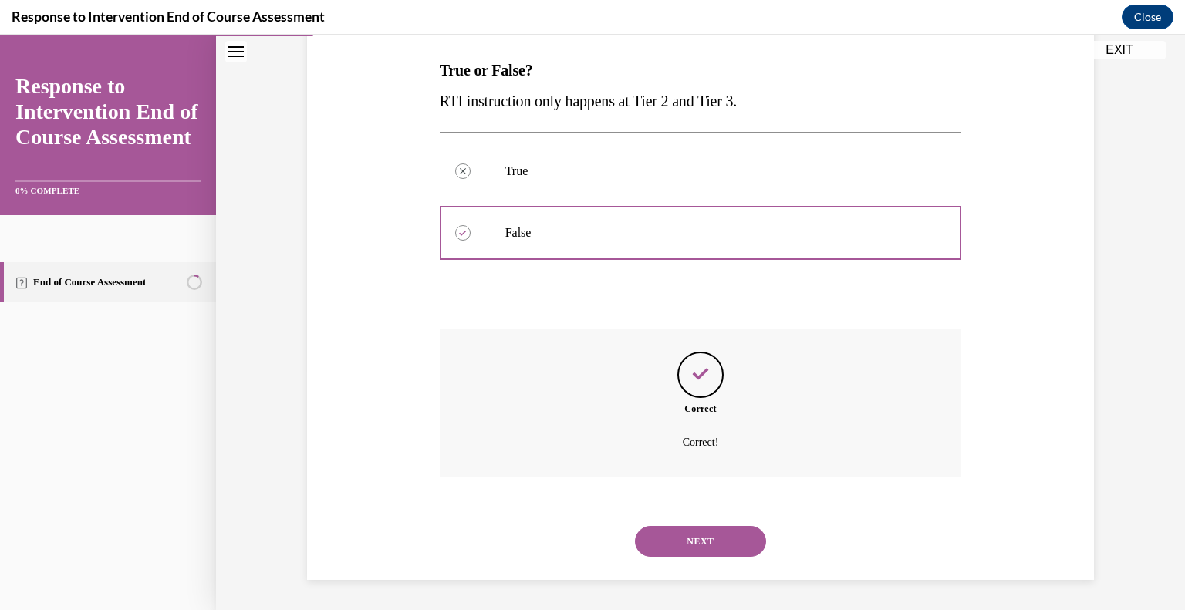
click at [712, 527] on button "NEXT" at bounding box center [700, 541] width 131 height 31
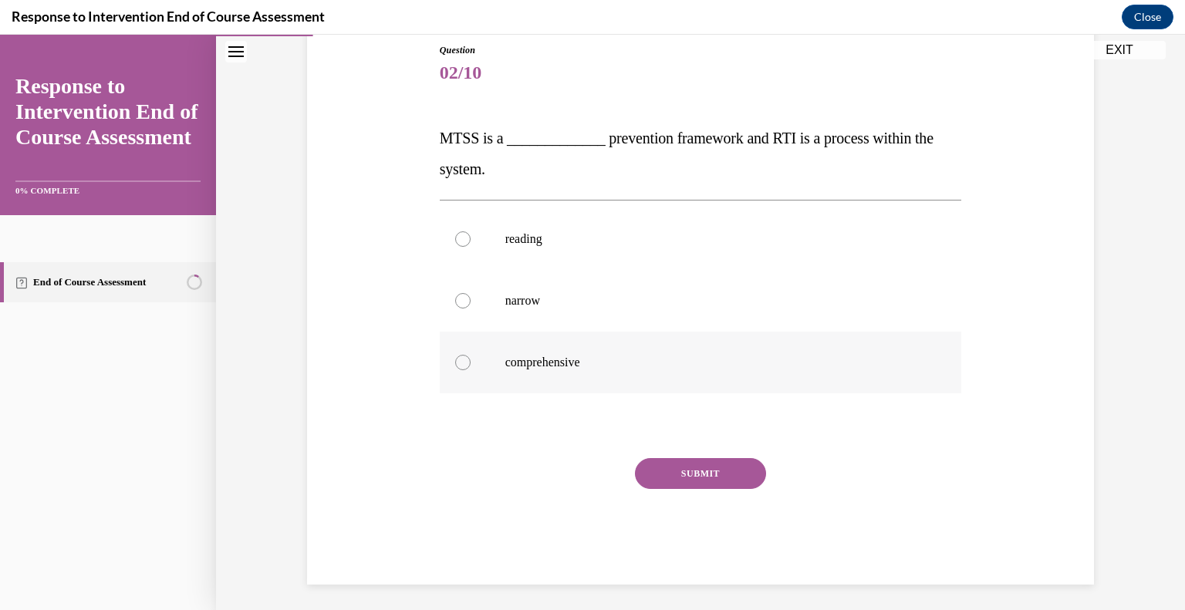
scroll to position [176, 0]
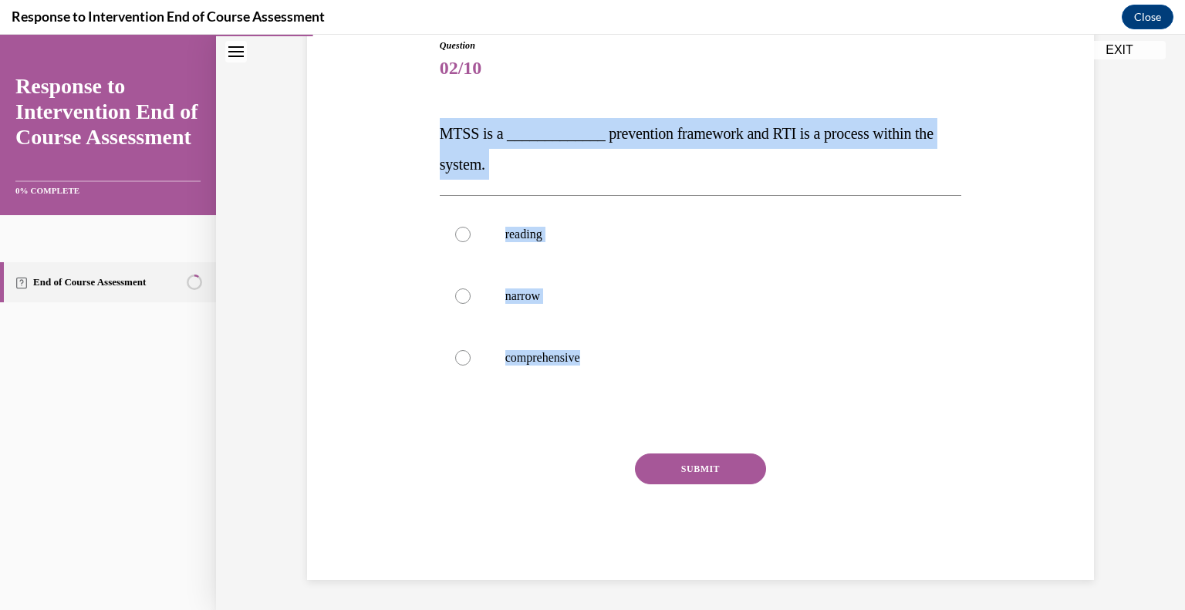
drag, startPoint x: 609, startPoint y: 359, endPoint x: 423, endPoint y: 137, distance: 290.2
click at [423, 137] on div "Question 02/10 MTSS is a _____________ prevention framework and RTI is a proces…" at bounding box center [700, 286] width 795 height 588
copy div "MTSS is a _____________ prevention framework and RTI is a process within the sy…"
click at [562, 368] on label "comprehensive" at bounding box center [701, 358] width 522 height 62
click at [471, 366] on input "comprehensive" at bounding box center [462, 357] width 15 height 15
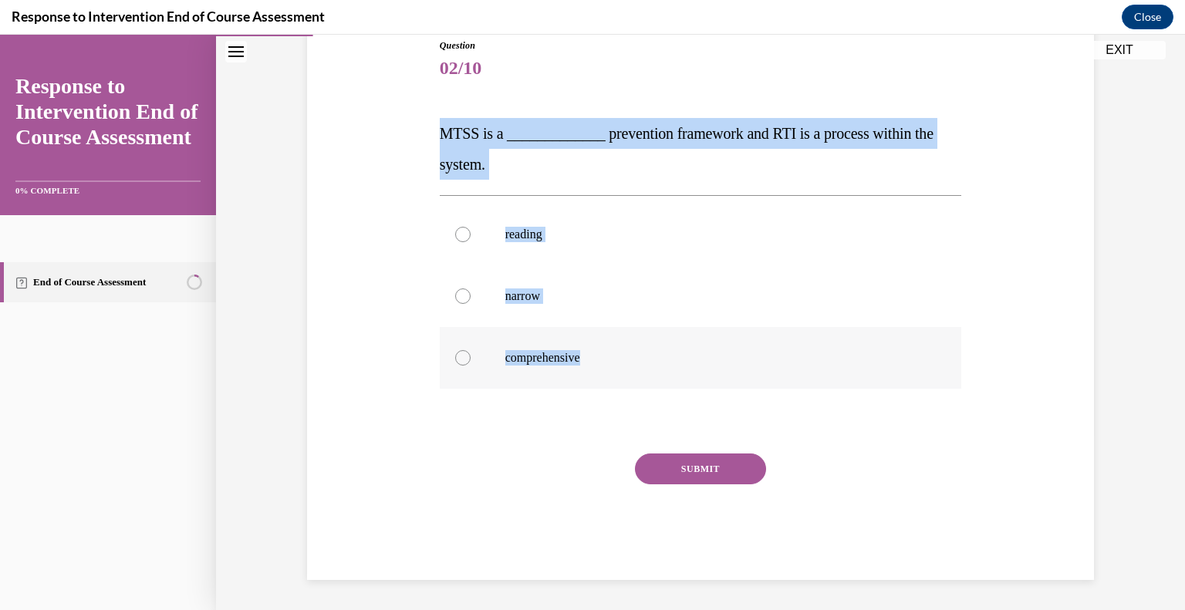
radio input "true"
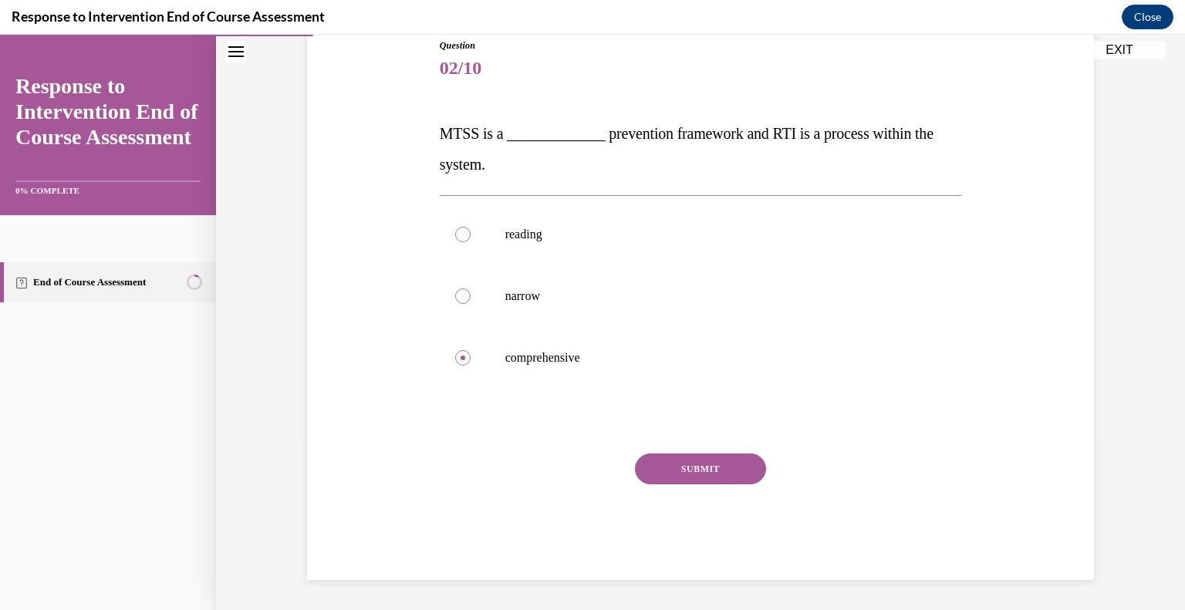
click at [686, 465] on button "SUBMIT" at bounding box center [700, 469] width 131 height 31
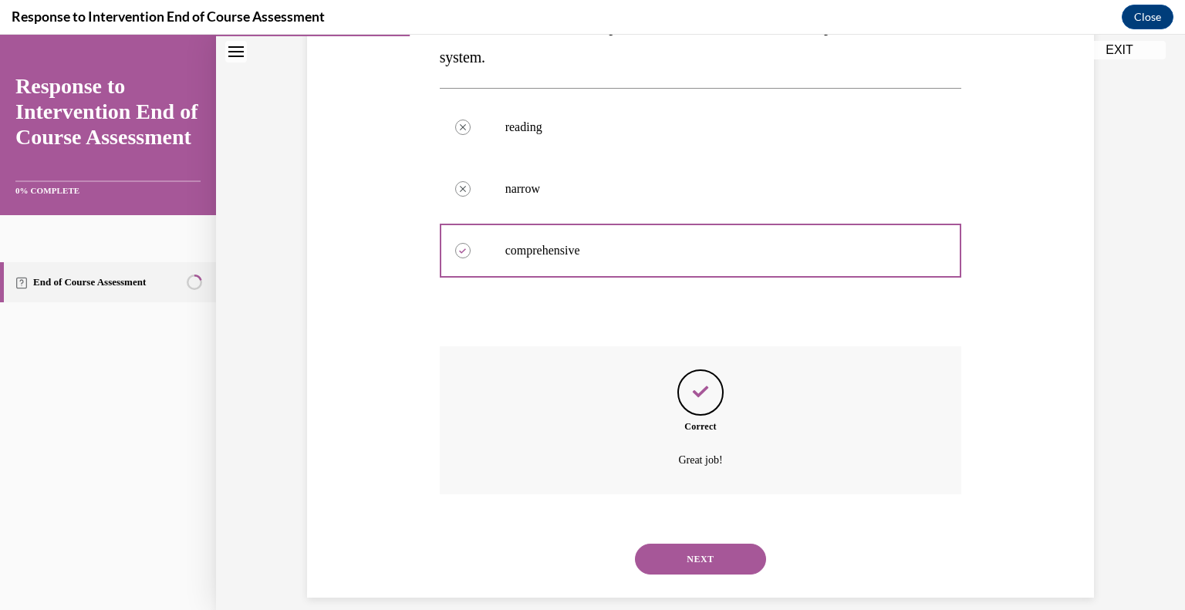
scroll to position [301, 0]
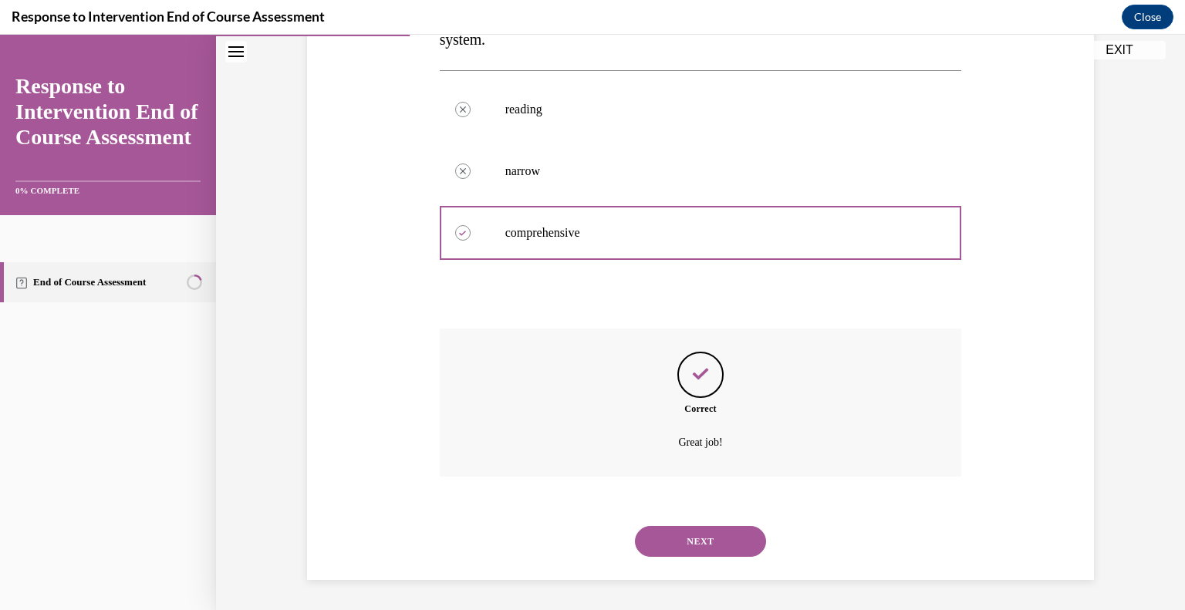
click at [707, 538] on button "NEXT" at bounding box center [700, 541] width 131 height 31
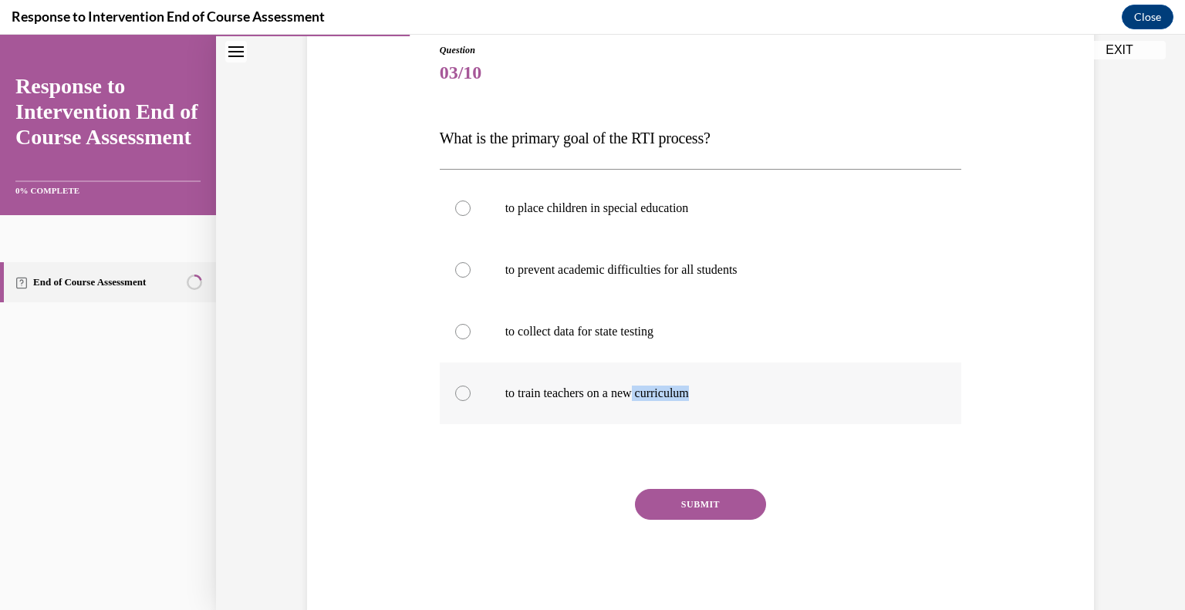
scroll to position [207, 0]
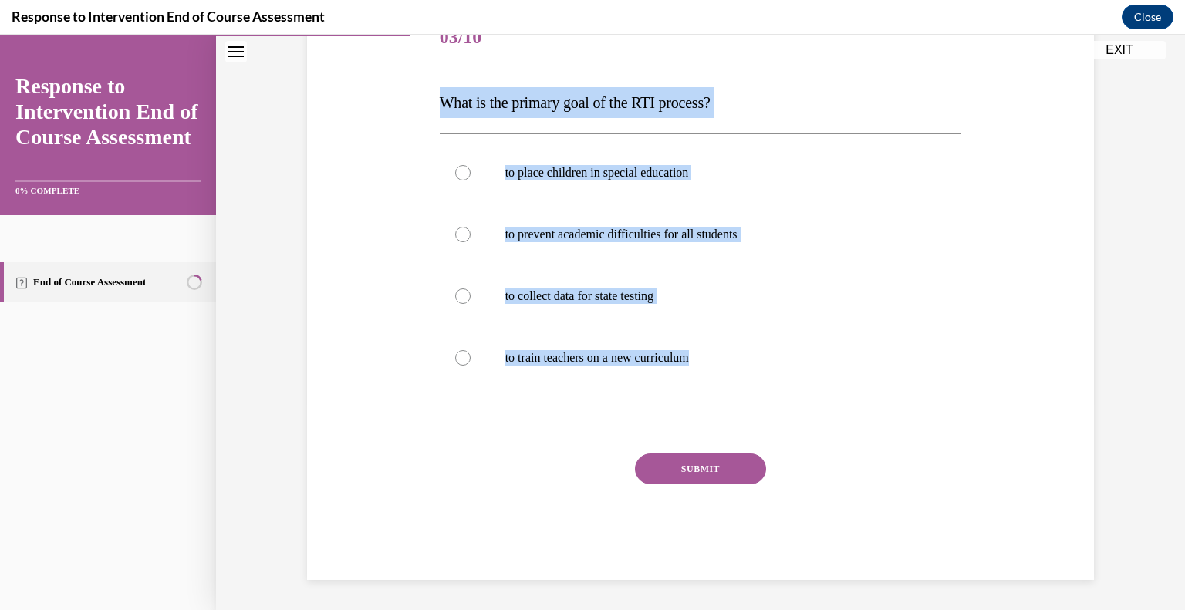
drag, startPoint x: 716, startPoint y: 396, endPoint x: 429, endPoint y: 97, distance: 414.6
click at [429, 97] on div "Question 03/10 What is the primary goal of the RTI process? to place children i…" at bounding box center [700, 270] width 795 height 619
copy div "What is the primary goal of the RTI process? to place children in special educa…"
click at [596, 244] on label "to prevent academic difficulties for all students" at bounding box center [701, 235] width 522 height 62
click at [471, 242] on input "to prevent academic difficulties for all students" at bounding box center [462, 234] width 15 height 15
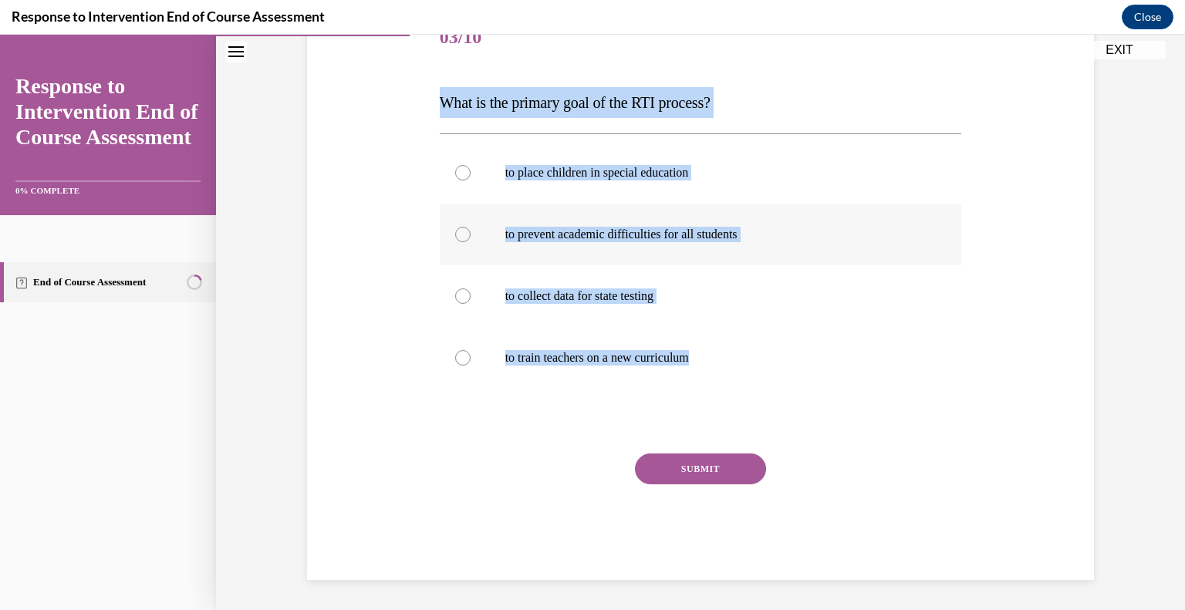
radio input "true"
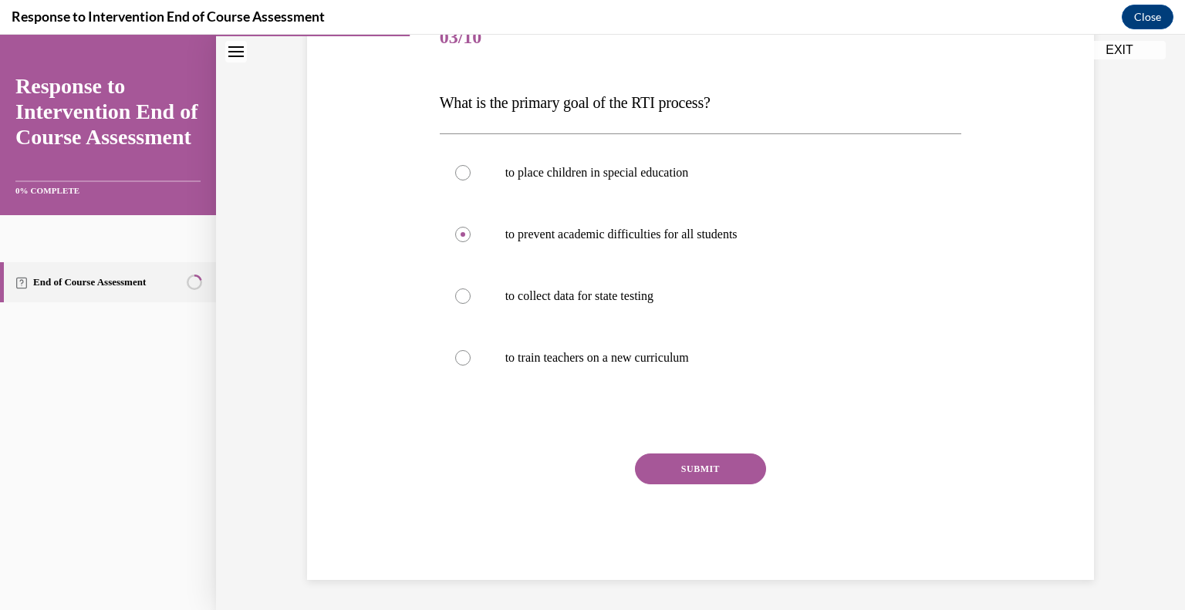
click at [690, 462] on button "SUBMIT" at bounding box center [700, 469] width 131 height 31
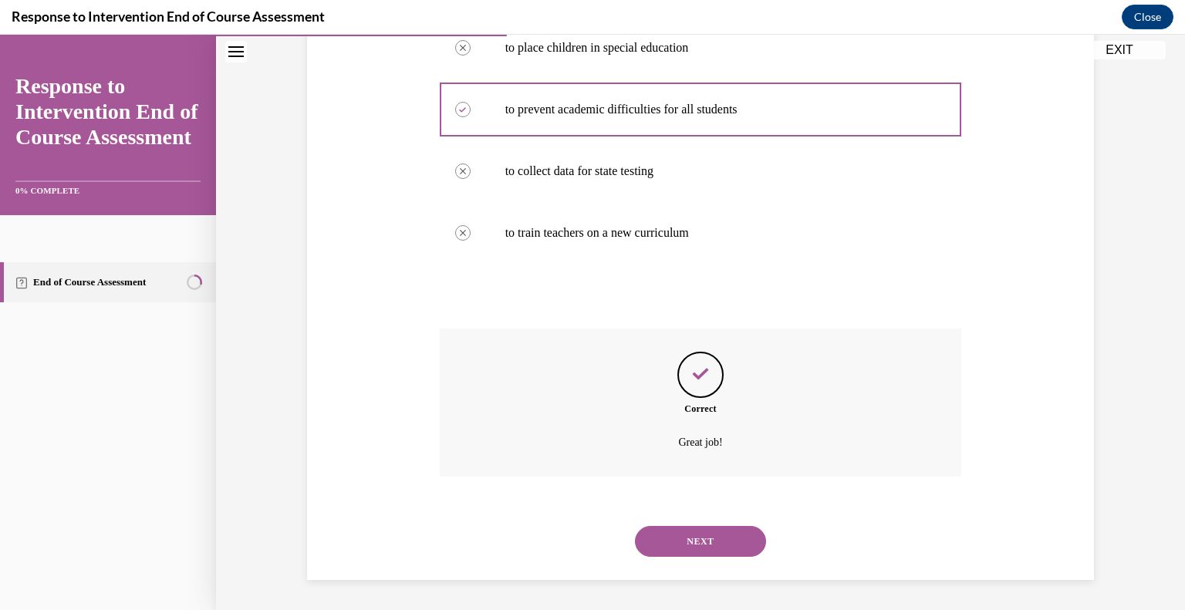
click at [719, 541] on button "NEXT" at bounding box center [700, 541] width 131 height 31
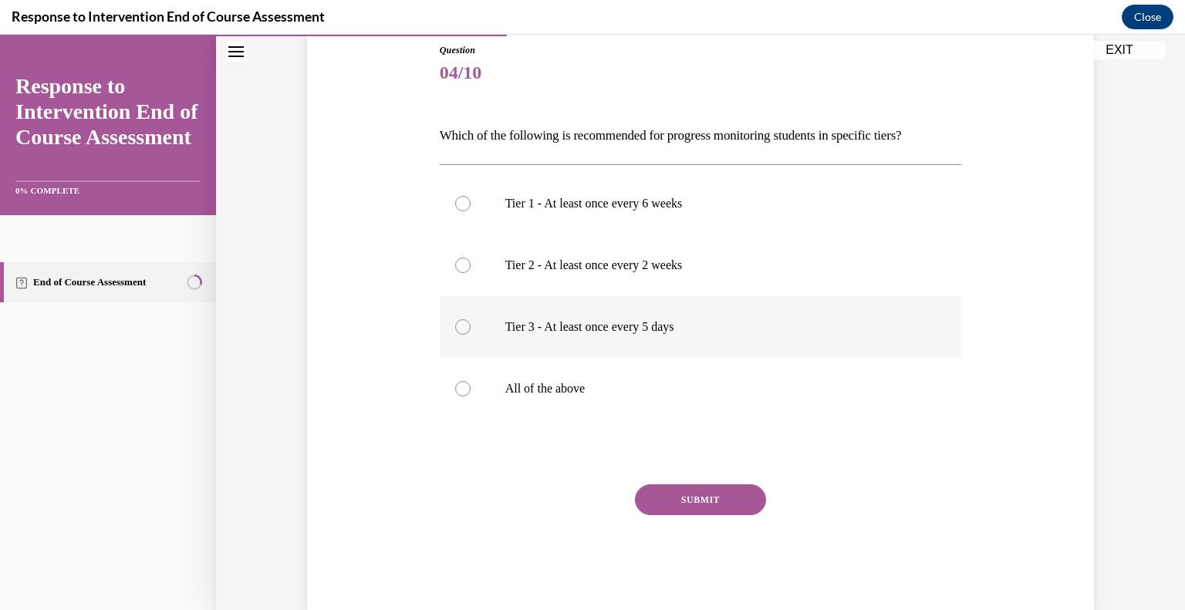
scroll to position [202, 0]
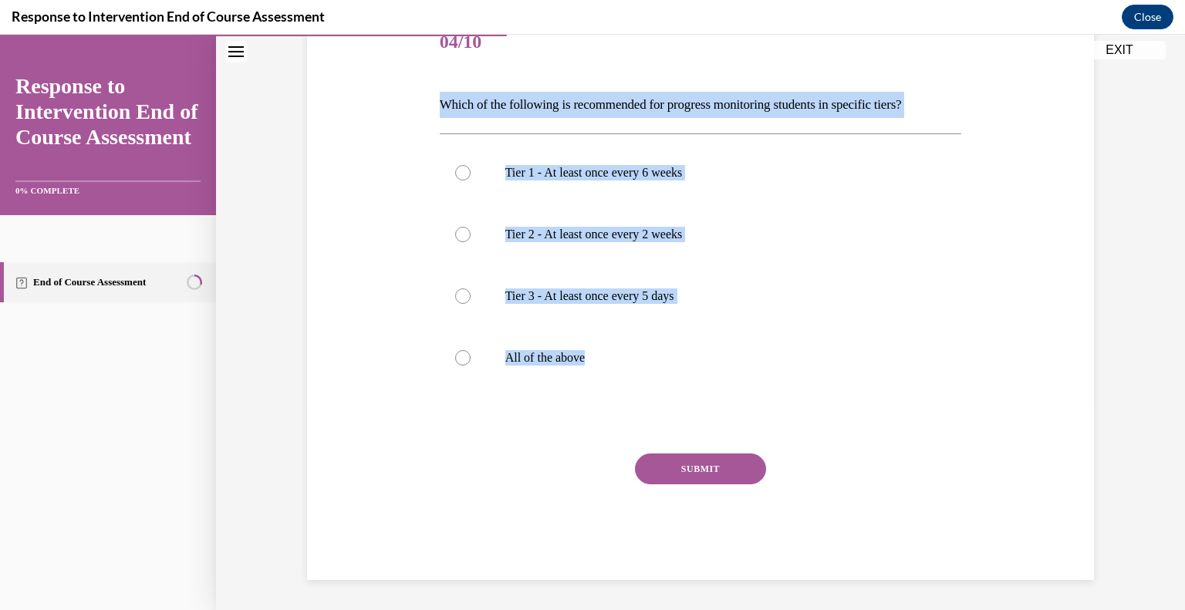
drag, startPoint x: 602, startPoint y: 394, endPoint x: 426, endPoint y: 106, distance: 337.9
click at [426, 106] on div "Question 04/10 Which of the following is recommended for progress monitoring st…" at bounding box center [700, 273] width 795 height 614
copy div "Which of the following is recommended for progress monitoring students in speci…"
click at [529, 356] on p "All of the above" at bounding box center [714, 357] width 418 height 15
click at [471, 356] on input "All of the above" at bounding box center [462, 357] width 15 height 15
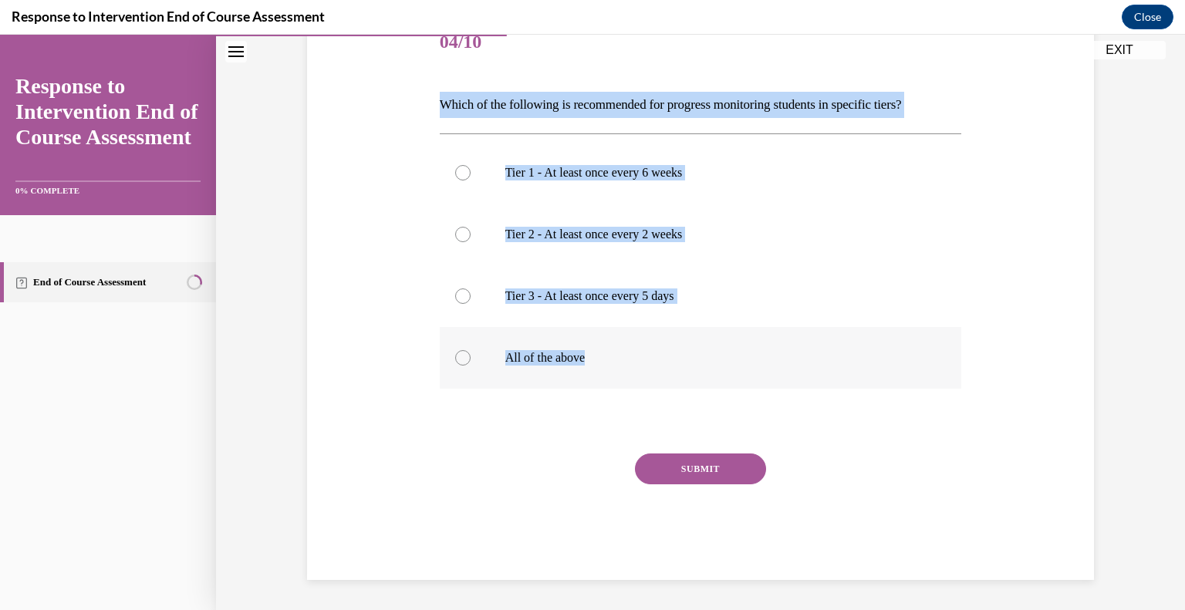
radio input "true"
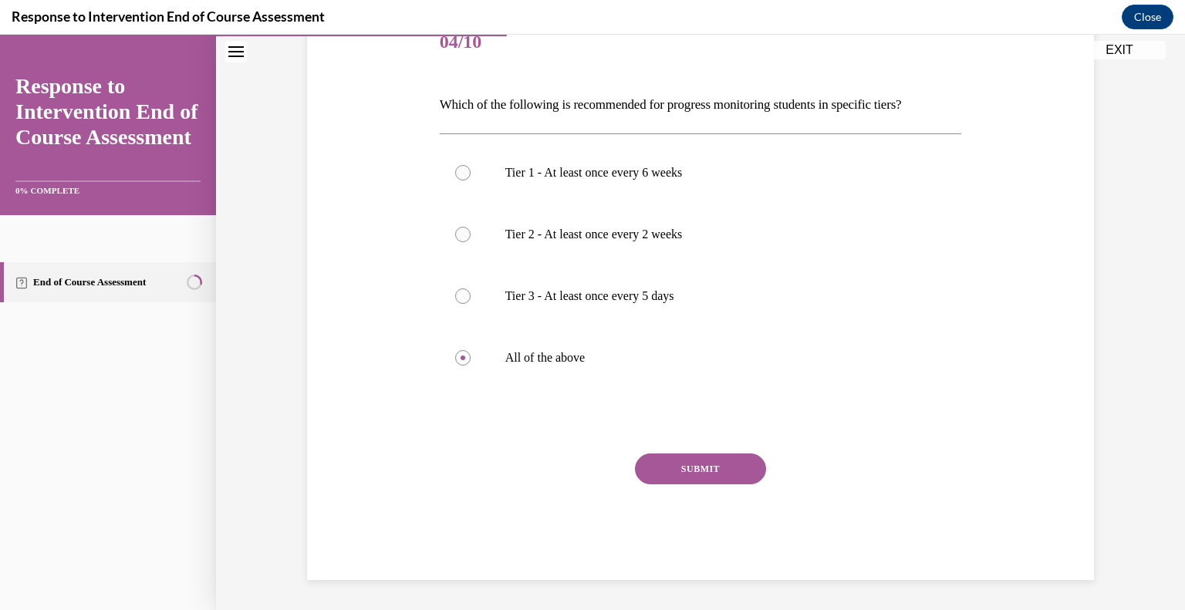
click at [679, 476] on button "SUBMIT" at bounding box center [700, 469] width 131 height 31
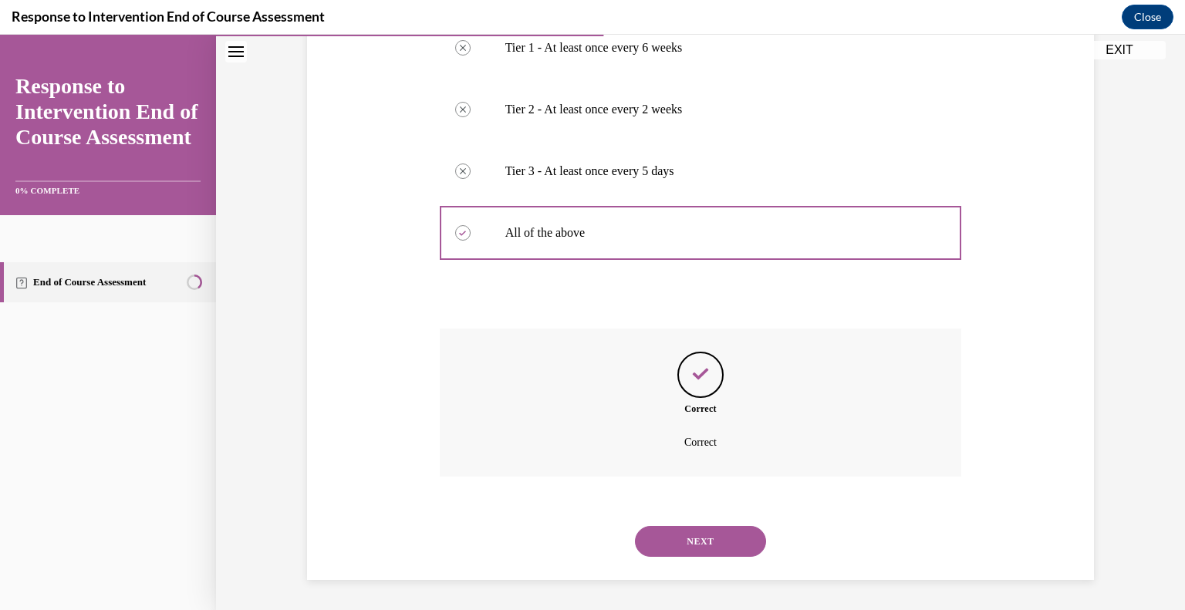
click at [716, 528] on button "NEXT" at bounding box center [700, 541] width 131 height 31
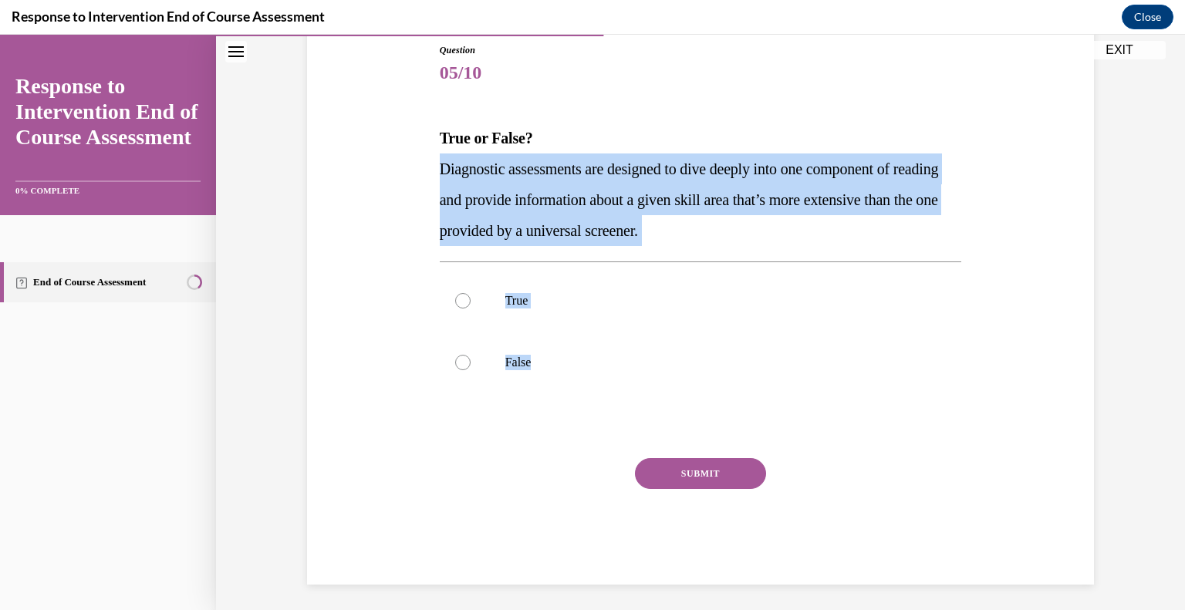
drag, startPoint x: 537, startPoint y: 355, endPoint x: 430, endPoint y: 180, distance: 204.9
click at [436, 180] on div "Question 05/10 True or False? Diagnostic assessments are designed to dive deepl…" at bounding box center [701, 302] width 530 height 565
copy div "Diagnostic assessments are designed to dive deeply into one component of readin…"
click at [540, 305] on p "True" at bounding box center [714, 300] width 418 height 15
click at [471, 305] on input "True" at bounding box center [462, 300] width 15 height 15
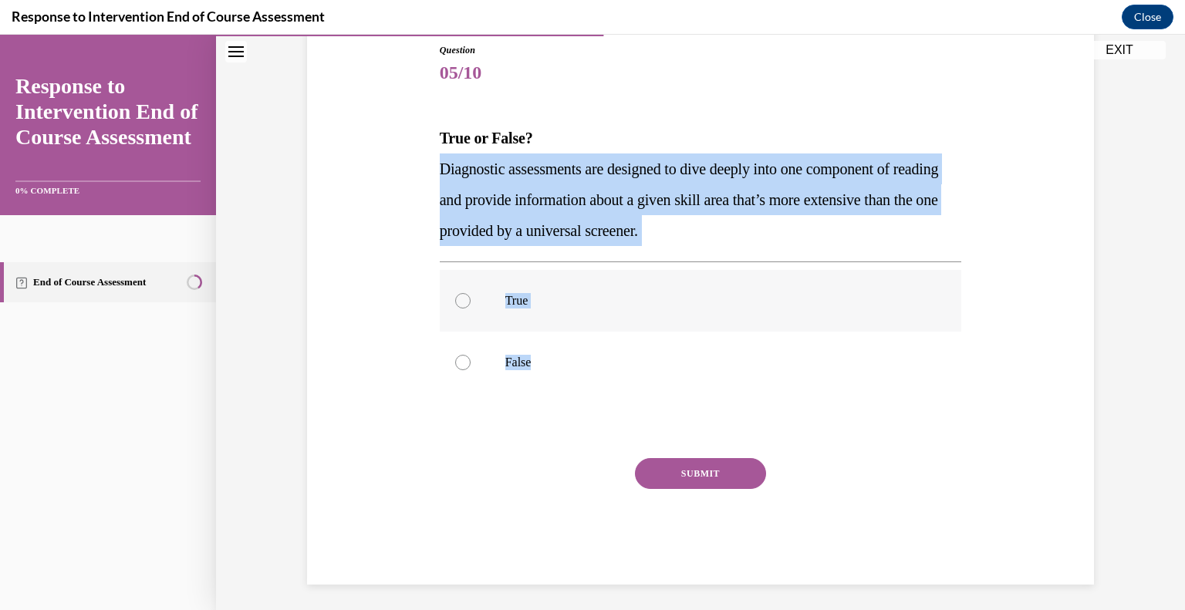
radio input "true"
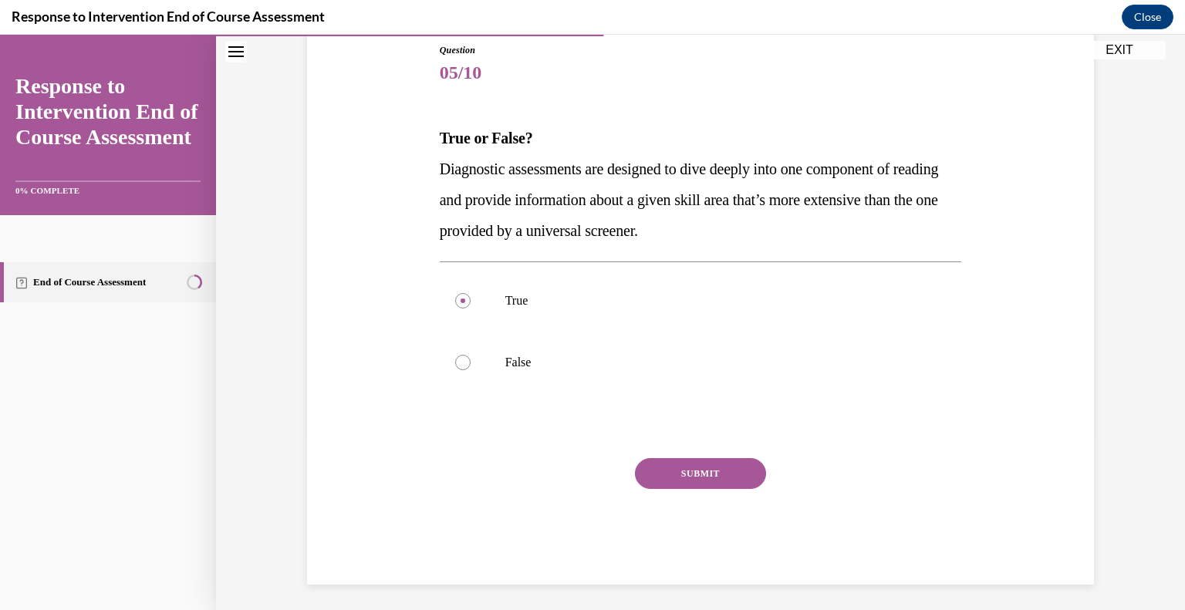
click at [666, 476] on button "SUBMIT" at bounding box center [700, 473] width 131 height 31
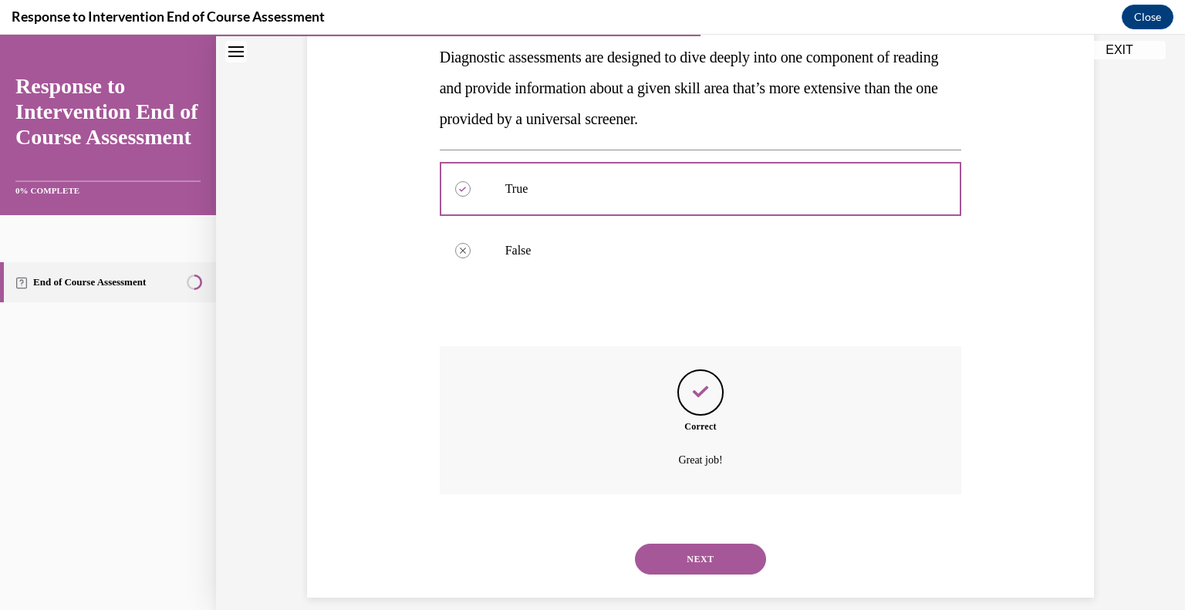
scroll to position [301, 0]
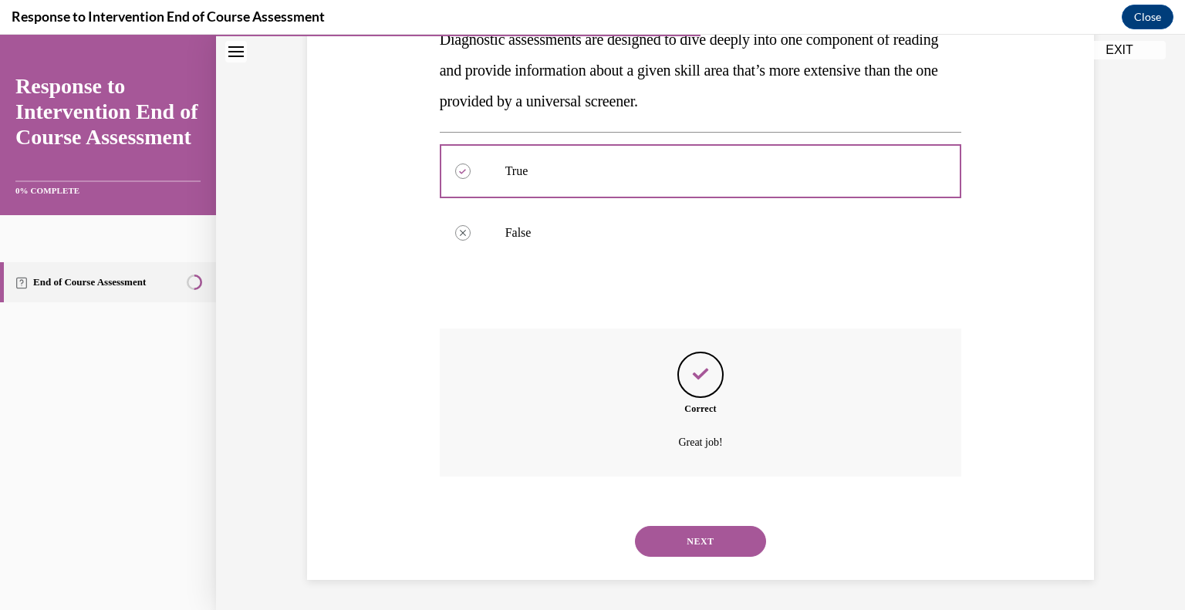
click at [689, 542] on button "NEXT" at bounding box center [700, 541] width 131 height 31
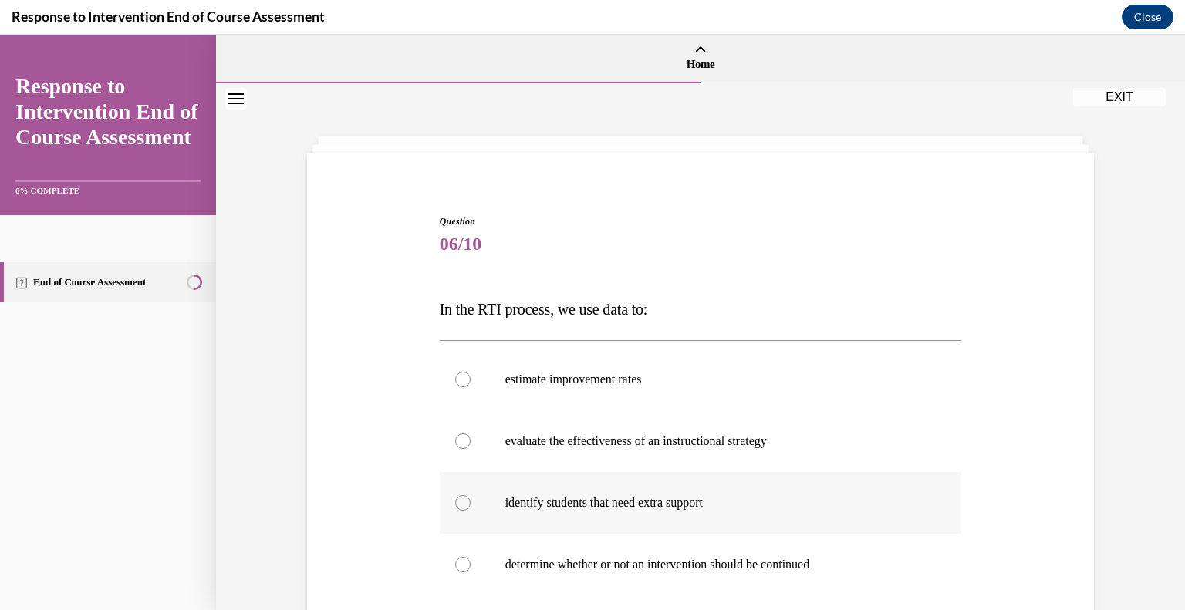
scroll to position [36, 0]
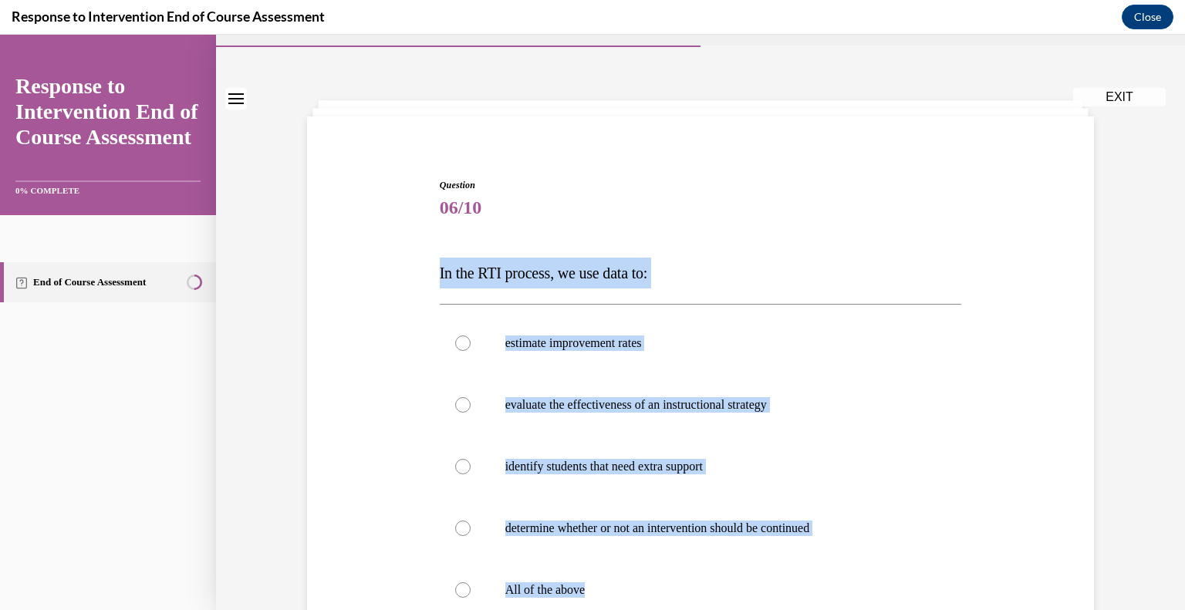
drag, startPoint x: 666, startPoint y: 572, endPoint x: 430, endPoint y: 266, distance: 386.5
click at [436, 266] on div "Question 06/10 In the RTI process, we use data to: estimate improvement rates e…" at bounding box center [701, 483] width 530 height 657
copy div "In the RTI process, we use data to: estimate improvement rates evaluate the eff…"
click at [571, 583] on p "All of the above" at bounding box center [714, 589] width 418 height 15
click at [471, 583] on input "All of the above" at bounding box center [462, 589] width 15 height 15
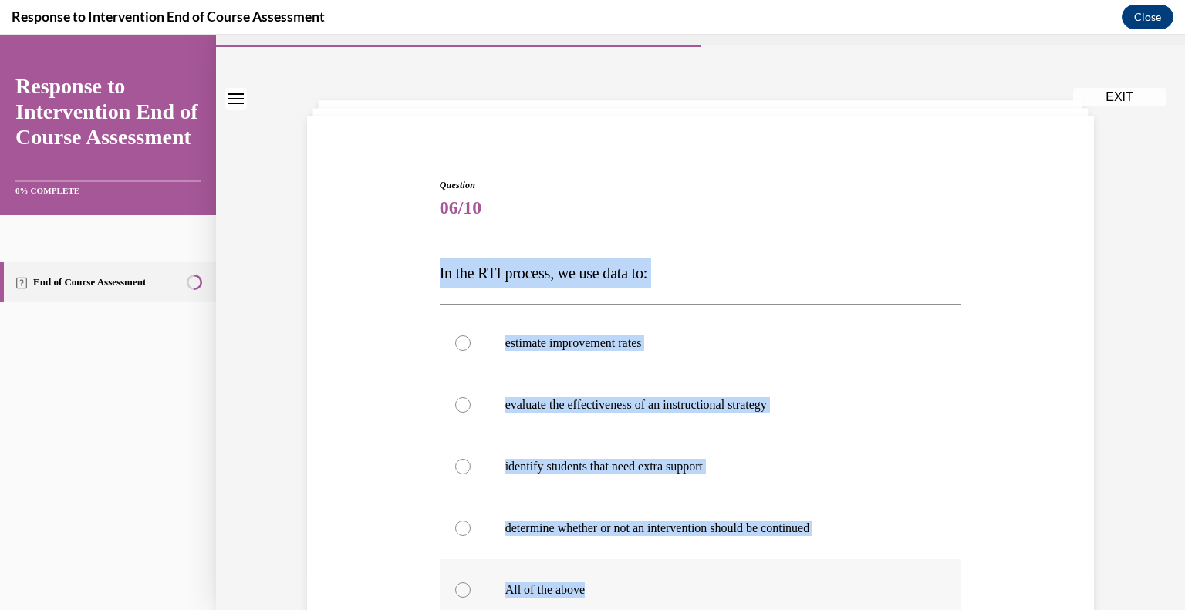
radio input "true"
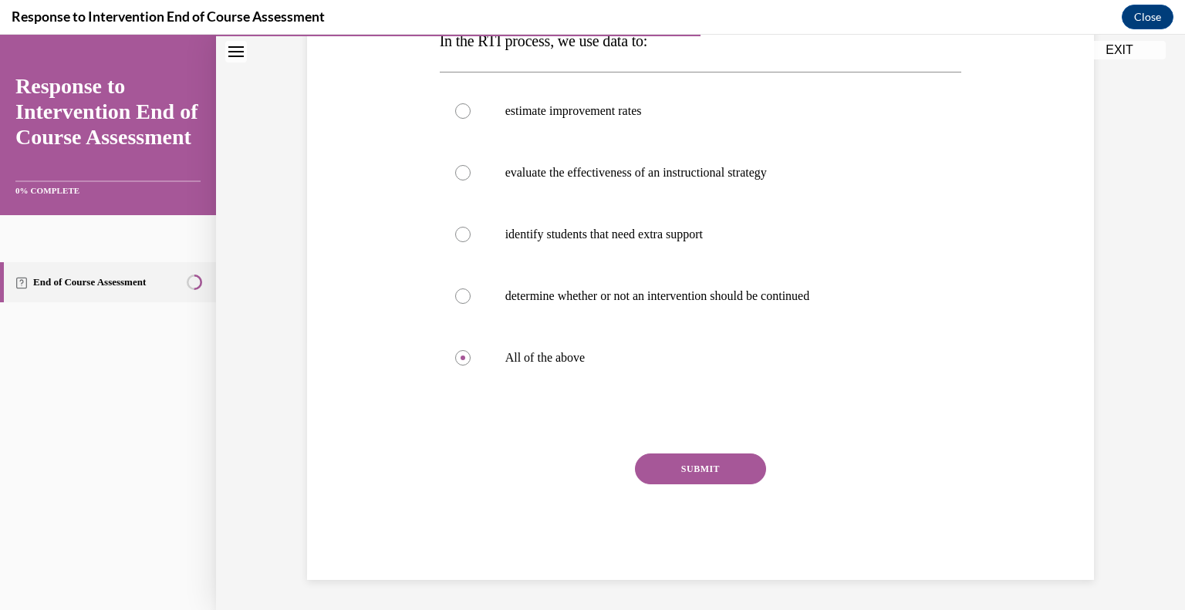
click at [704, 465] on button "SUBMIT" at bounding box center [700, 469] width 131 height 31
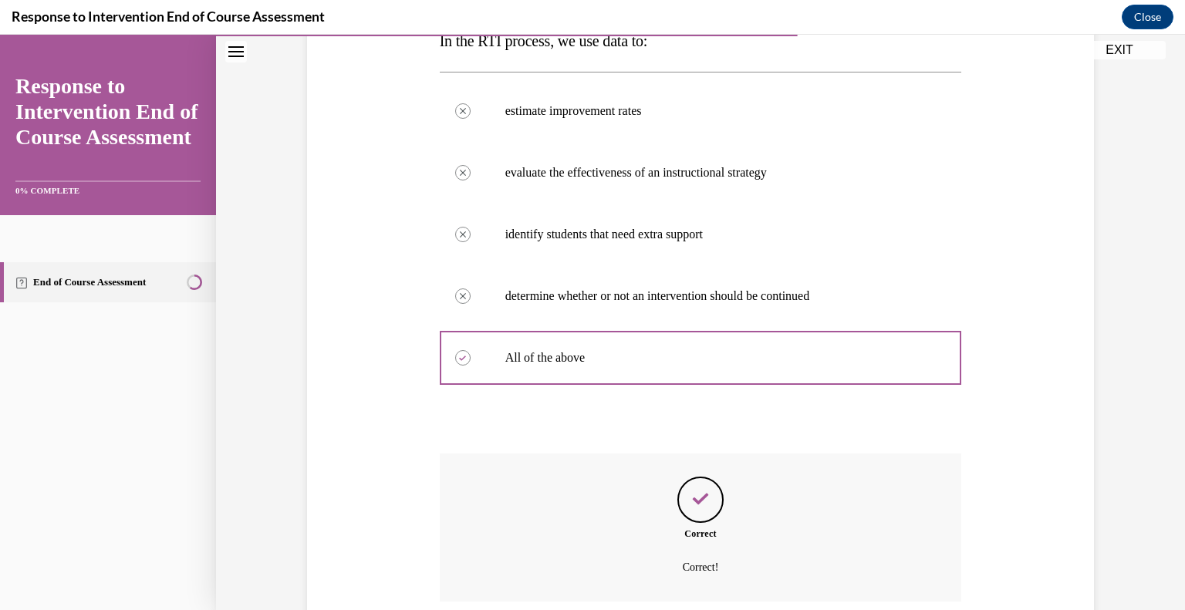
scroll to position [393, 0]
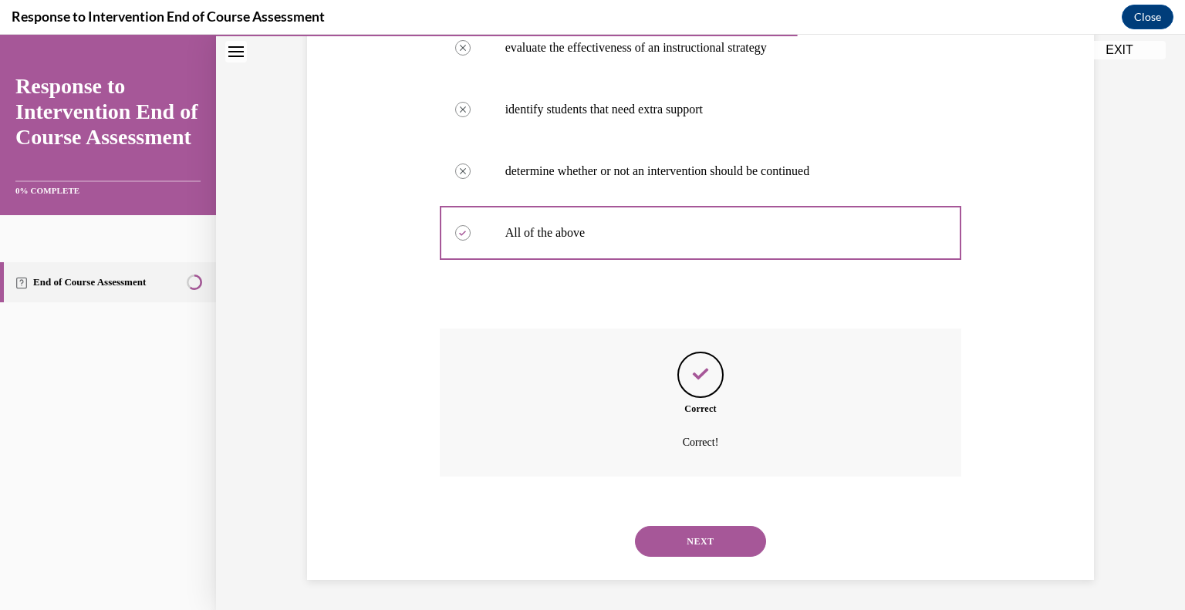
click at [727, 545] on button "NEXT" at bounding box center [700, 541] width 131 height 31
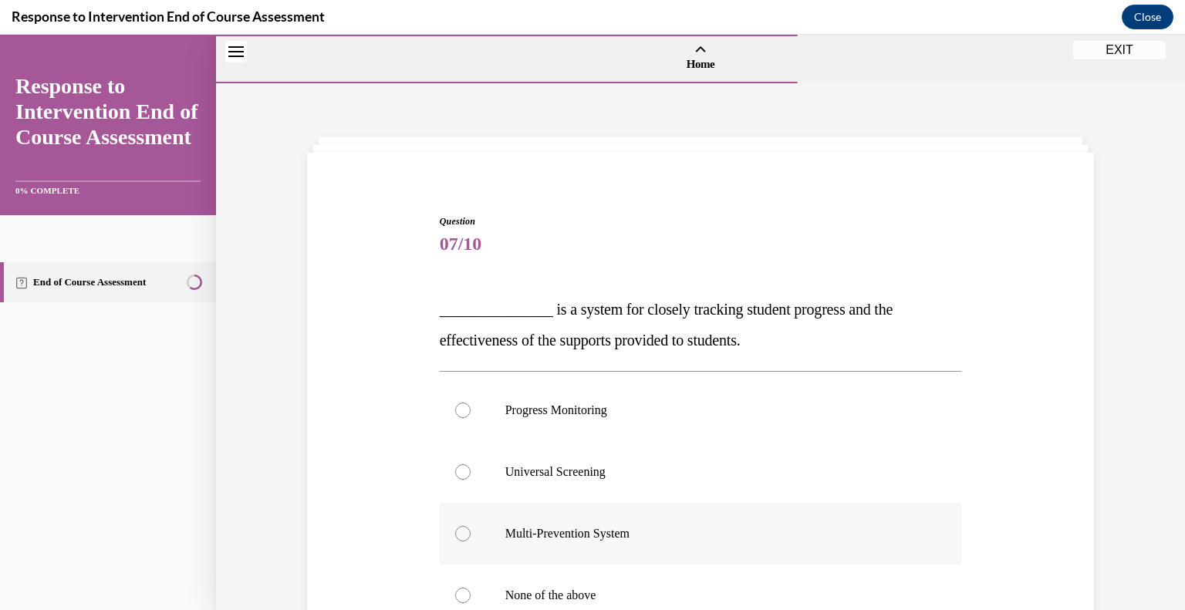
scroll to position [138, 0]
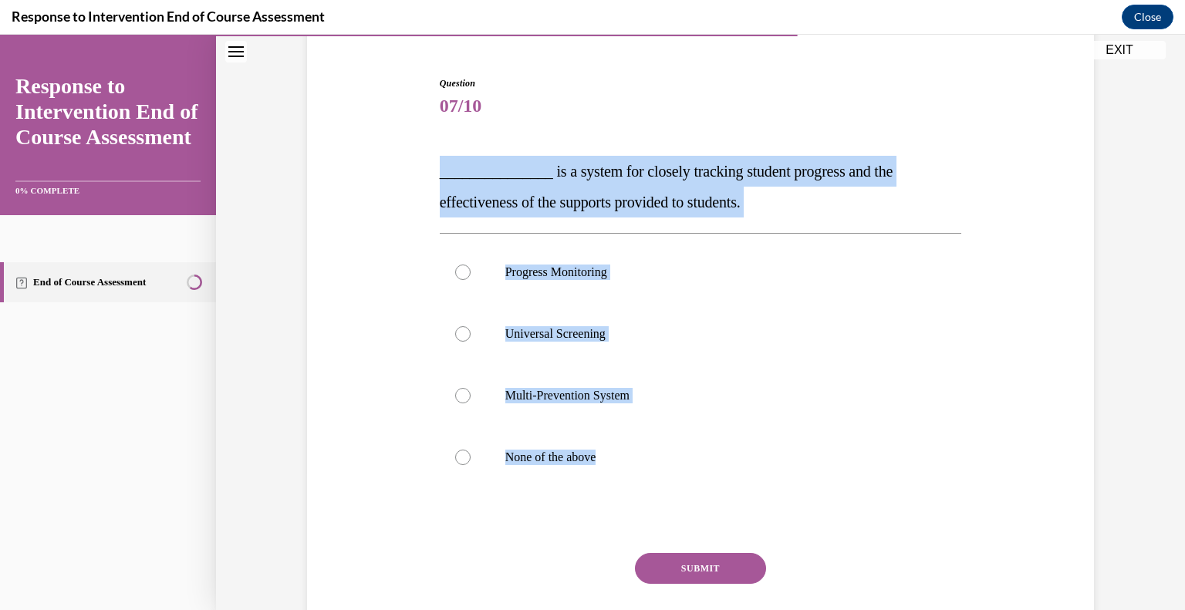
drag, startPoint x: 621, startPoint y: 469, endPoint x: 434, endPoint y: 170, distance: 353.2
click at [440, 170] on div "Question 07/10 _______________ is a system for closely tracking student progres…" at bounding box center [701, 377] width 522 height 603
copy div "_______________ is a system for closely tracking student progress and the effec…"
click at [566, 278] on p "Progress Monitoring" at bounding box center [714, 272] width 418 height 15
click at [471, 278] on input "Progress Monitoring" at bounding box center [462, 272] width 15 height 15
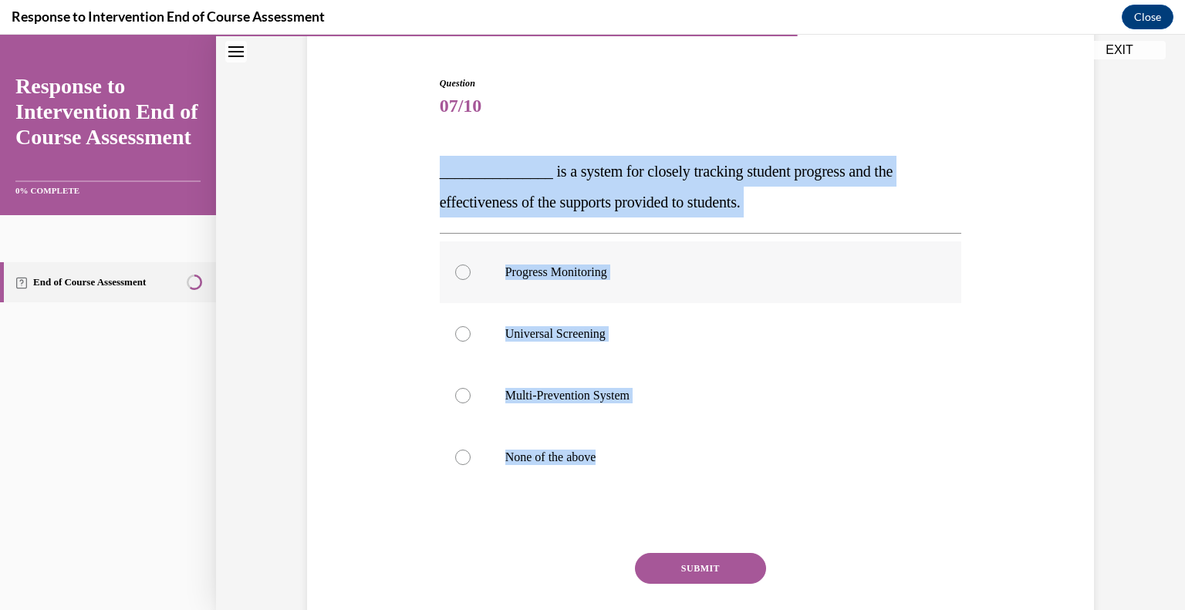
radio input "true"
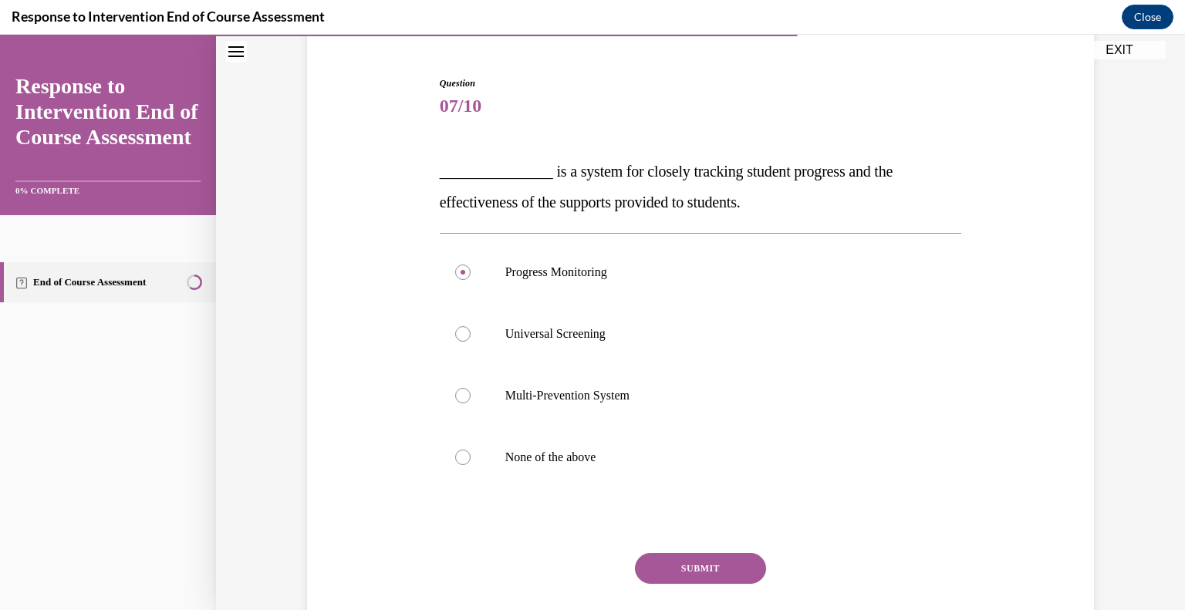
click at [662, 569] on button "SUBMIT" at bounding box center [700, 568] width 131 height 31
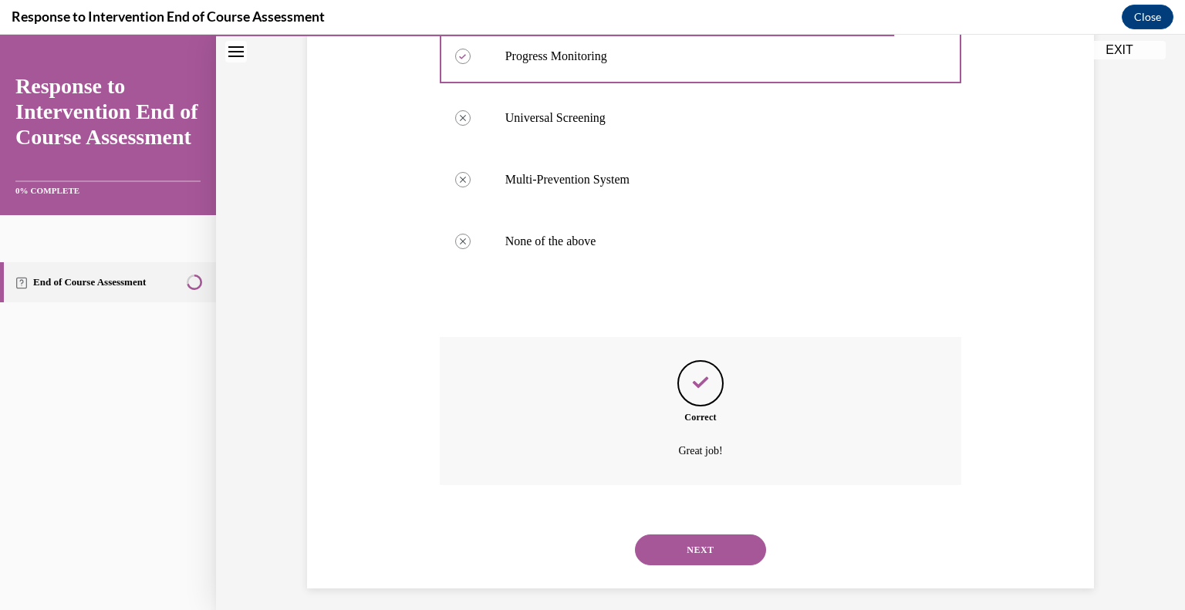
scroll to position [363, 0]
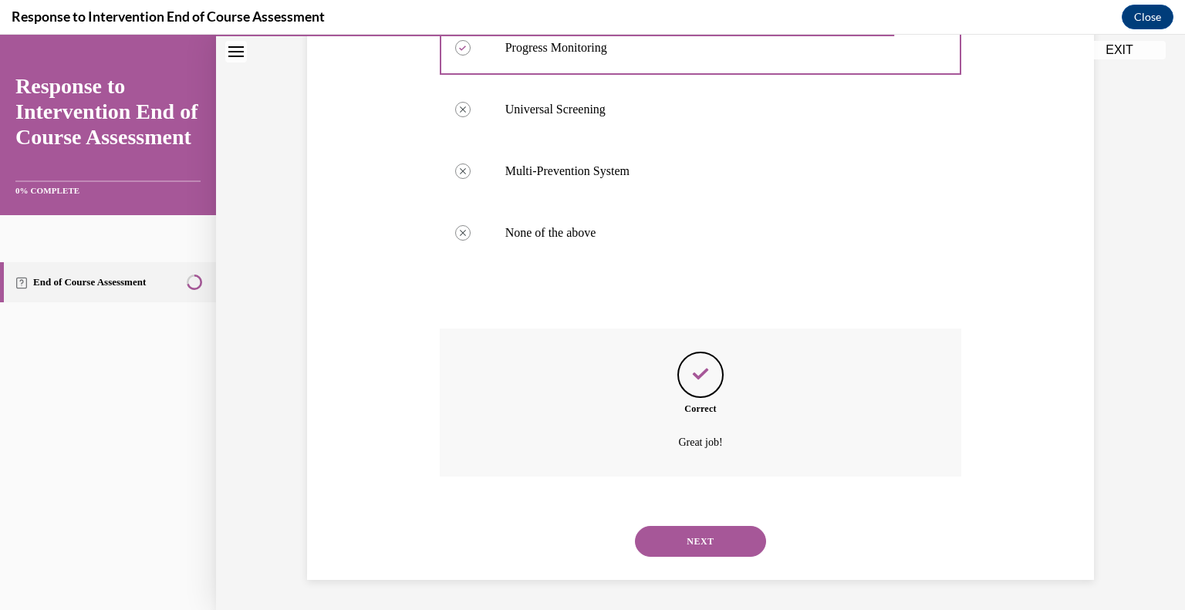
click at [684, 547] on button "NEXT" at bounding box center [700, 541] width 131 height 31
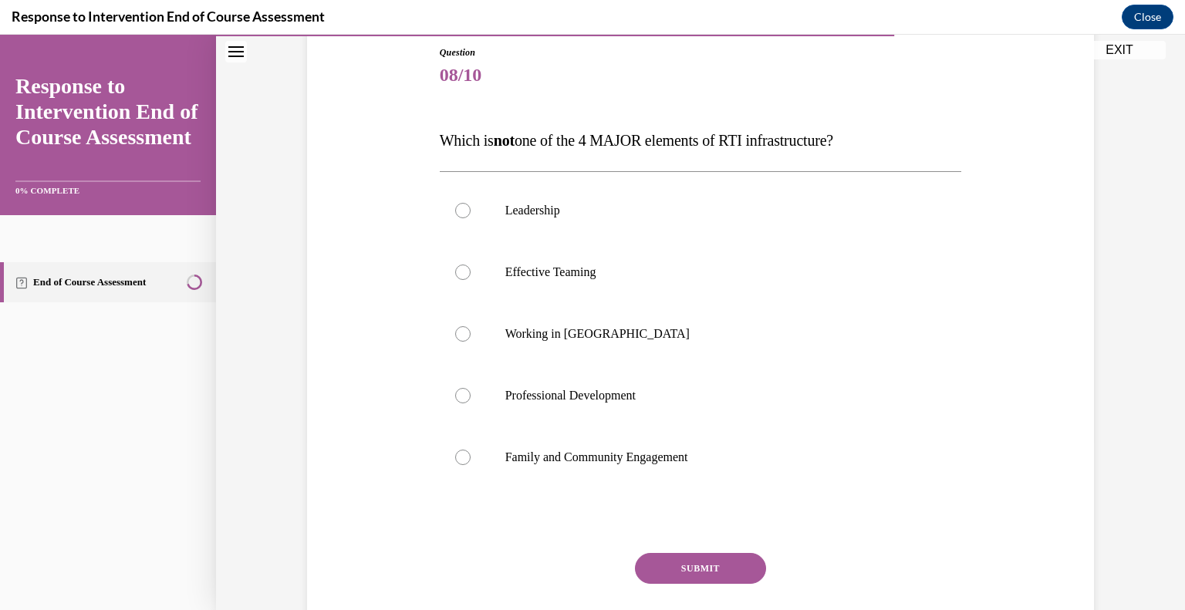
scroll to position [170, 0]
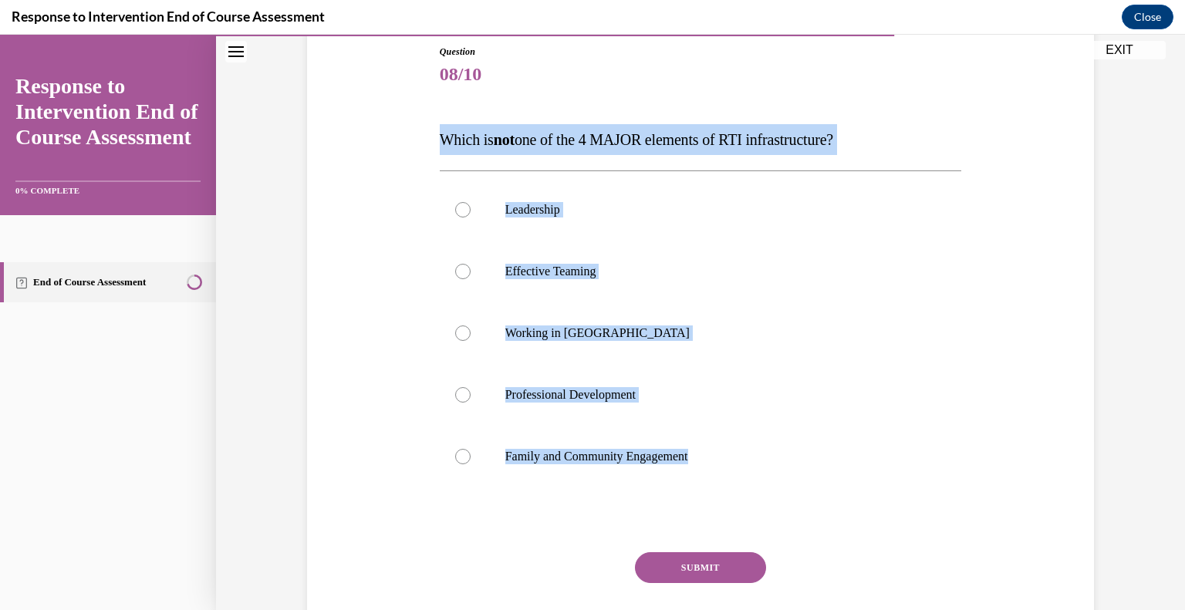
drag, startPoint x: 712, startPoint y: 461, endPoint x: 428, endPoint y: 144, distance: 425.0
click at [428, 144] on div "Question 08/10 Which is not one of the 4 MAJOR elements of RTI infrastructure? …" at bounding box center [700, 338] width 795 height 680
copy div "Which is not one of the 4 MAJOR elements of RTI infrastructure? Leadership Effe…"
click at [580, 346] on label "Working in Silos" at bounding box center [701, 333] width 522 height 62
click at [471, 341] on input "Working in Silos" at bounding box center [462, 333] width 15 height 15
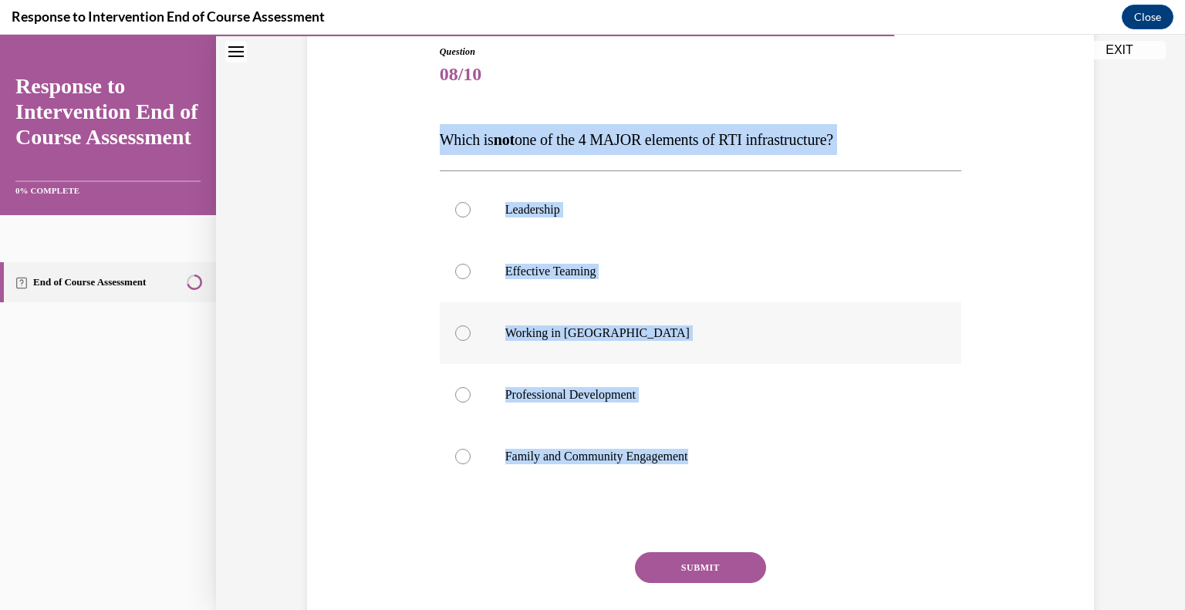
radio input "true"
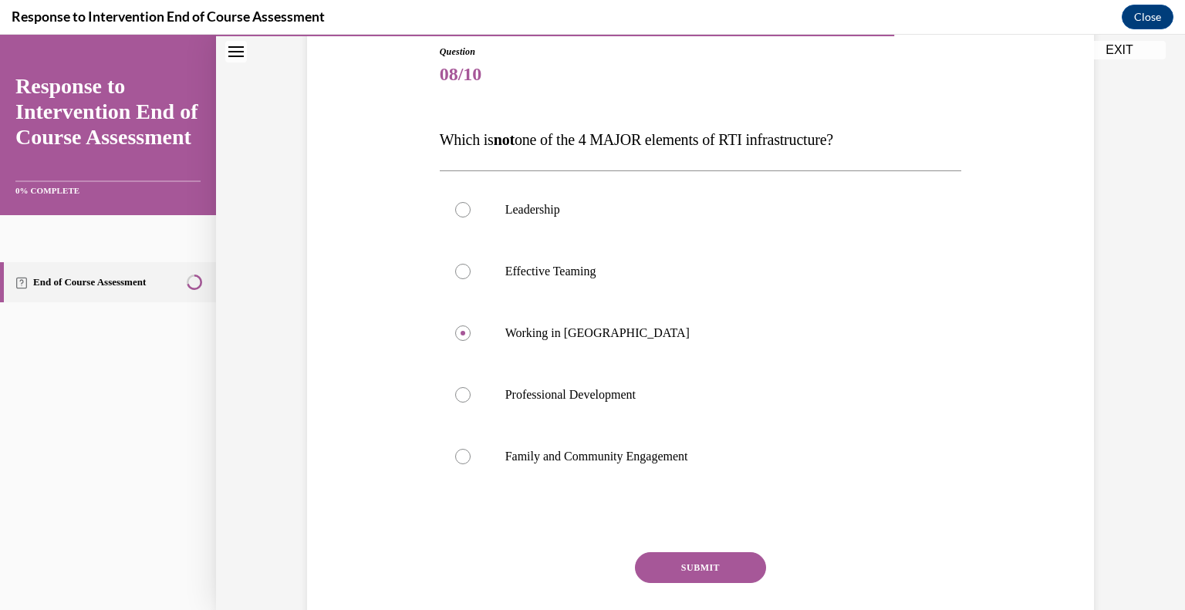
click at [691, 555] on button "SUBMIT" at bounding box center [700, 567] width 131 height 31
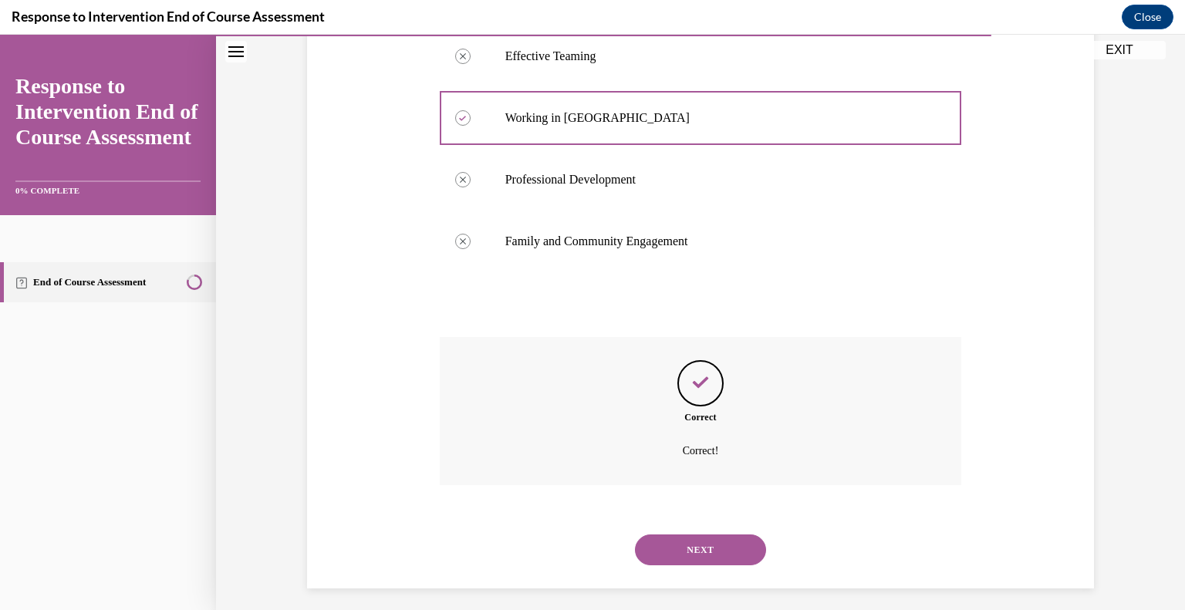
scroll to position [393, 0]
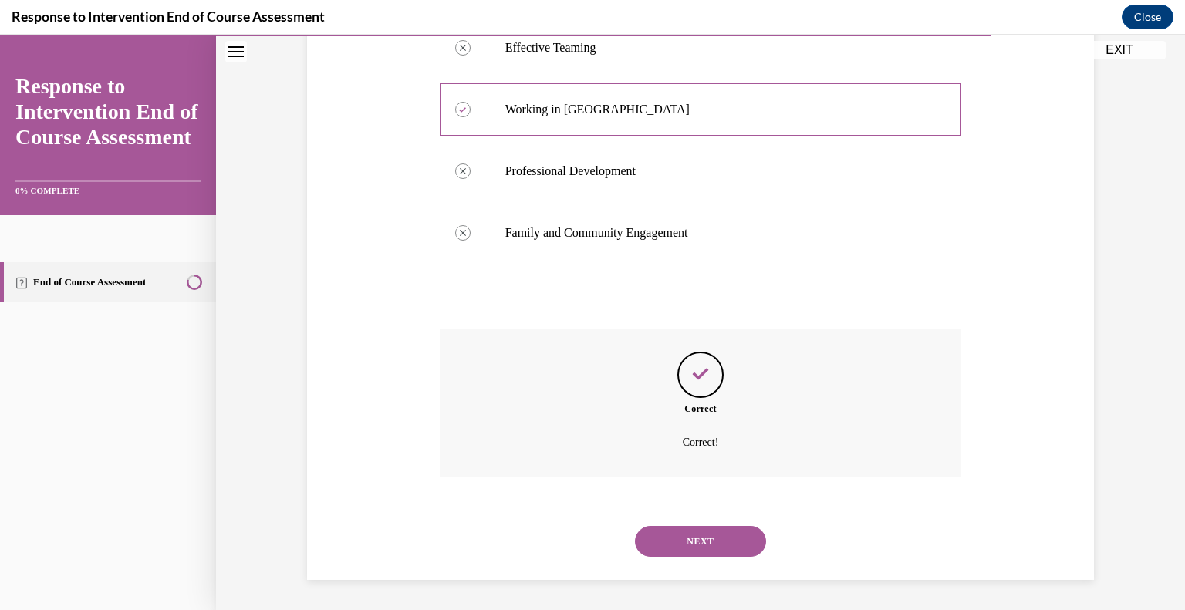
click at [697, 550] on button "NEXT" at bounding box center [700, 541] width 131 height 31
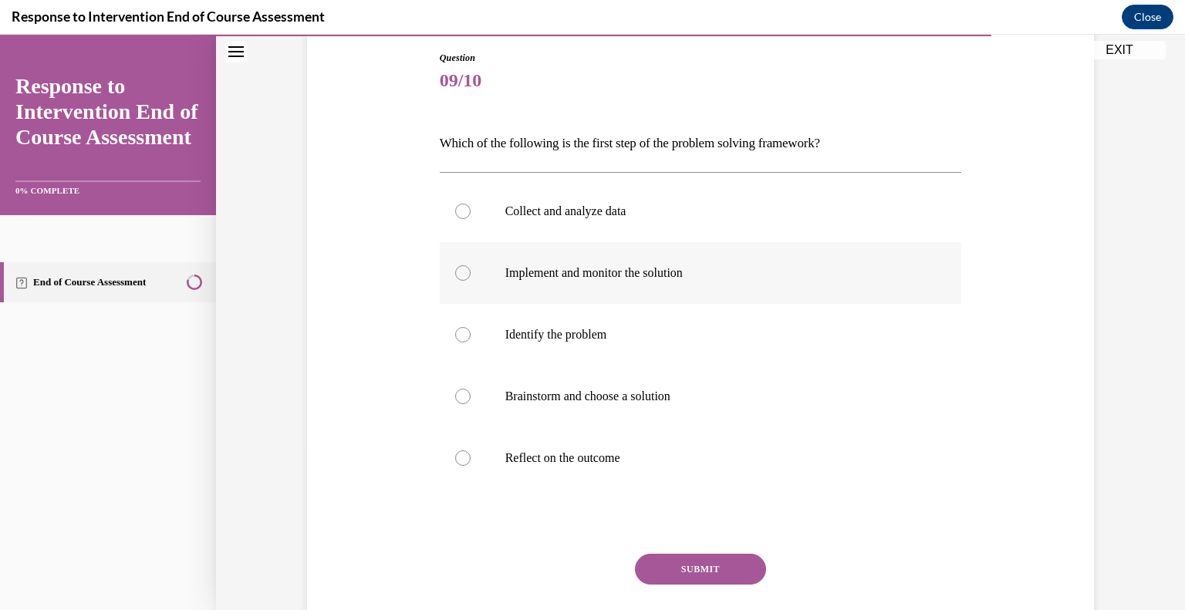
scroll to position [167, 0]
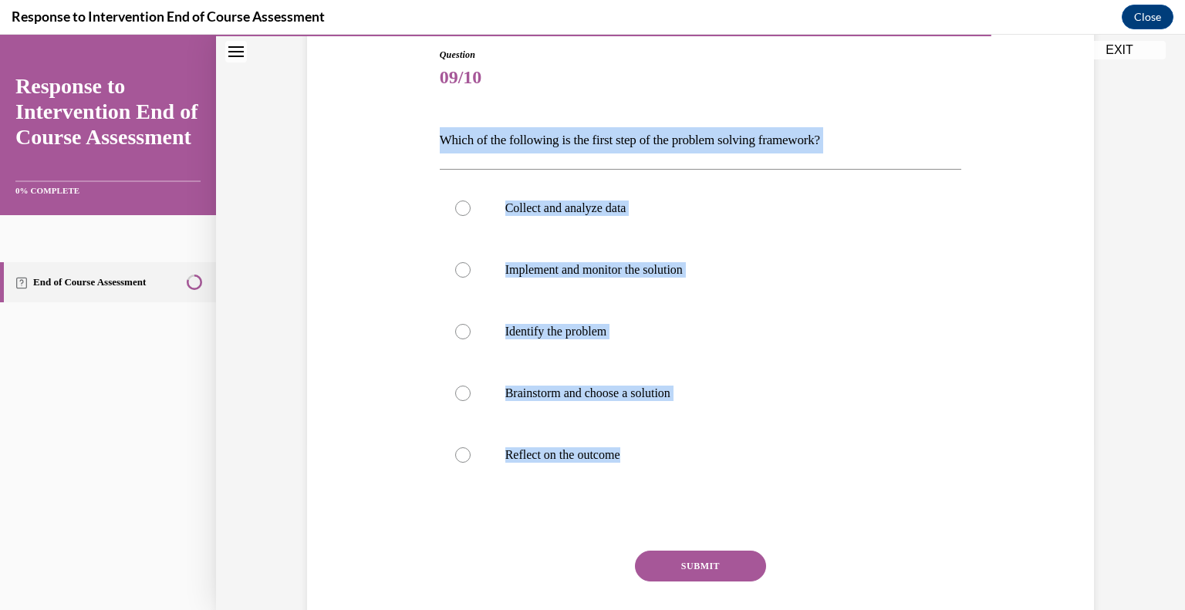
drag, startPoint x: 639, startPoint y: 461, endPoint x: 418, endPoint y: 142, distance: 388.2
click at [418, 142] on div "Question 09/10 Which of the following is the first step of the problem solving …" at bounding box center [700, 340] width 795 height 676
copy div "Which of the following is the first step of the problem solving framework? Coll…"
click at [605, 334] on p "Identify the problem" at bounding box center [714, 331] width 418 height 15
click at [471, 334] on input "Identify the problem" at bounding box center [462, 331] width 15 height 15
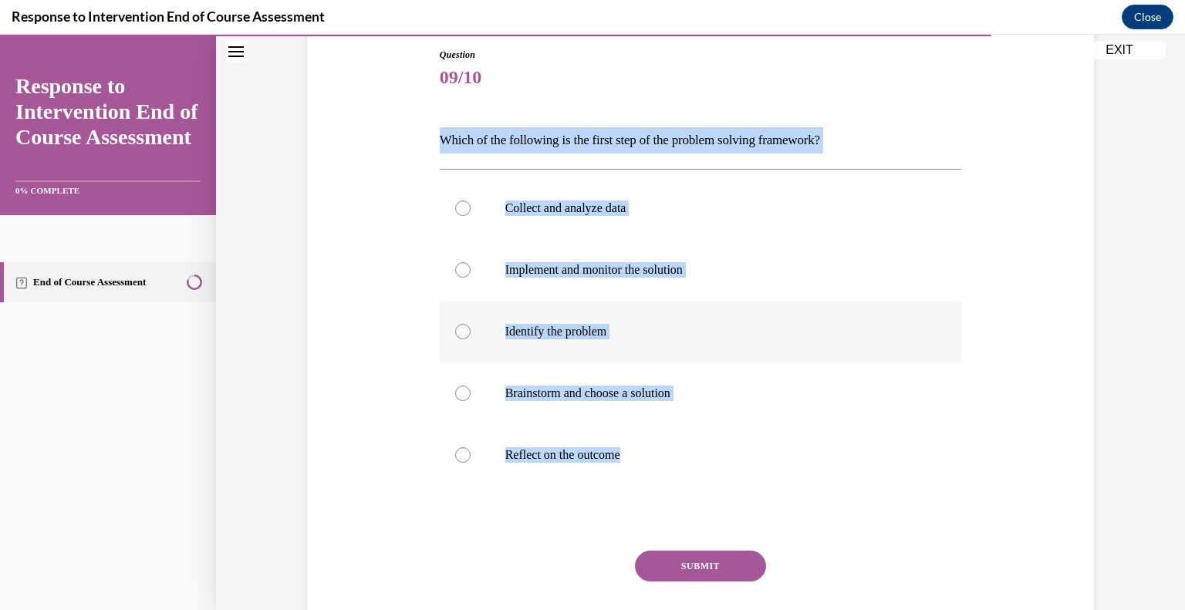
radio input "true"
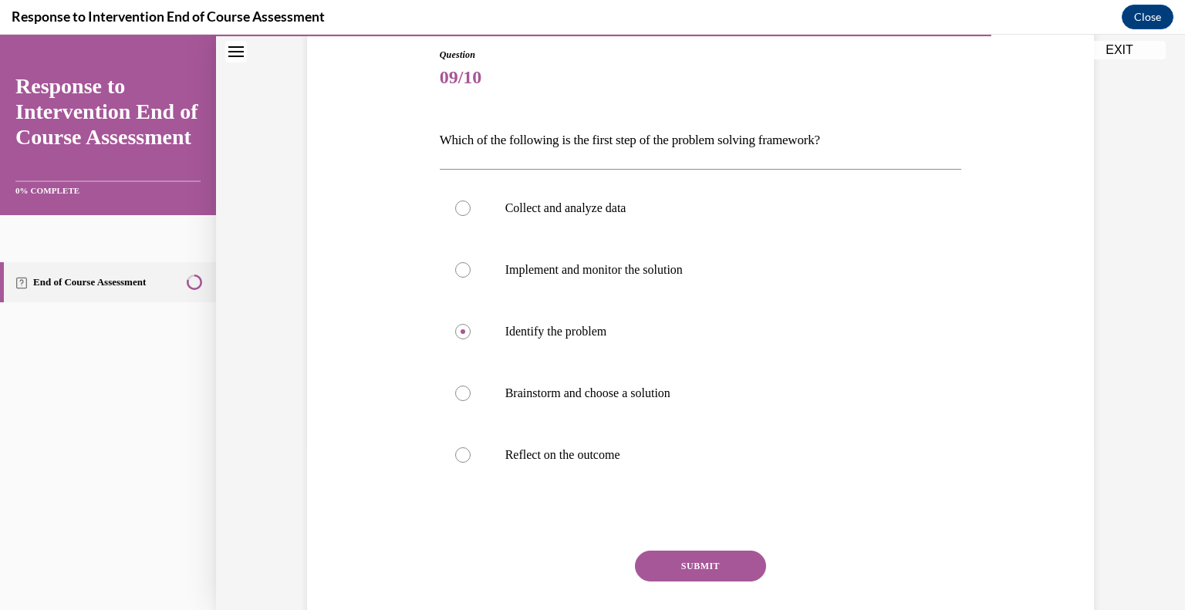
click at [707, 558] on button "SUBMIT" at bounding box center [700, 566] width 131 height 31
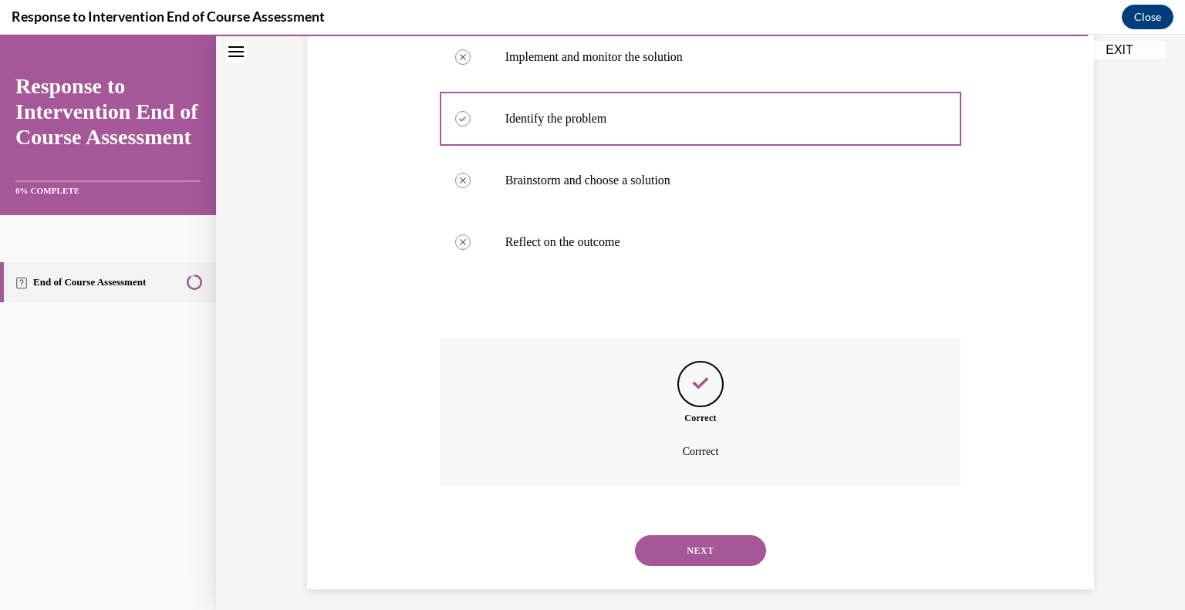
scroll to position [389, 0]
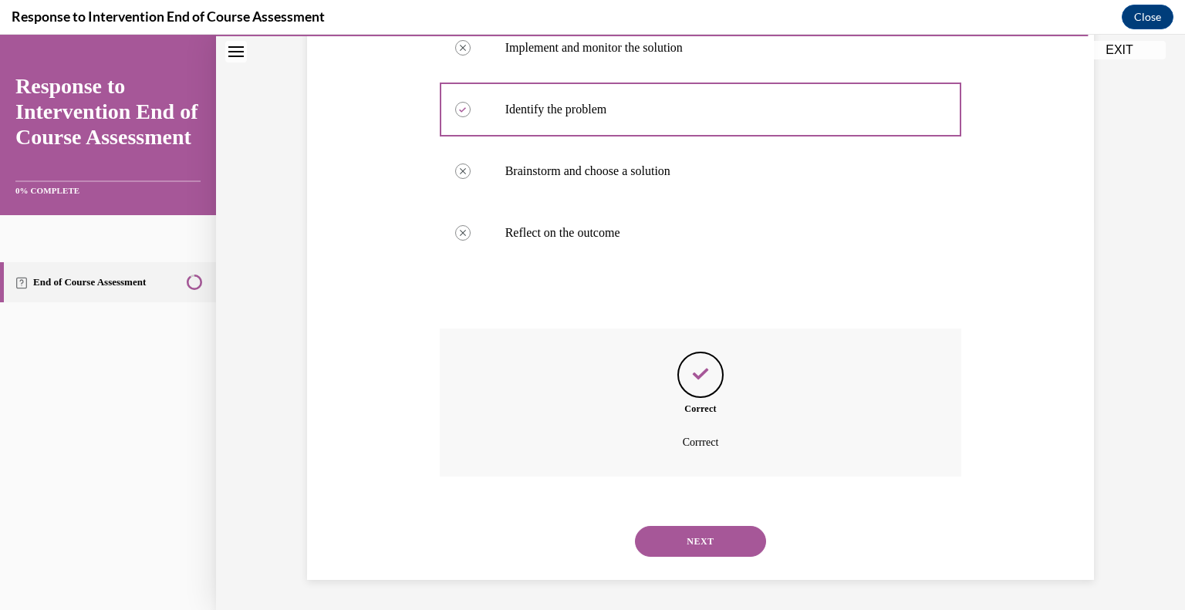
click at [712, 539] on button "NEXT" at bounding box center [700, 541] width 131 height 31
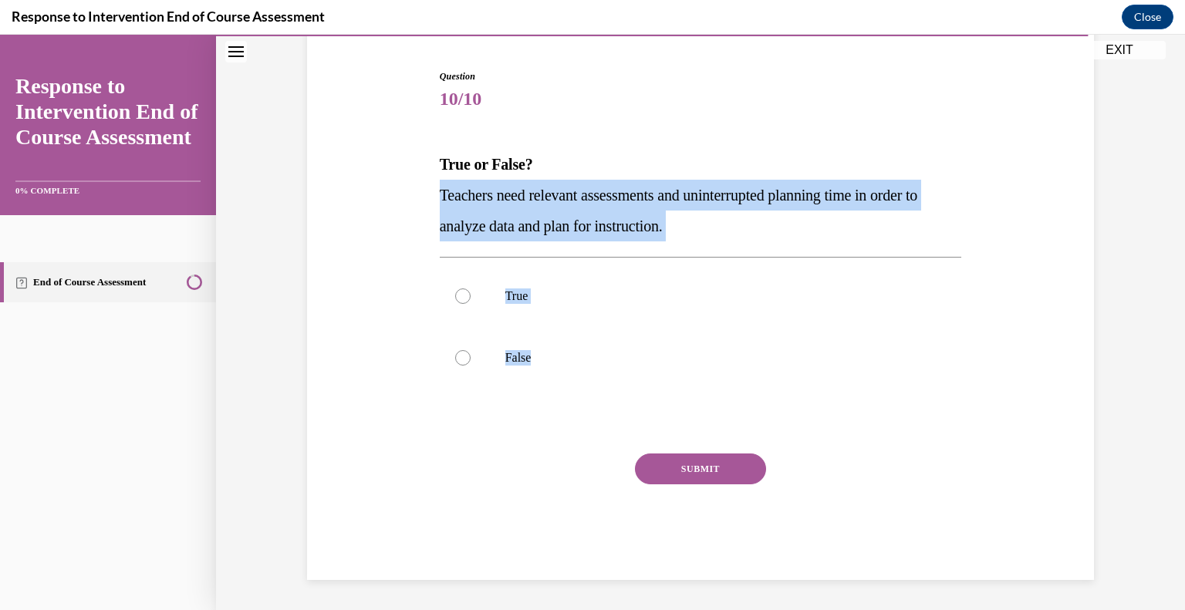
drag, startPoint x: 542, startPoint y: 345, endPoint x: 428, endPoint y: 200, distance: 184.6
click at [428, 200] on div "Question 10/10 True or False? Teachers need relevant assessments and uninterrup…" at bounding box center [700, 301] width 795 height 557
copy div "Teachers need relevant assessments and uninterrupted planning time in order to …"
click at [517, 295] on p "True" at bounding box center [714, 296] width 418 height 15
click at [471, 295] on input "True" at bounding box center [462, 296] width 15 height 15
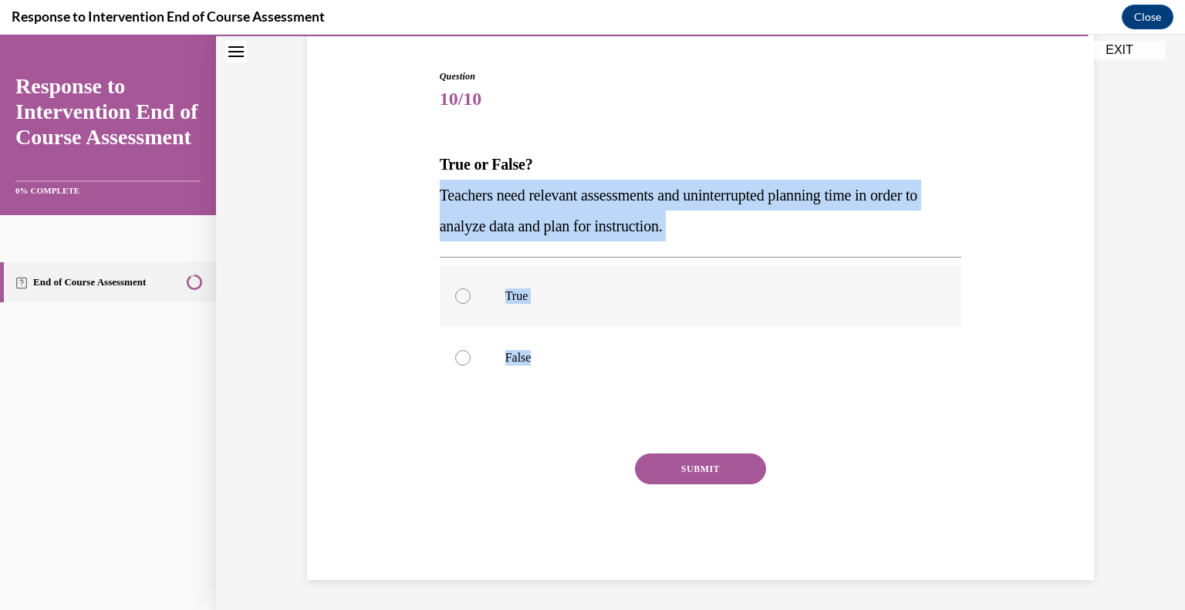
radio input "true"
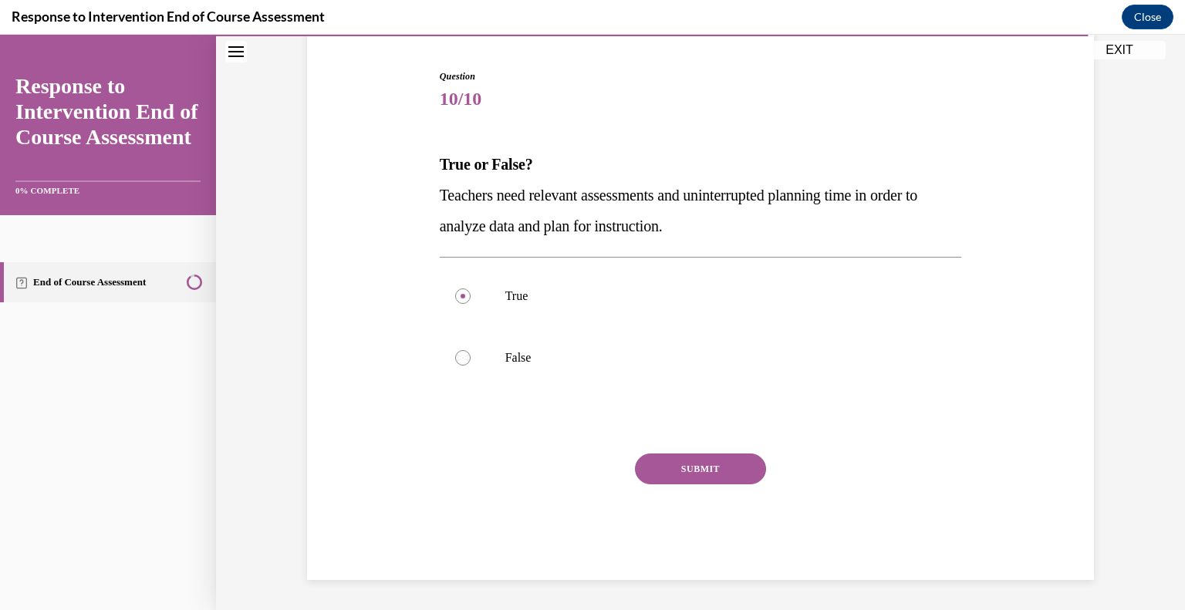
click at [710, 471] on button "SUBMIT" at bounding box center [700, 469] width 131 height 31
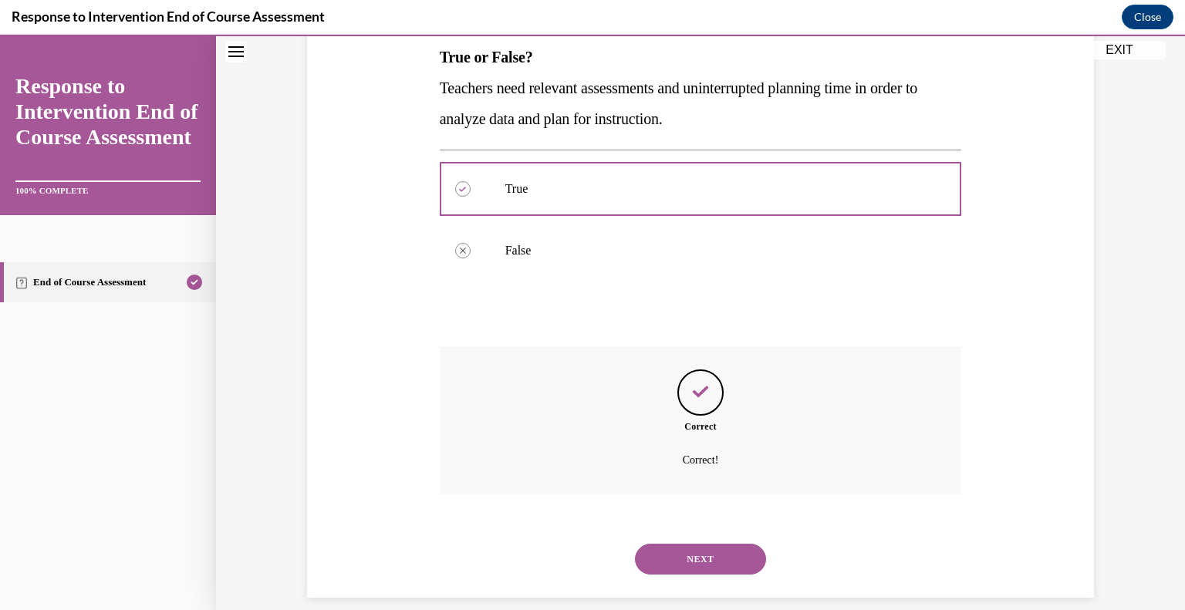
scroll to position [270, 0]
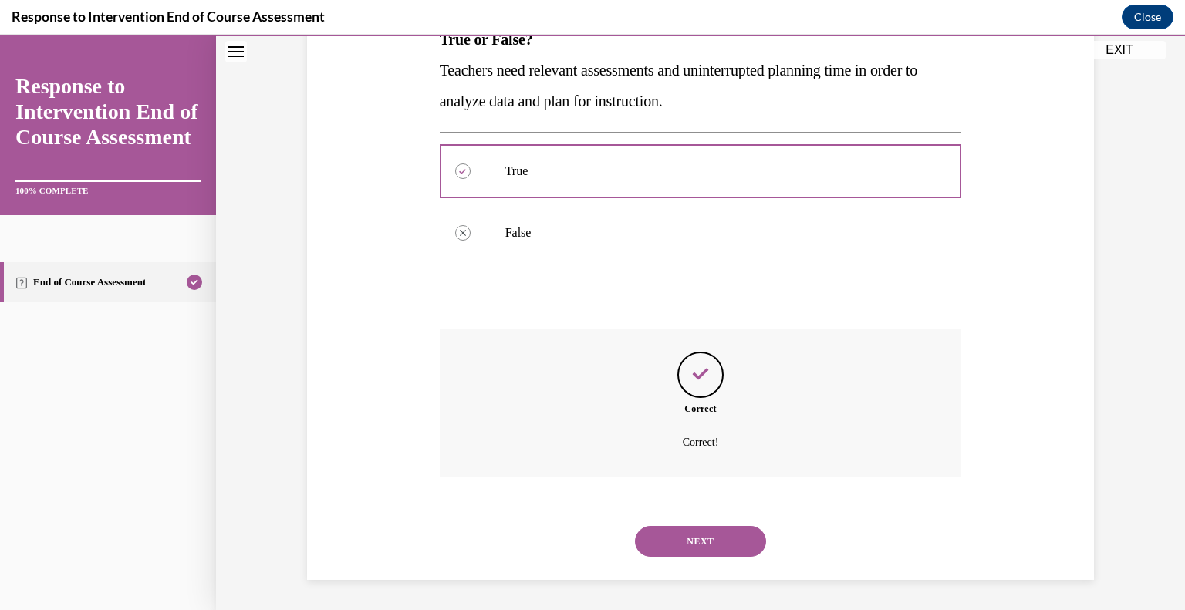
click at [731, 530] on button "NEXT" at bounding box center [700, 541] width 131 height 31
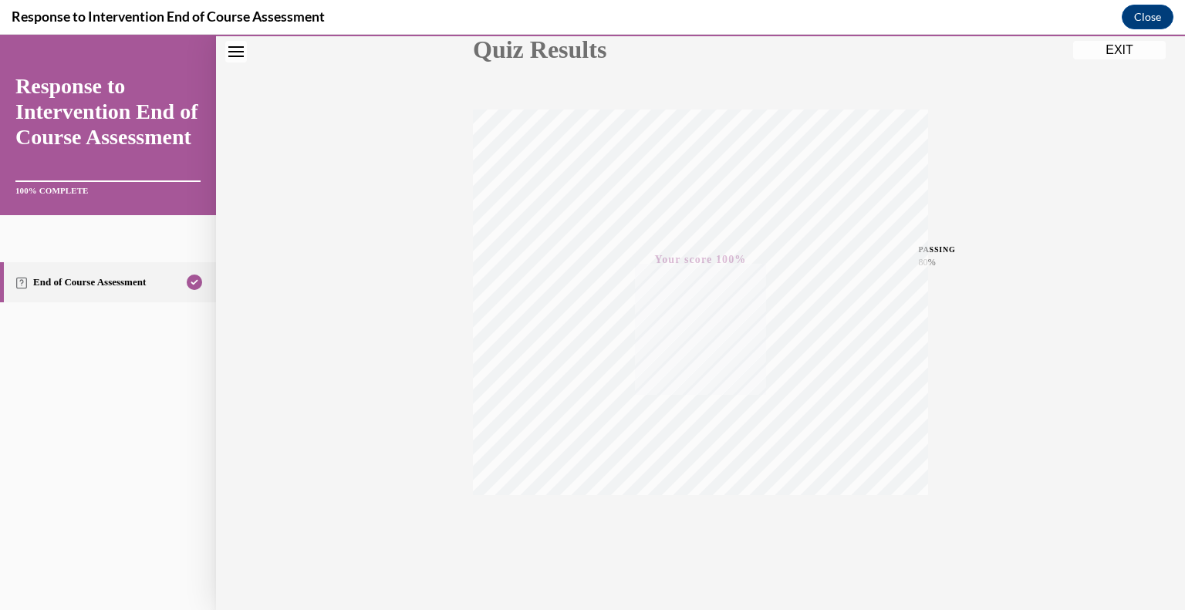
scroll to position [214, 0]
click at [1113, 49] on button "EXIT" at bounding box center [1119, 50] width 93 height 19
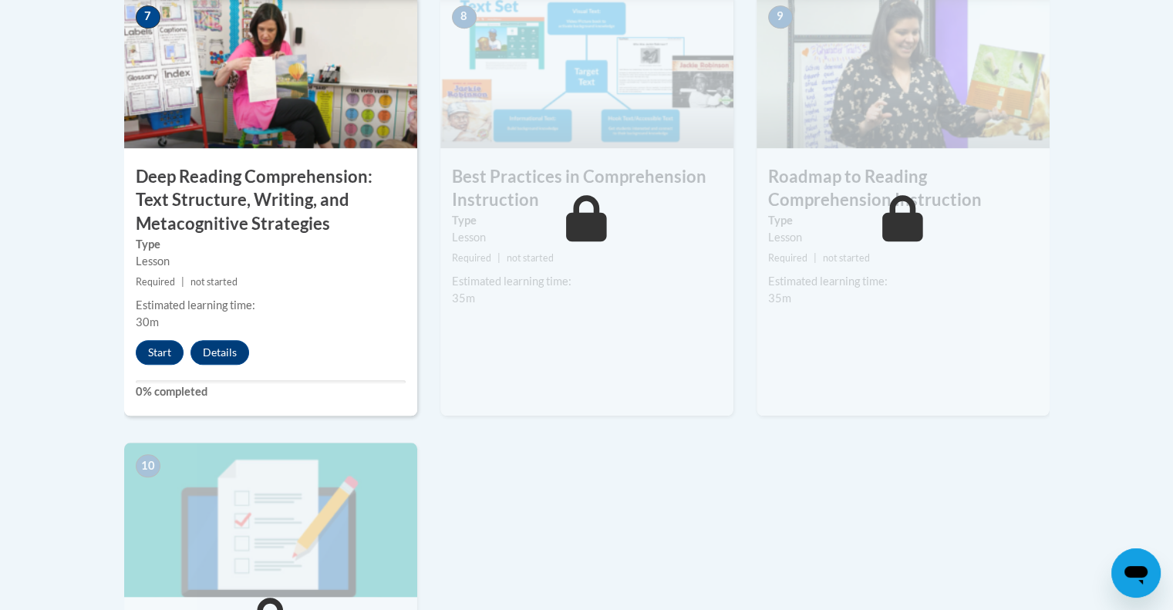
scroll to position [1378, 0]
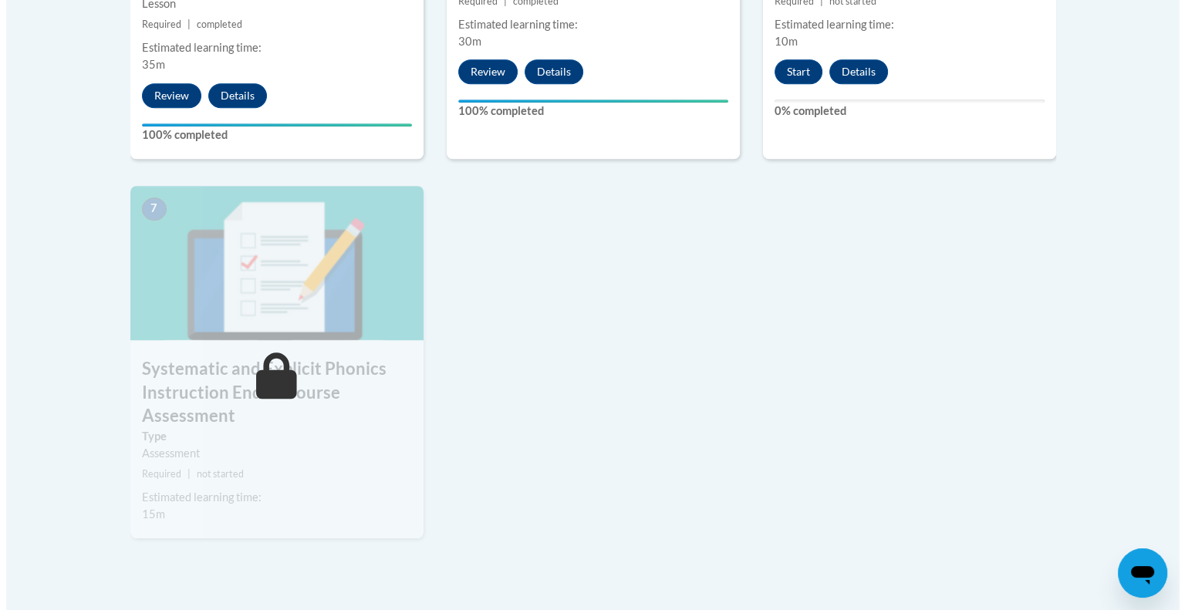
scroll to position [1163, 0]
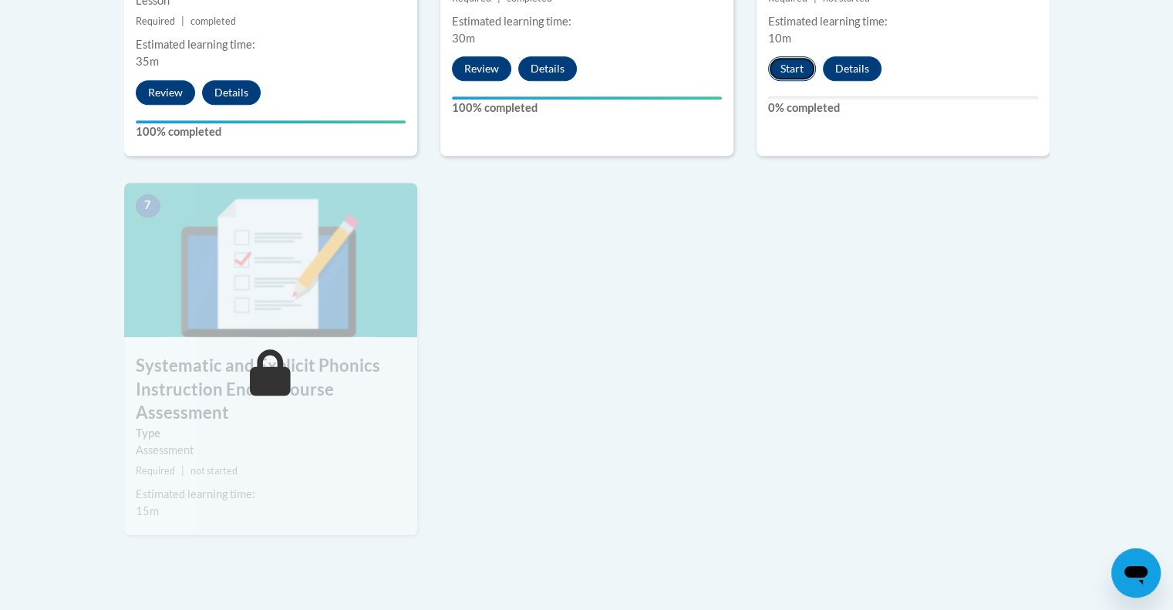
click at [794, 64] on button "Start" at bounding box center [792, 68] width 48 height 25
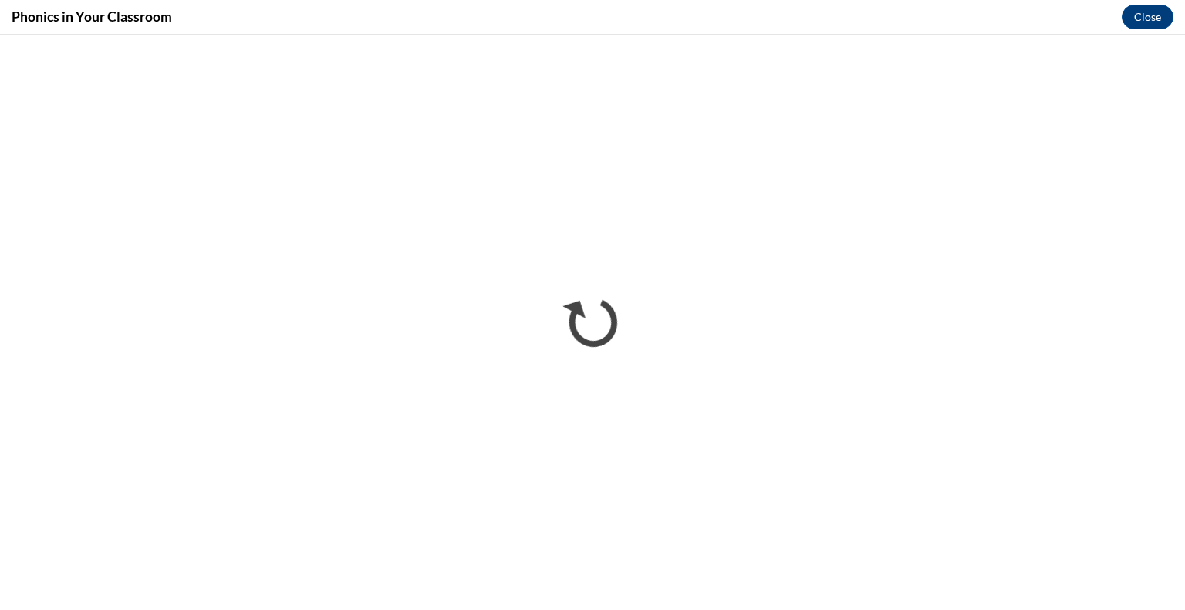
scroll to position [0, 0]
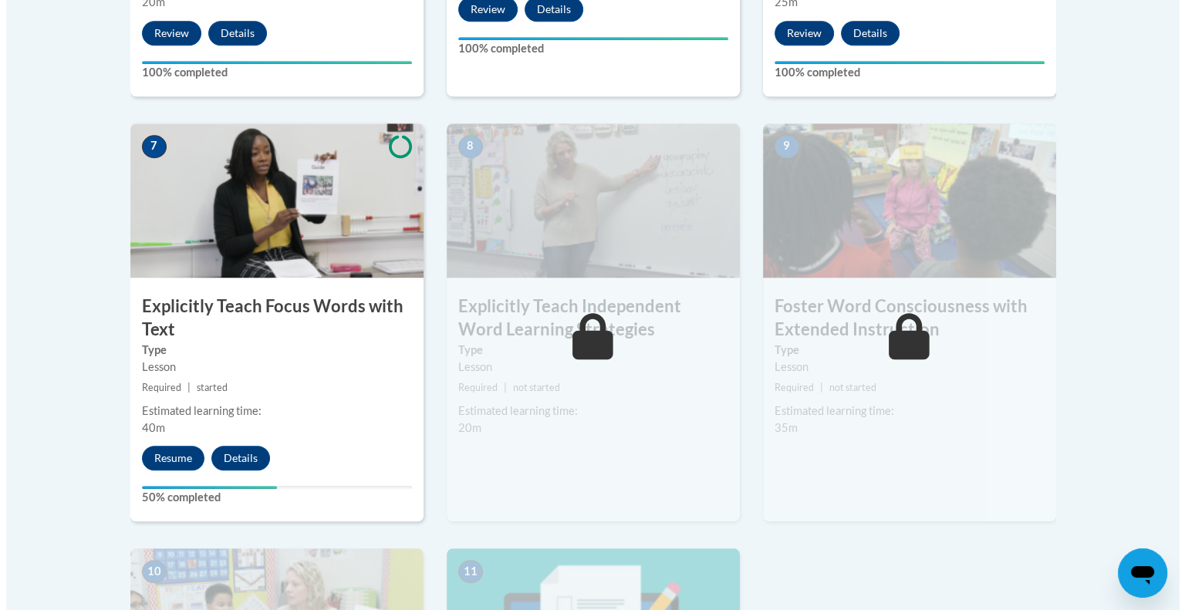
scroll to position [1248, 0]
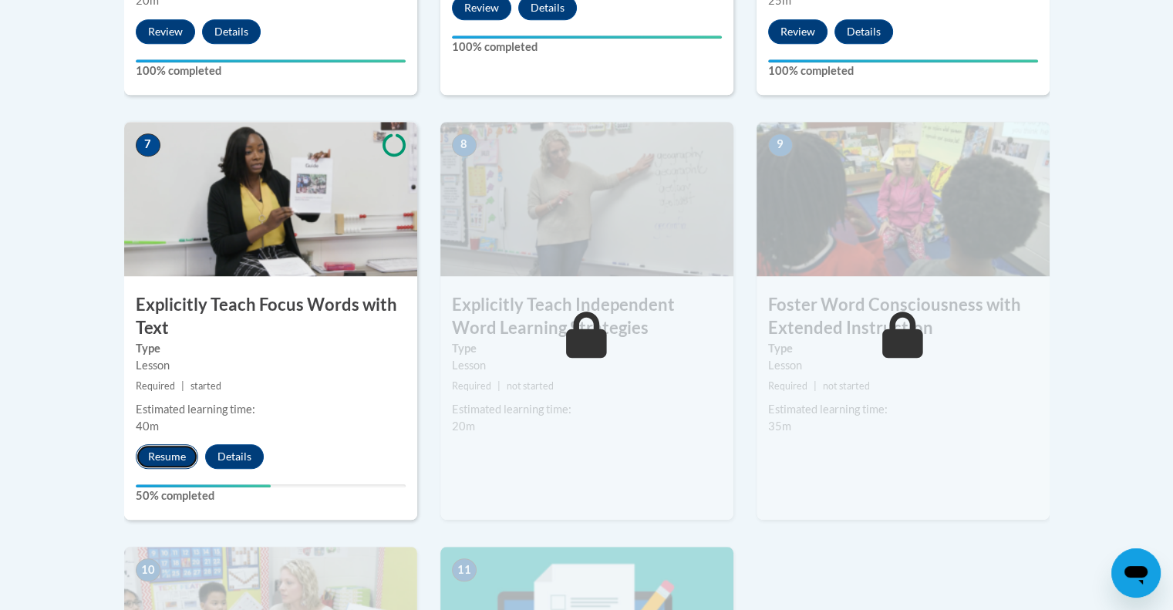
click at [164, 454] on button "Resume" at bounding box center [167, 456] width 62 height 25
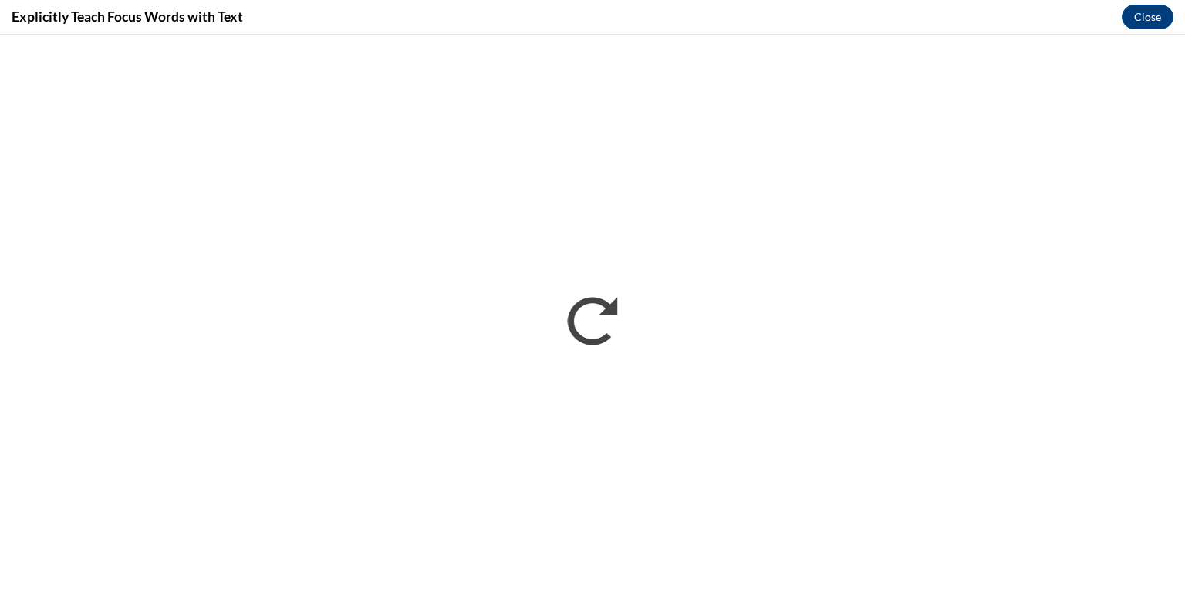
scroll to position [0, 0]
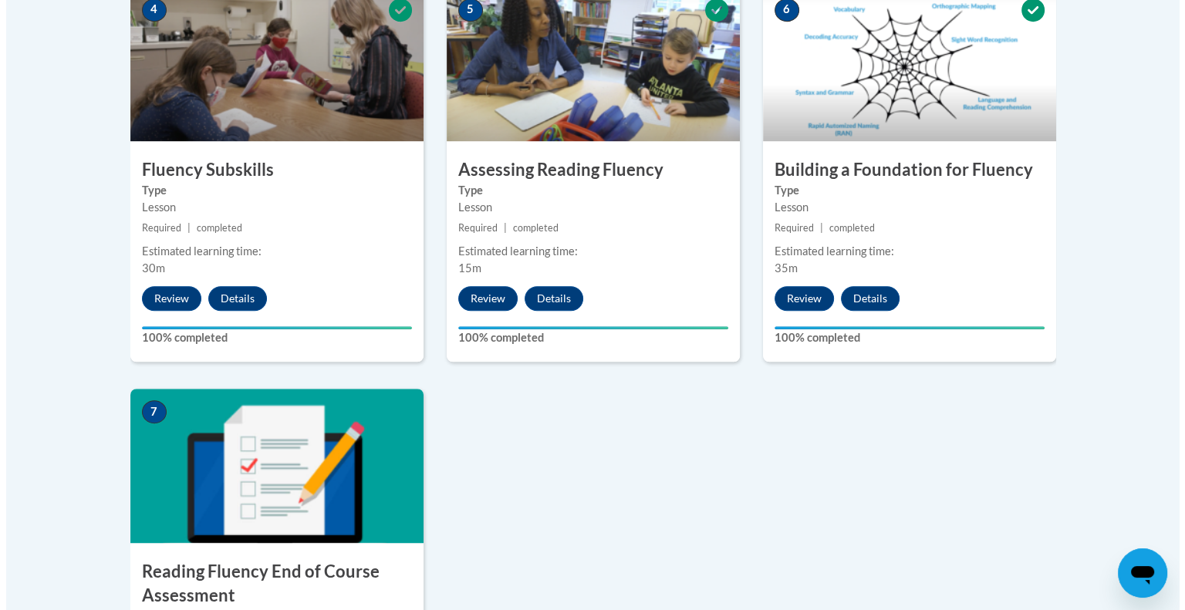
scroll to position [1140, 0]
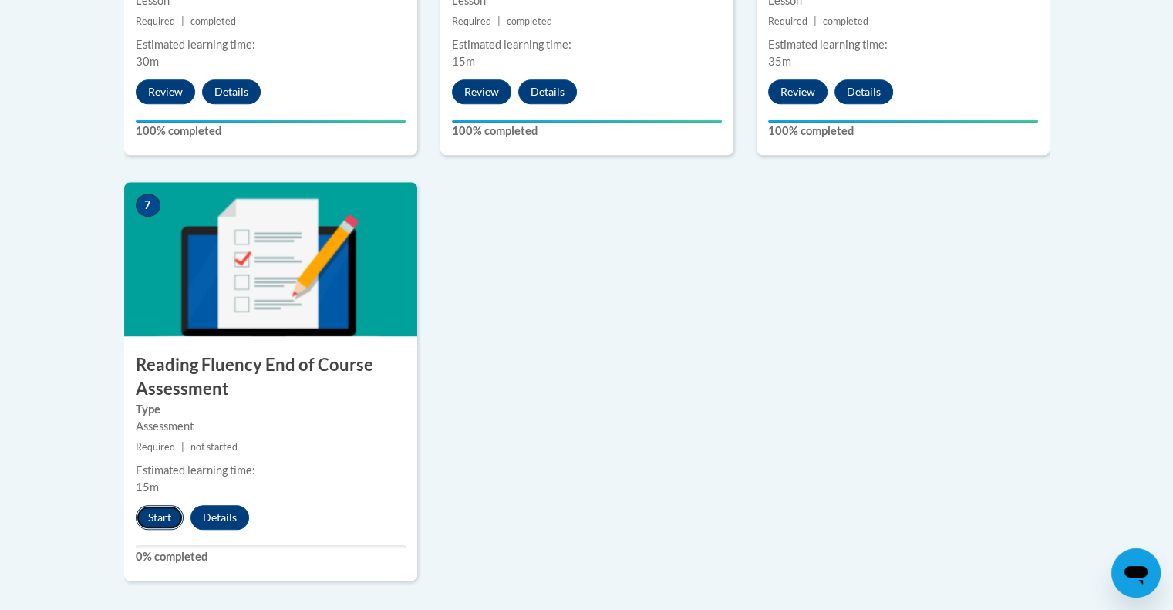
click at [166, 508] on button "Start" at bounding box center [160, 517] width 48 height 25
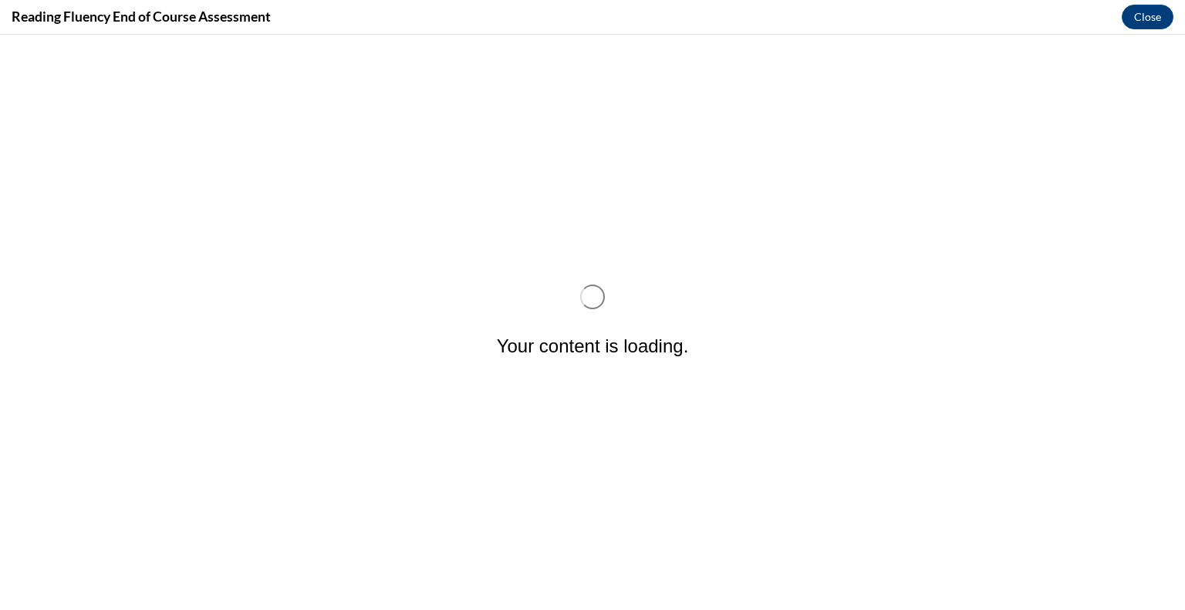
scroll to position [0, 0]
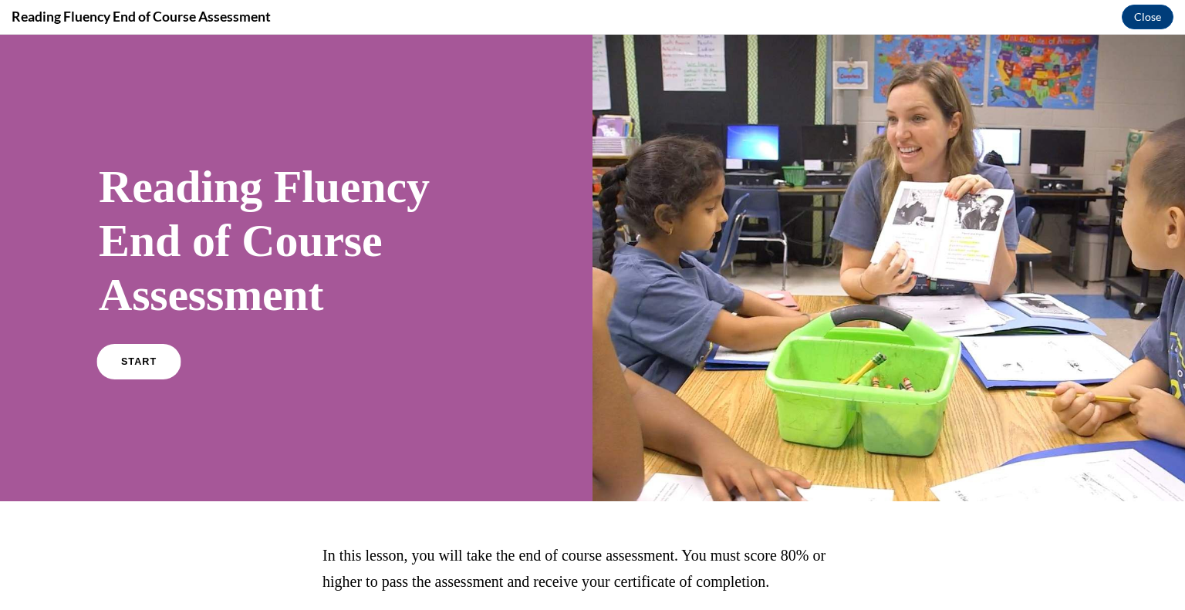
click at [142, 362] on span "START" at bounding box center [138, 362] width 35 height 12
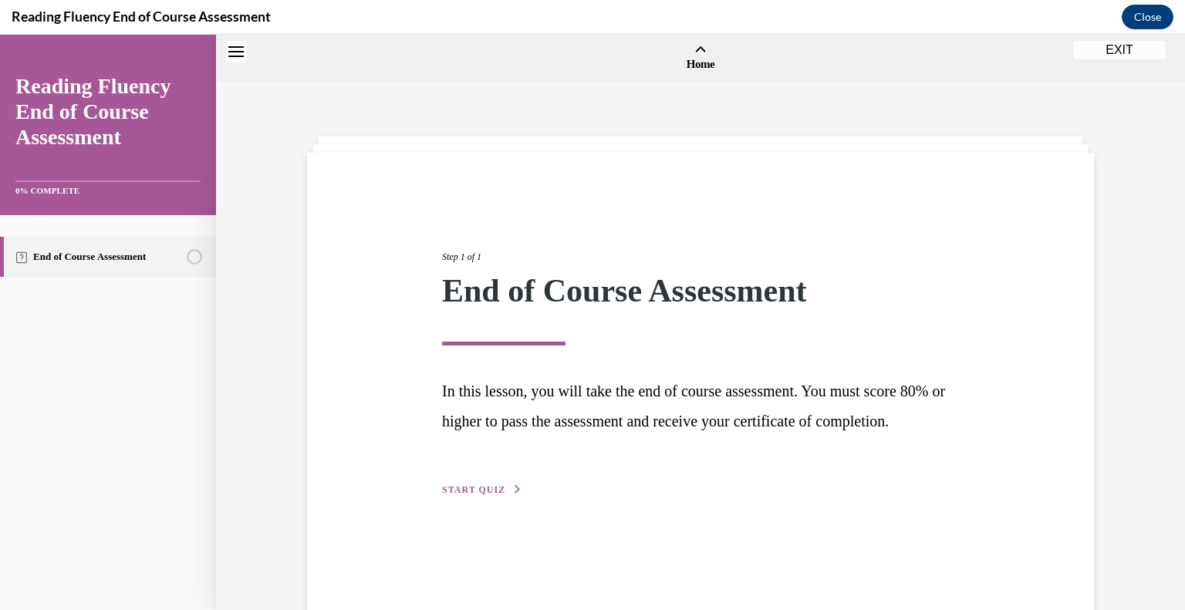
scroll to position [48, 0]
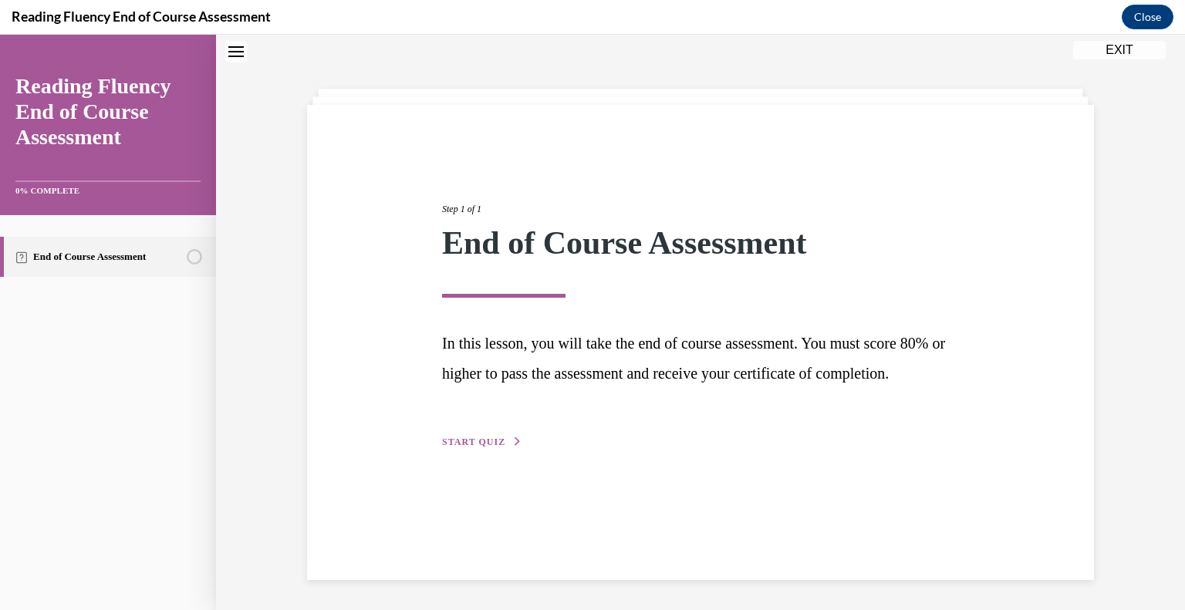
click at [461, 450] on div "Step 1 of 1 End of Course Assessment In this lesson, you will take the end of c…" at bounding box center [700, 309] width 540 height 284
click at [475, 447] on span "START QUIZ" at bounding box center [473, 442] width 63 height 11
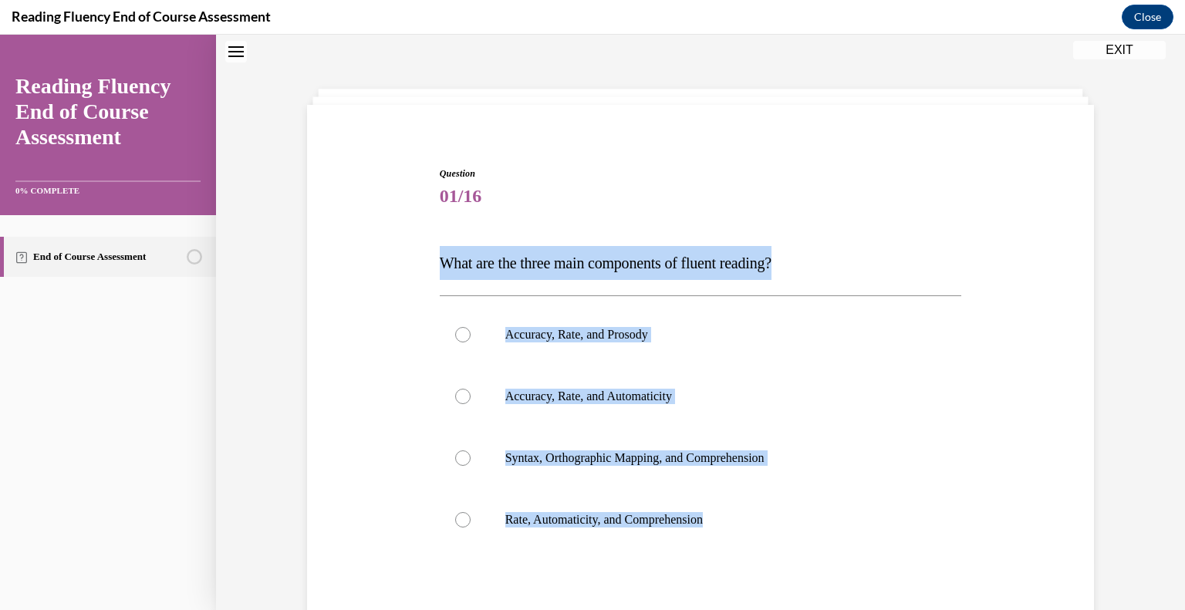
drag, startPoint x: 730, startPoint y: 514, endPoint x: 426, endPoint y: 262, distance: 394.5
click at [426, 262] on div "Question 01/16 What are the three main components of fluent reading?  Accuracy,…" at bounding box center [700, 431] width 795 height 622
copy div "What are the three main components of fluent reading?  Accuracy, Rate, and Pros…"
click at [615, 333] on p "Accuracy, Rate, and Prosody" at bounding box center [714, 334] width 418 height 15
click at [471, 333] on input "Accuracy, Rate, and Prosody" at bounding box center [462, 334] width 15 height 15
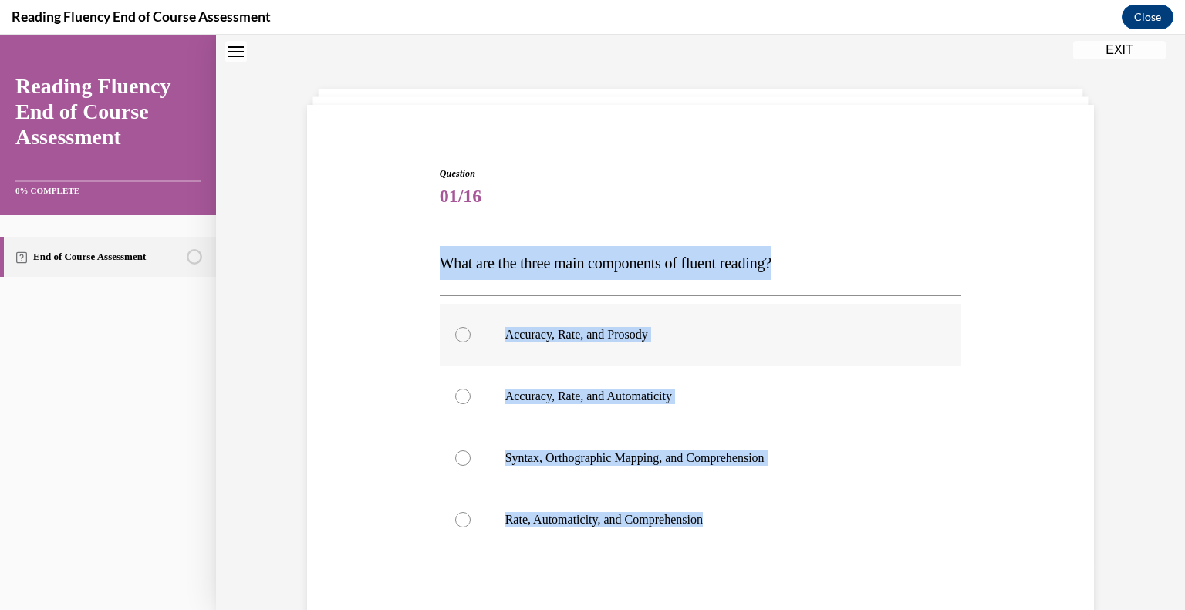
radio input "true"
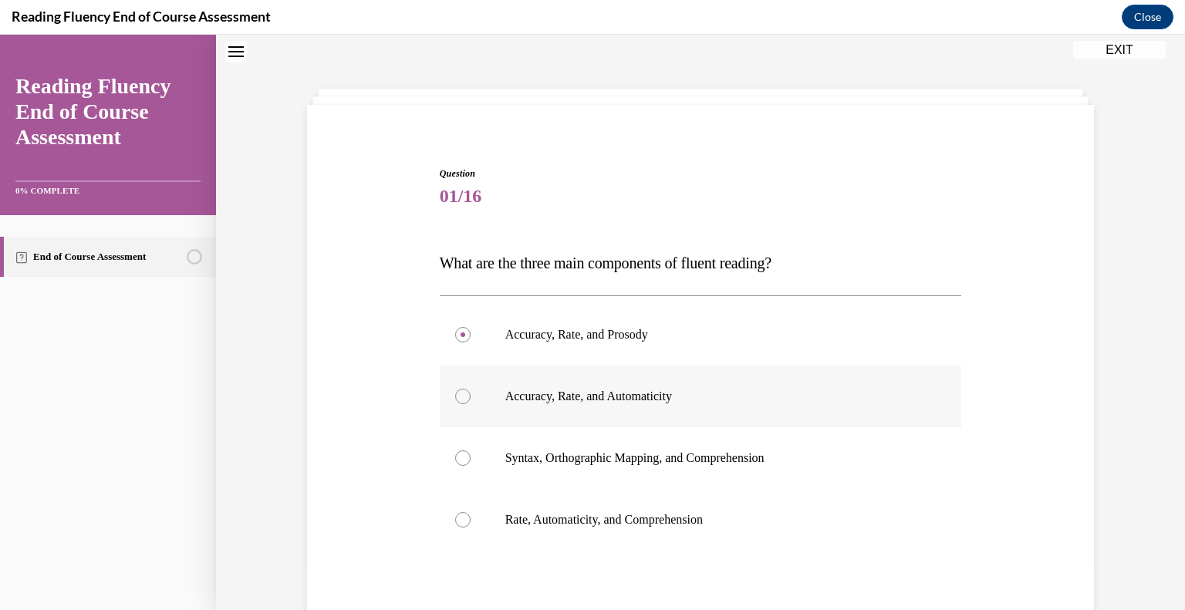
scroll to position [210, 0]
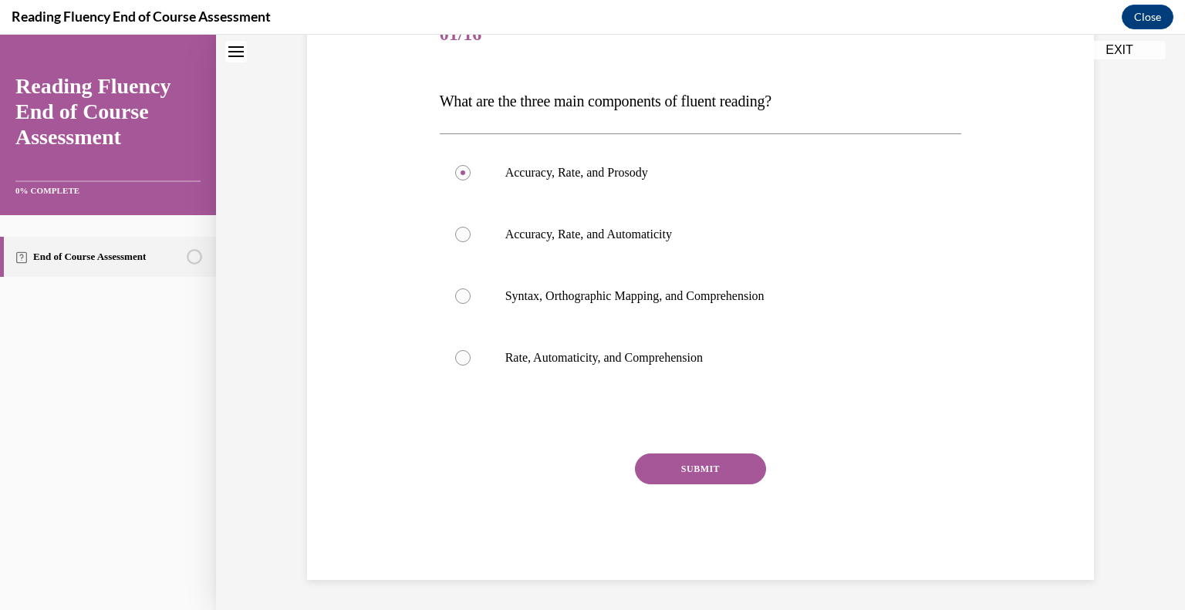
click at [700, 459] on button "SUBMIT" at bounding box center [700, 469] width 131 height 31
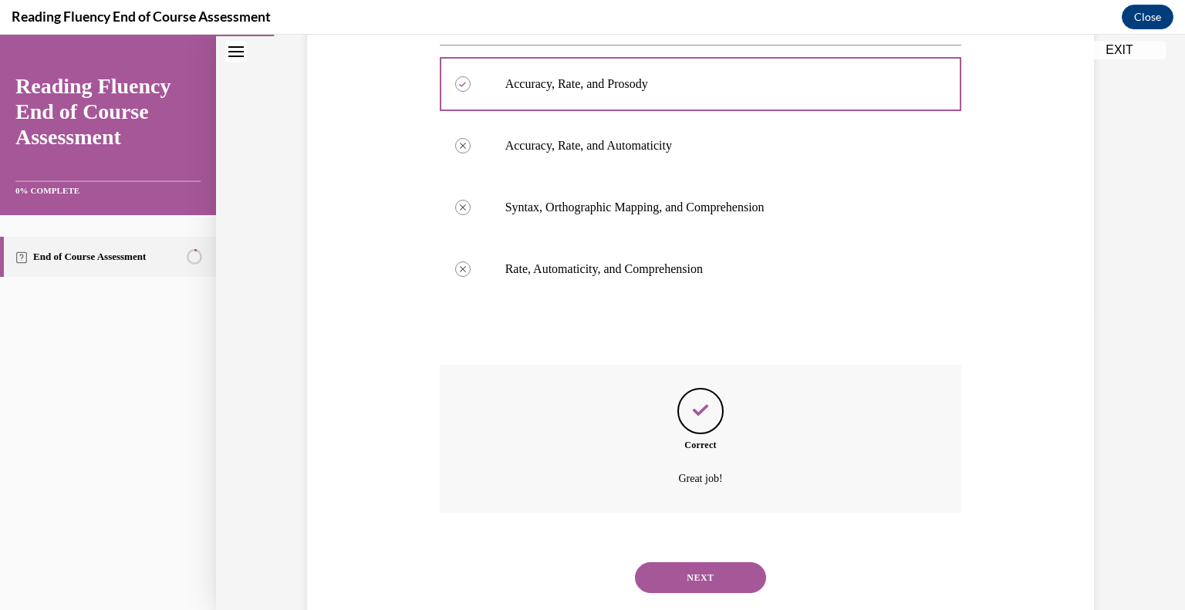
scroll to position [335, 0]
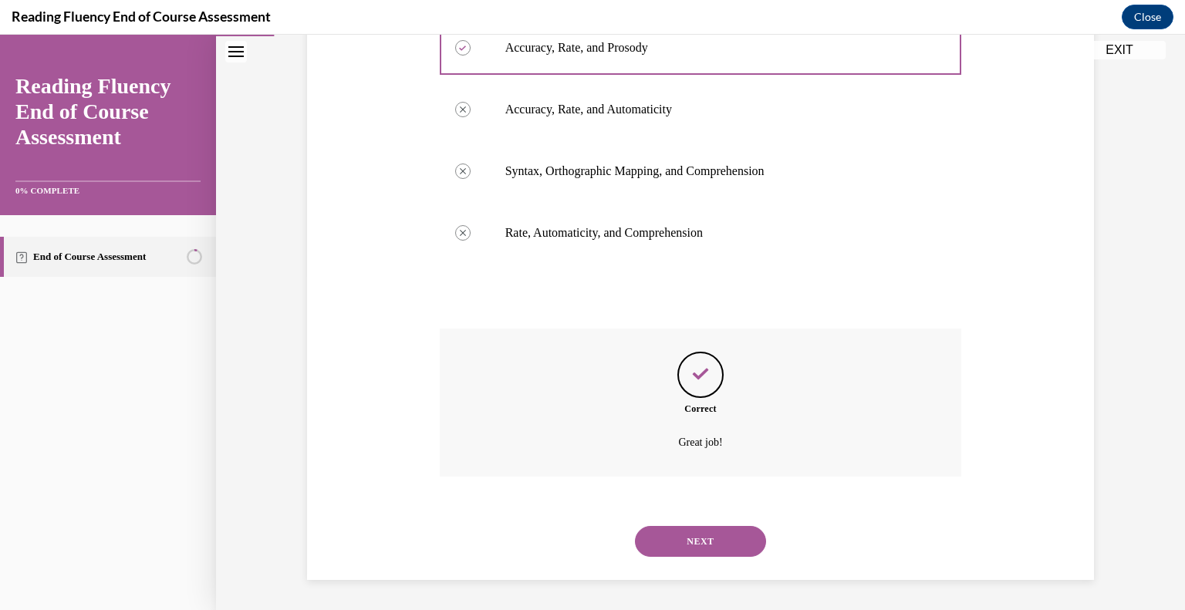
click at [688, 537] on button "NEXT" at bounding box center [700, 541] width 131 height 31
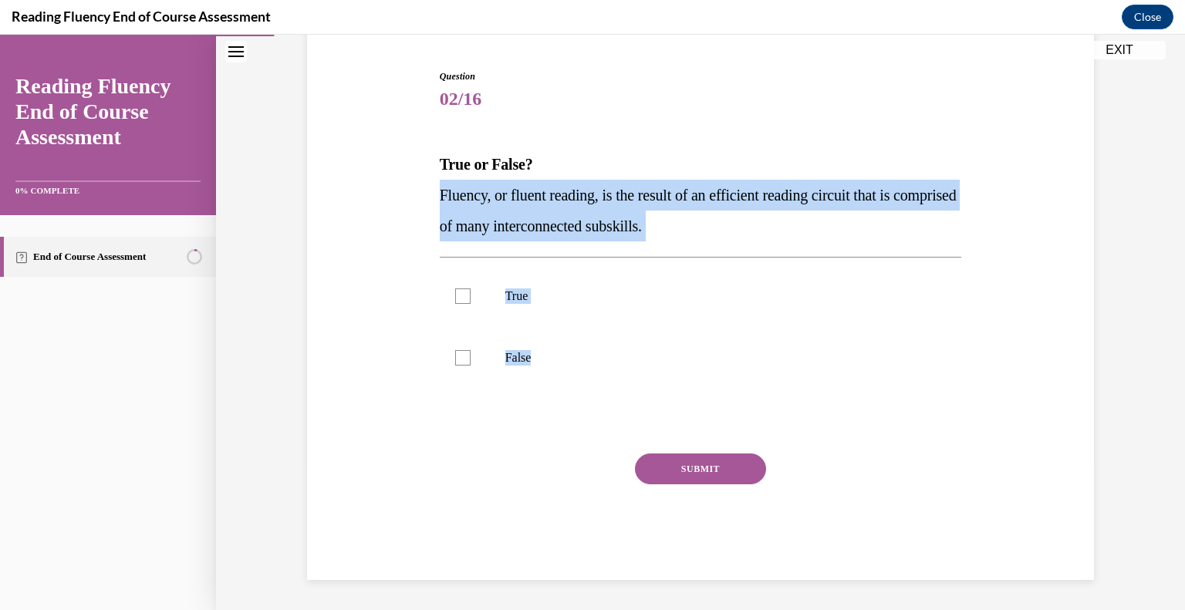
drag, startPoint x: 544, startPoint y: 339, endPoint x: 427, endPoint y: 200, distance: 181.2
click at [427, 200] on div "Question 02/16 True or False? Fluency, or fluent reading, is the result of an e…" at bounding box center [700, 301] width 795 height 557
copy div "Fluency, or fluent reading, is the result of an efficient reading circuit that …"
click at [507, 296] on p "True" at bounding box center [714, 296] width 418 height 15
click at [471, 296] on input "True" at bounding box center [462, 296] width 15 height 15
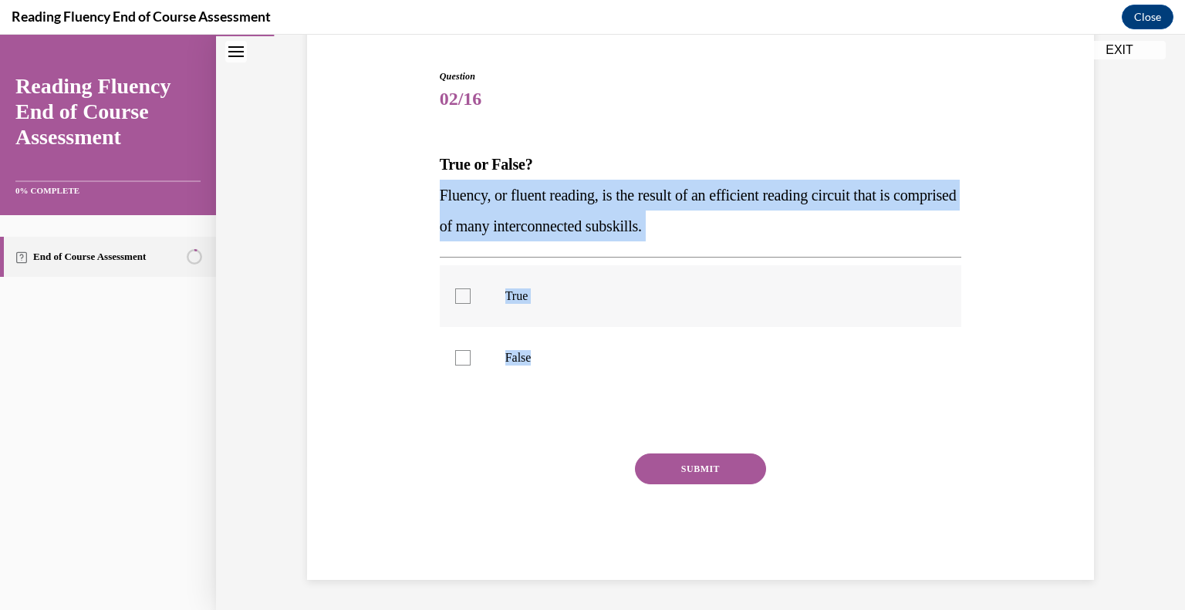
checkbox input "true"
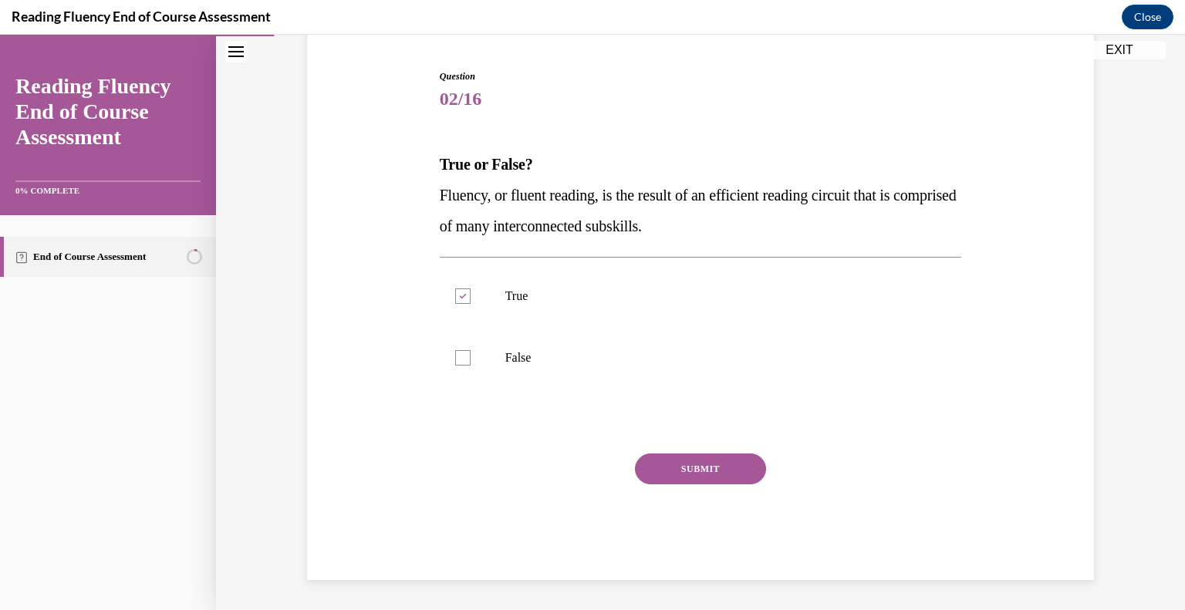
click at [639, 465] on button "SUBMIT" at bounding box center [700, 469] width 131 height 31
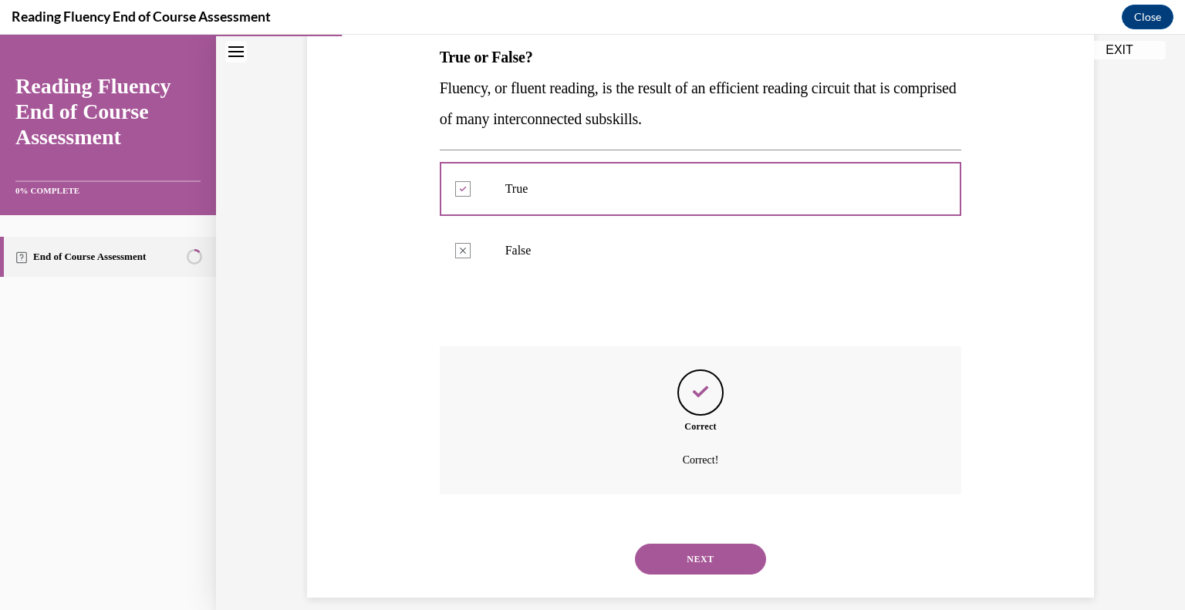
scroll to position [270, 0]
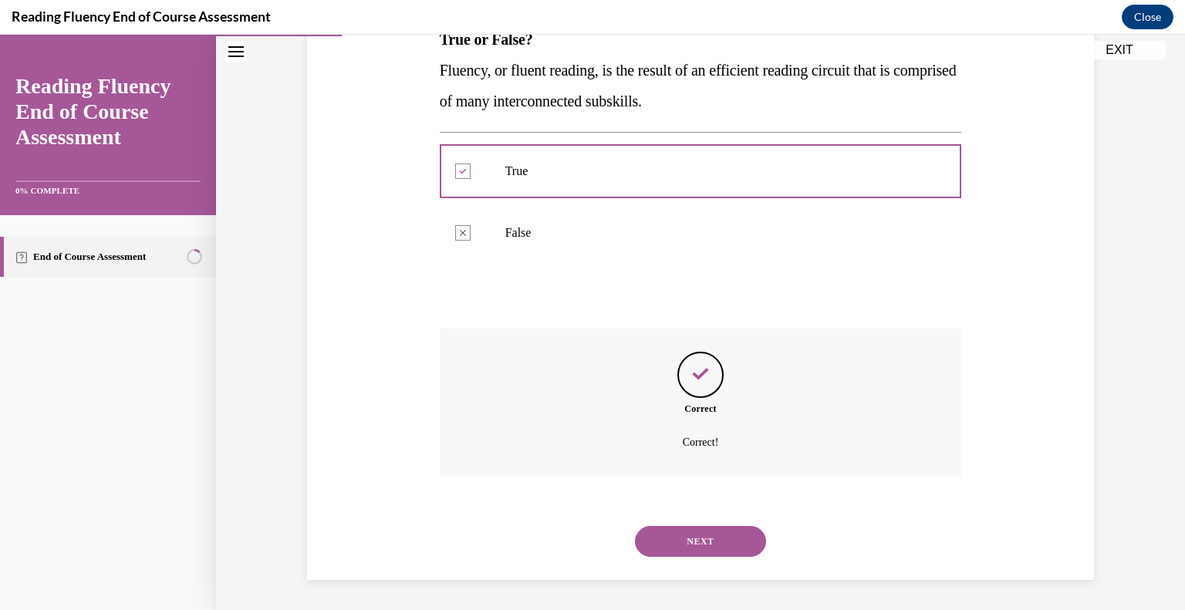
click at [686, 532] on button "NEXT" at bounding box center [700, 541] width 131 height 31
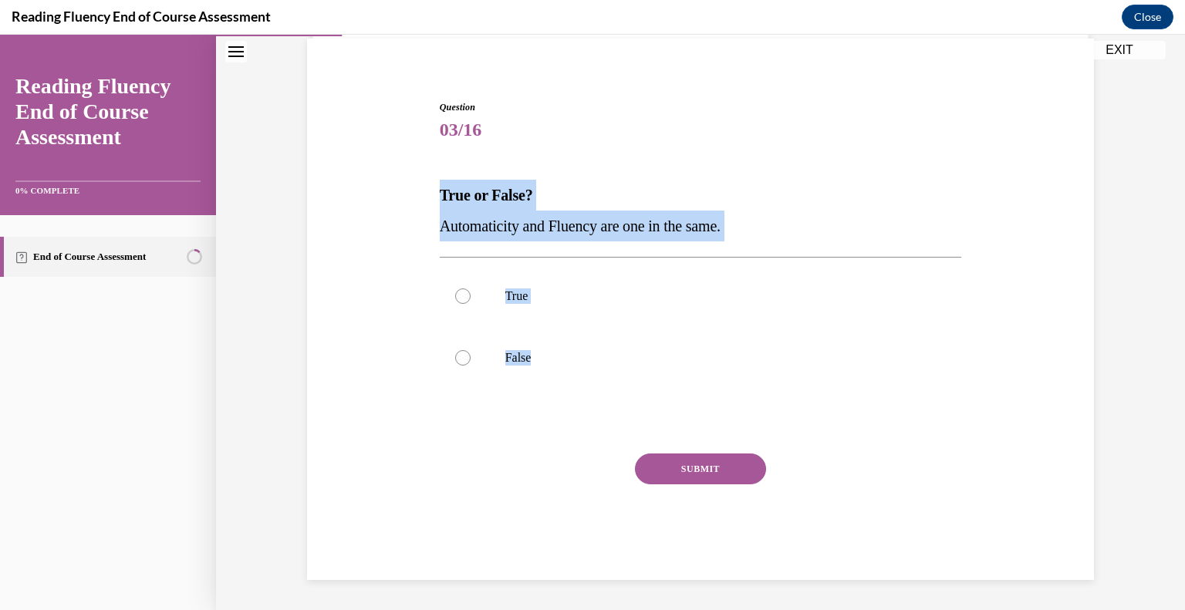
drag, startPoint x: 563, startPoint y: 368, endPoint x: 421, endPoint y: 189, distance: 228.4
click at [421, 189] on div "Question 03/16 True or False? Automaticity and Fluency are one in the same.  Tr…" at bounding box center [700, 317] width 795 height 526
copy div "True or False? Automaticity and Fluency are one in the same.  True False"
click at [515, 366] on label "False" at bounding box center [701, 358] width 522 height 62
click at [471, 366] on input "False" at bounding box center [462, 357] width 15 height 15
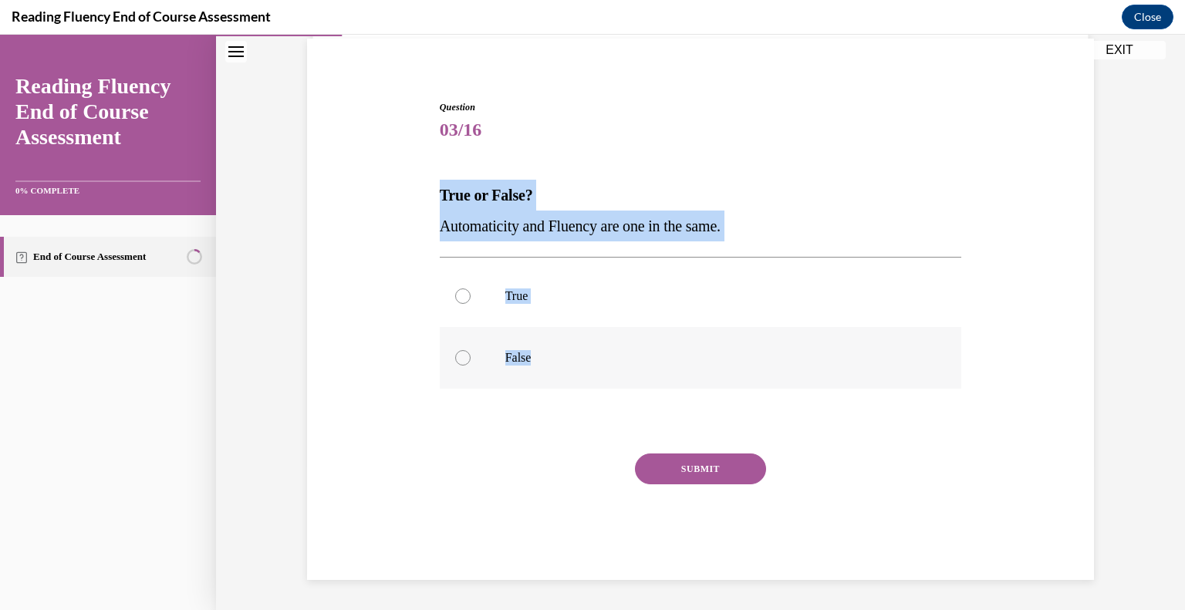
radio input "true"
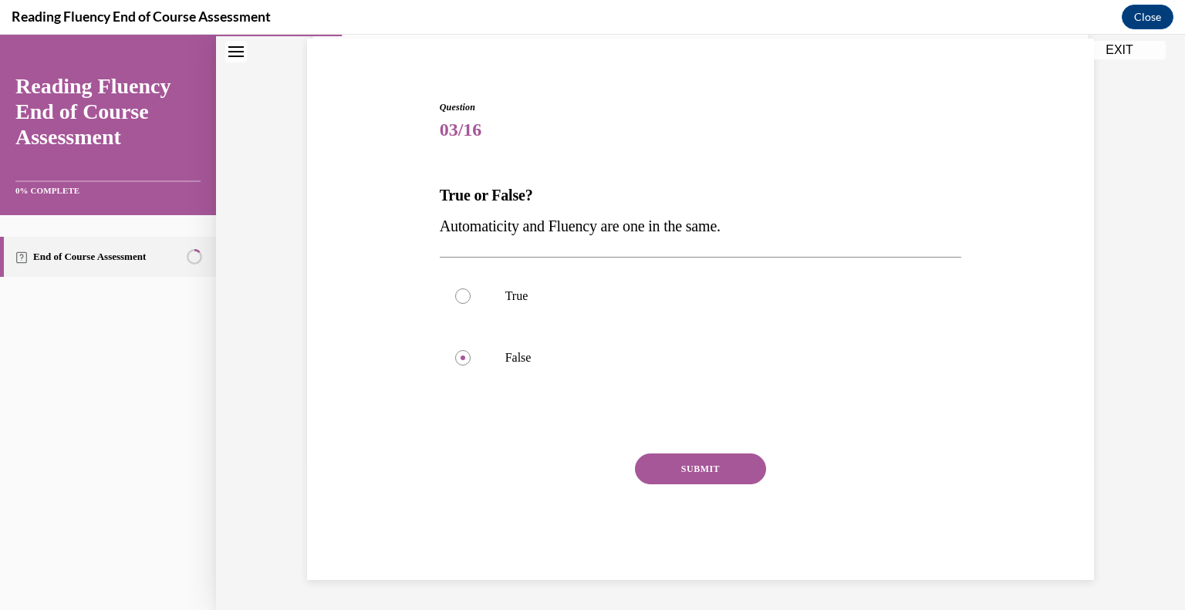
click at [657, 466] on button "SUBMIT" at bounding box center [700, 469] width 131 height 31
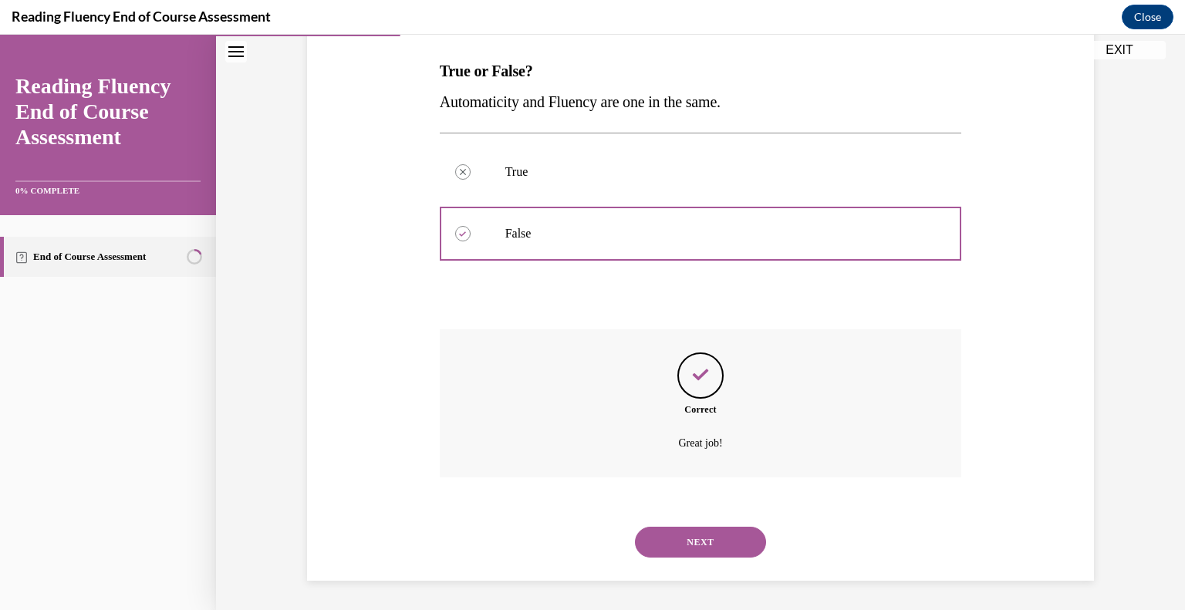
scroll to position [239, 0]
click at [707, 534] on button "NEXT" at bounding box center [700, 541] width 131 height 31
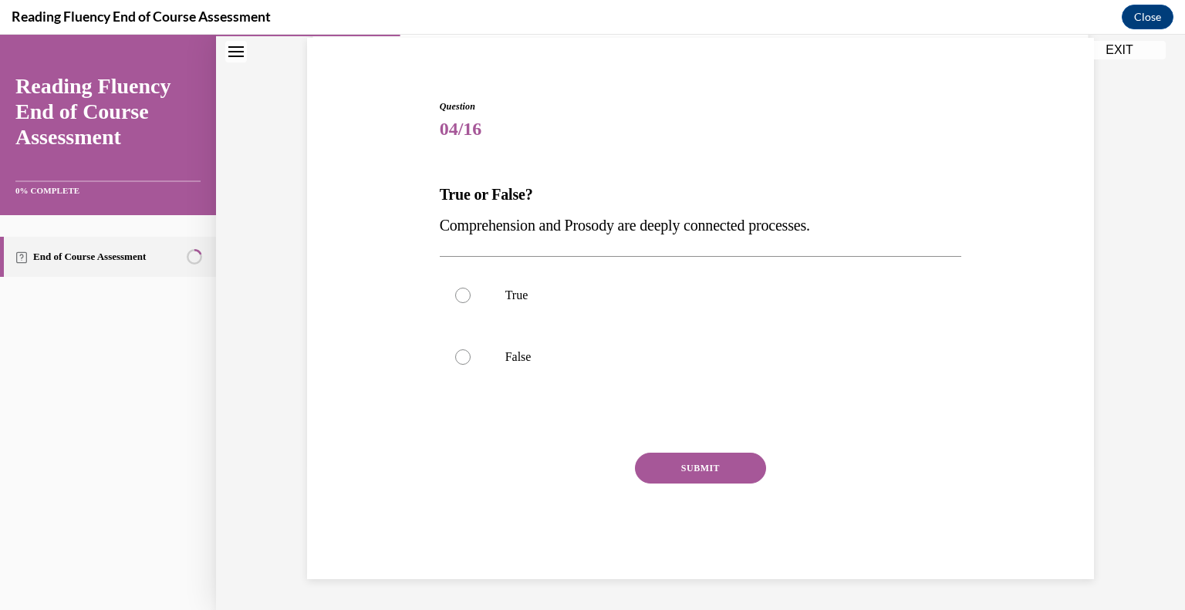
scroll to position [114, 0]
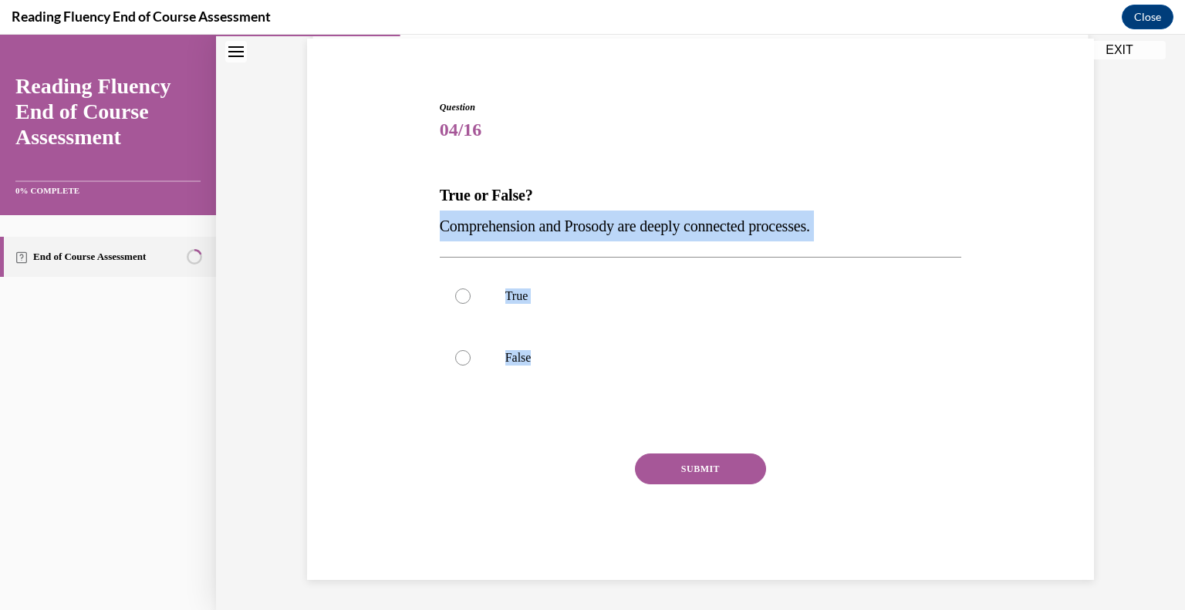
drag, startPoint x: 541, startPoint y: 346, endPoint x: 433, endPoint y: 223, distance: 164.0
click at [440, 223] on div "Question 04/16 True or False? Comprehension and Prosody are deeply connected pr…" at bounding box center [701, 340] width 522 height 480
copy div "Comprehension and Prosody are deeply connected processes.  True False"
click at [540, 310] on label "True" at bounding box center [701, 296] width 522 height 62
click at [471, 304] on input "True" at bounding box center [462, 296] width 15 height 15
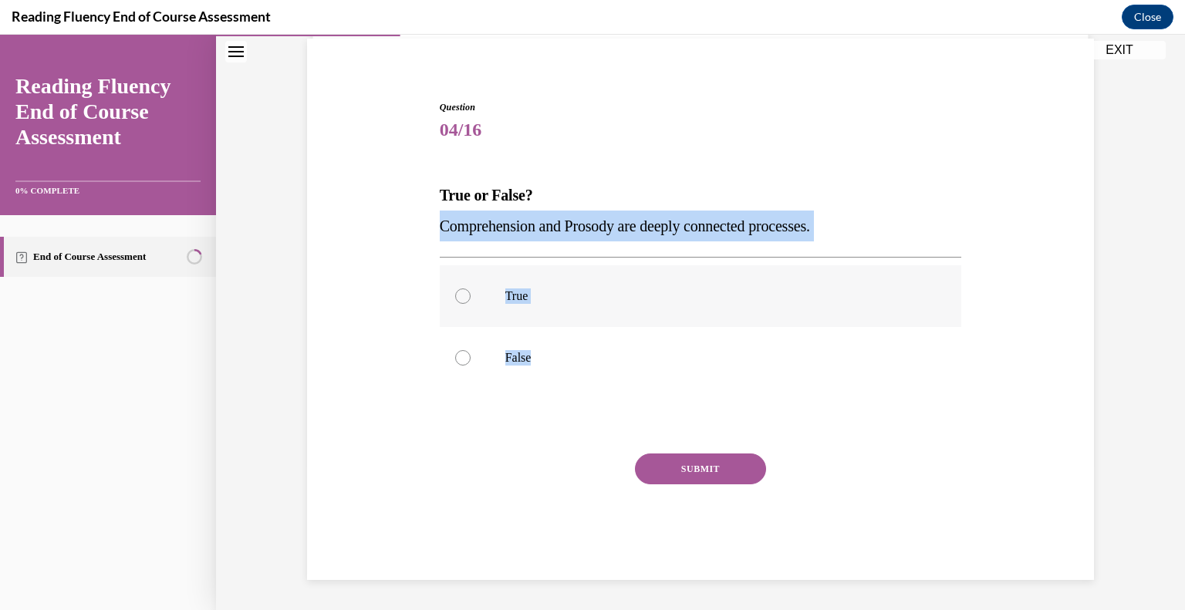
radio input "true"
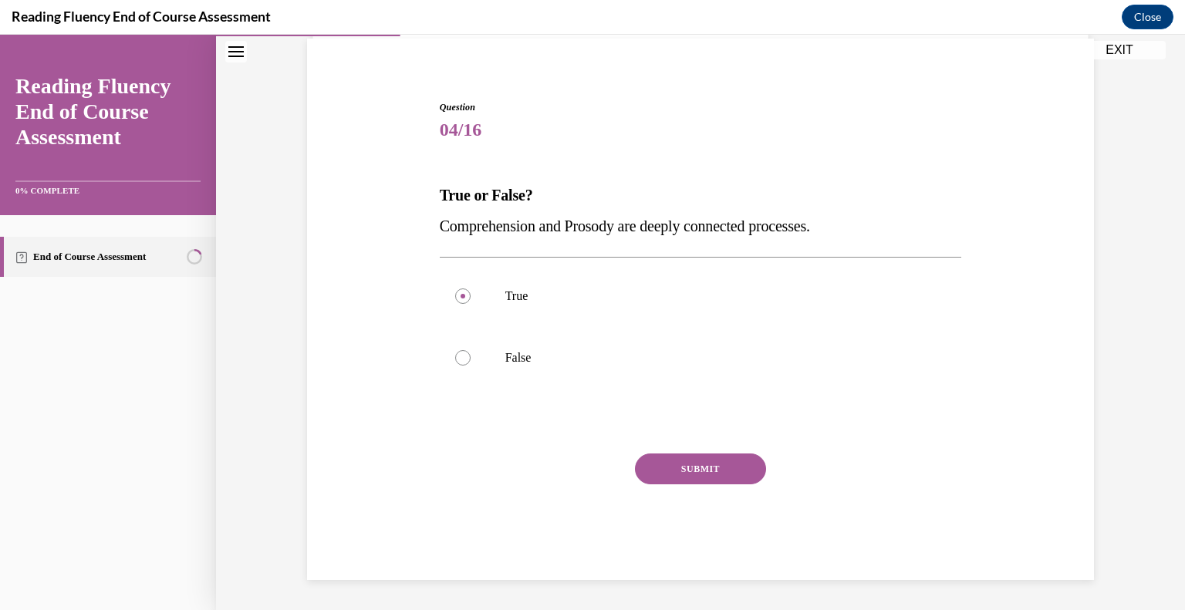
click at [643, 458] on button "SUBMIT" at bounding box center [700, 469] width 131 height 31
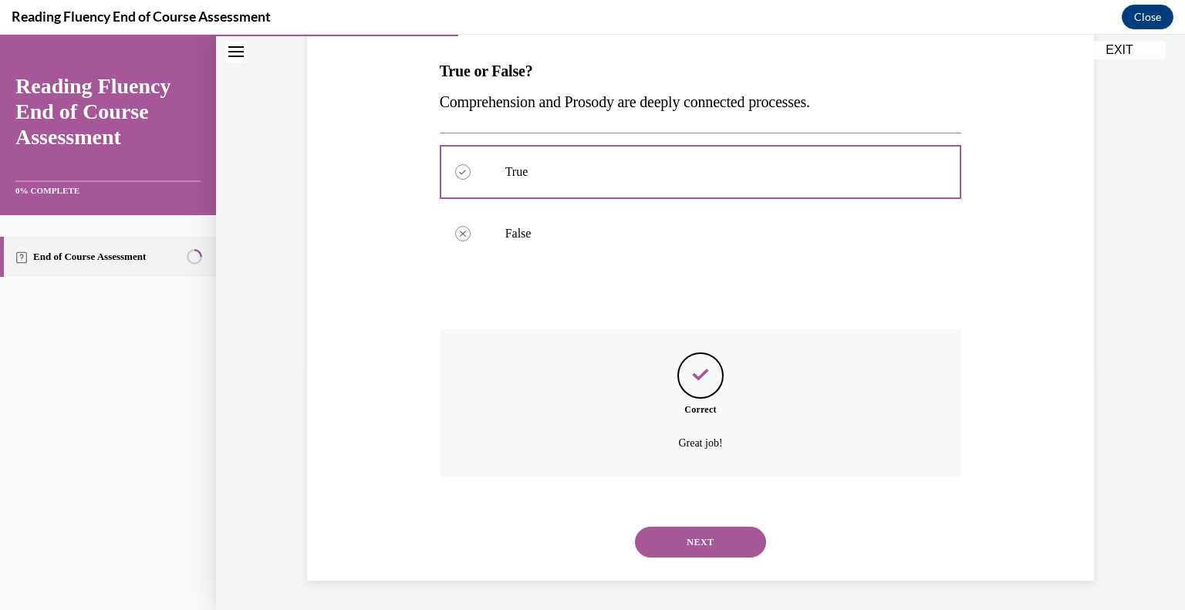
scroll to position [239, 0]
click at [699, 542] on button "NEXT" at bounding box center [700, 541] width 131 height 31
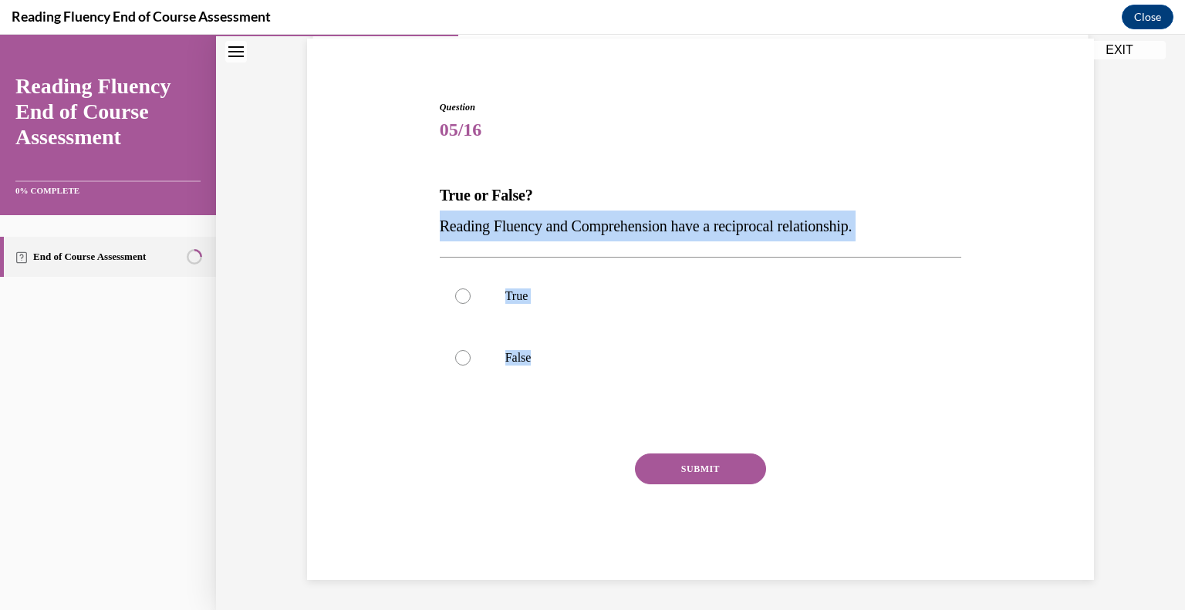
drag, startPoint x: 547, startPoint y: 367, endPoint x: 423, endPoint y: 226, distance: 187.5
click at [423, 226] on div "Question 05/16 True or False? Reading Fluency and Comprehension have a reciproc…" at bounding box center [700, 317] width 795 height 526
copy div "Reading Fluency and Comprehension have a reciprocal relationship.  True False"
click at [492, 295] on label "True" at bounding box center [701, 296] width 522 height 62
click at [471, 295] on input "True" at bounding box center [462, 296] width 15 height 15
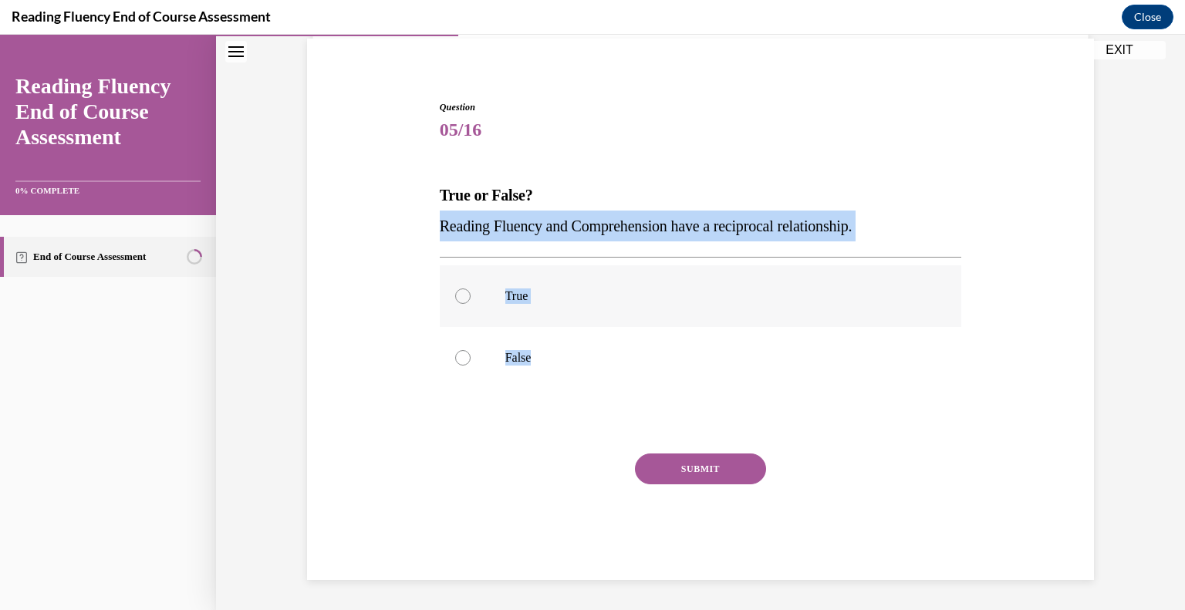
radio input "true"
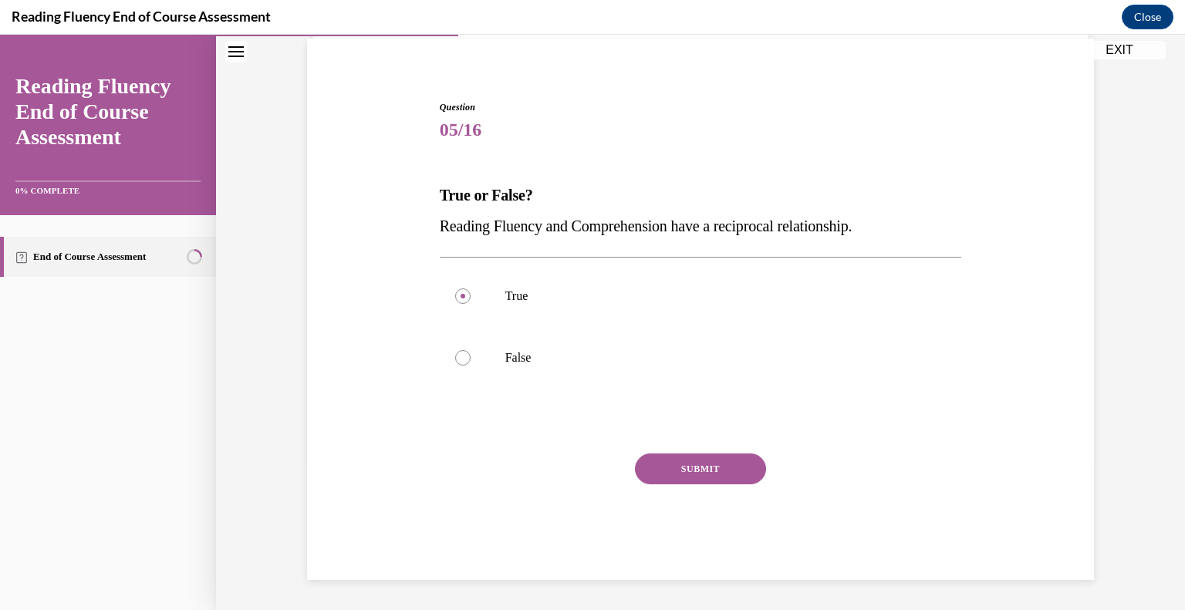
click at [685, 468] on button "SUBMIT" at bounding box center [700, 469] width 131 height 31
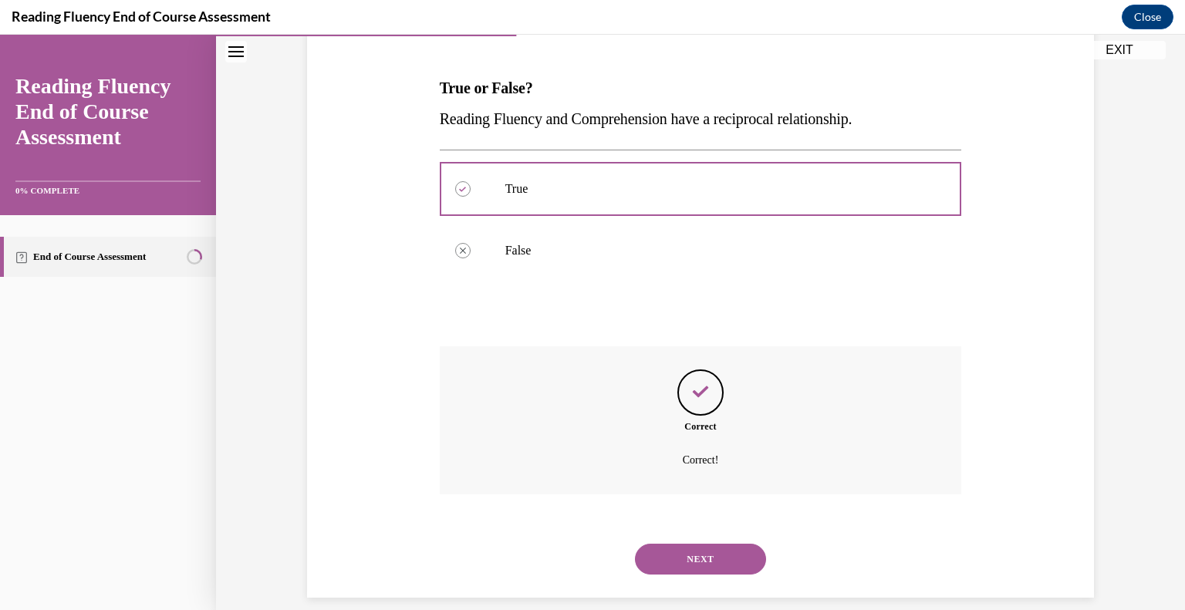
scroll to position [239, 0]
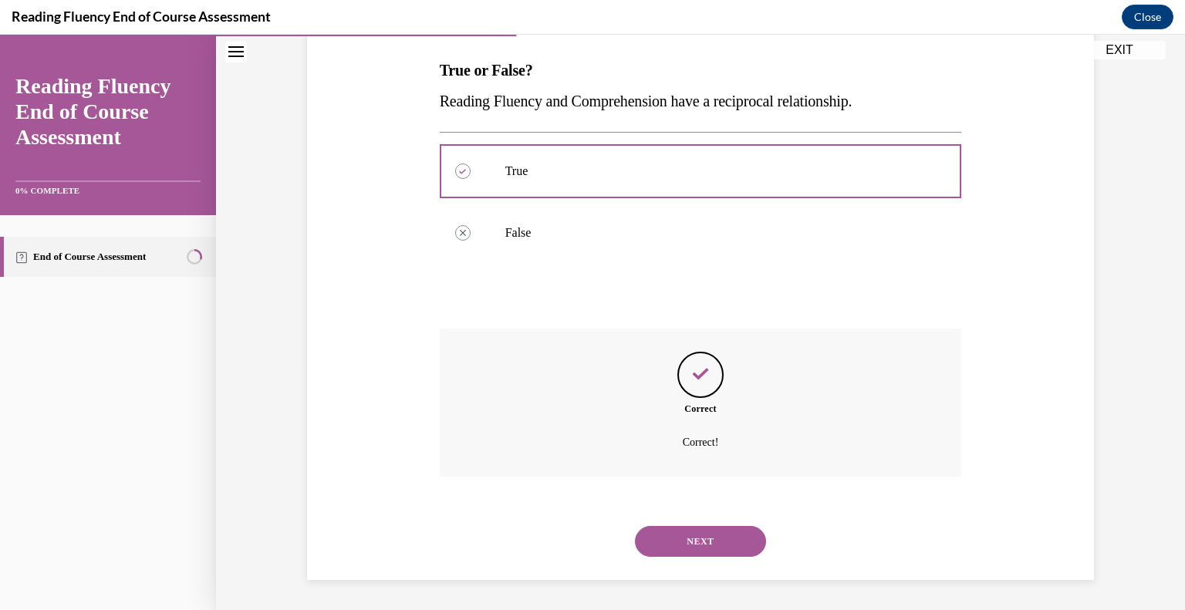
click at [690, 532] on button "NEXT" at bounding box center [700, 541] width 131 height 31
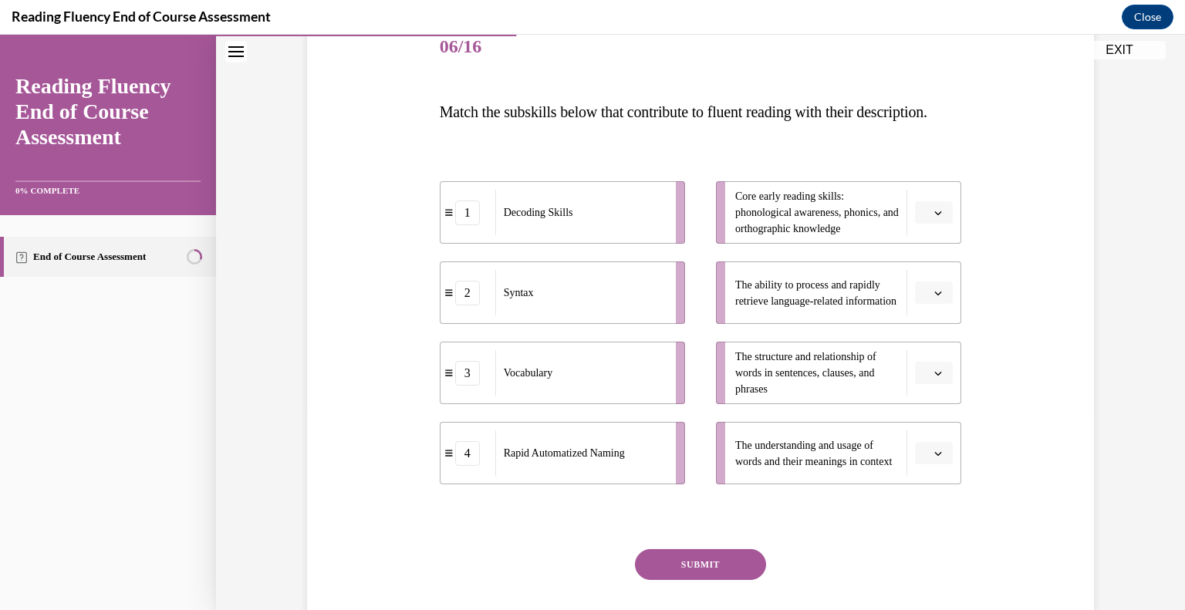
scroll to position [199, 0]
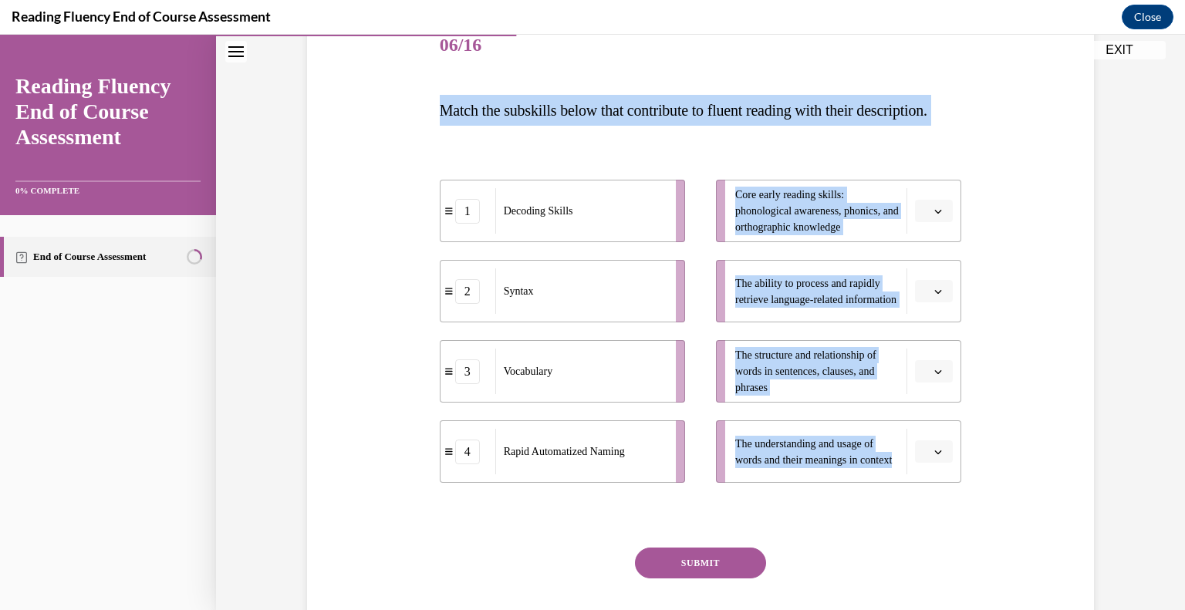
drag, startPoint x: 953, startPoint y: 502, endPoint x: 428, endPoint y: 95, distance: 664.7
click at [428, 95] on div "Question 06/16 Match the subskills below that contribute to fluent reading with…" at bounding box center [700, 321] width 795 height 705
copy div "Match the subskills below that contribute to fluent reading with their descript…"
click at [924, 299] on span "Please select an option" at bounding box center [926, 291] width 5 height 15
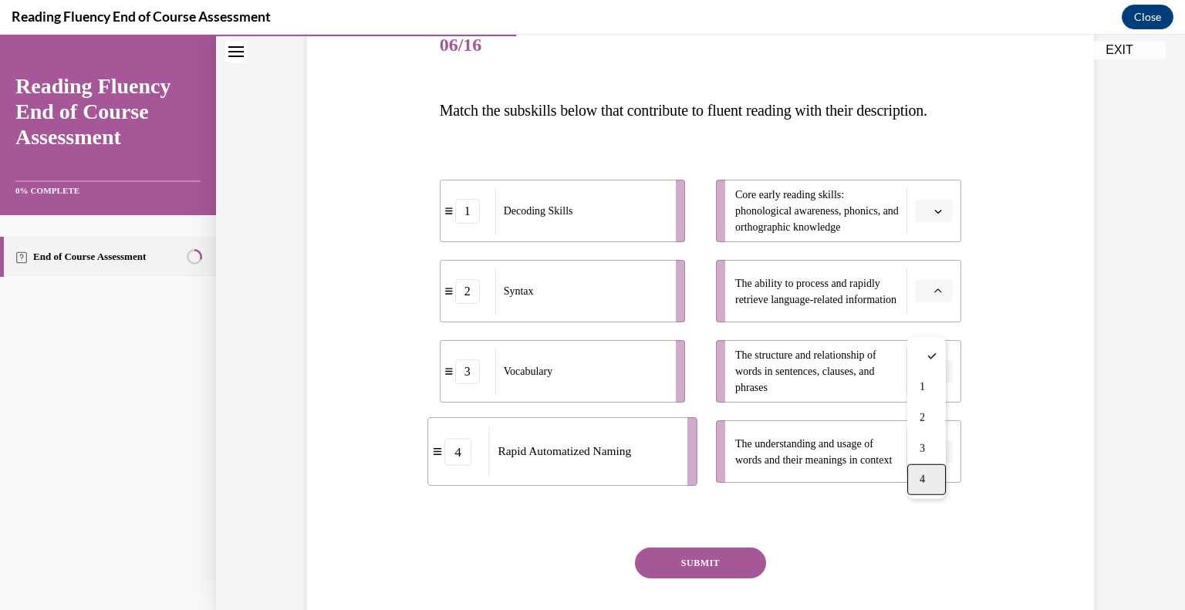
click at [928, 482] on div "4" at bounding box center [926, 479] width 39 height 31
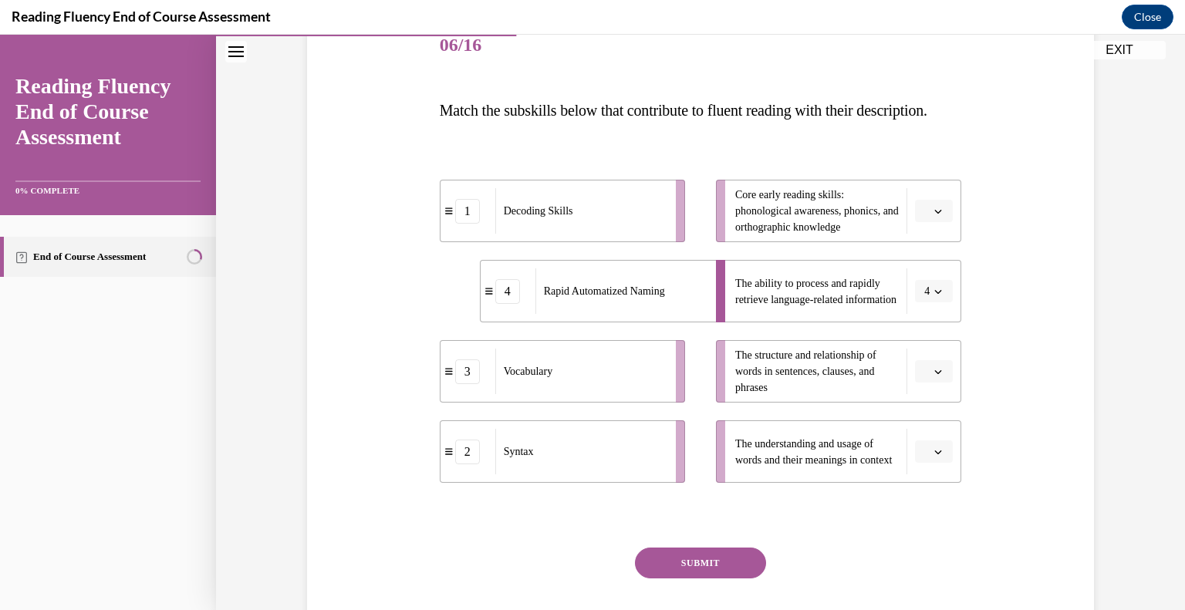
click at [938, 457] on span "button" at bounding box center [938, 452] width 11 height 11
click at [929, 406] on div "3" at bounding box center [926, 417] width 39 height 31
click at [934, 376] on icon "button" at bounding box center [938, 372] width 8 height 8
click at [929, 499] on div "2" at bounding box center [926, 498] width 39 height 31
click at [932, 223] on button "button" at bounding box center [934, 211] width 38 height 23
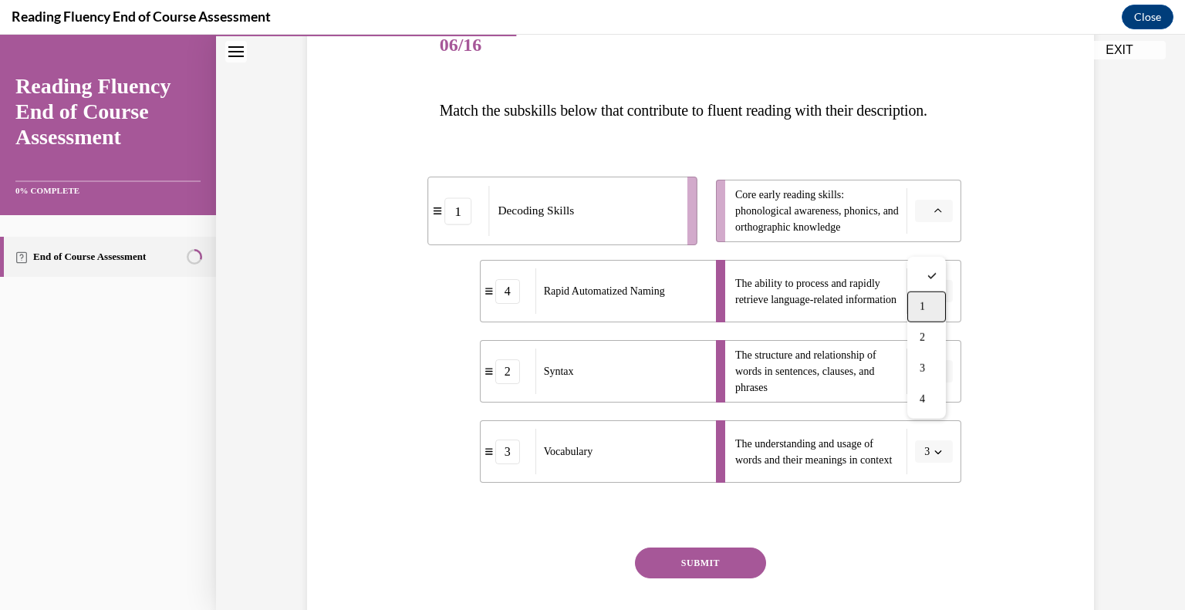
click at [920, 312] on span "1" at bounding box center [922, 307] width 5 height 12
click at [743, 579] on button "SUBMIT" at bounding box center [700, 563] width 131 height 31
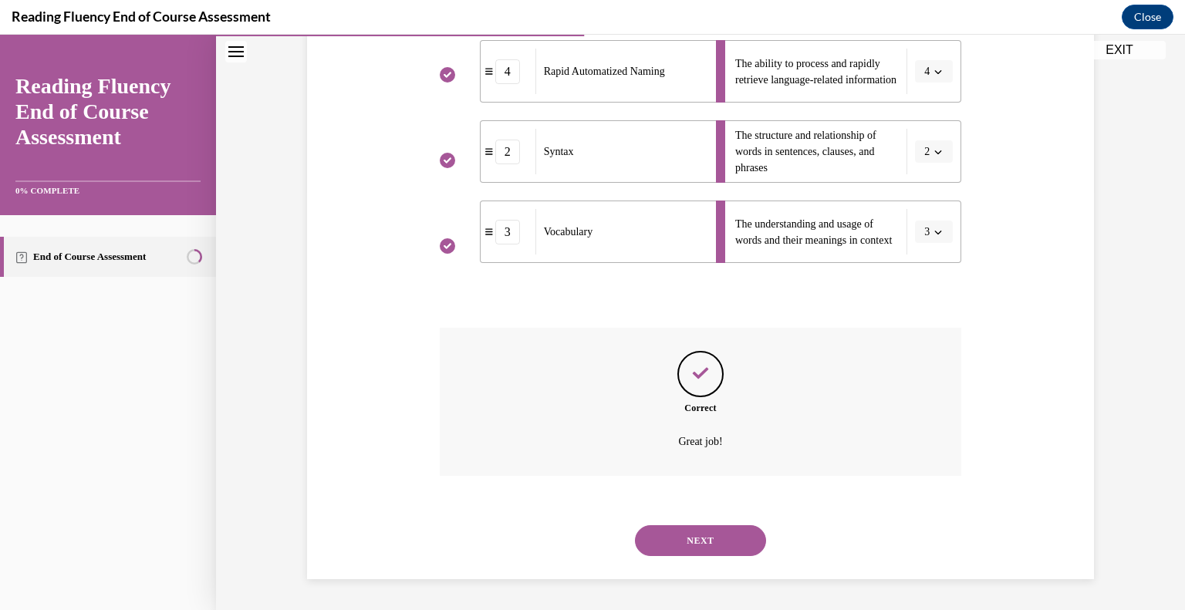
scroll to position [449, 0]
click at [718, 557] on div "NEXT" at bounding box center [701, 541] width 522 height 62
click at [716, 537] on button "NEXT" at bounding box center [700, 540] width 131 height 31
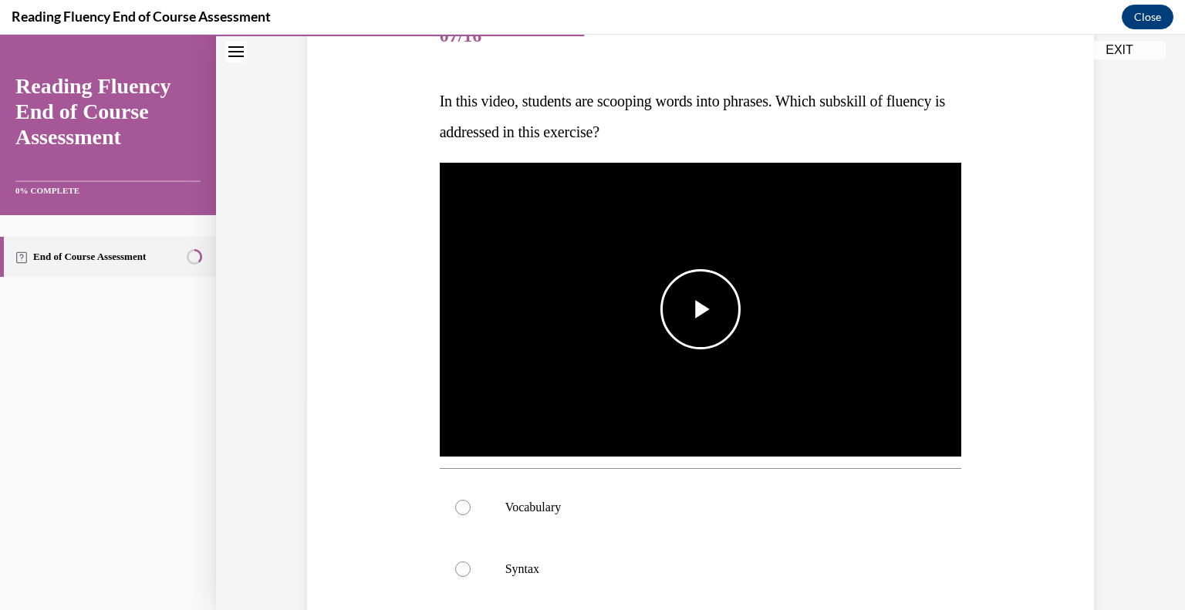
scroll to position [209, 0]
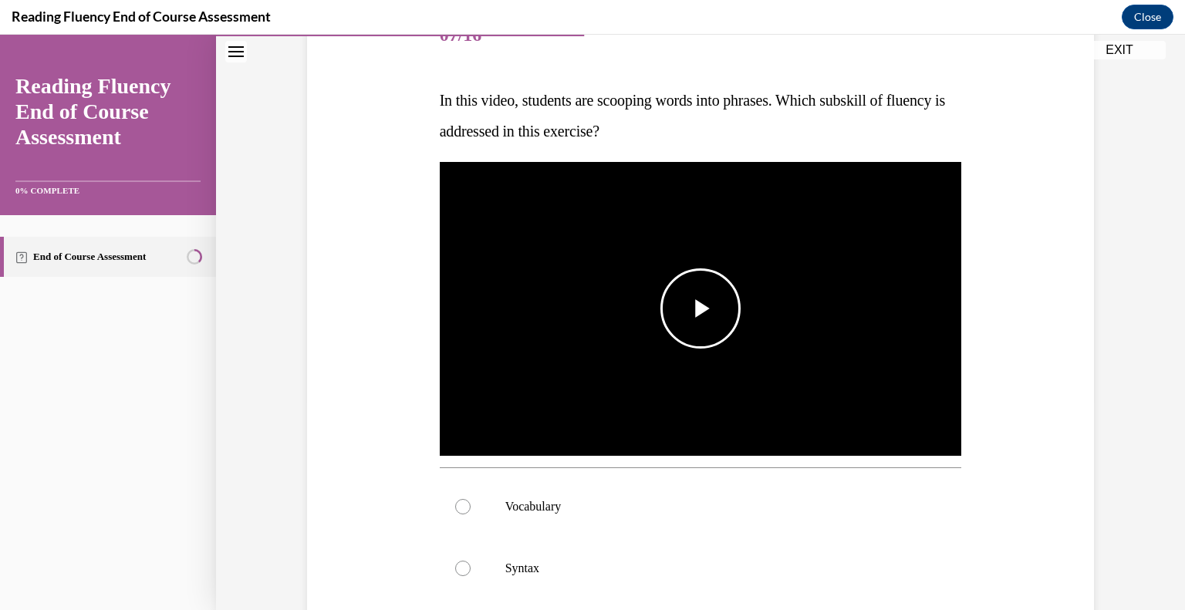
click at [700, 309] on span "Video player" at bounding box center [700, 309] width 0 height 0
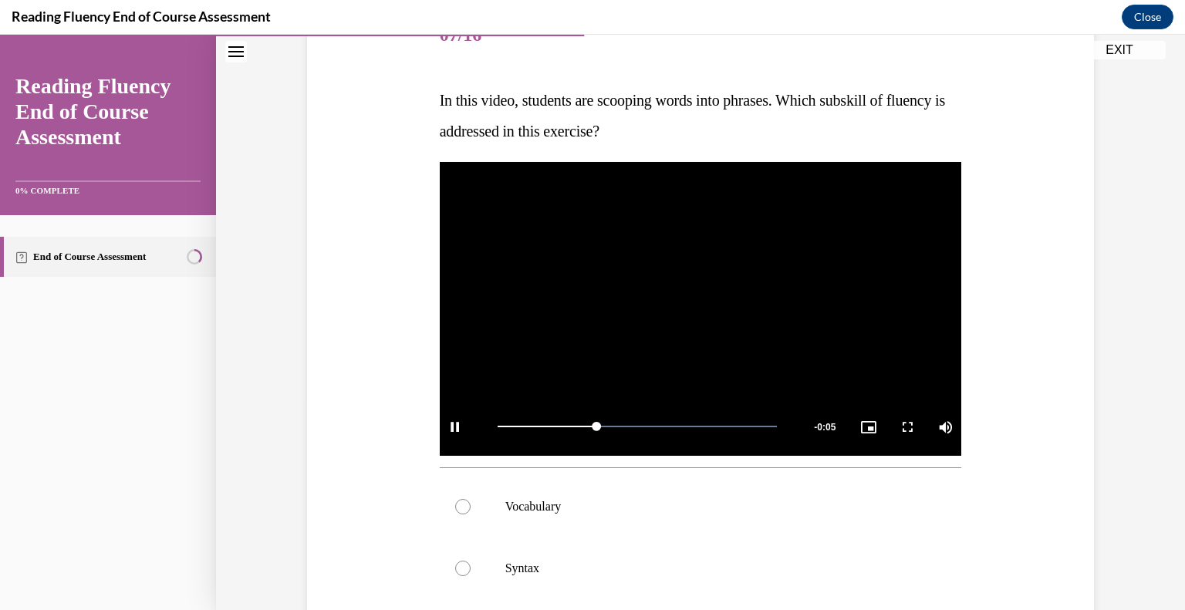
drag, startPoint x: 691, startPoint y: 124, endPoint x: 434, endPoint y: 96, distance: 259.2
click at [440, 96] on p "In this video, students are scooping words into phrases. Which subskill of flue…" at bounding box center [701, 116] width 522 height 62
copy span "In this video, students are scooping words into phrases. Which subskill of flue…"
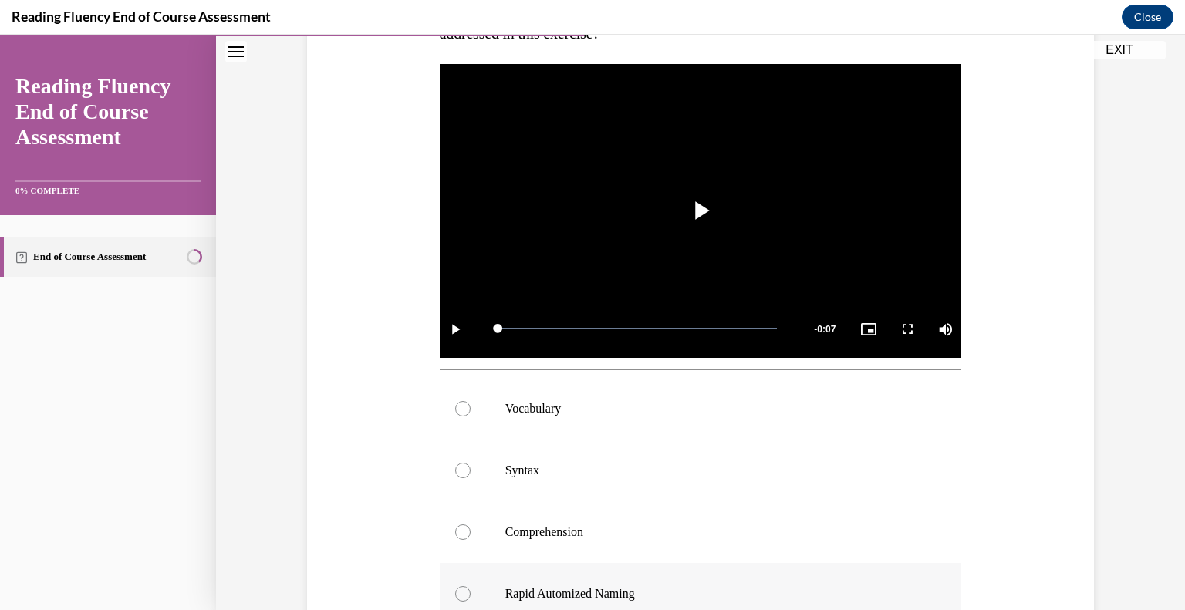
scroll to position [258, 0]
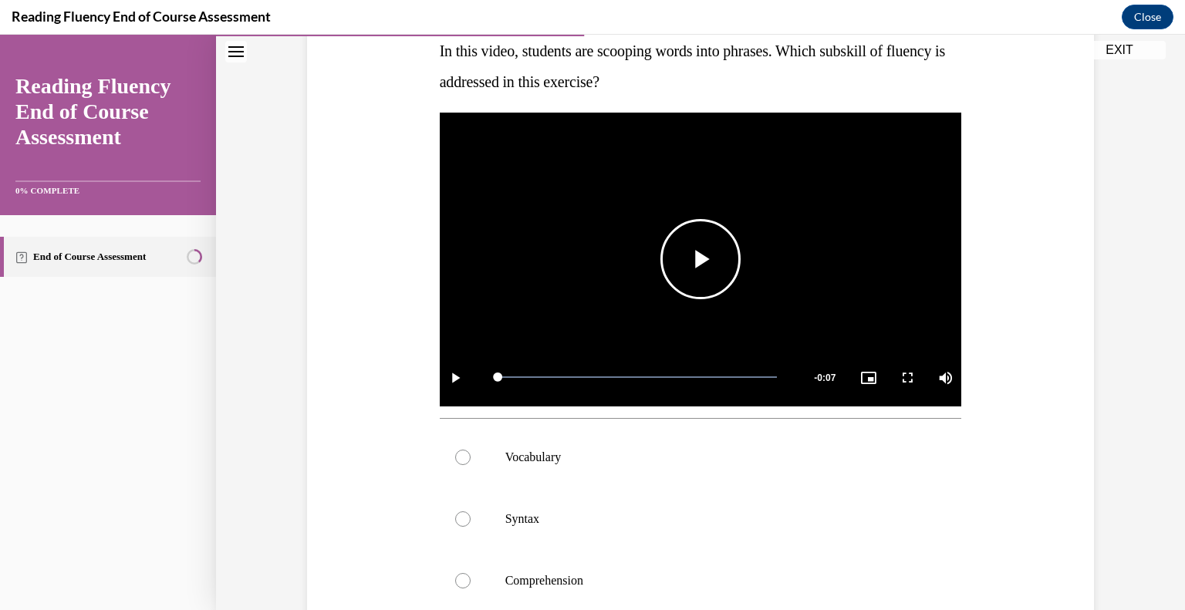
click at [700, 259] on span "Video player" at bounding box center [700, 259] width 0 height 0
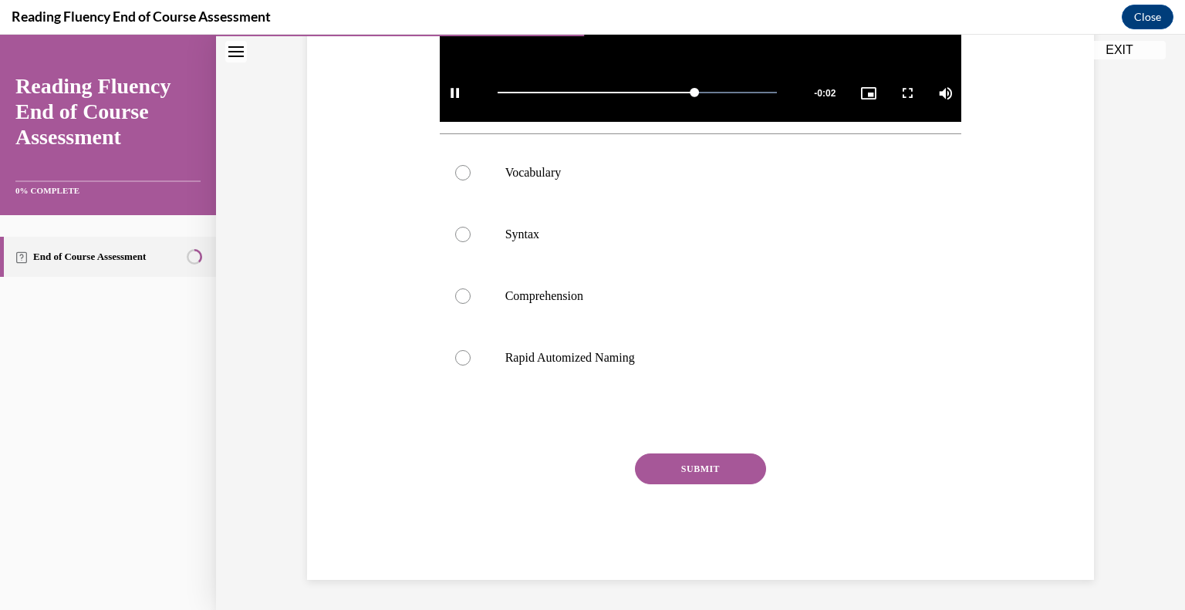
scroll to position [0, 0]
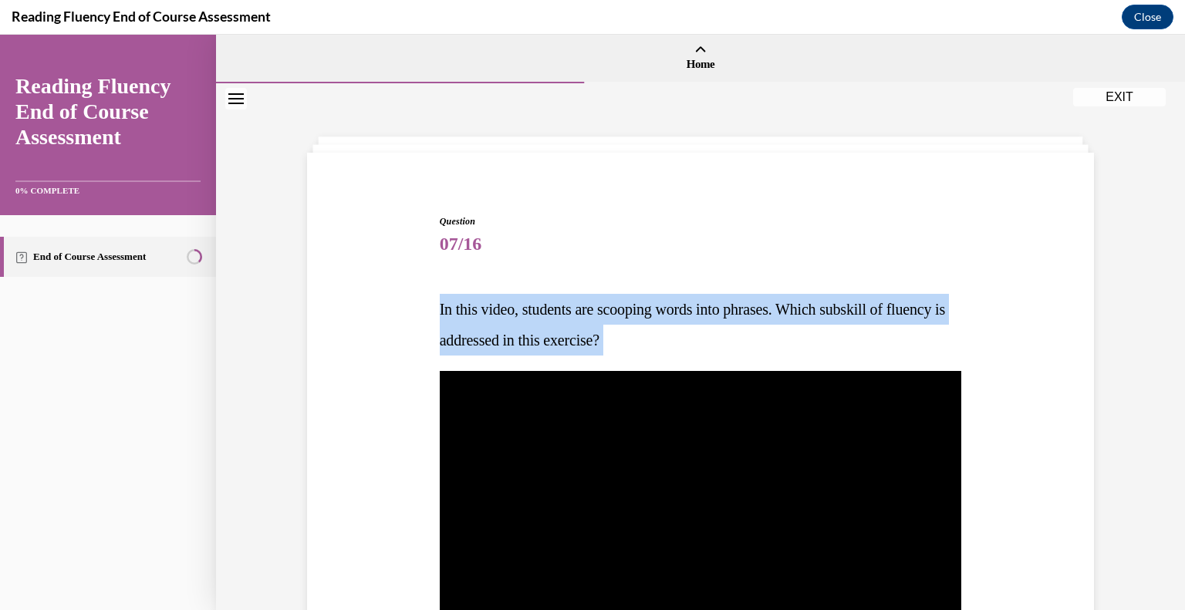
drag, startPoint x: 650, startPoint y: 350, endPoint x: 425, endPoint y: 289, distance: 232.6
copy div "In this video, students are scooping words into phrases. Which subskill of flue…"
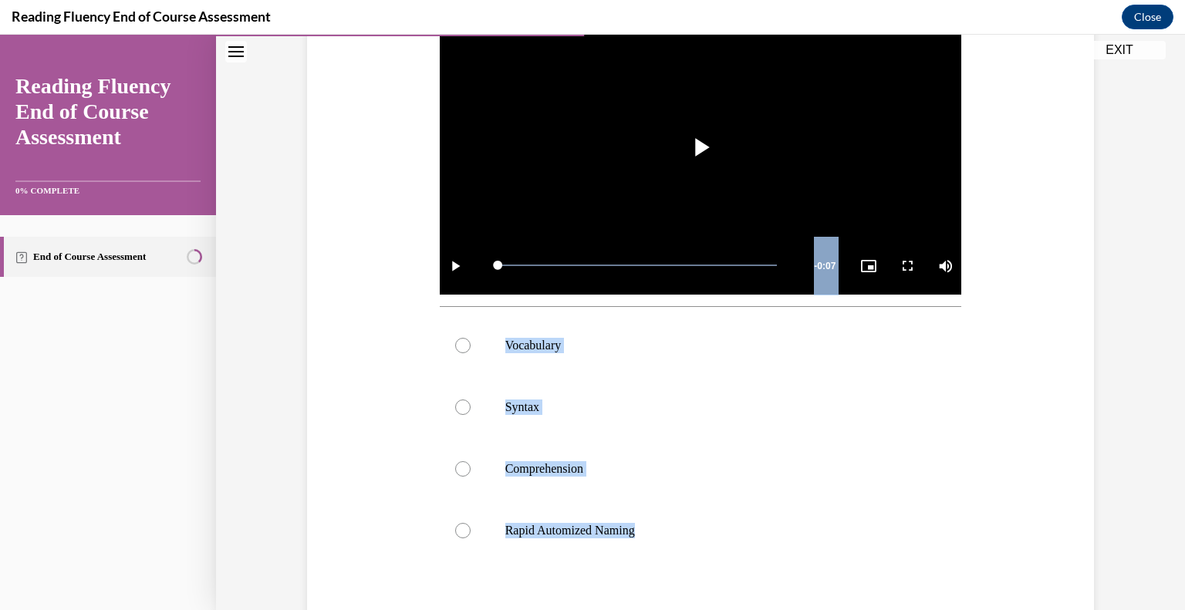
scroll to position [543, 0]
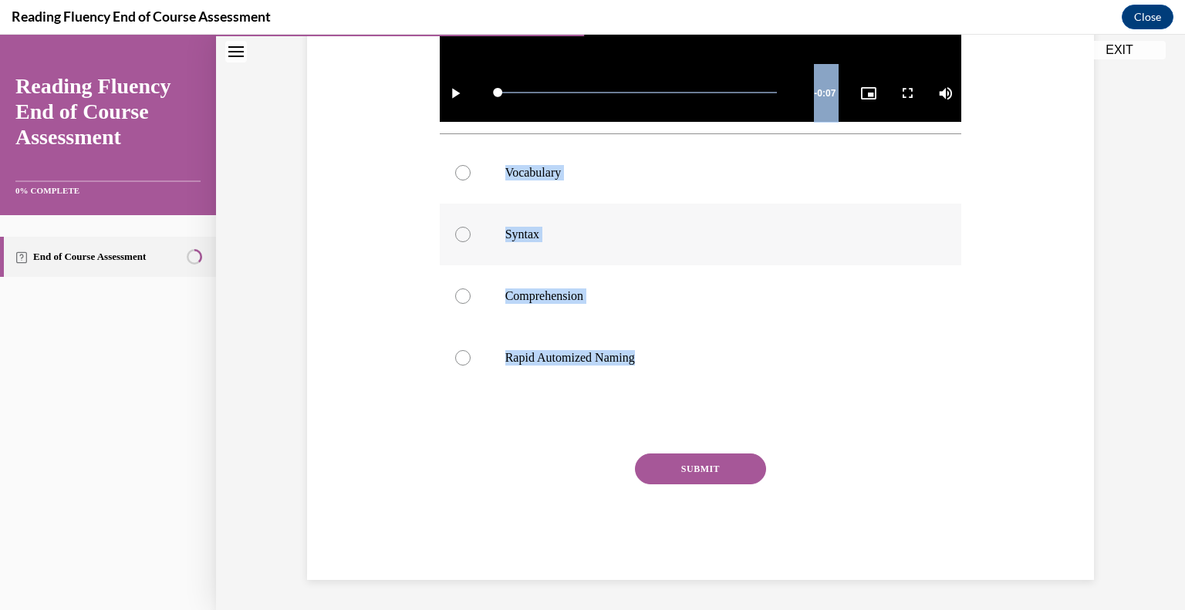
click at [541, 237] on p "Syntax" at bounding box center [714, 234] width 418 height 15
click at [471, 237] on input "Syntax" at bounding box center [462, 234] width 15 height 15
radio input "true"
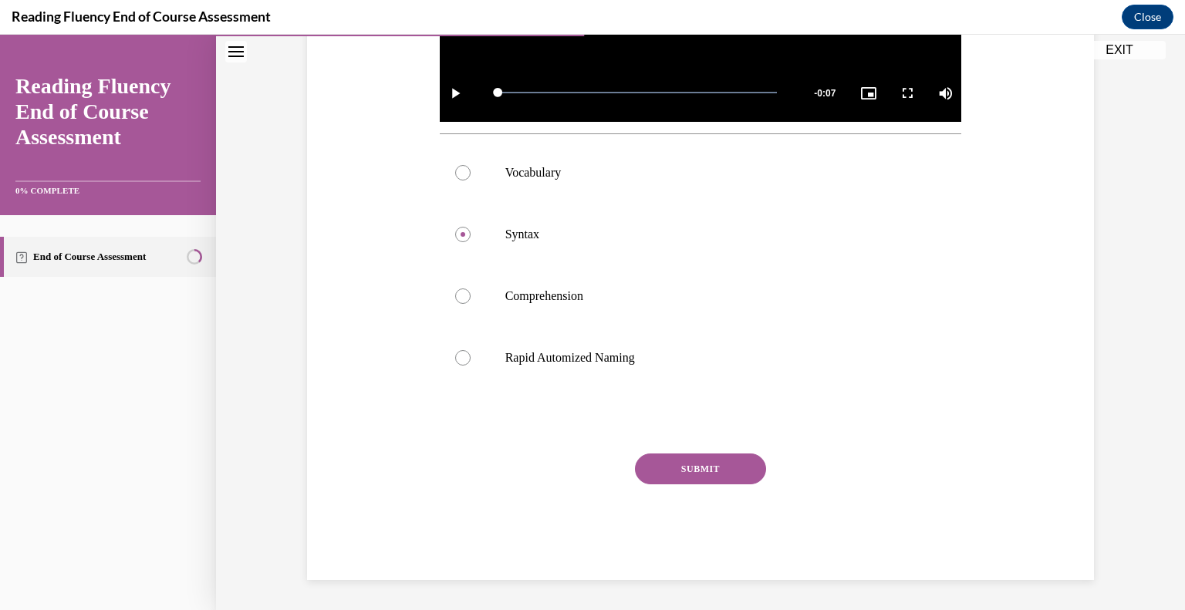
click at [683, 463] on button "SUBMIT" at bounding box center [700, 469] width 131 height 31
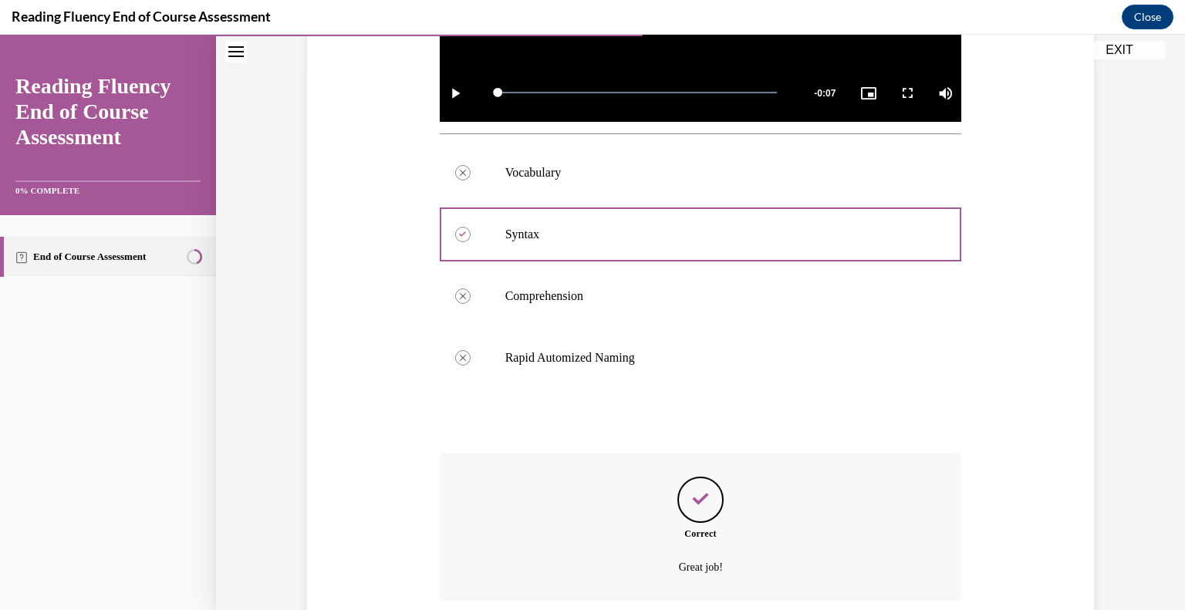
scroll to position [667, 0]
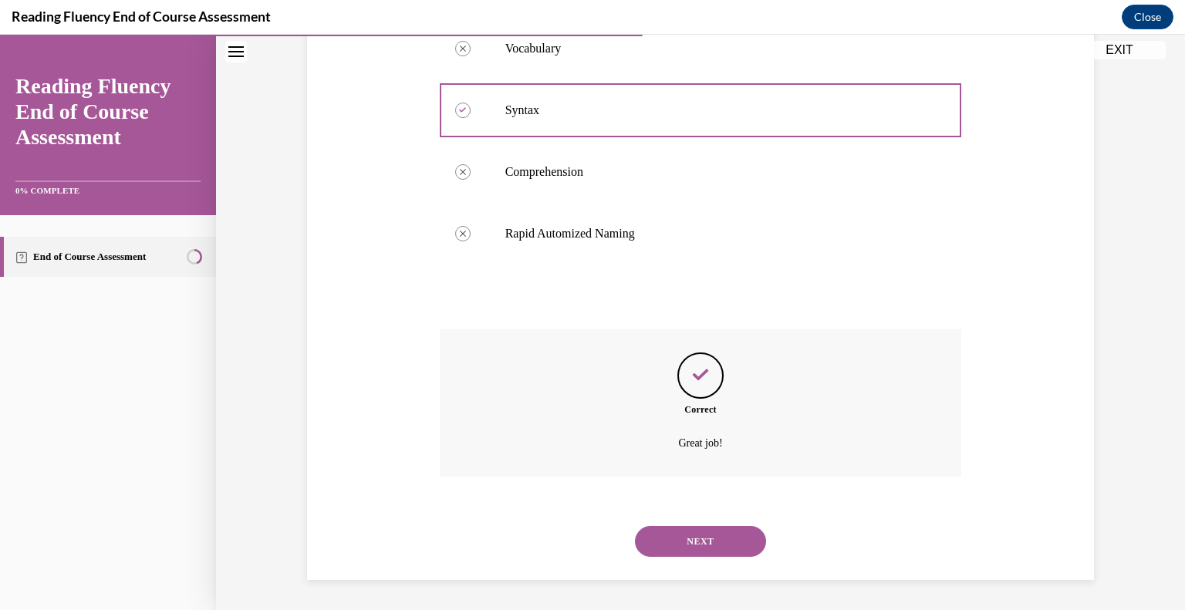
click at [710, 553] on button "NEXT" at bounding box center [700, 541] width 131 height 31
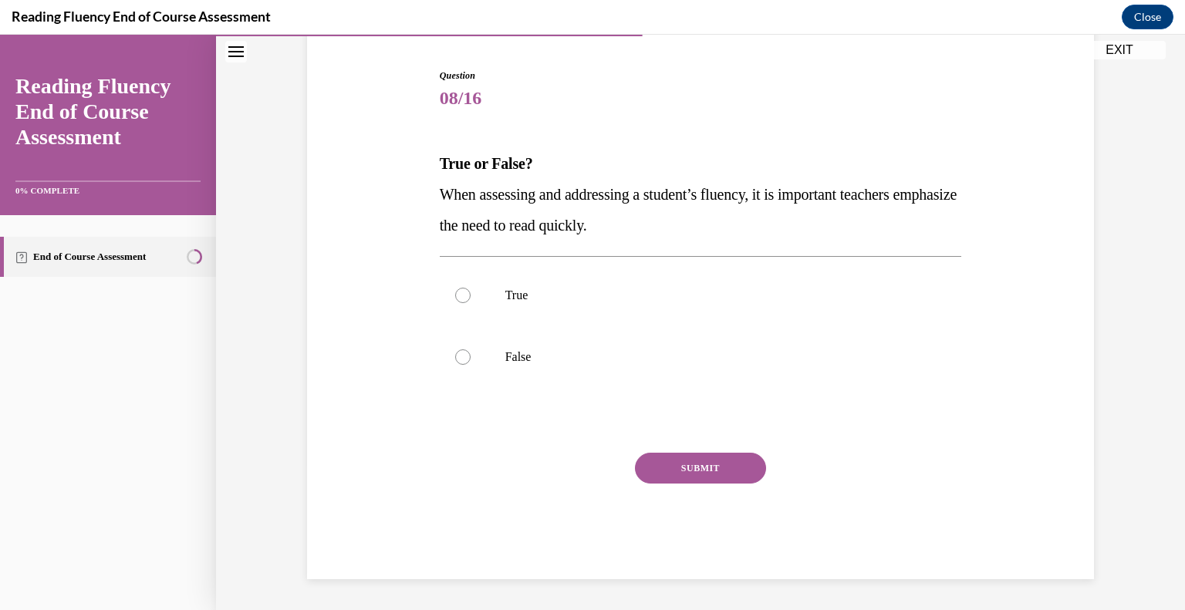
scroll to position [145, 0]
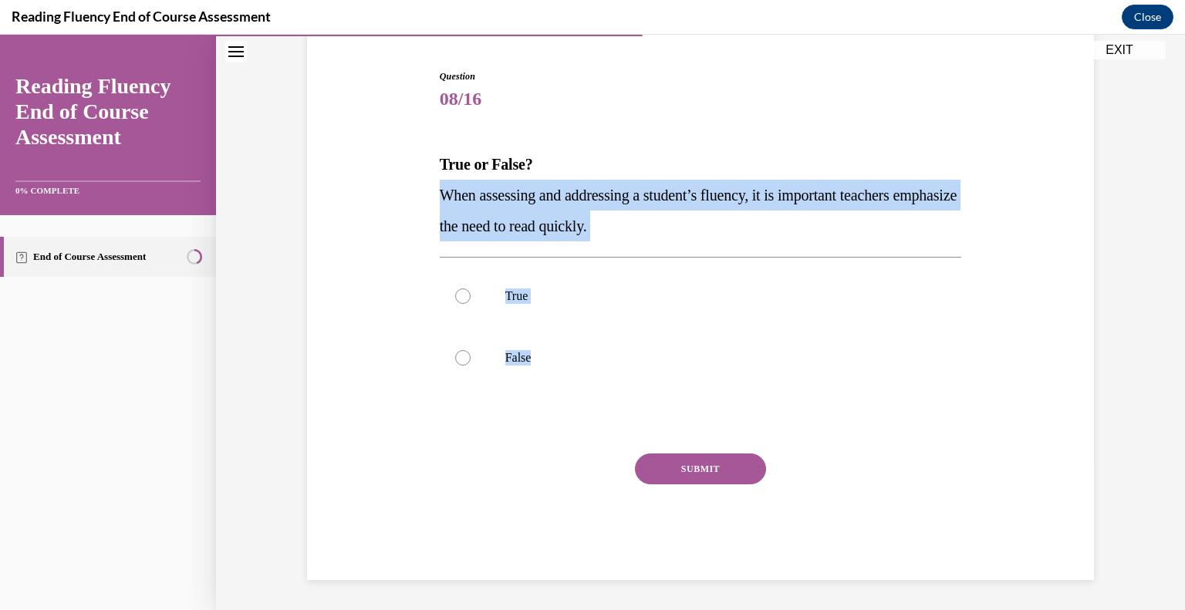
drag, startPoint x: 559, startPoint y: 343, endPoint x: 430, endPoint y: 202, distance: 191.1
click at [436, 202] on div "Question 08/16 True or False? When assessing and addressing a student’s fluency…" at bounding box center [701, 313] width 530 height 534
copy div "When assessing and addressing a student’s fluency, it is important teachers emp…"
click at [524, 346] on label "False" at bounding box center [701, 358] width 522 height 62
click at [471, 350] on input "False" at bounding box center [462, 357] width 15 height 15
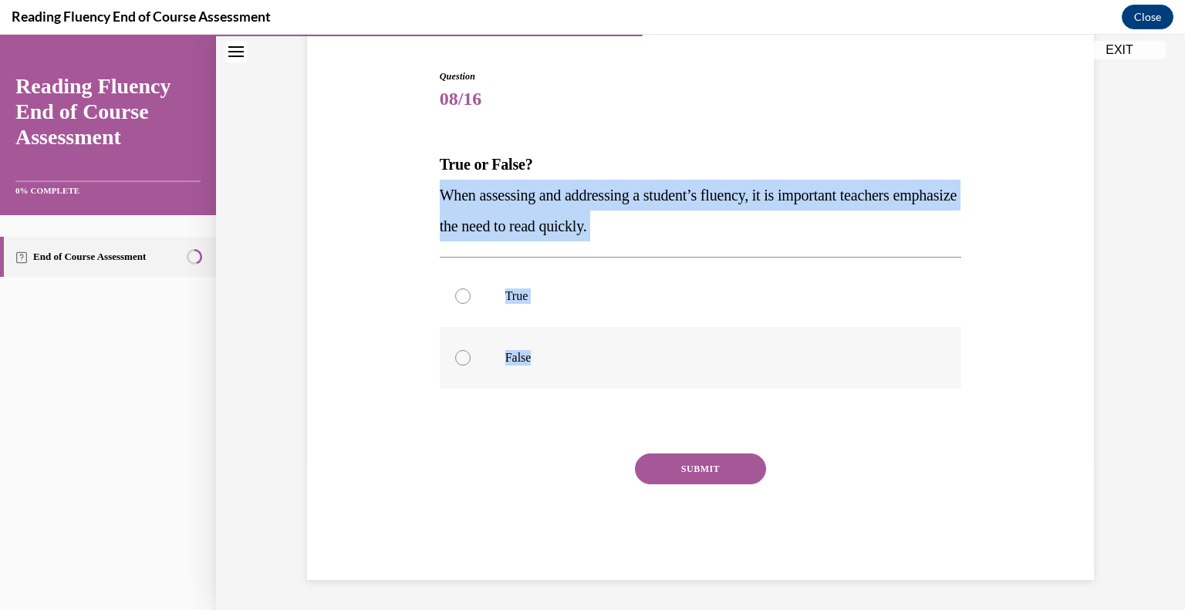
radio input "true"
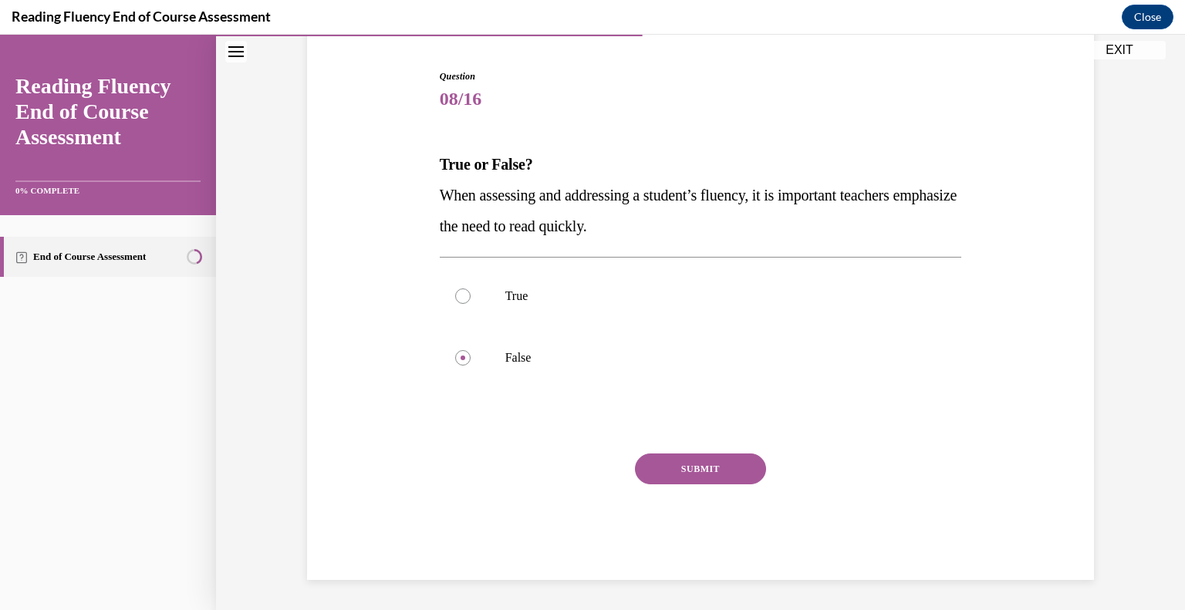
click at [646, 471] on button "SUBMIT" at bounding box center [700, 469] width 131 height 31
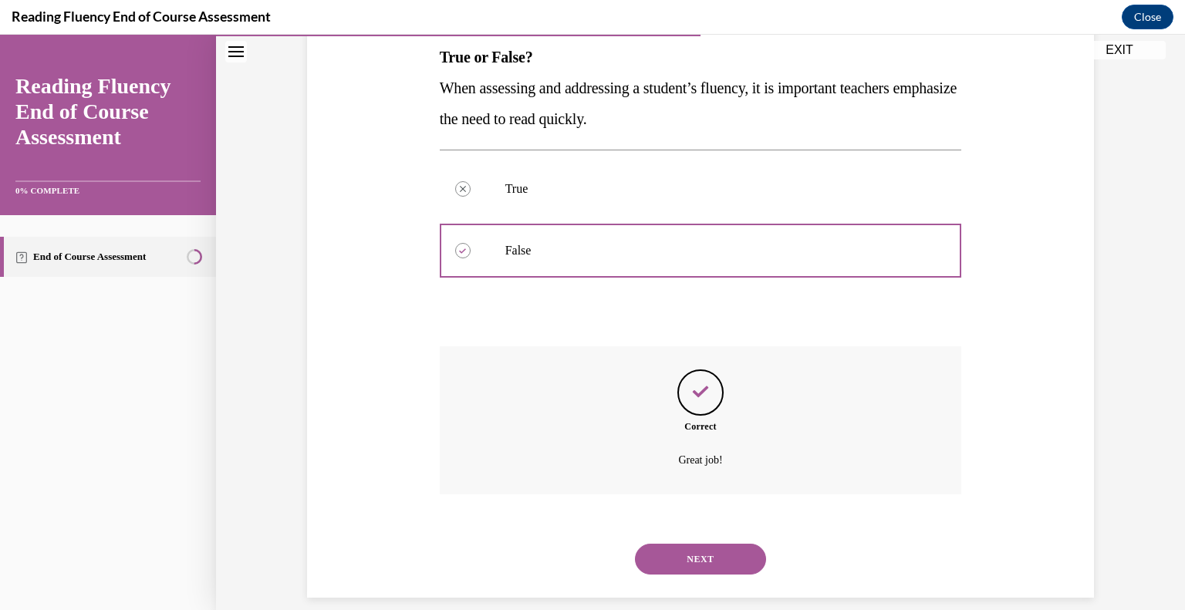
scroll to position [270, 0]
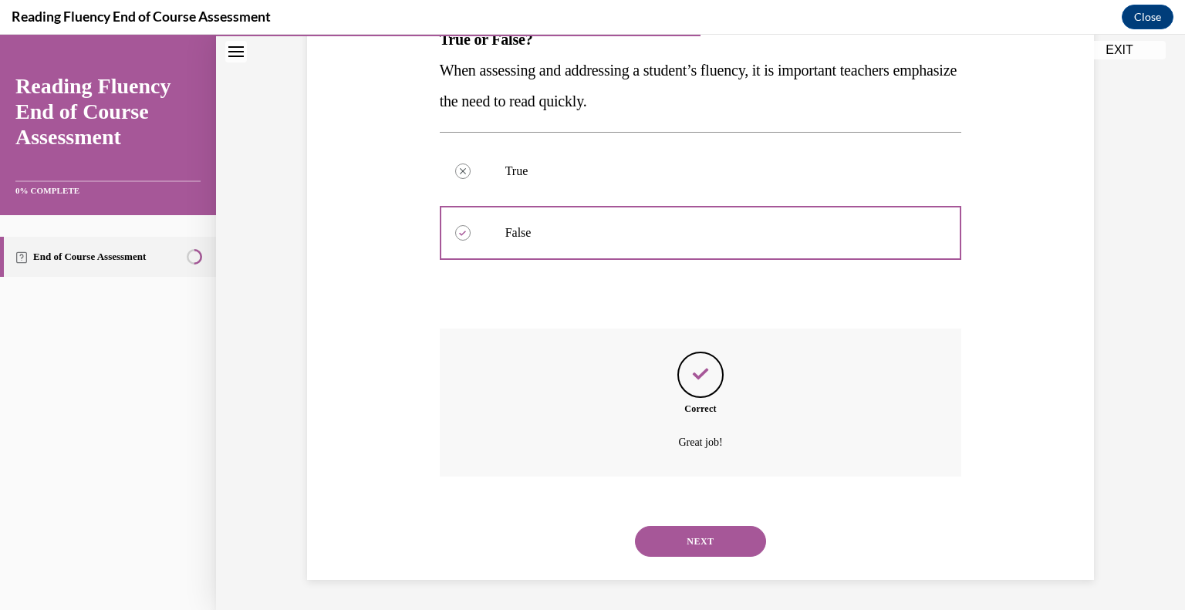
click at [722, 536] on button "NEXT" at bounding box center [700, 541] width 131 height 31
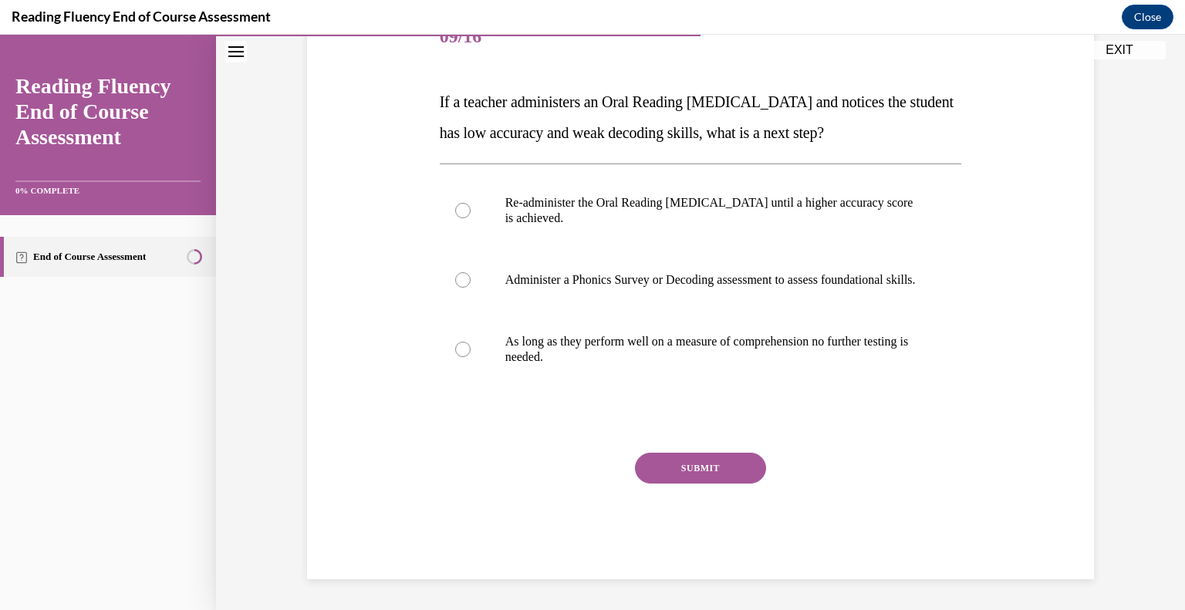
scroll to position [222, 0]
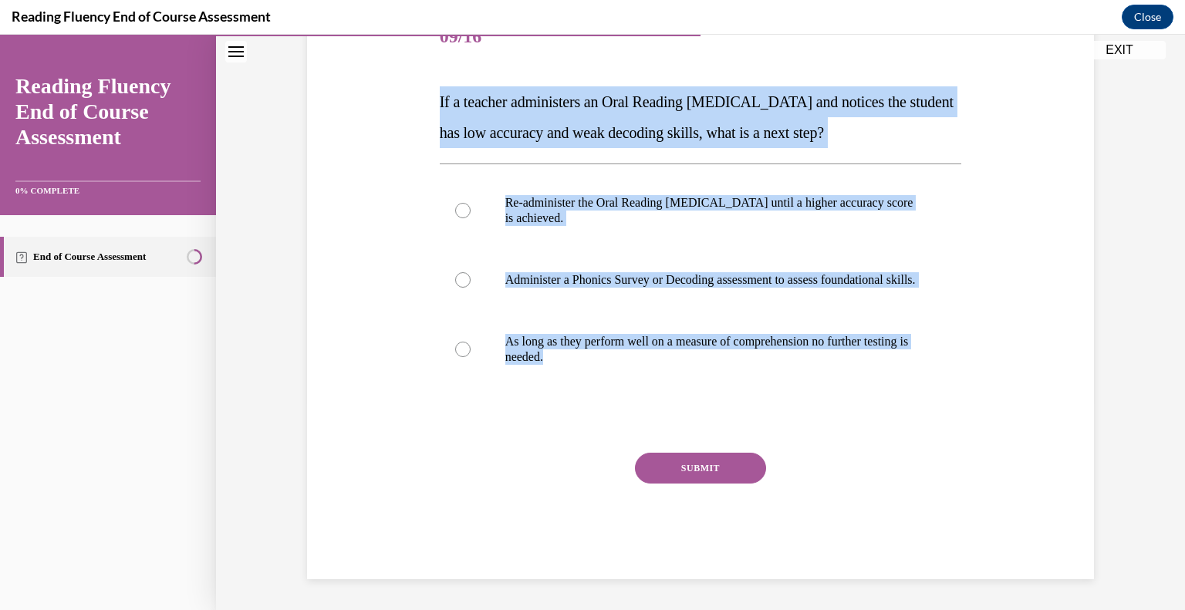
drag, startPoint x: 607, startPoint y: 353, endPoint x: 427, endPoint y: 88, distance: 320.3
click at [427, 88] on div "Question 09/16 If a teacher administers an Oral Reading Fluency assessment and …" at bounding box center [700, 270] width 795 height 619
copy div "If a teacher administers an Oral Reading Fluency assessment and notices the stu…"
click at [570, 272] on p "Administer a Phonics Survey or Decoding assessment to assess foundational skill…" at bounding box center [714, 279] width 418 height 15
click at [471, 272] on input "Administer a Phonics Survey or Decoding assessment to assess foundational skill…" at bounding box center [462, 279] width 15 height 15
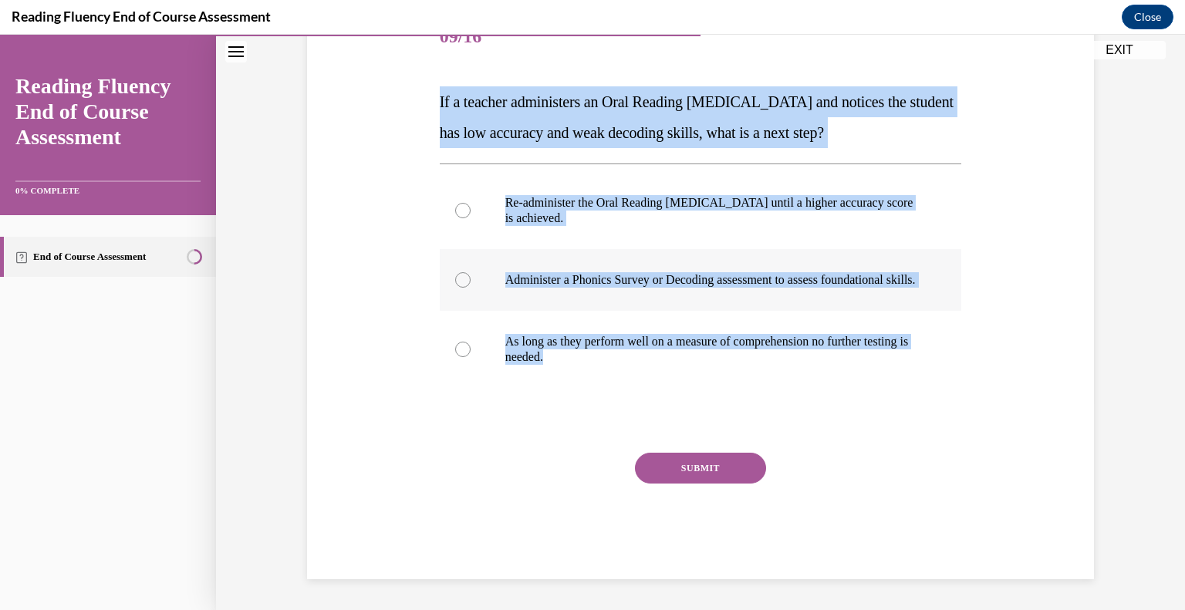
radio input "true"
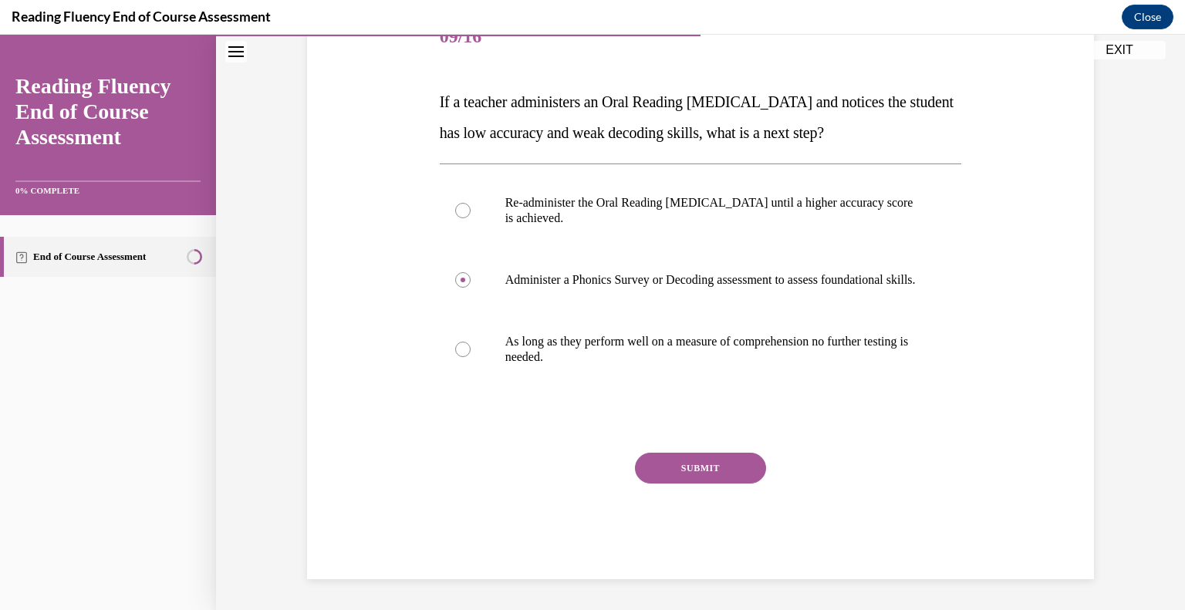
click at [666, 460] on button "SUBMIT" at bounding box center [700, 468] width 131 height 31
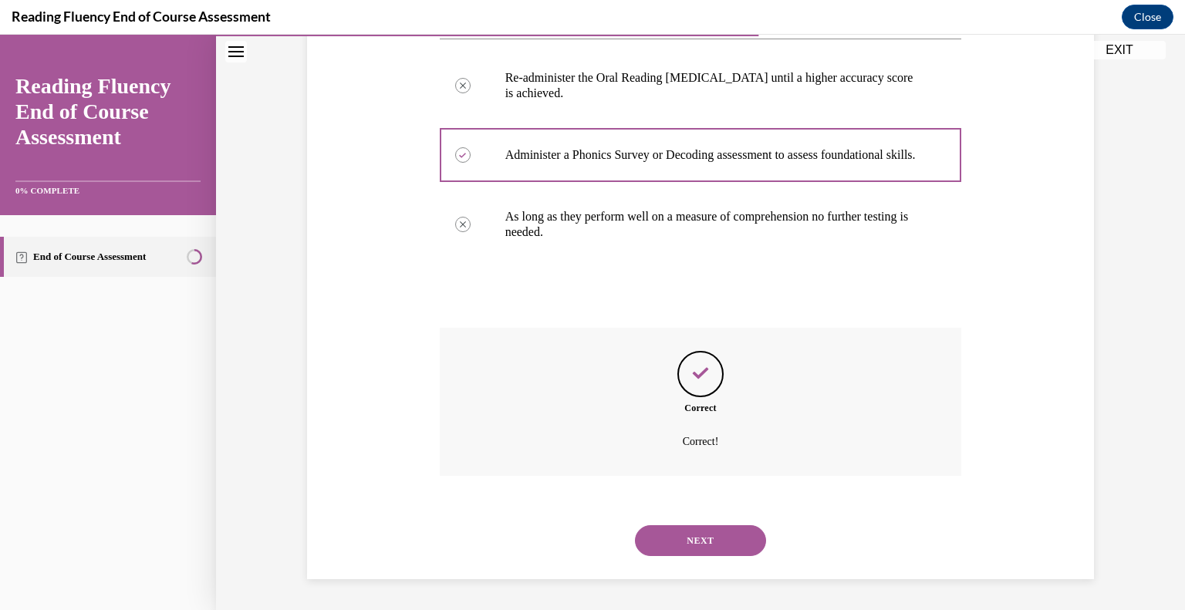
click at [721, 543] on button "NEXT" at bounding box center [700, 540] width 131 height 31
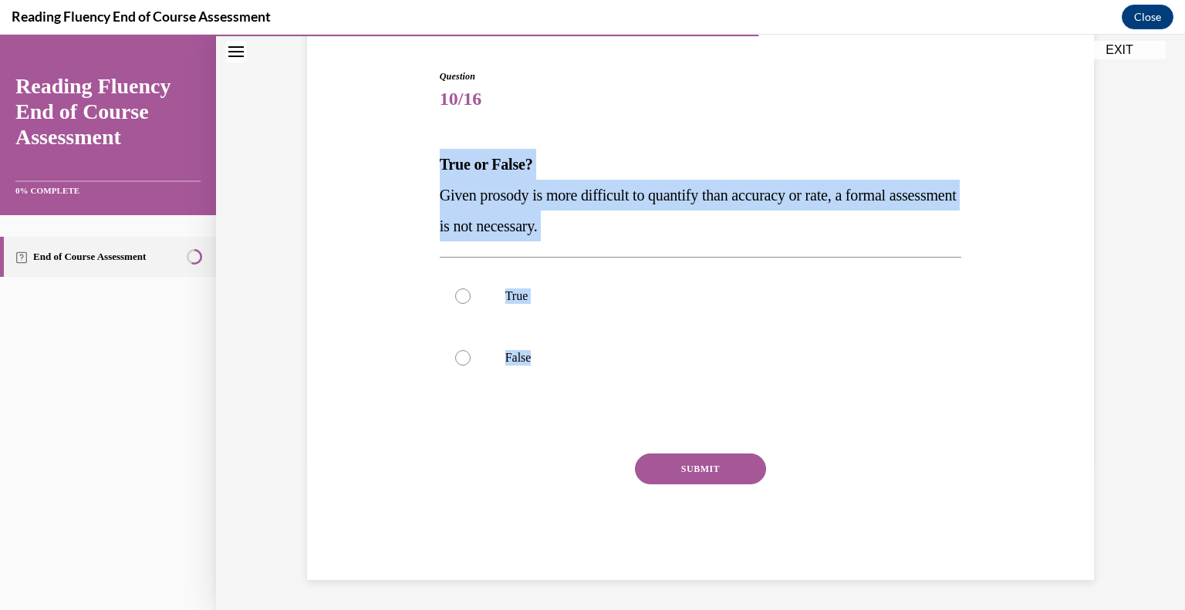
drag, startPoint x: 547, startPoint y: 346, endPoint x: 423, endPoint y: 133, distance: 246.5
click at [423, 133] on div "Question 10/16 True or False? Given prosody is more difficult to quantify than …" at bounding box center [700, 301] width 795 height 557
click at [505, 351] on p "False" at bounding box center [714, 357] width 418 height 15
click at [471, 351] on input "False" at bounding box center [462, 357] width 15 height 15
radio input "true"
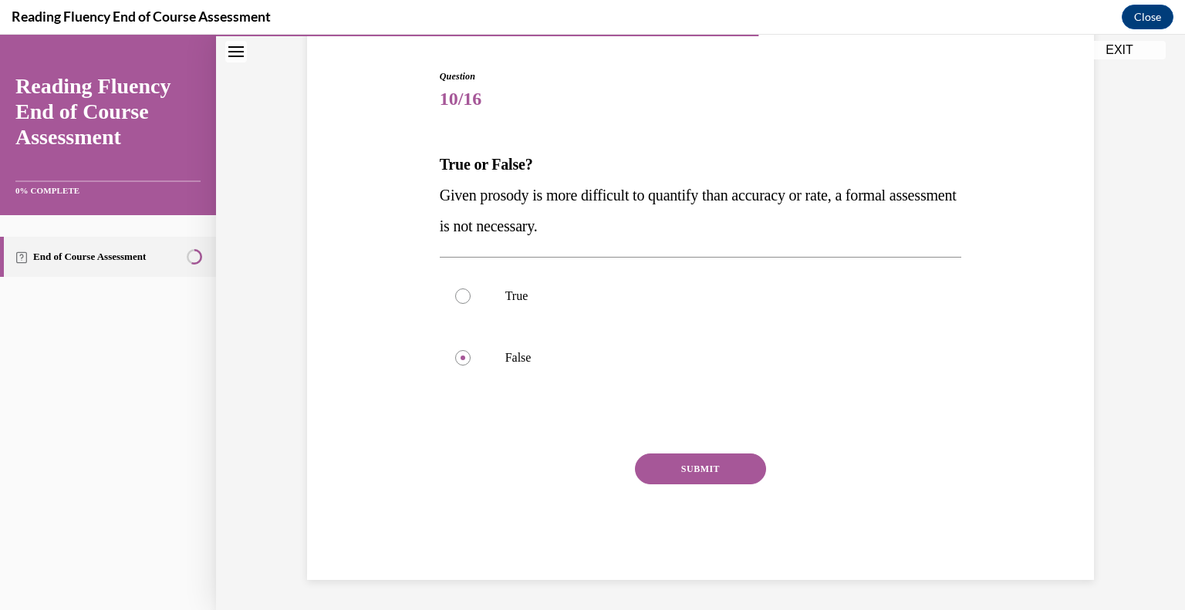
click at [673, 462] on button "SUBMIT" at bounding box center [700, 469] width 131 height 31
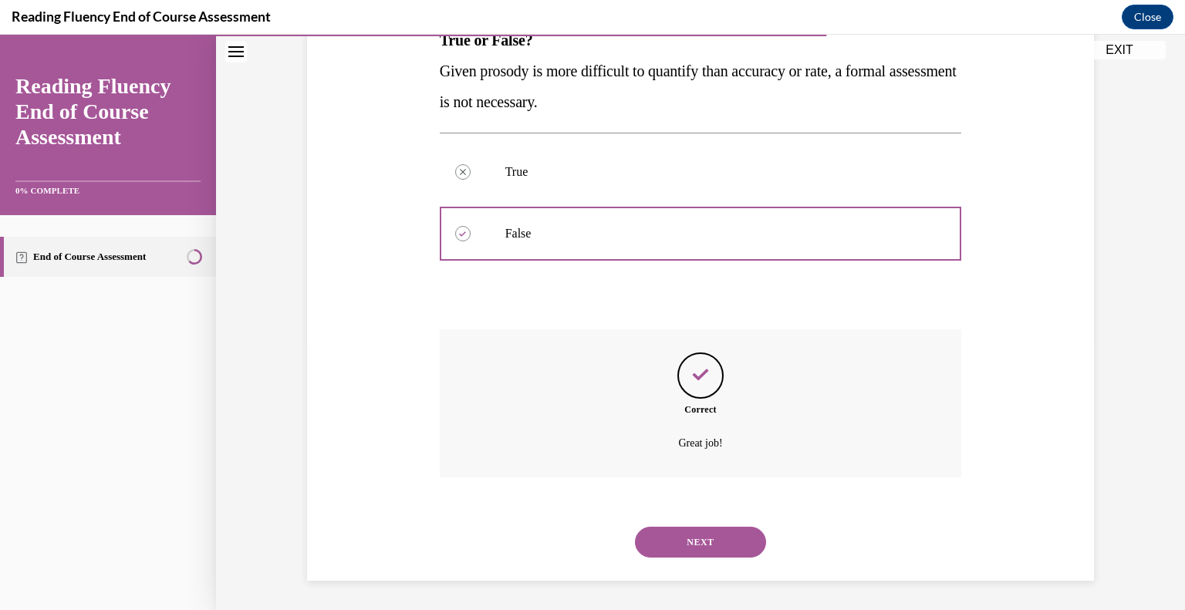
scroll to position [270, 0]
click at [736, 539] on button "NEXT" at bounding box center [700, 541] width 131 height 31
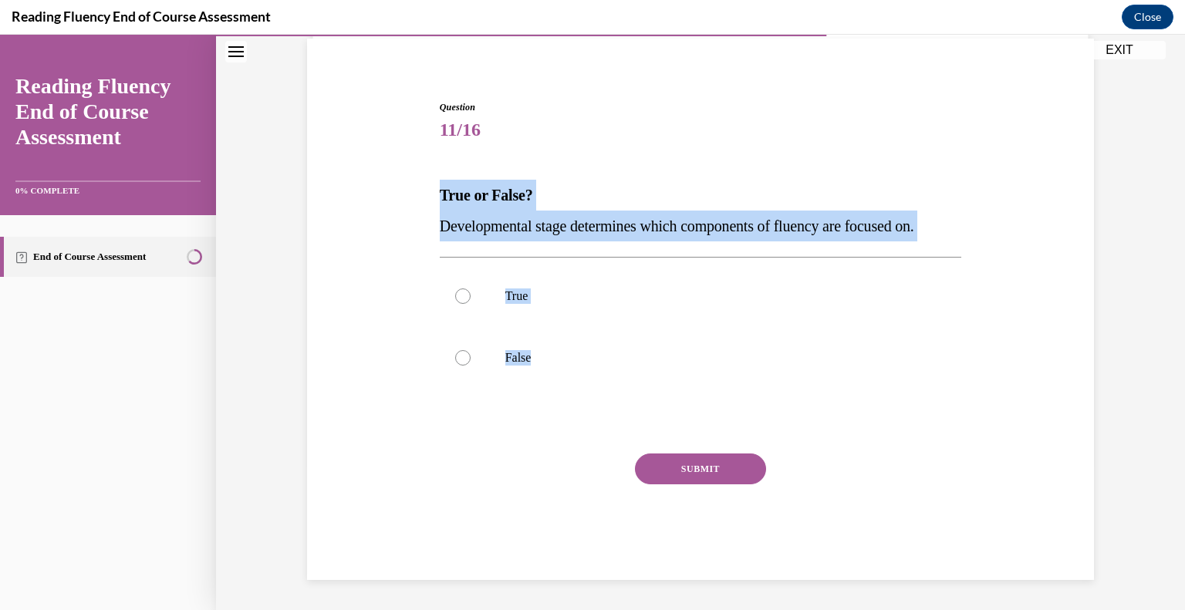
drag, startPoint x: 530, startPoint y: 359, endPoint x: 422, endPoint y: 194, distance: 197.3
click at [422, 194] on div "Question 11/16 True or False? Developmental stage determines which components o…" at bounding box center [700, 317] width 795 height 526
click at [563, 315] on label "True" at bounding box center [701, 296] width 522 height 62
click at [471, 304] on input "True" at bounding box center [462, 296] width 15 height 15
radio input "true"
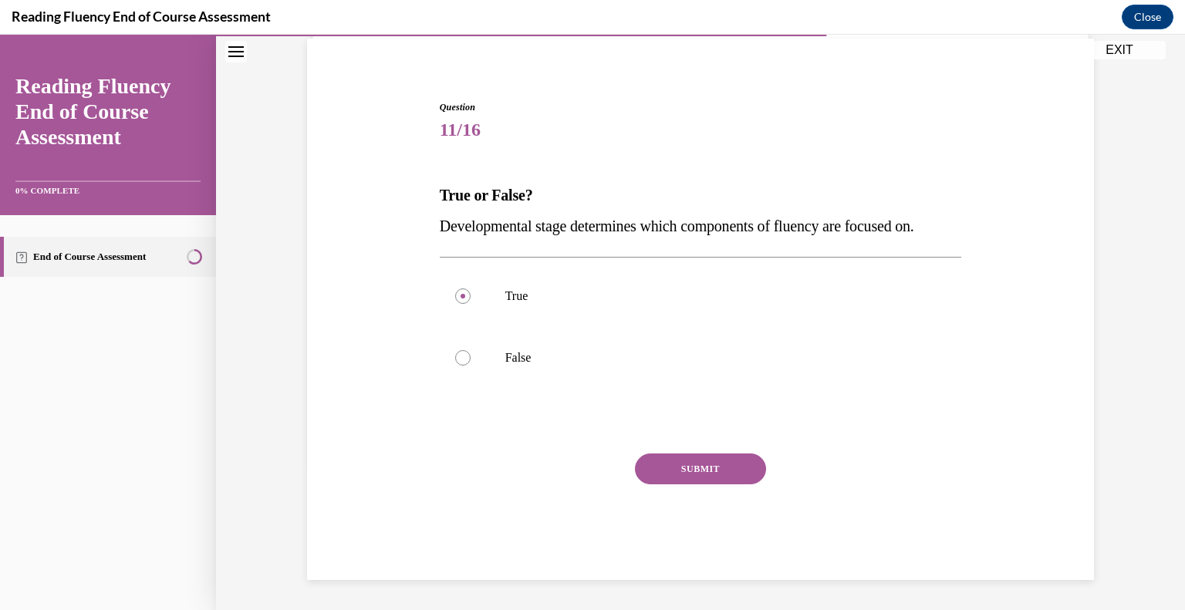
click at [656, 477] on button "SUBMIT" at bounding box center [700, 469] width 131 height 31
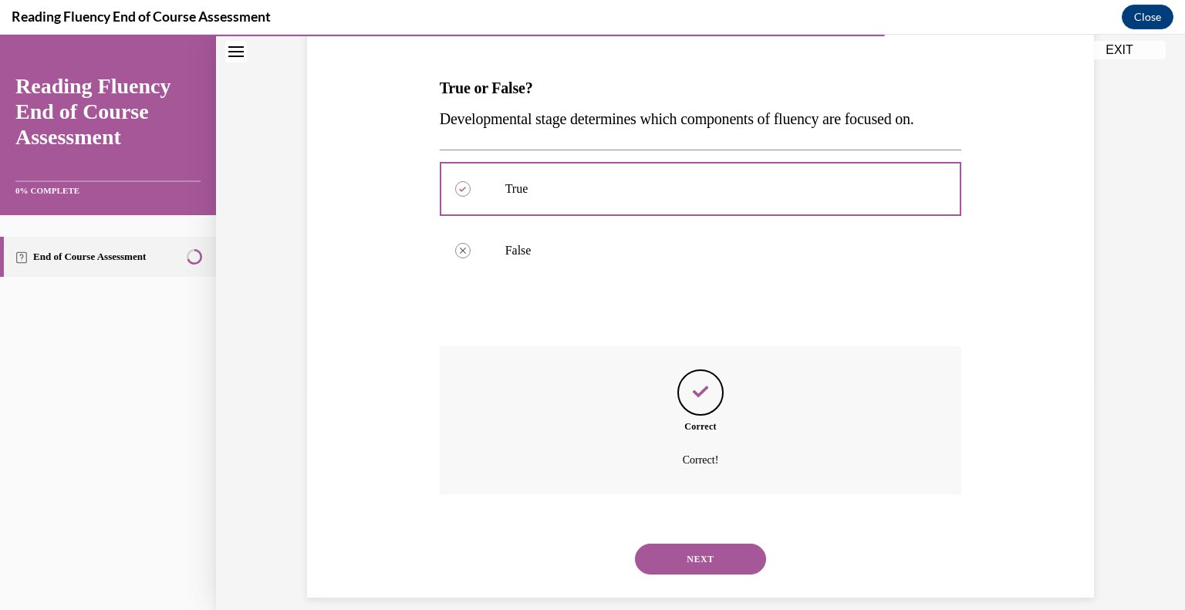
scroll to position [239, 0]
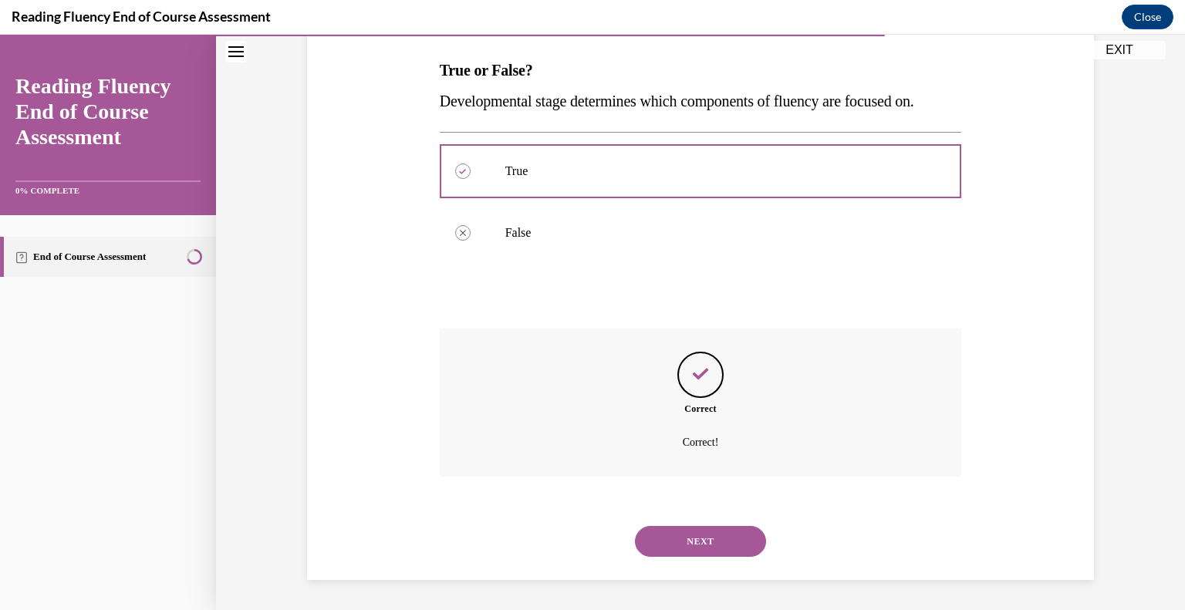
click at [720, 535] on button "NEXT" at bounding box center [700, 541] width 131 height 31
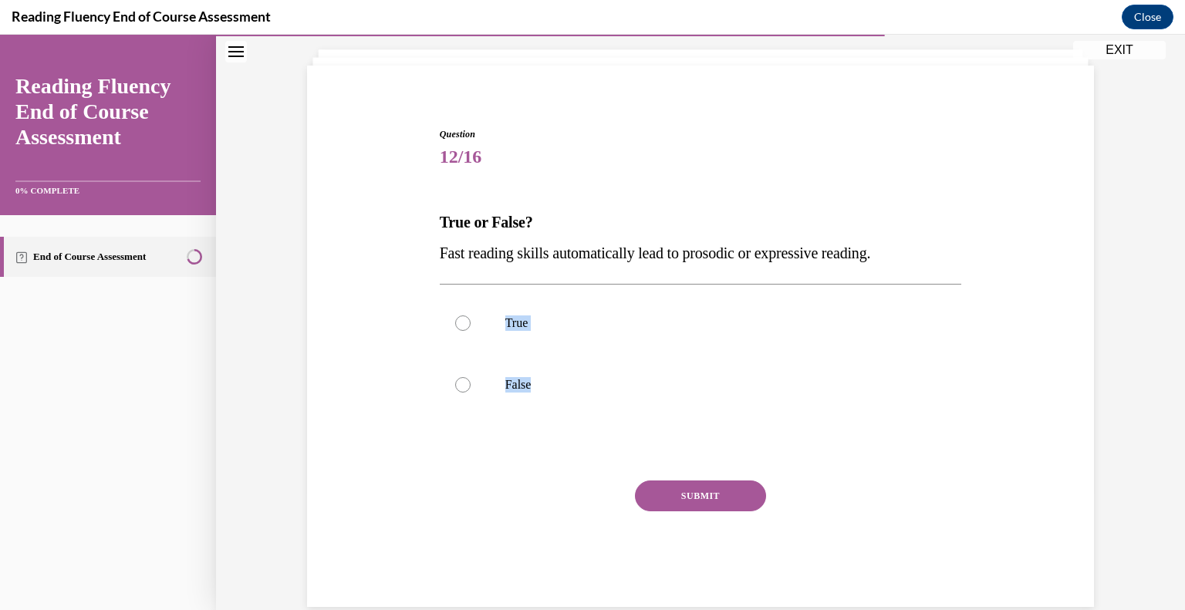
scroll to position [114, 0]
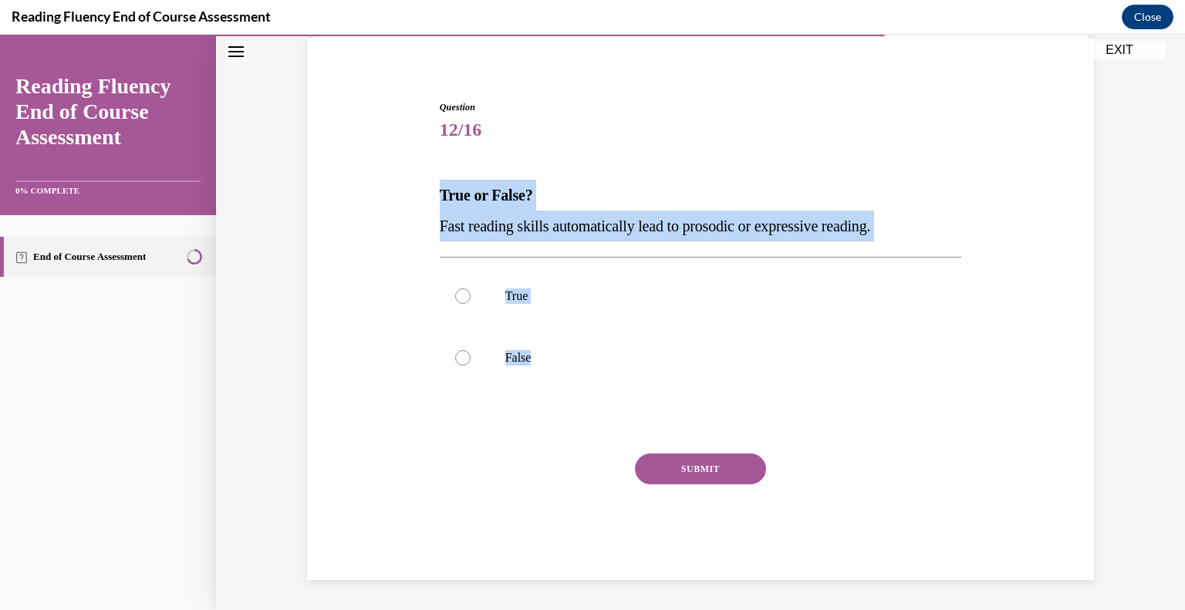
drag, startPoint x: 537, startPoint y: 356, endPoint x: 417, endPoint y: 200, distance: 197.0
click at [417, 200] on div "Question 12/16 True or False? Fast reading skills automatically lead to prosodi…" at bounding box center [700, 317] width 795 height 526
click at [538, 363] on p "False" at bounding box center [714, 357] width 418 height 15
click at [471, 363] on input "False" at bounding box center [462, 357] width 15 height 15
radio input "true"
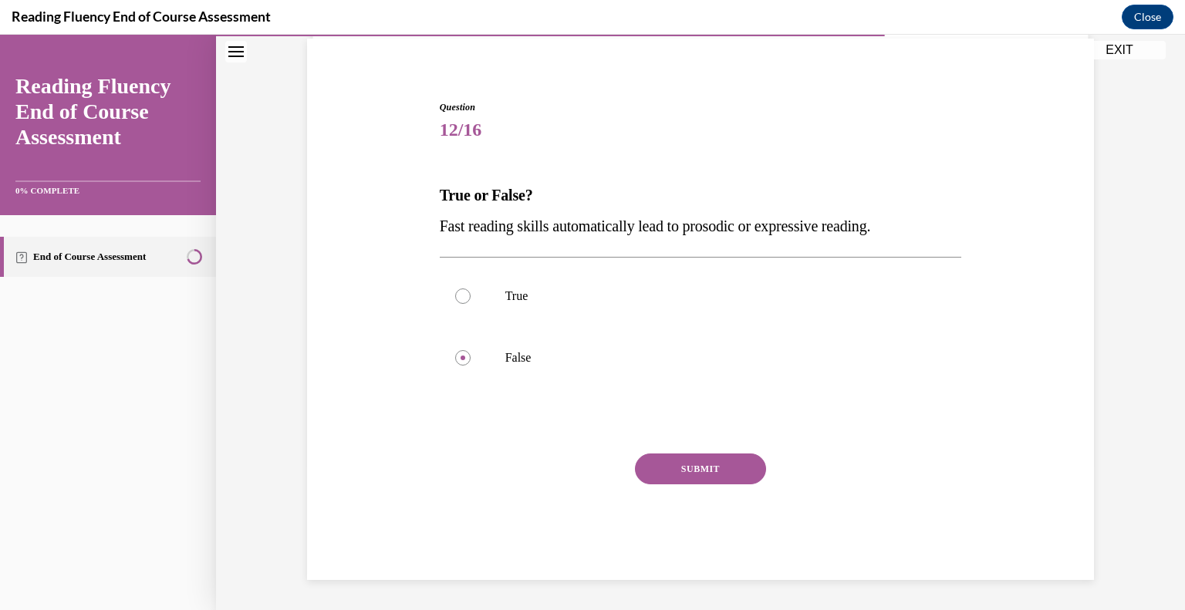
click at [691, 450] on div "Question 12/16 True or False? Fast reading skills automatically lead to prosodi…" at bounding box center [701, 340] width 522 height 480
click at [696, 459] on button "SUBMIT" at bounding box center [700, 469] width 131 height 31
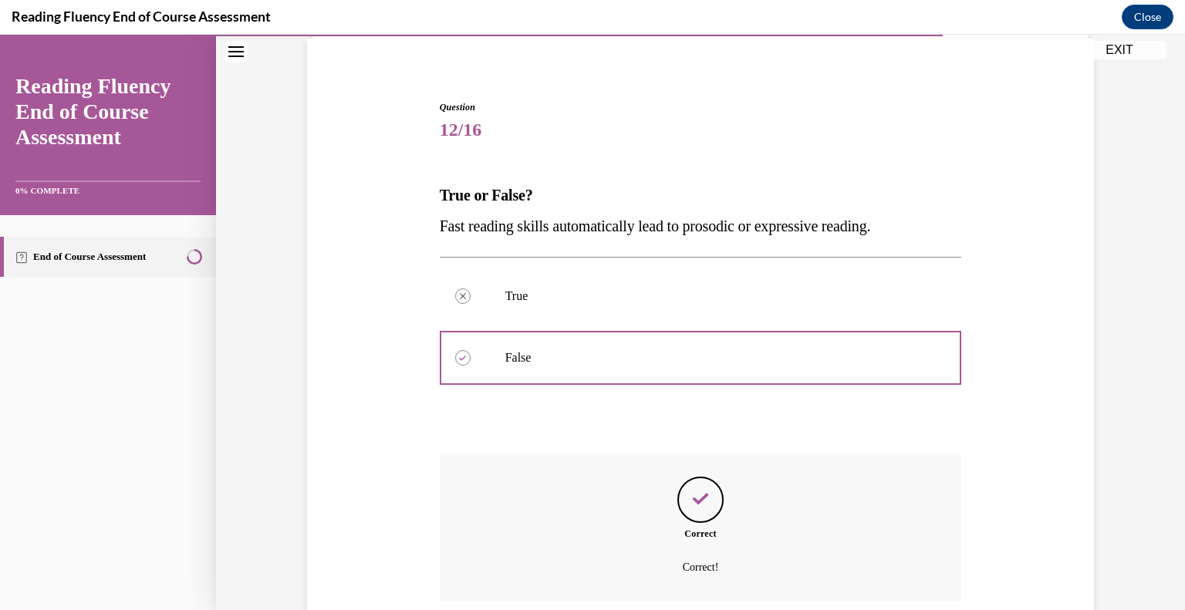
scroll to position [239, 0]
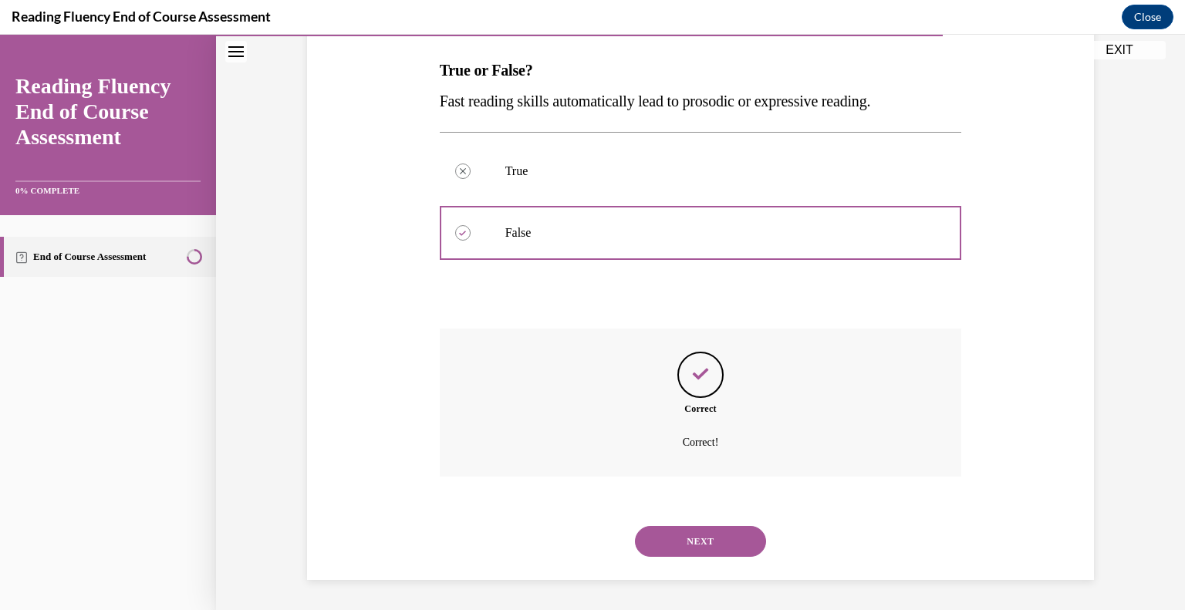
click at [698, 542] on button "NEXT" at bounding box center [700, 541] width 131 height 31
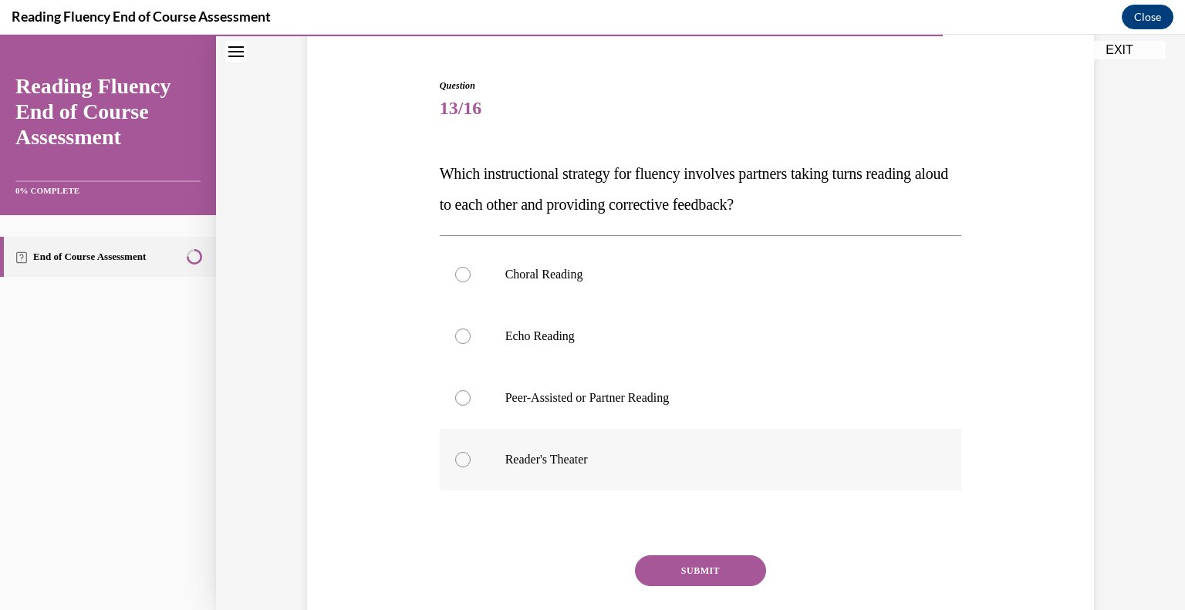
scroll to position [136, 0]
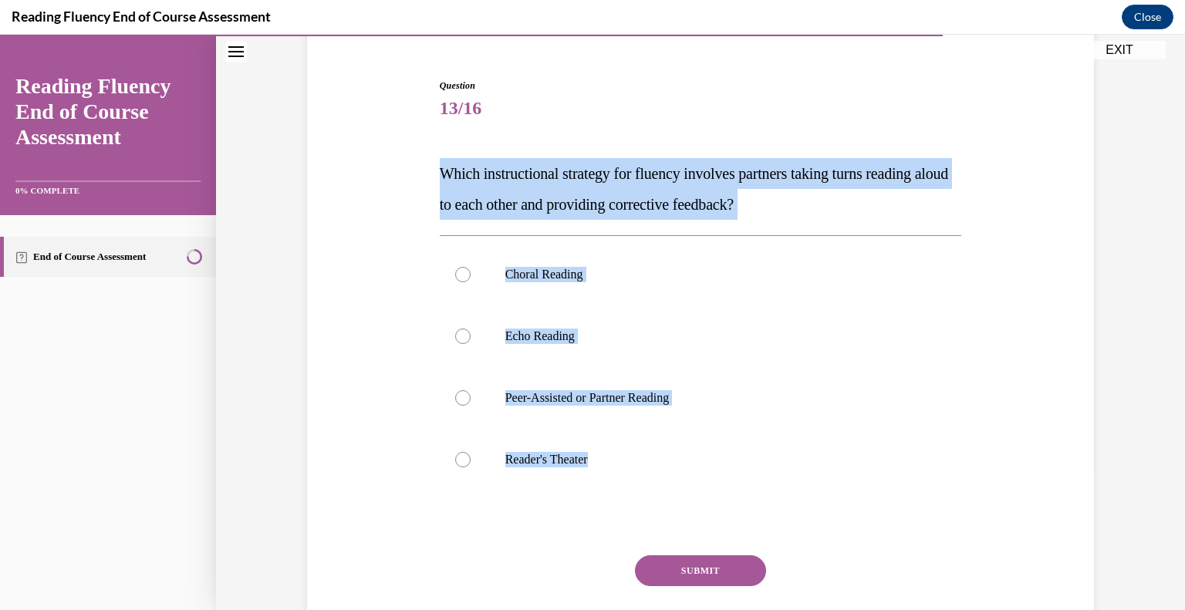
drag, startPoint x: 605, startPoint y: 468, endPoint x: 437, endPoint y: 185, distance: 329.3
click at [440, 185] on div "Question 13/16 Which instructional strategy for fluency involves partners takin…" at bounding box center [701, 380] width 522 height 603
click at [574, 405] on p "Peer-Assisted or Partner Reading" at bounding box center [714, 397] width 418 height 15
click at [471, 405] on input "Peer-Assisted or Partner Reading" at bounding box center [462, 397] width 15 height 15
radio input "true"
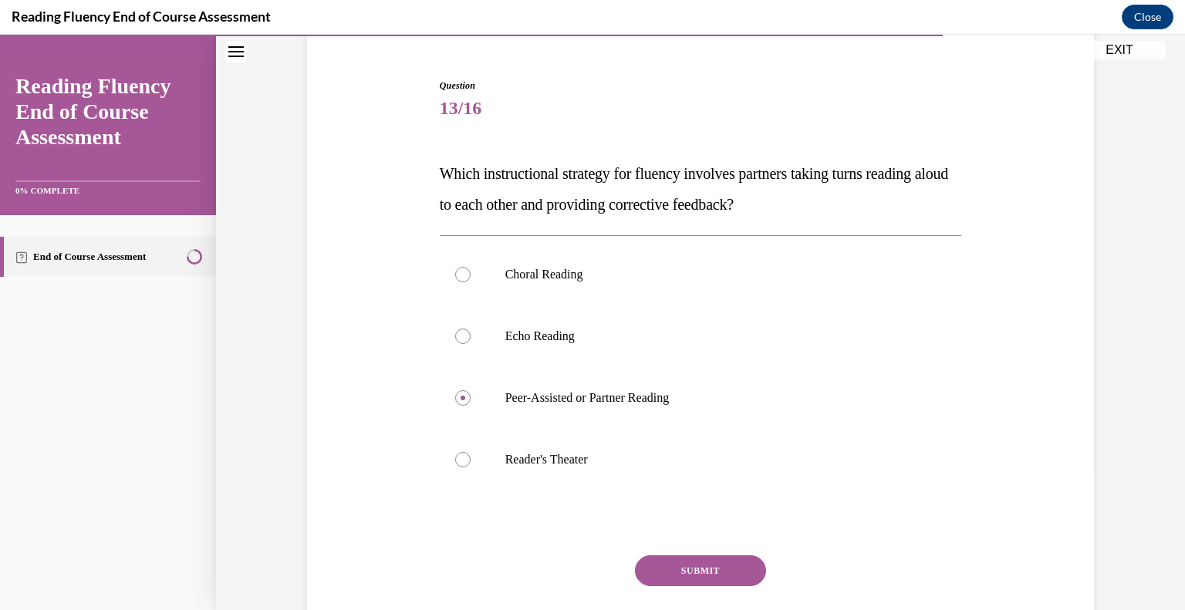
click at [686, 569] on button "SUBMIT" at bounding box center [700, 570] width 131 height 31
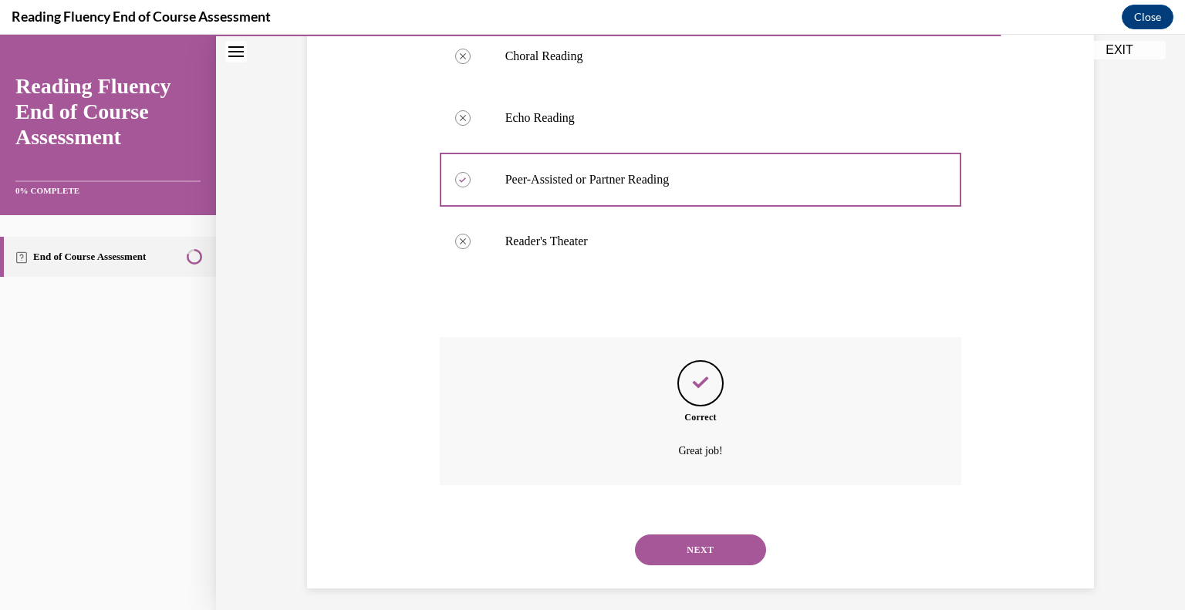
scroll to position [363, 0]
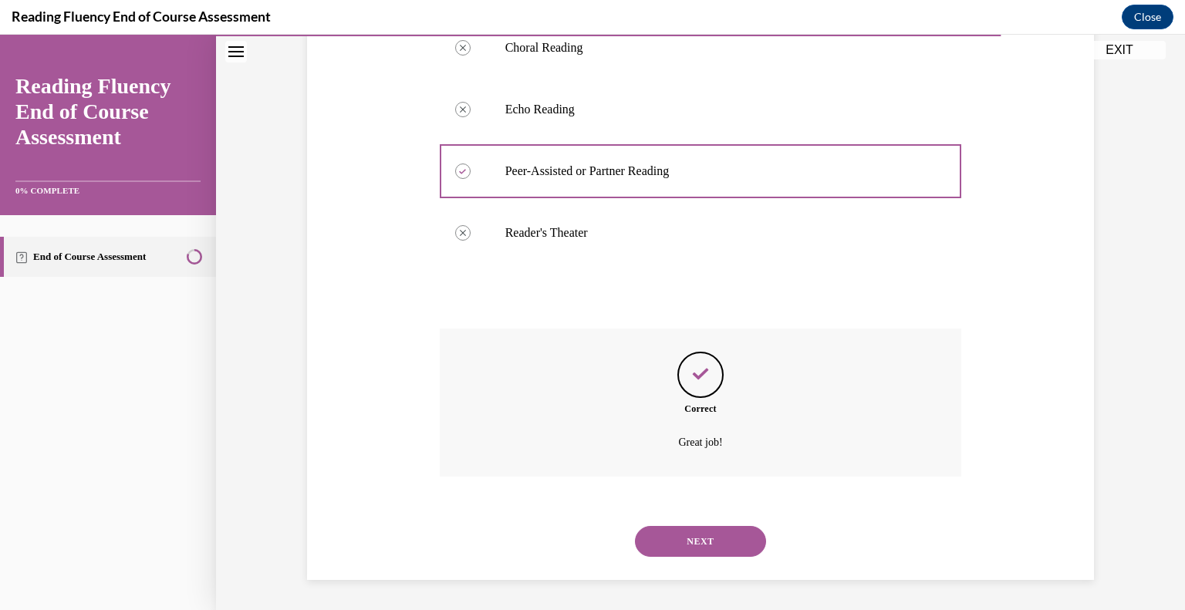
click at [710, 542] on button "NEXT" at bounding box center [700, 541] width 131 height 31
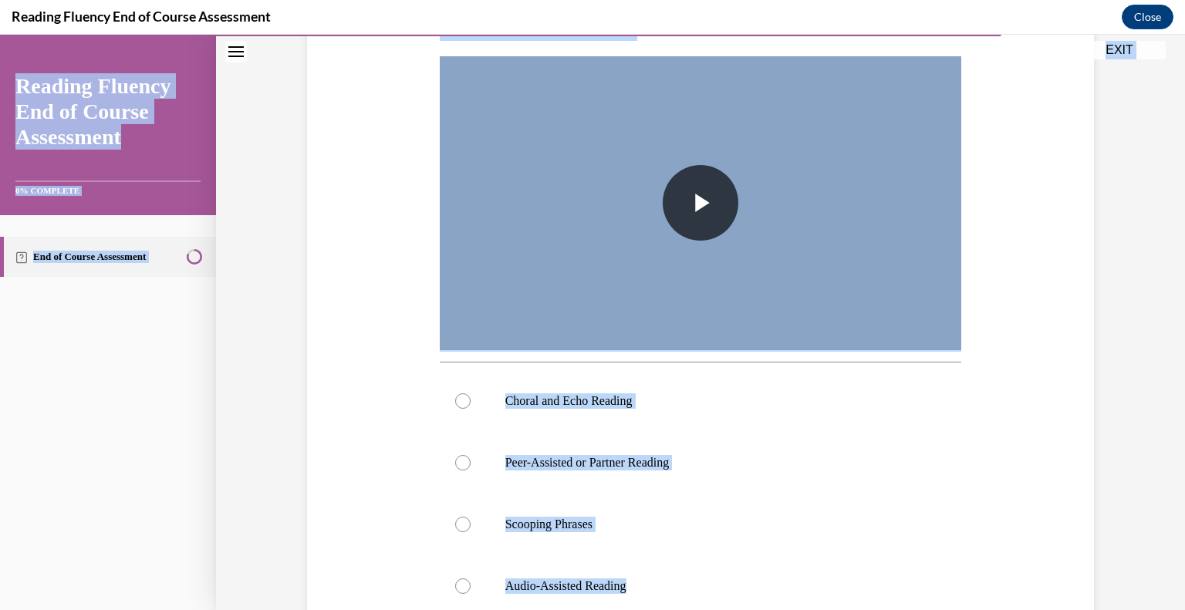
scroll to position [0, 0]
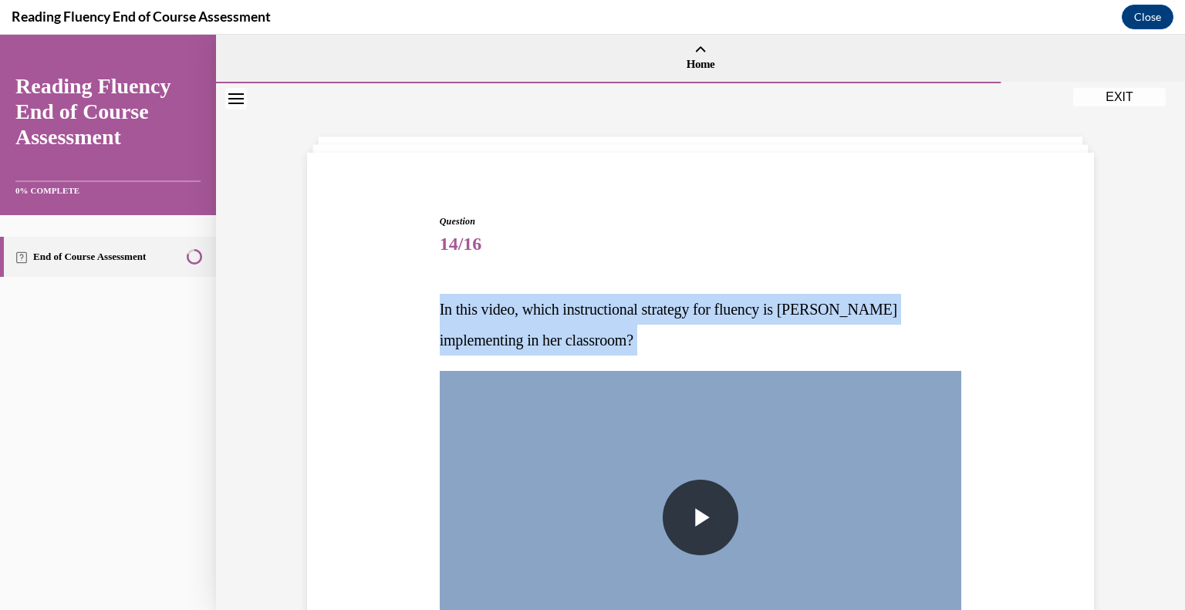
drag, startPoint x: 651, startPoint y: 507, endPoint x: 426, endPoint y: 320, distance: 292.5
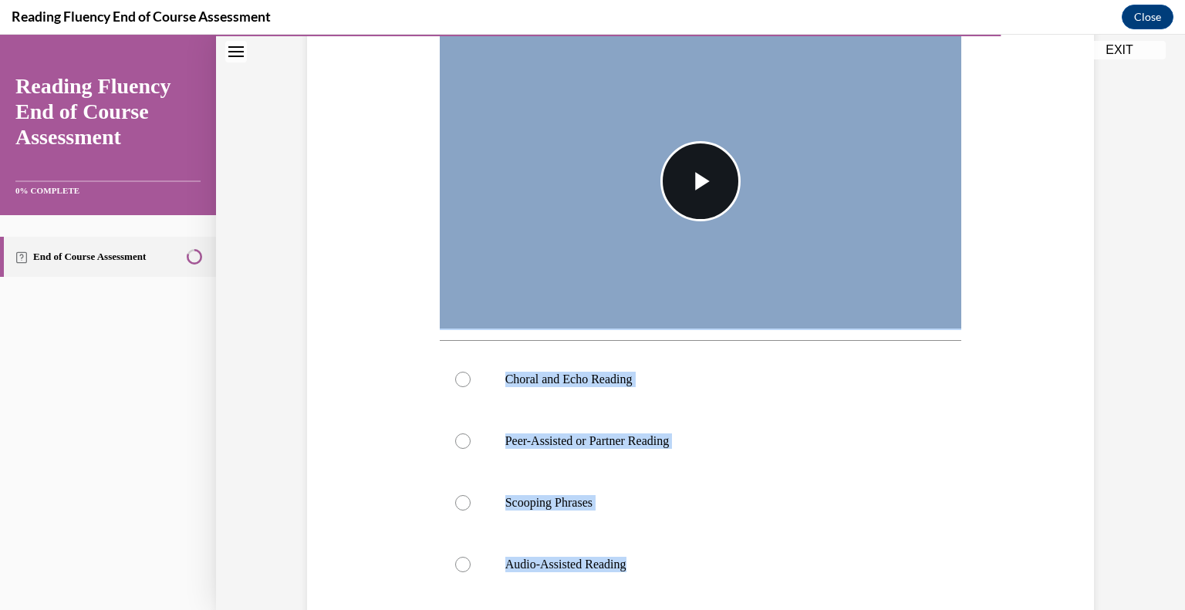
scroll to position [543, 0]
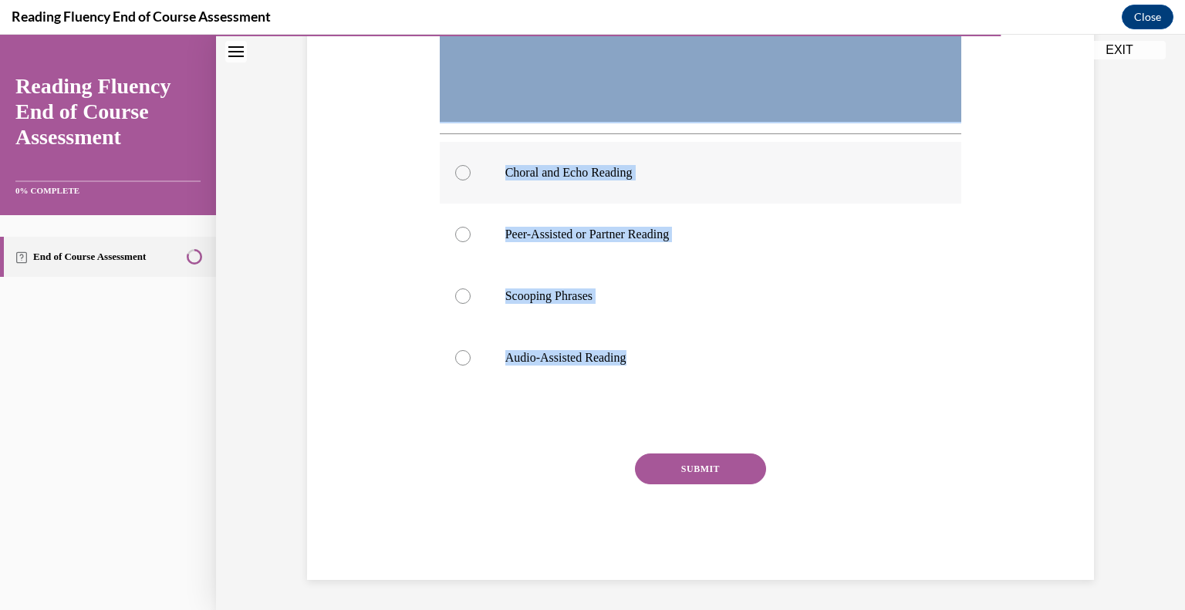
click at [585, 174] on p "Choral and Echo Reading" at bounding box center [714, 172] width 418 height 15
click at [471, 174] on input "Choral and Echo Reading" at bounding box center [462, 172] width 15 height 15
radio input "true"
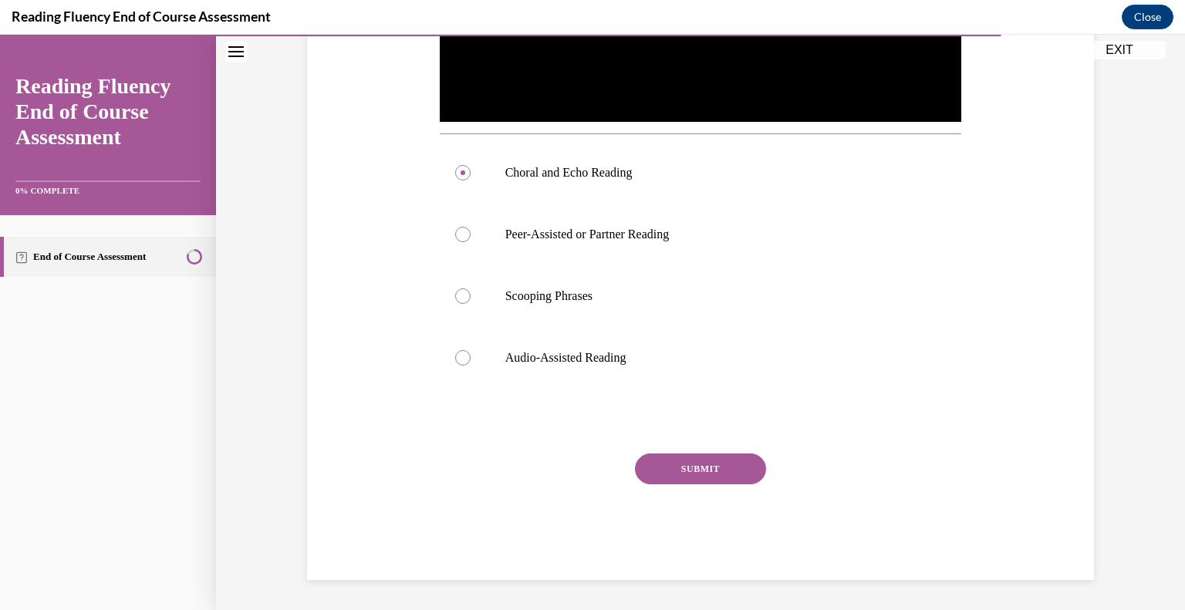
click at [714, 466] on button "SUBMIT" at bounding box center [700, 469] width 131 height 31
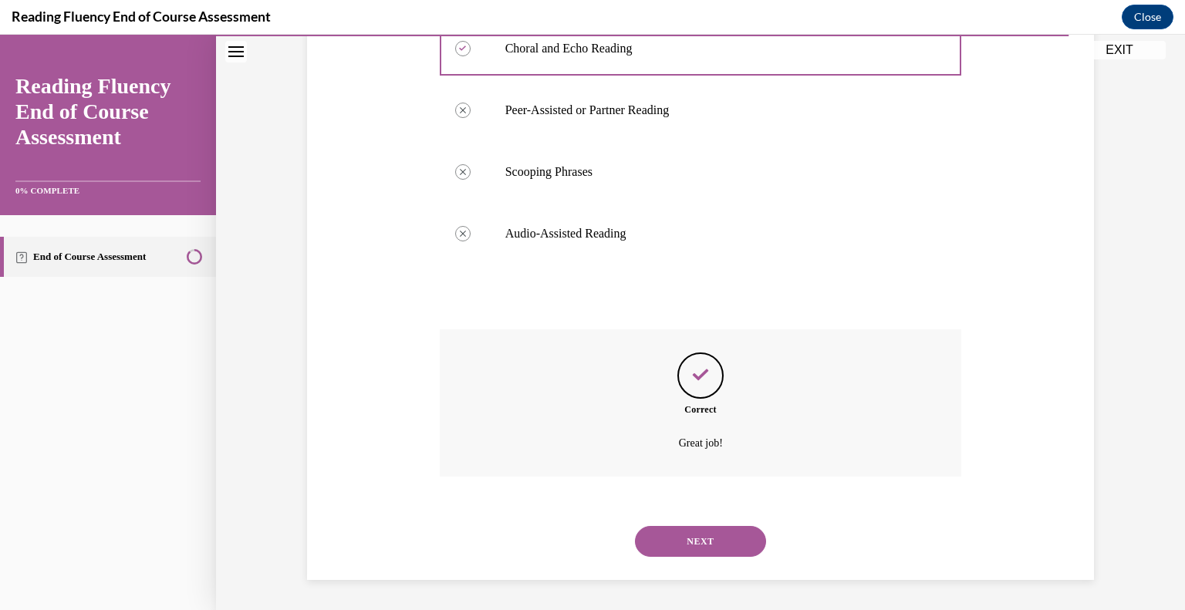
click at [734, 548] on button "NEXT" at bounding box center [700, 541] width 131 height 31
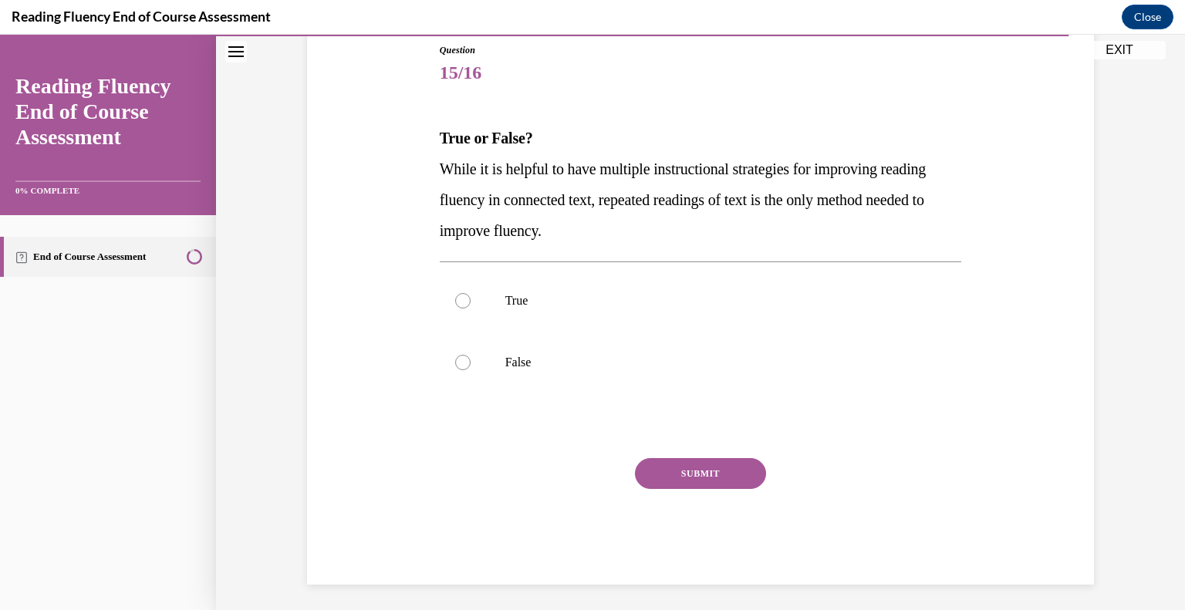
scroll to position [176, 0]
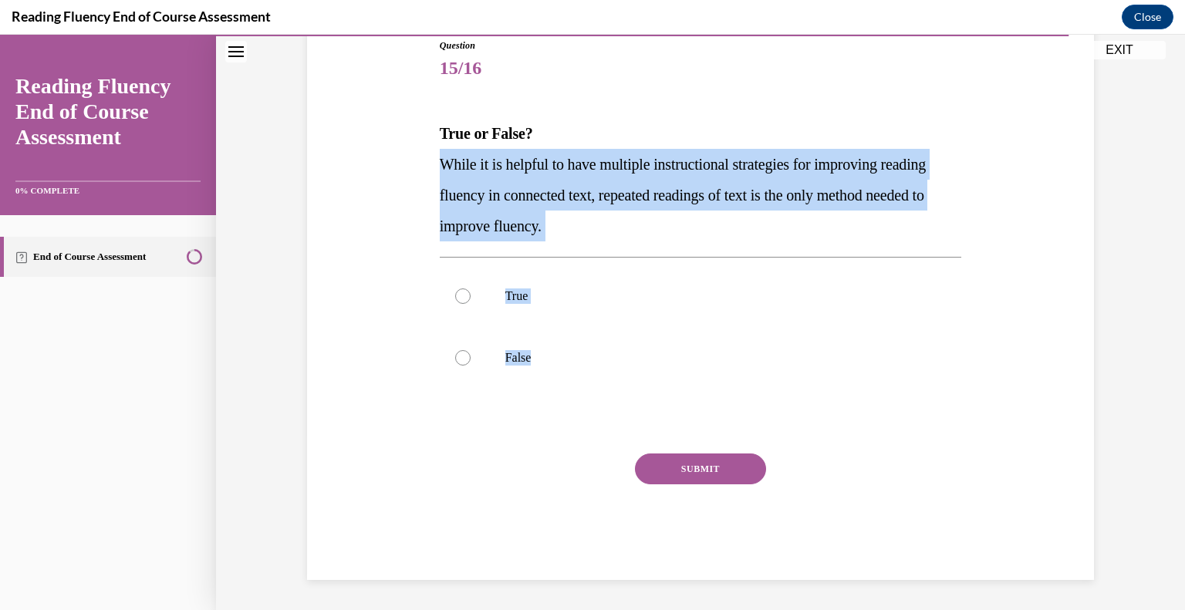
drag, startPoint x: 548, startPoint y: 361, endPoint x: 398, endPoint y: 165, distance: 246.5
click at [398, 165] on div "Question 15/16 True or False? While it is helpful to have multiple instructiona…" at bounding box center [700, 286] width 795 height 588
click at [545, 343] on label "False" at bounding box center [701, 358] width 522 height 62
click at [471, 350] on input "False" at bounding box center [462, 357] width 15 height 15
radio input "true"
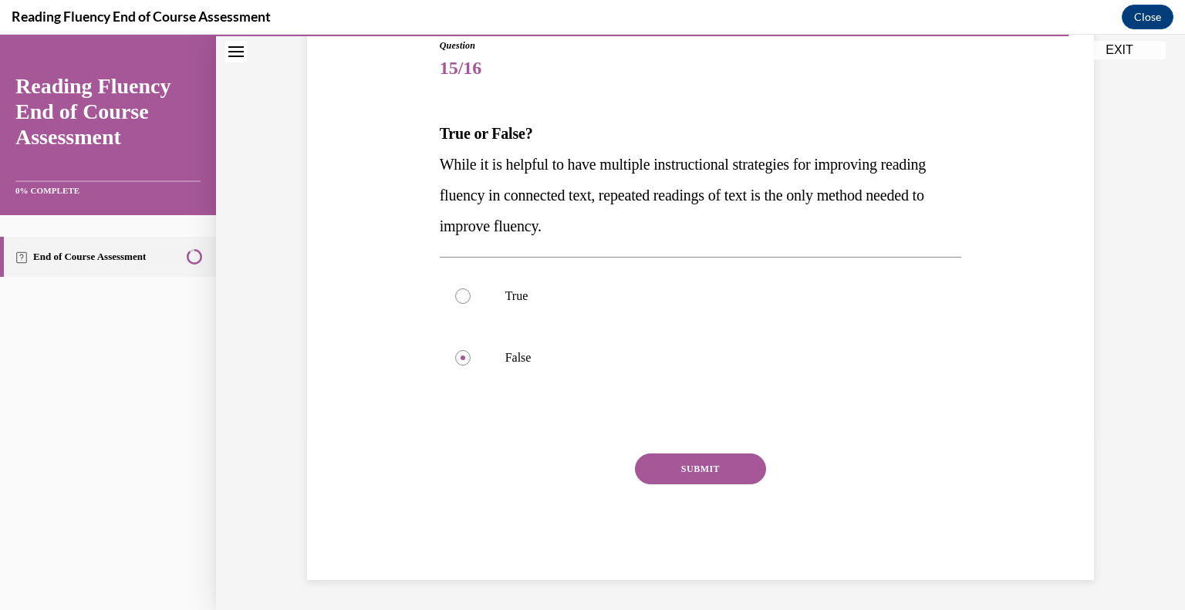
click at [666, 467] on button "SUBMIT" at bounding box center [700, 469] width 131 height 31
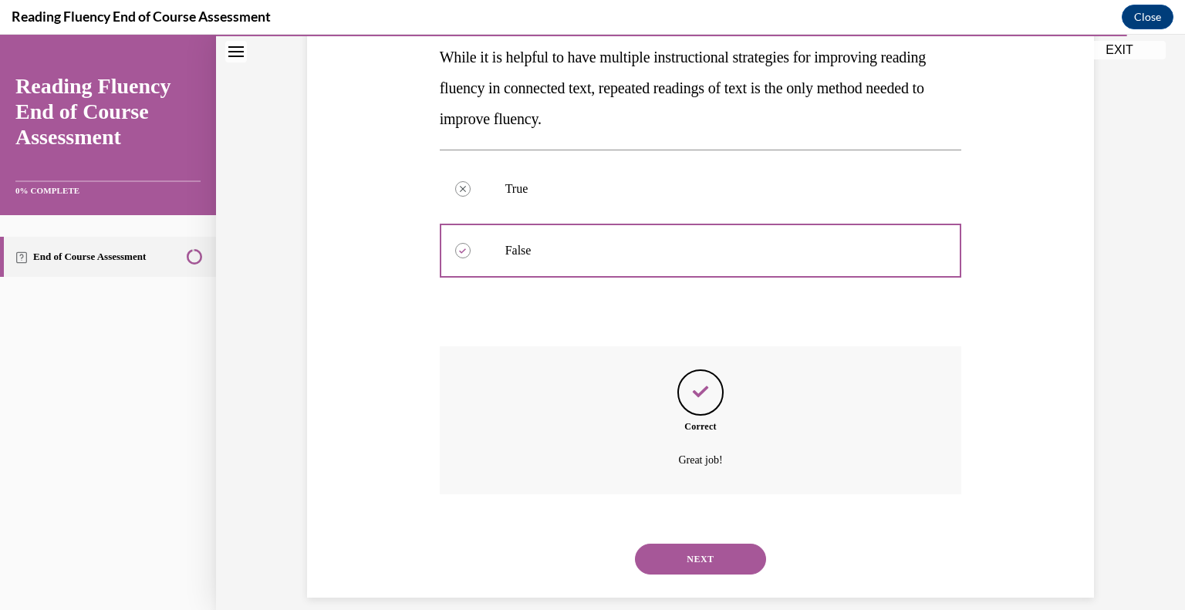
scroll to position [301, 0]
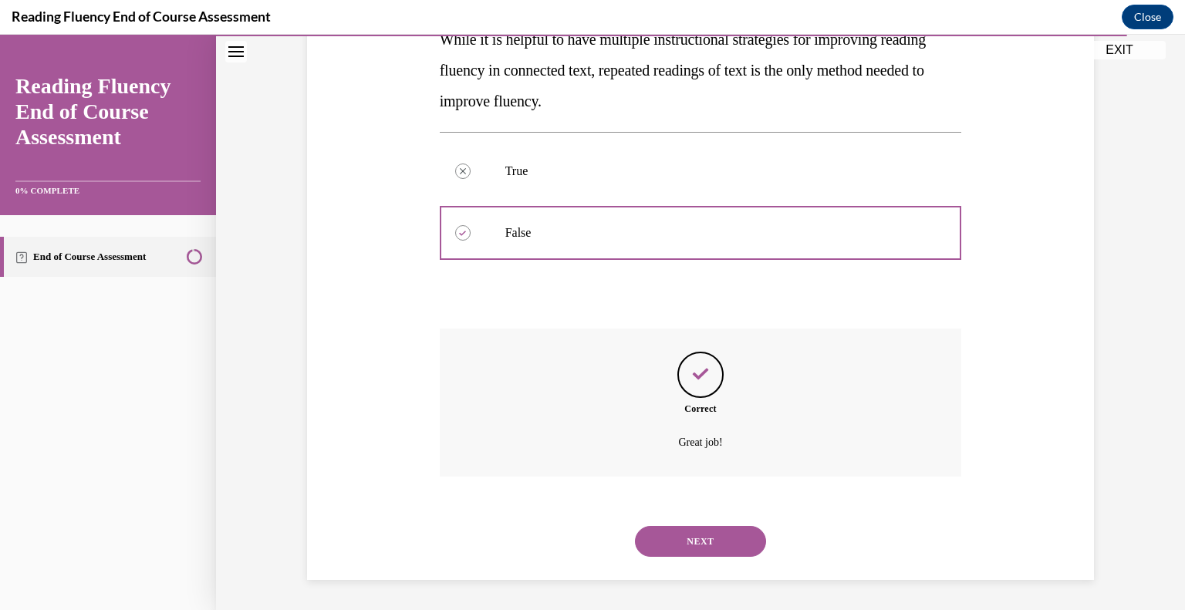
click at [714, 544] on button "NEXT" at bounding box center [700, 541] width 131 height 31
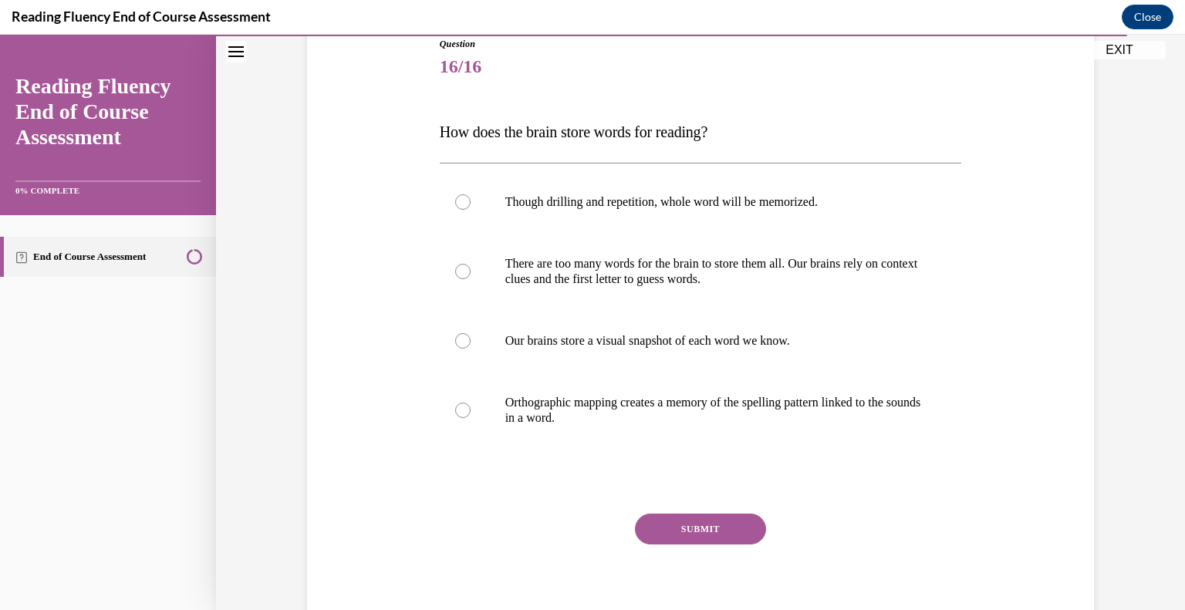
scroll to position [180, 0]
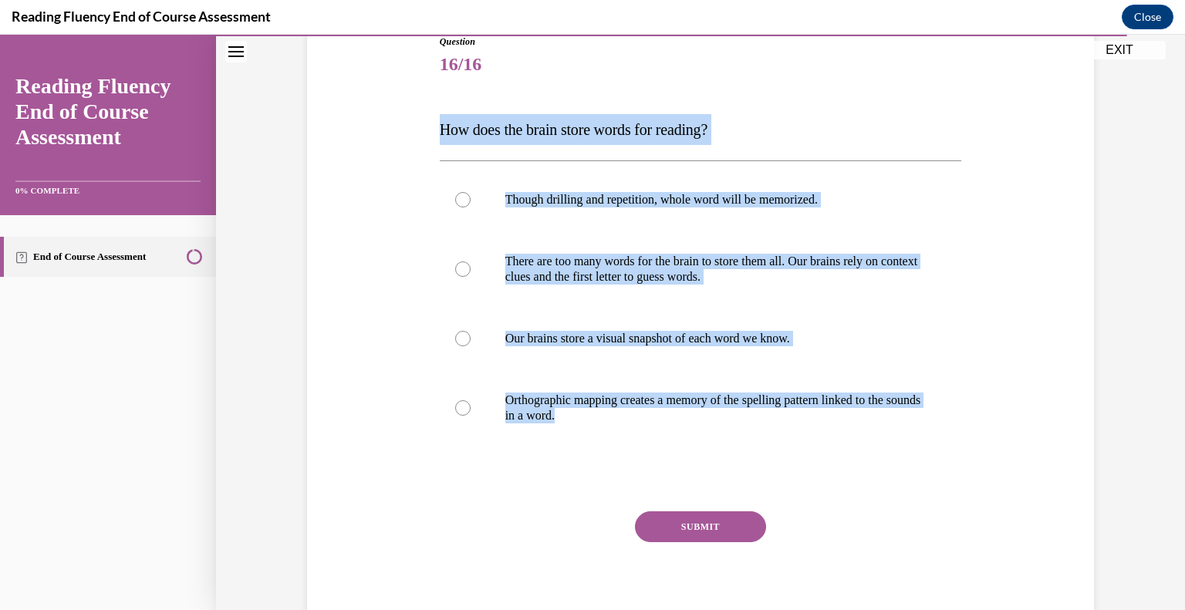
drag, startPoint x: 599, startPoint y: 413, endPoint x: 432, endPoint y: 135, distance: 324.3
click at [436, 135] on div "Question 16/16 How does the brain store words for reading? Though drilling and …" at bounding box center [701, 325] width 530 height 626
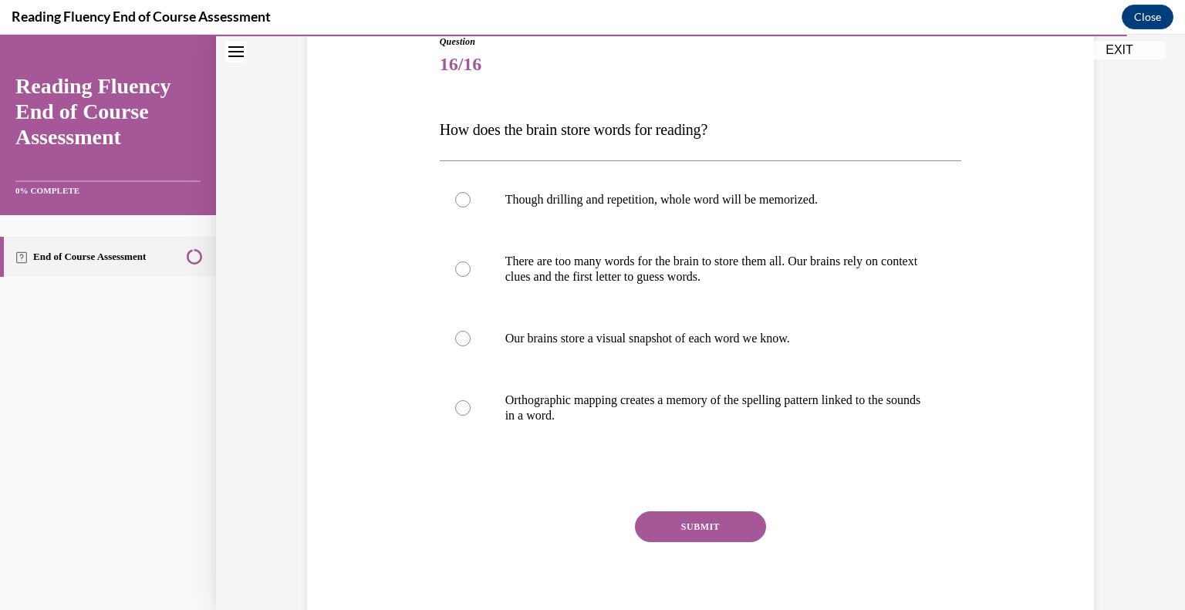
click at [725, 505] on div "Question 16/16 How does the brain store words for reading? Though drilling and …" at bounding box center [701, 336] width 522 height 603
click at [725, 525] on button "SUBMIT" at bounding box center [700, 526] width 131 height 31
click at [601, 417] on p "Orthographic mapping creates a memory of the spelling pattern linked to the sou…" at bounding box center [714, 408] width 418 height 31
click at [471, 416] on input "Orthographic mapping creates a memory of the spelling pattern linked to the sou…" at bounding box center [462, 407] width 15 height 15
radio input "true"
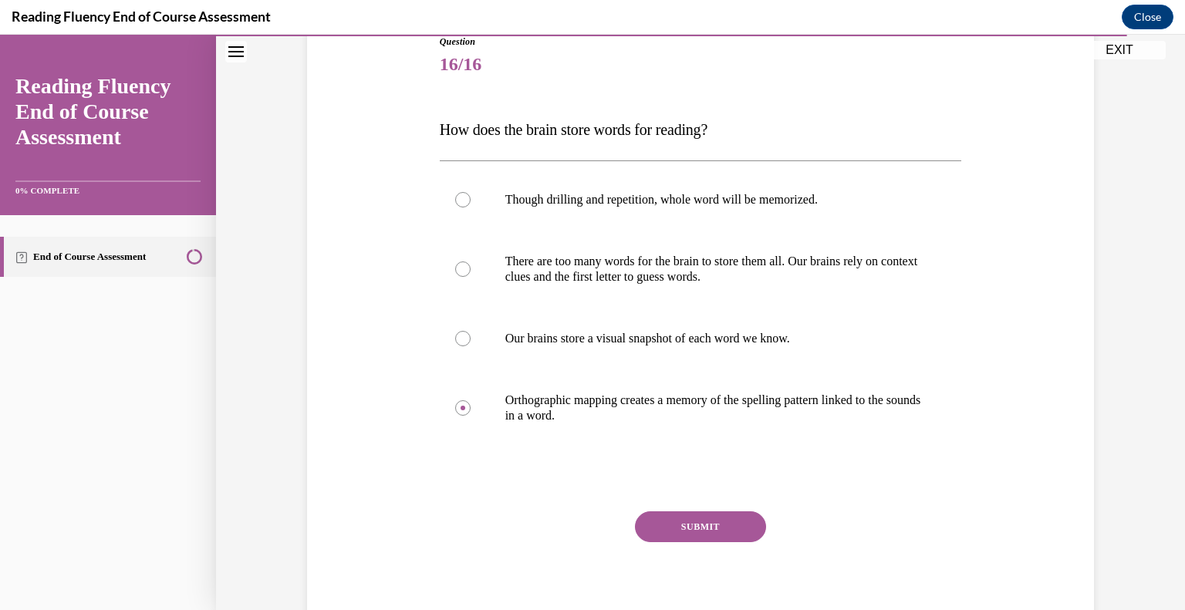
click at [684, 561] on div "SUBMIT" at bounding box center [701, 549] width 522 height 77
click at [700, 516] on button "SUBMIT" at bounding box center [700, 526] width 131 height 31
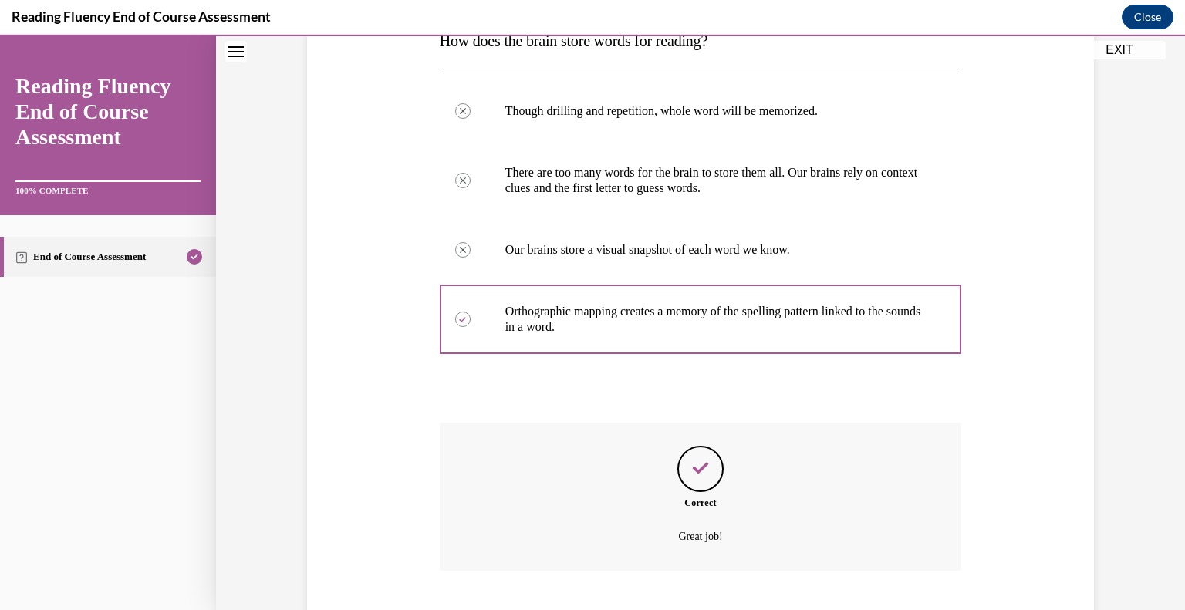
scroll to position [363, 0]
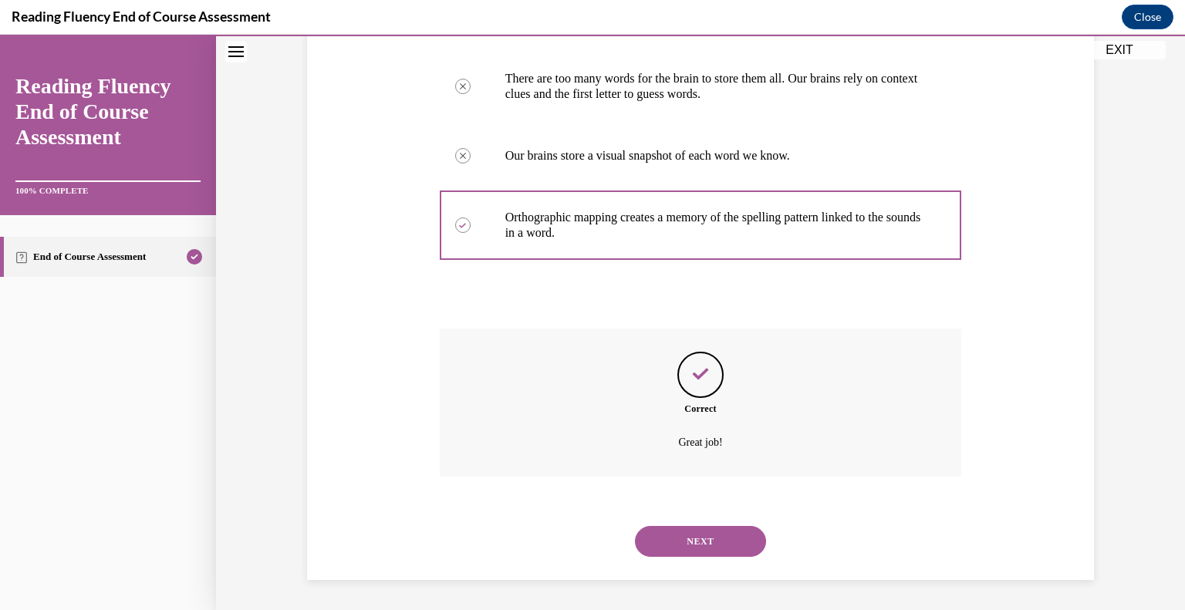
click at [704, 527] on button "NEXT" at bounding box center [700, 541] width 131 height 31
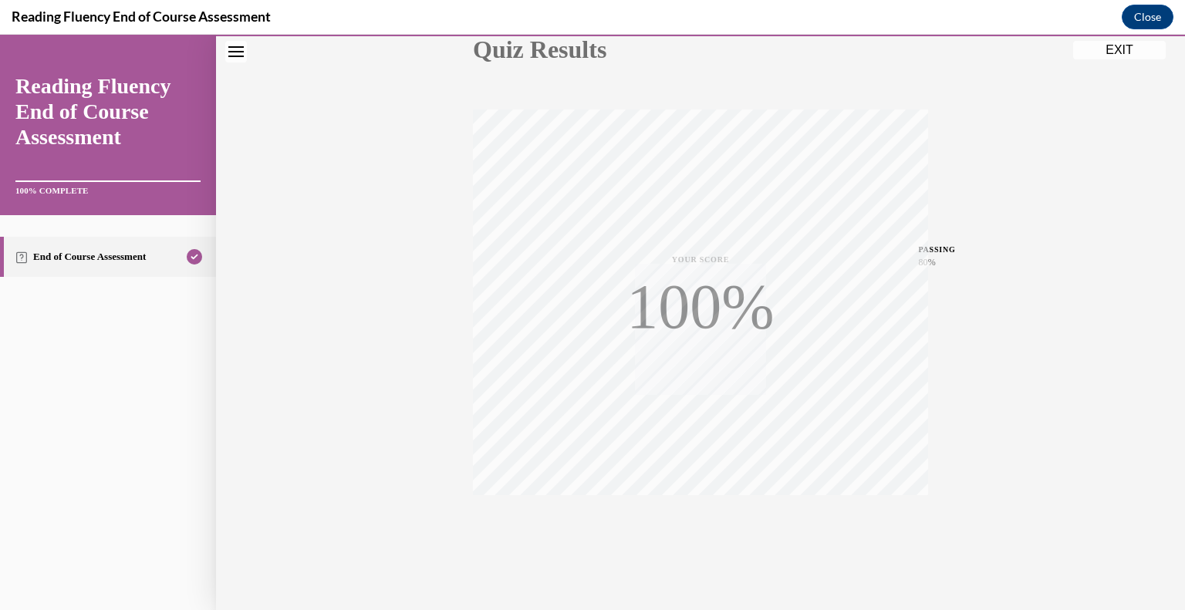
click at [1114, 52] on button "EXIT" at bounding box center [1119, 50] width 93 height 19
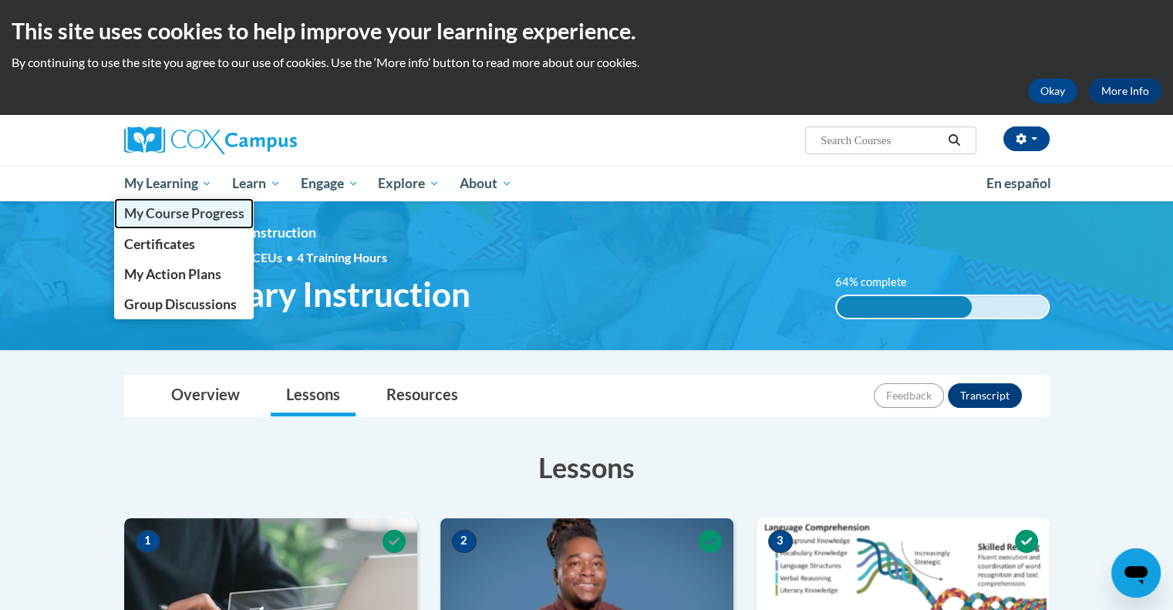
click at [172, 210] on span "My Course Progress" at bounding box center [183, 213] width 120 height 16
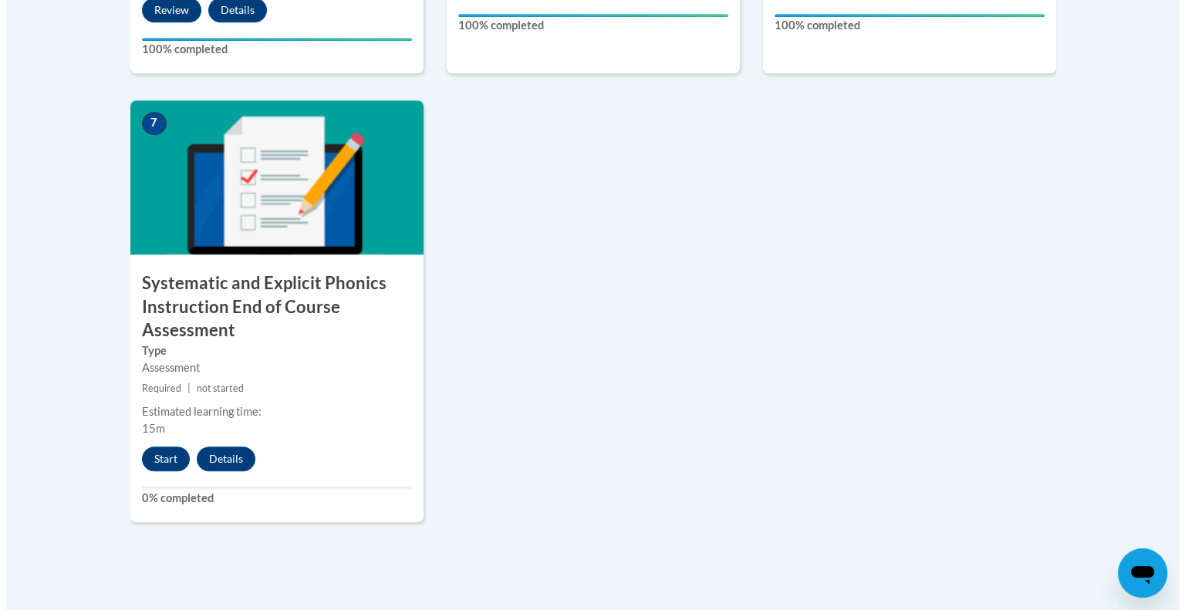
scroll to position [1254, 0]
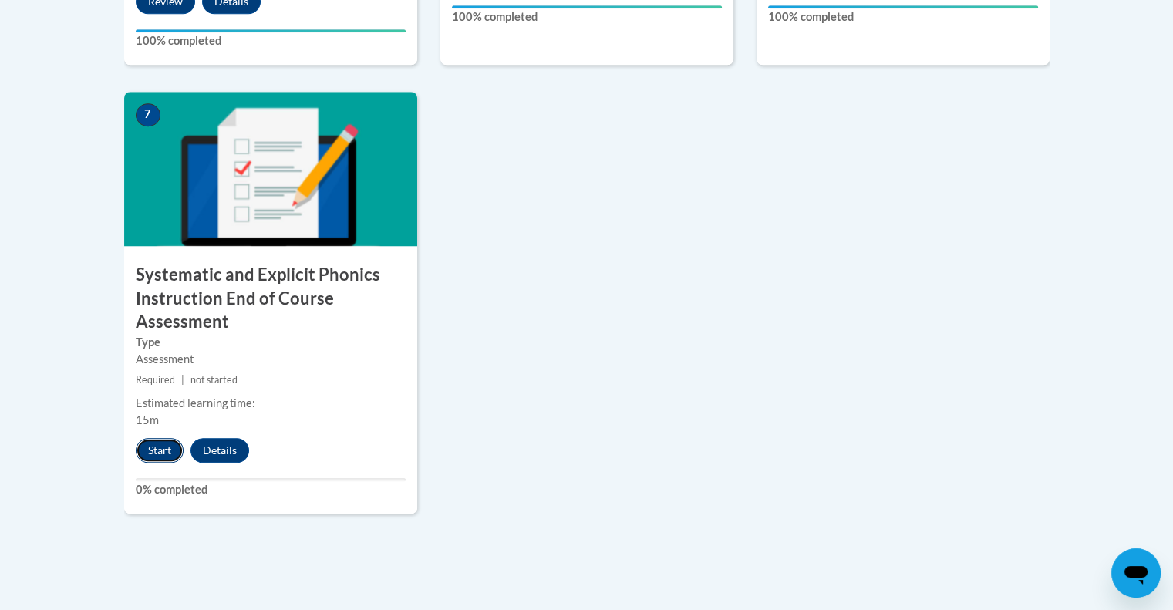
click at [164, 438] on button "Start" at bounding box center [160, 450] width 48 height 25
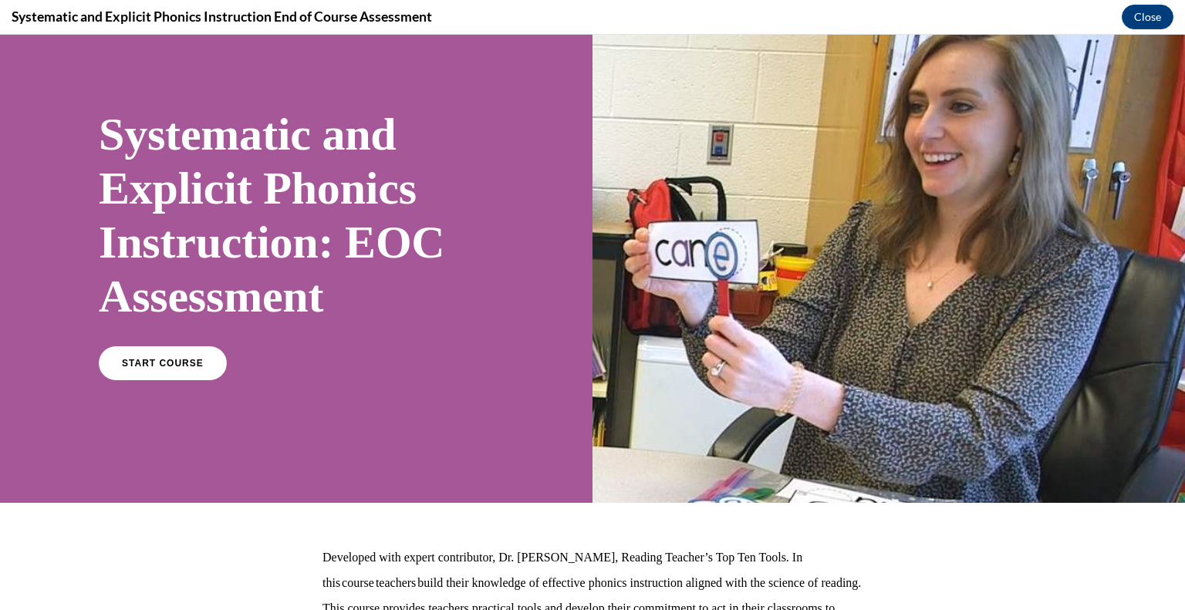
scroll to position [56, 0]
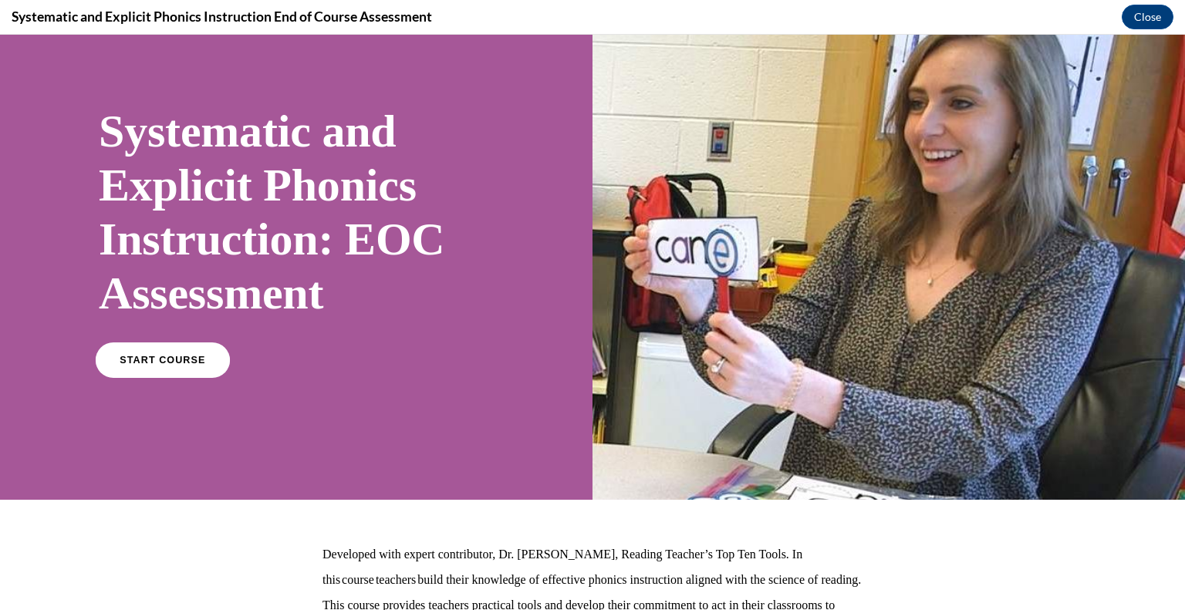
click at [123, 364] on span "START COURSE" at bounding box center [163, 361] width 86 height 12
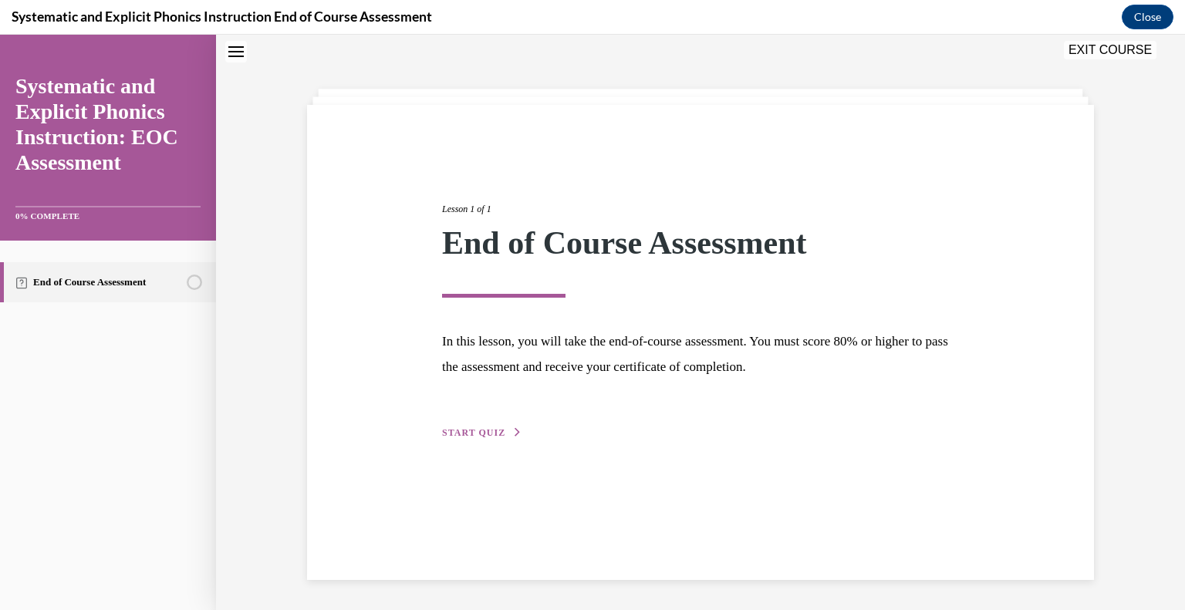
scroll to position [49, 0]
click at [481, 430] on span "START QUIZ" at bounding box center [473, 432] width 63 height 11
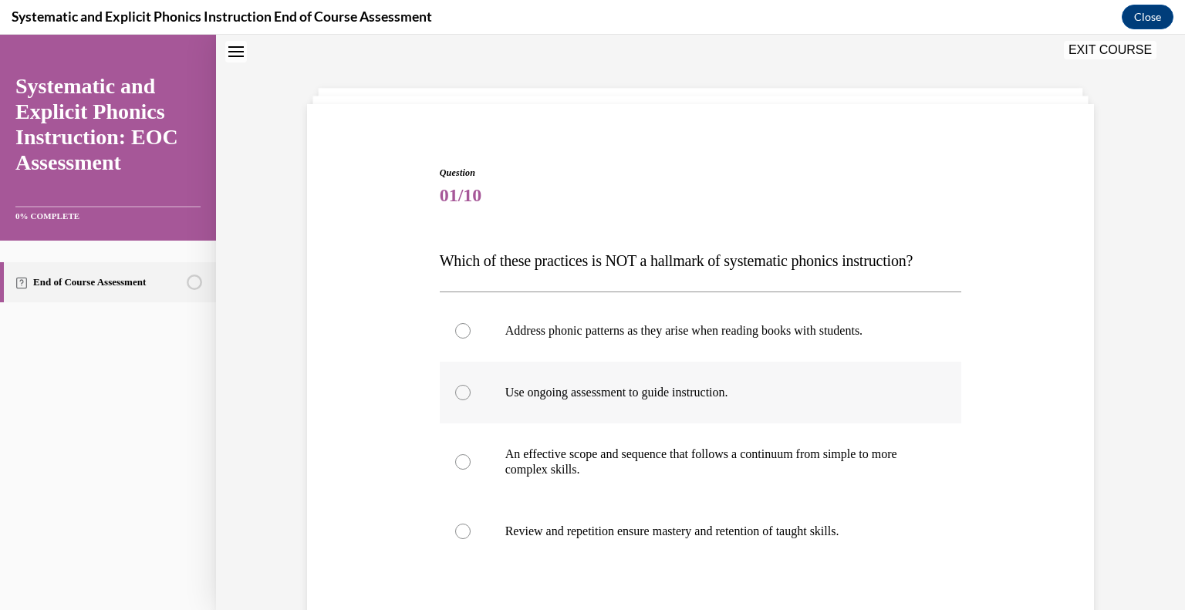
scroll to position [160, 0]
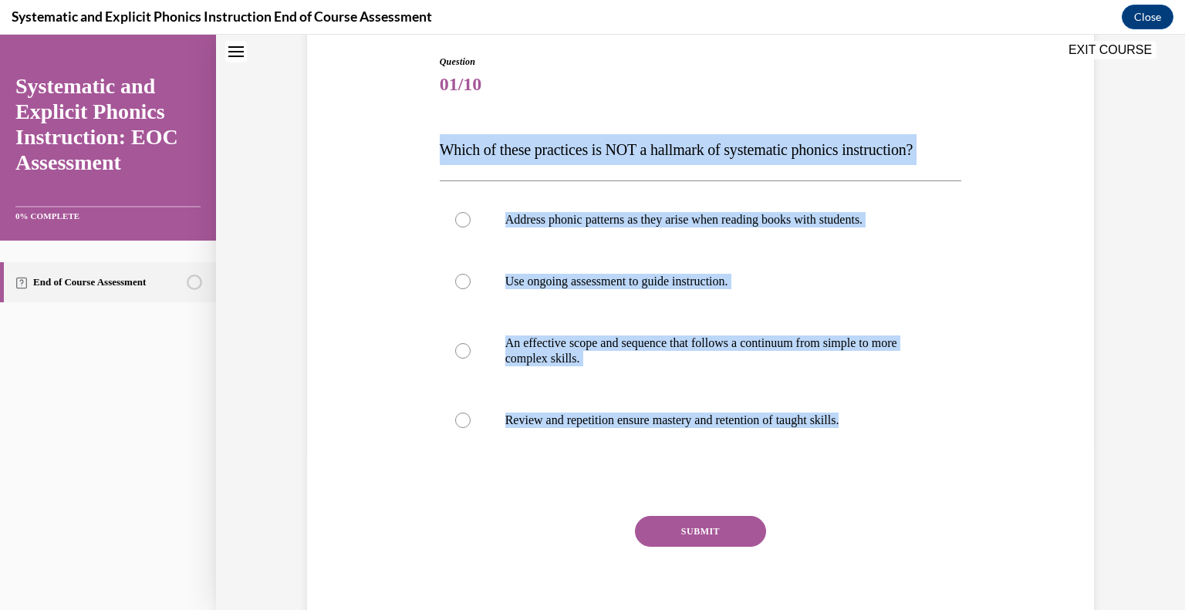
drag, startPoint x: 869, startPoint y: 418, endPoint x: 434, endPoint y: 150, distance: 511.5
click at [440, 150] on div "Question 01/10 Which of these practices is NOT a hallmark of systematic phonics…" at bounding box center [701, 349] width 522 height 588
copy div "Which of these practices is NOT a hallmark of systematic phonics instruction? A…"
click at [584, 218] on p "Address phonic patterns as they arise when reading books with students." at bounding box center [714, 219] width 418 height 15
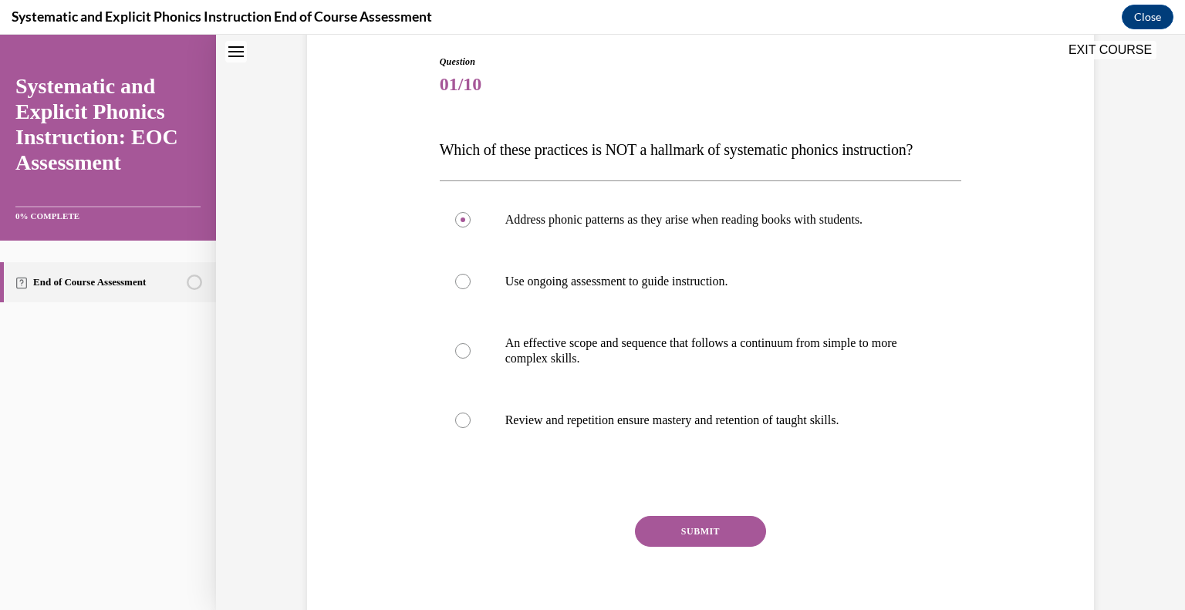
click at [703, 521] on button "SUBMIT" at bounding box center [700, 531] width 131 height 31
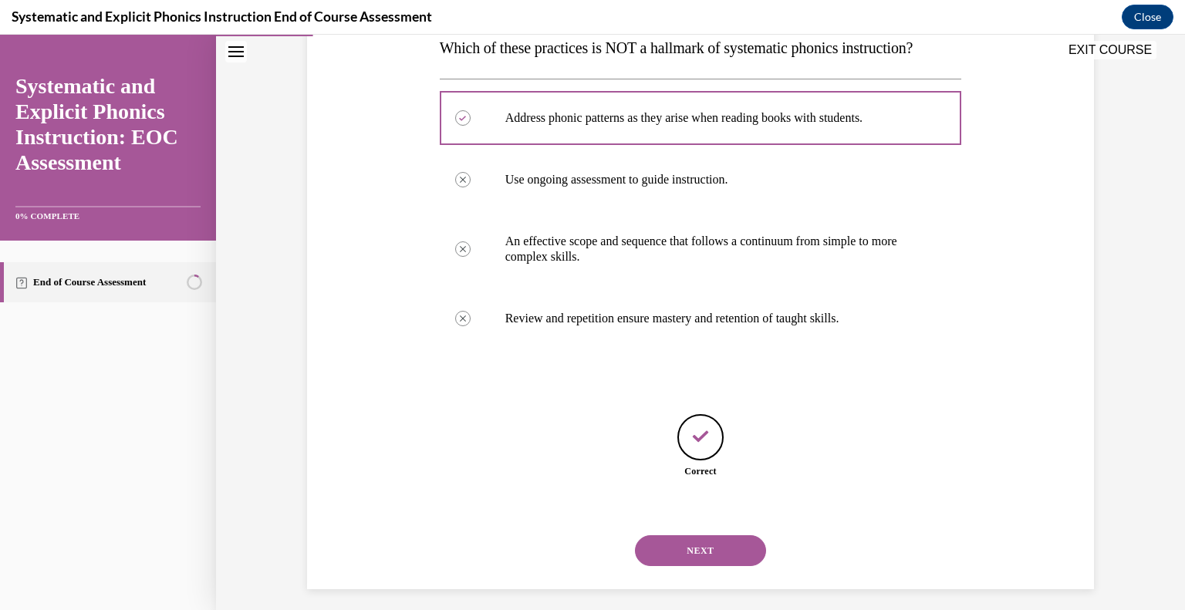
scroll to position [271, 0]
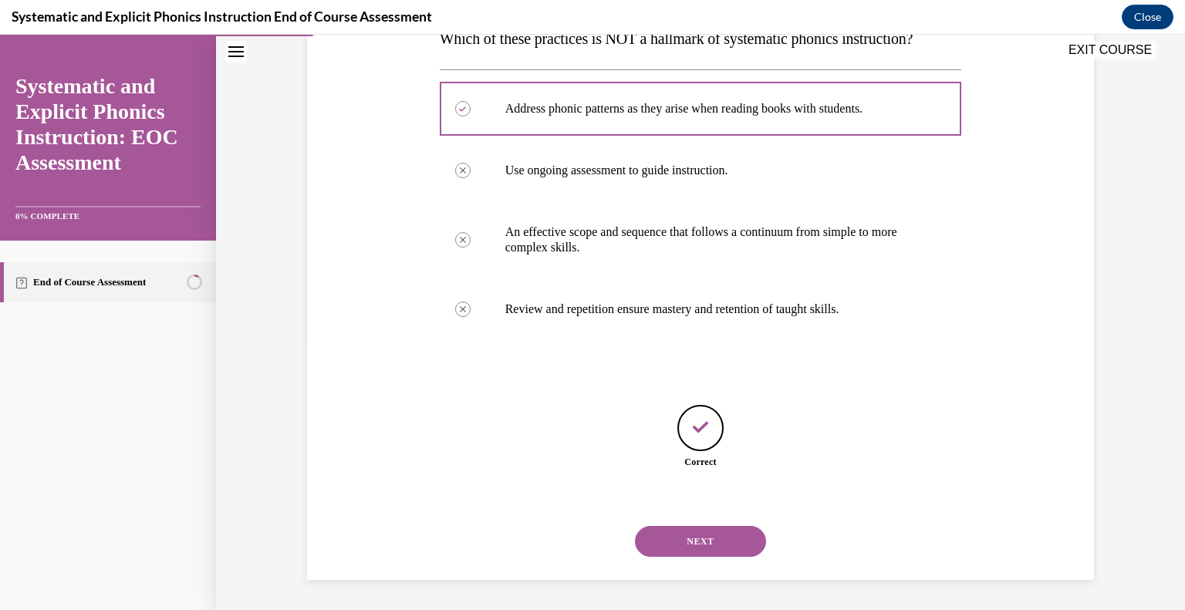
click at [703, 530] on button "NEXT" at bounding box center [700, 541] width 131 height 31
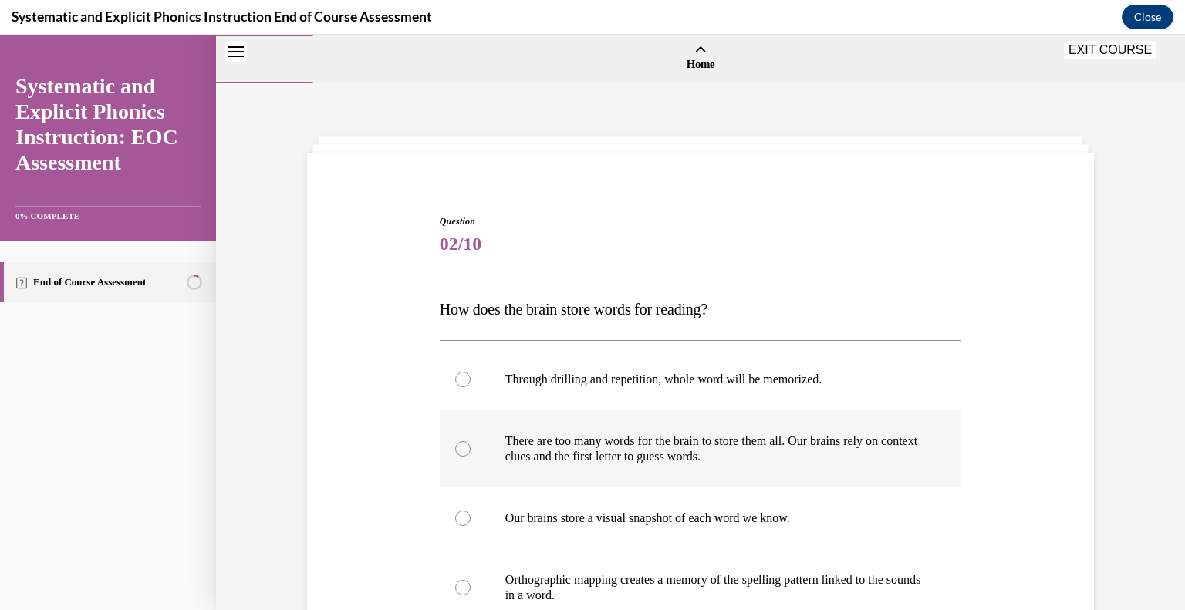
scroll to position [171, 0]
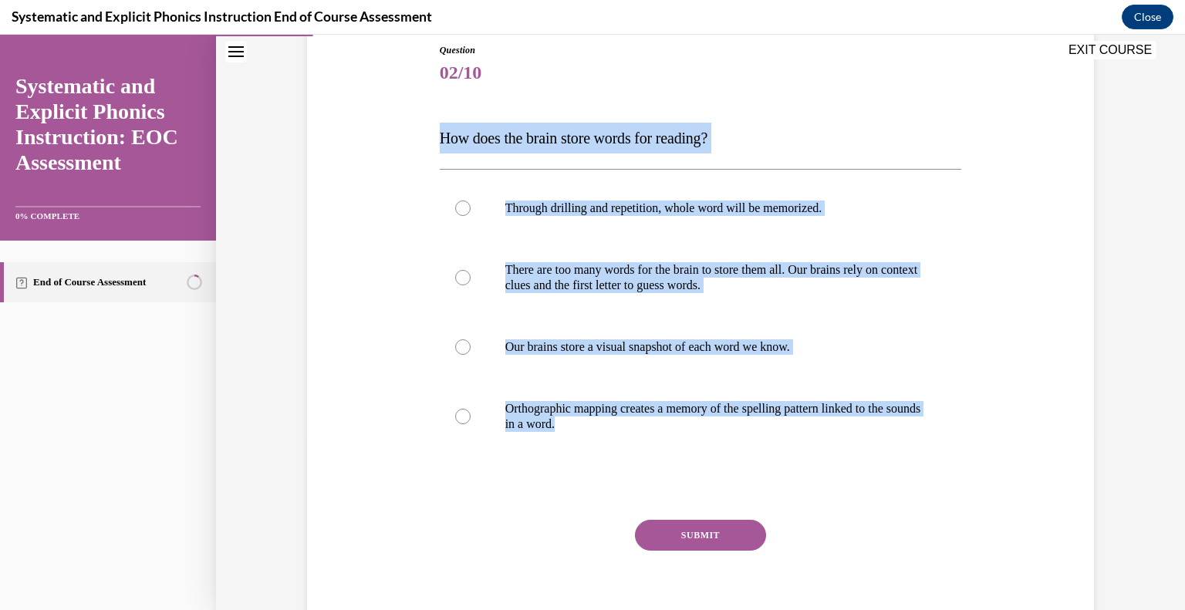
drag, startPoint x: 609, startPoint y: 431, endPoint x: 428, endPoint y: 144, distance: 339.4
click at [428, 144] on div "Question 02/10 How does the brain store words for reading? Through drilling and…" at bounding box center [700, 322] width 795 height 650
copy div "How does the brain store words for reading? Through drilling and repetition, wh…"
click at [599, 403] on p "Orthographic mapping creates a memory of the spelling pattern linked to the sou…" at bounding box center [714, 416] width 418 height 31
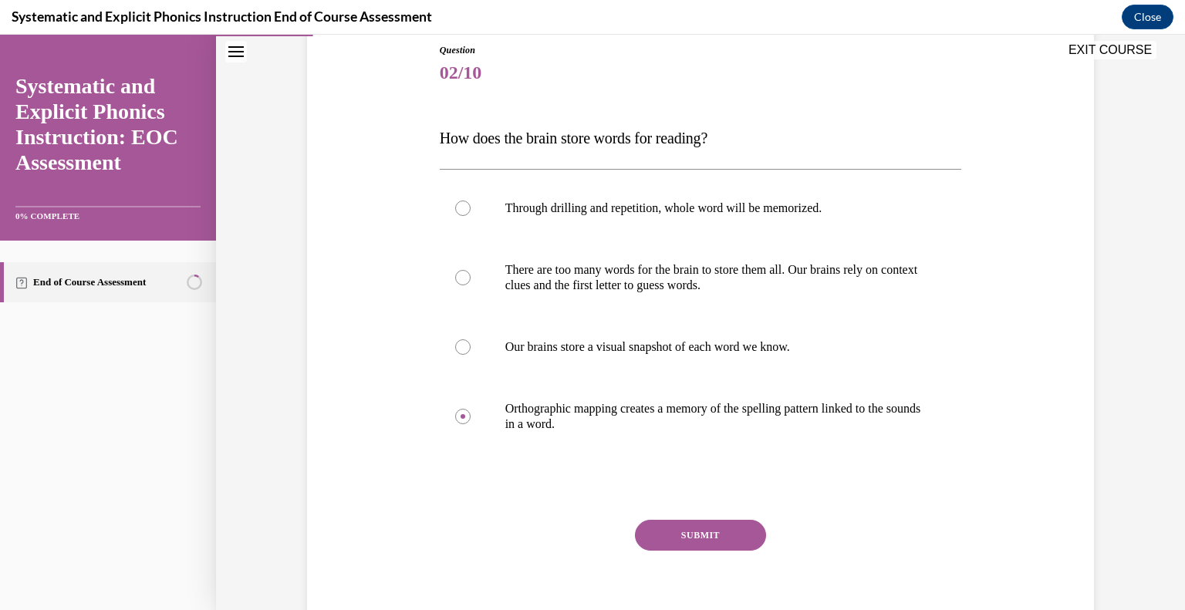
click at [695, 549] on button "SUBMIT" at bounding box center [700, 535] width 131 height 31
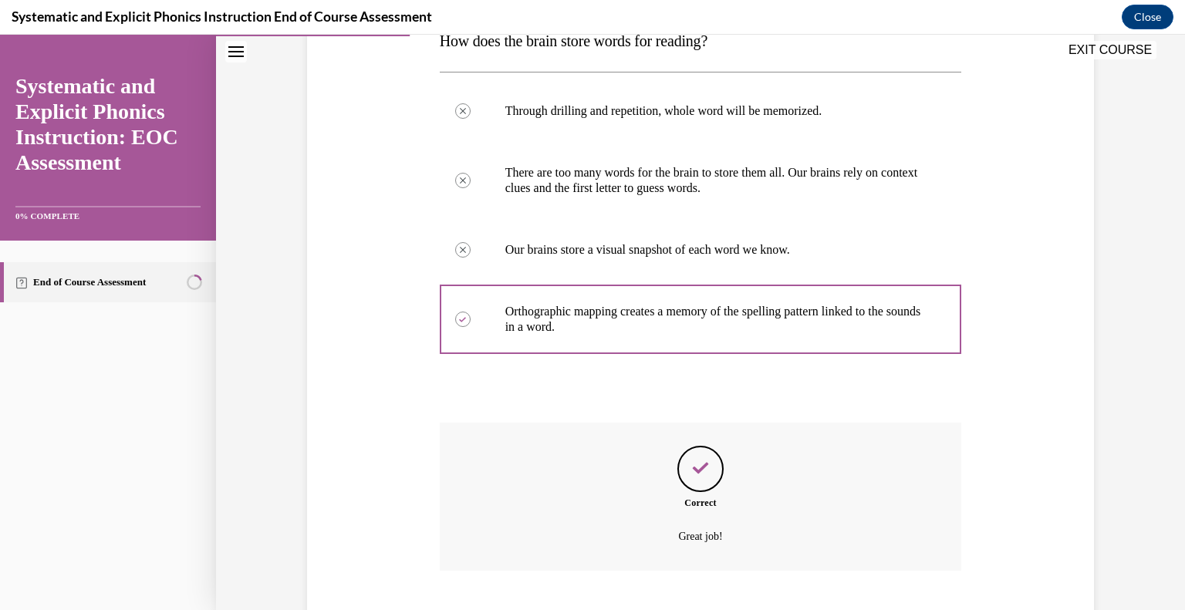
scroll to position [363, 0]
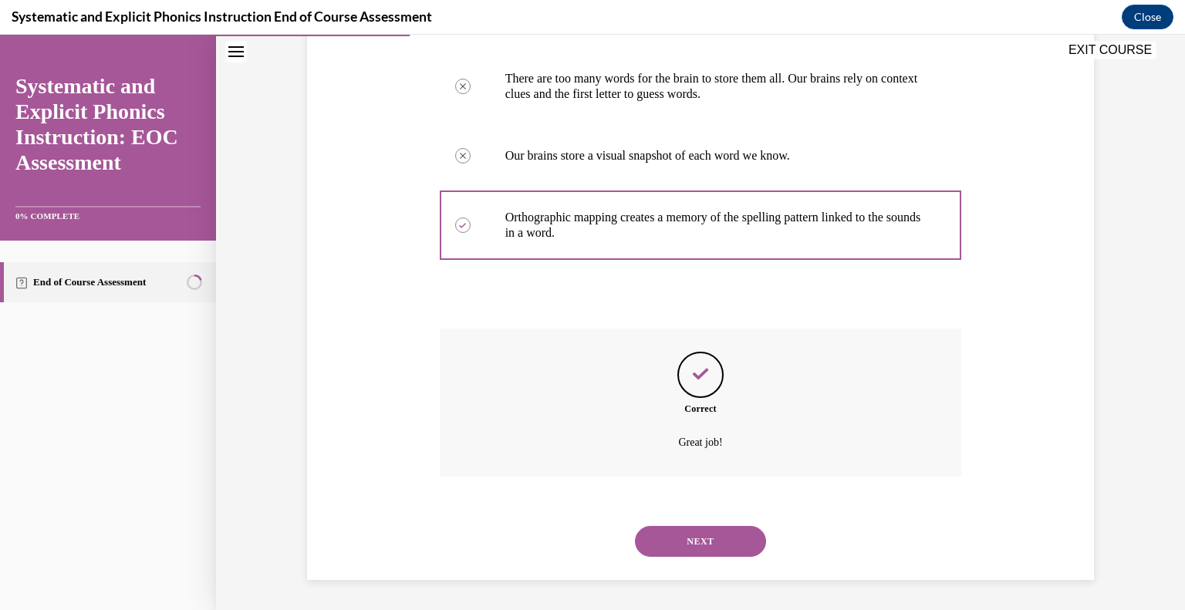
click at [703, 531] on button "NEXT" at bounding box center [700, 541] width 131 height 31
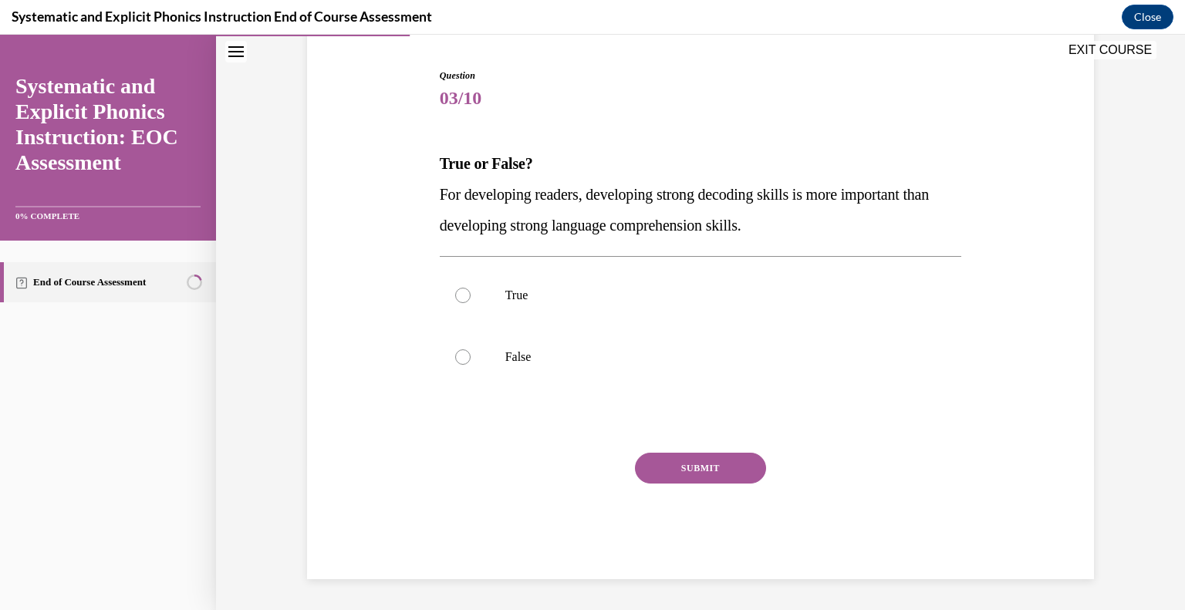
scroll to position [145, 0]
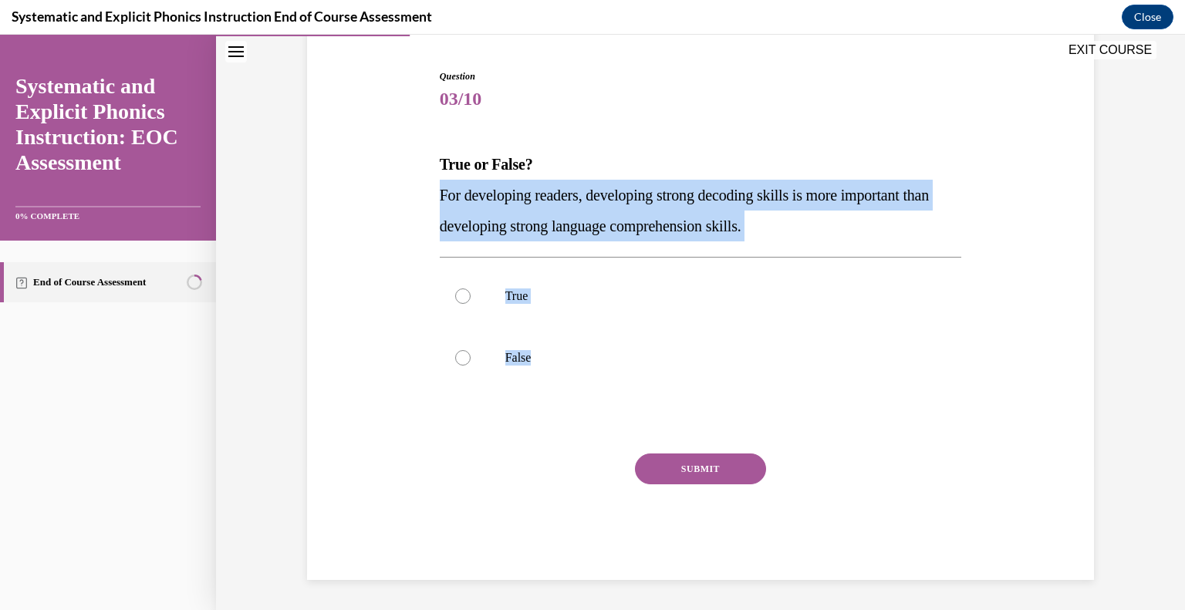
drag, startPoint x: 561, startPoint y: 356, endPoint x: 432, endPoint y: 197, distance: 205.2
click at [436, 197] on div "Question 03/10 True or False? For developing readers, developing strong decodin…" at bounding box center [701, 313] width 530 height 534
copy div "For developing readers, developing strong decoding skills is more important tha…"
click at [519, 285] on div at bounding box center [701, 296] width 522 height 62
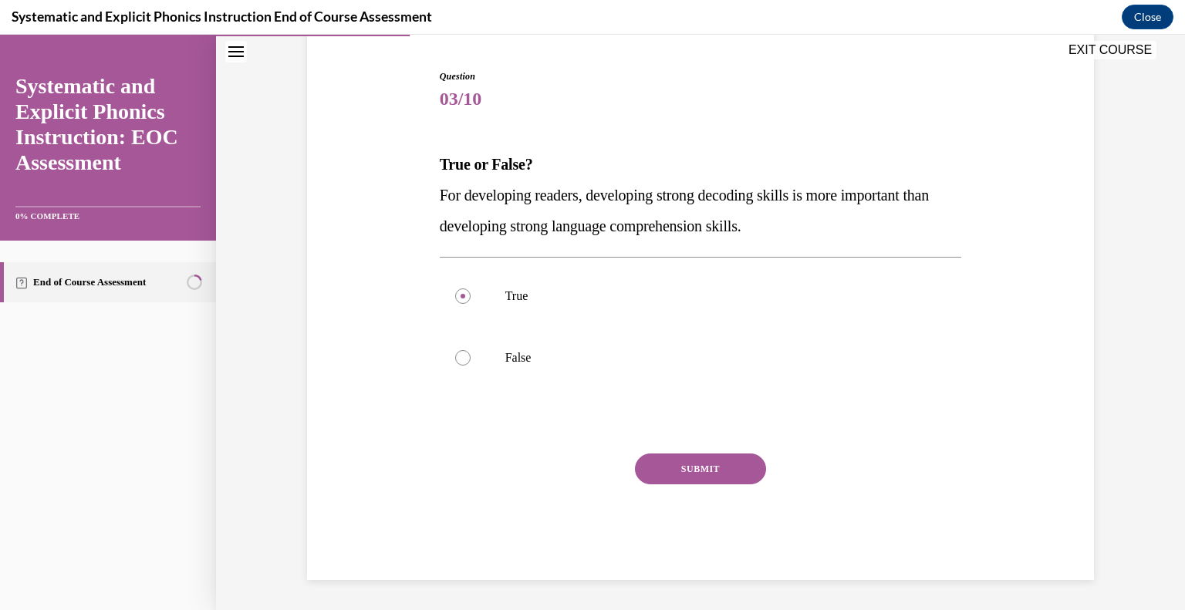
click at [681, 471] on button "SUBMIT" at bounding box center [700, 469] width 131 height 31
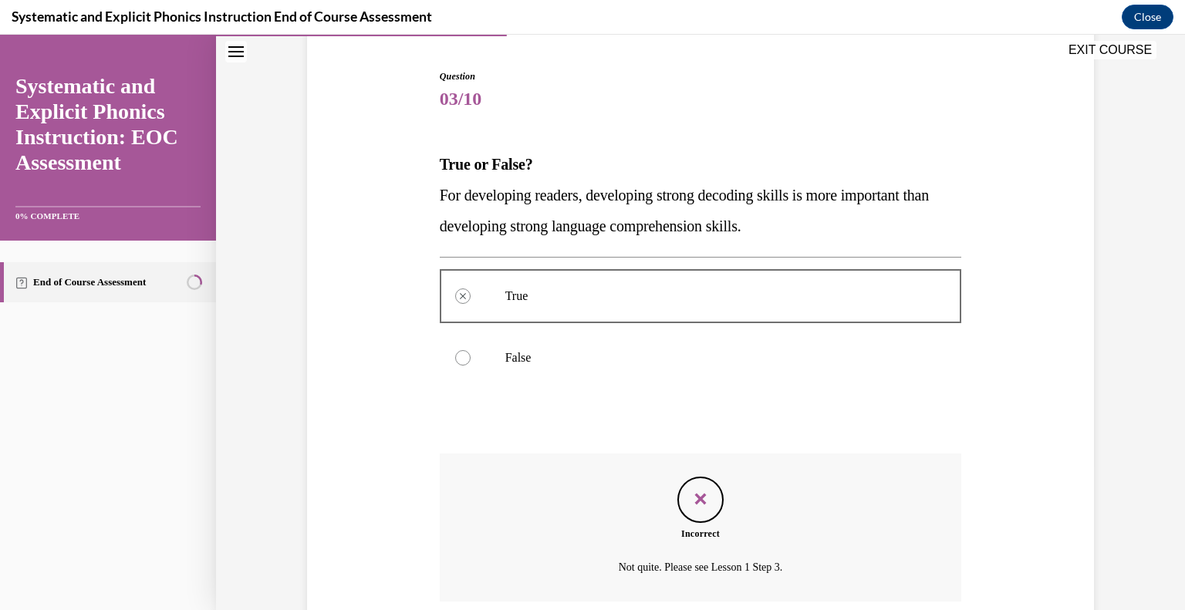
scroll to position [270, 0]
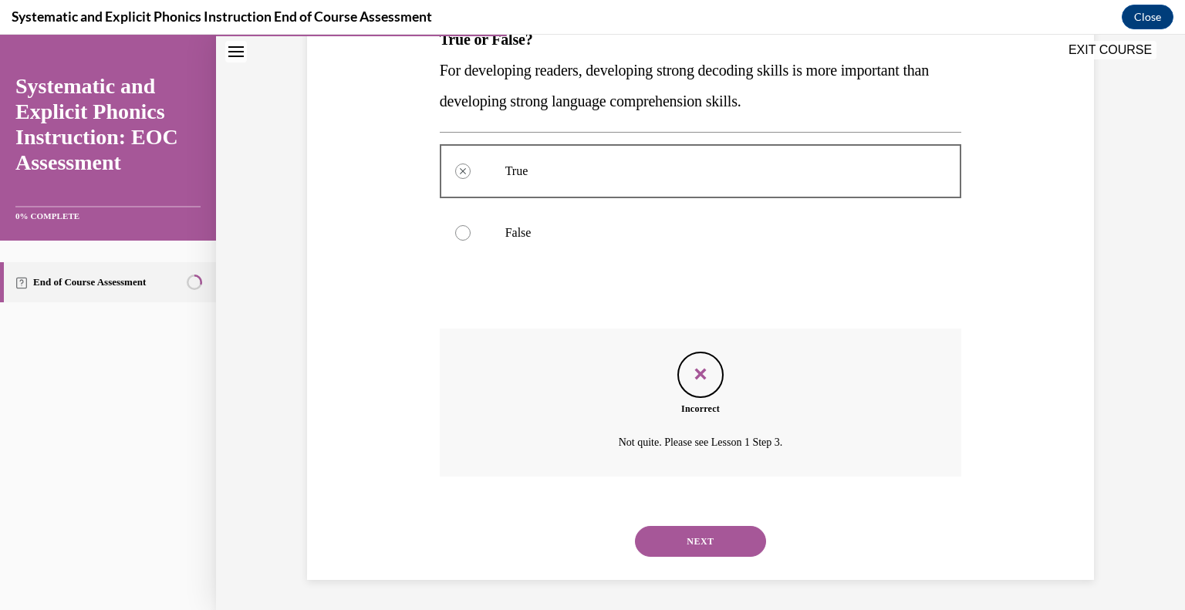
click at [713, 542] on button "NEXT" at bounding box center [700, 541] width 131 height 31
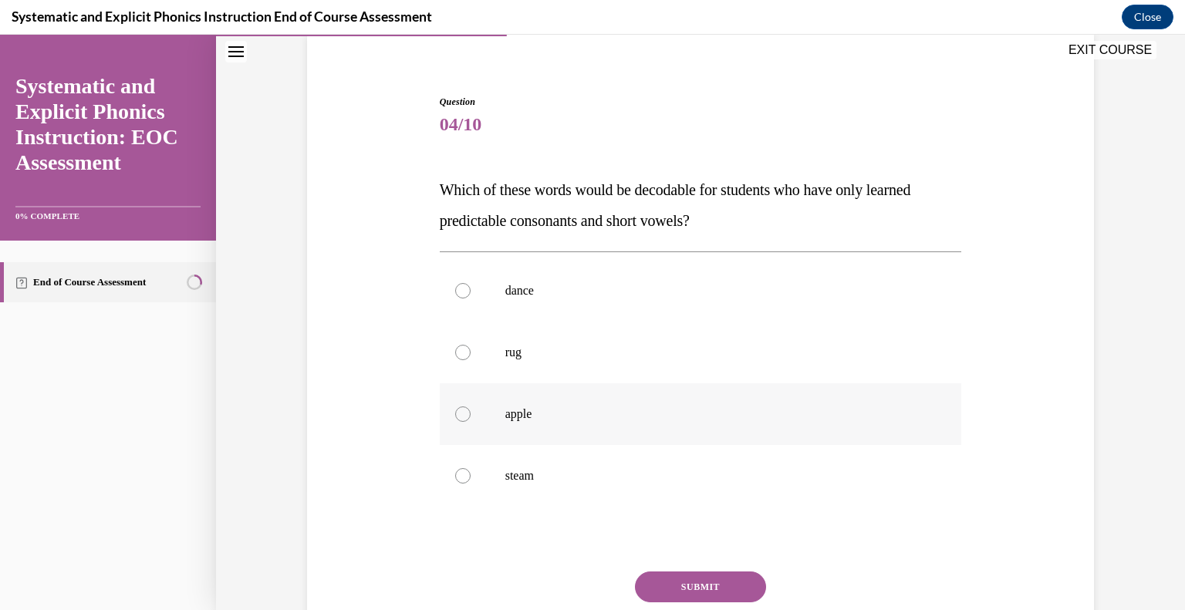
scroll to position [120, 0]
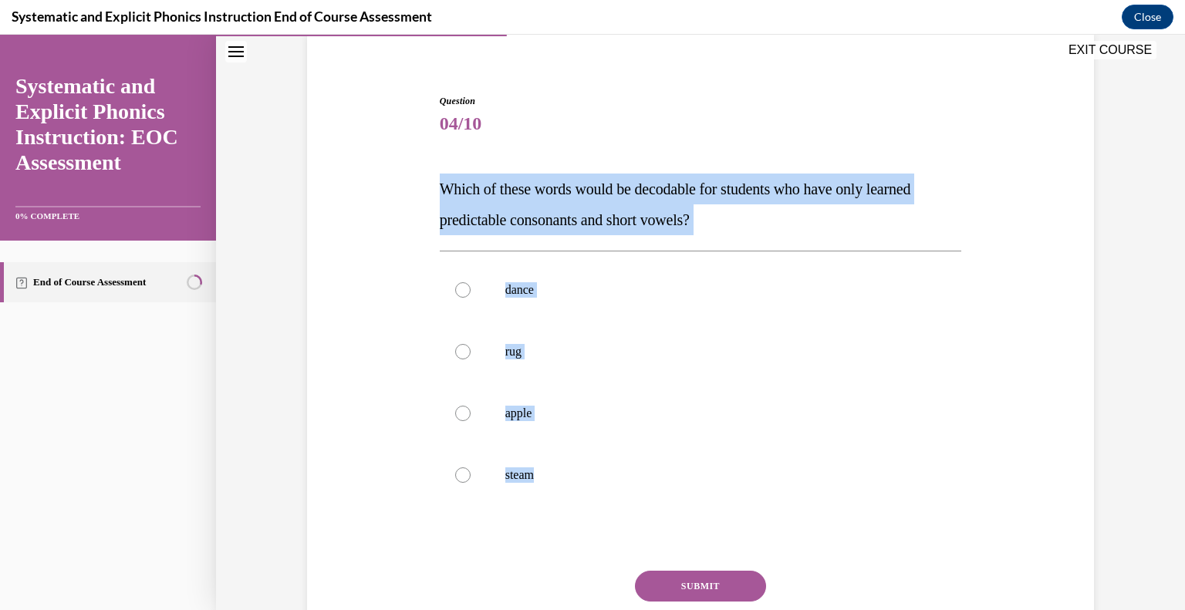
drag, startPoint x: 559, startPoint y: 477, endPoint x: 429, endPoint y: 194, distance: 311.7
click at [436, 194] on div "Question 04/10 Which of these words would be decodable for students who have on…" at bounding box center [701, 384] width 530 height 626
copy div "Which of these words would be decodable for students who have only learned pred…"
click at [508, 347] on p "rug" at bounding box center [714, 351] width 418 height 15
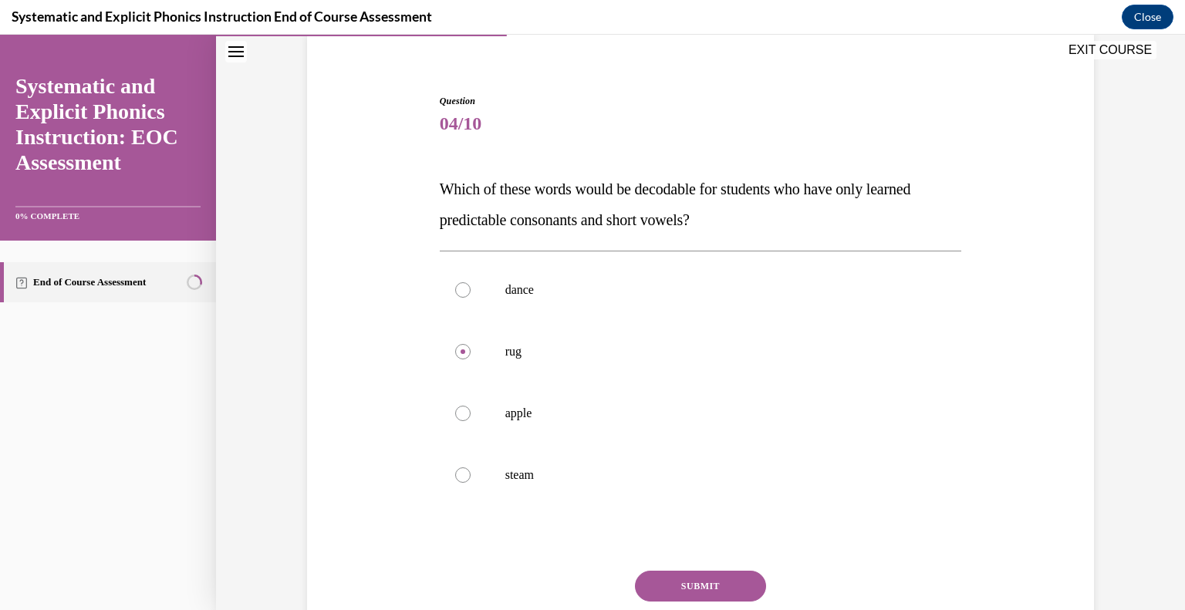
click at [683, 583] on button "SUBMIT" at bounding box center [700, 586] width 131 height 31
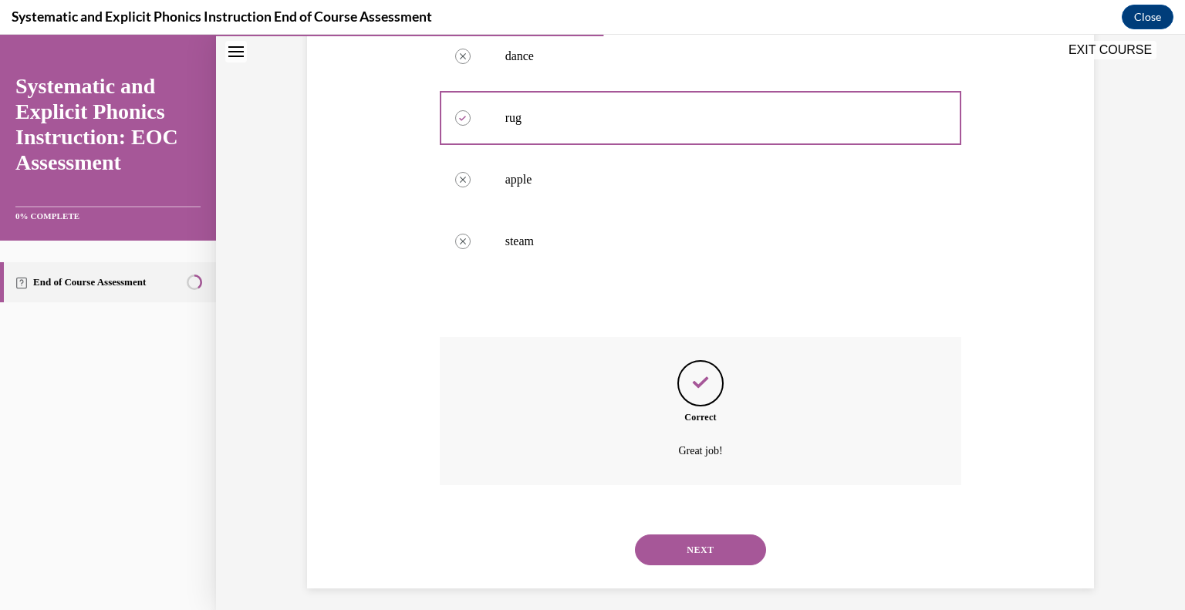
scroll to position [363, 0]
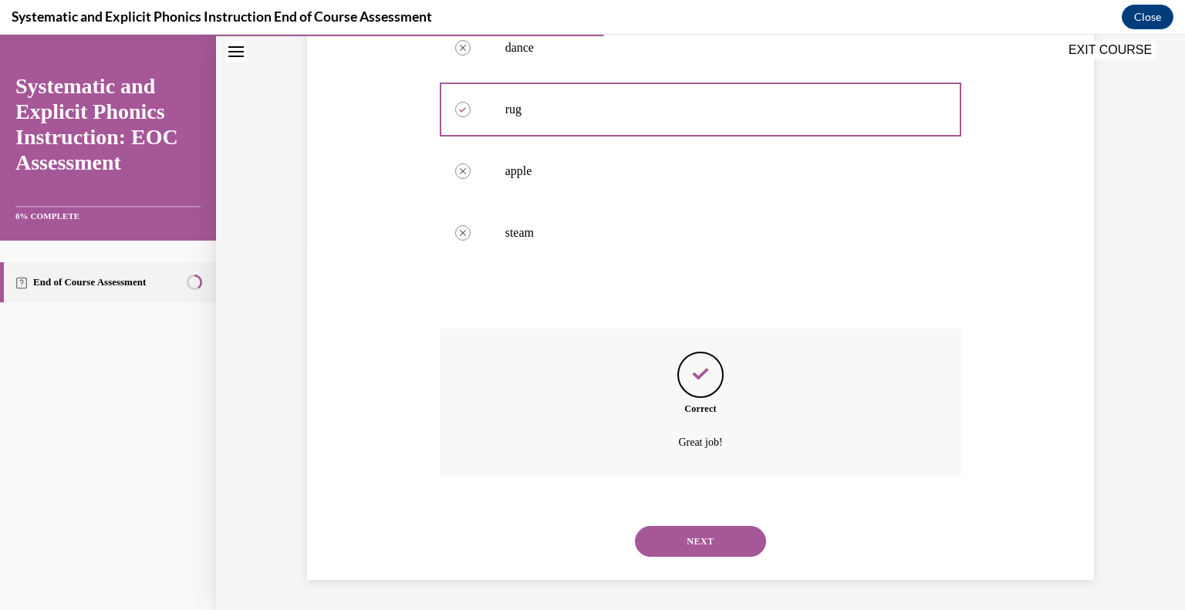
click at [723, 533] on button "NEXT" at bounding box center [700, 541] width 131 height 31
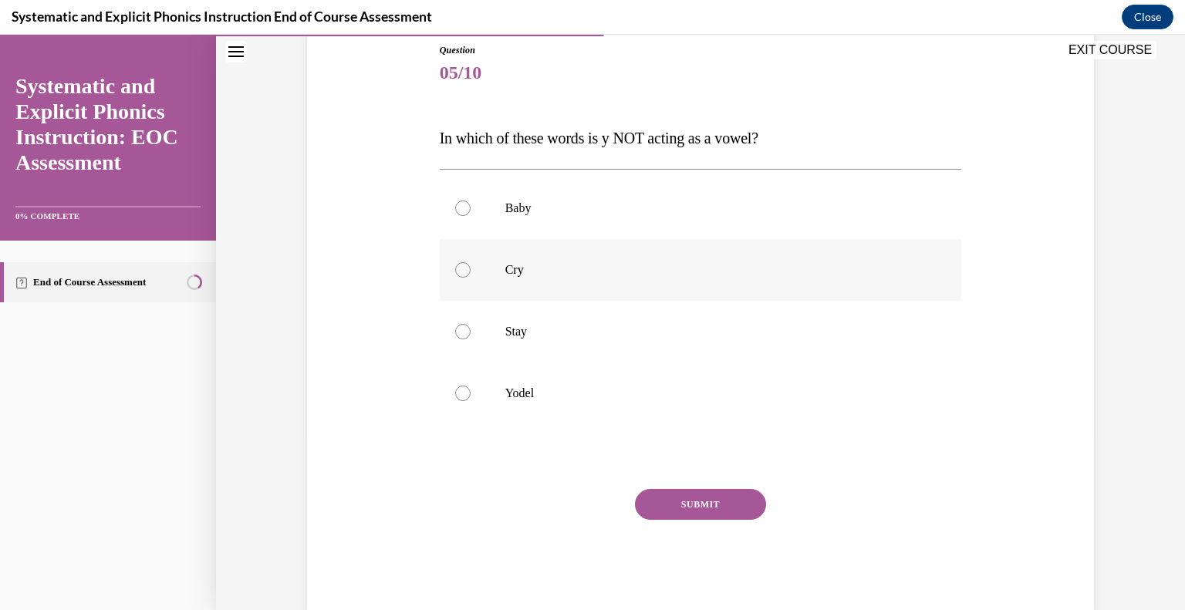
scroll to position [207, 0]
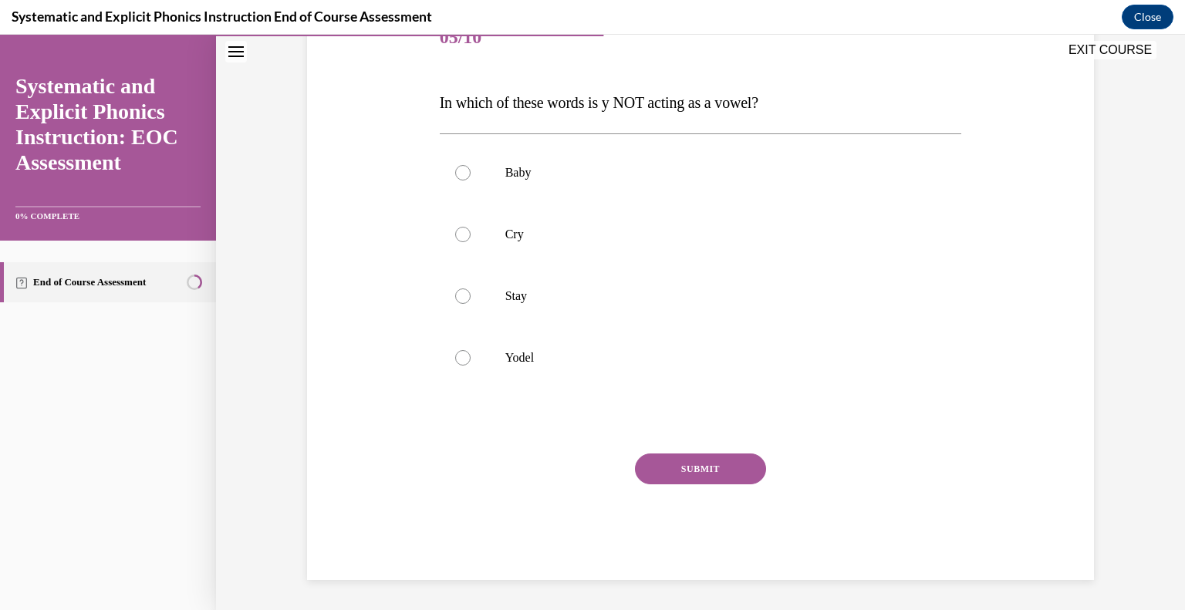
drag, startPoint x: 561, startPoint y: 403, endPoint x: 434, endPoint y: 113, distance: 315.7
click at [440, 113] on div "Question 05/10 In which of these words is y NOT acting as a vowel? Baby Cry Sta…" at bounding box center [701, 294] width 522 height 572
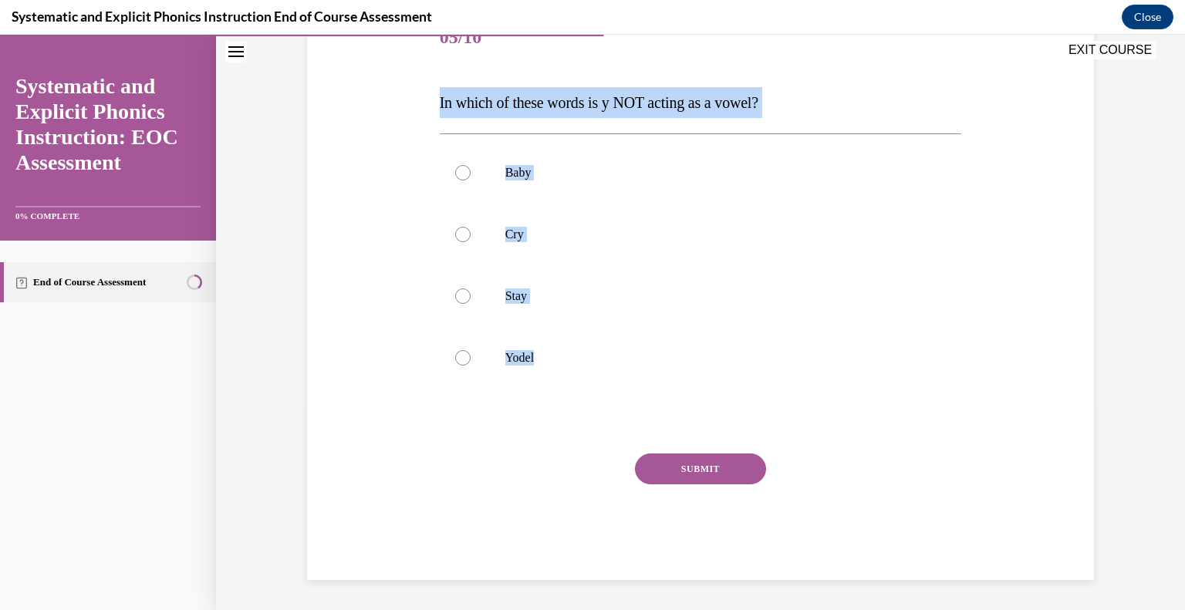
drag, startPoint x: 553, startPoint y: 356, endPoint x: 417, endPoint y: 98, distance: 292.3
click at [417, 98] on div "Question 05/10 In which of these words is y NOT acting as a vowel? Baby Cry Sta…" at bounding box center [700, 270] width 795 height 619
copy div "In which of these words is y NOT acting as a vowel? Baby Cry Stay Yodel"
click at [525, 365] on div at bounding box center [701, 358] width 522 height 62
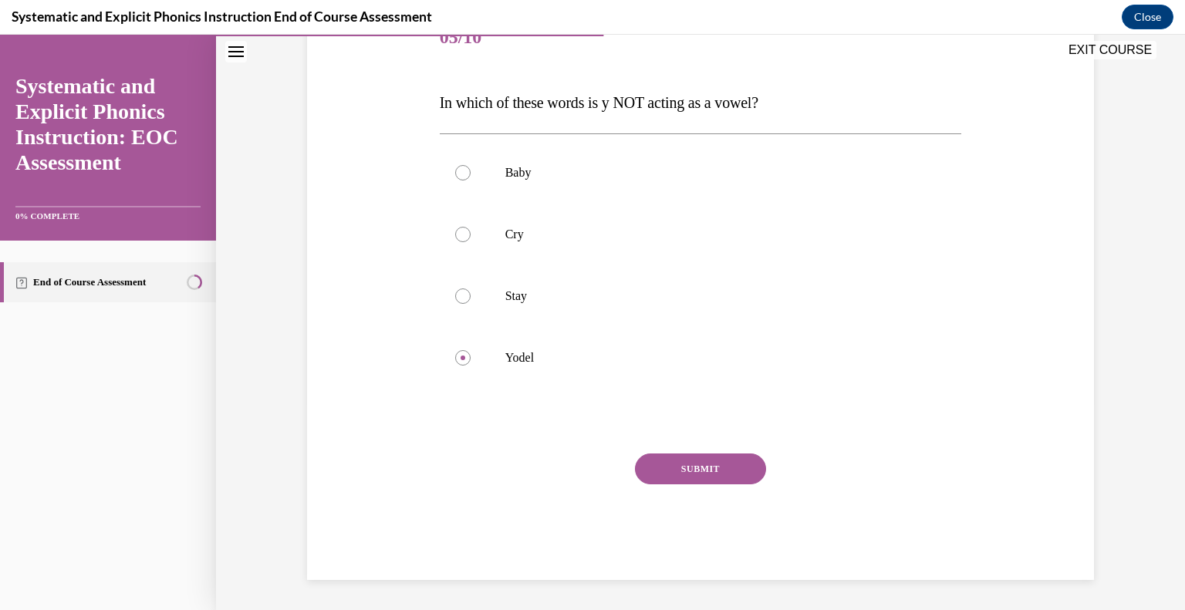
click at [713, 461] on button "SUBMIT" at bounding box center [700, 469] width 131 height 31
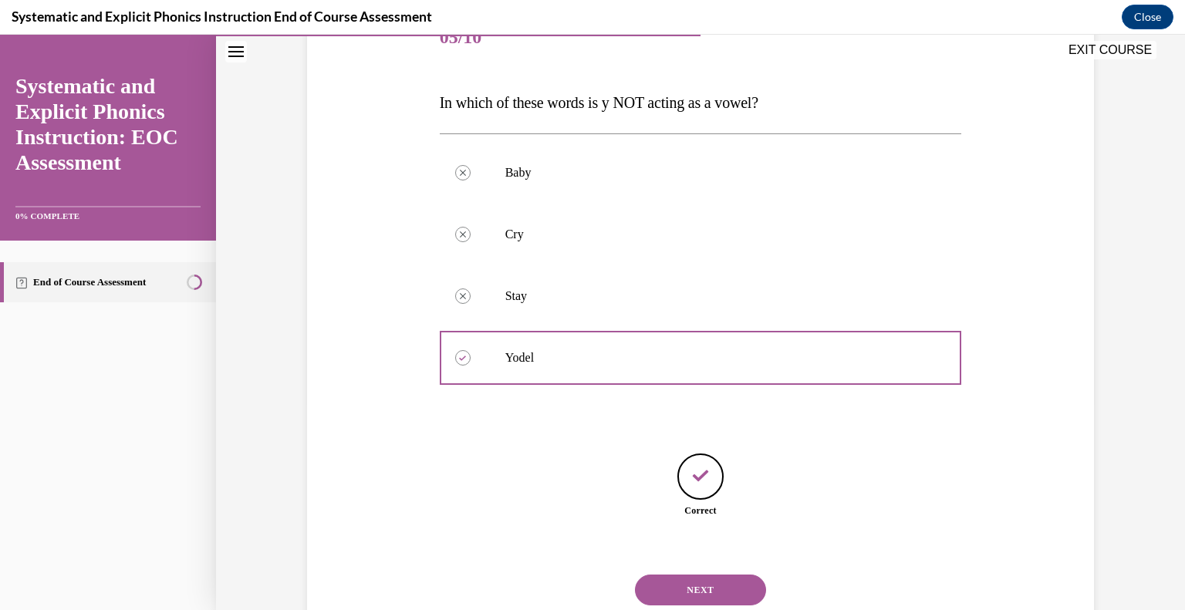
scroll to position [255, 0]
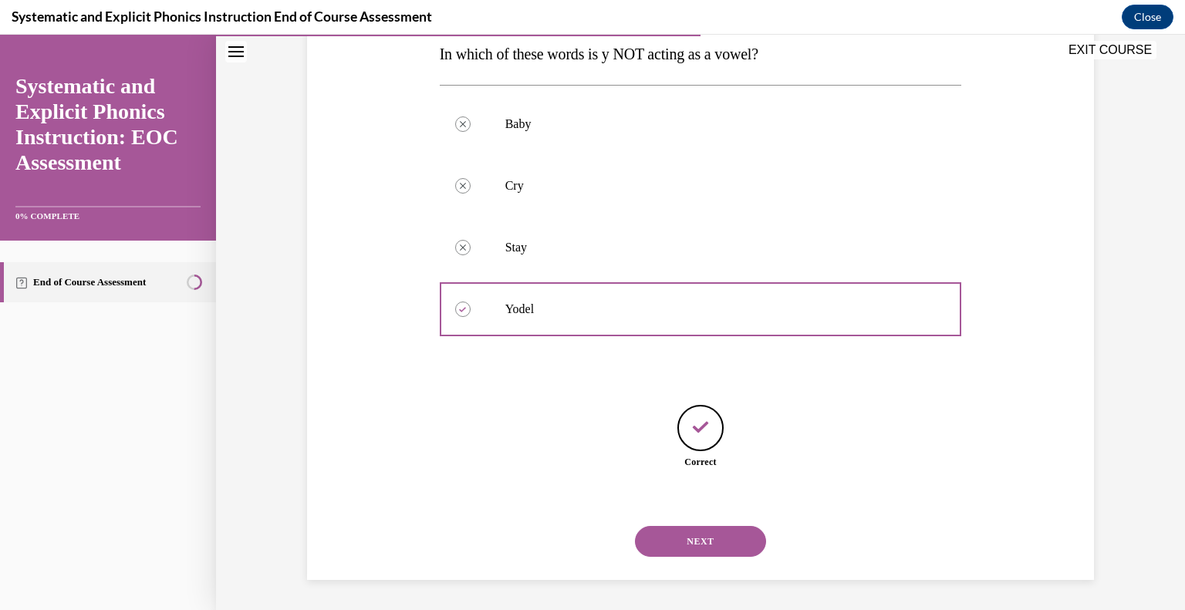
click at [713, 532] on button "NEXT" at bounding box center [700, 541] width 131 height 31
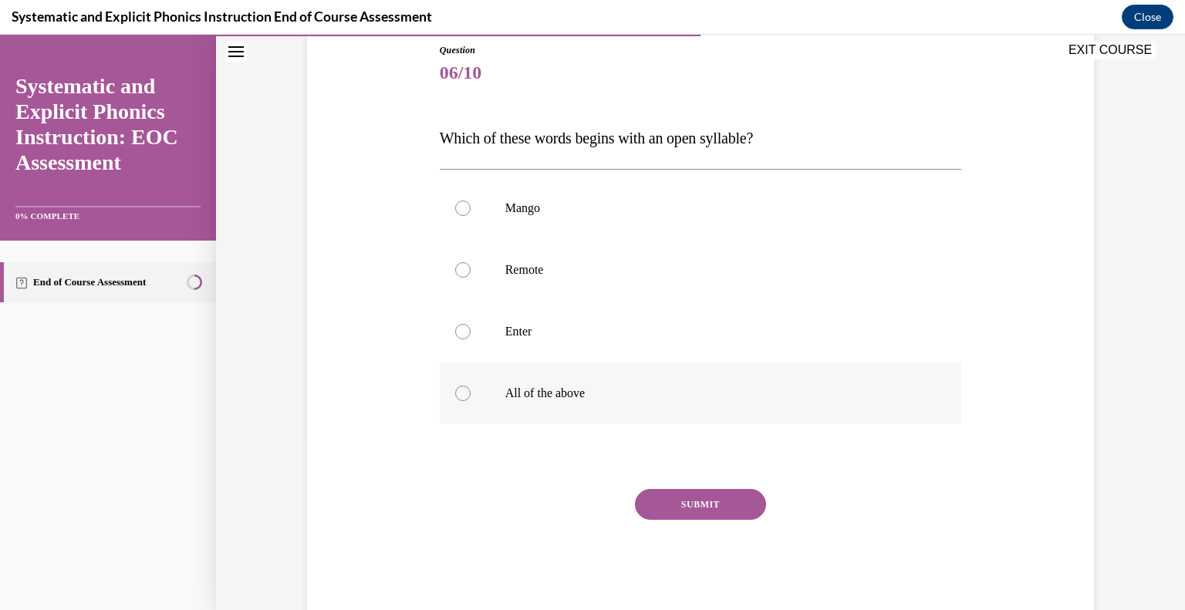
scroll to position [207, 0]
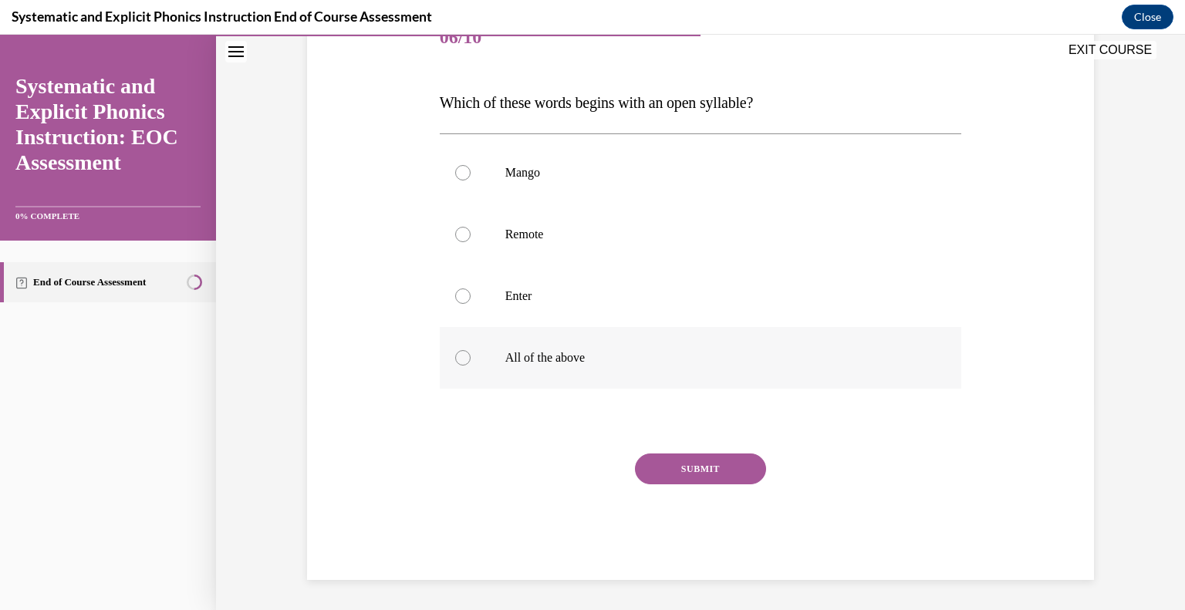
drag, startPoint x: 621, startPoint y: 397, endPoint x: 634, endPoint y: 380, distance: 22.1
click at [634, 380] on div "All of the above" at bounding box center [701, 358] width 522 height 62
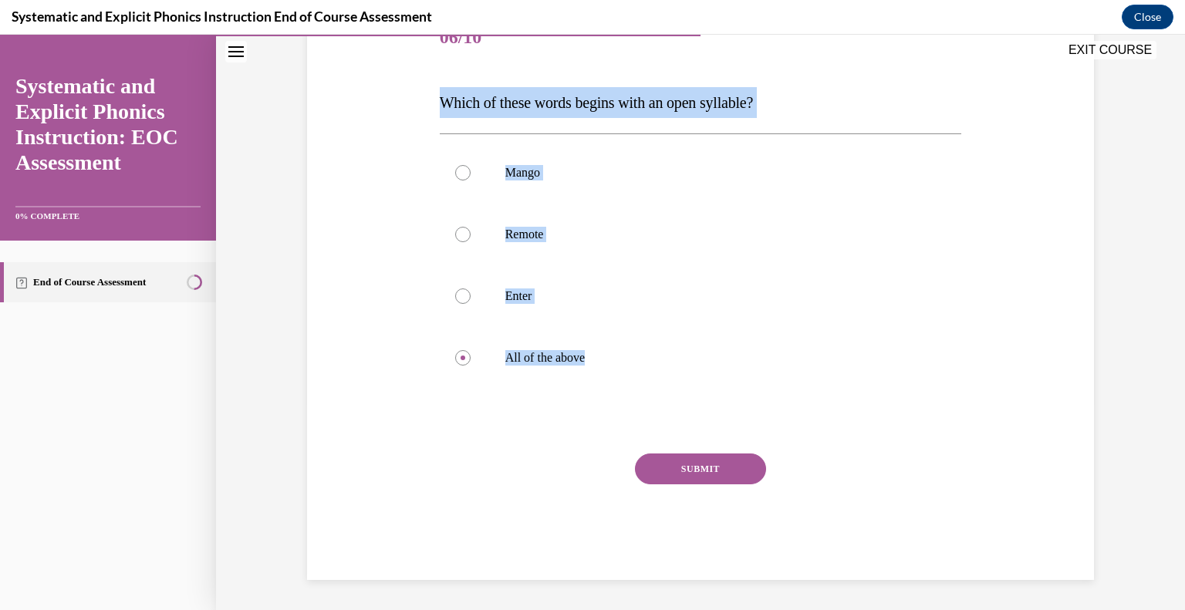
drag, startPoint x: 617, startPoint y: 360, endPoint x: 416, endPoint y: 103, distance: 327.0
click at [416, 103] on div "Question 06/10 Which of these words begins with an open syllable? Mango Remote …" at bounding box center [700, 270] width 795 height 619
copy div "Which of these words begins with an open syllable? Mango Remote Enter All of th…"
click at [669, 460] on button "SUBMIT" at bounding box center [700, 469] width 131 height 31
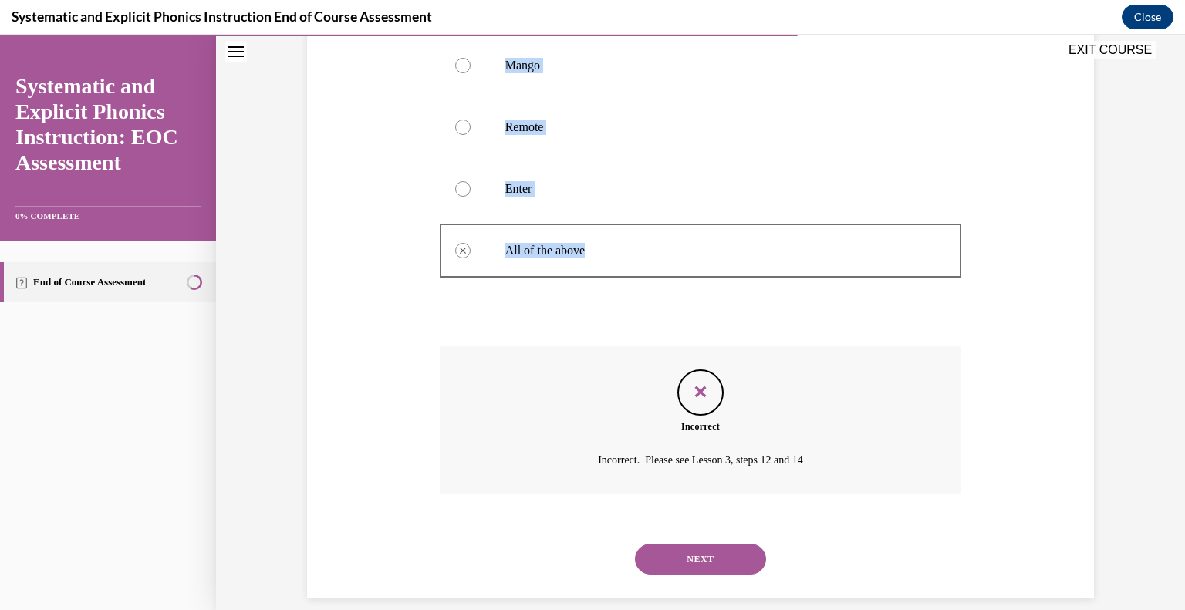
scroll to position [332, 0]
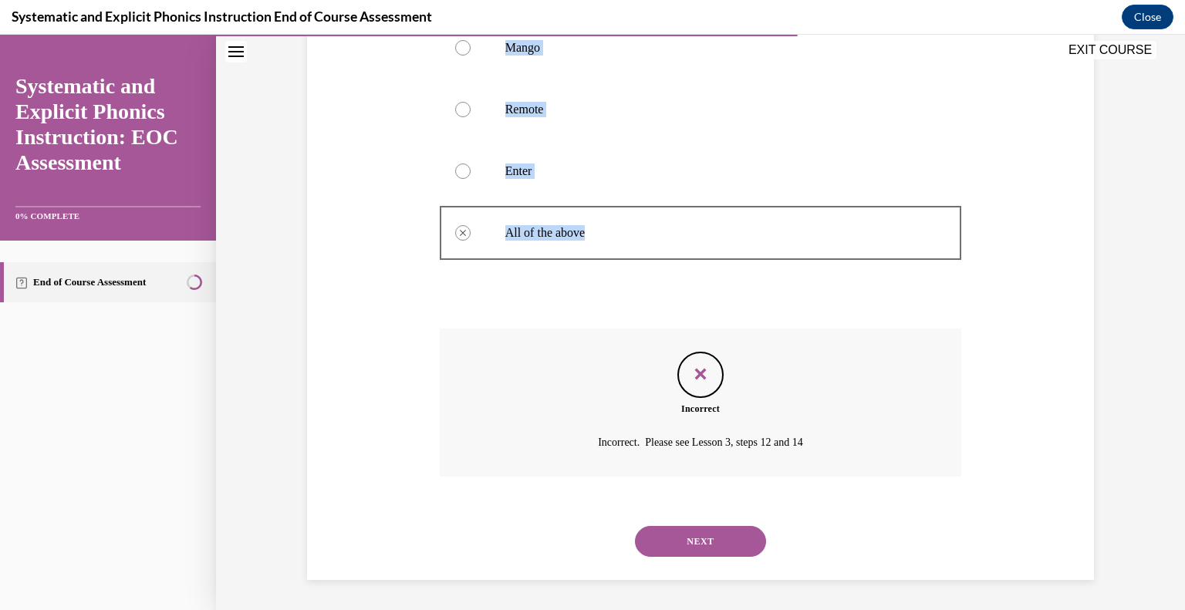
click at [680, 526] on button "NEXT" at bounding box center [700, 541] width 131 height 31
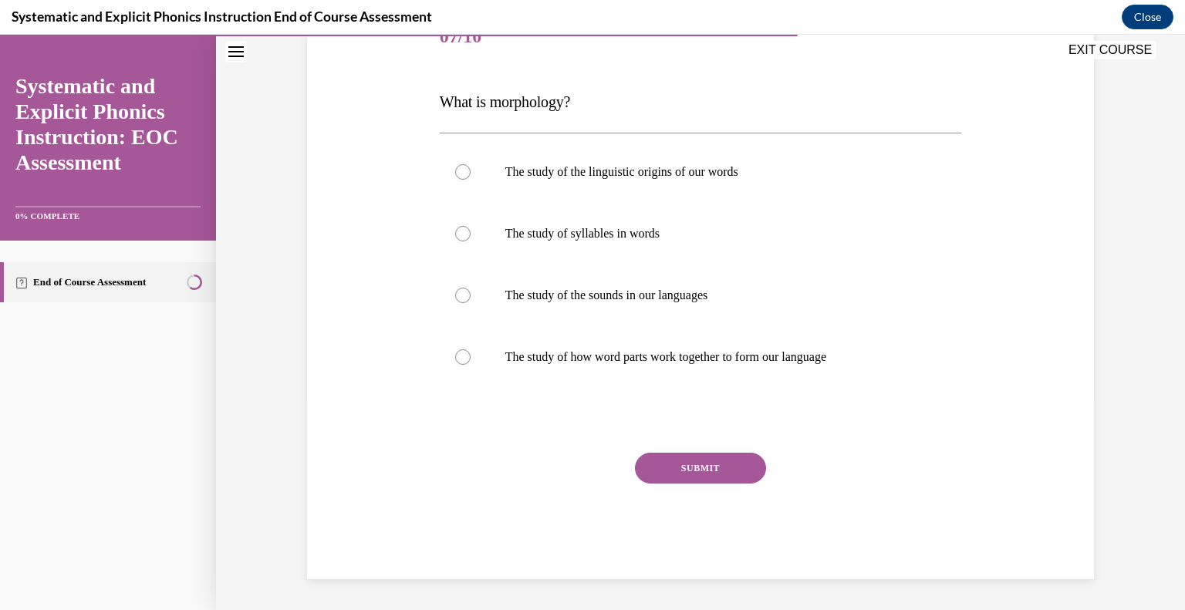
scroll to position [171, 0]
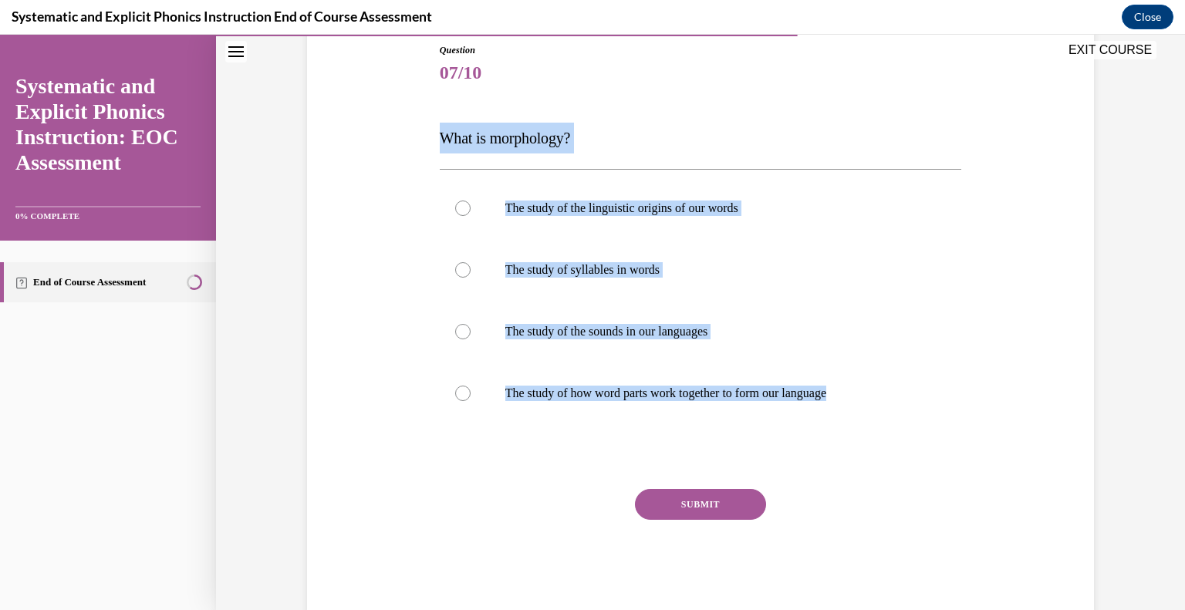
drag, startPoint x: 861, startPoint y: 392, endPoint x: 400, endPoint y: 147, distance: 521.4
click at [400, 147] on div "Question 07/10 What is morphology? The study of the linguistic origins of our w…" at bounding box center [700, 306] width 795 height 619
copy div "What is morphology? The study of the linguistic origins of our words The study …"
click at [599, 194] on div at bounding box center [701, 208] width 522 height 62
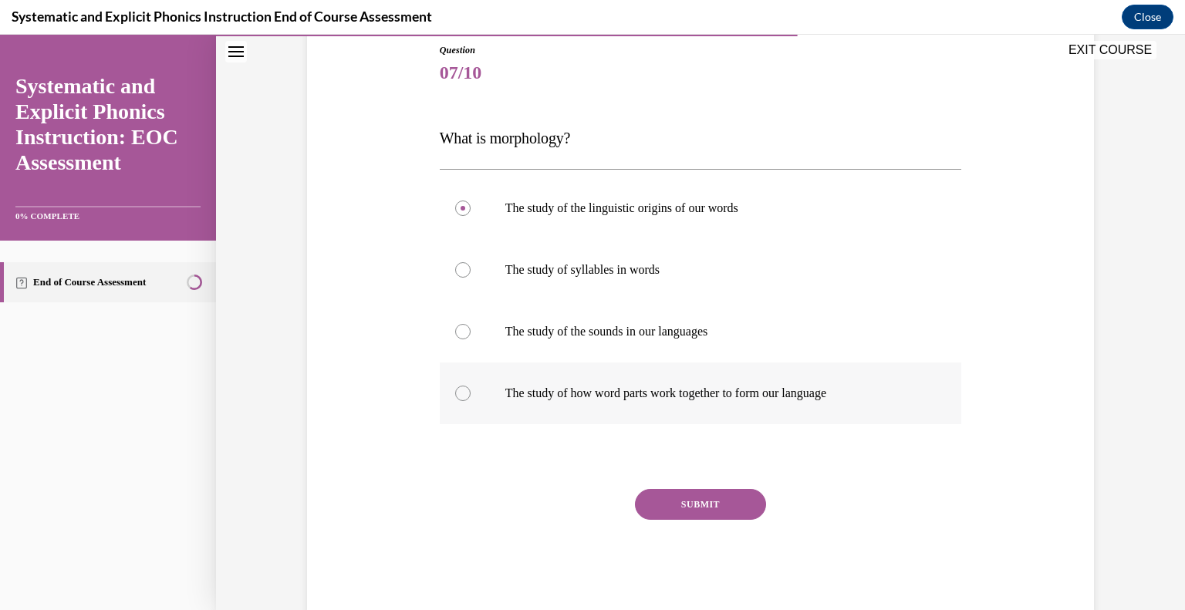
click at [631, 388] on p "The study of how word parts work together to form our language" at bounding box center [714, 393] width 418 height 15
click at [707, 487] on div "Question 07/10 What is morphology? The study of the linguistic origins of our w…" at bounding box center [701, 329] width 522 height 572
click at [713, 499] on button "SUBMIT" at bounding box center [700, 504] width 131 height 31
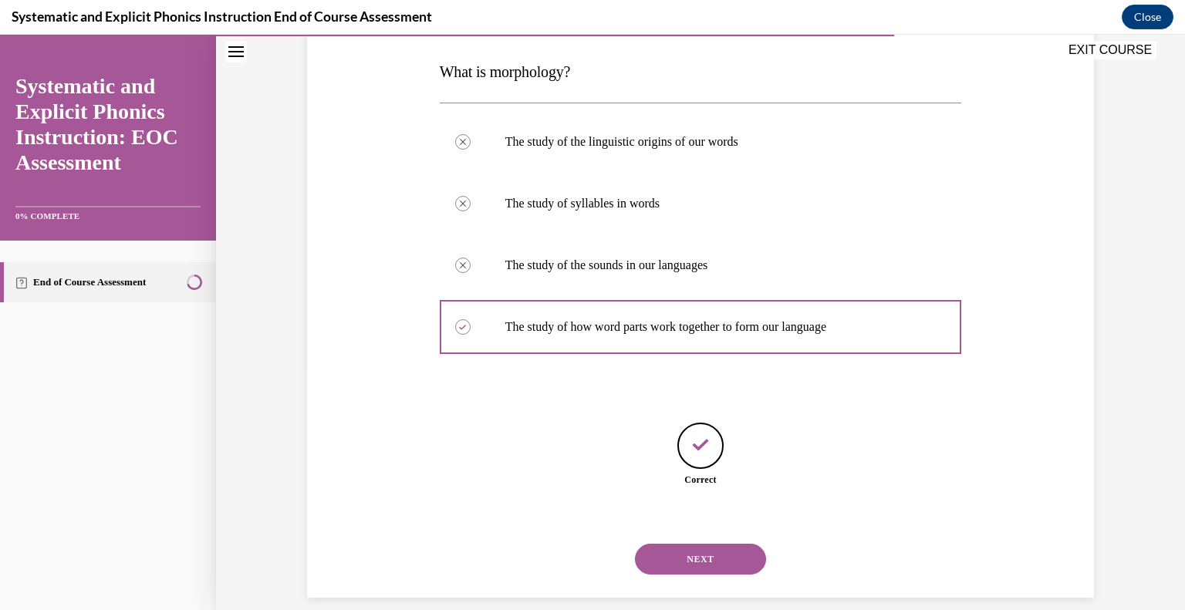
scroll to position [255, 0]
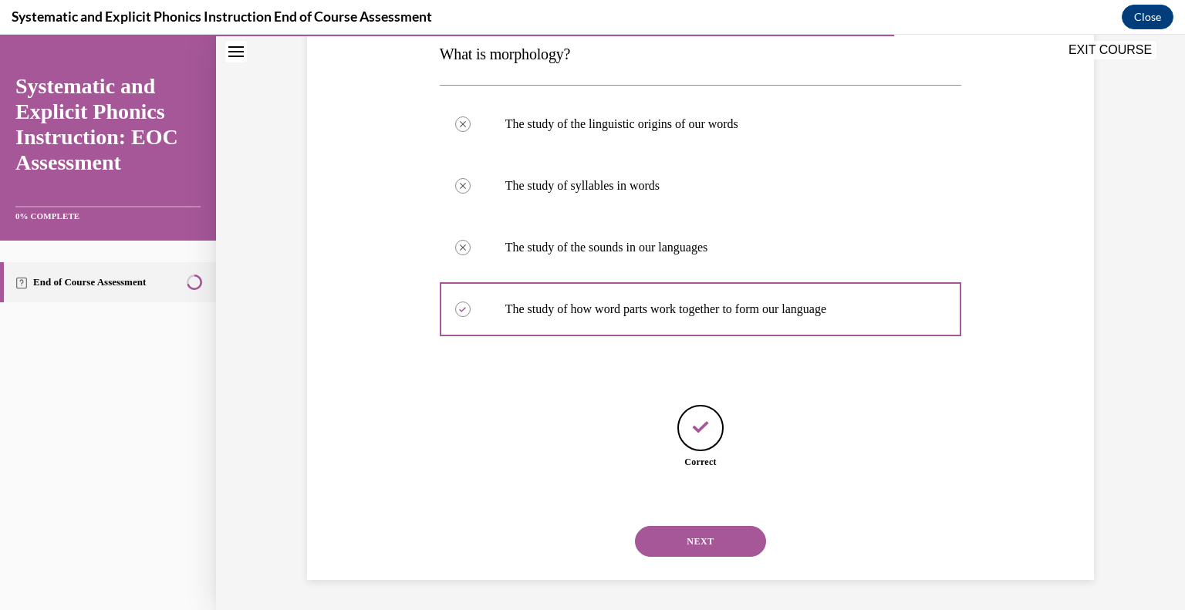
click at [692, 549] on button "NEXT" at bounding box center [700, 541] width 131 height 31
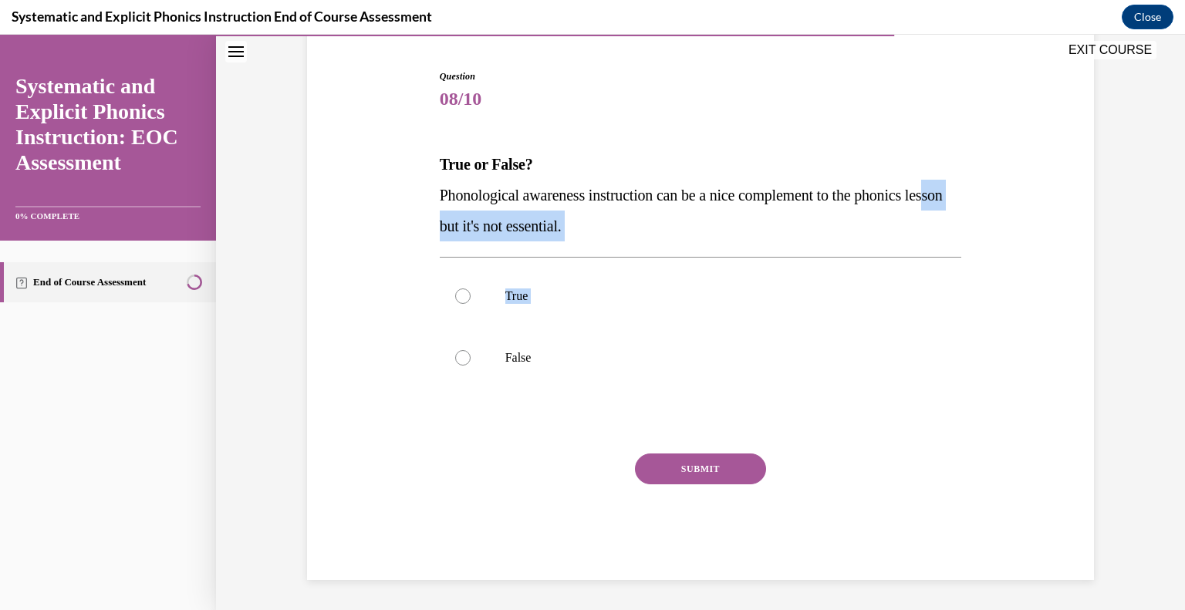
drag, startPoint x: 555, startPoint y: 341, endPoint x: 450, endPoint y: 240, distance: 145.7
click at [450, 240] on div "Question 08/10 True or False? Phonological awareness instruction can be a nice …" at bounding box center [701, 324] width 522 height 511
drag, startPoint x: 538, startPoint y: 376, endPoint x: 477, endPoint y: 434, distance: 85.1
click at [477, 434] on div "Question 08/10 True or False? Phonological awareness instruction can be a nice …" at bounding box center [701, 324] width 522 height 511
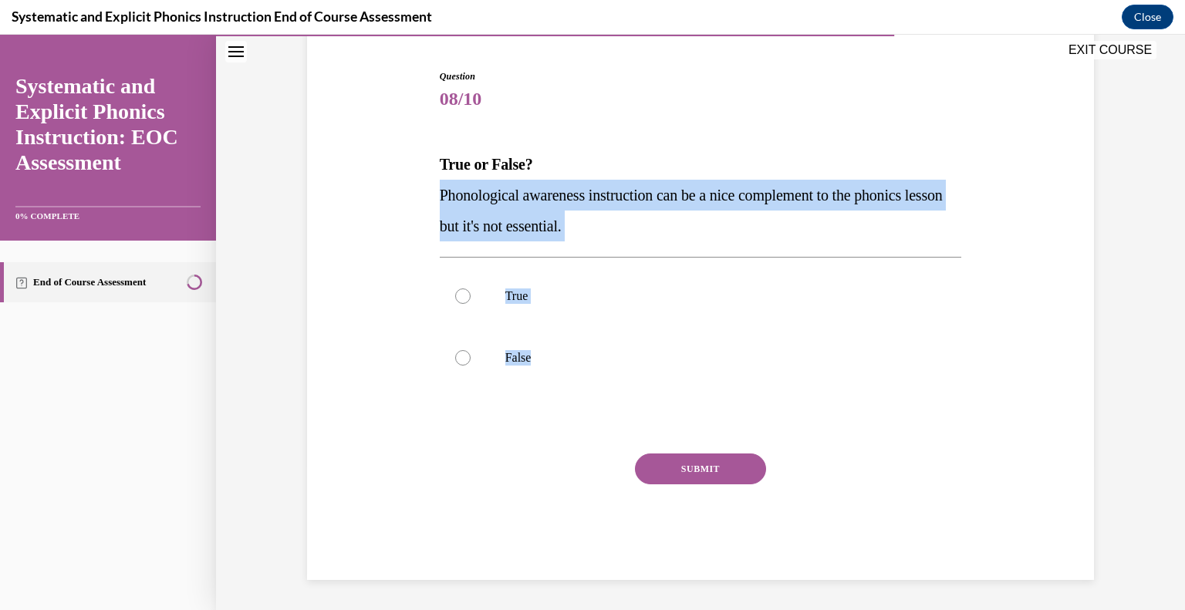
drag, startPoint x: 548, startPoint y: 360, endPoint x: 426, endPoint y: 200, distance: 202.0
click at [426, 200] on div "Question 08/10 True or False? Phonological awareness instruction can be a nice …" at bounding box center [700, 301] width 795 height 557
copy div "Phonological awareness instruction can be a nice complement to the phonics less…"
click at [543, 370] on div at bounding box center [701, 358] width 522 height 62
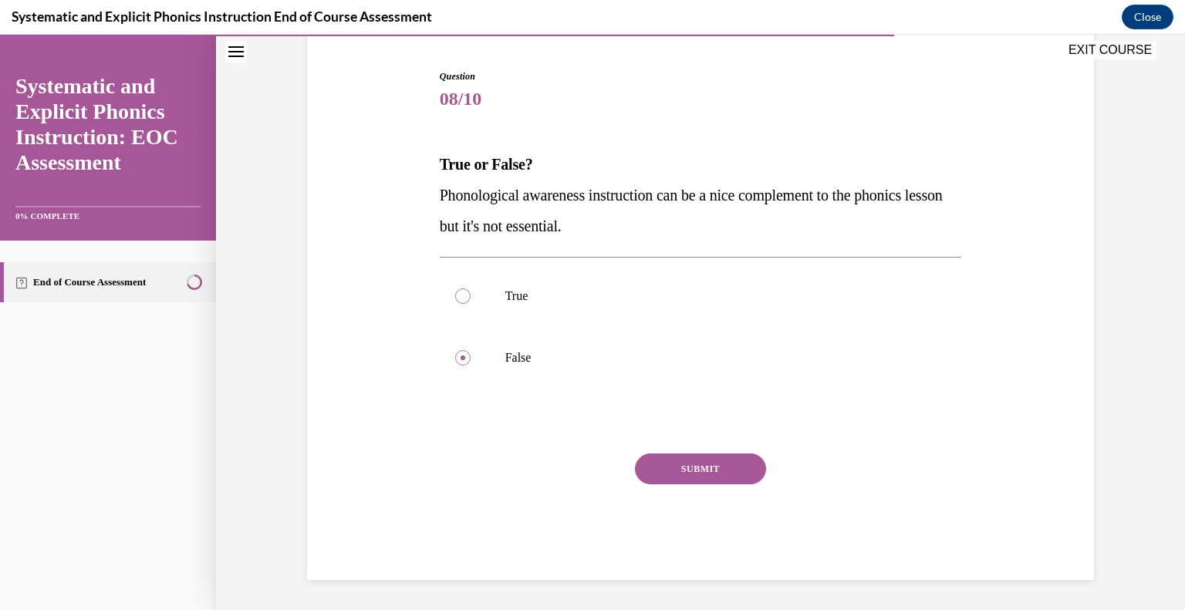
click at [691, 473] on button "SUBMIT" at bounding box center [700, 469] width 131 height 31
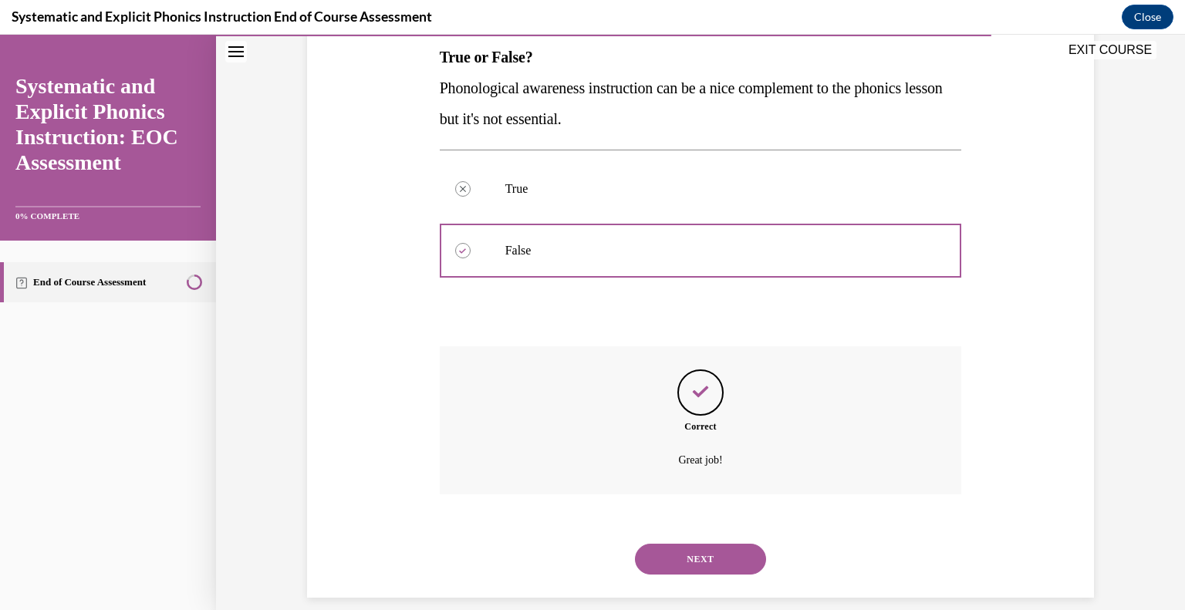
scroll to position [270, 0]
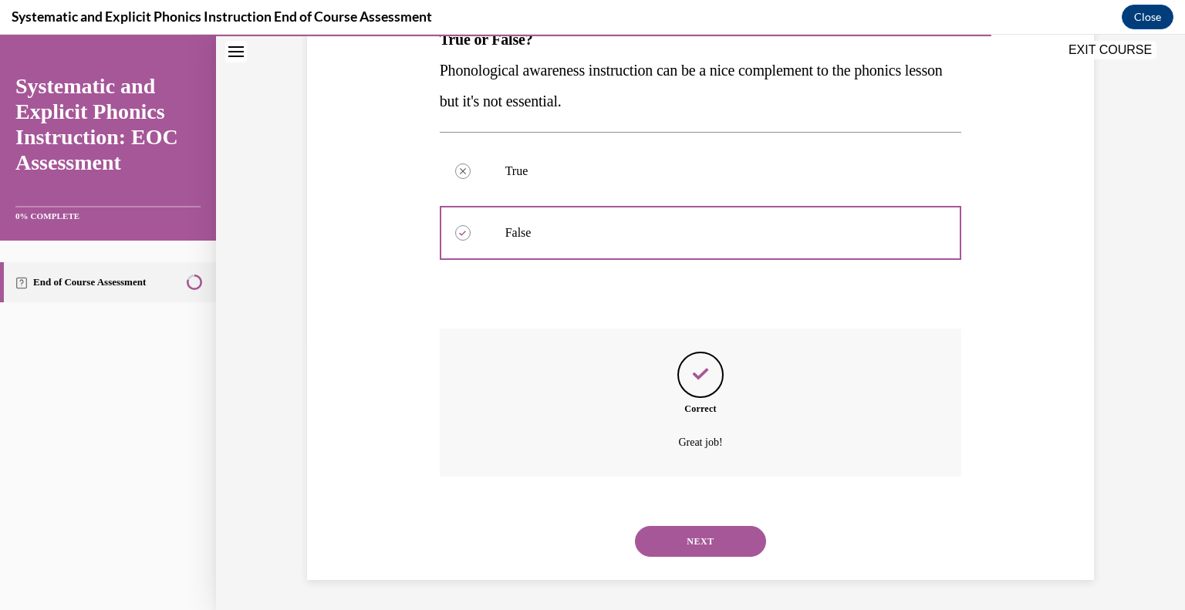
click at [707, 555] on button "NEXT" at bounding box center [700, 541] width 131 height 31
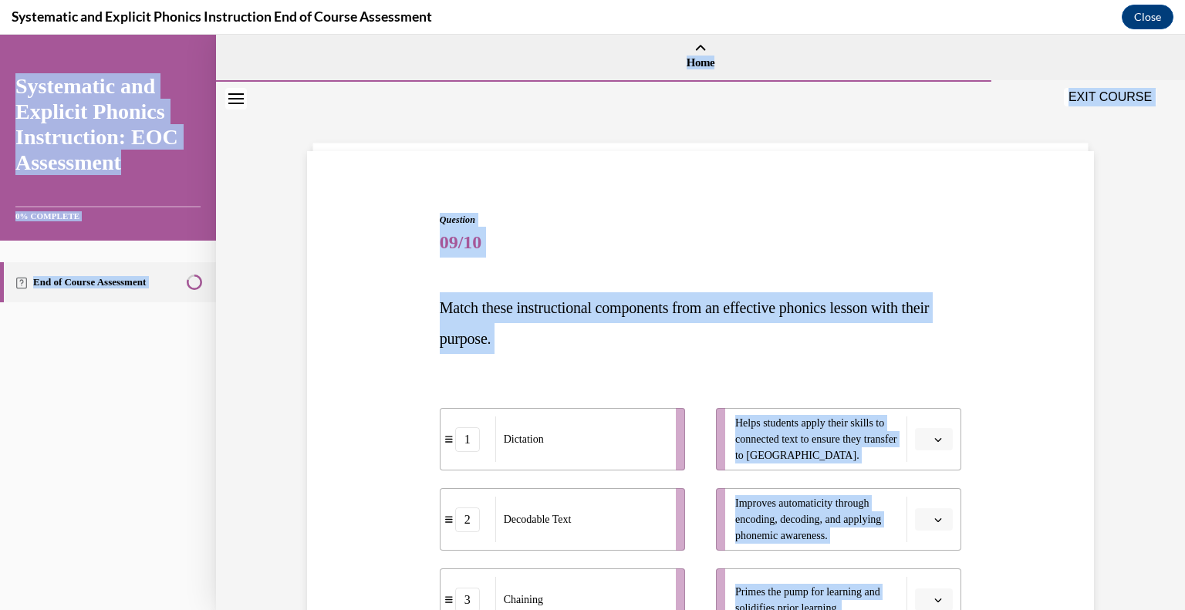
scroll to position [0, 0]
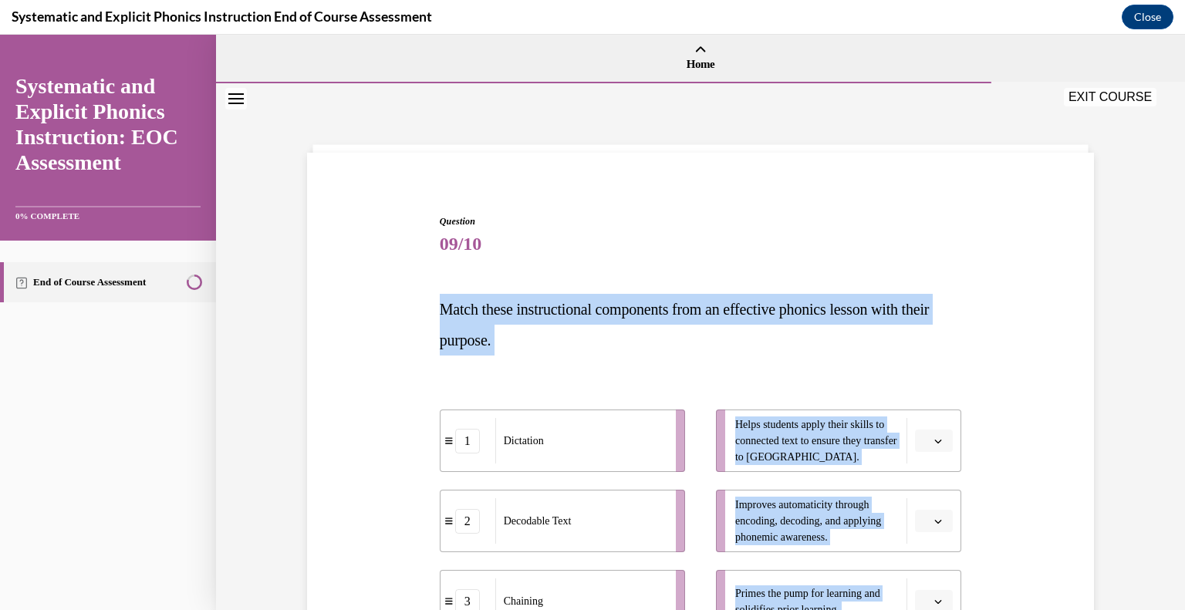
drag, startPoint x: 1001, startPoint y: 360, endPoint x: 434, endPoint y: 309, distance: 570.0
click at [434, 309] on div "Question 09/10 Match these instructional components from an effective phonics l…" at bounding box center [700, 536] width 795 height 736
copy div "Match these instructional components from an effective phonics lesson with thei…"
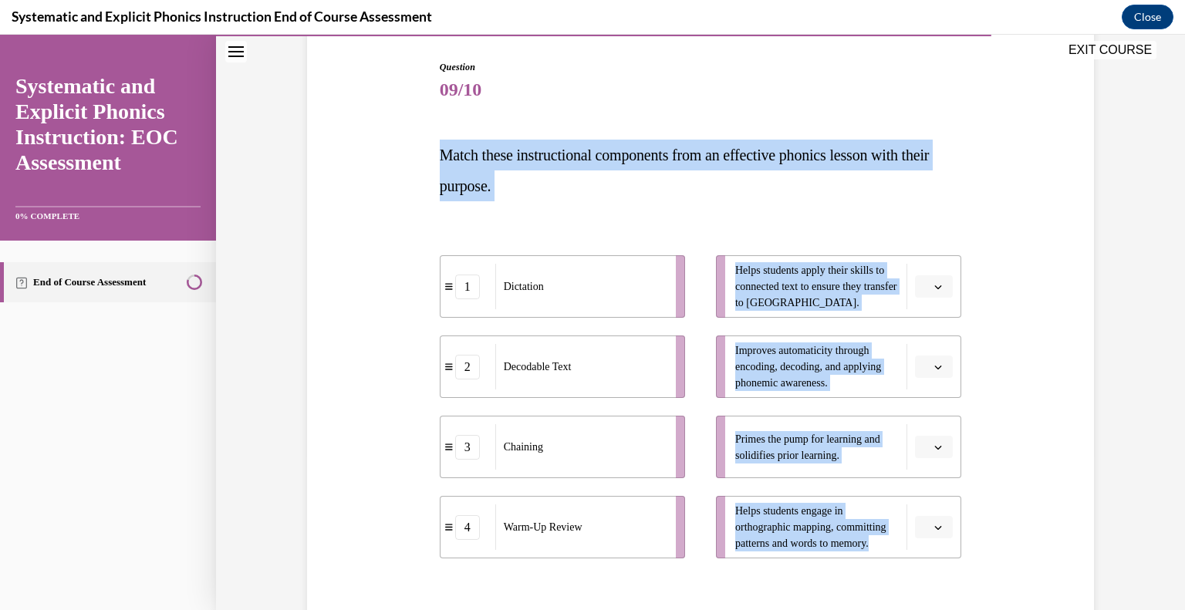
scroll to position [157, 0]
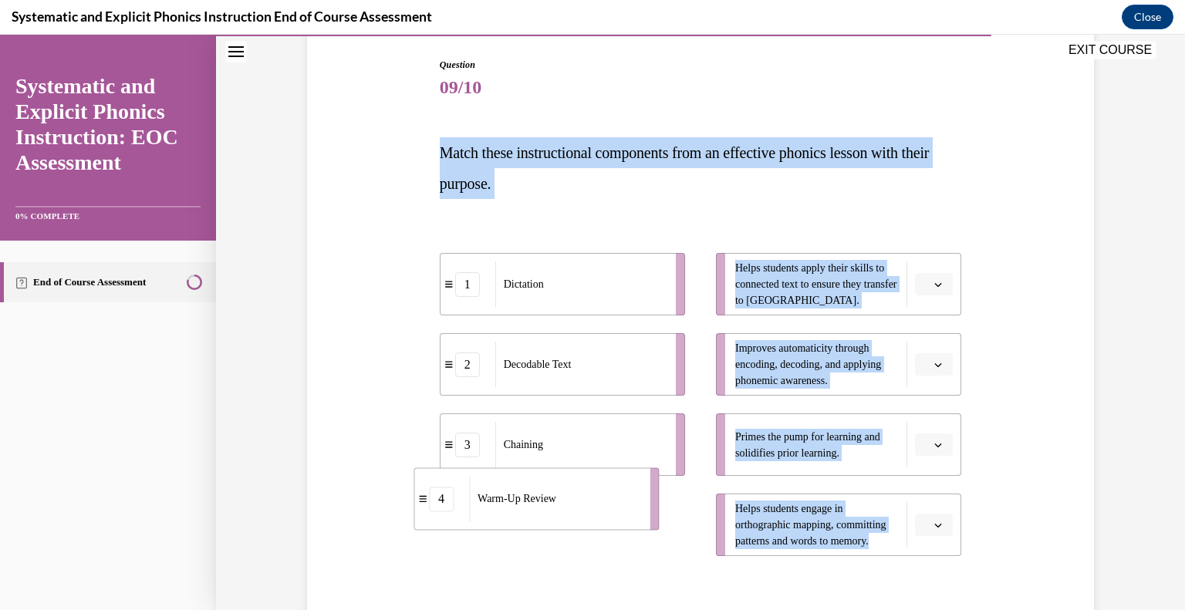
drag, startPoint x: 602, startPoint y: 532, endPoint x: 574, endPoint y: 505, distance: 38.7
click at [574, 505] on div "Warm-Up Review" at bounding box center [554, 499] width 170 height 46
click at [1034, 455] on div "Question 09/10 Match these instructional components from an effective phonics l…" at bounding box center [700, 380] width 795 height 736
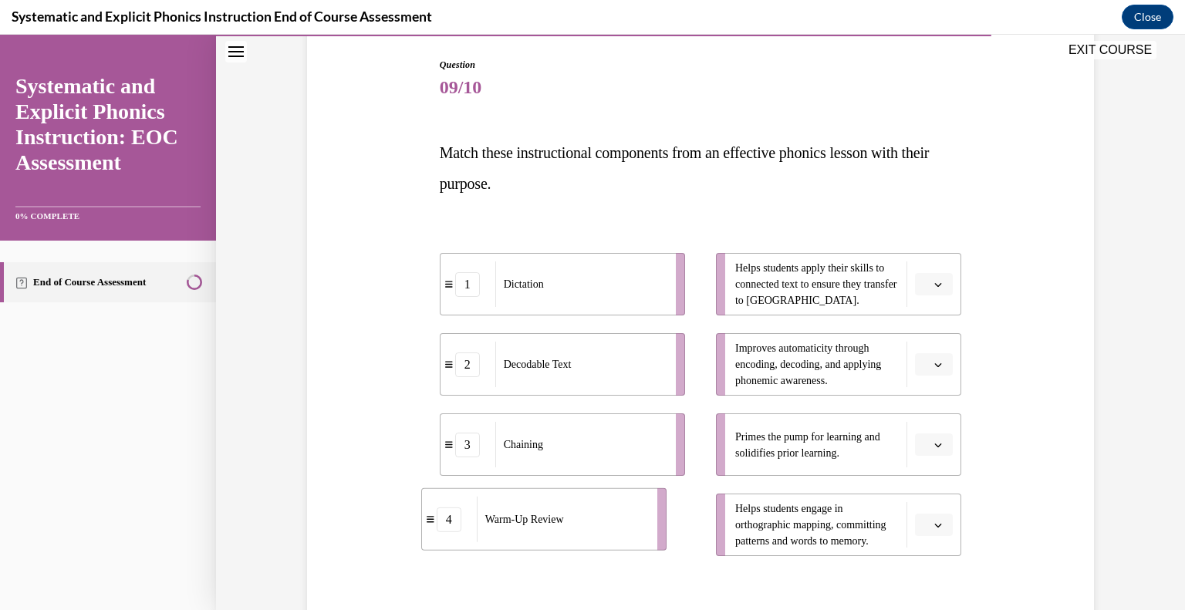
drag, startPoint x: 593, startPoint y: 539, endPoint x: 575, endPoint y: 534, distance: 19.3
click at [575, 534] on div "Warm-Up Review" at bounding box center [562, 520] width 170 height 46
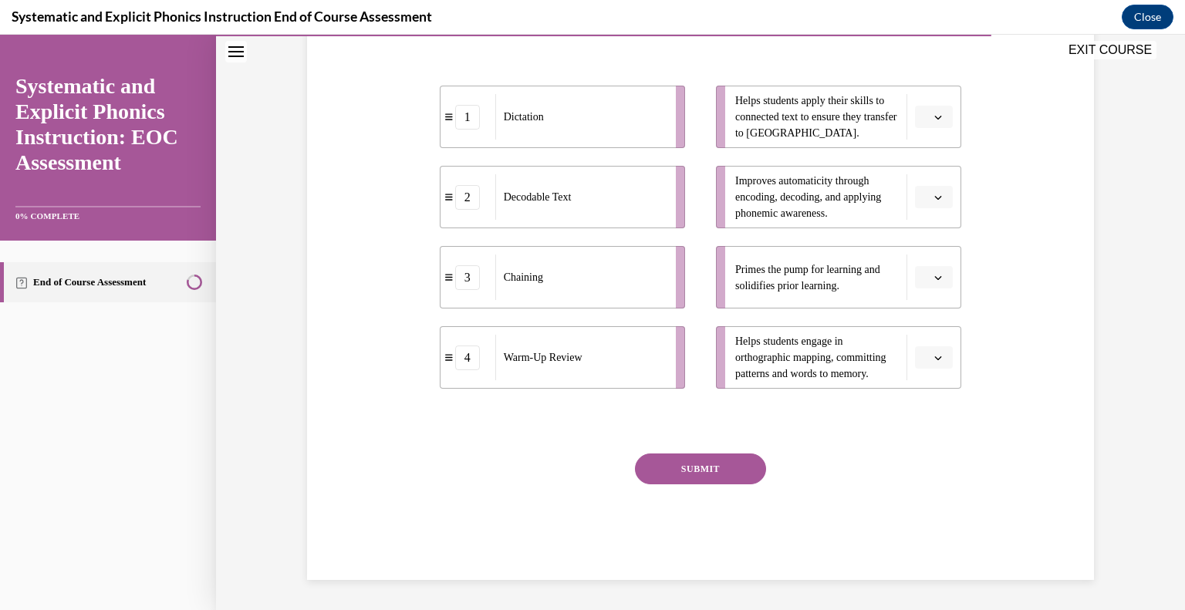
drag, startPoint x: 567, startPoint y: 417, endPoint x: 1049, endPoint y: 428, distance: 482.2
click at [1049, 428] on div "Question 09/10 Match these instructional components from an effective phonics l…" at bounding box center [700, 212] width 795 height 736
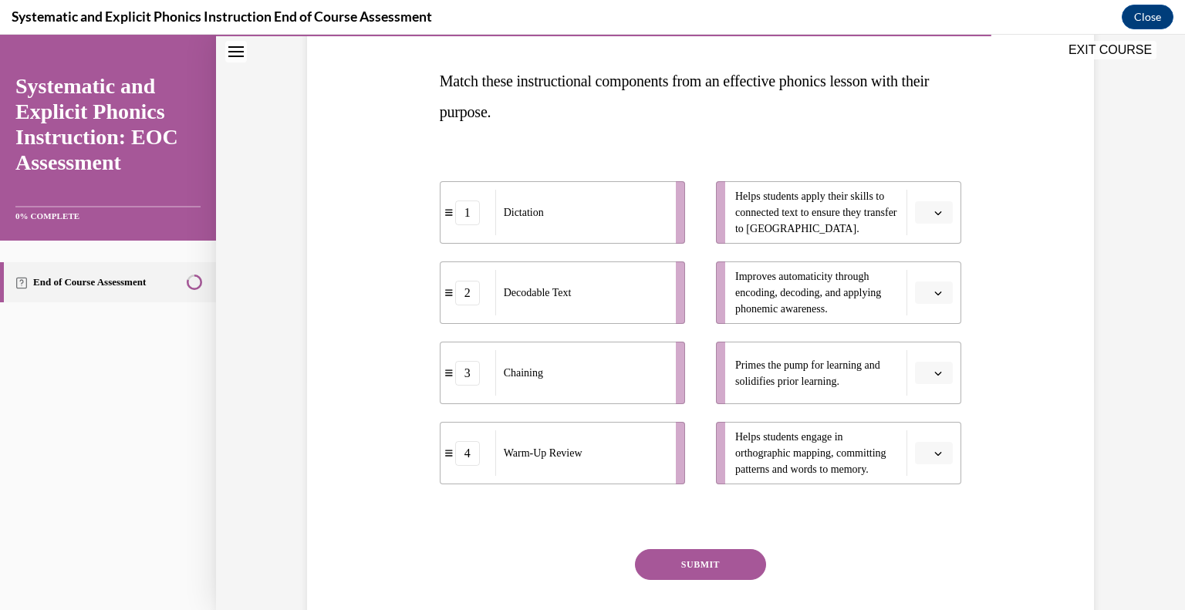
scroll to position [229, 0]
click at [934, 369] on icon "button" at bounding box center [938, 373] width 8 height 8
click at [931, 527] on div "4" at bounding box center [926, 530] width 39 height 31
click at [924, 289] on span "Please select an option" at bounding box center [926, 292] width 5 height 15
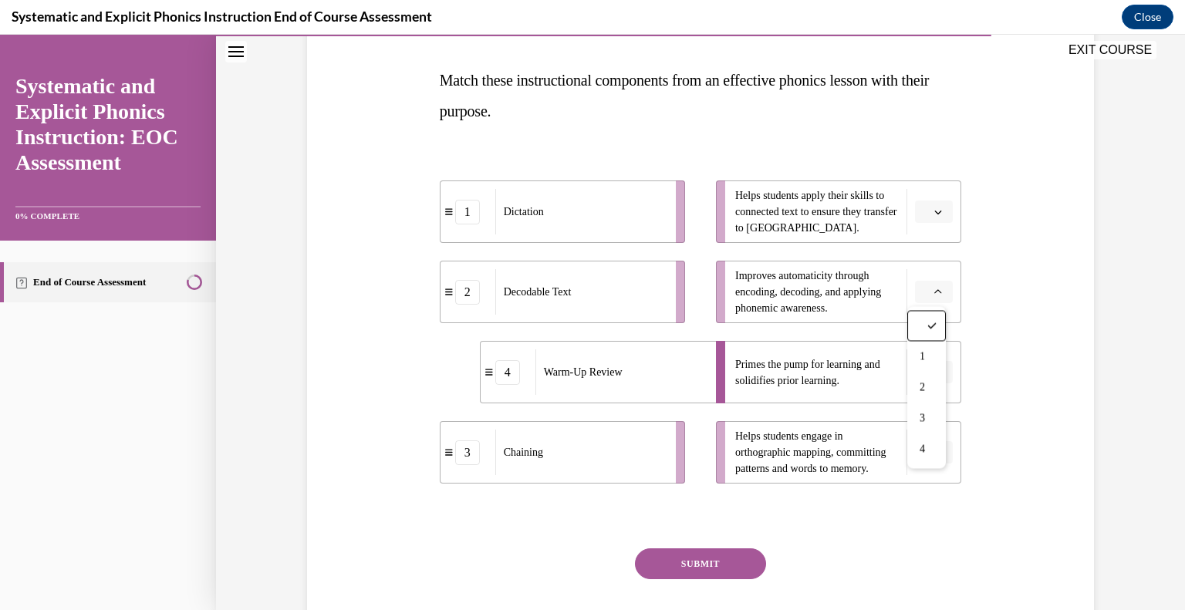
click at [895, 487] on div "1 Dictation 2 Decodable Text 4 Warm-Up Review 3 Chaining Helps students apply t…" at bounding box center [701, 316] width 522 height 349
click at [916, 444] on button "button" at bounding box center [934, 452] width 38 height 23
click at [927, 383] on div "3" at bounding box center [926, 386] width 39 height 31
click at [926, 289] on button "button" at bounding box center [934, 292] width 38 height 23
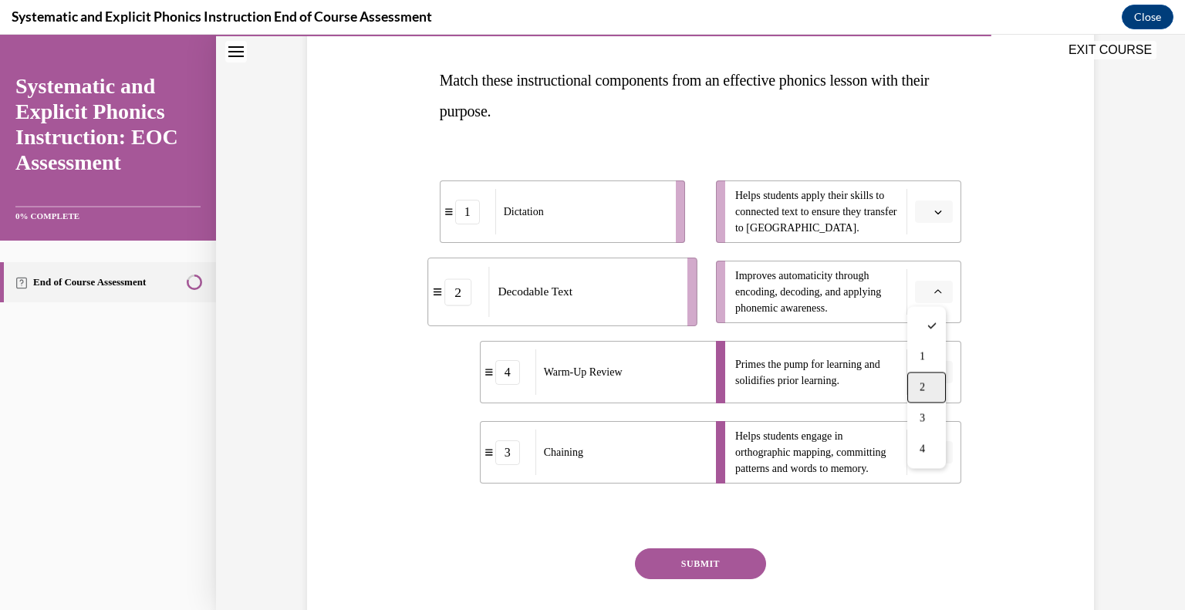
click at [929, 380] on div "2" at bounding box center [926, 388] width 39 height 31
click at [934, 209] on icon "button" at bounding box center [938, 212] width 8 height 8
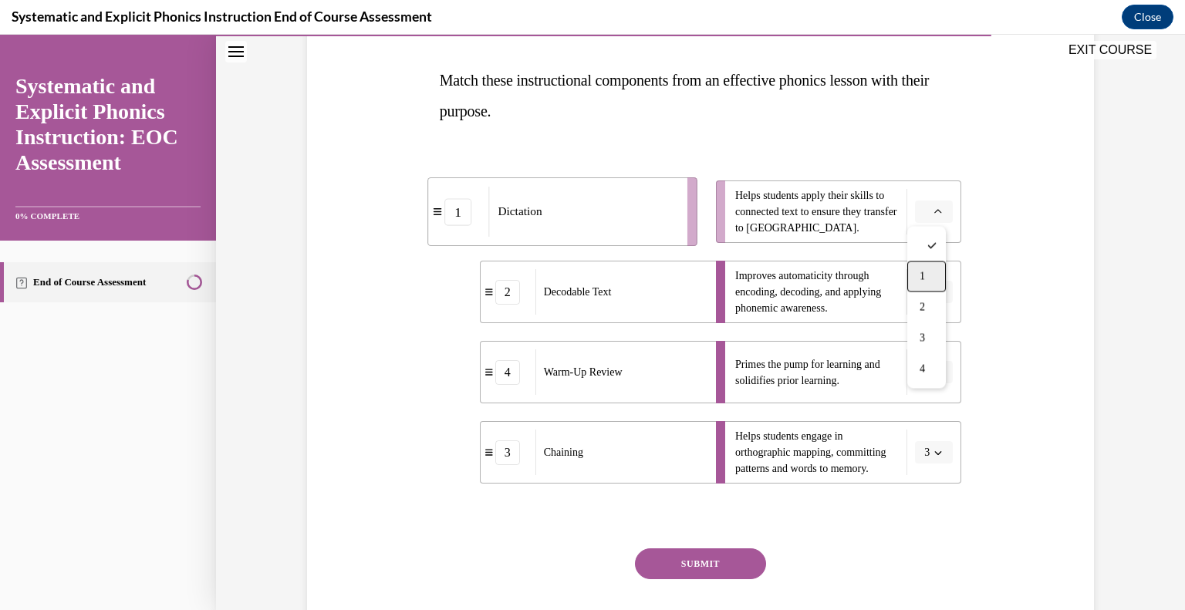
click at [926, 272] on div "1" at bounding box center [926, 277] width 39 height 31
click at [711, 564] on button "SUBMIT" at bounding box center [700, 563] width 131 height 31
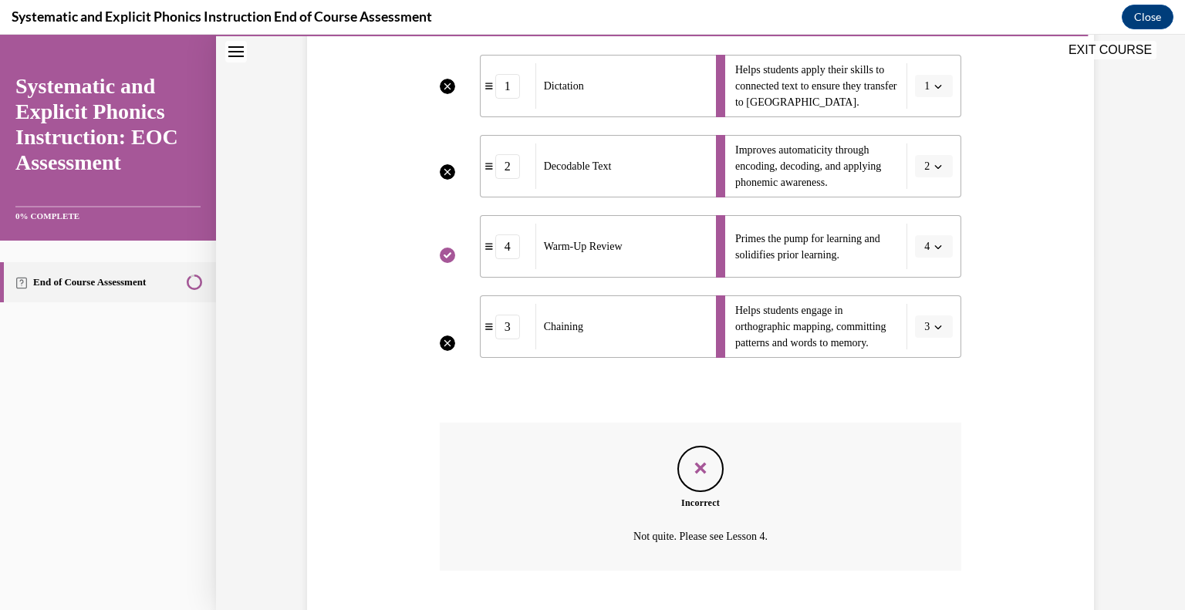
scroll to position [449, 0]
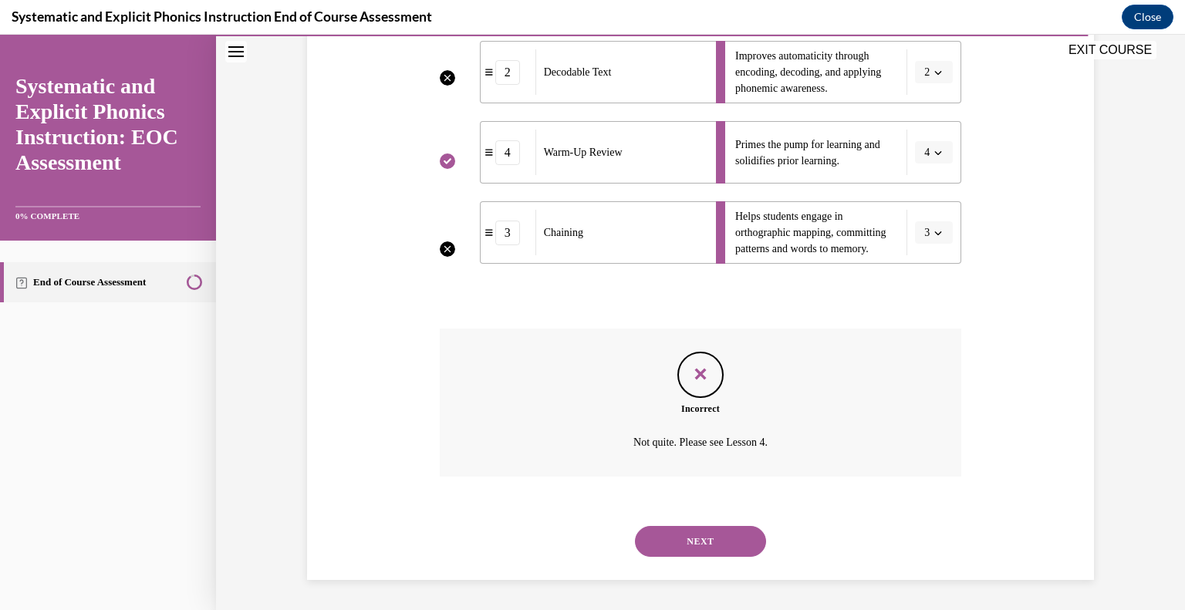
click at [714, 555] on button "NEXT" at bounding box center [700, 541] width 131 height 31
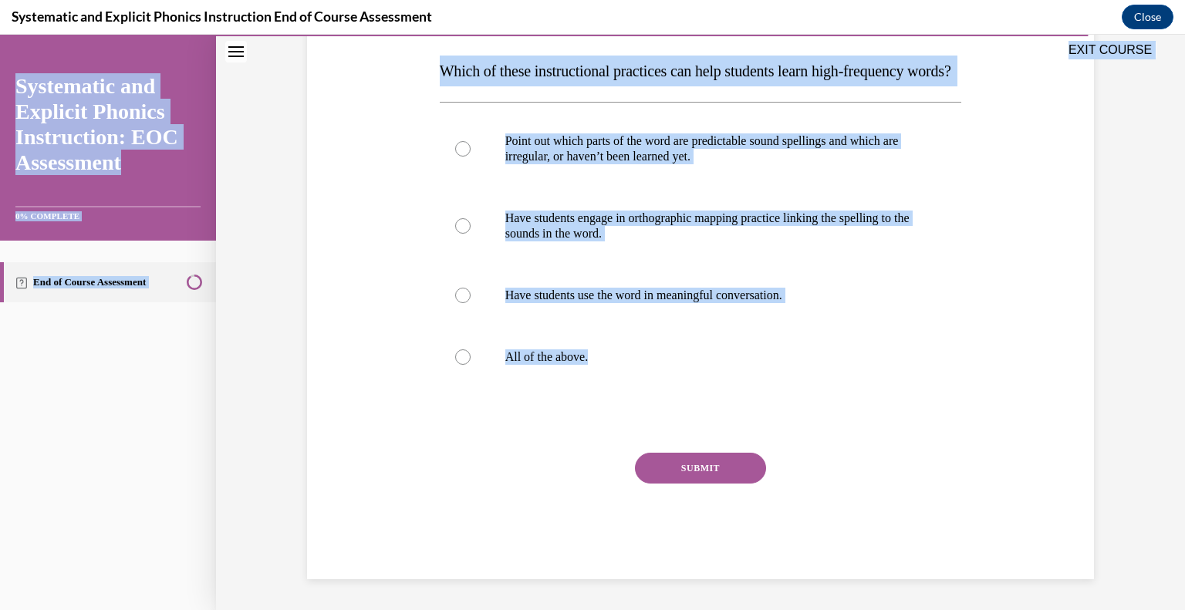
scroll to position [246, 0]
drag, startPoint x: 595, startPoint y: 352, endPoint x: 417, endPoint y: 66, distance: 337.1
click at [417, 66] on div "EXIT COURSE Systematic and Explicit Phonics Instruction: EOC Assessment 0% COMP…" at bounding box center [592, 322] width 1185 height 575
click at [741, 396] on div "Point out which parts of the word are predictable sound spellings and which are…" at bounding box center [701, 249] width 522 height 294
drag, startPoint x: 602, startPoint y: 383, endPoint x: 435, endPoint y: 67, distance: 357.5
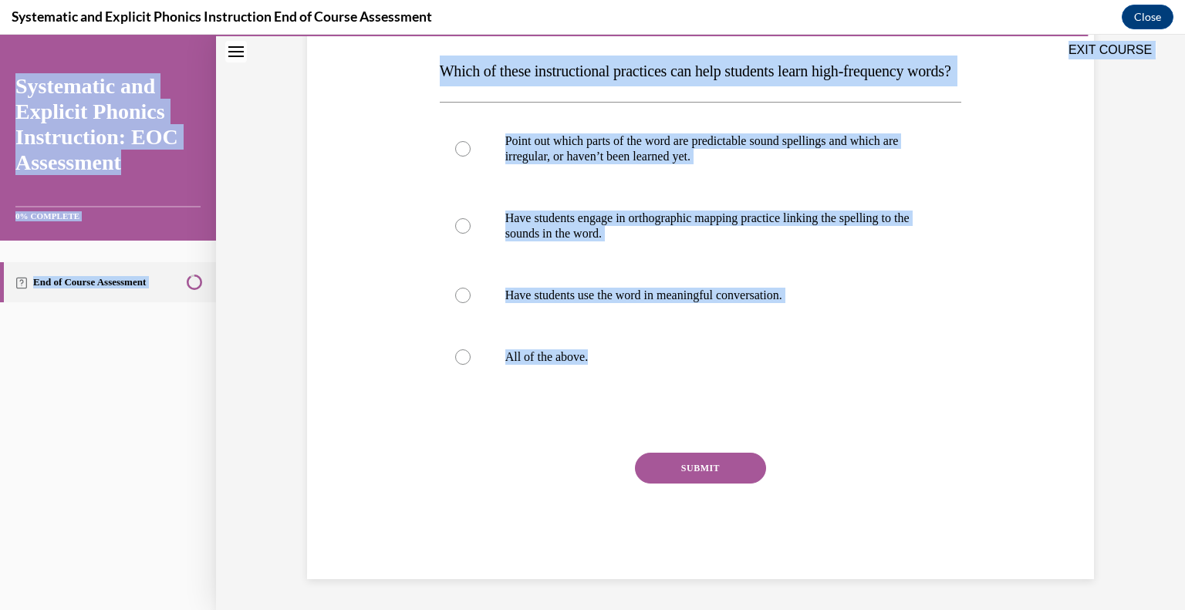
click at [435, 67] on div "EXIT COURSE Systematic and Explicit Phonics Instruction: EOC Assessment 0% COMP…" at bounding box center [592, 322] width 1185 height 575
copy div "EXIT COURSE Systematic and Explicit Phonics Instruction: EOC Assessment 0% COMP…"
click at [503, 371] on div at bounding box center [701, 357] width 522 height 62
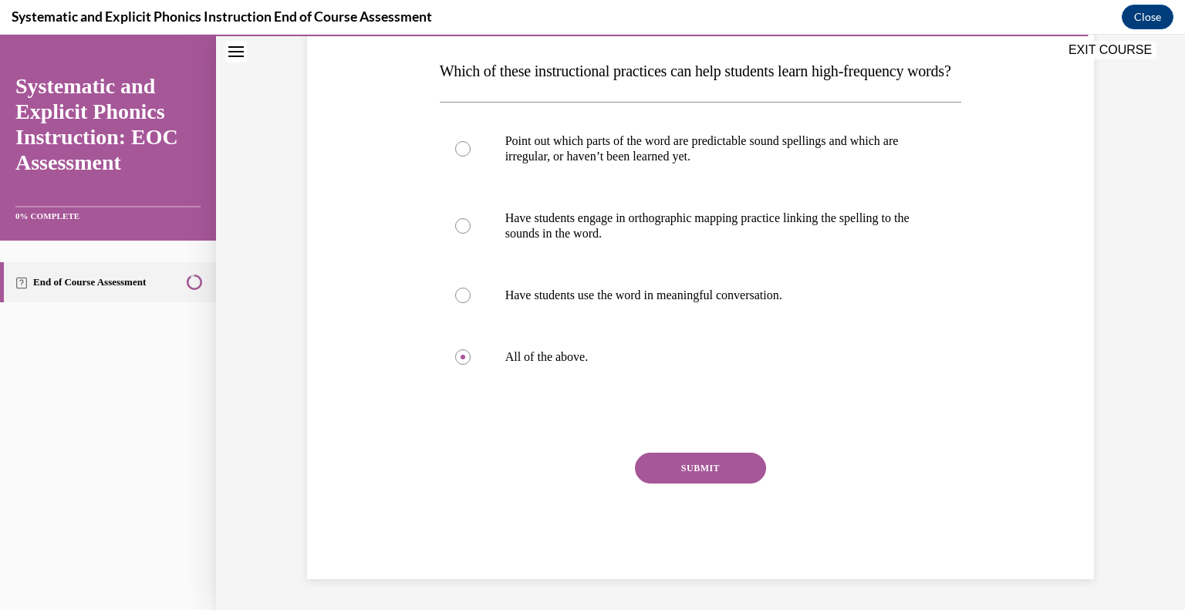
click at [658, 477] on button "SUBMIT" at bounding box center [700, 468] width 131 height 31
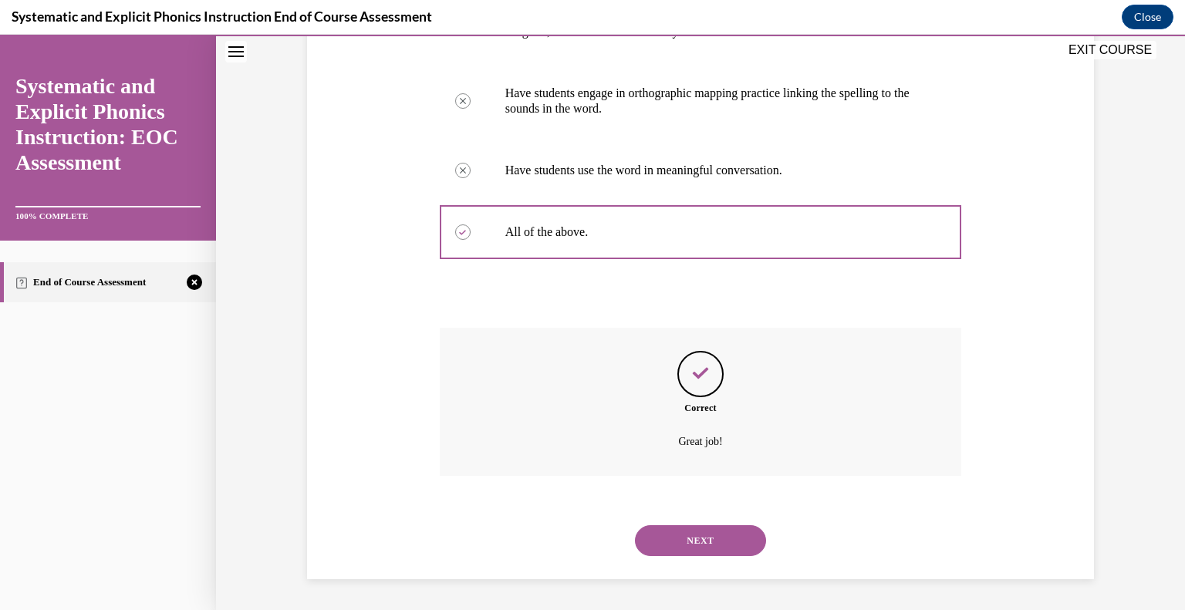
scroll to position [393, 0]
click at [695, 553] on button "NEXT" at bounding box center [700, 540] width 131 height 31
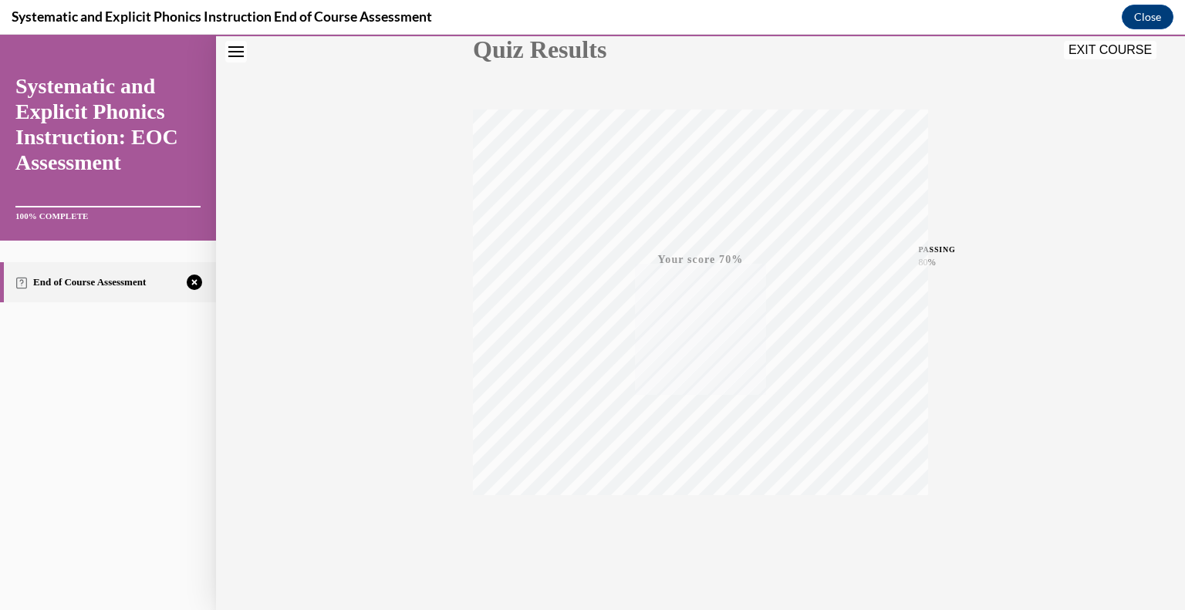
scroll to position [214, 0]
click at [696, 501] on div "TAKE AGAIN" at bounding box center [700, 507] width 55 height 36
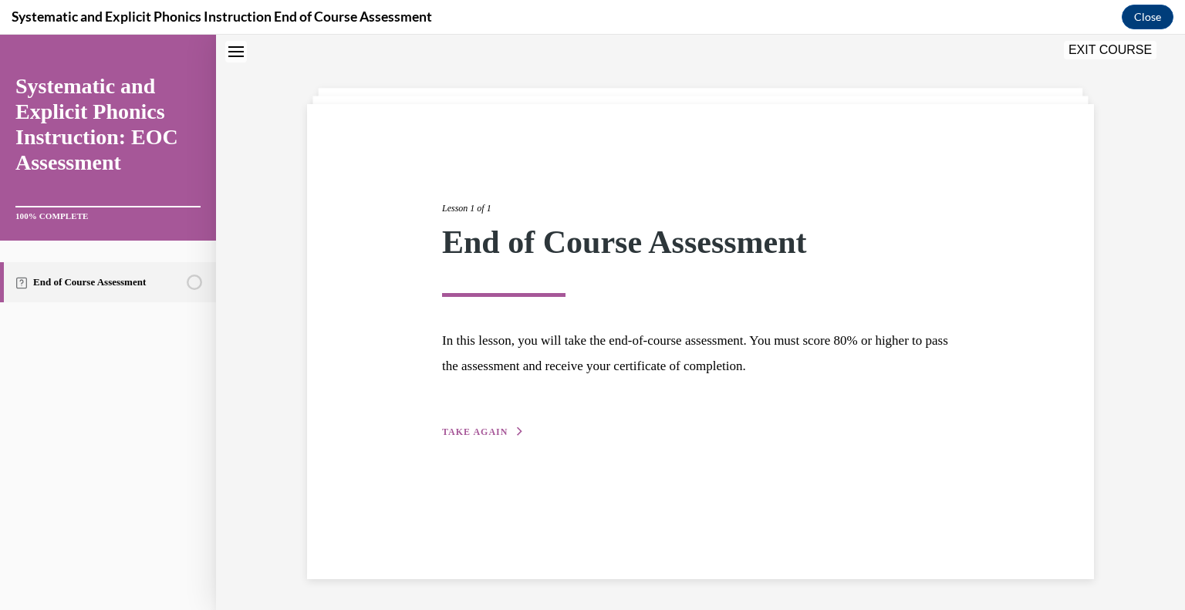
click at [476, 410] on div "Lesson 1 of 1 End of Course Assessment In this lesson, you will take the end-of…" at bounding box center [700, 303] width 540 height 275
click at [477, 427] on span "TAKE AGAIN" at bounding box center [475, 432] width 66 height 11
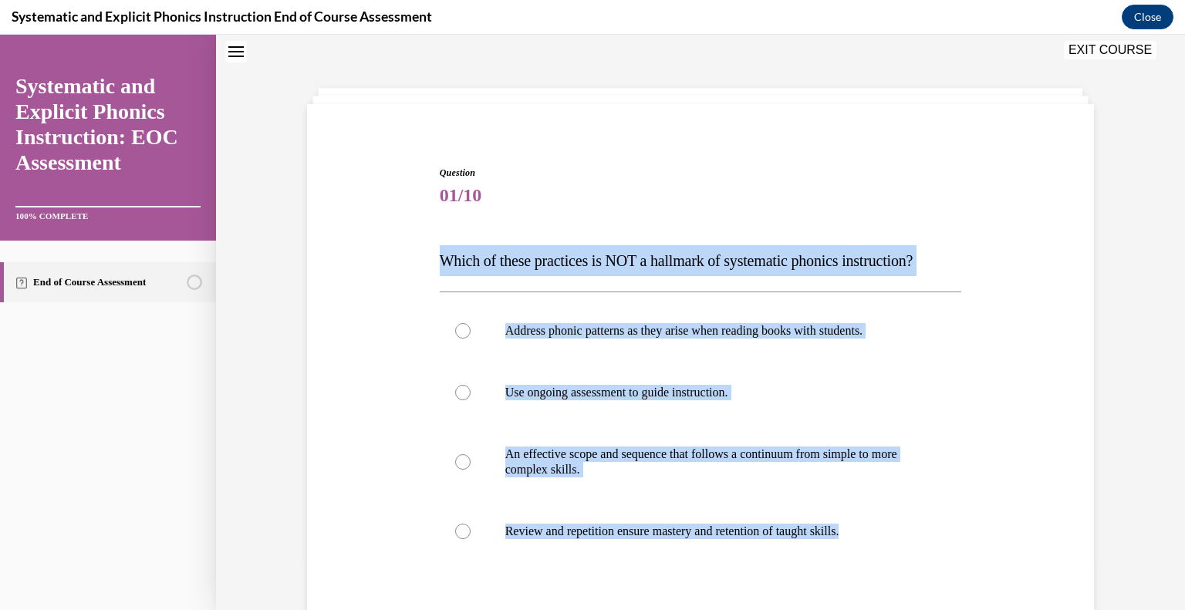
drag, startPoint x: 870, startPoint y: 538, endPoint x: 427, endPoint y: 262, distance: 522.5
click at [427, 262] on div "Question 01/10 Which of these practices is NOT a hallmark of systematic phonics…" at bounding box center [700, 437] width 795 height 634
click at [636, 326] on p "Address phonic patterns as they arise when reading books with students." at bounding box center [714, 330] width 418 height 15
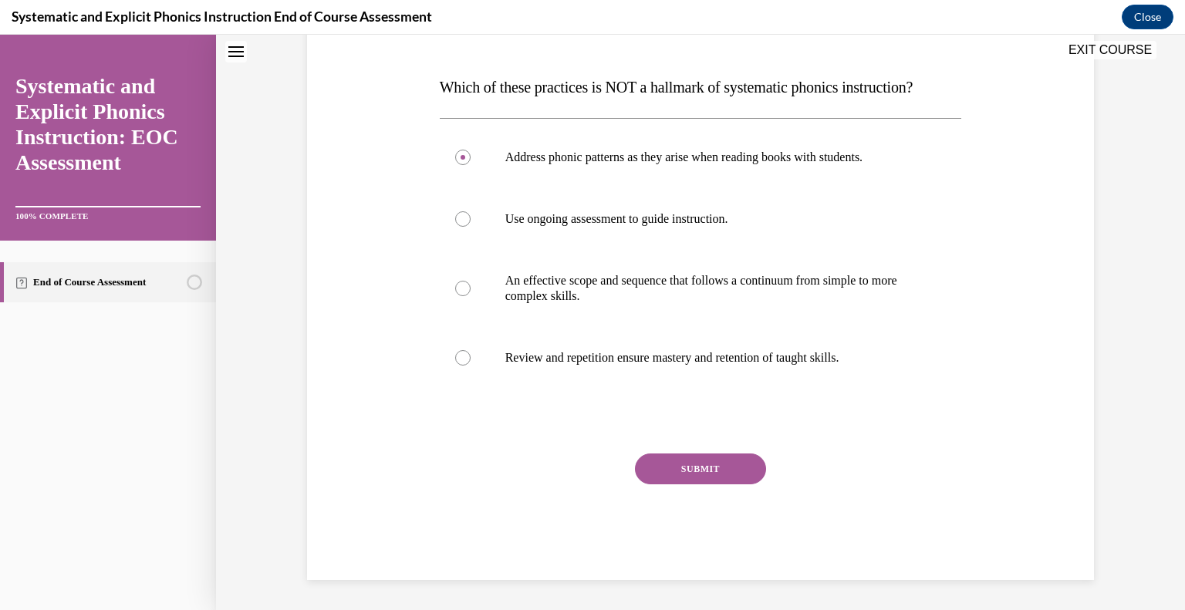
click at [684, 465] on button "SUBMIT" at bounding box center [700, 469] width 131 height 31
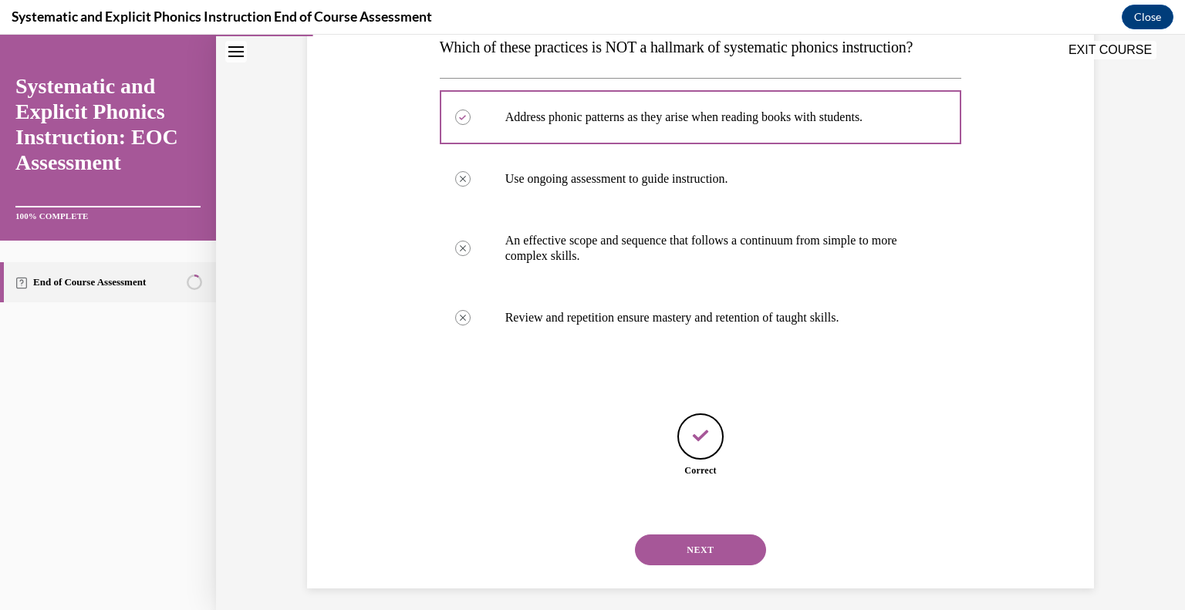
scroll to position [271, 0]
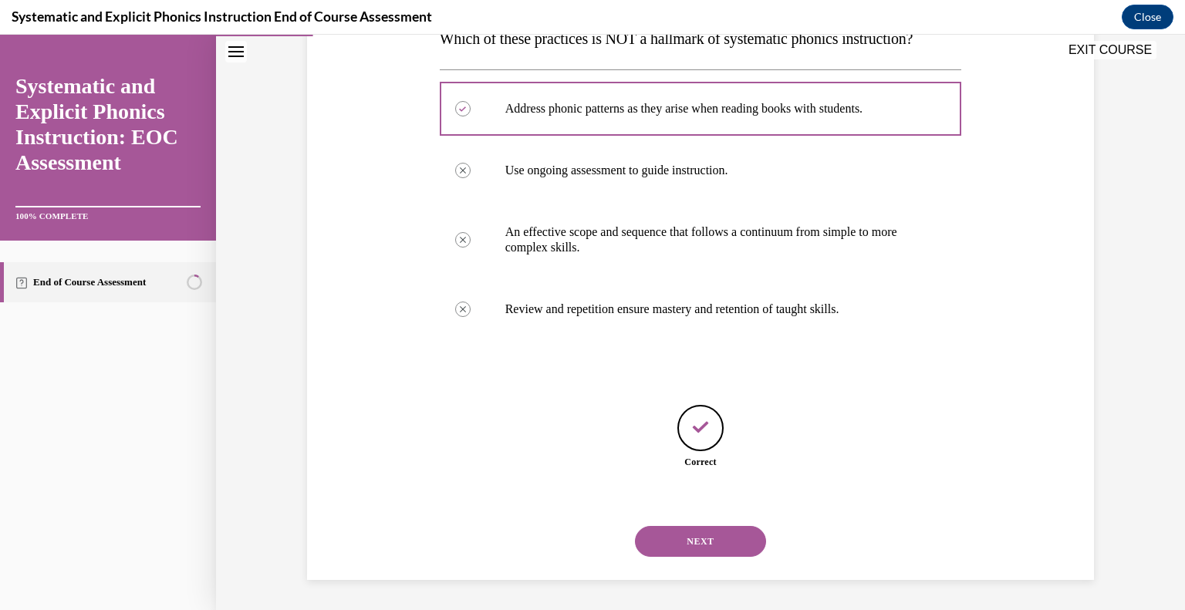
click at [713, 542] on button "NEXT" at bounding box center [700, 541] width 131 height 31
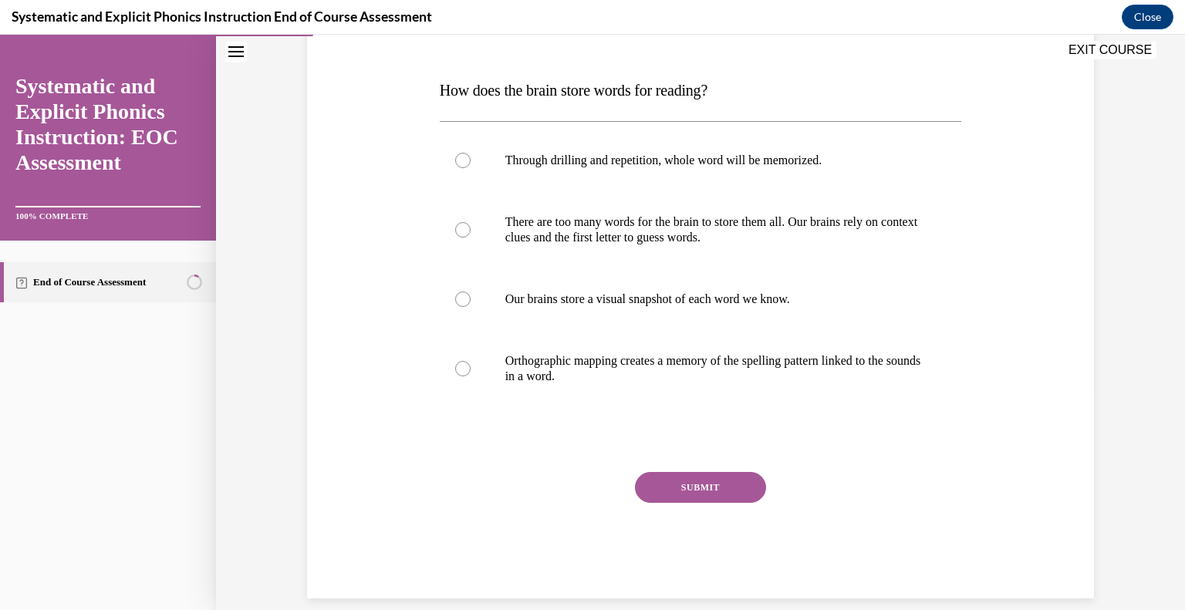
scroll to position [222, 0]
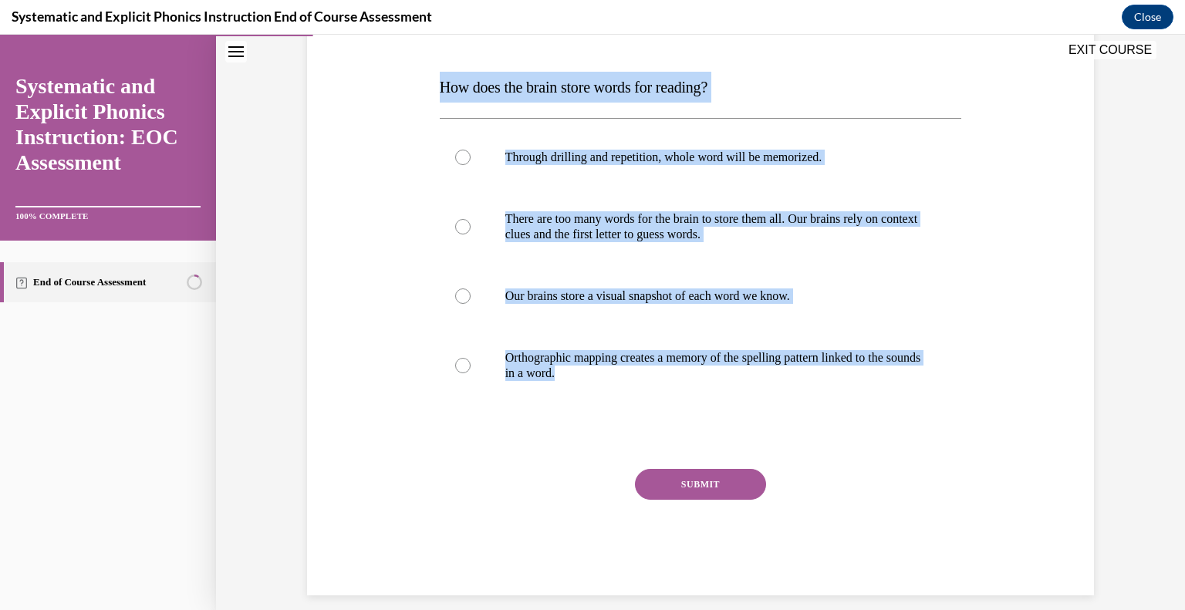
drag, startPoint x: 605, startPoint y: 378, endPoint x: 412, endPoint y: 89, distance: 347.7
click at [412, 89] on div "Question 02/10 How does the brain store words for reading? Through drilling and…" at bounding box center [700, 271] width 795 height 650
click at [602, 359] on p "Orthographic mapping creates a memory of the spelling pattern linked to the sou…" at bounding box center [714, 365] width 418 height 31
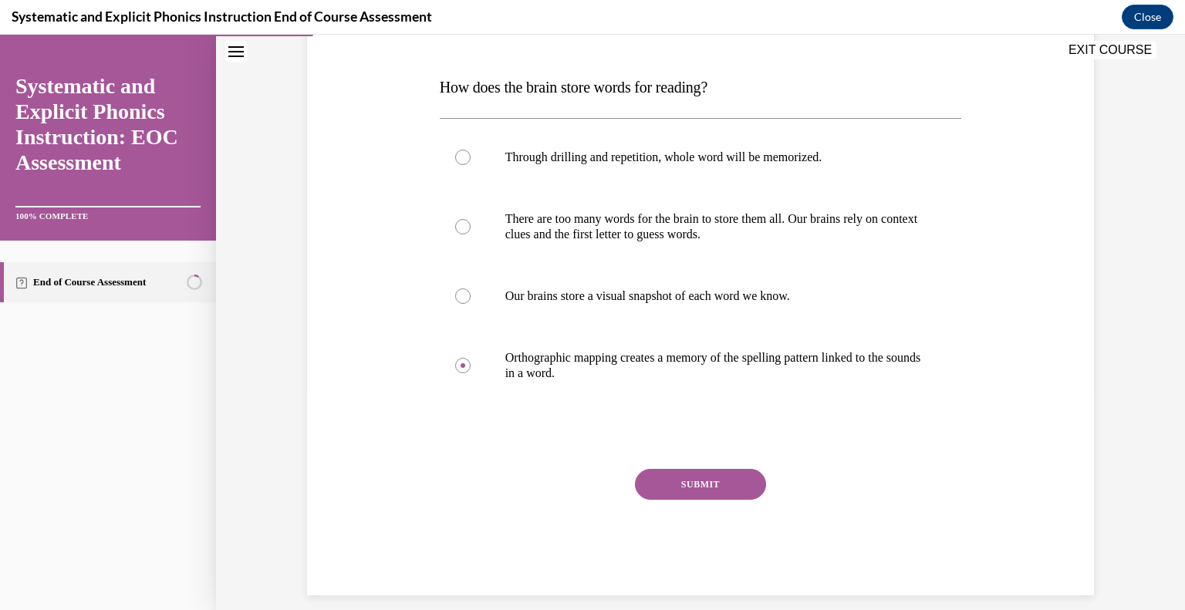
click at [695, 474] on button "SUBMIT" at bounding box center [700, 484] width 131 height 31
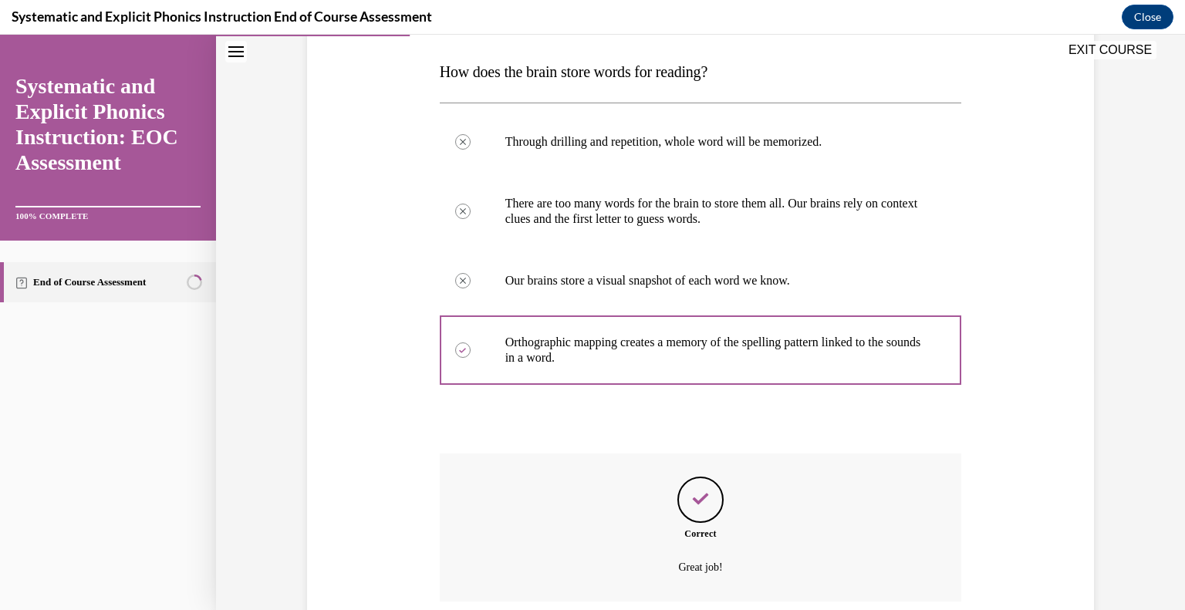
scroll to position [363, 0]
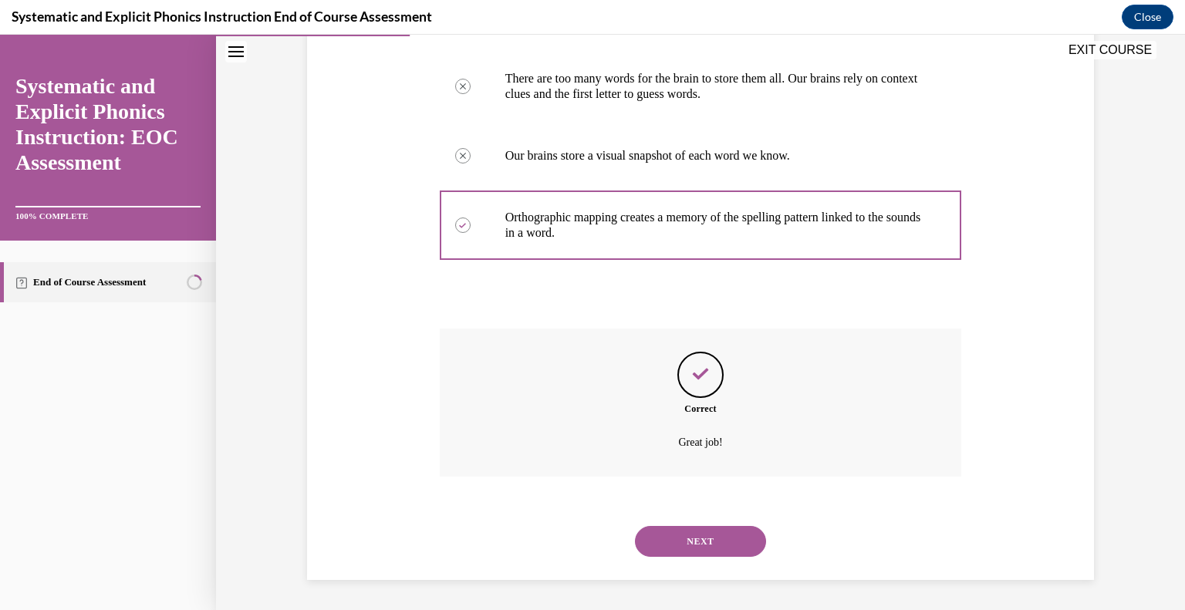
click at [710, 537] on button "NEXT" at bounding box center [700, 541] width 131 height 31
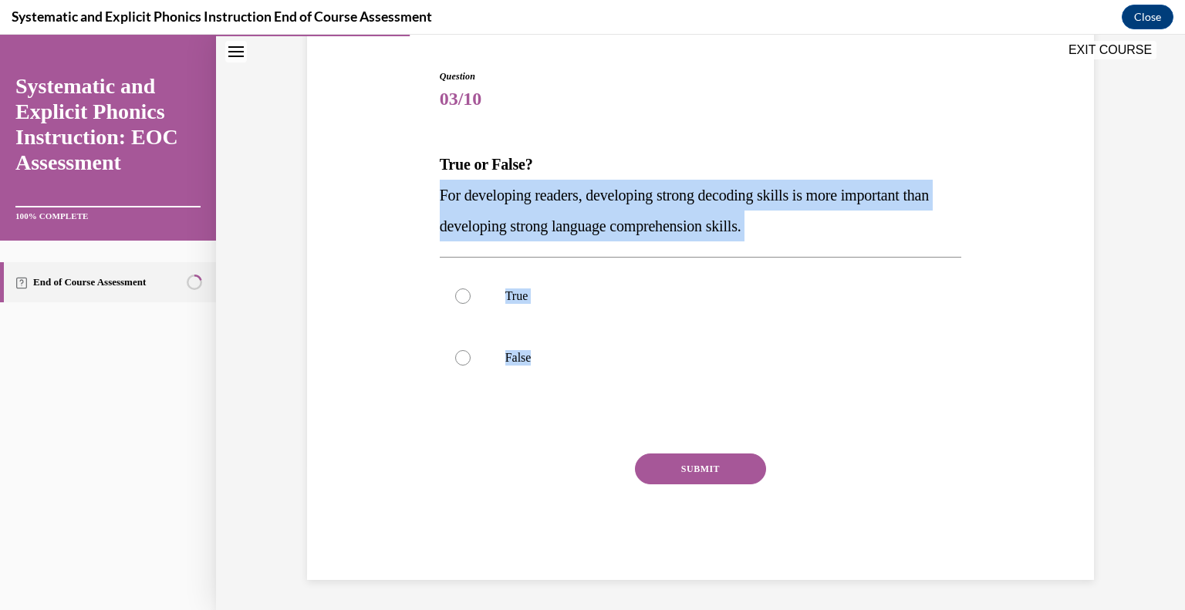
drag, startPoint x: 547, startPoint y: 358, endPoint x: 434, endPoint y: 188, distance: 204.1
click at [440, 188] on div "Question 03/10 True or False? For developing readers, developing strong decodin…" at bounding box center [701, 324] width 522 height 511
click at [540, 295] on p "True" at bounding box center [714, 296] width 418 height 15
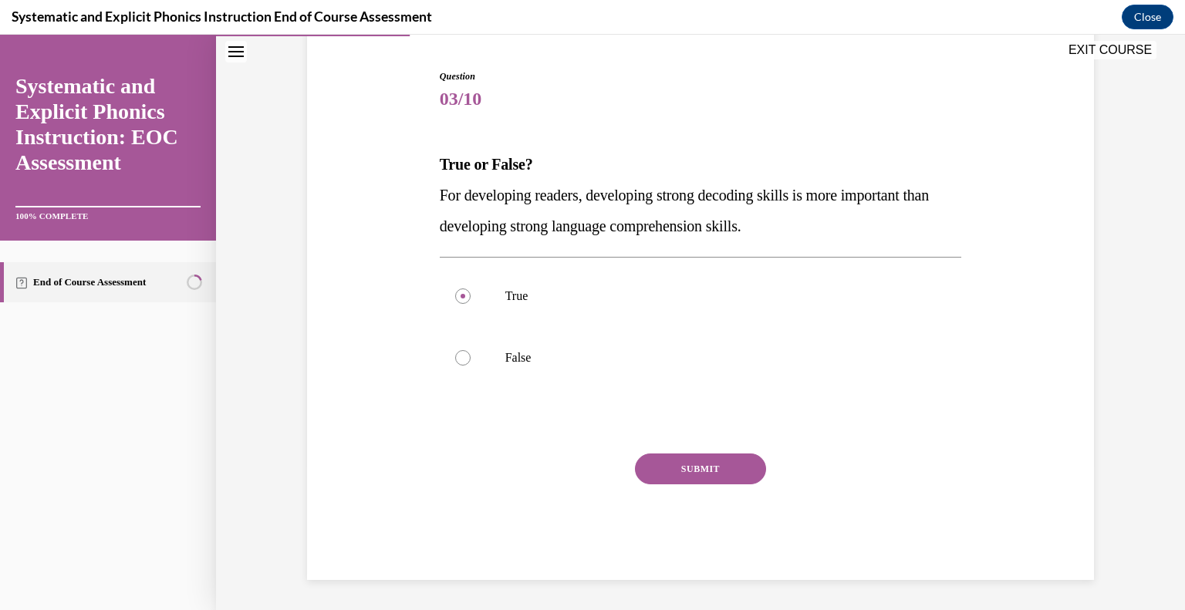
click at [677, 467] on button "SUBMIT" at bounding box center [700, 469] width 131 height 31
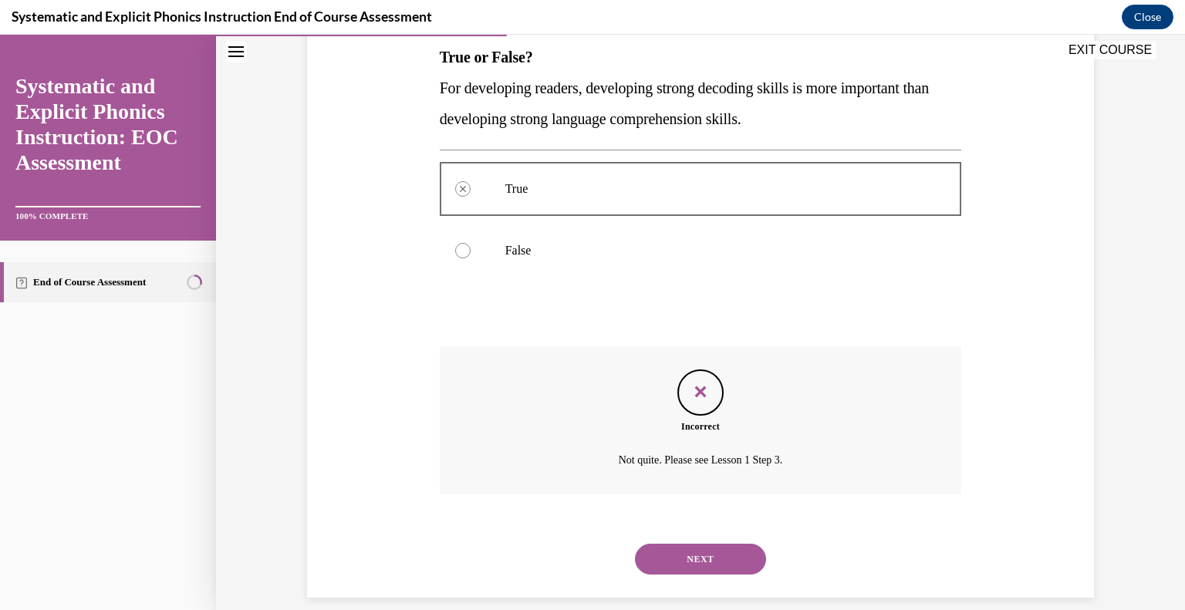
scroll to position [270, 0]
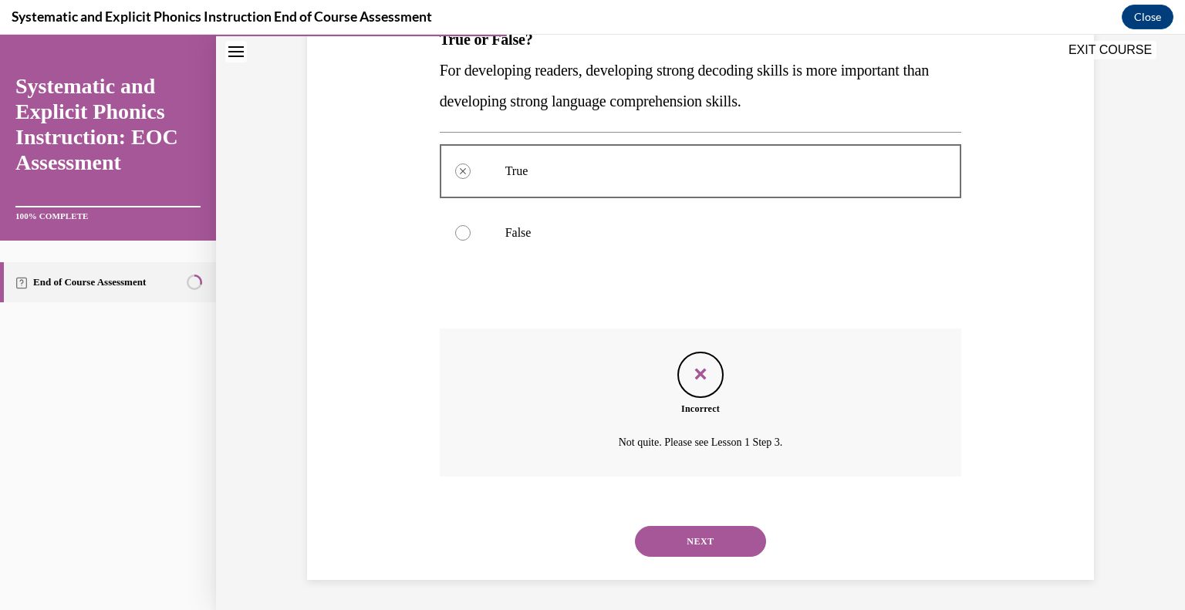
click at [690, 538] on button "NEXT" at bounding box center [700, 541] width 131 height 31
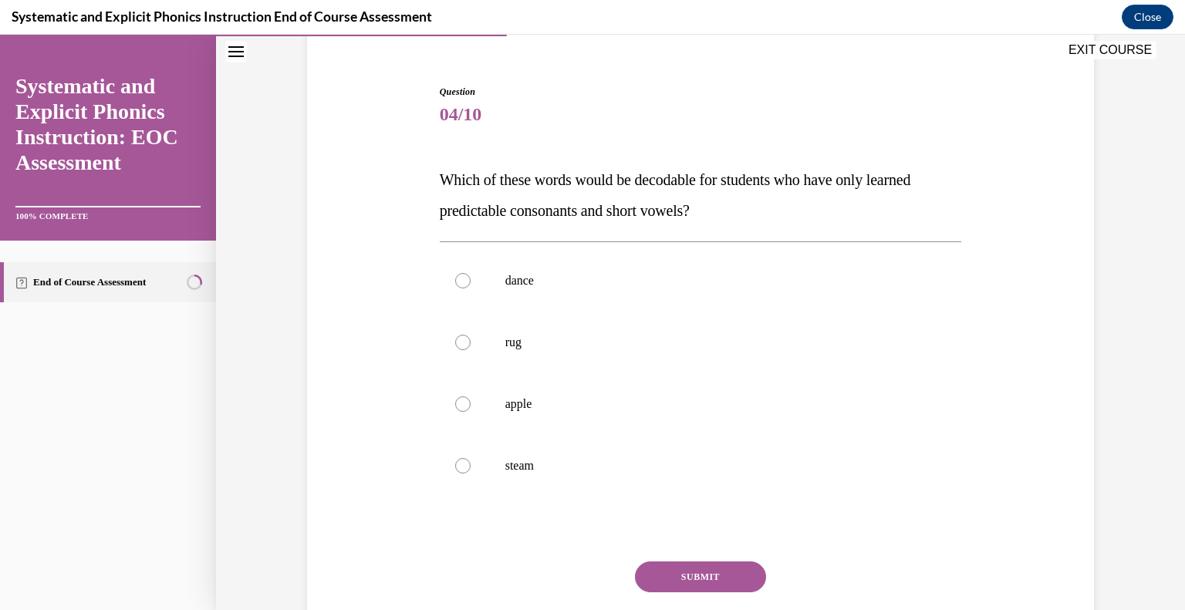
scroll to position [150, 0]
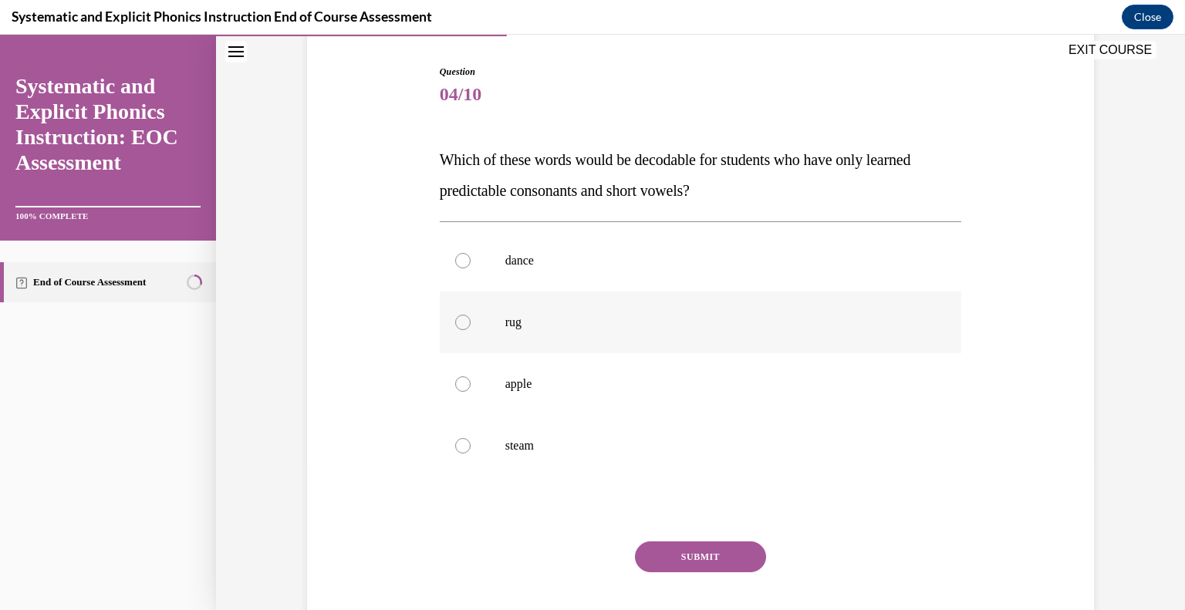
click at [527, 319] on p "rug" at bounding box center [714, 322] width 418 height 15
click at [677, 545] on button "SUBMIT" at bounding box center [700, 557] width 131 height 31
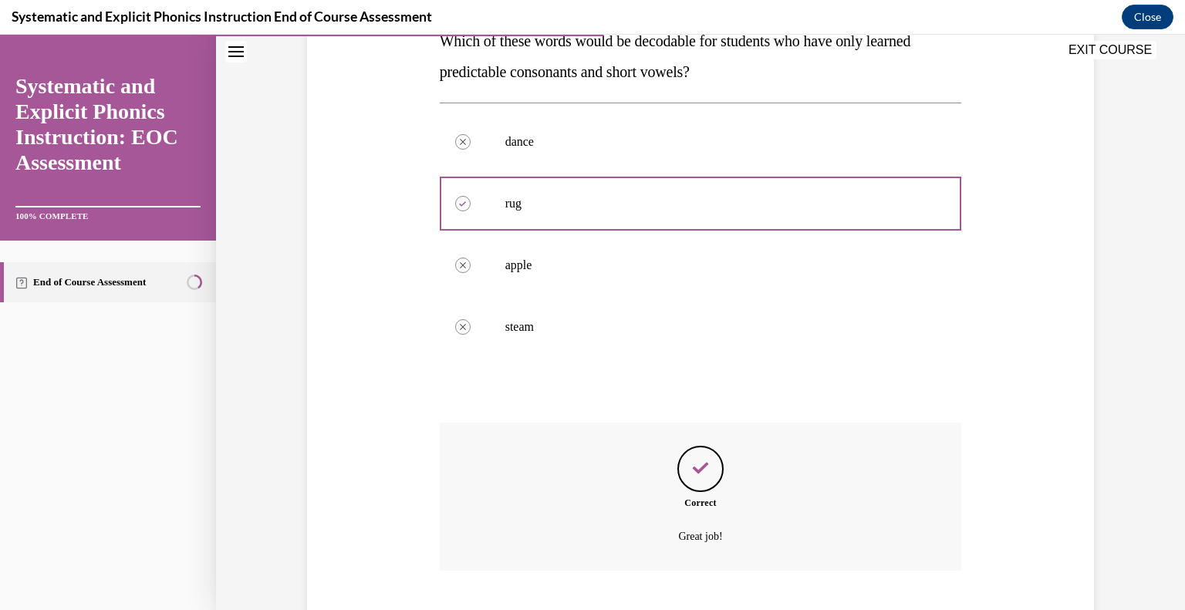
scroll to position [363, 0]
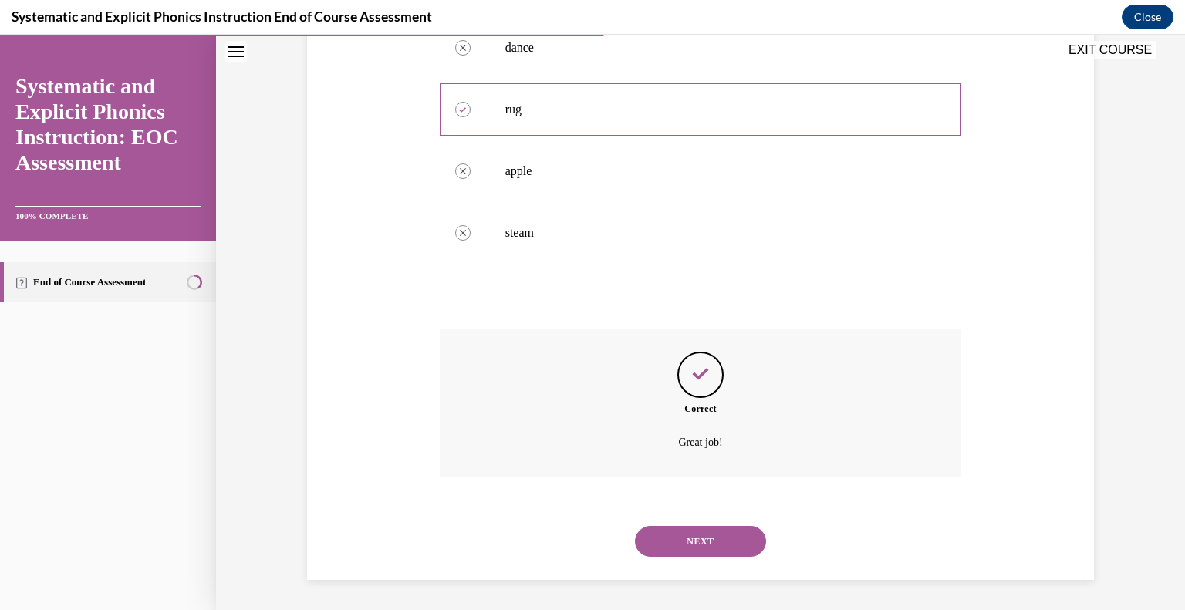
click at [720, 549] on button "NEXT" at bounding box center [700, 541] width 131 height 31
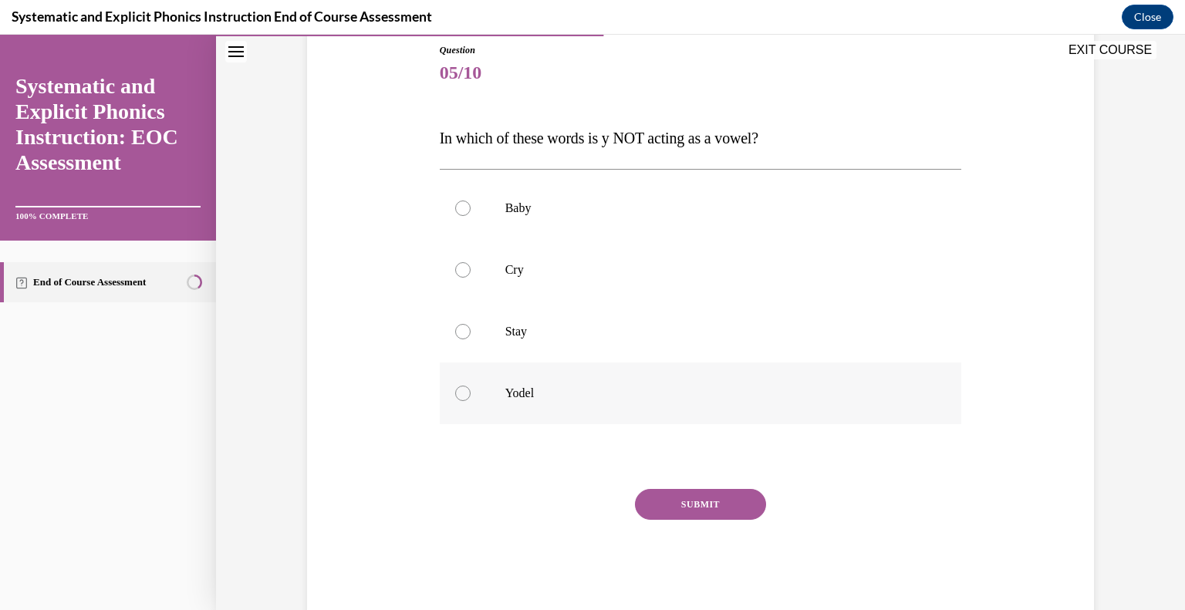
click at [553, 403] on div at bounding box center [701, 394] width 522 height 62
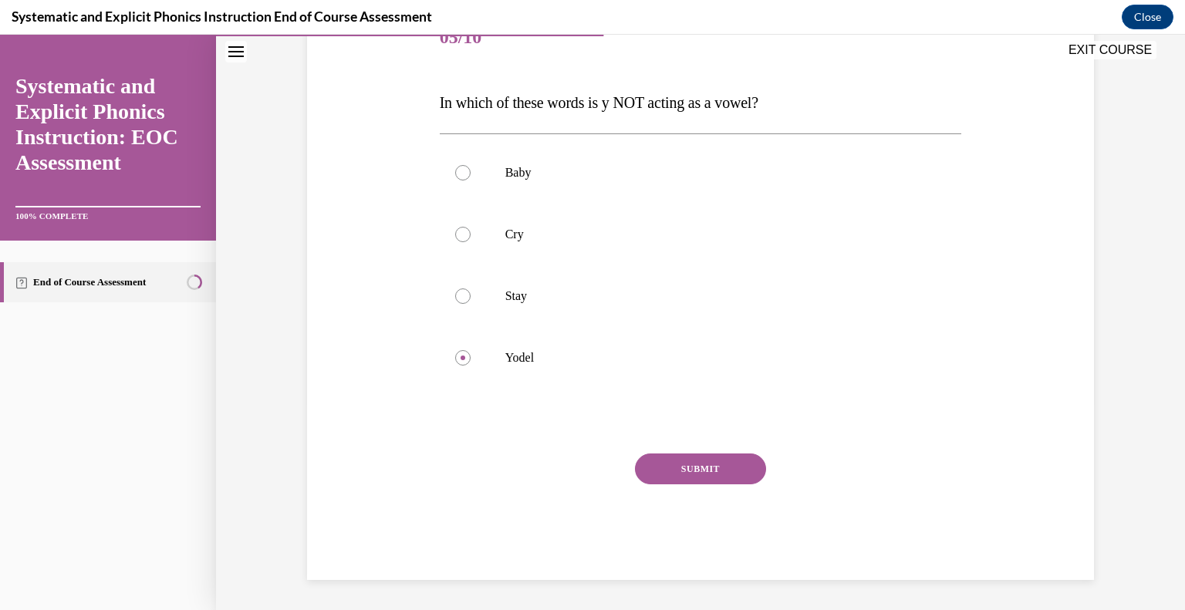
click at [682, 474] on button "SUBMIT" at bounding box center [700, 469] width 131 height 31
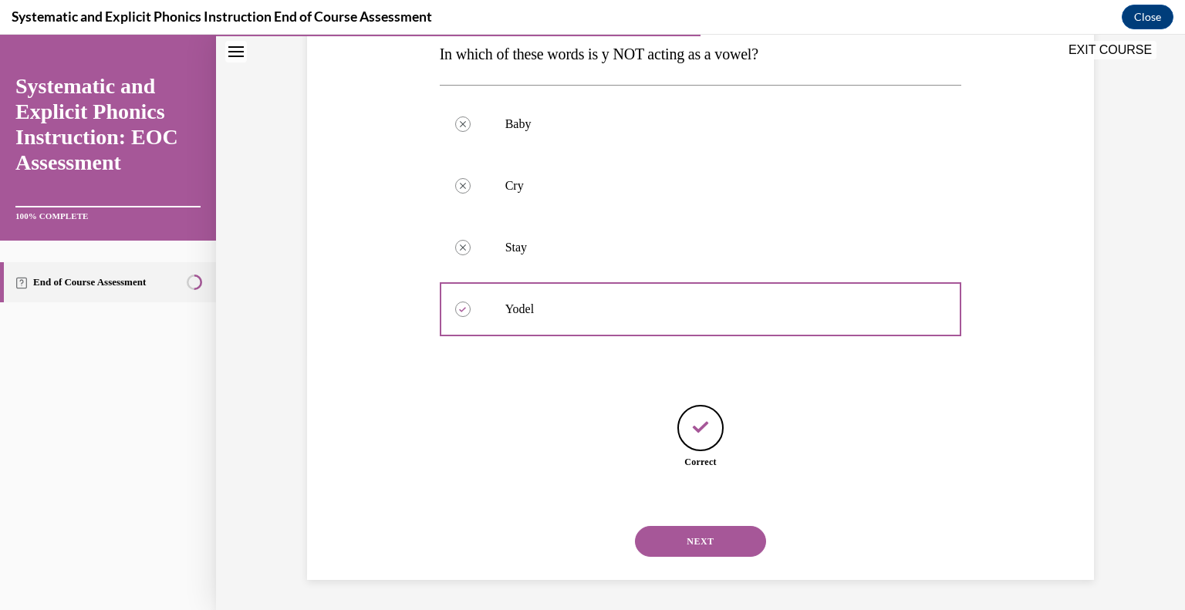
click at [721, 540] on button "NEXT" at bounding box center [700, 541] width 131 height 31
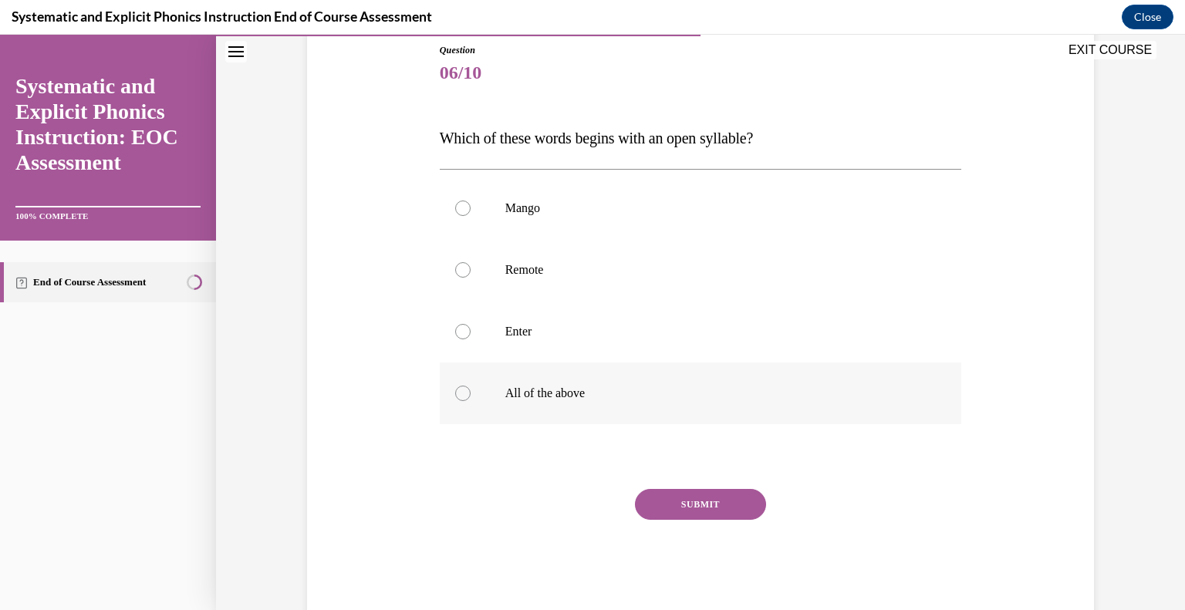
click at [618, 403] on div at bounding box center [701, 394] width 522 height 62
drag, startPoint x: 603, startPoint y: 398, endPoint x: 547, endPoint y: 394, distance: 56.4
click at [547, 394] on p "All of the above" at bounding box center [714, 393] width 418 height 15
click at [463, 386] on div at bounding box center [701, 394] width 522 height 62
click at [494, 498] on div "SUBMIT" at bounding box center [701, 527] width 522 height 77
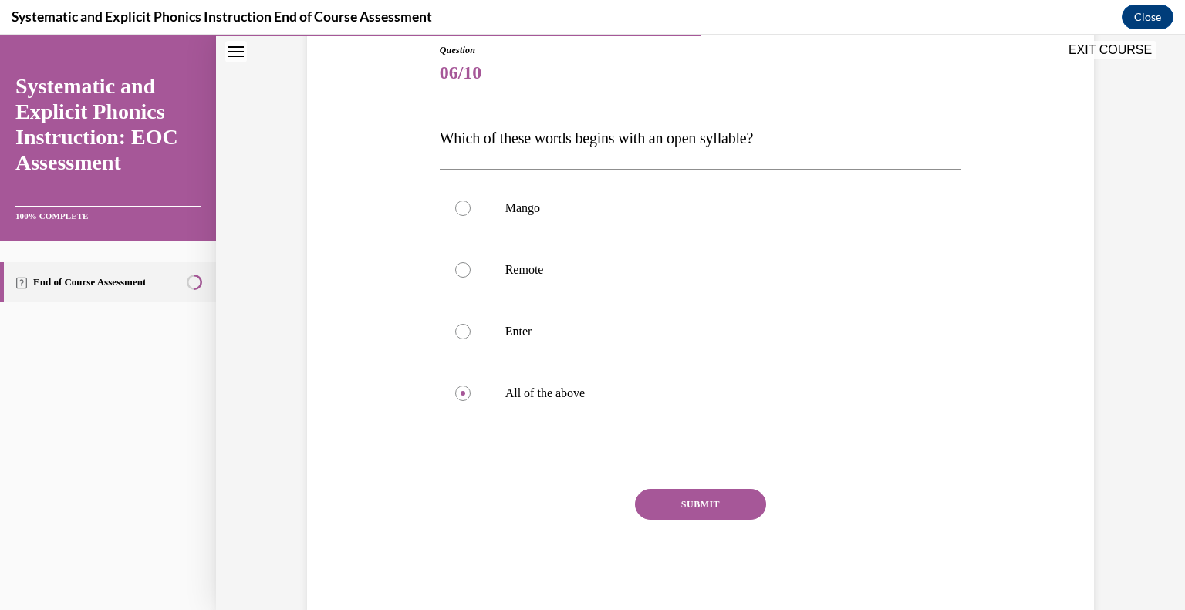
click at [428, 308] on div "Question 06/10 Which of these words begins with an open syllable? Mango Remote …" at bounding box center [700, 306] width 795 height 619
click at [455, 265] on div at bounding box center [462, 269] width 15 height 15
click at [455, 329] on div at bounding box center [462, 331] width 15 height 15
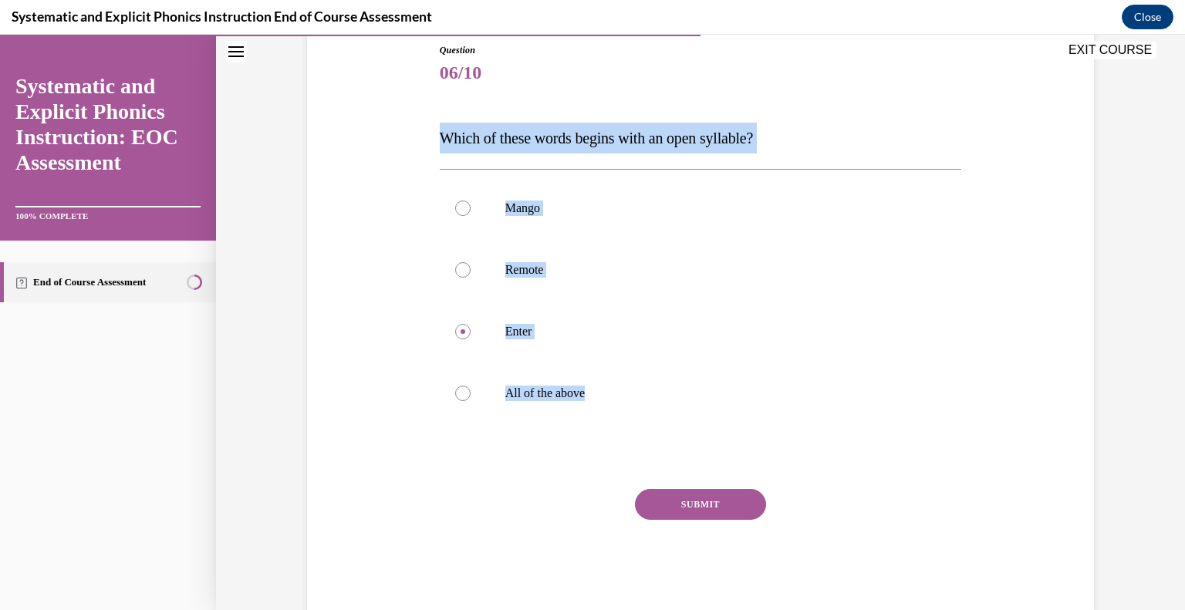
drag, startPoint x: 593, startPoint y: 390, endPoint x: 420, endPoint y: 123, distance: 319.0
click at [420, 123] on div "Question 06/10 Which of these words begins with an open syllable? Mango Remote …" at bounding box center [700, 306] width 795 height 619
click at [521, 381] on div at bounding box center [701, 394] width 522 height 62
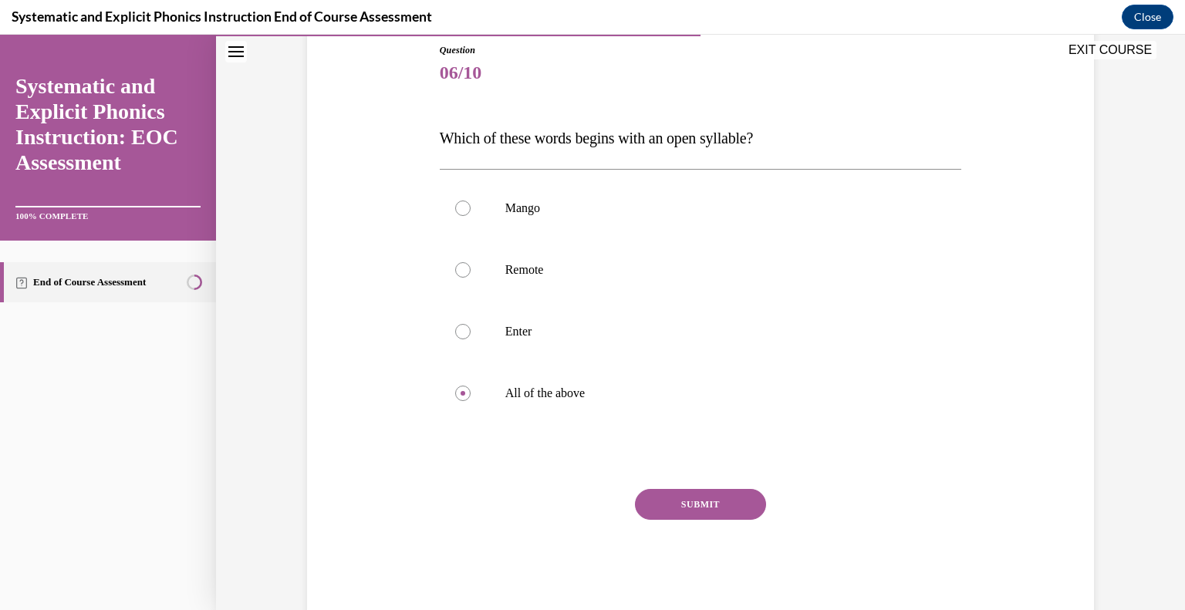
click at [670, 494] on button "SUBMIT" at bounding box center [700, 504] width 131 height 31
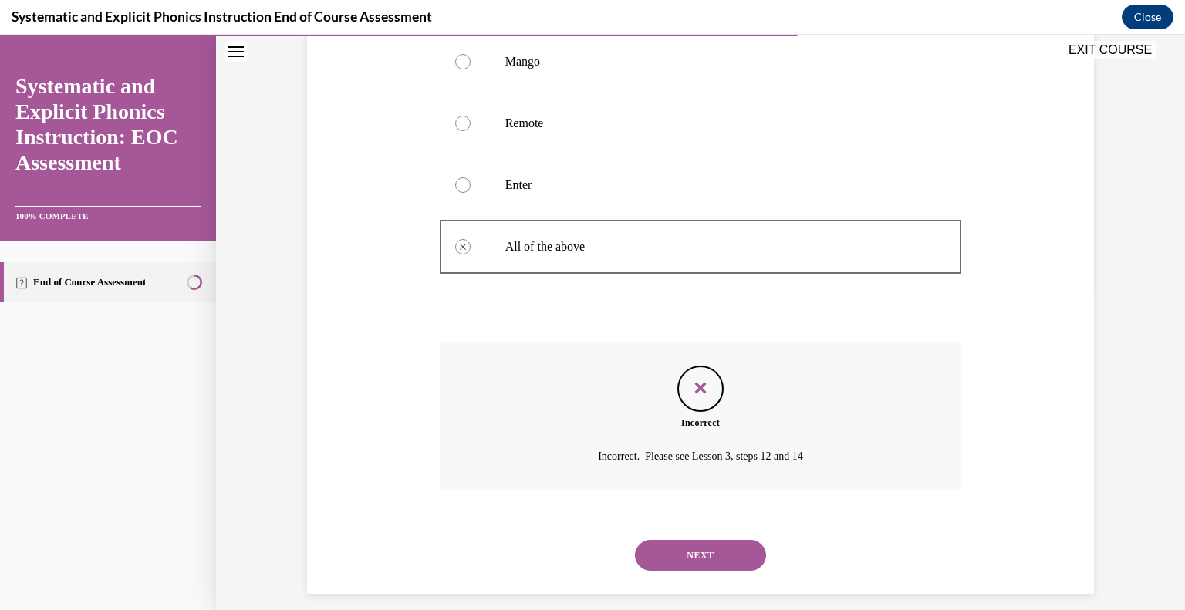
scroll to position [332, 0]
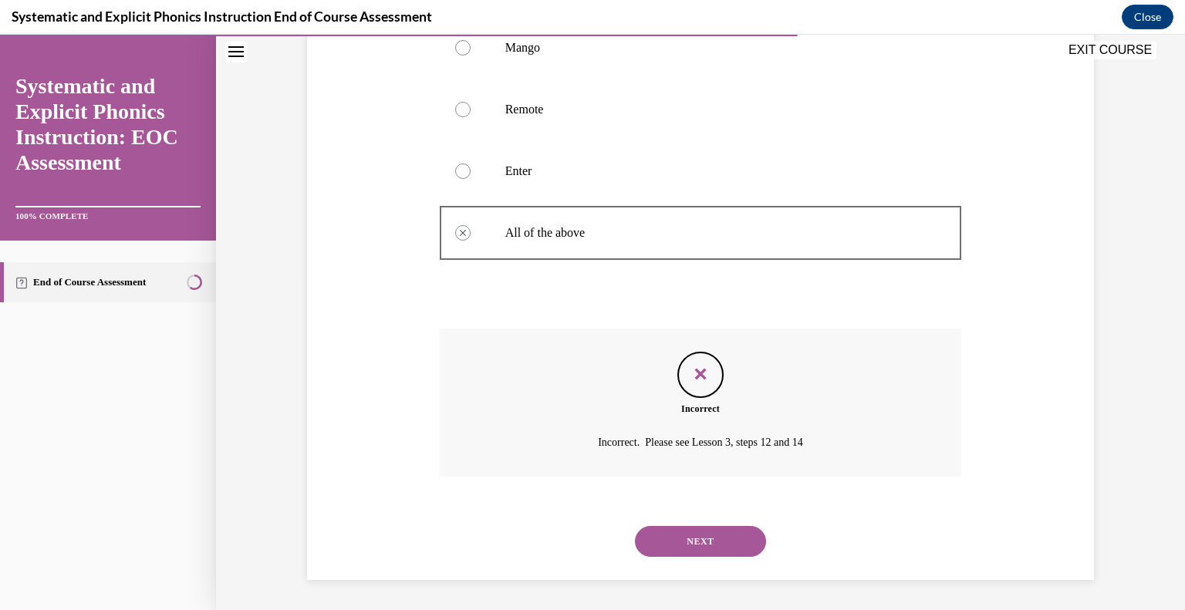
click at [707, 526] on button "NEXT" at bounding box center [700, 541] width 131 height 31
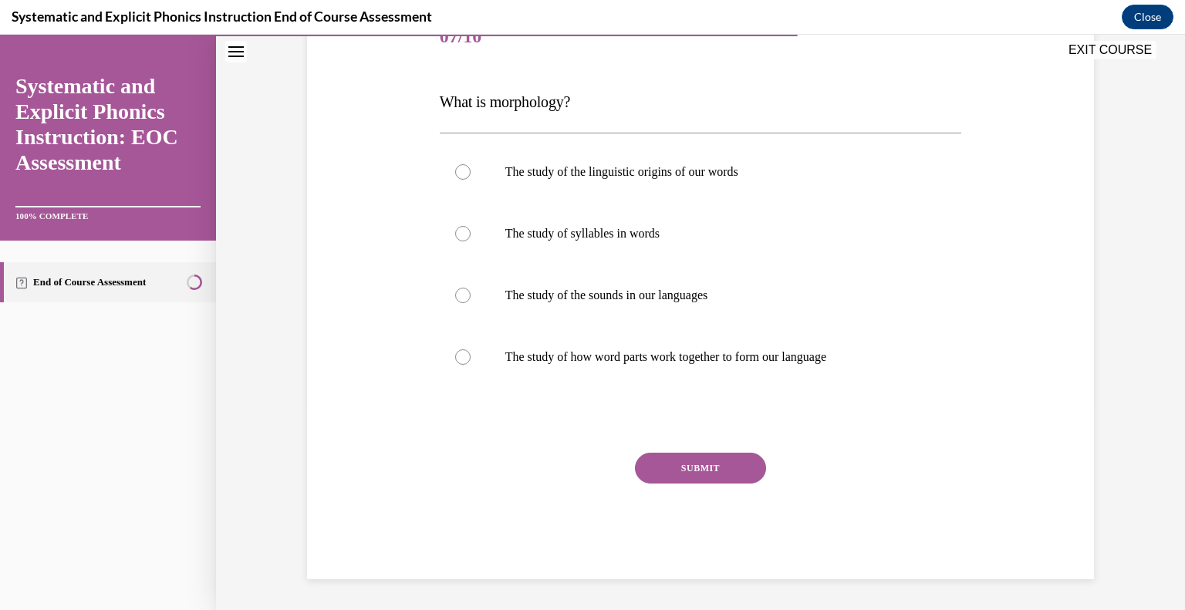
scroll to position [171, 0]
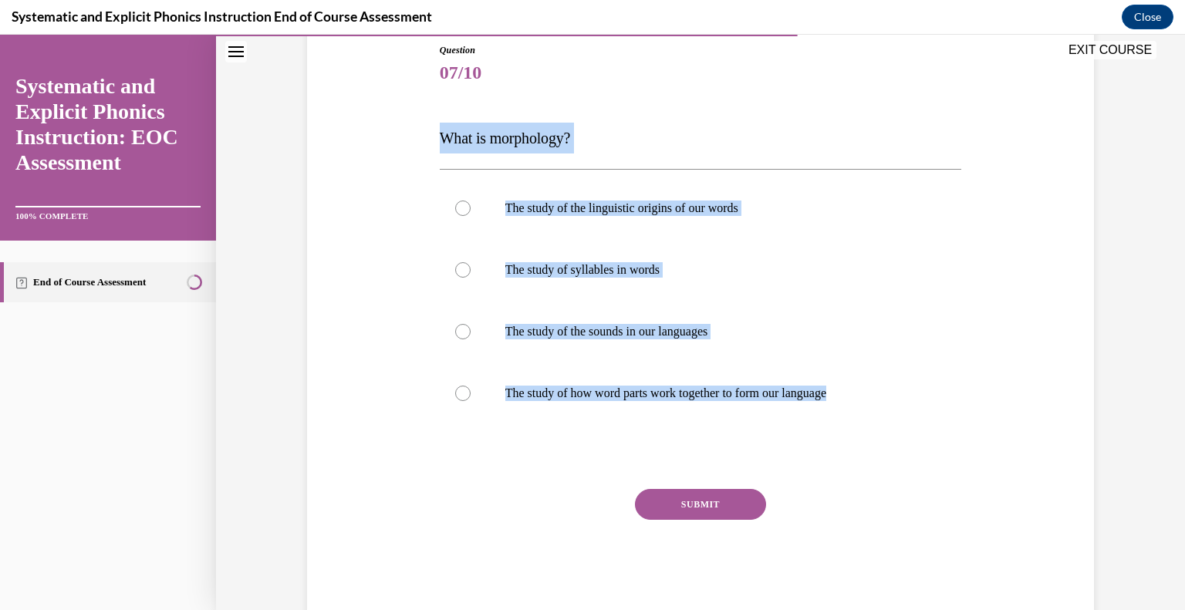
drag, startPoint x: 867, startPoint y: 394, endPoint x: 422, endPoint y: 142, distance: 511.6
click at [422, 142] on div "Question 07/10 What is morphology? The study of the linguistic origins of our w…" at bounding box center [700, 306] width 795 height 619
click at [624, 391] on p "The study of how word parts work together to form our language" at bounding box center [714, 393] width 418 height 15
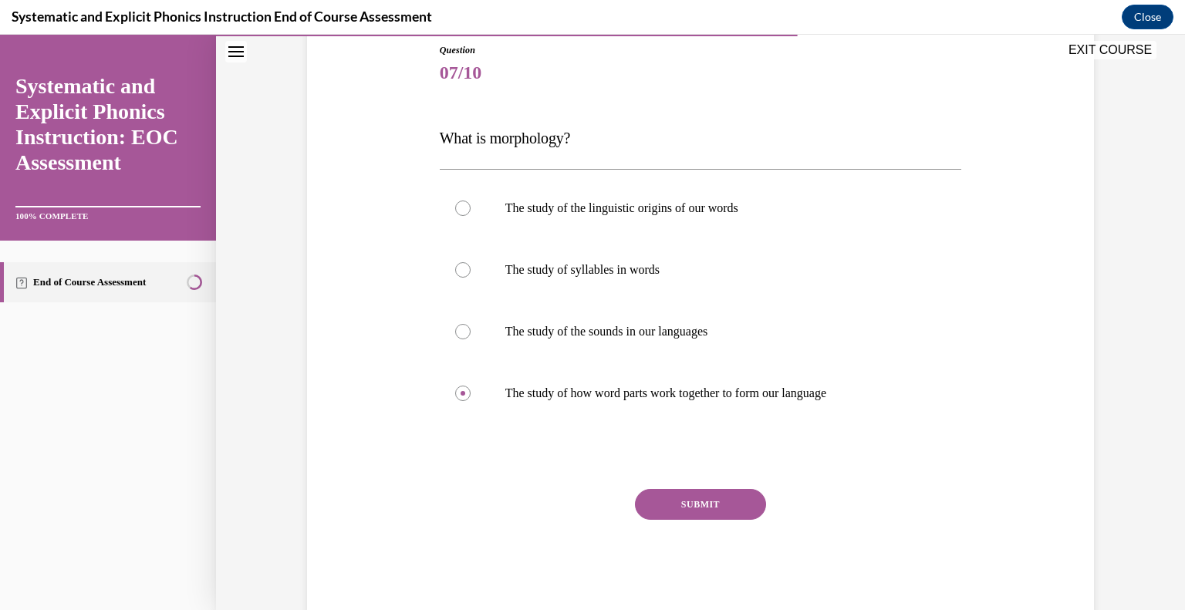
click at [685, 496] on button "SUBMIT" at bounding box center [700, 504] width 131 height 31
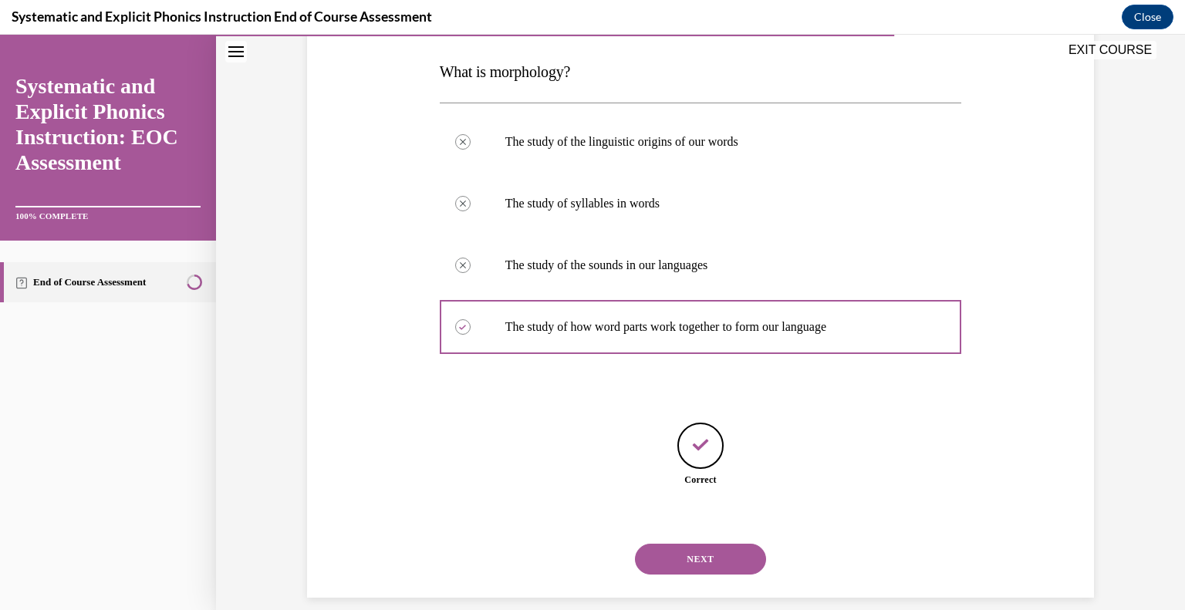
scroll to position [255, 0]
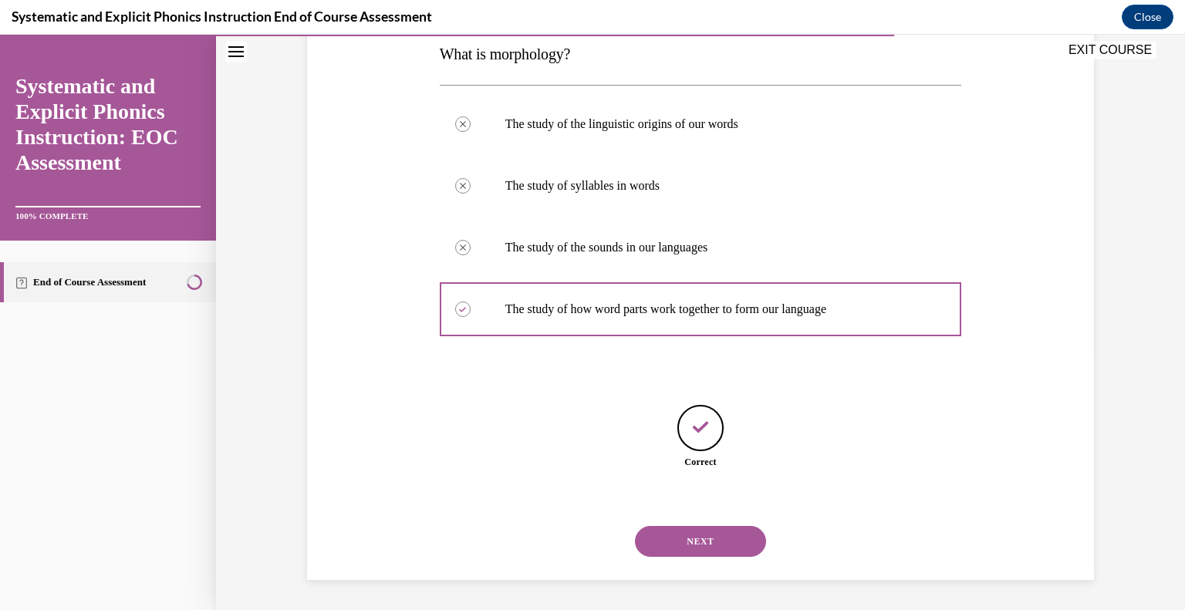
click at [722, 546] on button "NEXT" at bounding box center [700, 541] width 131 height 31
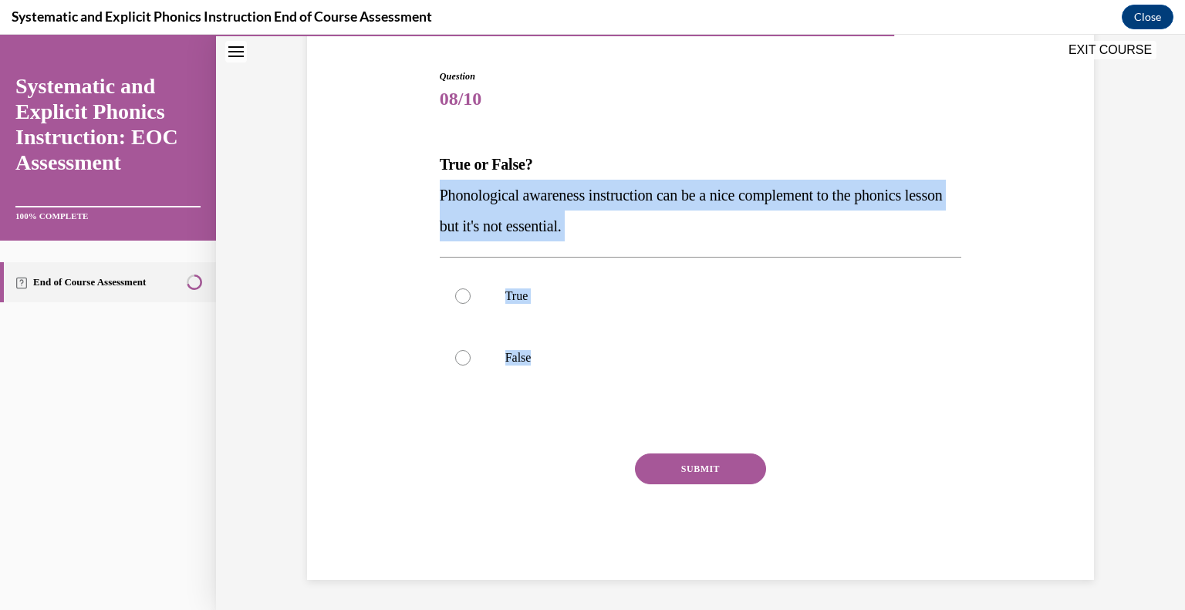
drag, startPoint x: 549, startPoint y: 353, endPoint x: 433, endPoint y: 184, distance: 205.8
click at [440, 184] on div "Question 08/10 True or False? Phonological awareness instruction can be a nice …" at bounding box center [701, 324] width 522 height 511
click at [548, 356] on p "False" at bounding box center [714, 357] width 418 height 15
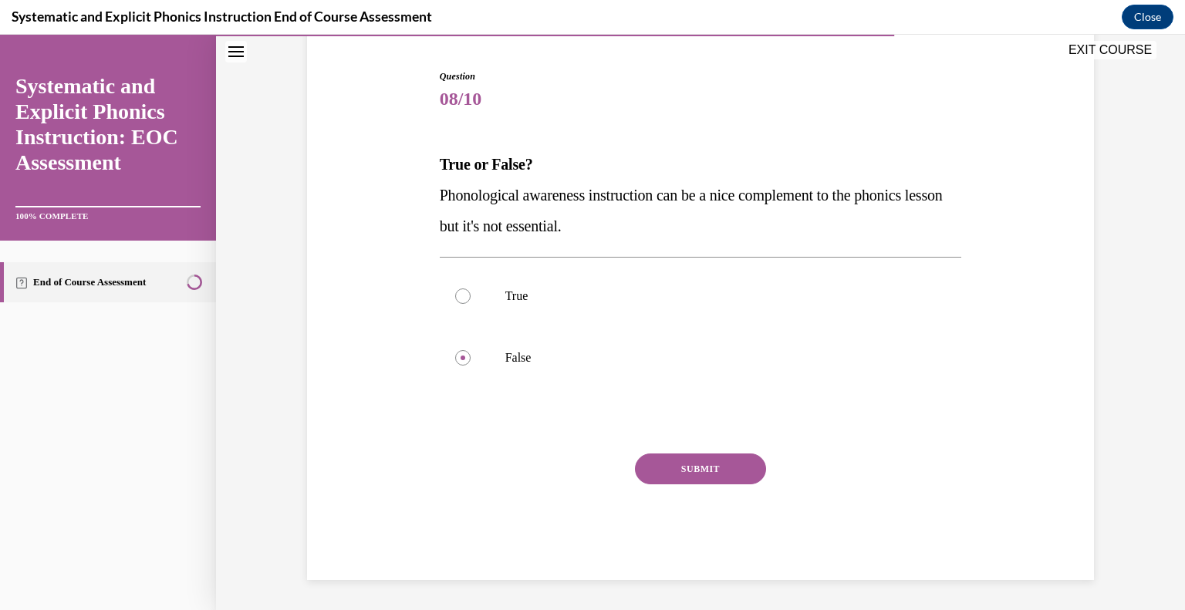
click at [670, 449] on div "Question 08/10 True or False? Phonological awareness instruction can be a nice …" at bounding box center [701, 324] width 522 height 511
click at [676, 462] on button "SUBMIT" at bounding box center [700, 469] width 131 height 31
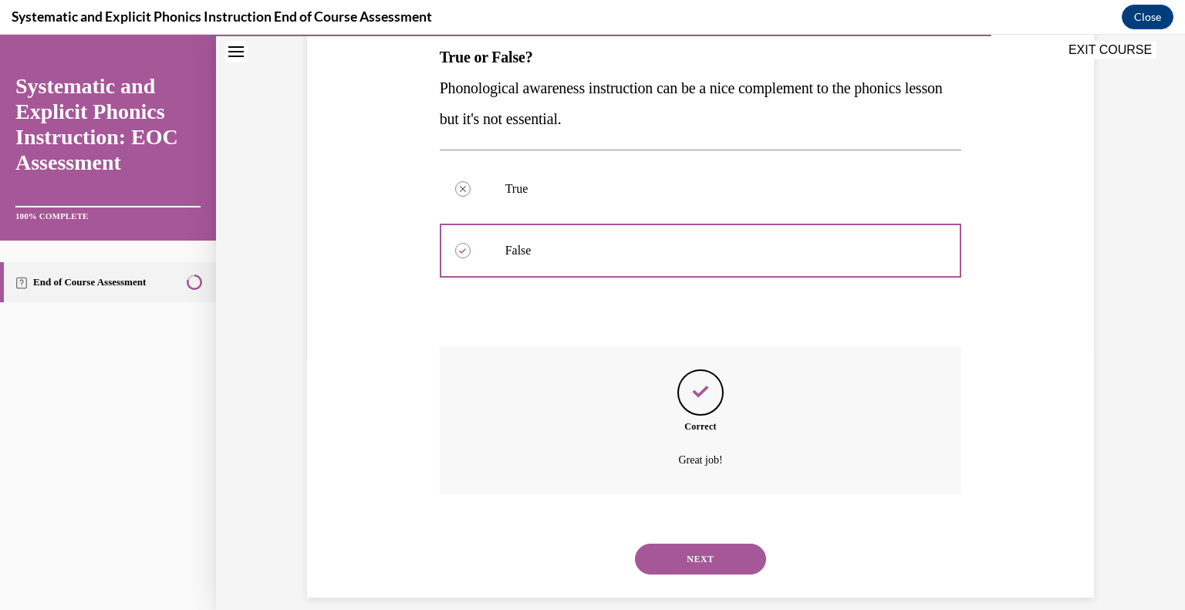
scroll to position [270, 0]
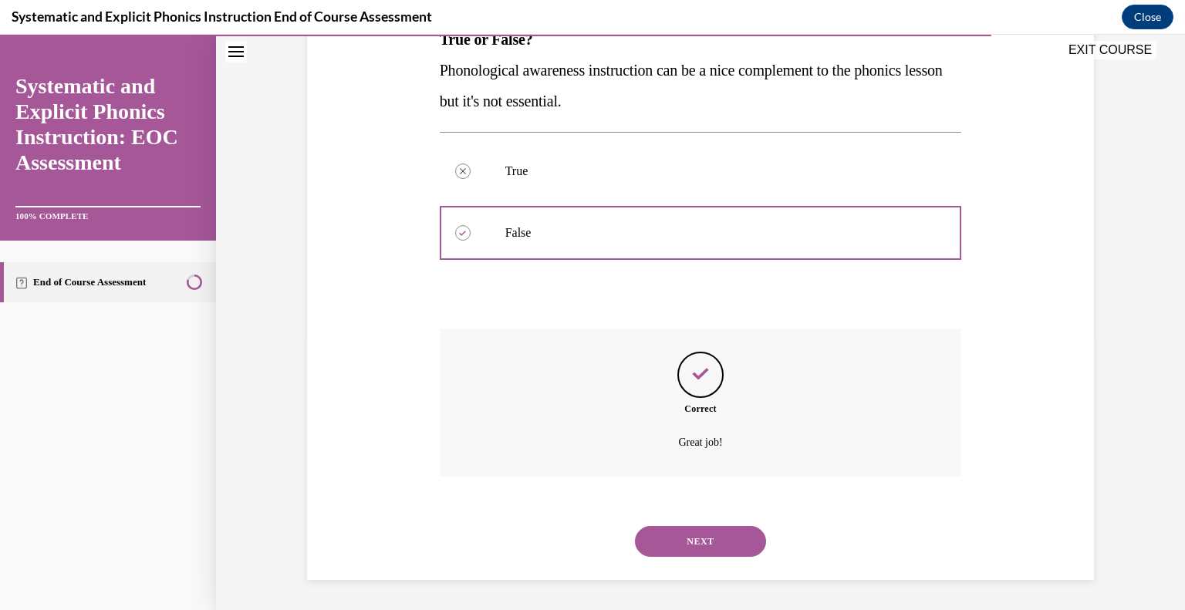
click at [711, 536] on button "NEXT" at bounding box center [700, 541] width 131 height 31
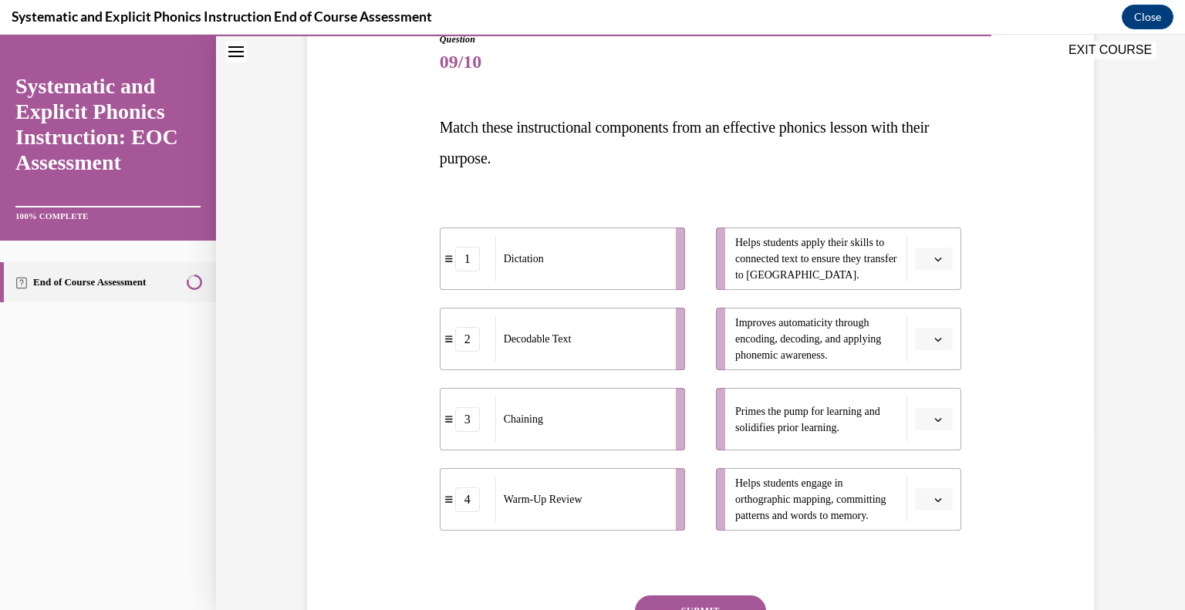
scroll to position [182, 0]
click at [929, 264] on button "button" at bounding box center [934, 259] width 38 height 23
click at [920, 355] on span "2" at bounding box center [922, 354] width 5 height 12
click at [924, 418] on span "Please select an option" at bounding box center [926, 419] width 5 height 15
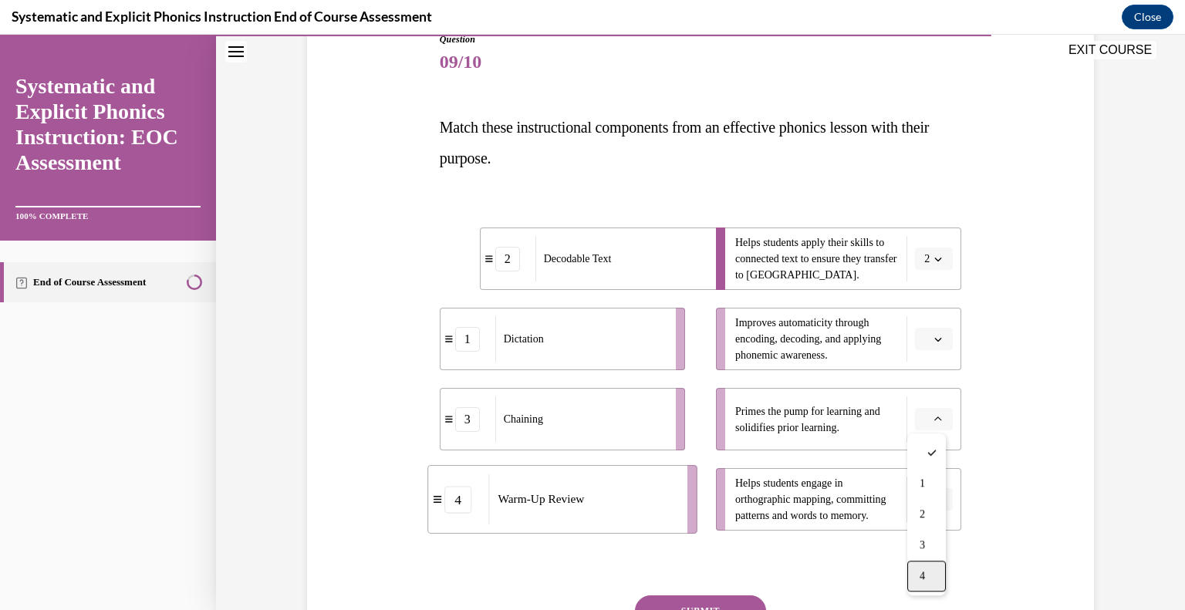
click at [926, 579] on div "4" at bounding box center [926, 576] width 39 height 31
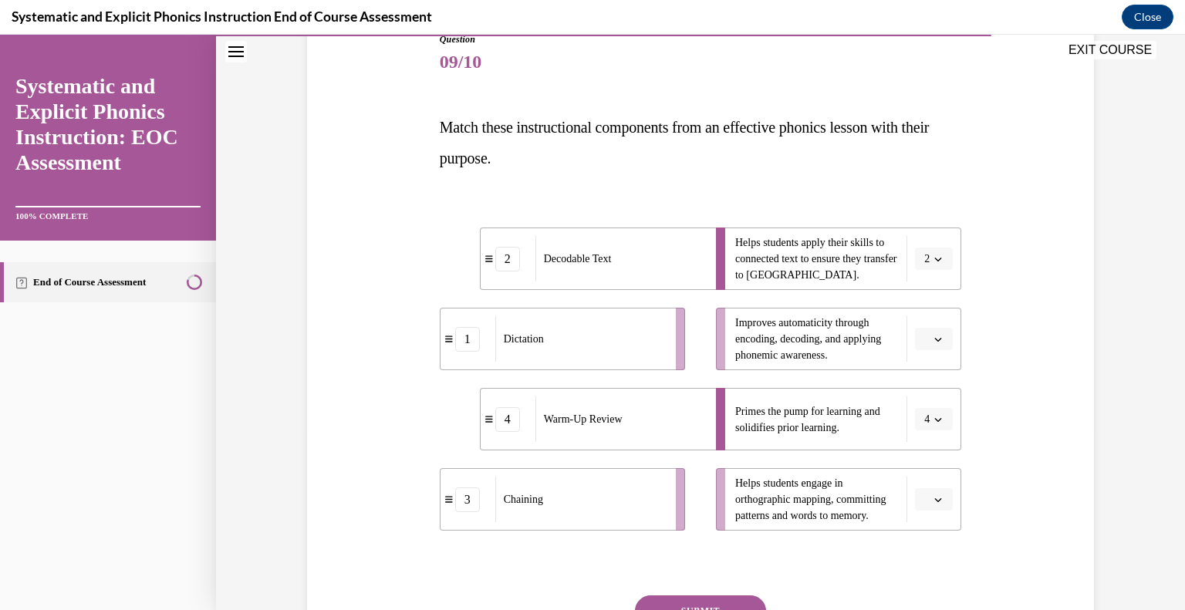
click at [924, 493] on span "Please select an option" at bounding box center [926, 499] width 5 height 15
click at [922, 373] on span "1" at bounding box center [922, 372] width 5 height 12
click at [925, 332] on button "button" at bounding box center [934, 339] width 38 height 23
click at [933, 459] on div "3" at bounding box center [926, 465] width 39 height 31
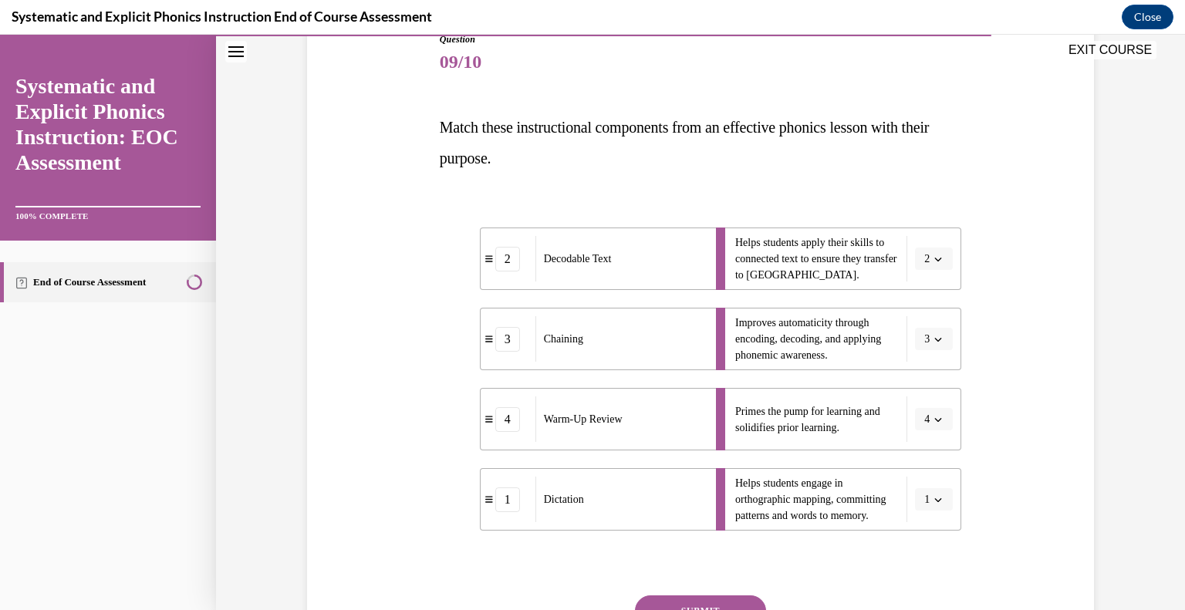
click at [716, 601] on button "SUBMIT" at bounding box center [700, 611] width 131 height 31
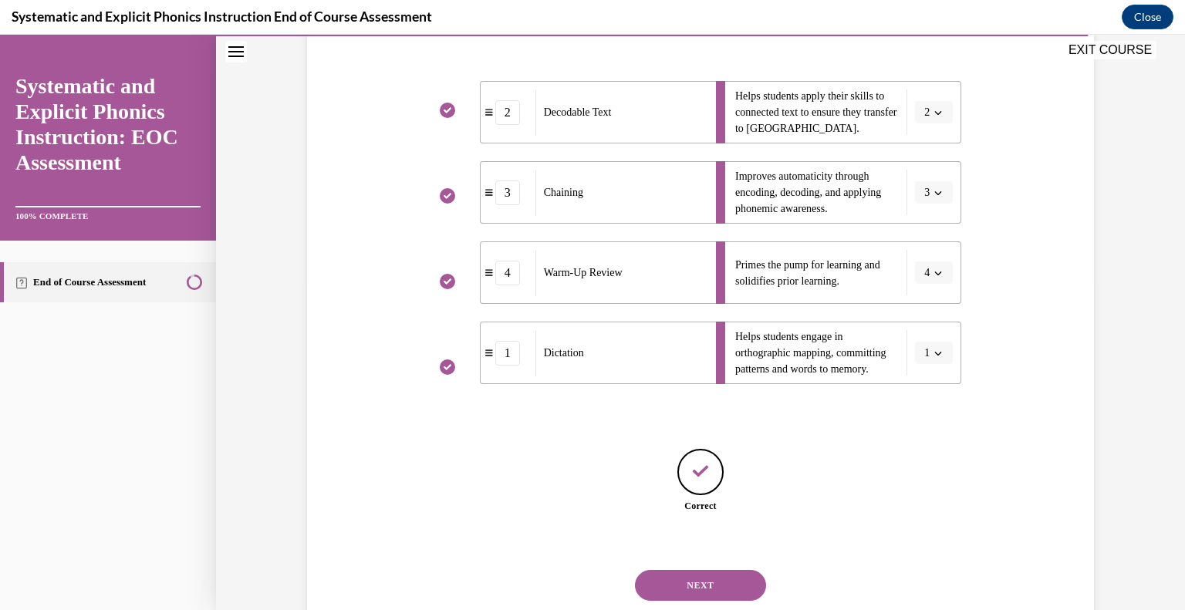
scroll to position [320, 0]
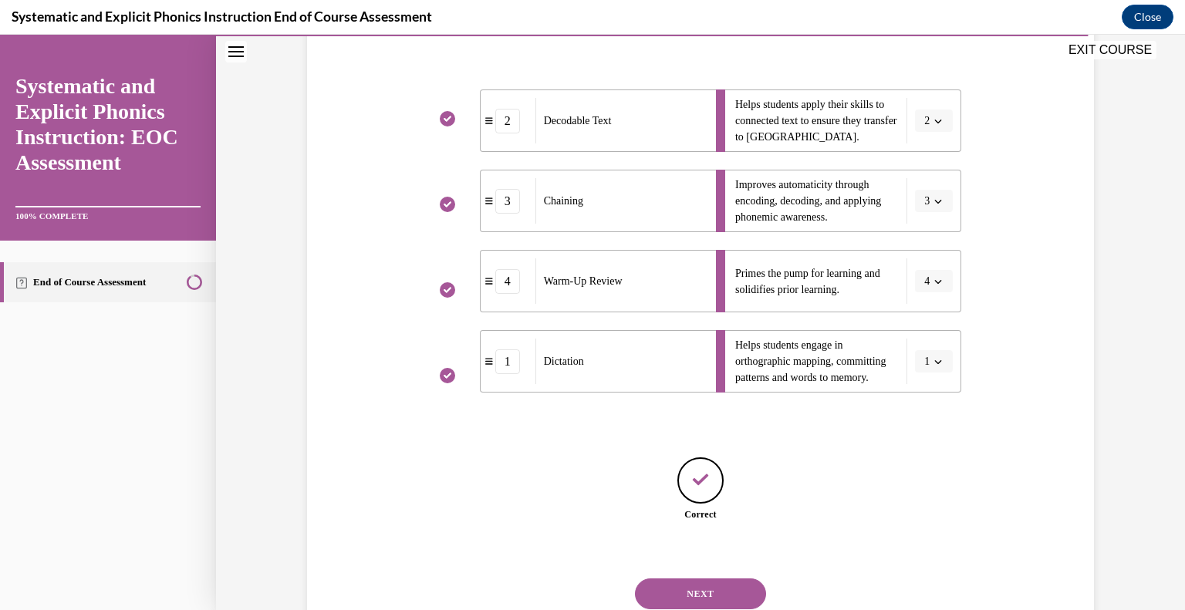
click at [666, 594] on button "NEXT" at bounding box center [700, 594] width 131 height 31
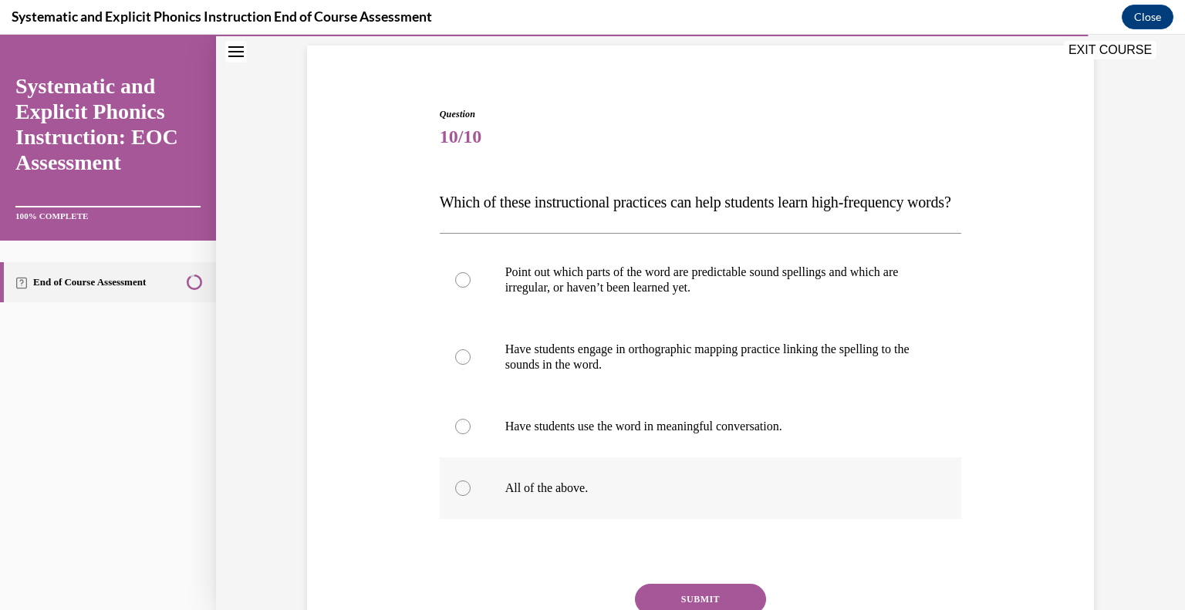
click at [619, 496] on p "All of the above." at bounding box center [714, 488] width 418 height 15
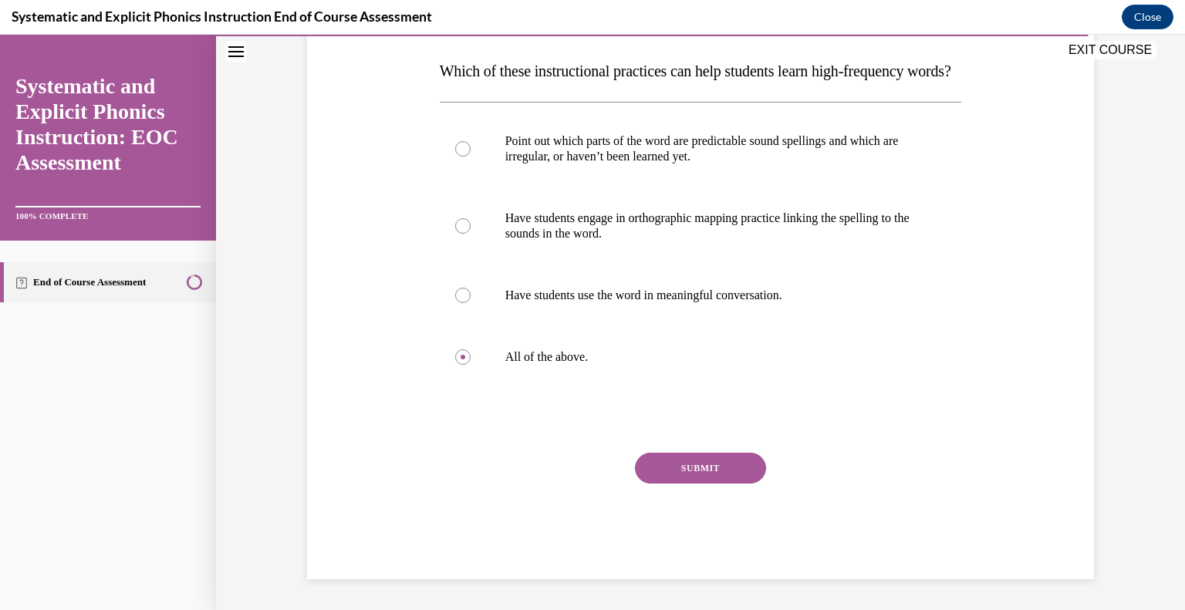
click at [703, 465] on button "SUBMIT" at bounding box center [700, 468] width 131 height 31
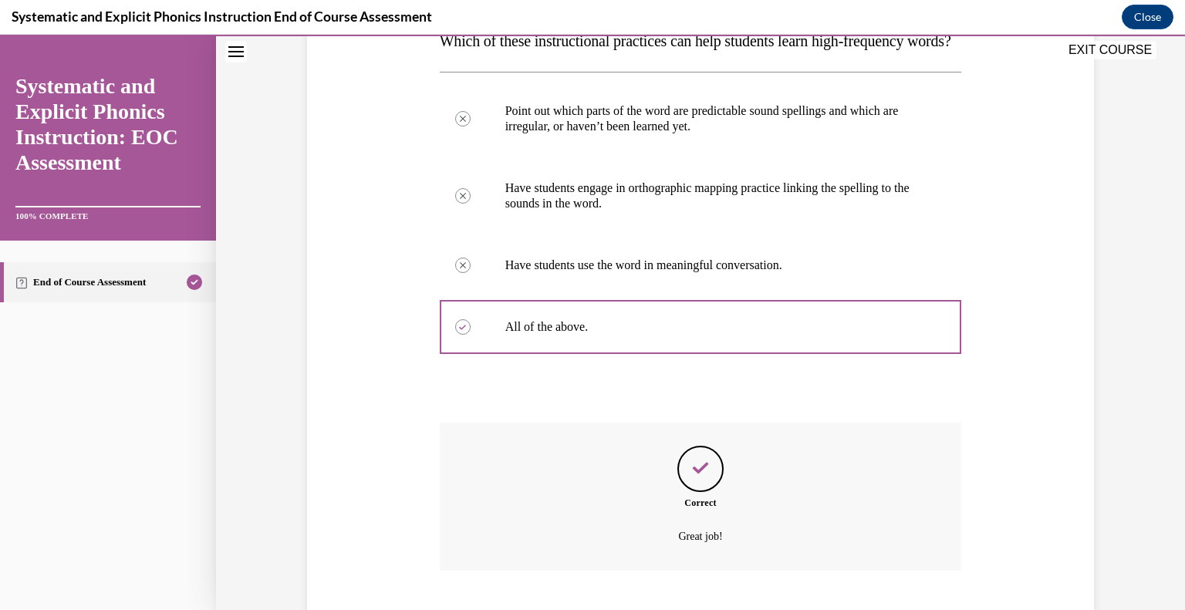
scroll to position [393, 0]
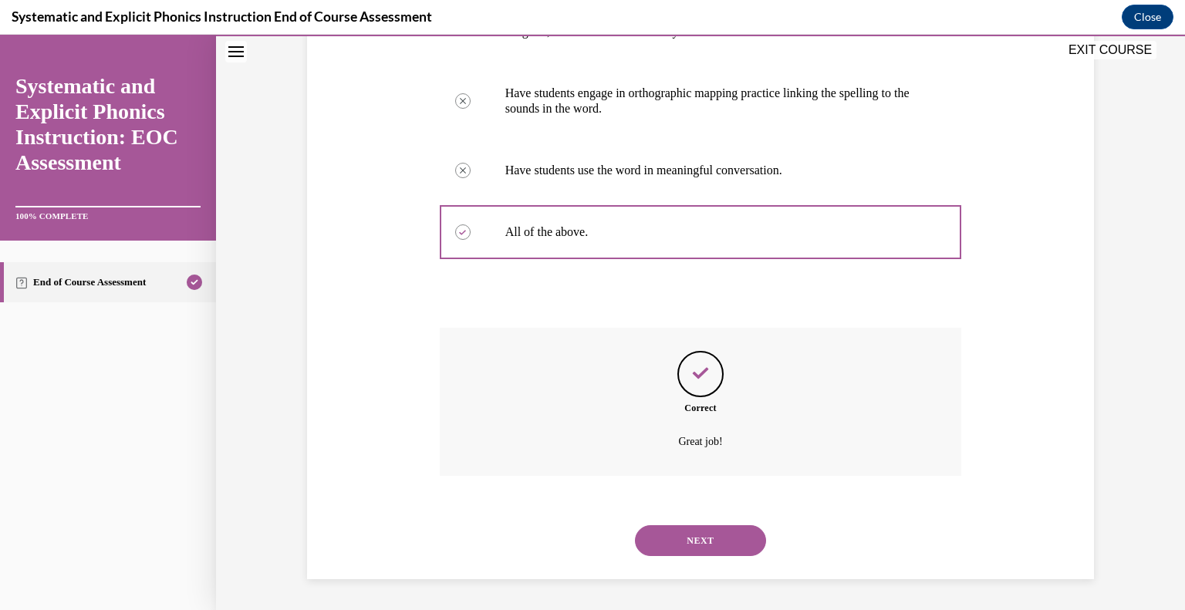
click at [713, 536] on button "NEXT" at bounding box center [700, 540] width 131 height 31
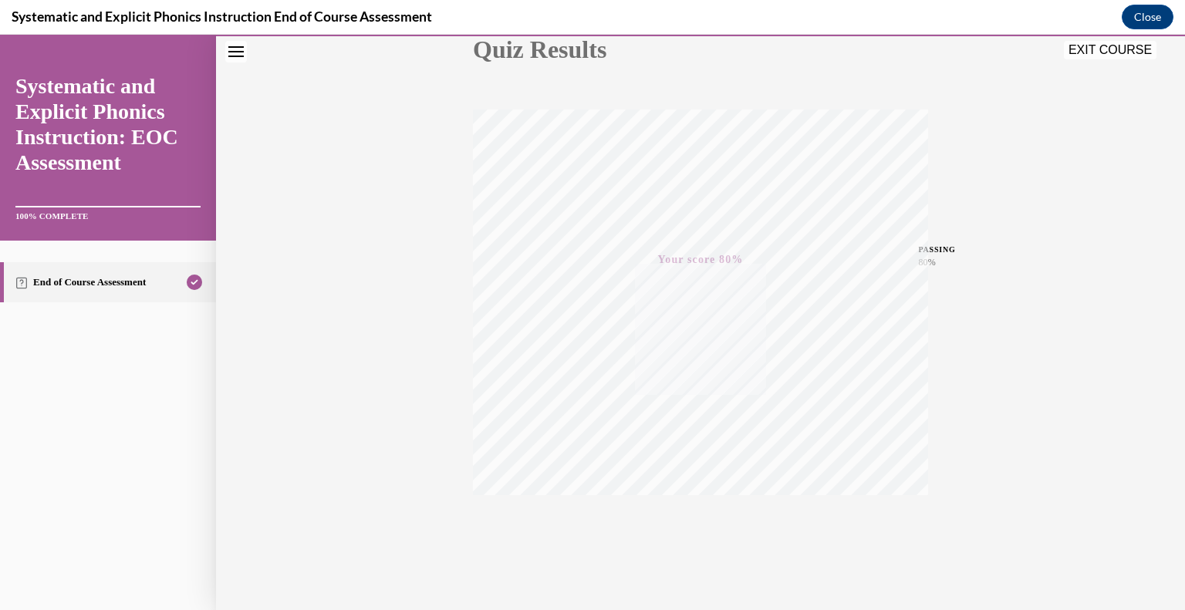
scroll to position [214, 0]
click at [1105, 47] on button "EXIT COURSE" at bounding box center [1110, 50] width 93 height 19
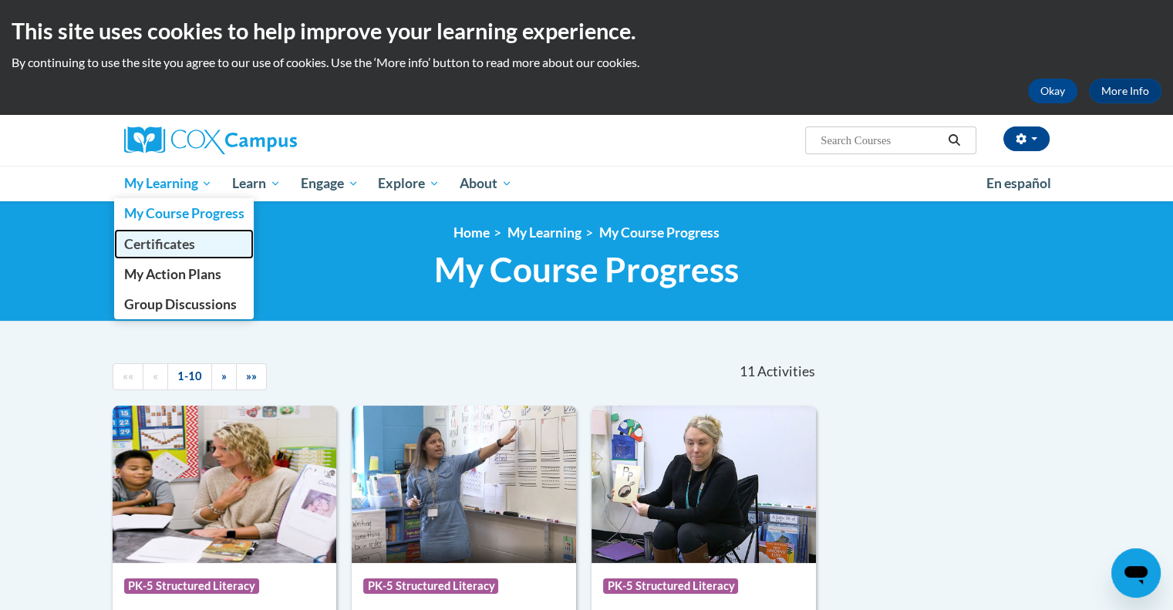
click at [173, 241] on span "Certificates" at bounding box center [158, 244] width 71 height 16
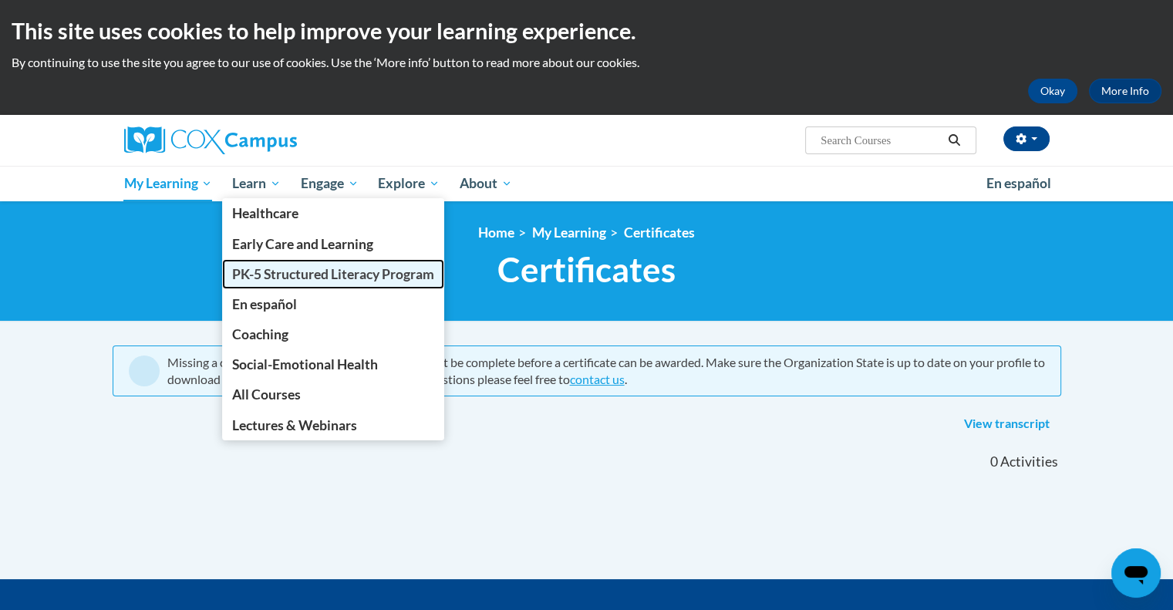
click at [295, 259] on link "PK-5 Structured Literacy Program" at bounding box center [333, 274] width 222 height 30
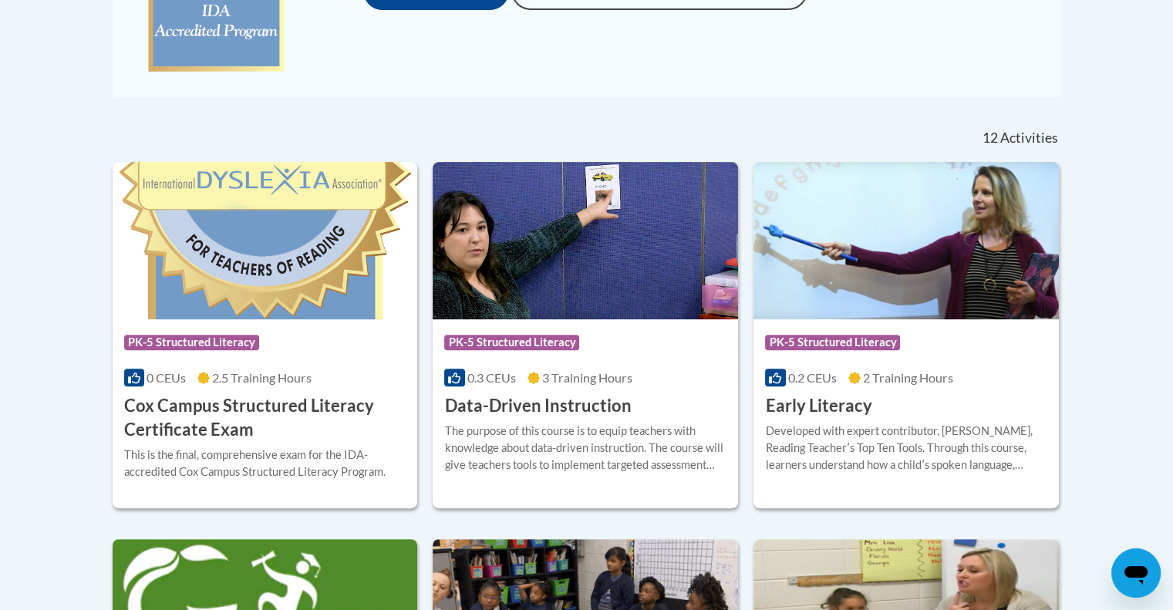
scroll to position [542, 0]
